Goal: Transaction & Acquisition: Purchase product/service

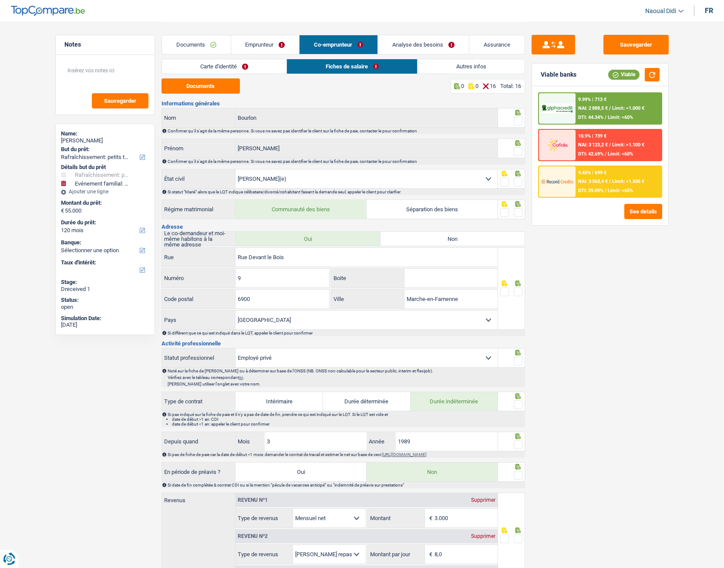
select select "houseOrGarden"
select select "familyEvent"
select select "120"
select select "married"
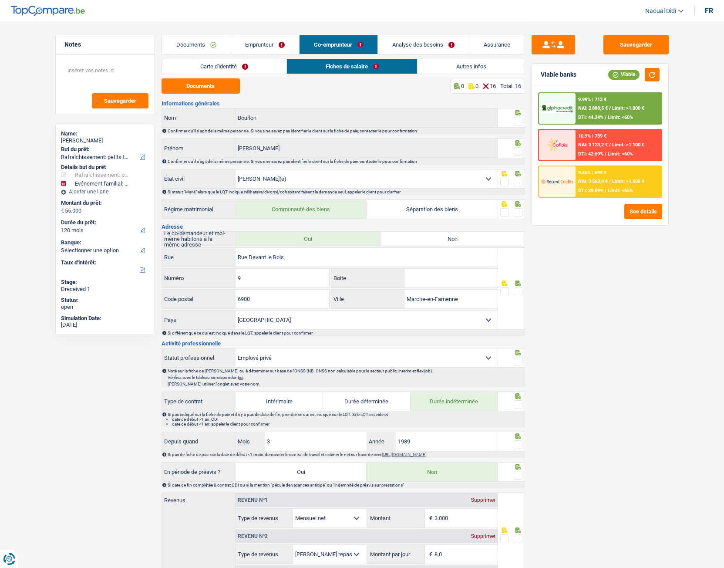
select select "BE"
select select "privateEmployee"
select select "netSalary"
select select "mealVouchers"
drag, startPoint x: 112, startPoint y: 142, endPoint x: 59, endPoint y: 139, distance: 53.2
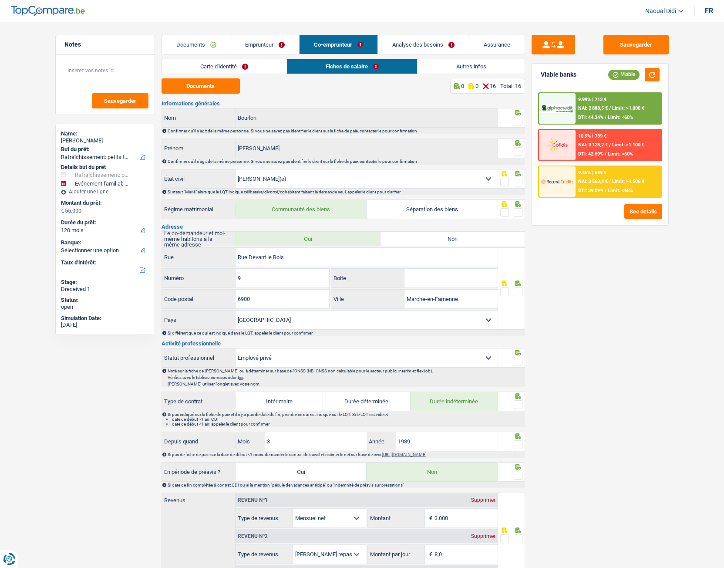
click at [59, 139] on div "Name: Myriam Pottiaux But du prêt: Confort maison: meubles, textile, peinture, …" at bounding box center [105, 229] width 100 height 211
copy div "Myriam Pottiaux"
click at [648, 44] on button "Sauvegarder" at bounding box center [636, 45] width 65 height 20
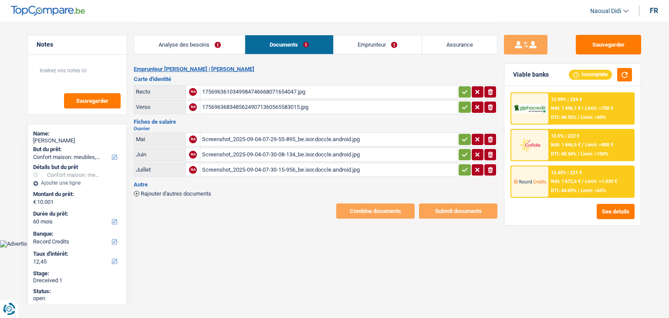
select select "household"
select select "60"
select select "record credits"
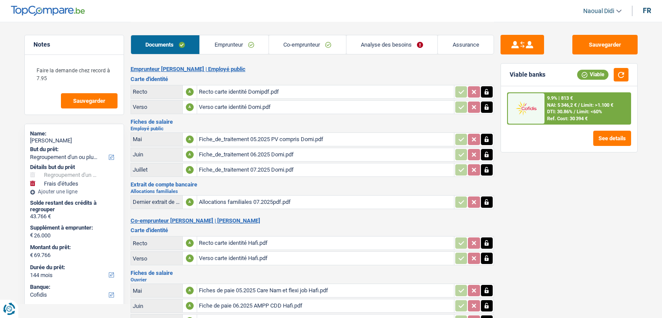
select select "refinancing"
select select "study"
select select "144"
select select "cofidis"
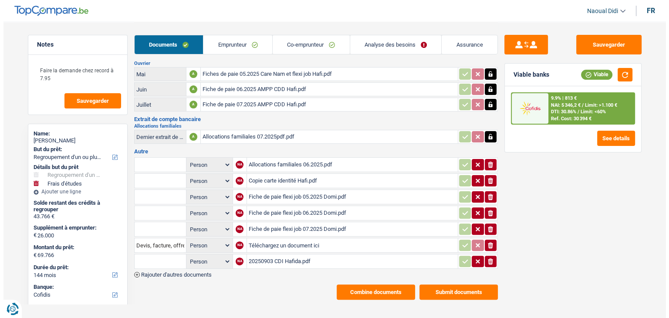
scroll to position [216, 0]
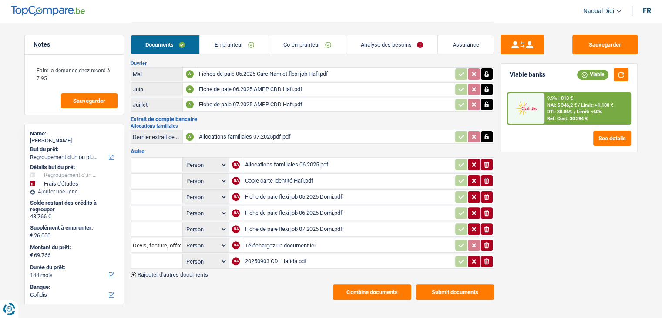
click at [171, 272] on span "Rajouter d'autres documents" at bounding box center [173, 275] width 71 height 6
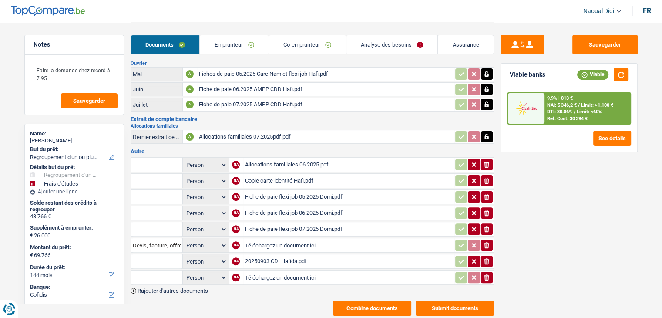
click at [247, 271] on input "Téléchargez un document ici" at bounding box center [348, 277] width 207 height 13
type input "C:\fakepath\Extraits bancaires allocations familiales.pdf"
click at [374, 271] on input "Note:" at bounding box center [408, 277] width 89 height 13
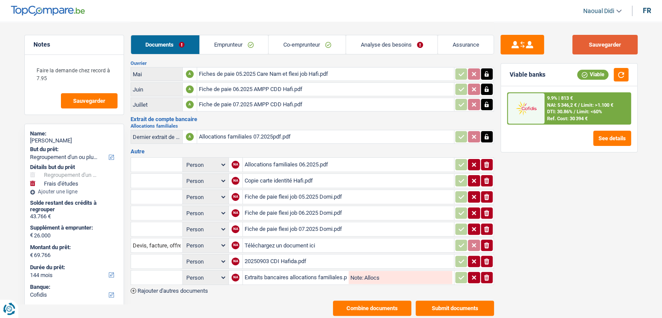
type input "Allocs"
click at [592, 51] on button "Sauvegarder" at bounding box center [605, 45] width 65 height 20
click at [458, 301] on button "Submit documents" at bounding box center [455, 308] width 78 height 15
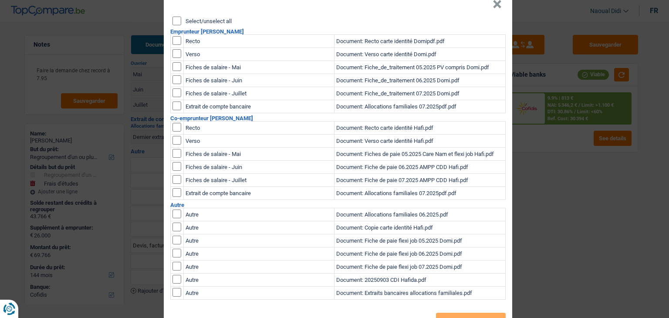
scroll to position [51, 0]
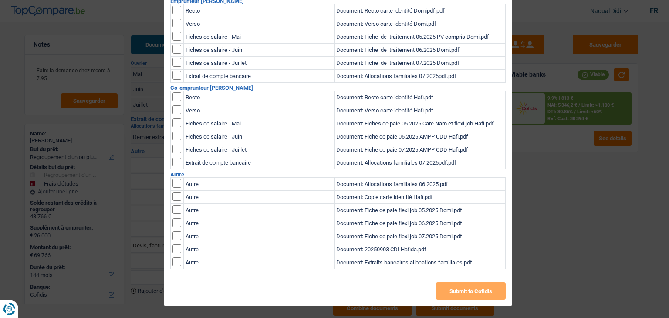
click at [172, 262] on input "checkbox" at bounding box center [176, 261] width 9 height 9
checkbox input "true"
click at [467, 290] on button "Submit to Cofidis" at bounding box center [471, 290] width 70 height 17
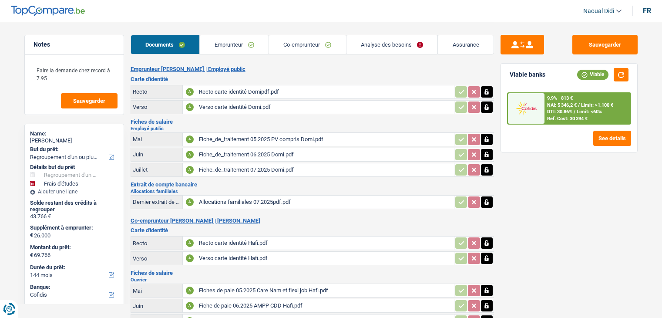
select select "refinancing"
select select "study"
select select "144"
select select "cofidis"
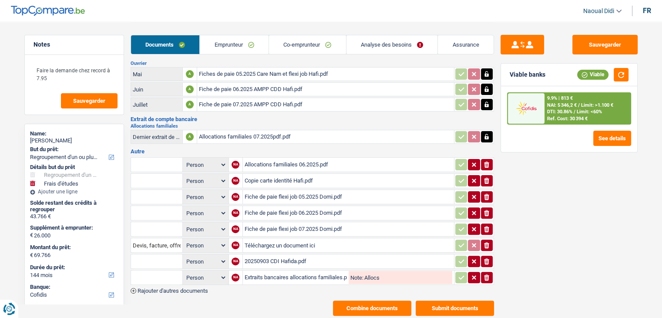
scroll to position [216, 0]
click at [463, 301] on button "Submit documents" at bounding box center [455, 308] width 78 height 15
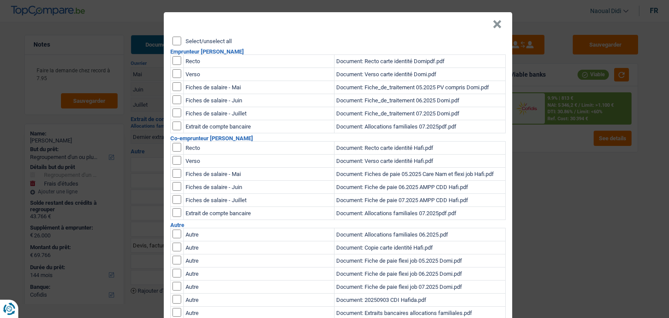
scroll to position [51, 0]
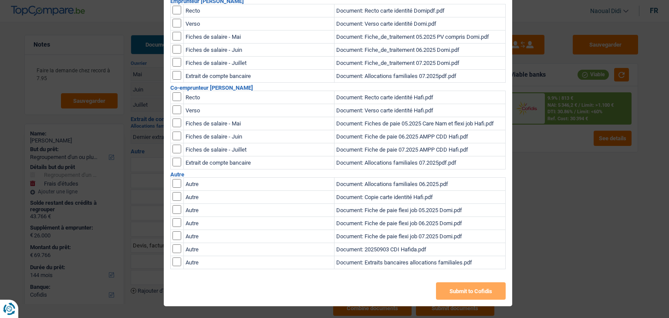
click at [172, 263] on input "checkbox" at bounding box center [176, 261] width 9 height 9
checkbox input "true"
click at [466, 290] on button "Submit to Cofidis" at bounding box center [471, 290] width 70 height 17
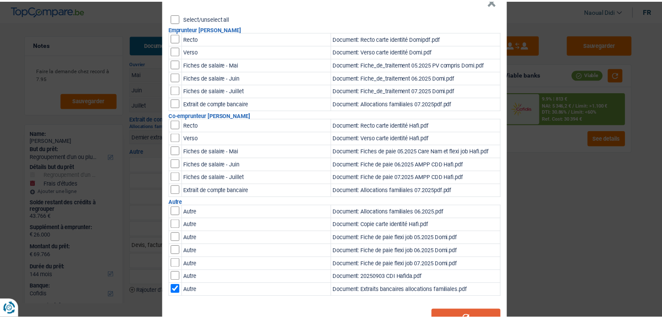
scroll to position [0, 0]
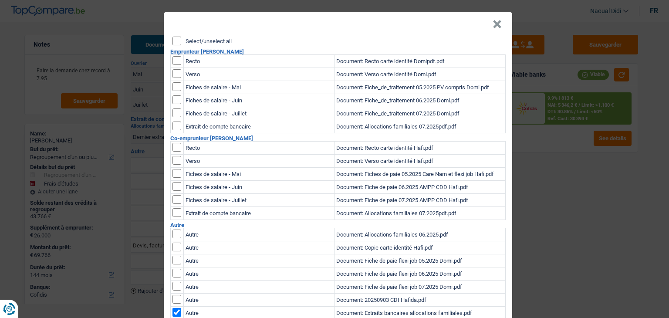
click at [493, 21] on button "×" at bounding box center [497, 24] width 9 height 9
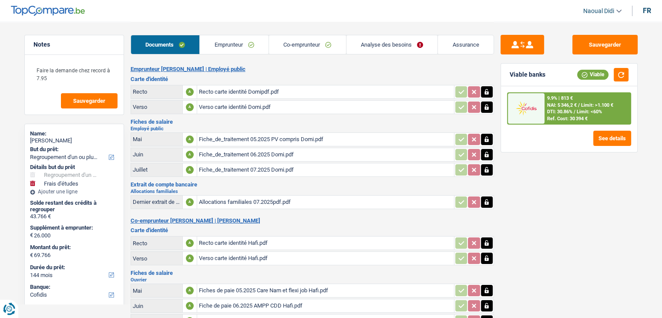
click at [222, 51] on link "Emprunteur" at bounding box center [234, 44] width 69 height 19
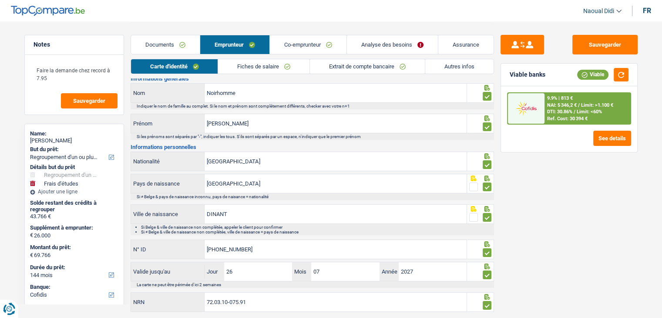
scroll to position [48, 0]
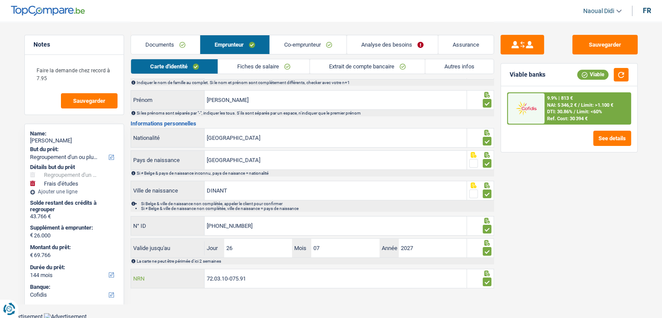
drag, startPoint x: 212, startPoint y: 268, endPoint x: 193, endPoint y: 268, distance: 19.2
click at [193, 269] on div "72.03.10-075.91 NRN" at bounding box center [299, 278] width 336 height 19
drag, startPoint x: 92, startPoint y: 144, endPoint x: 27, endPoint y: 138, distance: 65.2
click at [27, 138] on div "Name: Dominique Noirhomme But du prêt: Confort maison: meubles, textile, peintu…" at bounding box center [74, 291] width 100 height 334
copy div "Dominique Noirhomme"
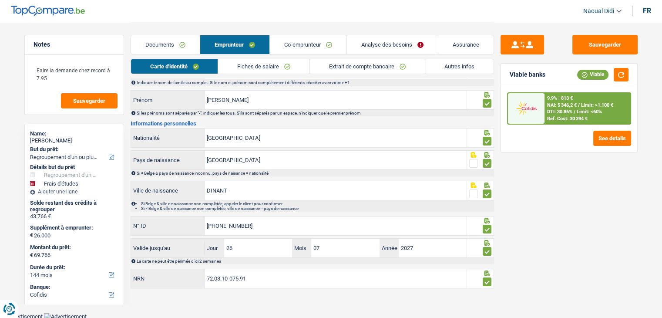
click at [159, 48] on link "Documents" at bounding box center [165, 44] width 69 height 19
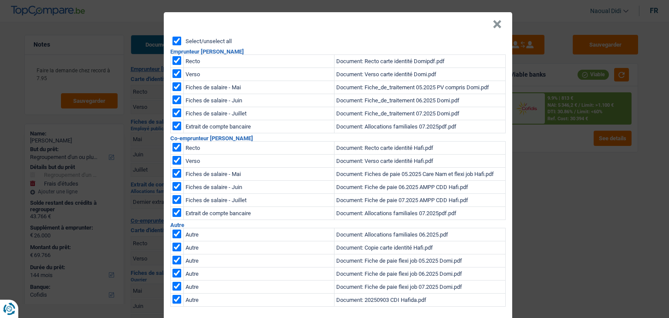
select select "refinancing"
select select "study"
select select "144"
select select "cofidis"
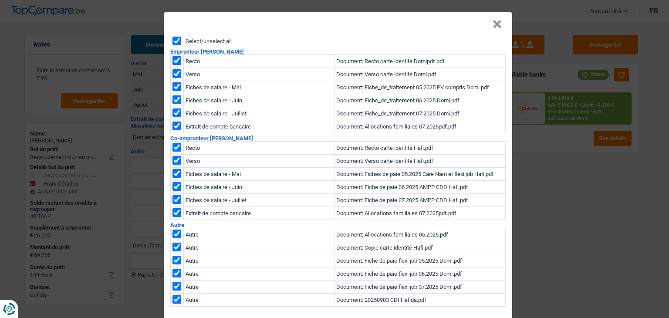
scroll to position [38, 0]
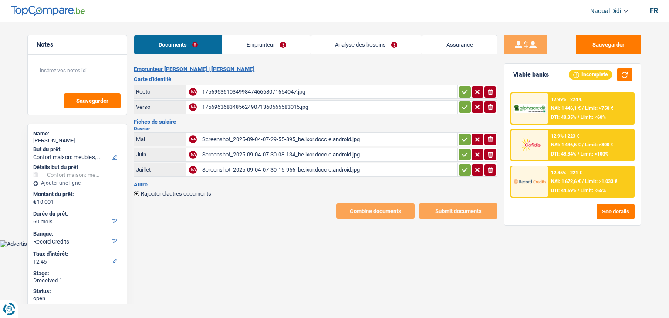
select select "household"
select select "60"
select select "record credits"
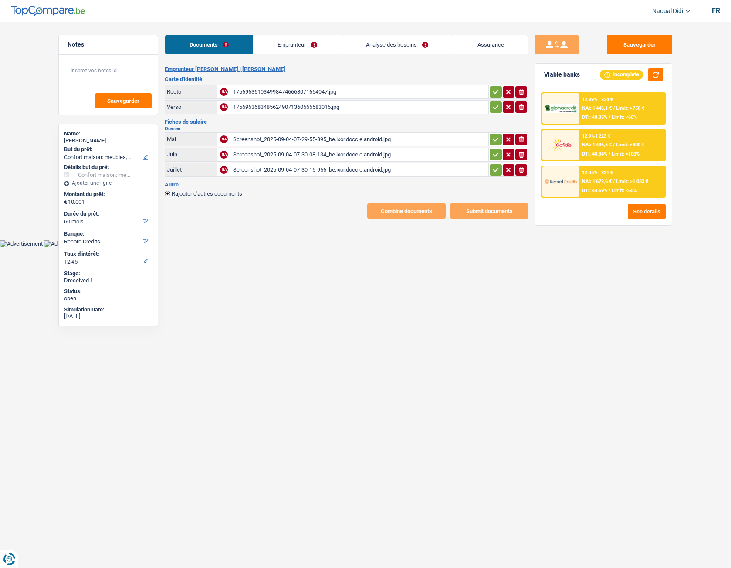
drag, startPoint x: 304, startPoint y: 90, endPoint x: 356, endPoint y: 100, distance: 53.1
click at [356, 100] on table "Recto NA 1756963610349984746668071654047.jpg ionicons-v5-e Verso NA 17569636834…" at bounding box center [347, 100] width 364 height 32
click at [252, 88] on div "1756963610349984746668071654047.jpg" at bounding box center [359, 91] width 253 height 13
click at [288, 142] on div "Screenshot_2025-09-04-07-29-55-895_be.ixor.doccle.android.jpg" at bounding box center [359, 139] width 253 height 13
click at [270, 152] on div "Screenshot_2025-09-04-07-30-08-134_be.ixor.doccle.android.jpg" at bounding box center [359, 154] width 253 height 13
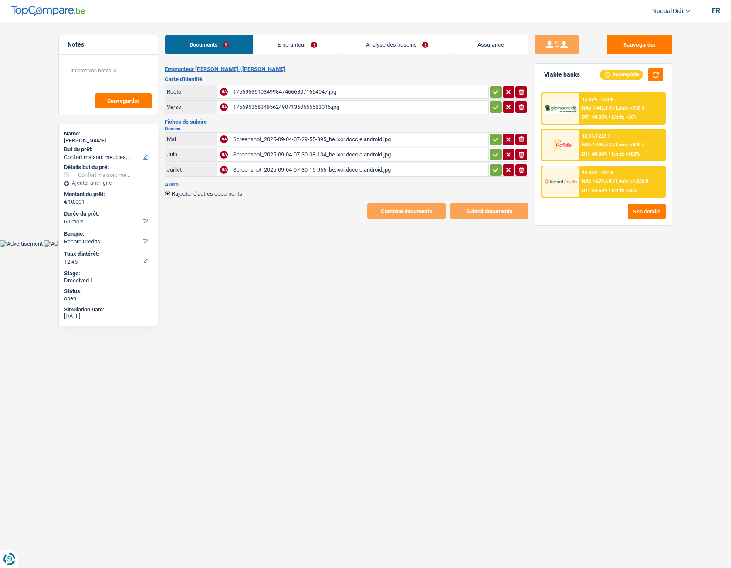
click at [257, 172] on div "Screenshot_2025-09-04-07-30-15-956_be.ixor.doccle.android.jpg" at bounding box center [359, 169] width 253 height 13
click at [492, 94] on icon "button" at bounding box center [495, 92] width 7 height 9
click at [493, 105] on icon "button" at bounding box center [495, 107] width 7 height 9
click at [496, 143] on icon "button" at bounding box center [495, 139] width 7 height 9
click at [496, 152] on icon "button" at bounding box center [495, 154] width 7 height 9
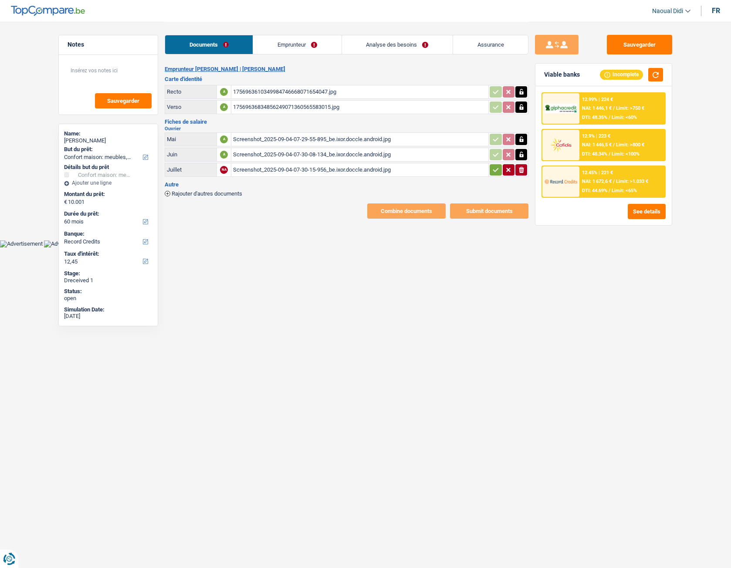
click at [493, 170] on icon "button" at bounding box center [496, 170] width 6 height 4
click at [275, 45] on link "Emprunteur" at bounding box center [297, 44] width 88 height 19
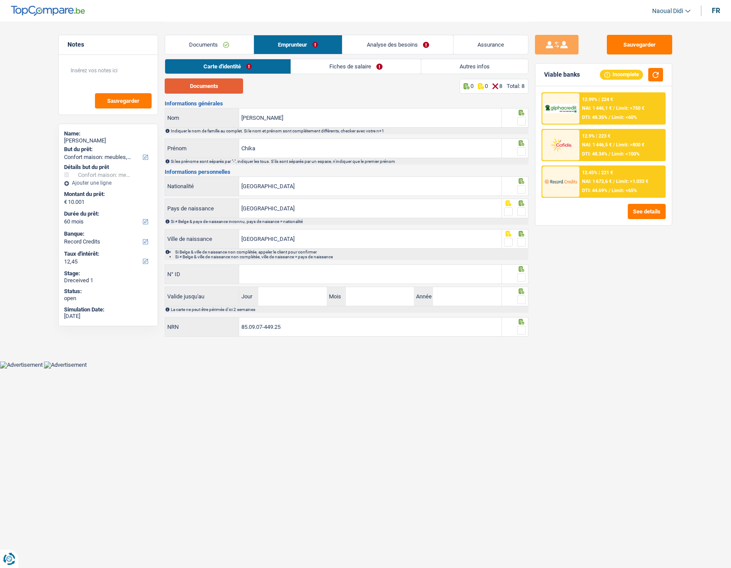
click at [216, 81] on button "Documents" at bounding box center [204, 85] width 78 height 15
click at [220, 144] on div "Chika Prénom" at bounding box center [333, 148] width 336 height 19
drag, startPoint x: 278, startPoint y: 117, endPoint x: 201, endPoint y: 99, distance: 79.5
click at [201, 99] on div "Documents 0 0 8 Total: 8 Informations générales Onyedi Ron Nom Indiquer le nom …" at bounding box center [347, 208] width 364 height 260
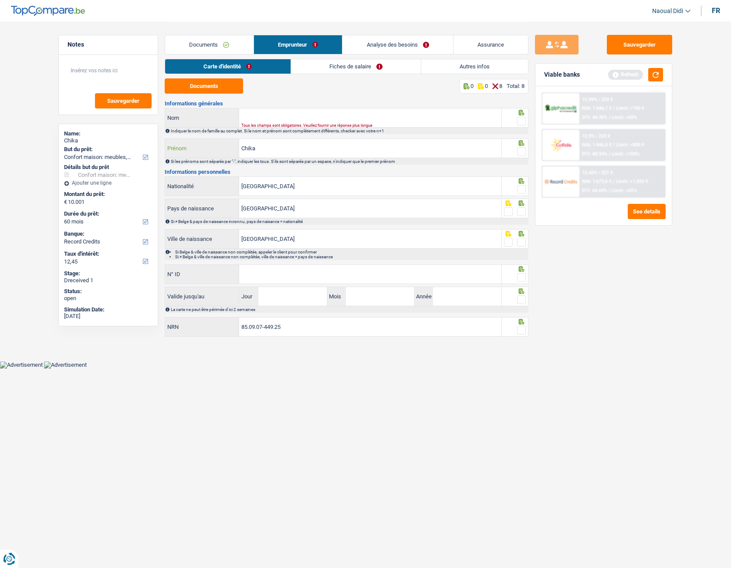
drag, startPoint x: 259, startPoint y: 153, endPoint x: 216, endPoint y: 137, distance: 46.0
click at [216, 137] on div "Informations générales Nom Tous les champs sont obligatoires. Veuillez fournir …" at bounding box center [347, 219] width 364 height 237
paste input "Onyedi Ron"
type input "Onyedi Ron"
click at [266, 117] on input "Nom" at bounding box center [370, 117] width 262 height 19
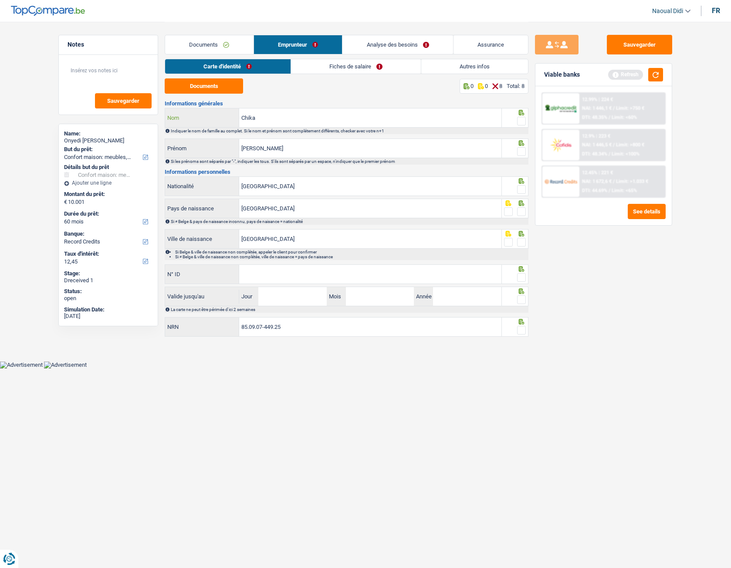
type input "Chika"
click at [521, 153] on span at bounding box center [521, 151] width 9 height 9
click at [0, 0] on input "radio" at bounding box center [0, 0] width 0 height 0
click at [525, 120] on span at bounding box center [521, 121] width 9 height 9
click at [0, 0] on input "radio" at bounding box center [0, 0] width 0 height 0
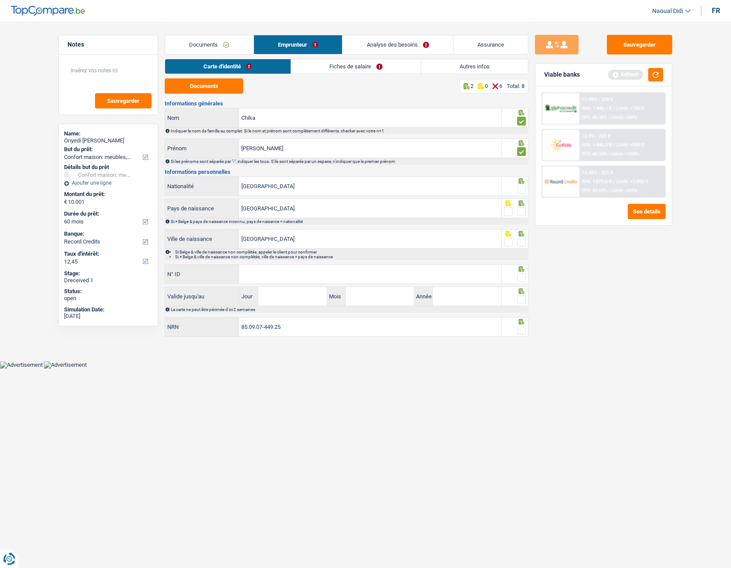
click at [520, 188] on span at bounding box center [521, 189] width 9 height 9
click at [0, 0] on input "radio" at bounding box center [0, 0] width 0 height 0
click at [523, 211] on span at bounding box center [521, 211] width 9 height 9
click at [0, 0] on input "radio" at bounding box center [0, 0] width 0 height 0
click at [518, 243] on span at bounding box center [521, 242] width 9 height 9
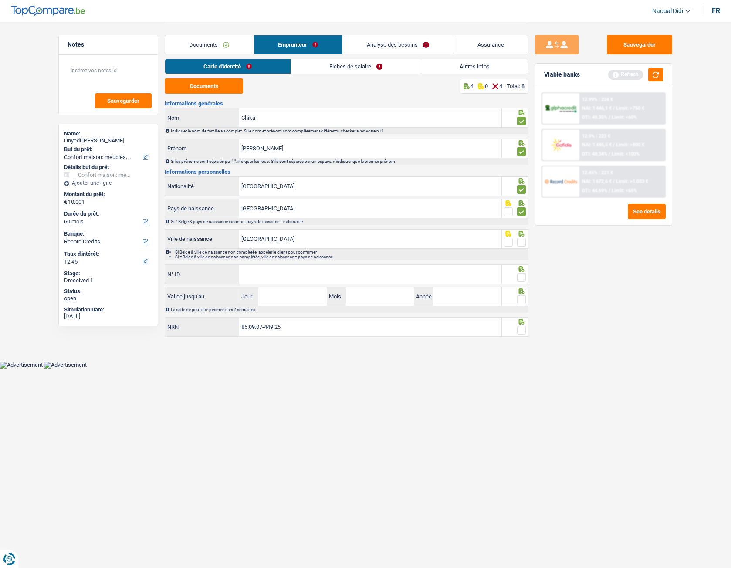
click at [0, 0] on input "radio" at bounding box center [0, 0] width 0 height 0
click at [267, 277] on input "N° ID" at bounding box center [370, 274] width 262 height 19
click at [375, 276] on input "N° ID" at bounding box center [370, 274] width 262 height 19
paste input "595-1691340-66"
type input "595-1691340-66"
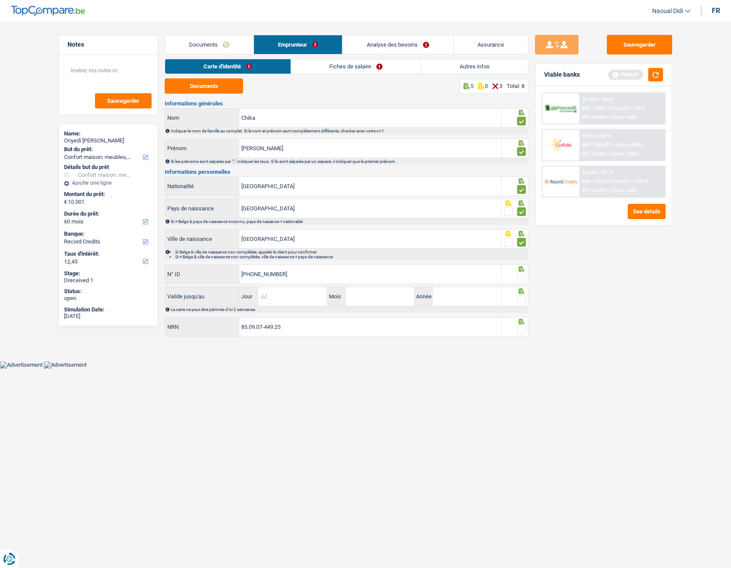
click at [318, 298] on input "Jour" at bounding box center [292, 296] width 68 height 19
type input "16"
type input "08"
type input "2033"
click at [520, 317] on span at bounding box center [521, 330] width 9 height 9
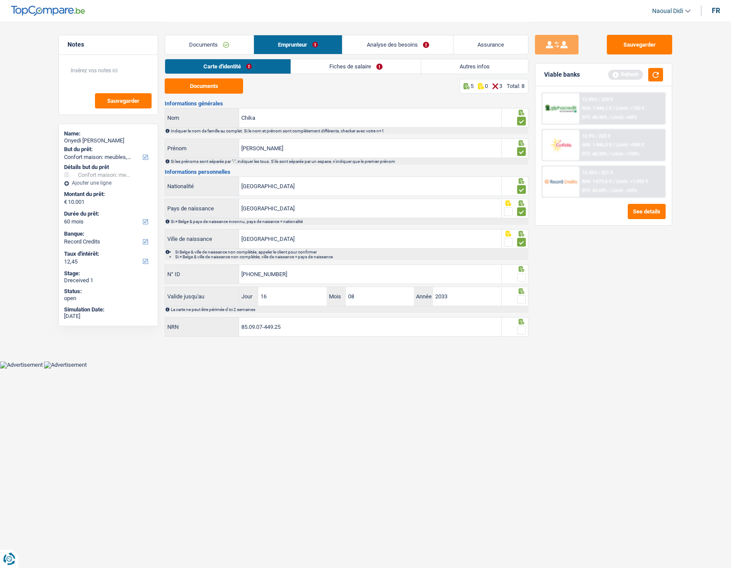
click at [0, 0] on input "radio" at bounding box center [0, 0] width 0 height 0
click at [519, 300] on span at bounding box center [521, 299] width 9 height 9
click at [0, 0] on input "radio" at bounding box center [0, 0] width 0 height 0
click at [521, 282] on div at bounding box center [521, 277] width 9 height 11
click at [648, 36] on button "Sauvegarder" at bounding box center [639, 45] width 65 height 20
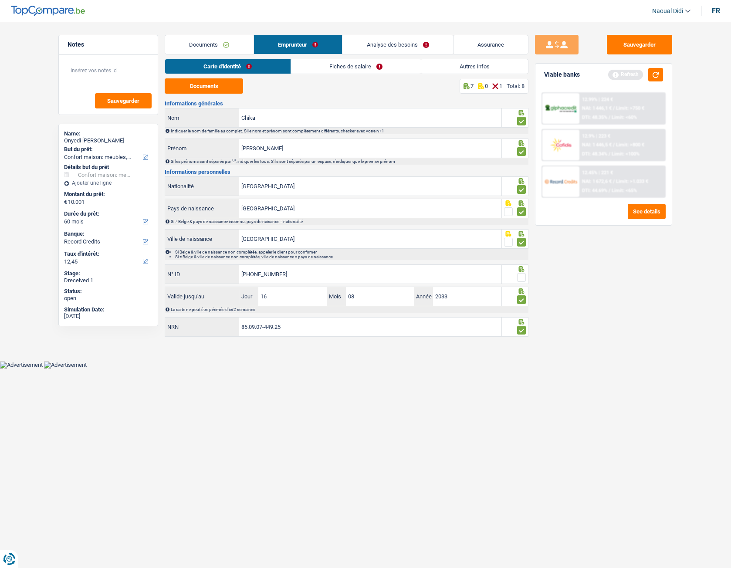
click at [342, 64] on link "Fiches de salaire" at bounding box center [356, 66] width 130 height 14
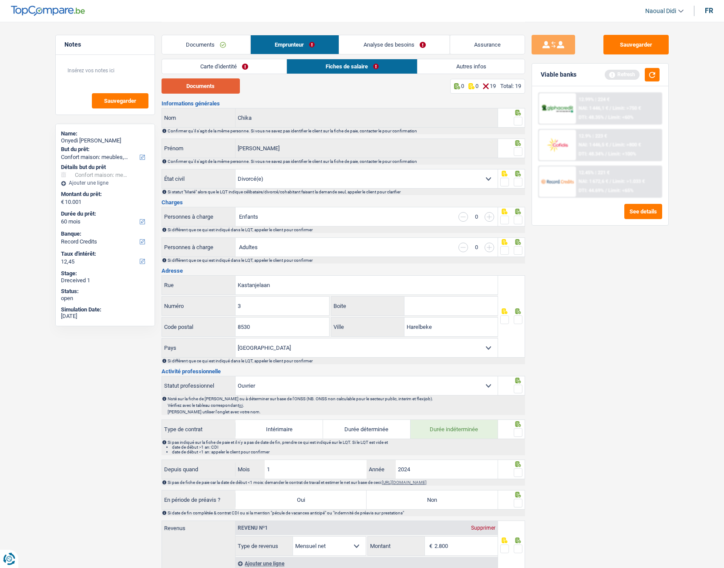
click at [226, 84] on button "Documents" at bounding box center [201, 85] width 78 height 15
click at [520, 124] on span at bounding box center [518, 121] width 9 height 9
click at [0, 0] on input "radio" at bounding box center [0, 0] width 0 height 0
click at [520, 152] on span at bounding box center [518, 151] width 9 height 9
click at [0, 0] on input "radio" at bounding box center [0, 0] width 0 height 0
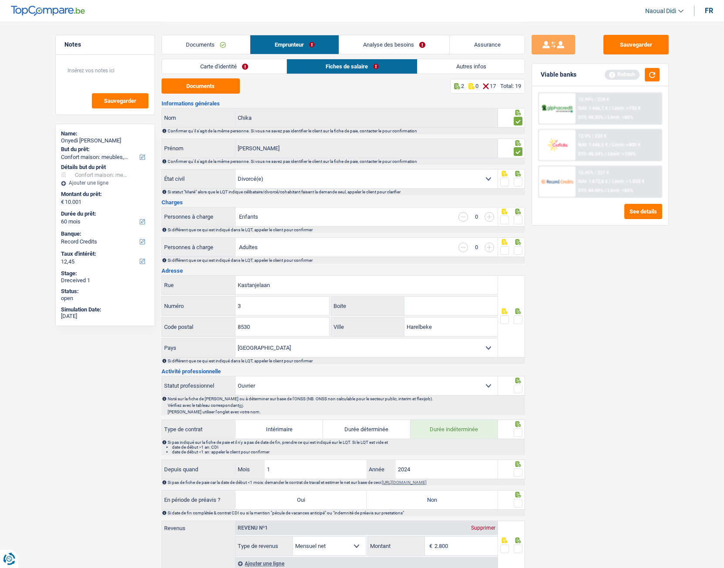
click at [487, 180] on select "Célibataire Marié(e) Cohabitant(e) légal(e) Divorcé(e) Veuf(ve) Séparé (de fait…" at bounding box center [367, 178] width 262 height 19
select select "single"
click at [236, 169] on select "Célibataire Marié(e) Cohabitant(e) légal(e) Divorcé(e) Veuf(ve) Séparé (de fait…" at bounding box center [367, 178] width 262 height 19
click at [517, 184] on span at bounding box center [518, 182] width 9 height 9
click at [0, 0] on input "radio" at bounding box center [0, 0] width 0 height 0
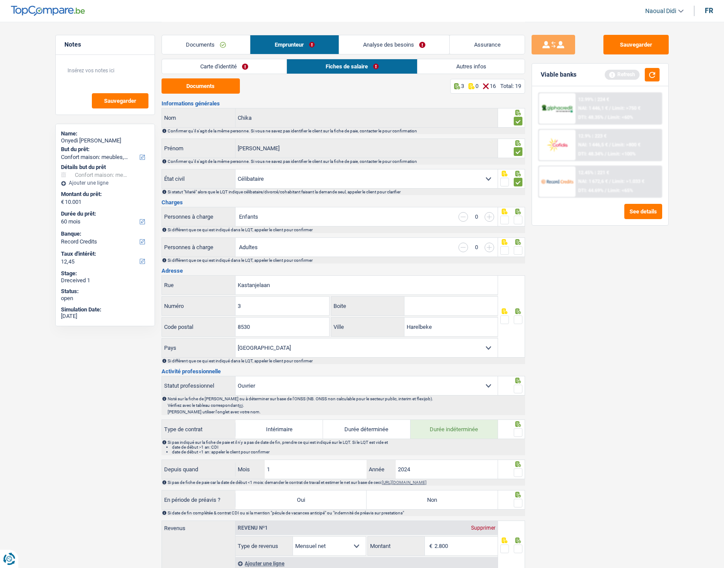
click at [519, 223] on span at bounding box center [518, 220] width 9 height 9
click at [0, 0] on input "radio" at bounding box center [0, 0] width 0 height 0
click at [518, 251] on span at bounding box center [518, 250] width 9 height 9
click at [0, 0] on input "radio" at bounding box center [0, 0] width 0 height 0
drag, startPoint x: 280, startPoint y: 283, endPoint x: 211, endPoint y: 269, distance: 70.3
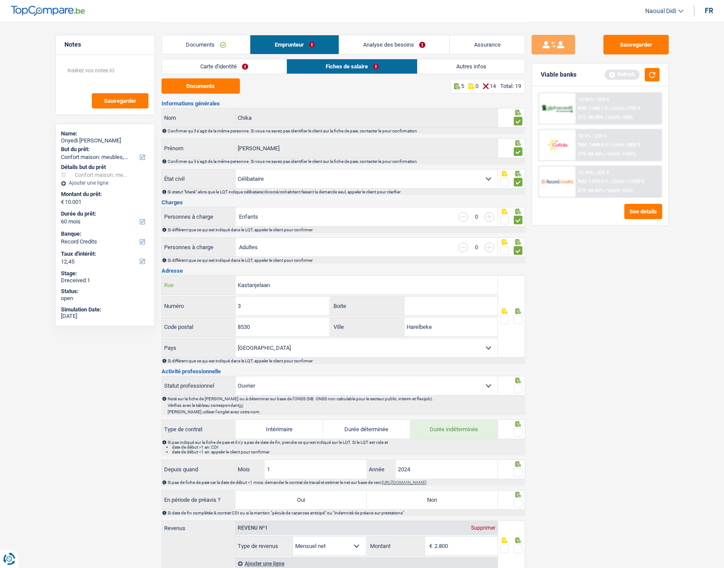
click at [211, 269] on div "Informations générales Chika Nom Confirmer qu'il s'agit de la même personne. Si…" at bounding box center [344, 506] width 364 height 810
paste input "Mijnheer CHIKA ONYEDI RON AVENUE DE ROODEBEEK 151 1030 SCHAERBEEK"
drag, startPoint x: 314, startPoint y: 283, endPoint x: 228, endPoint y: 279, distance: 85.9
click at [228, 279] on div "Mijnheer CHIKA ONYEDI RON AVENUE DE ROODEBEEK 151 1030 SCHAERBEEK Rue" at bounding box center [330, 285] width 336 height 19
type input "AVENUE DE ROODEBEEK 151 1030 SCHAERBEEK"
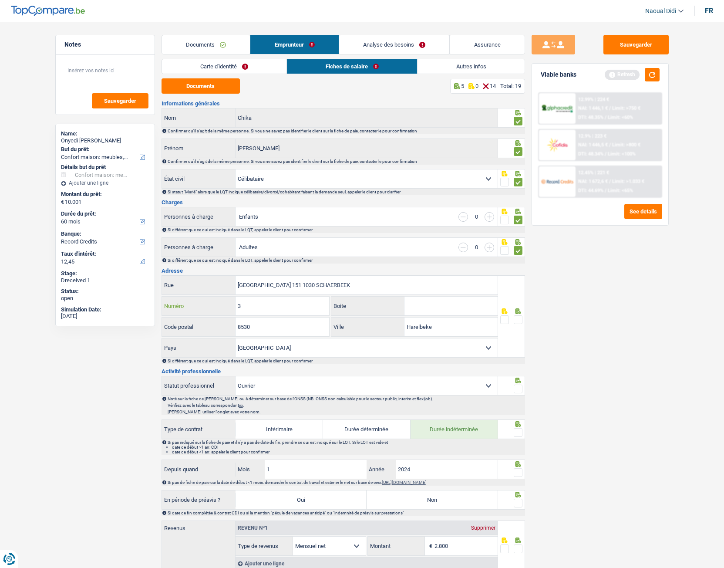
drag, startPoint x: 253, startPoint y: 311, endPoint x: 215, endPoint y: 306, distance: 38.2
click at [215, 306] on div "3 Numéro" at bounding box center [246, 306] width 168 height 19
type input "151"
drag, startPoint x: 259, startPoint y: 330, endPoint x: 192, endPoint y: 321, distance: 67.8
click at [192, 317] on div "8530 Code postal" at bounding box center [246, 326] width 168 height 19
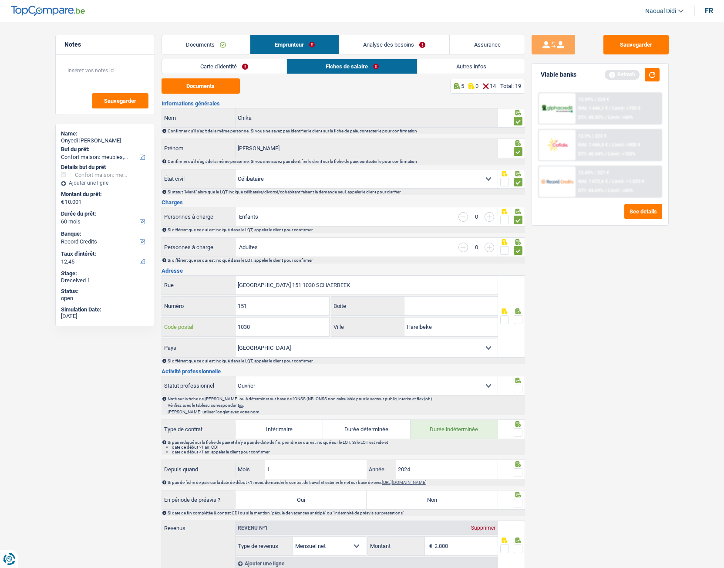
type input "1030"
drag, startPoint x: 368, startPoint y: 285, endPoint x: 327, endPoint y: 282, distance: 41.1
click at [327, 282] on input "AVENUE DE ROODEBEEK 151 1030 SCHAERBEEK" at bounding box center [367, 285] width 262 height 19
type input "AVENUE DE ROODEBEEK 151 1030"
drag, startPoint x: 392, startPoint y: 326, endPoint x: 386, endPoint y: 324, distance: 6.1
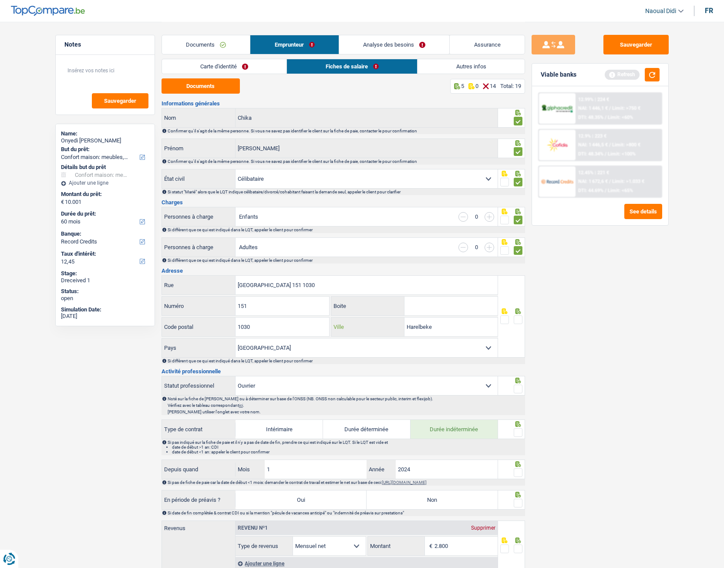
click at [386, 317] on div "Harelbeke Ville" at bounding box center [414, 326] width 166 height 19
paste input "SCHAERBEEK"
type input "SCHAERBEEK"
drag, startPoint x: 333, startPoint y: 285, endPoint x: 301, endPoint y: 280, distance: 31.7
click at [301, 280] on input "AVENUE DE ROODEBEEK 151 1030" at bounding box center [367, 285] width 262 height 19
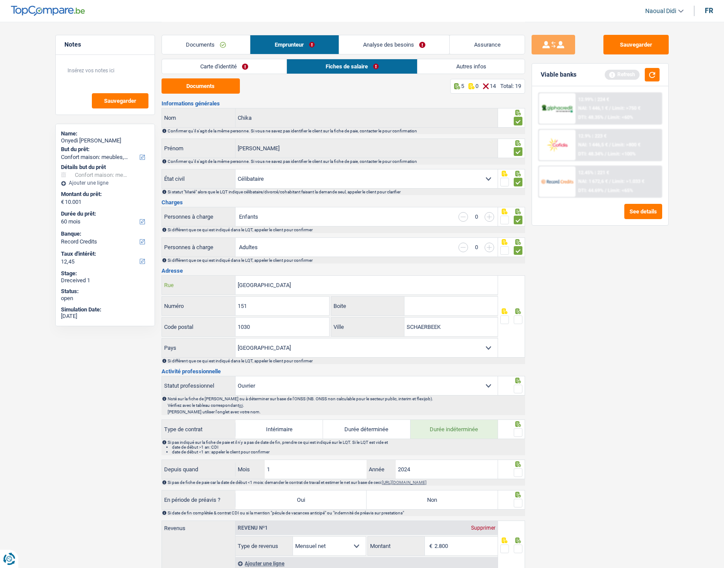
type input "AVENUE DE ROODEBEEK"
click at [519, 317] on span at bounding box center [518, 319] width 9 height 9
click at [0, 0] on input "radio" at bounding box center [0, 0] width 0 height 0
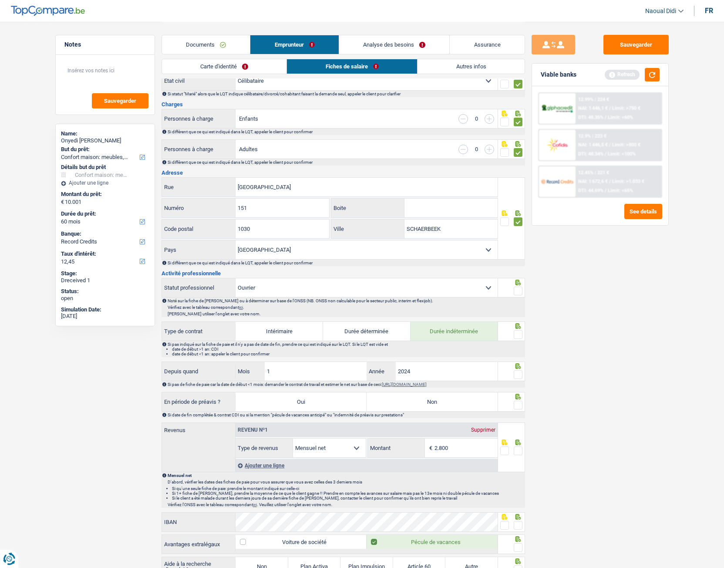
scroll to position [131, 0]
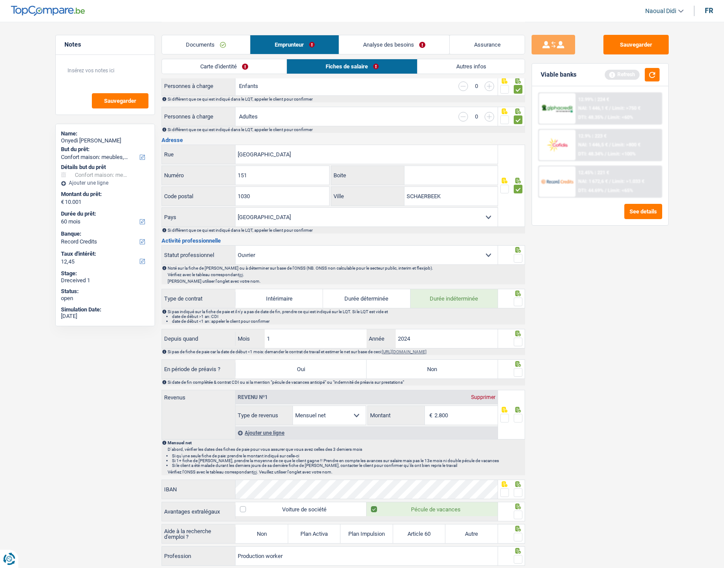
click at [517, 262] on span at bounding box center [518, 258] width 9 height 9
click at [0, 0] on input "radio" at bounding box center [0, 0] width 0 height 0
click at [519, 304] on span at bounding box center [518, 301] width 9 height 9
click at [0, 0] on input "radio" at bounding box center [0, 0] width 0 height 0
click at [428, 317] on input "2024" at bounding box center [447, 338] width 102 height 19
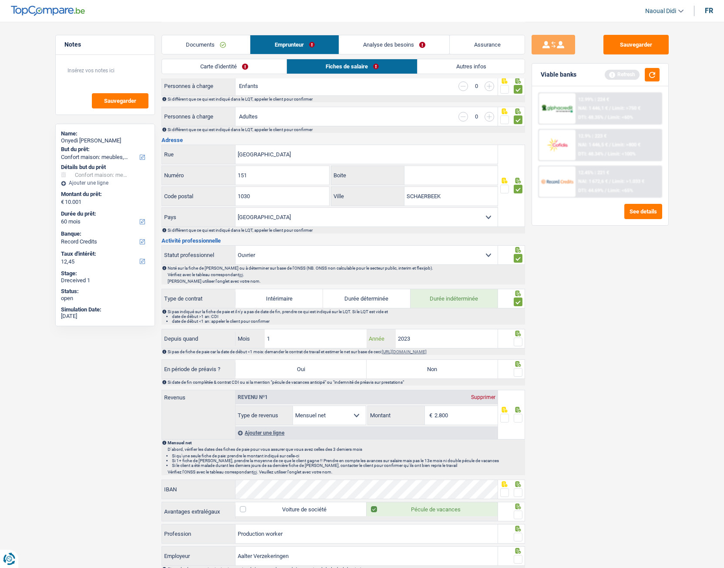
type input "2023"
click at [248, 317] on div "1 Mois" at bounding box center [301, 338] width 131 height 19
type input "12"
click at [520, 317] on span at bounding box center [518, 342] width 9 height 9
click at [0, 0] on input "radio" at bounding box center [0, 0] width 0 height 0
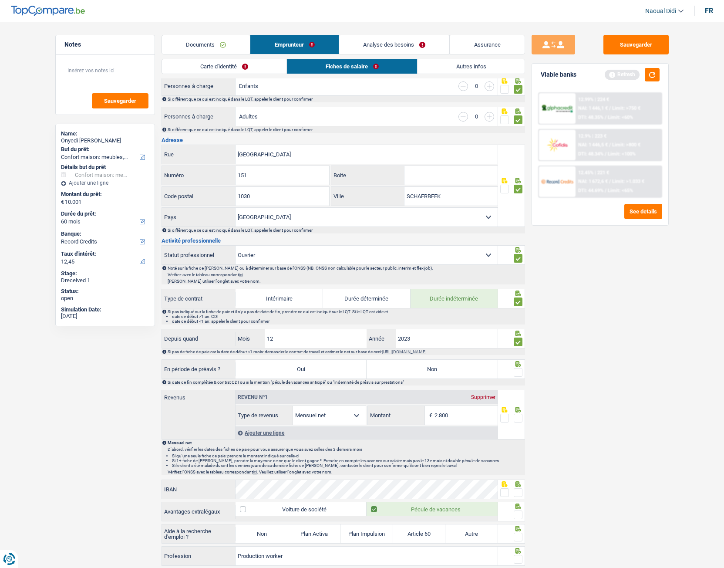
click at [427, 317] on label "Non" at bounding box center [432, 369] width 131 height 19
click at [427, 317] on input "Non" at bounding box center [432, 369] width 131 height 19
radio input "true"
click at [522, 317] on span at bounding box center [518, 372] width 9 height 9
click at [0, 0] on input "radio" at bounding box center [0, 0] width 0 height 0
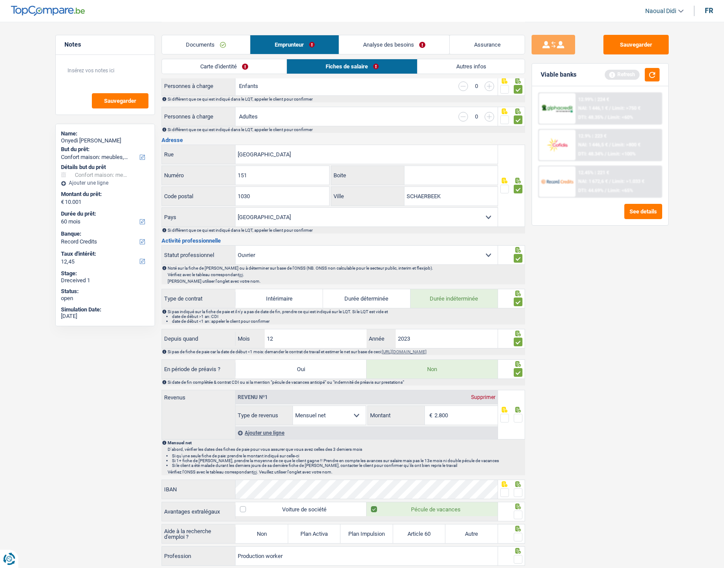
click at [520, 317] on span at bounding box center [518, 418] width 9 height 9
click at [0, 0] on input "radio" at bounding box center [0, 0] width 0 height 0
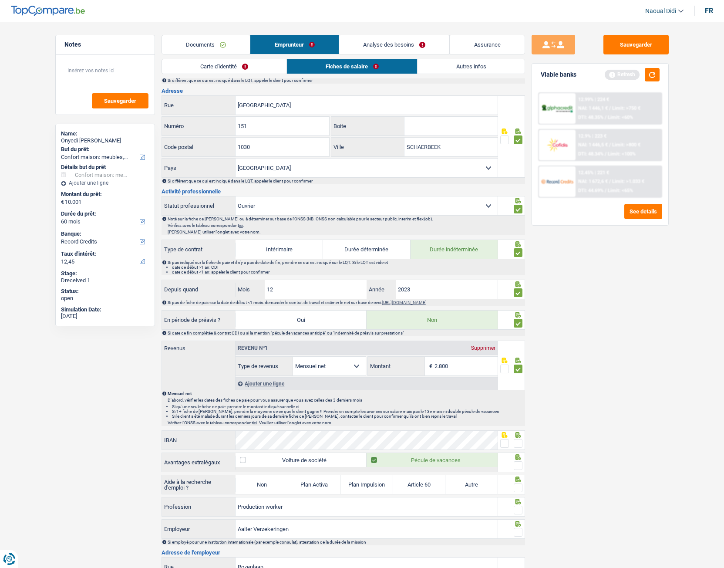
scroll to position [218, 0]
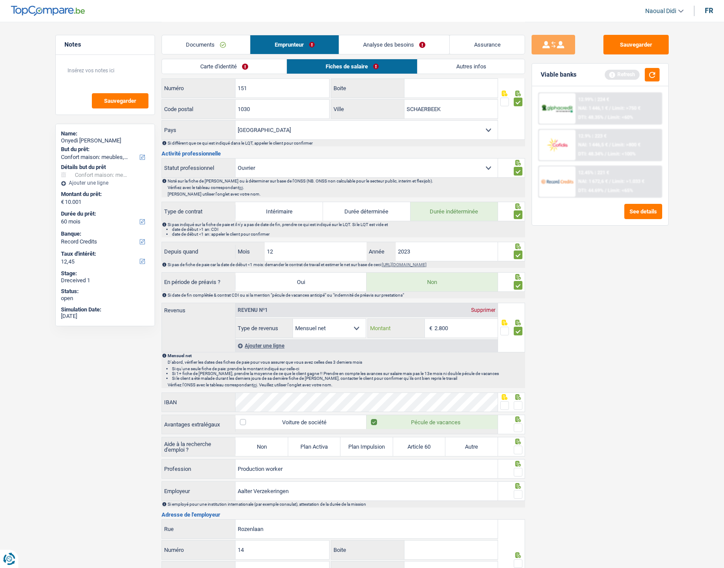
click at [454, 317] on input "2.800" at bounding box center [466, 328] width 63 height 19
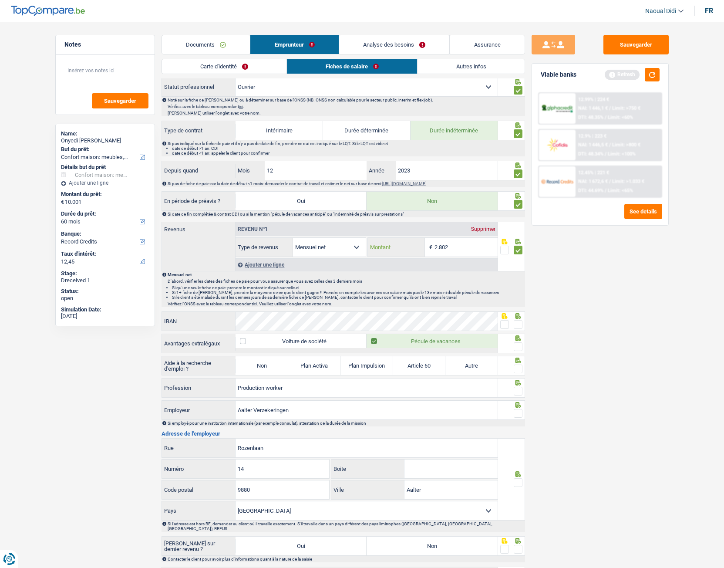
scroll to position [305, 0]
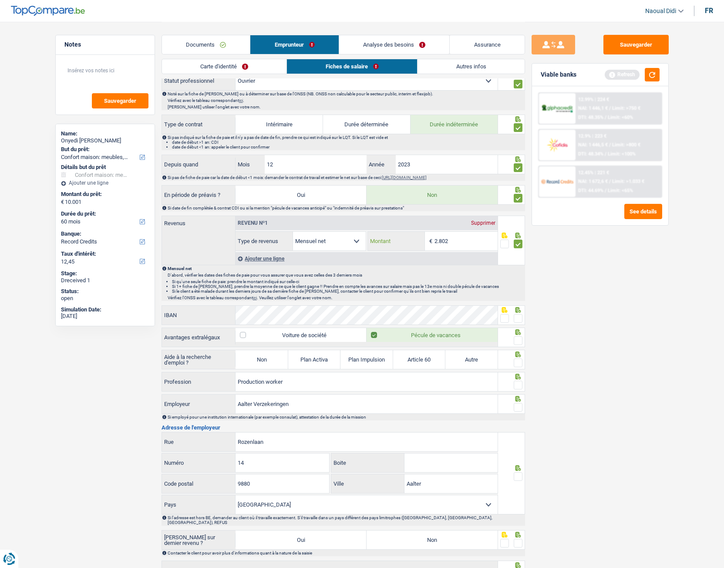
type input "2.802"
click at [506, 317] on span at bounding box center [504, 318] width 9 height 9
click at [0, 0] on input "radio" at bounding box center [0, 0] width 0 height 0
click at [520, 317] on span at bounding box center [518, 340] width 9 height 9
click at [0, 0] on input "radio" at bounding box center [0, 0] width 0 height 0
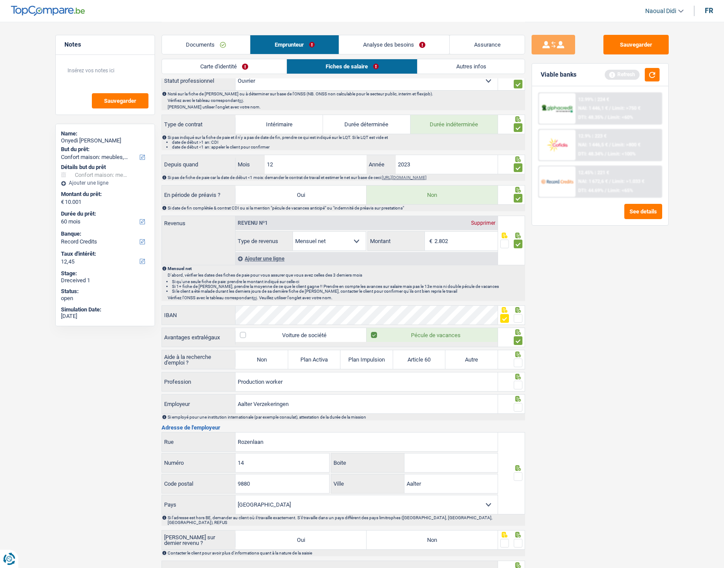
click at [520, 317] on span at bounding box center [518, 362] width 9 height 9
click at [0, 0] on input "radio" at bounding box center [0, 0] width 0 height 0
click at [282, 317] on label "Non" at bounding box center [262, 359] width 52 height 19
click at [282, 317] on input "Non" at bounding box center [262, 359] width 52 height 19
radio input "true"
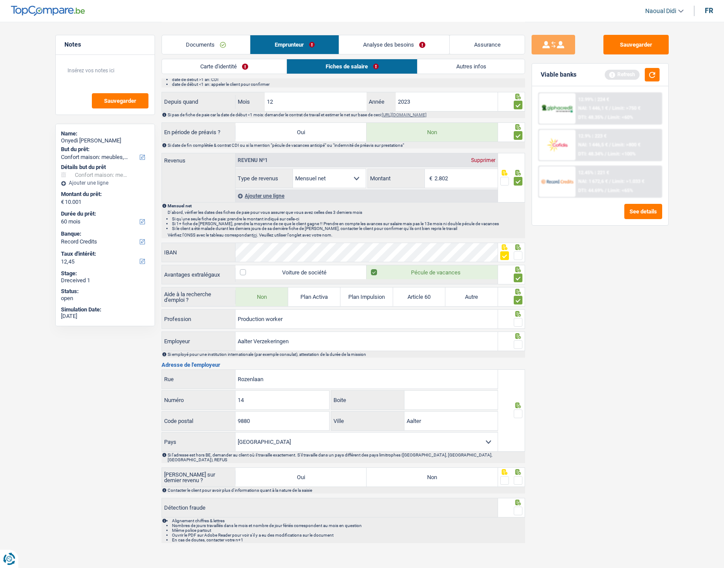
scroll to position [371, 0]
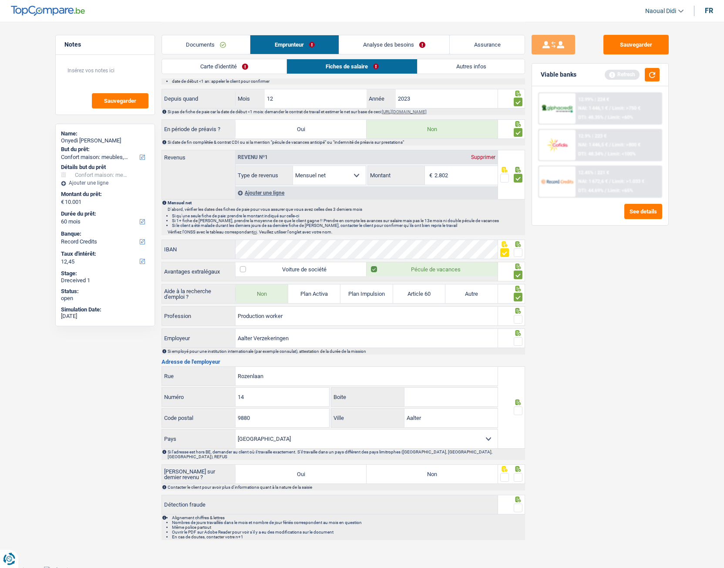
click at [518, 317] on span at bounding box center [518, 319] width 9 height 9
click at [0, 0] on input "radio" at bounding box center [0, 0] width 0 height 0
drag, startPoint x: 300, startPoint y: 340, endPoint x: 187, endPoint y: 334, distance: 112.5
click at [187, 317] on div "Aalter Verzekeringen Employeur" at bounding box center [330, 338] width 336 height 19
paste input "ALTERPAINT"
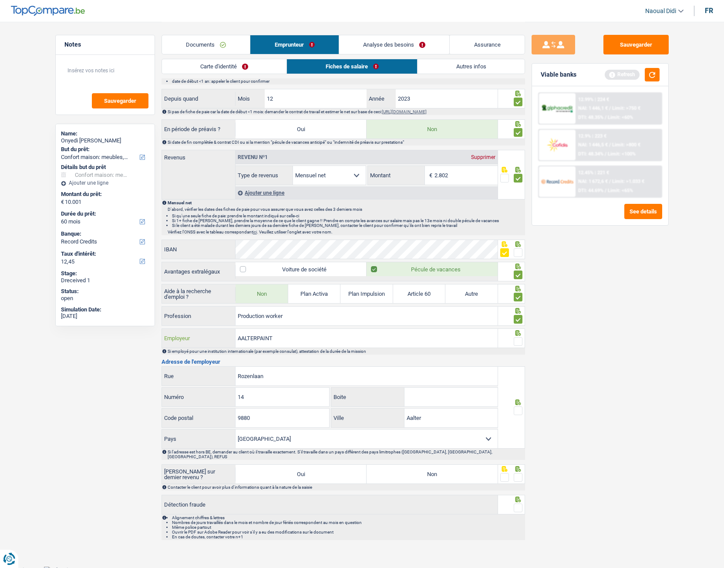
type input "AALTERPAINT"
drag, startPoint x: 249, startPoint y: 376, endPoint x: 219, endPoint y: 376, distance: 30.1
click at [219, 317] on div "Rozenlaan Rue" at bounding box center [330, 376] width 336 height 19
paste input "VENECOLAAN 8"
type input "VENECOLAAN 8"
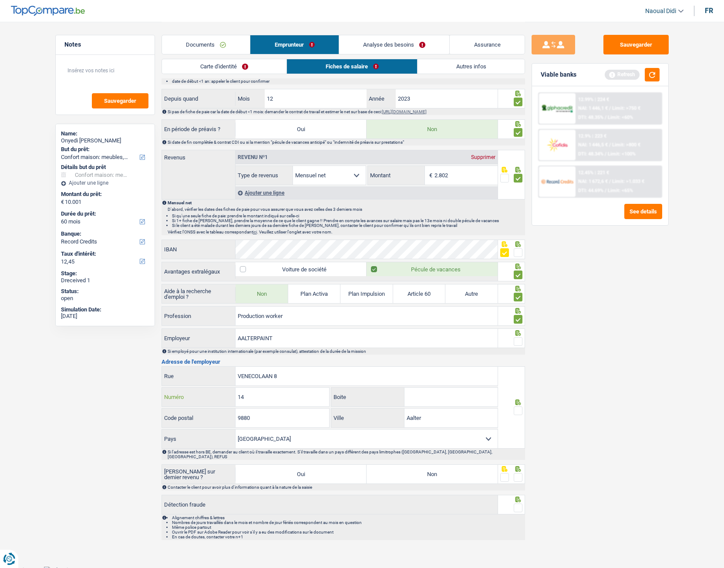
drag, startPoint x: 257, startPoint y: 396, endPoint x: 256, endPoint y: 402, distance: 5.2
click at [256, 317] on input "14" at bounding box center [283, 397] width 94 height 19
click at [292, 317] on input "VENECOLAAN 8" at bounding box center [367, 376] width 262 height 19
click at [251, 317] on input "148" at bounding box center [283, 397] width 94 height 19
type input "1"
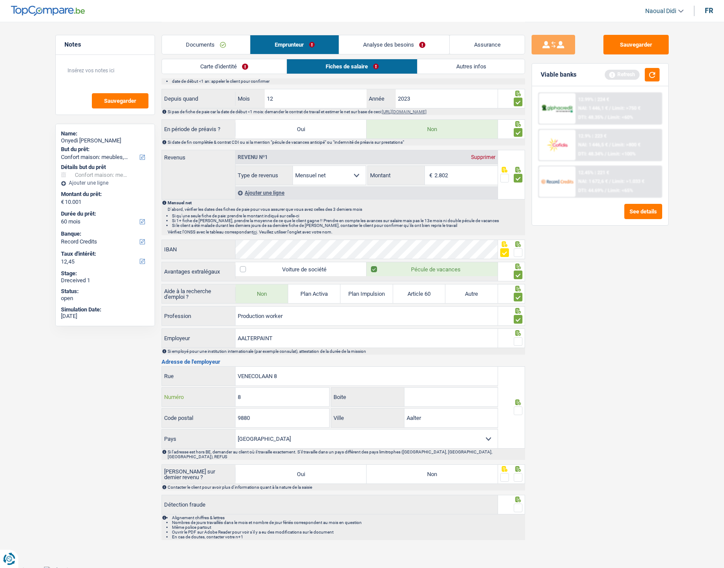
type input "8"
click at [284, 317] on input "VENECOLAAN 8" at bounding box center [367, 376] width 262 height 19
type input "VENECOLAAN"
drag, startPoint x: 242, startPoint y: 420, endPoint x: 204, endPoint y: 419, distance: 37.9
click at [204, 317] on div "9880 Code postal" at bounding box center [246, 418] width 168 height 19
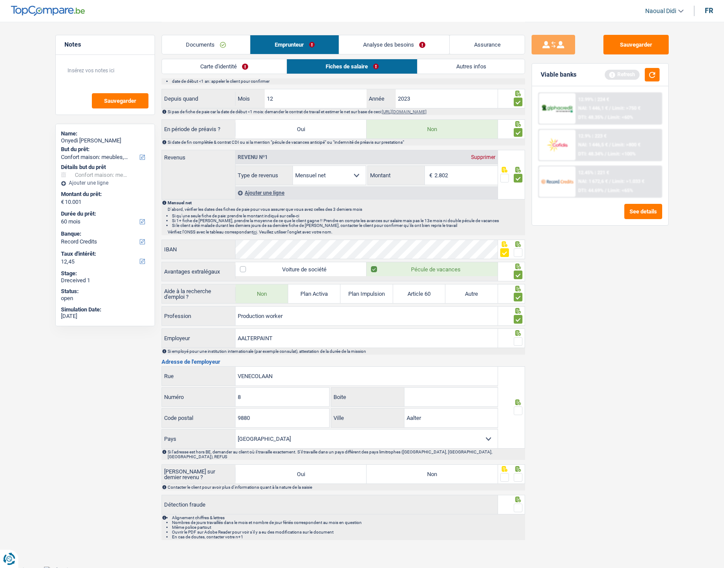
drag, startPoint x: 466, startPoint y: 392, endPoint x: 425, endPoint y: 412, distance: 45.6
click at [425, 317] on div "VENECOLAAN Rue 8 Numéro Boite 9880 Code postal Aalter Ville Belgique France All…" at bounding box center [330, 407] width 337 height 82
click at [371, 317] on label "Ville" at bounding box center [367, 418] width 73 height 19
click at [405, 317] on input "Aalter" at bounding box center [451, 418] width 93 height 19
paste input "ALTER"
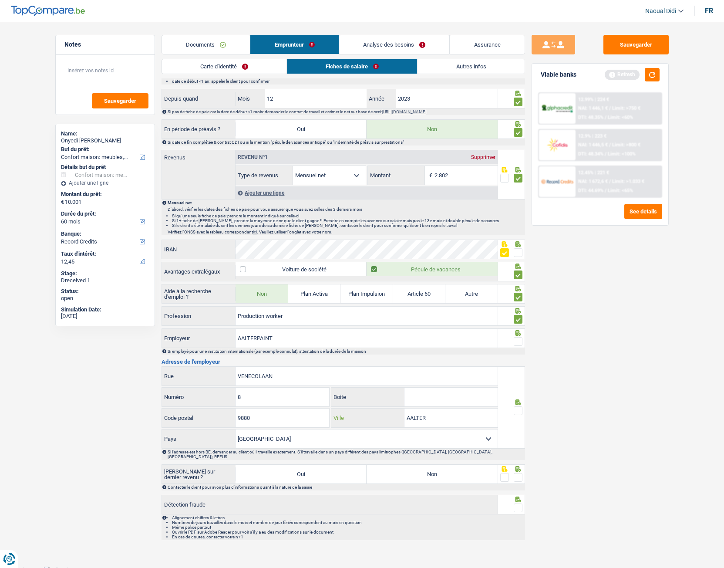
type input "AALTER"
drag, startPoint x: 371, startPoint y: 418, endPoint x: 443, endPoint y: 419, distance: 71.9
click at [397, 317] on label "Ville" at bounding box center [367, 418] width 73 height 19
click at [405, 317] on input "AALTER" at bounding box center [451, 418] width 93 height 19
click at [524, 317] on div at bounding box center [511, 407] width 27 height 82
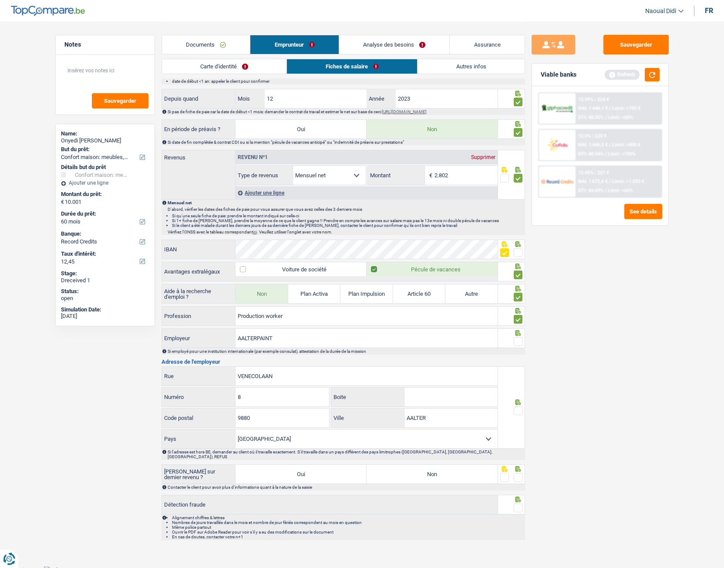
click at [442, 317] on label "Non" at bounding box center [432, 474] width 131 height 19
click at [442, 317] on input "Non" at bounding box center [432, 474] width 131 height 19
radio input "true"
click at [521, 317] on span at bounding box center [518, 410] width 9 height 9
click at [0, 0] on input "radio" at bounding box center [0, 0] width 0 height 0
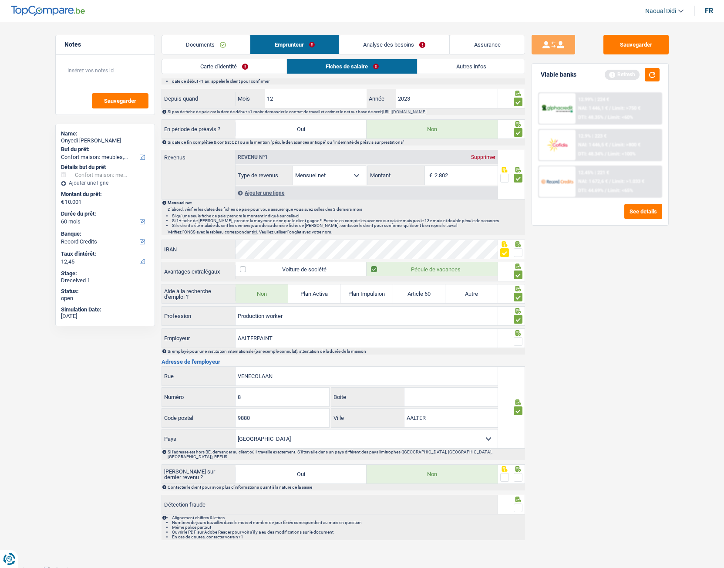
click at [521, 317] on span at bounding box center [518, 341] width 9 height 9
click at [0, 0] on input "radio" at bounding box center [0, 0] width 0 height 0
click at [517, 253] on span at bounding box center [518, 252] width 9 height 9
click at [0, 0] on input "radio" at bounding box center [0, 0] width 0 height 0
click at [510, 251] on fieldset at bounding box center [511, 252] width 22 height 11
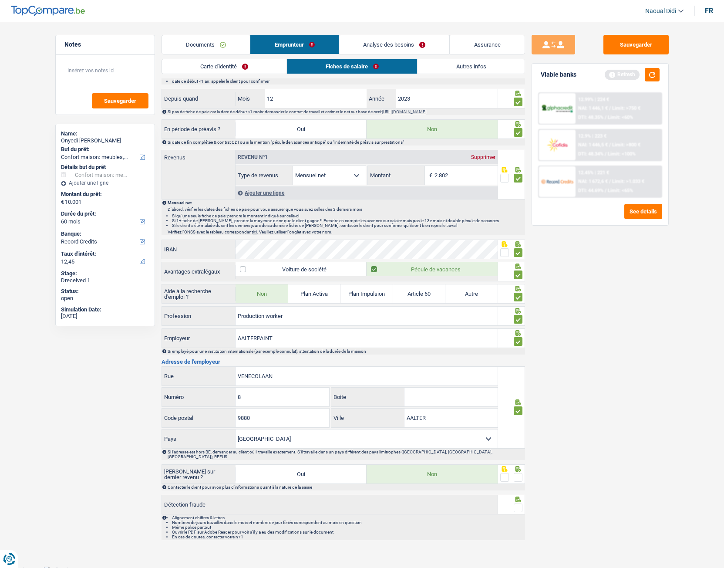
click at [506, 253] on span at bounding box center [504, 252] width 9 height 9
click at [0, 0] on input "radio" at bounding box center [0, 0] width 0 height 0
click at [522, 317] on span at bounding box center [518, 477] width 9 height 9
click at [0, 0] on input "radio" at bounding box center [0, 0] width 0 height 0
click at [520, 317] on span at bounding box center [518, 507] width 9 height 9
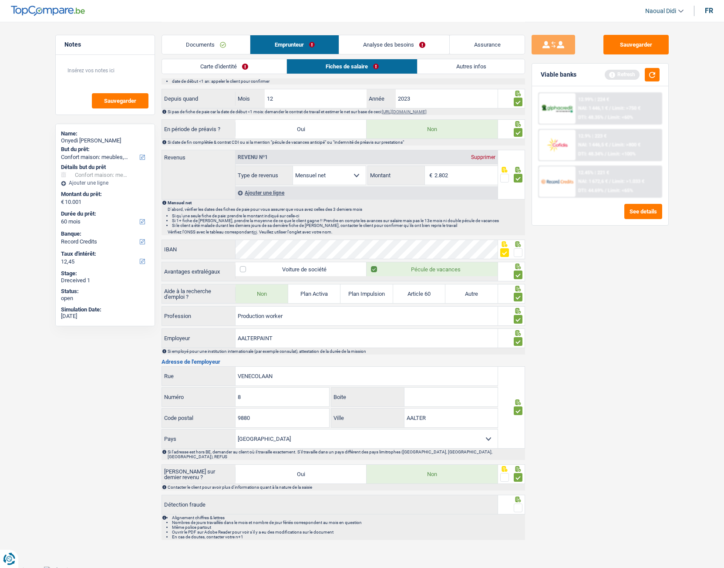
click at [0, 0] on input "radio" at bounding box center [0, 0] width 0 height 0
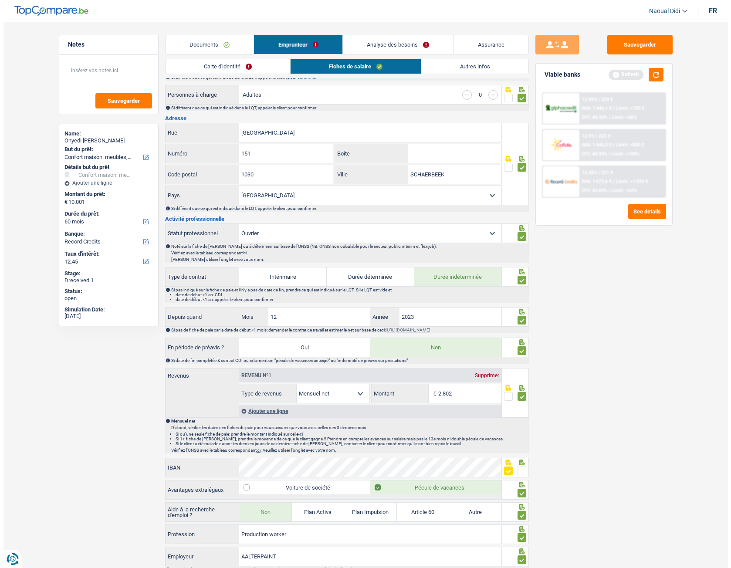
scroll to position [0, 0]
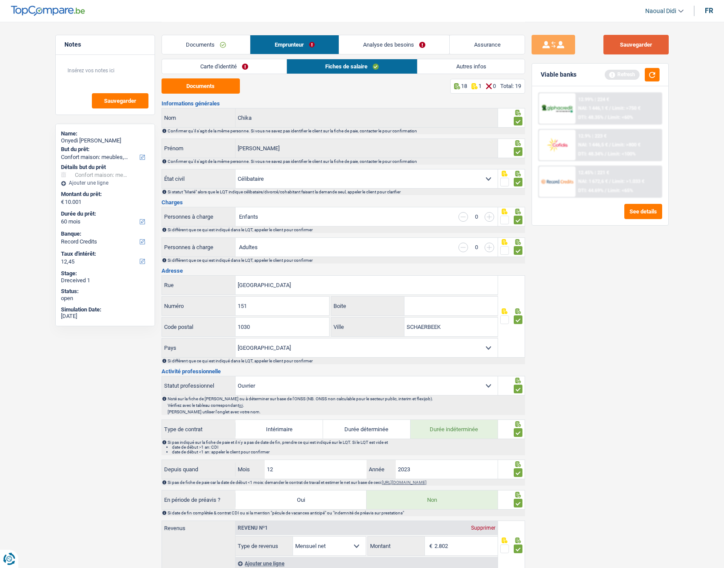
click at [624, 47] on button "Sauvegarder" at bounding box center [636, 45] width 65 height 20
click at [244, 68] on link "Carte d'identité" at bounding box center [224, 66] width 125 height 14
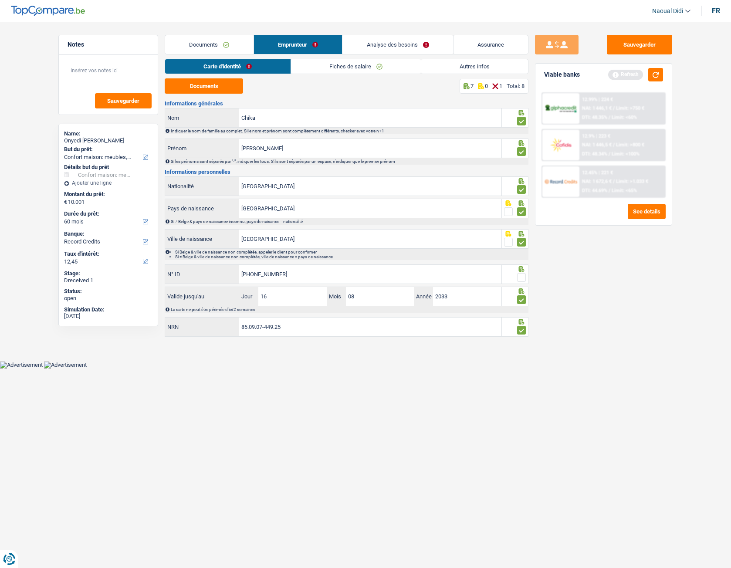
click at [527, 280] on div at bounding box center [515, 274] width 27 height 20
click at [519, 277] on span at bounding box center [521, 277] width 9 height 9
click at [0, 0] on input "radio" at bounding box center [0, 0] width 0 height 0
click at [397, 39] on link "Analyse des besoins" at bounding box center [397, 44] width 111 height 19
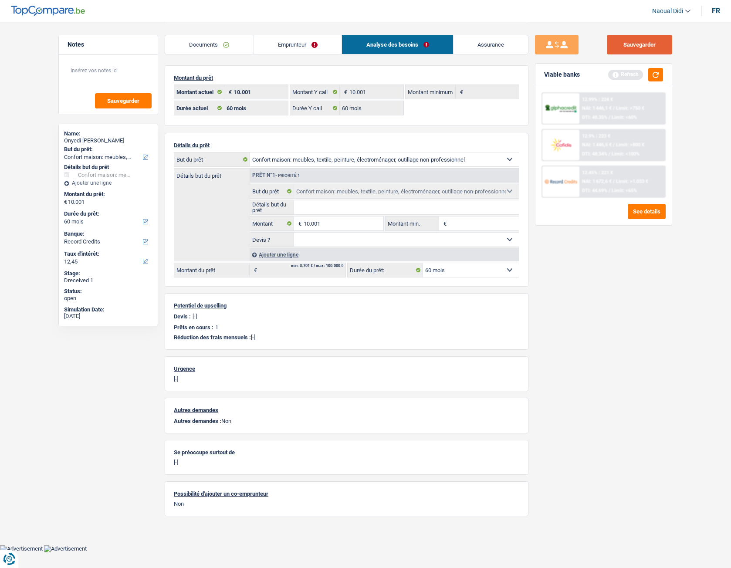
click at [627, 45] on button "Sauvegarder" at bounding box center [639, 45] width 65 height 20
click at [654, 76] on button "button" at bounding box center [655, 75] width 15 height 14
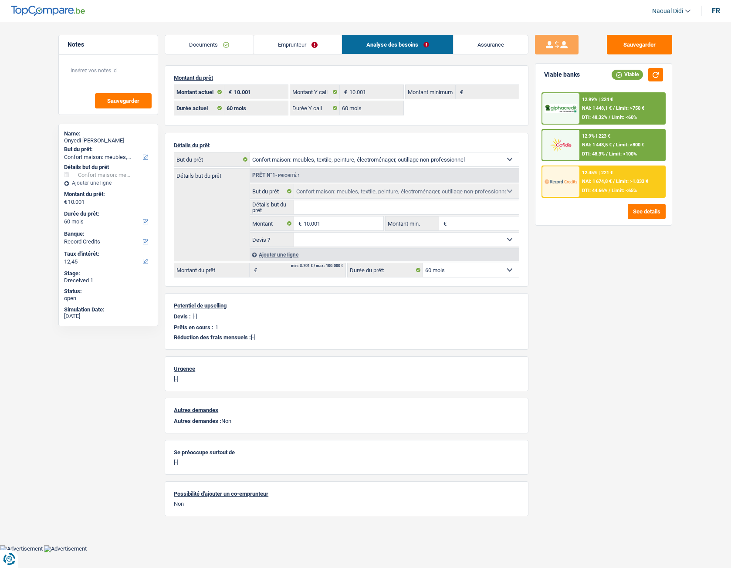
click at [598, 106] on span "NAI: 1 448,1 €" at bounding box center [597, 108] width 30 height 6
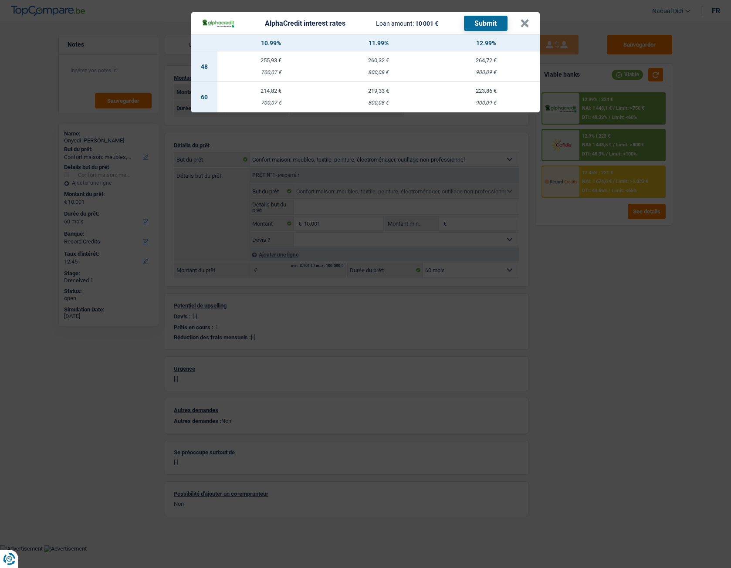
click at [386, 96] on td "219,33 € 800,08 €" at bounding box center [379, 97] width 108 height 30
select select "alphacredit"
type input "11,99"
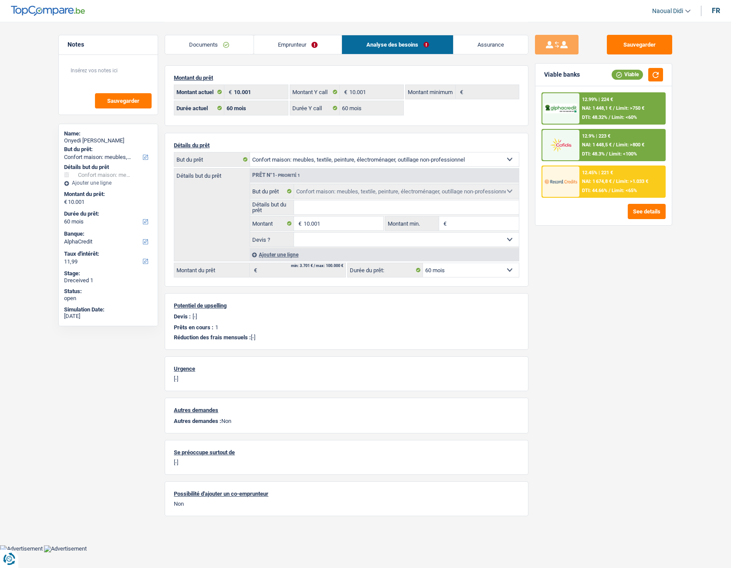
click at [588, 113] on div "12.99% | 224 € NAI: 1 448,1 € / Limit: >750 € DTI: 48.32% / Limit: <60%" at bounding box center [622, 108] width 86 height 30
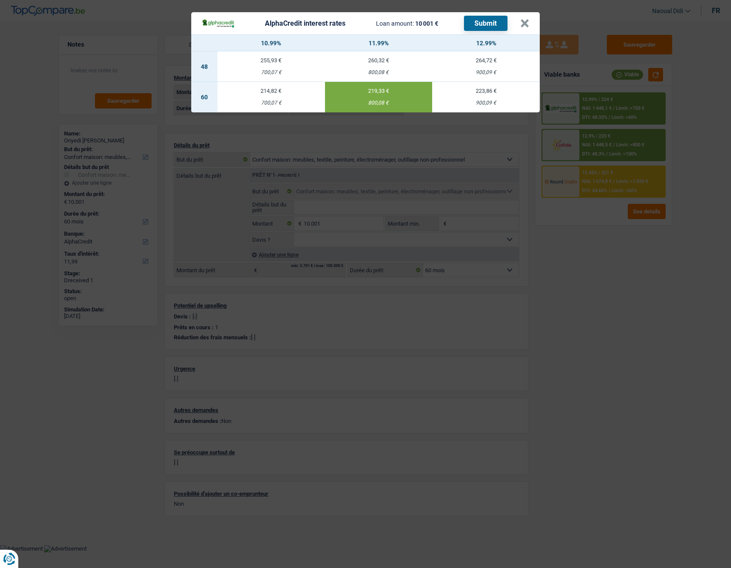
click at [475, 27] on button "Submit" at bounding box center [486, 23] width 44 height 15
click at [521, 27] on button "×" at bounding box center [524, 23] width 9 height 9
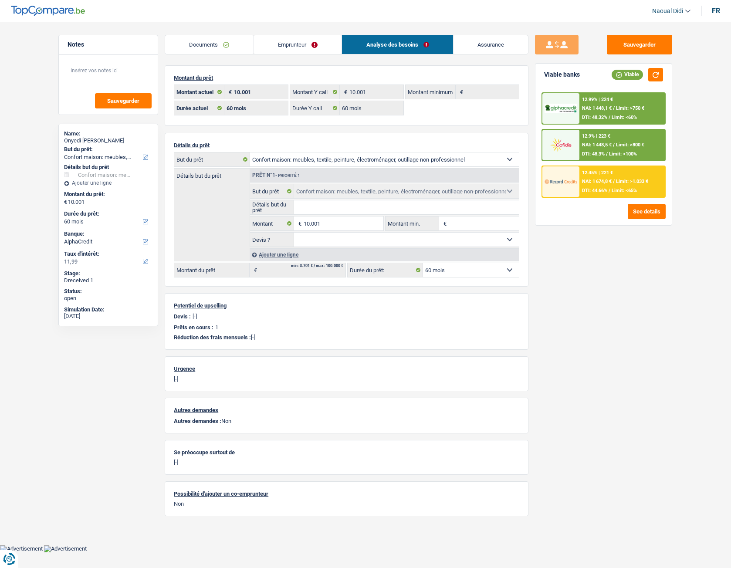
click at [585, 141] on div "12.9% | 223 € NAI: 1 448,5 € / Limit: >800 € DTI: 48.3% / Limit: <100%" at bounding box center [622, 145] width 86 height 30
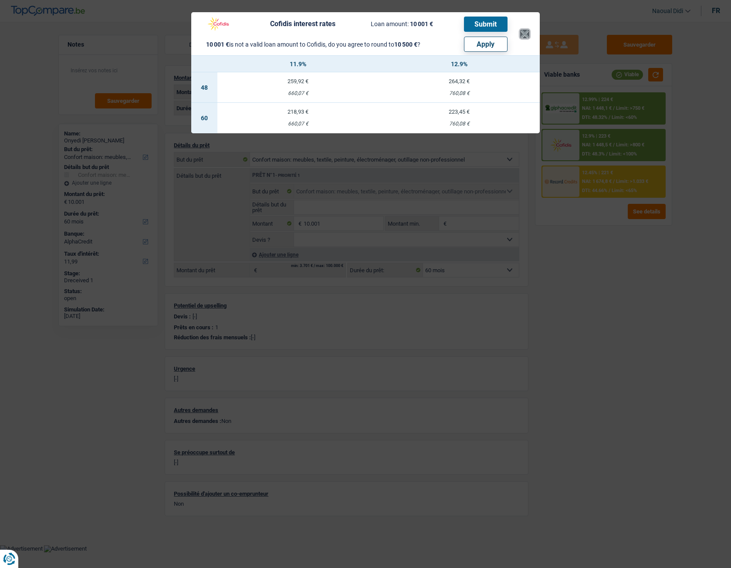
click at [525, 30] on button "×" at bounding box center [524, 34] width 9 height 9
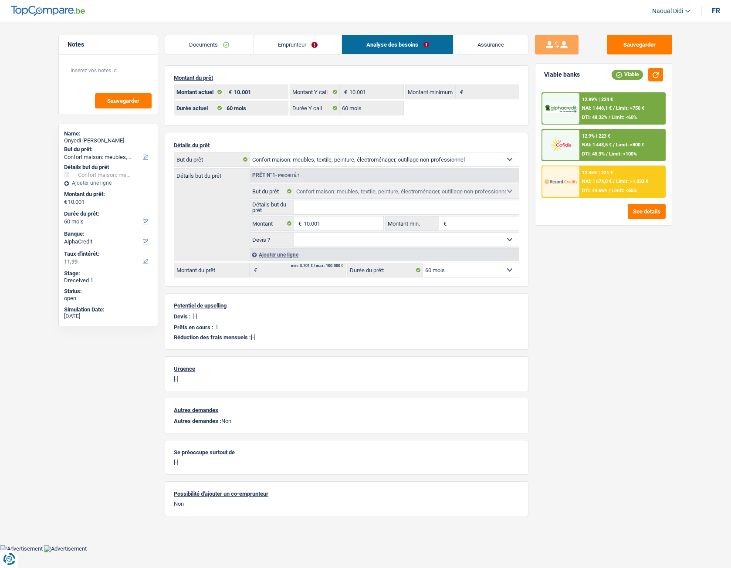
click at [600, 189] on span "DTI: 44.66%" at bounding box center [594, 191] width 25 height 6
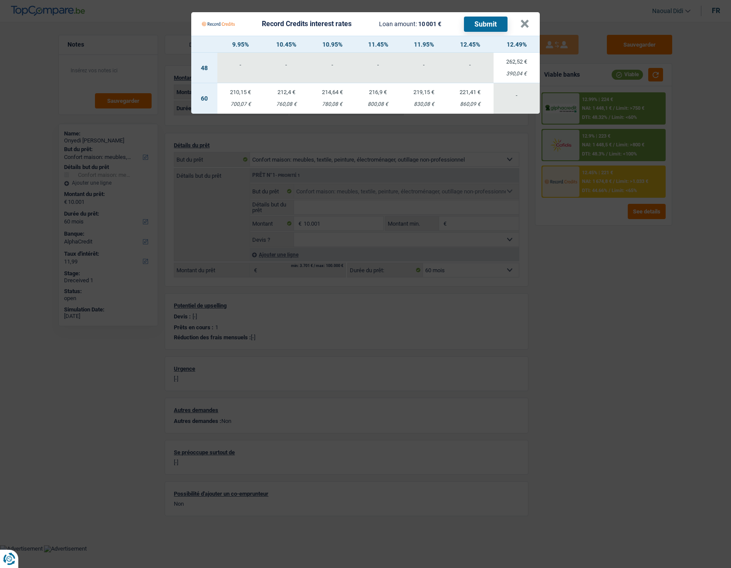
click at [330, 101] on div "780,08 €" at bounding box center [332, 104] width 46 height 6
select select "record credits"
type input "10,95"
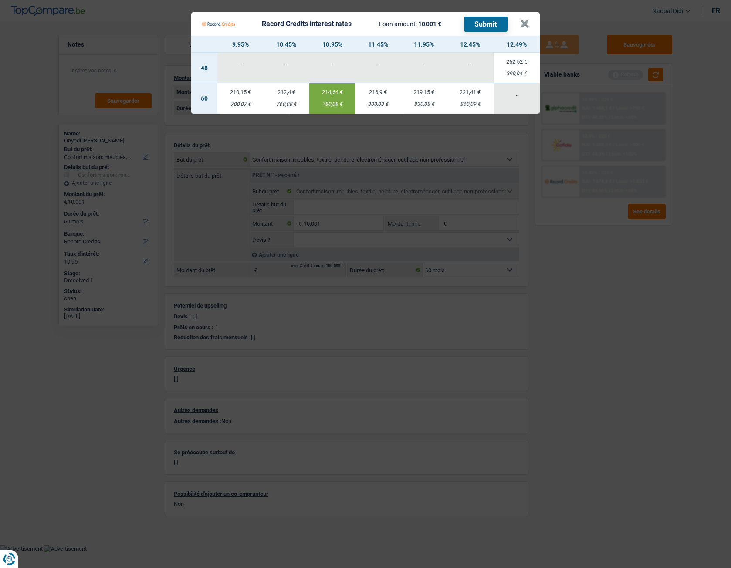
click at [479, 26] on button "Submit" at bounding box center [486, 24] width 44 height 15
click at [526, 24] on button "×" at bounding box center [524, 24] width 9 height 9
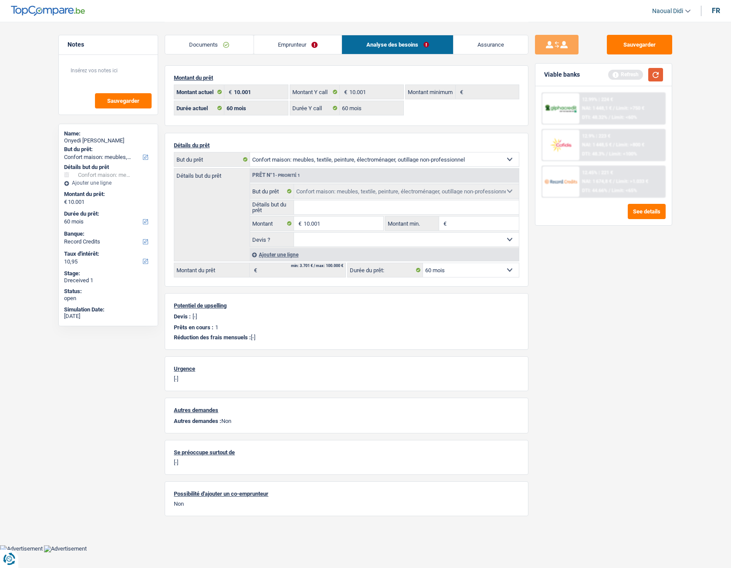
click at [653, 78] on button "button" at bounding box center [655, 75] width 15 height 14
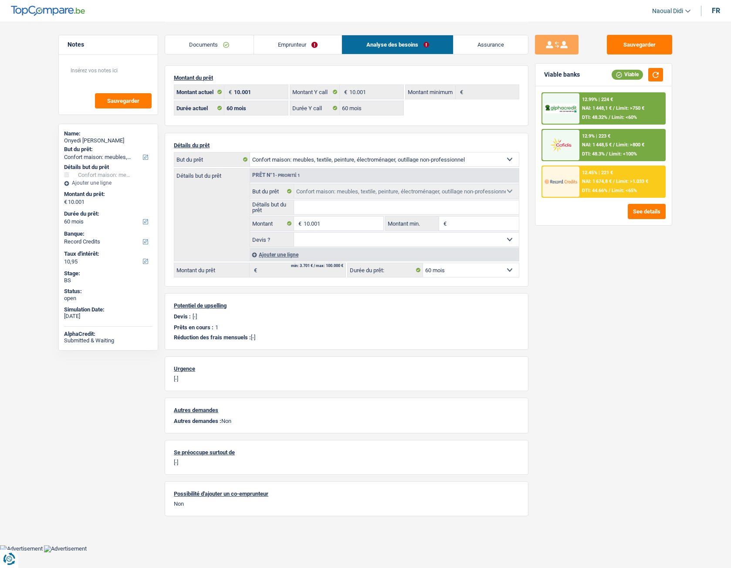
click at [598, 144] on span "NAI: 1 448,5 €" at bounding box center [597, 145] width 30 height 6
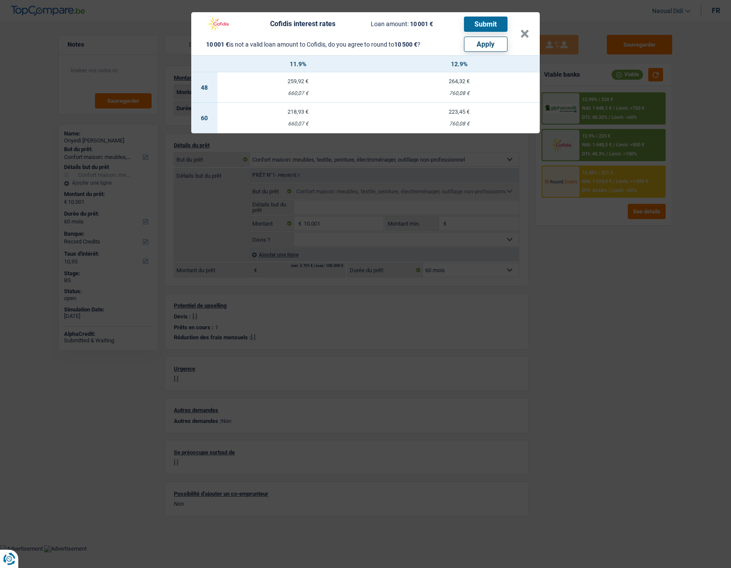
click at [499, 44] on button "Apply" at bounding box center [486, 44] width 44 height 15
type input "10.500"
select select "other"
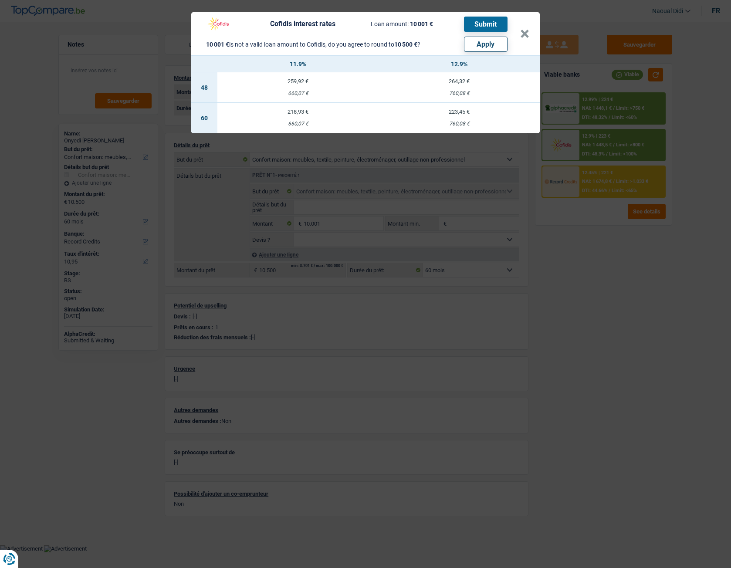
select select "other"
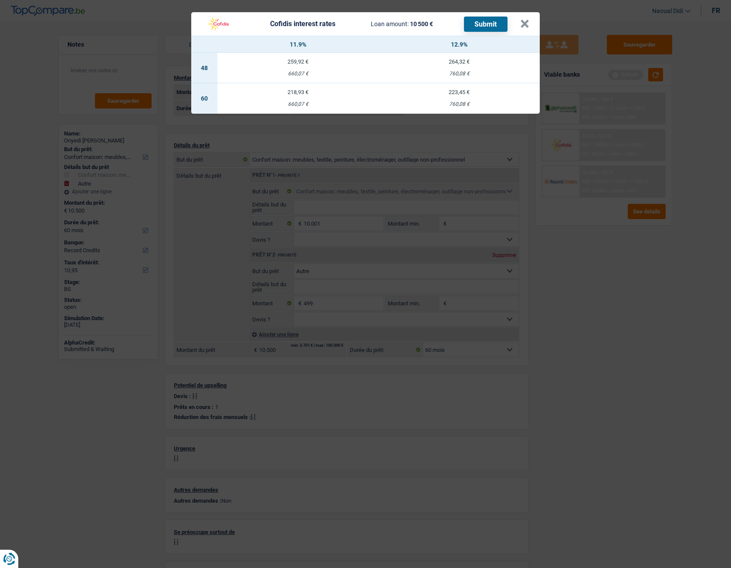
click at [298, 98] on td "218,93 € 660,07 €" at bounding box center [297, 98] width 161 height 30
select select "cofidis"
type input "11,90"
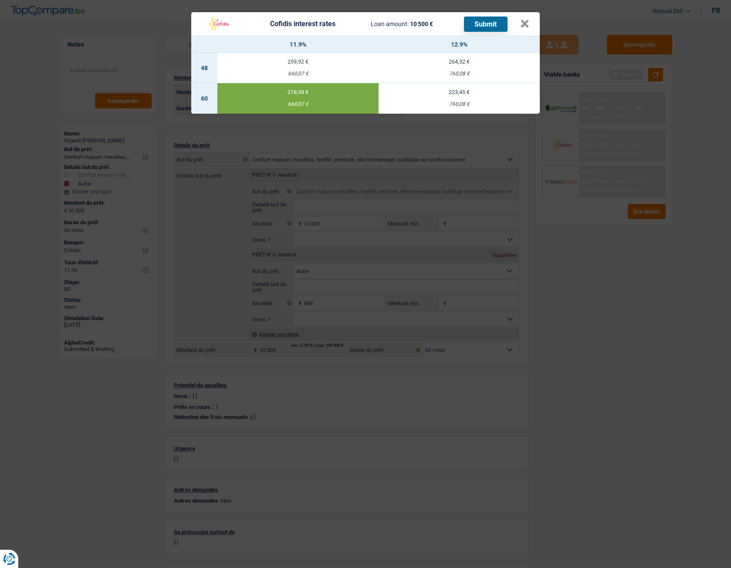
click at [494, 21] on button "Submit" at bounding box center [486, 24] width 44 height 15
click at [524, 23] on button "×" at bounding box center [524, 24] width 9 height 9
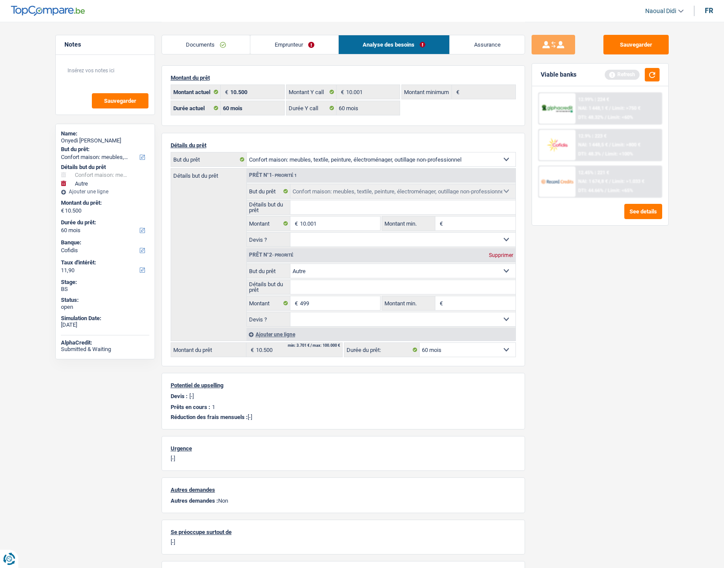
click at [209, 49] on link "Documents" at bounding box center [206, 44] width 88 height 19
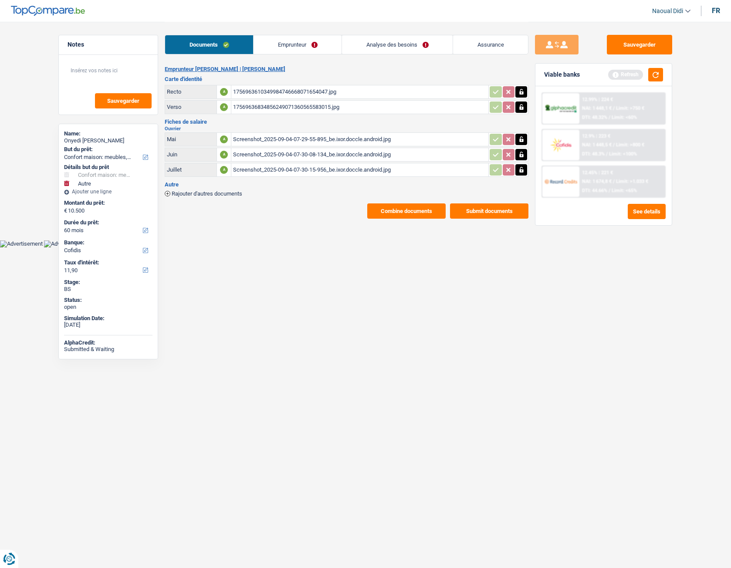
click at [473, 212] on button "Submit documents" at bounding box center [489, 210] width 78 height 15
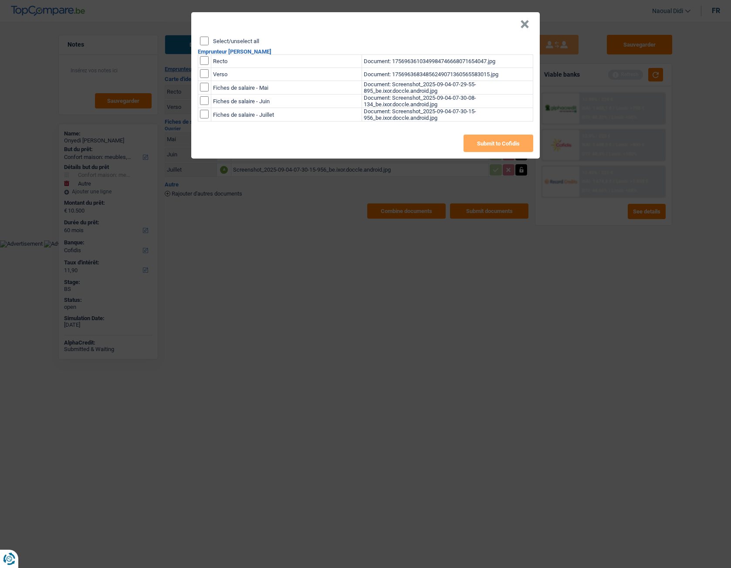
click at [206, 44] on input "Select/unselect all" at bounding box center [204, 41] width 9 height 9
checkbox input "true"
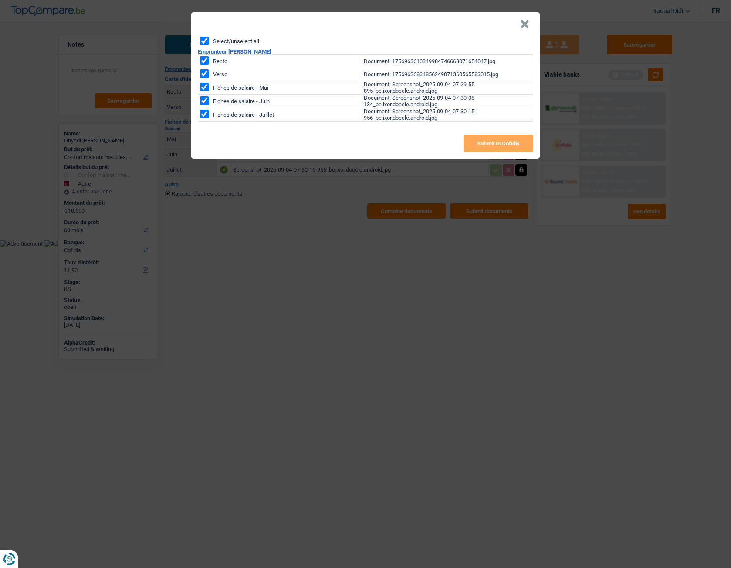
checkbox input "true"
click at [502, 148] on button "Submit to Cofidis" at bounding box center [498, 143] width 70 height 17
click at [524, 29] on button "×" at bounding box center [524, 24] width 9 height 9
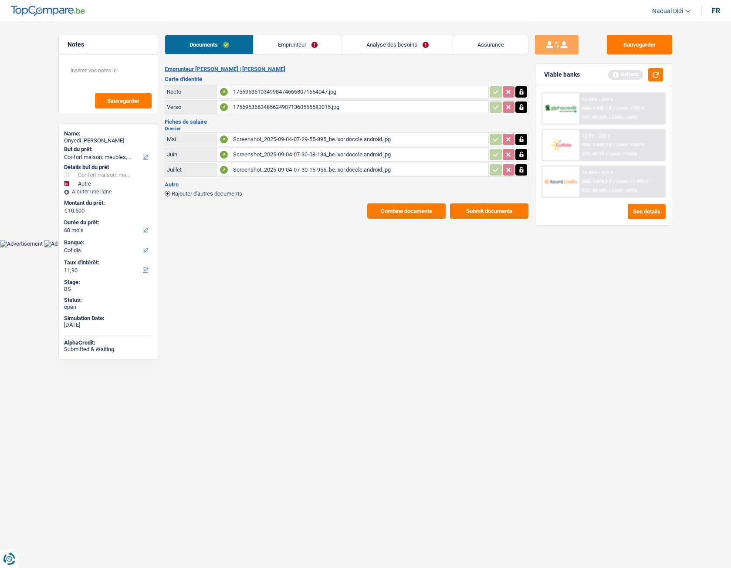
click at [428, 218] on button "Combine documents" at bounding box center [406, 210] width 78 height 15
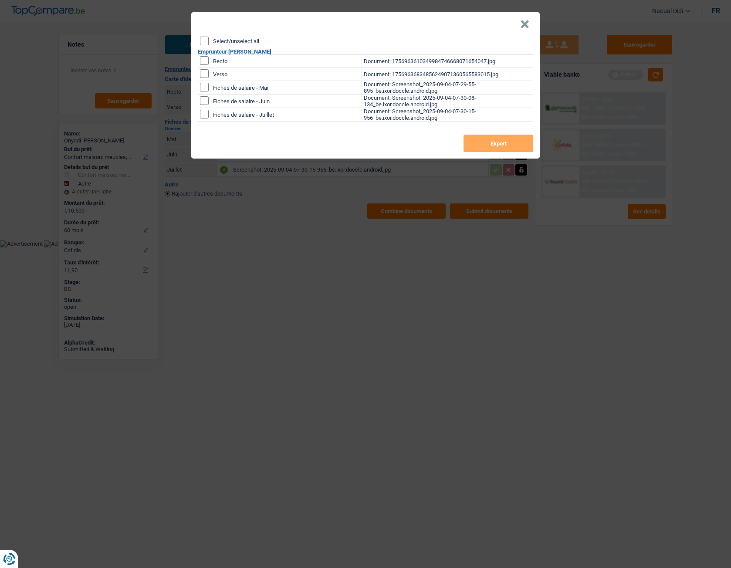
click at [205, 42] on input "Select/unselect all" at bounding box center [204, 41] width 9 height 9
checkbox input "true"
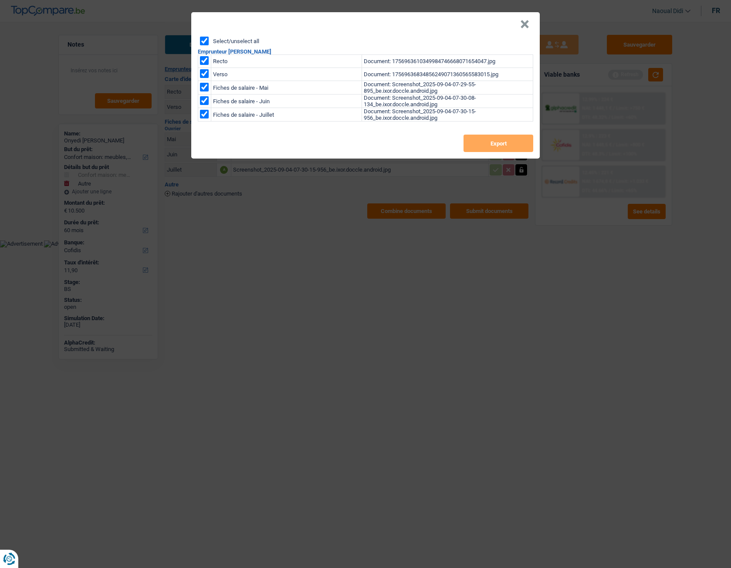
checkbox input "true"
click at [496, 145] on button "Export" at bounding box center [498, 143] width 70 height 17
click at [265, 25] on header "×" at bounding box center [365, 24] width 348 height 24
click at [526, 26] on button "×" at bounding box center [524, 24] width 9 height 9
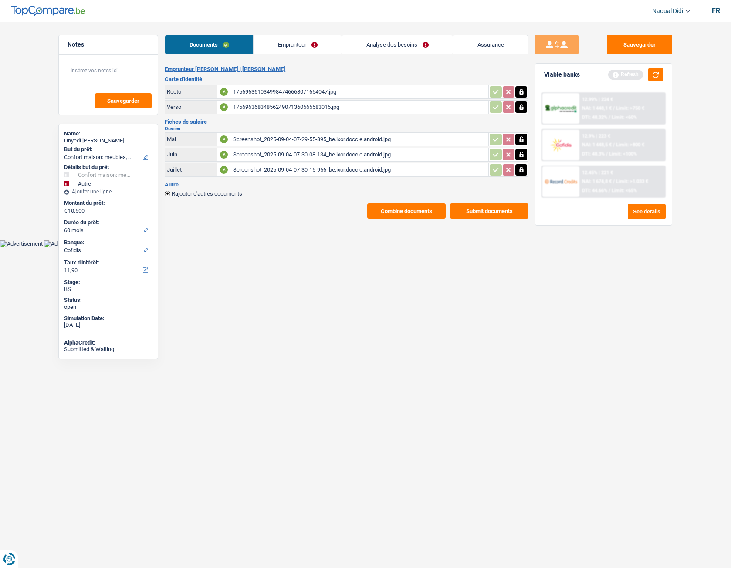
click at [293, 47] on link "Emprunteur" at bounding box center [297, 44] width 88 height 19
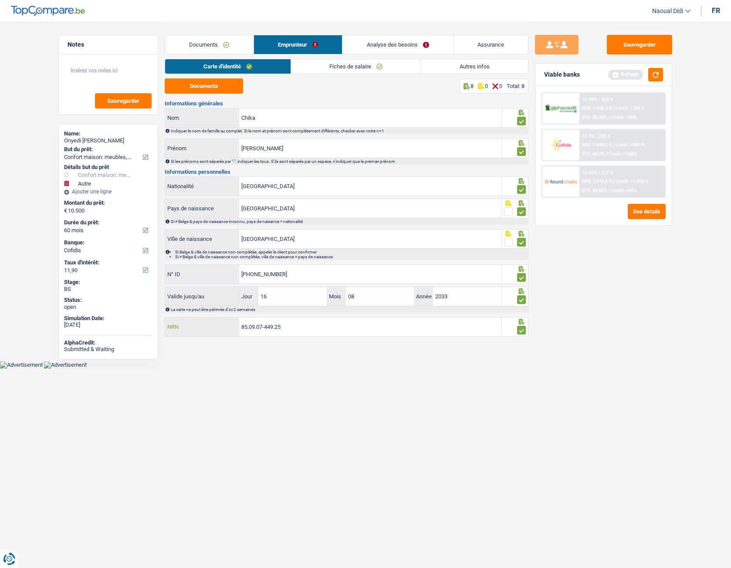
drag, startPoint x: 291, startPoint y: 332, endPoint x: 212, endPoint y: 320, distance: 80.2
click at [212, 317] on div "85.09.07-449.25 NRN" at bounding box center [333, 326] width 336 height 19
drag, startPoint x: 111, startPoint y: 139, endPoint x: 60, endPoint y: 141, distance: 51.0
click at [60, 141] on div "Name: Onyedi Ron Chika But du prêt: Confort maison: meubles, textile, peinture,…" at bounding box center [108, 242] width 100 height 236
copy div "Onyedi Ron Chika"
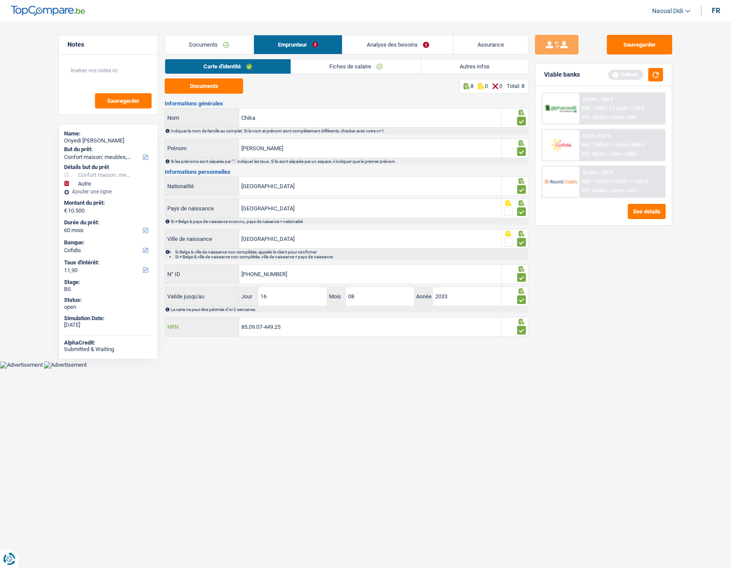
click at [216, 311] on div "Informations générales Chika Nom Indiquer le nom de famille au complet. Si le n…" at bounding box center [347, 219] width 364 height 237
click at [476, 67] on link "Autres infos" at bounding box center [474, 66] width 107 height 14
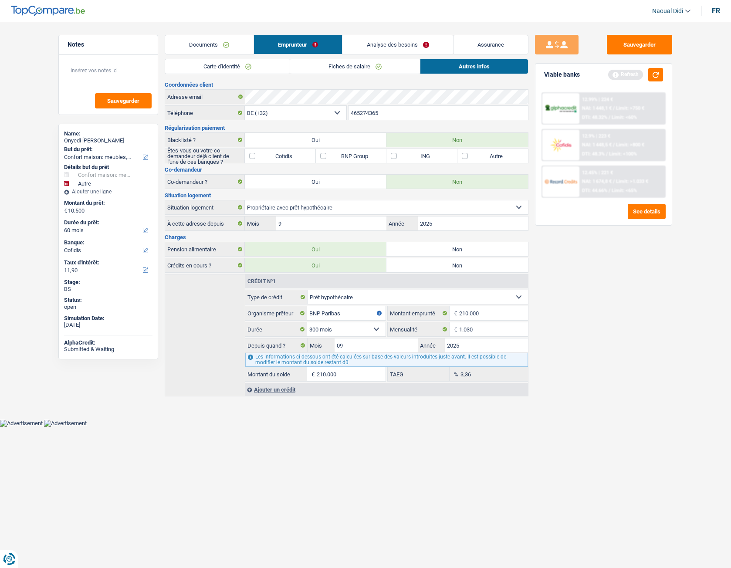
click at [201, 49] on link "Documents" at bounding box center [209, 44] width 88 height 19
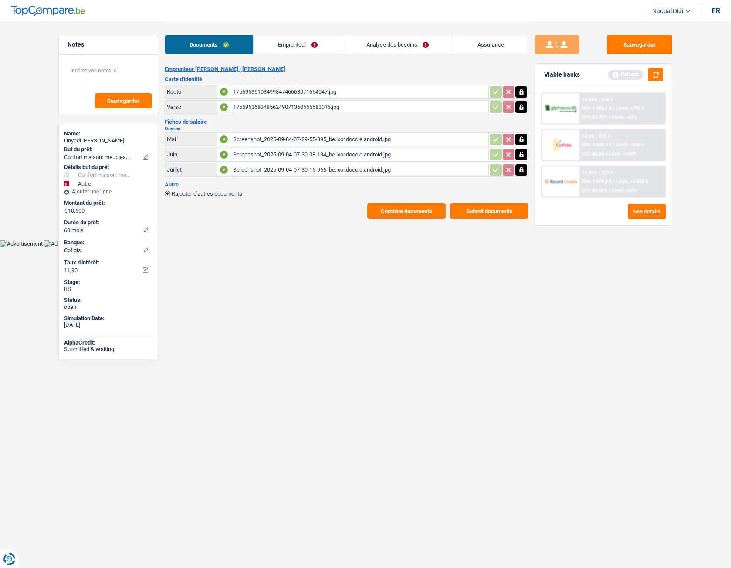
click at [277, 91] on div "1756963610349984746668071654047.jpg" at bounding box center [359, 91] width 253 height 13
click at [632, 43] on button "Sauvegarder" at bounding box center [639, 45] width 65 height 20
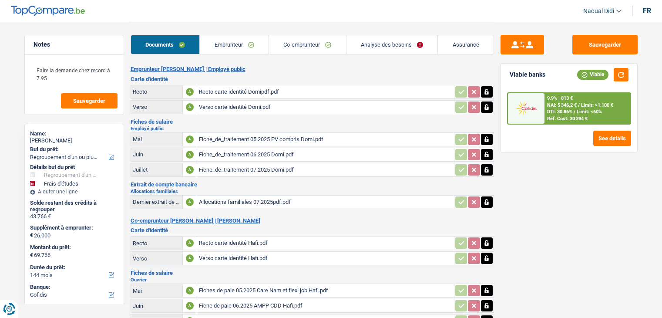
select select "refinancing"
select select "study"
select select "144"
select select "cofidis"
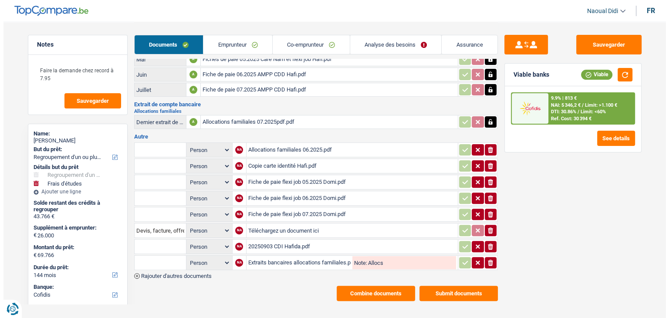
scroll to position [232, 0]
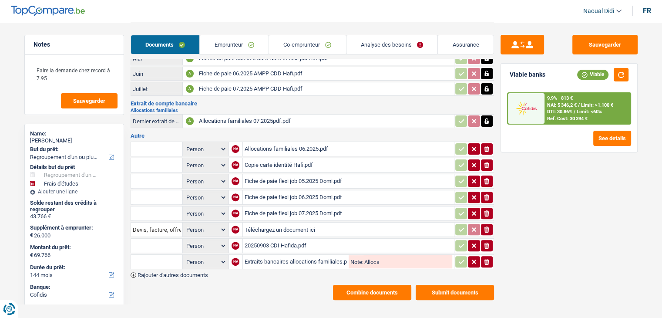
click at [365, 285] on button "Combine documents" at bounding box center [372, 292] width 78 height 15
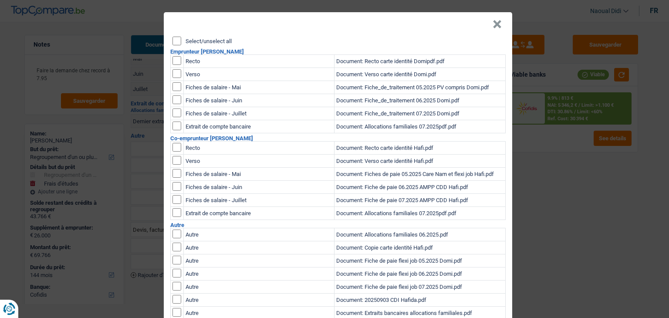
scroll to position [0, 0]
click at [173, 44] on input "Select/unselect all" at bounding box center [176, 41] width 9 height 9
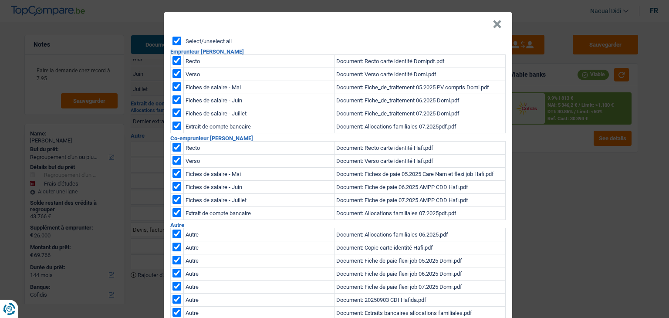
checkbox input "true"
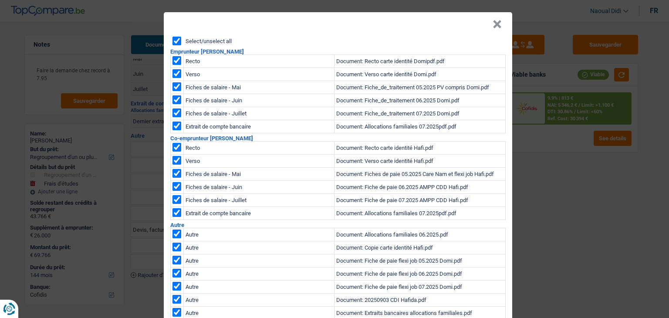
checkbox input "true"
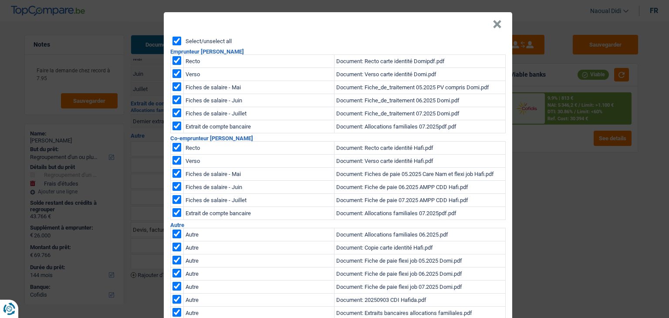
checkbox input "true"
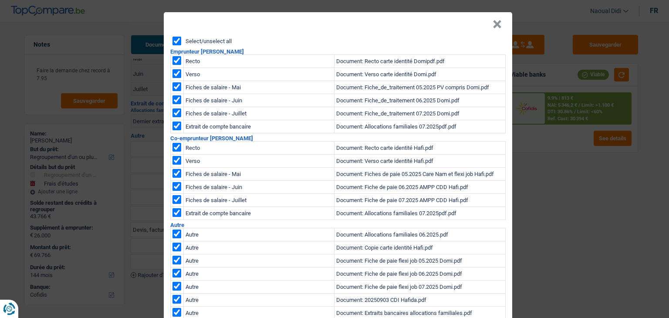
checkbox input "true"
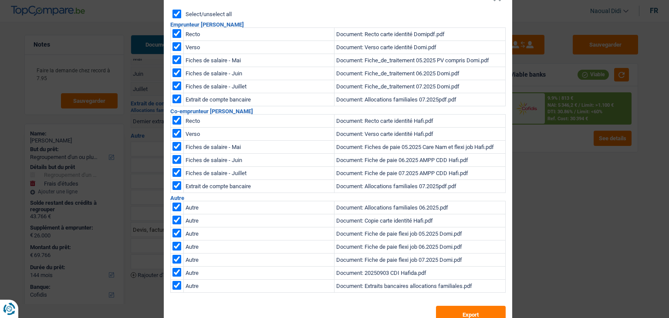
scroll to position [51, 0]
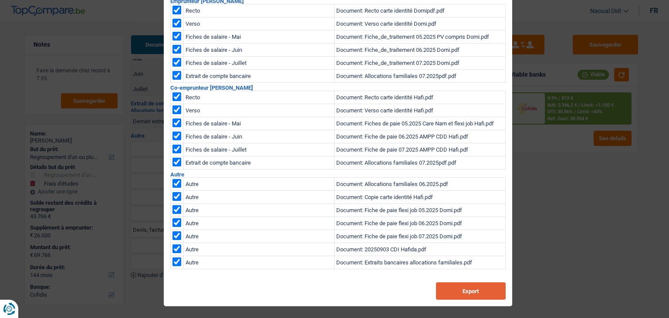
click at [452, 289] on button "Export" at bounding box center [471, 290] width 70 height 17
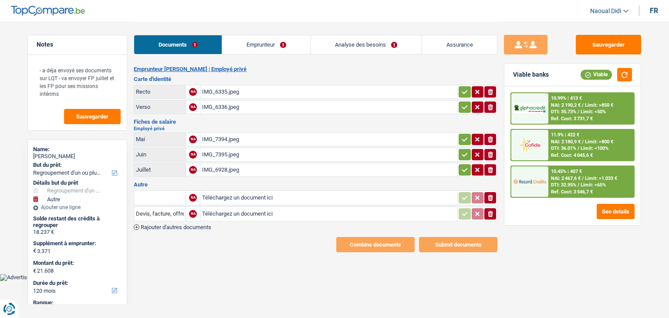
select select "refinancing"
select select "other"
select select "120"
select select "cofidis"
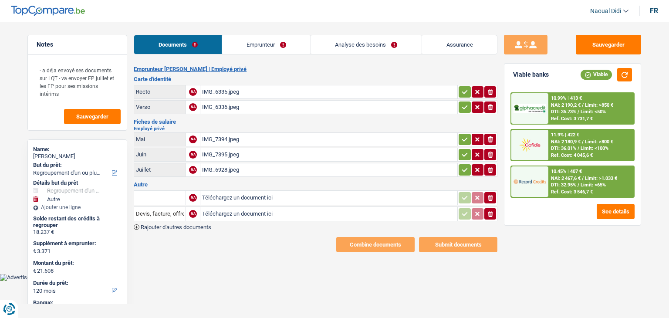
click at [244, 51] on link "Emprunteur" at bounding box center [266, 44] width 88 height 19
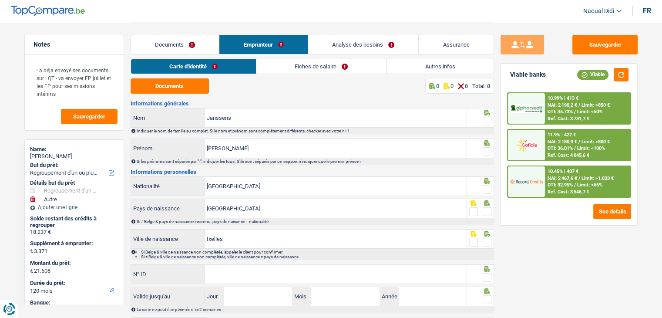
click at [244, 51] on link "Emprunteur" at bounding box center [264, 44] width 88 height 19
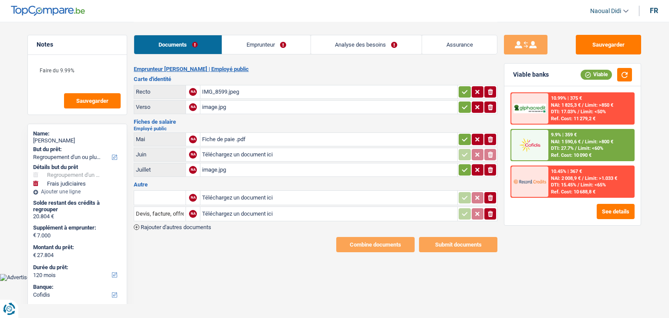
select select "refinancing"
select select "judicial"
select select "120"
select select "cofidis"
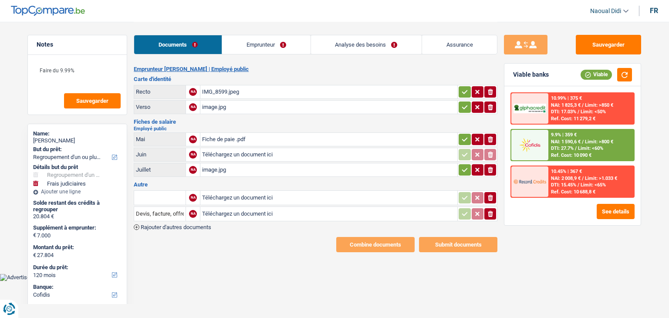
click at [223, 92] on div "IMG_8599.jpeg" at bounding box center [328, 91] width 253 height 13
click at [221, 106] on div "image.jpg" at bounding box center [328, 107] width 253 height 13
click at [227, 134] on div "Fiche de paie .pdf" at bounding box center [328, 139] width 253 height 13
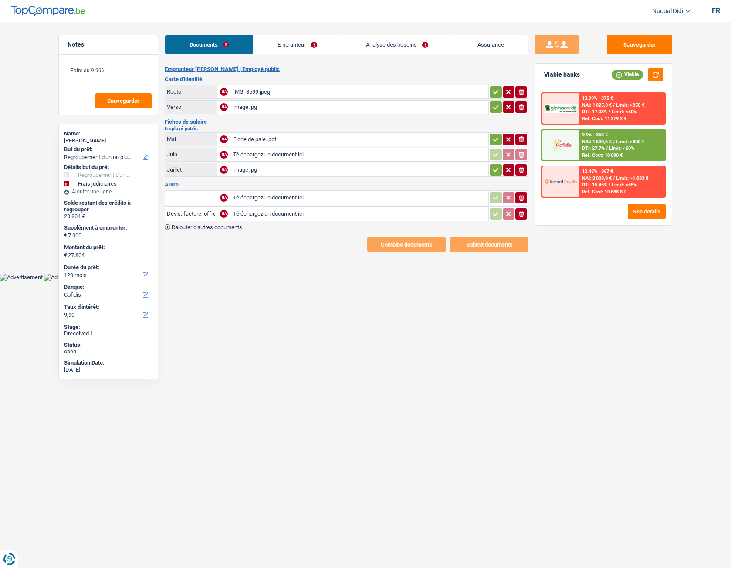
click at [243, 281] on html "Vous avez le contrôle de vos données Nous utilisons des cookies, tout comme nos…" at bounding box center [365, 140] width 731 height 281
click at [293, 47] on link "Emprunteur" at bounding box center [297, 44] width 88 height 19
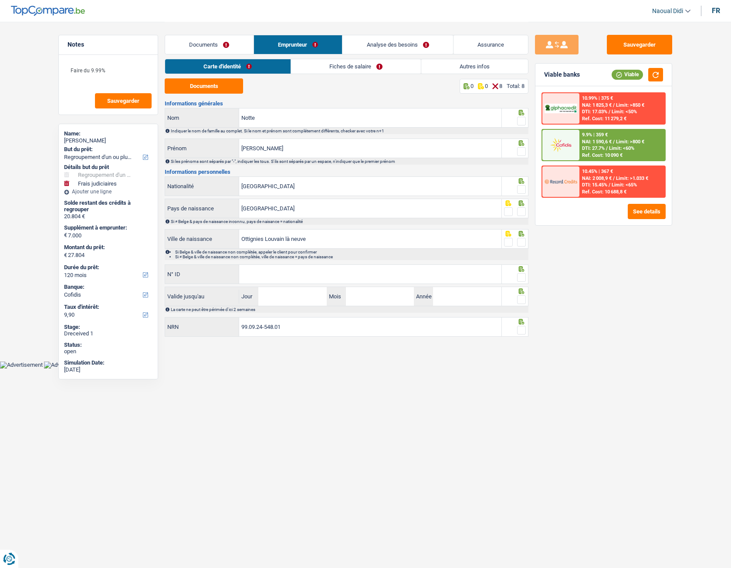
click at [213, 65] on link "Carte d'identité" at bounding box center [227, 66] width 125 height 14
click at [205, 87] on button "Documents" at bounding box center [204, 85] width 78 height 15
click at [523, 123] on span at bounding box center [521, 121] width 9 height 9
click at [0, 0] on input "radio" at bounding box center [0, 0] width 0 height 0
click at [521, 153] on span at bounding box center [521, 151] width 9 height 9
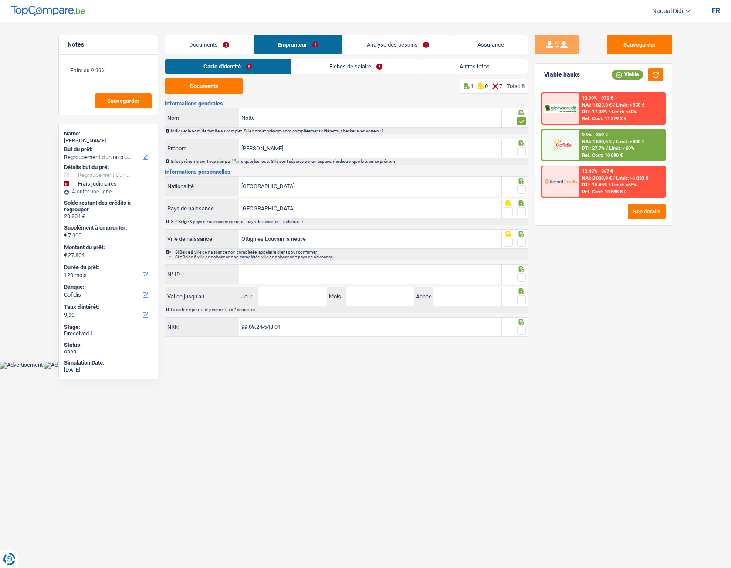
click at [0, 0] on input "radio" at bounding box center [0, 0] width 0 height 0
click at [523, 189] on span at bounding box center [521, 189] width 9 height 9
click at [0, 0] on input "radio" at bounding box center [0, 0] width 0 height 0
click at [523, 212] on span at bounding box center [521, 211] width 9 height 9
click at [0, 0] on input "radio" at bounding box center [0, 0] width 0 height 0
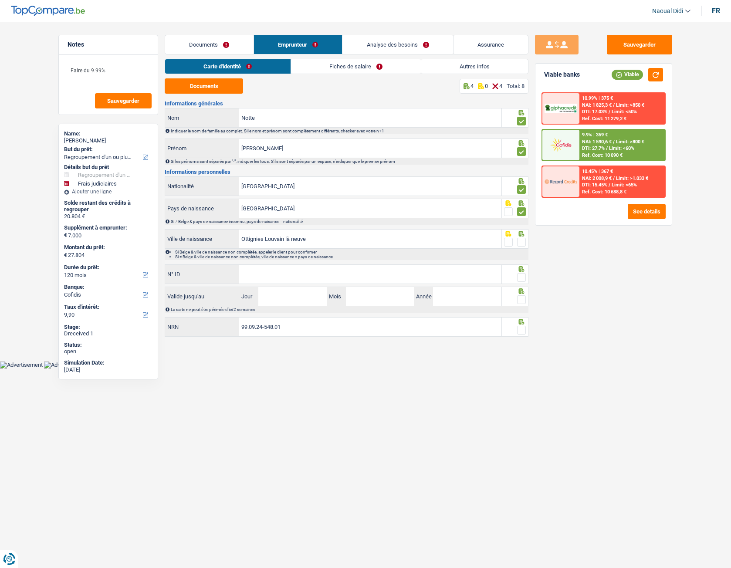
click at [522, 245] on span at bounding box center [521, 242] width 9 height 9
click at [0, 0] on input "radio" at bounding box center [0, 0] width 0 height 0
click at [278, 280] on input "N° ID" at bounding box center [370, 274] width 262 height 19
paste input "595-1124322-13"
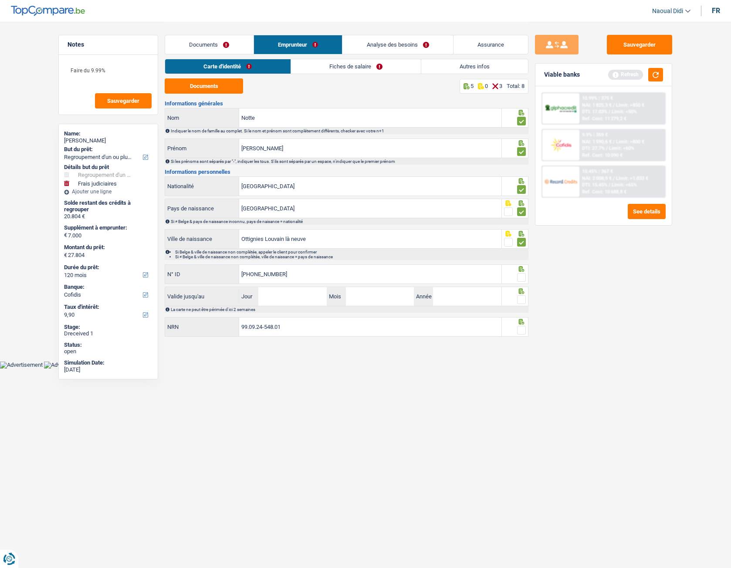
type input "595-1124322-13"
click at [523, 277] on span at bounding box center [521, 277] width 9 height 9
click at [0, 0] on input "radio" at bounding box center [0, 0] width 0 height 0
click at [269, 297] on input "Jour" at bounding box center [292, 296] width 68 height 19
type input "14"
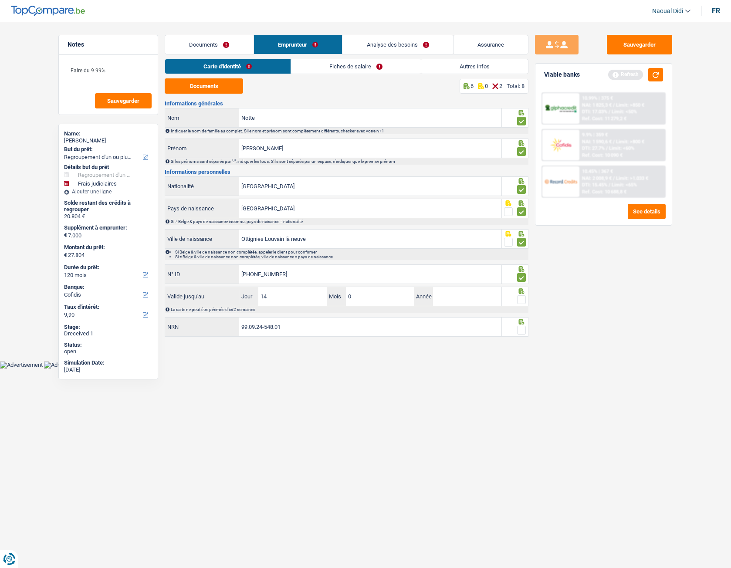
type input "09"
type input "2032"
click at [520, 303] on span at bounding box center [521, 299] width 9 height 9
click at [0, 0] on input "radio" at bounding box center [0, 0] width 0 height 0
click at [521, 317] on span at bounding box center [521, 330] width 9 height 9
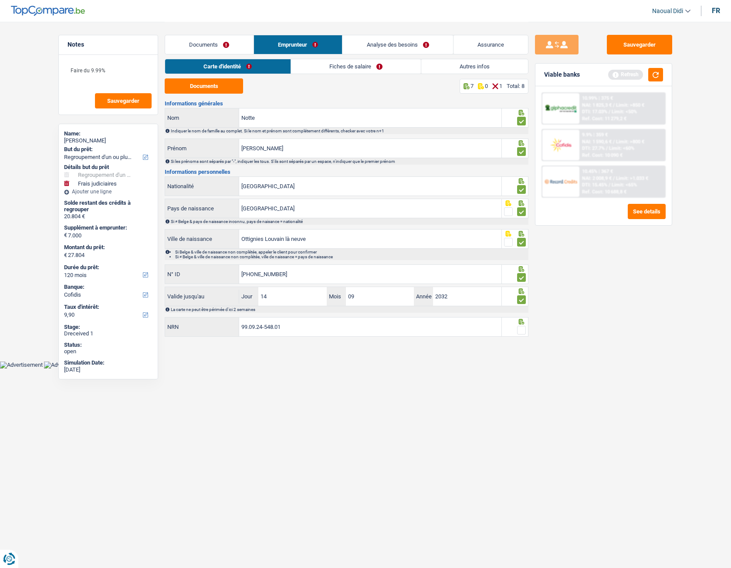
click at [0, 0] on input "radio" at bounding box center [0, 0] width 0 height 0
click at [645, 52] on button "Sauvegarder" at bounding box center [639, 45] width 65 height 20
click at [368, 65] on link "Fiches de salaire" at bounding box center [356, 66] width 130 height 14
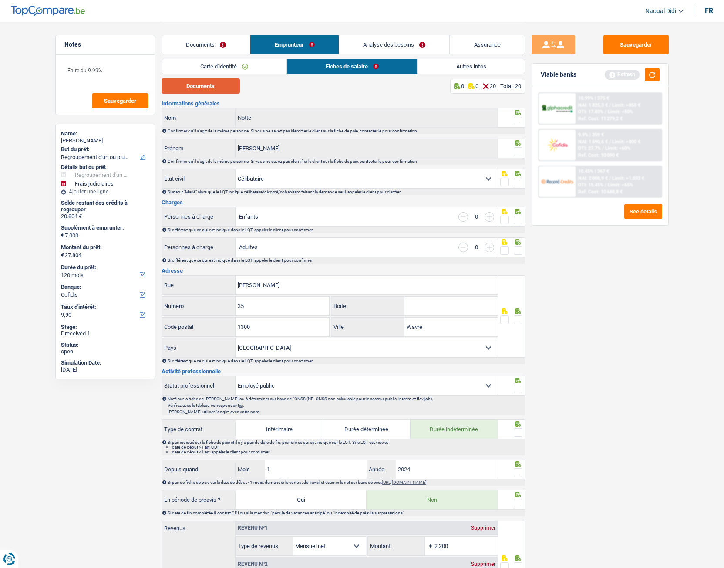
click at [188, 90] on button "Documents" at bounding box center [201, 85] width 78 height 15
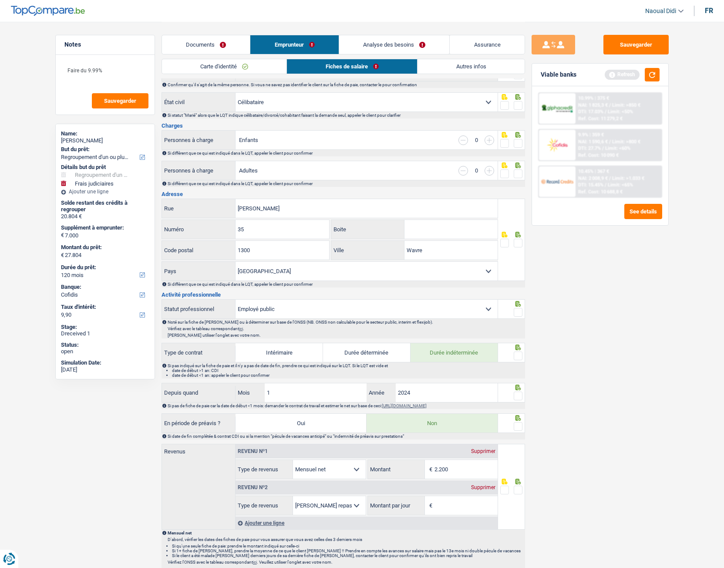
scroll to position [87, 0]
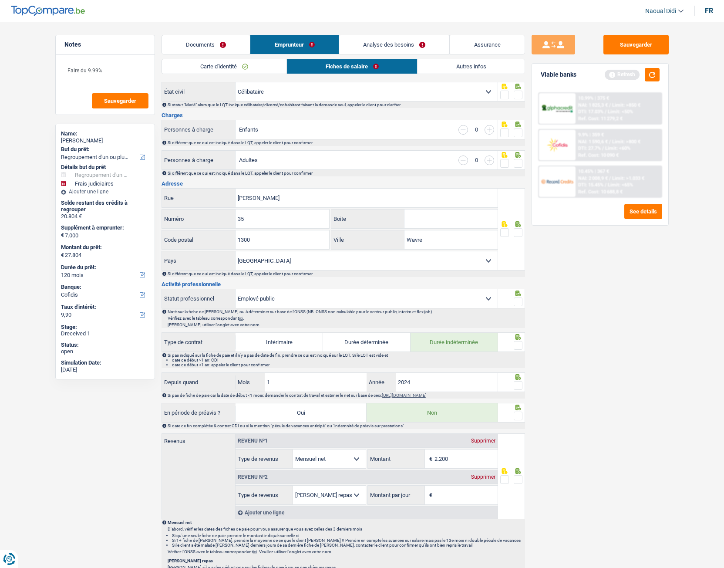
drag, startPoint x: 520, startPoint y: 384, endPoint x: 522, endPoint y: 367, distance: 17.1
click at [520, 317] on span at bounding box center [518, 385] width 9 height 9
click at [0, 0] on input "radio" at bounding box center [0, 0] width 0 height 0
click at [517, 317] on span at bounding box center [518, 345] width 9 height 9
click at [0, 0] on input "radio" at bounding box center [0, 0] width 0 height 0
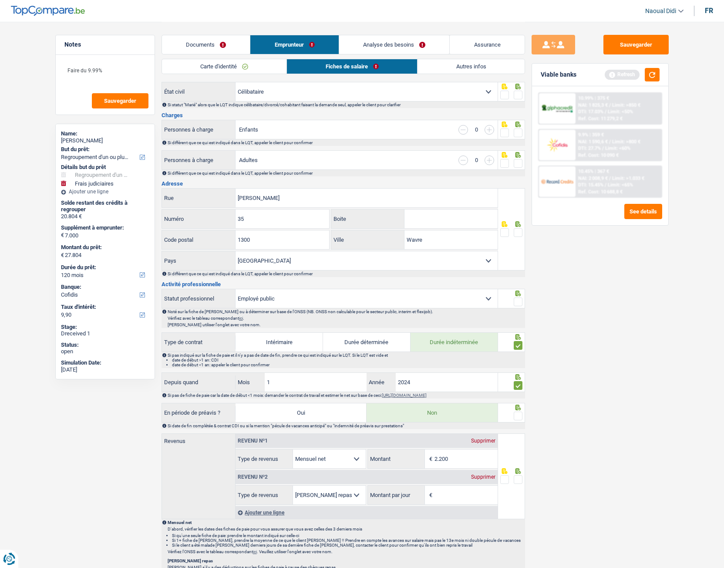
click at [518, 299] on span at bounding box center [518, 301] width 9 height 9
click at [0, 0] on input "radio" at bounding box center [0, 0] width 0 height 0
click at [518, 234] on span at bounding box center [518, 232] width 9 height 9
click at [0, 0] on input "radio" at bounding box center [0, 0] width 0 height 0
click at [517, 163] on span at bounding box center [518, 163] width 9 height 9
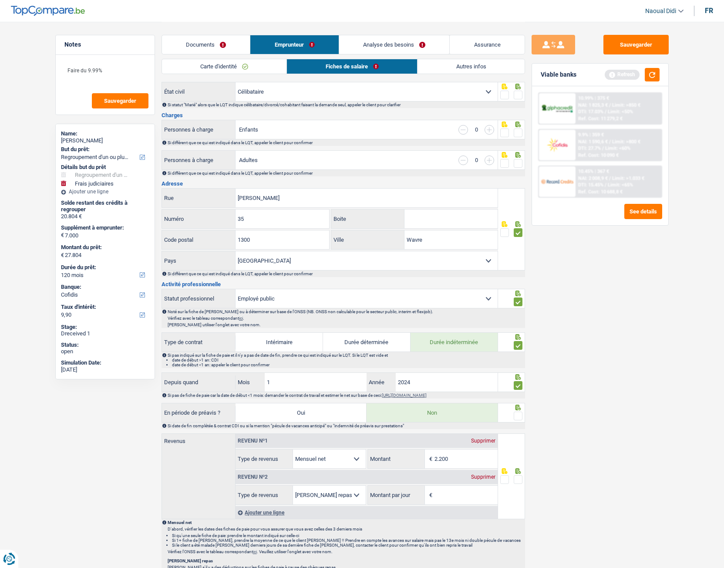
click at [0, 0] on input "radio" at bounding box center [0, 0] width 0 height 0
click at [518, 131] on span at bounding box center [518, 132] width 9 height 9
click at [0, 0] on input "radio" at bounding box center [0, 0] width 0 height 0
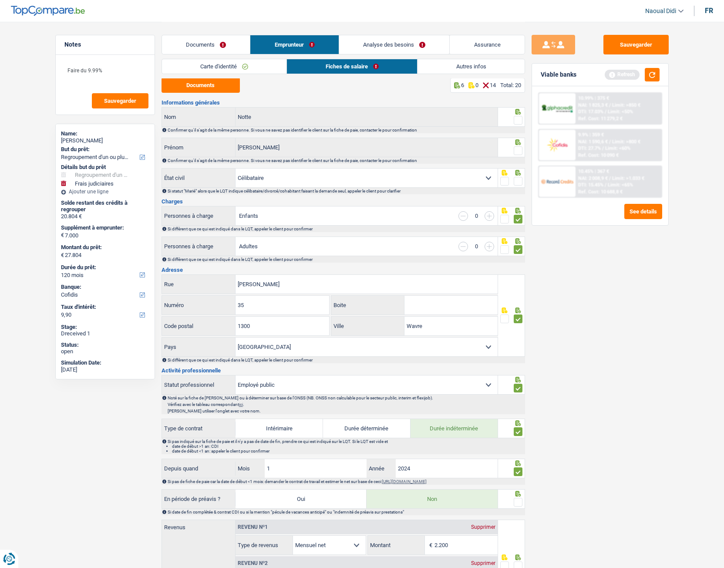
scroll to position [0, 0]
click at [520, 181] on span at bounding box center [518, 182] width 9 height 9
click at [0, 0] on input "radio" at bounding box center [0, 0] width 0 height 0
click at [520, 151] on span at bounding box center [518, 151] width 9 height 9
click at [0, 0] on input "radio" at bounding box center [0, 0] width 0 height 0
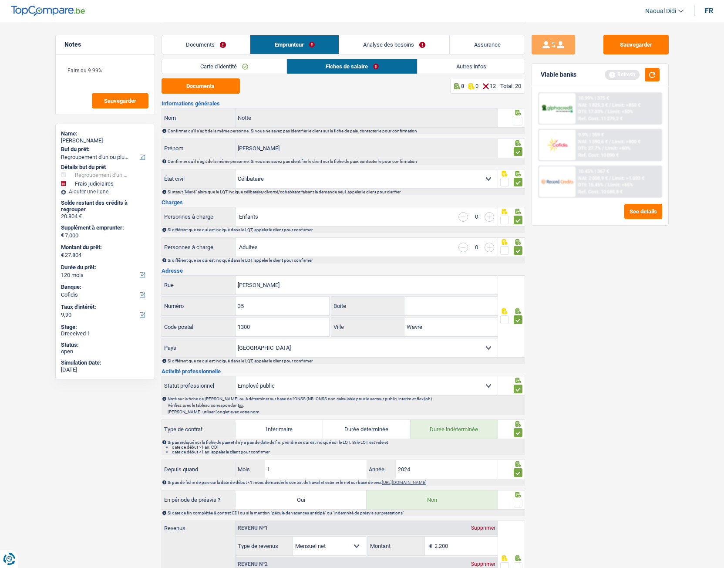
click at [518, 119] on span at bounding box center [518, 121] width 9 height 9
click at [0, 0] on input "radio" at bounding box center [0, 0] width 0 height 0
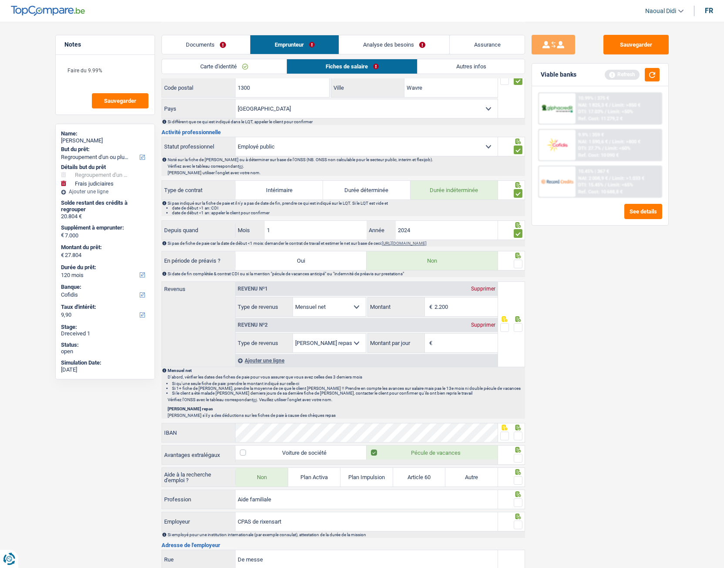
scroll to position [261, 0]
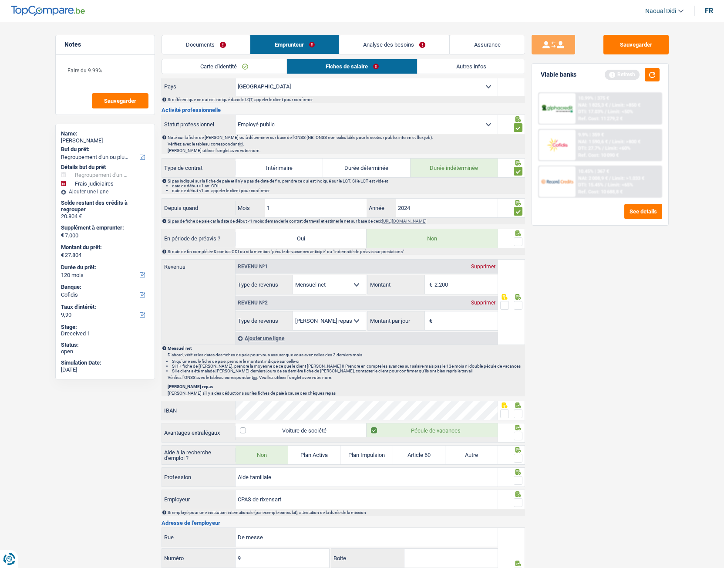
click at [480, 303] on div "Supprimer" at bounding box center [483, 302] width 29 height 5
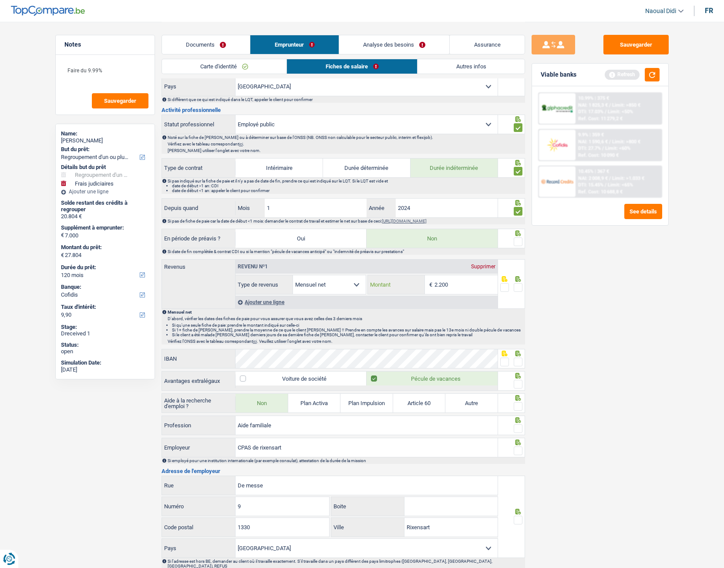
click at [458, 285] on input "2.200" at bounding box center [466, 284] width 63 height 19
type input "2.163"
click at [516, 289] on span at bounding box center [518, 287] width 9 height 9
click at [0, 0] on input "radio" at bounding box center [0, 0] width 0 height 0
click at [518, 240] on span at bounding box center [518, 241] width 9 height 9
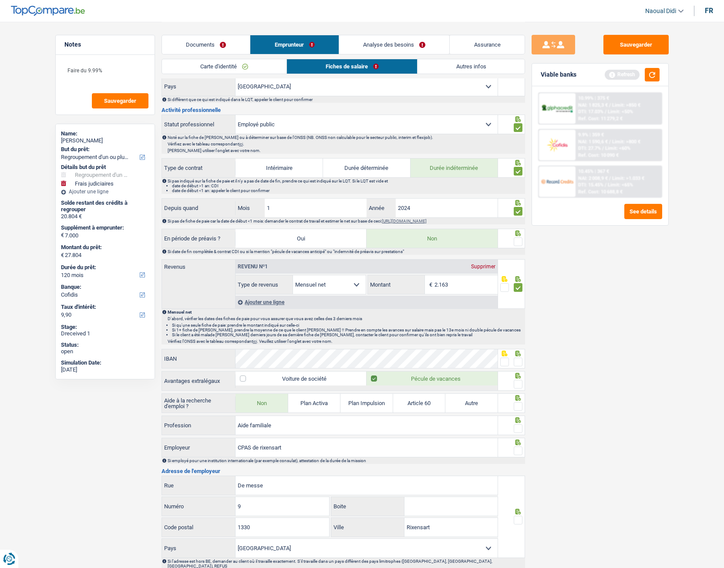
click at [0, 0] on input "radio" at bounding box center [0, 0] width 0 height 0
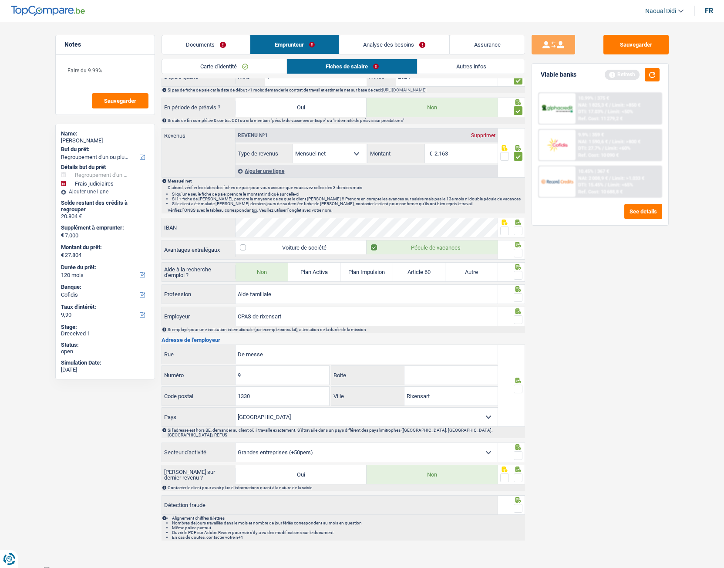
scroll to position [393, 0]
click at [521, 253] on span at bounding box center [518, 252] width 9 height 9
click at [0, 0] on input "radio" at bounding box center [0, 0] width 0 height 0
click at [503, 233] on span at bounding box center [504, 230] width 9 height 9
click at [0, 0] on input "radio" at bounding box center [0, 0] width 0 height 0
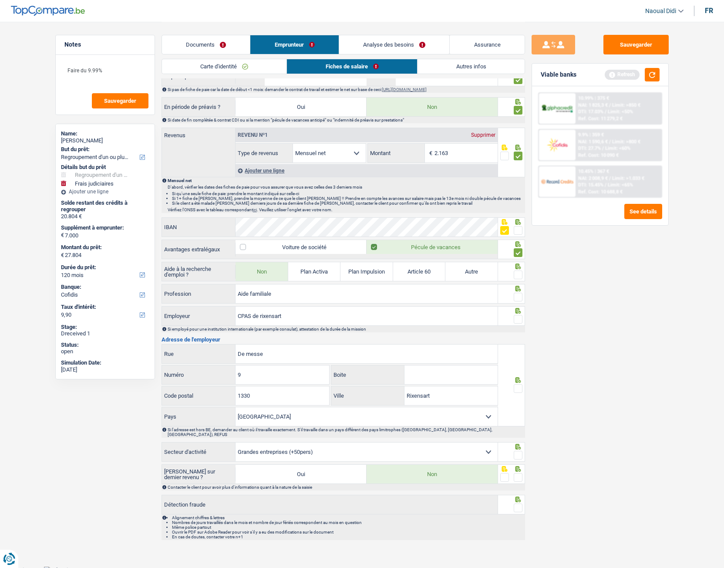
click at [519, 277] on span at bounding box center [518, 274] width 9 height 9
click at [0, 0] on input "radio" at bounding box center [0, 0] width 0 height 0
click at [515, 296] on span at bounding box center [518, 297] width 9 height 9
click at [0, 0] on input "radio" at bounding box center [0, 0] width 0 height 0
click at [516, 317] on span at bounding box center [518, 319] width 9 height 9
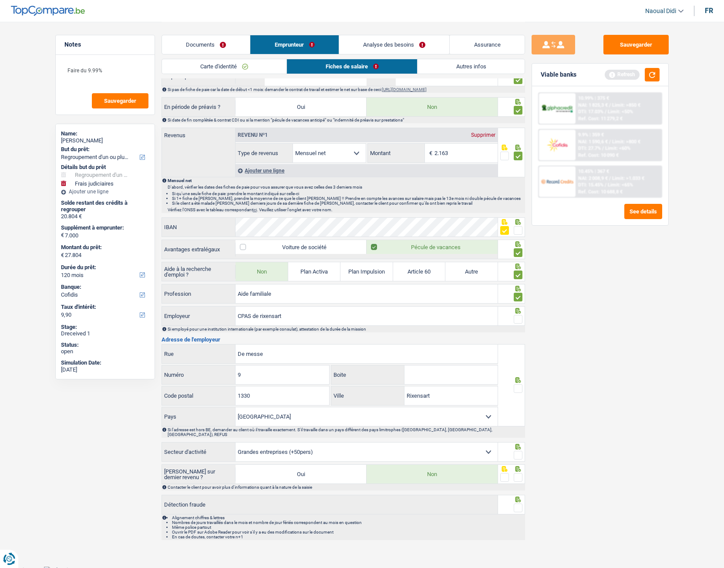
click at [0, 0] on input "radio" at bounding box center [0, 0] width 0 height 0
drag, startPoint x: 243, startPoint y: 350, endPoint x: 198, endPoint y: 348, distance: 44.9
click at [198, 317] on div "De messe Rue" at bounding box center [330, 353] width 336 height 19
paste input "RUE DE MESSE"
type input "RUE DE MESSE"
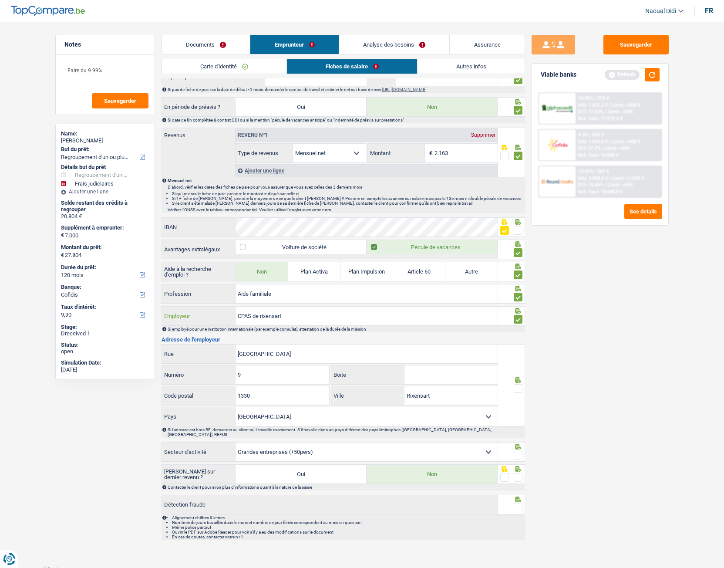
drag, startPoint x: 248, startPoint y: 314, endPoint x: 212, endPoint y: 314, distance: 36.6
click at [212, 314] on div "CPAS de rixensart Employeur" at bounding box center [330, 316] width 336 height 19
paste input ".P.A.S. DE RIXENSART"
type input "C.P.A.S. DE RIXENSART"
click at [523, 317] on div at bounding box center [511, 452] width 27 height 20
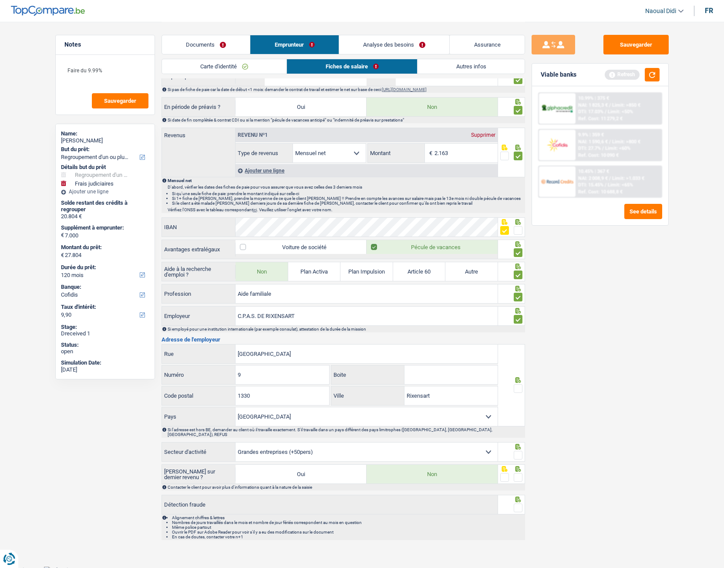
click at [519, 317] on span at bounding box center [518, 388] width 9 height 9
click at [0, 0] on input "radio" at bounding box center [0, 0] width 0 height 0
click at [517, 317] on span at bounding box center [518, 455] width 9 height 9
click at [0, 0] on input "radio" at bounding box center [0, 0] width 0 height 0
click at [517, 317] on span at bounding box center [518, 477] width 9 height 9
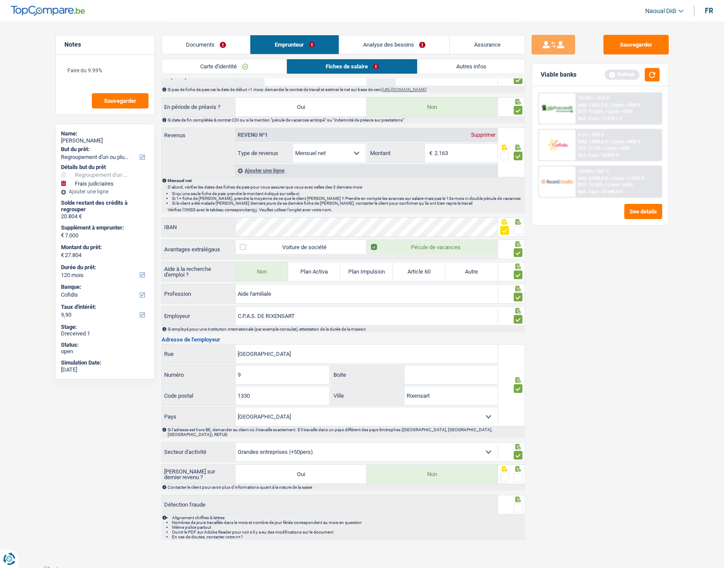
click at [0, 0] on input "radio" at bounding box center [0, 0] width 0 height 0
click at [516, 317] on span at bounding box center [518, 507] width 9 height 9
click at [0, 0] on input "radio" at bounding box center [0, 0] width 0 height 0
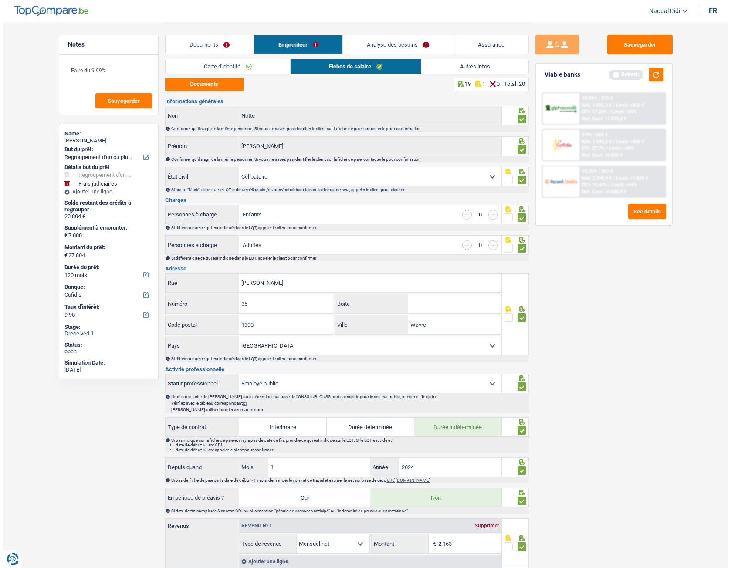
scroll to position [0, 0]
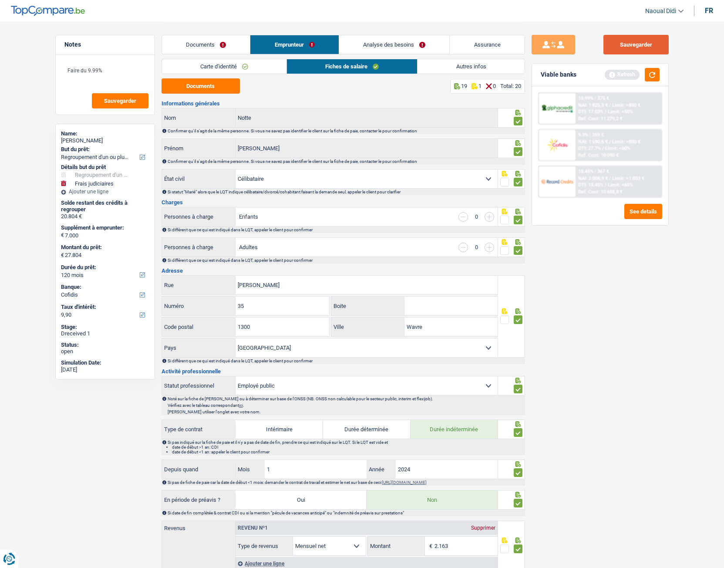
click at [631, 39] on button "Sauvegarder" at bounding box center [636, 45] width 65 height 20
click at [242, 42] on link "Documents" at bounding box center [206, 44] width 88 height 19
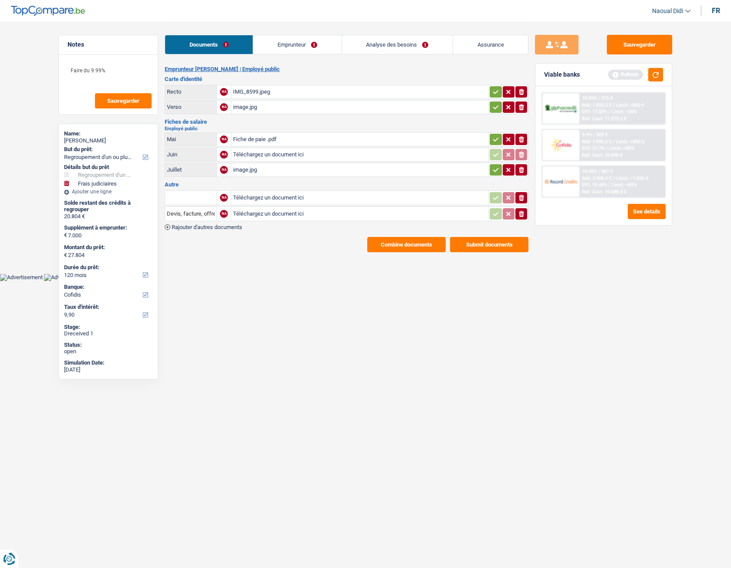
click at [492, 164] on button "button" at bounding box center [496, 169] width 12 height 11
click at [496, 135] on icon "button" at bounding box center [495, 139] width 7 height 9
click at [493, 106] on icon "button" at bounding box center [495, 107] width 7 height 9
click at [492, 100] on td at bounding box center [508, 107] width 40 height 14
click at [493, 94] on icon "button" at bounding box center [495, 92] width 7 height 9
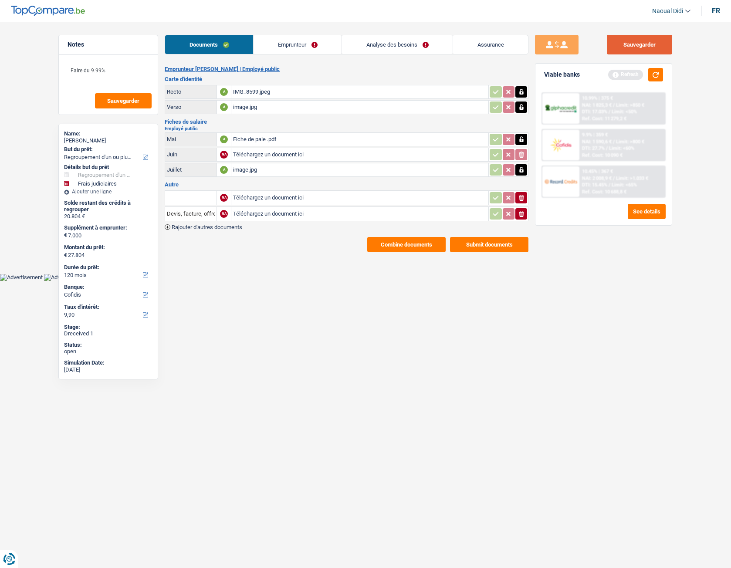
click at [621, 49] on button "Sauvegarder" at bounding box center [639, 45] width 65 height 20
click at [323, 38] on link "Emprunteur" at bounding box center [297, 44] width 88 height 19
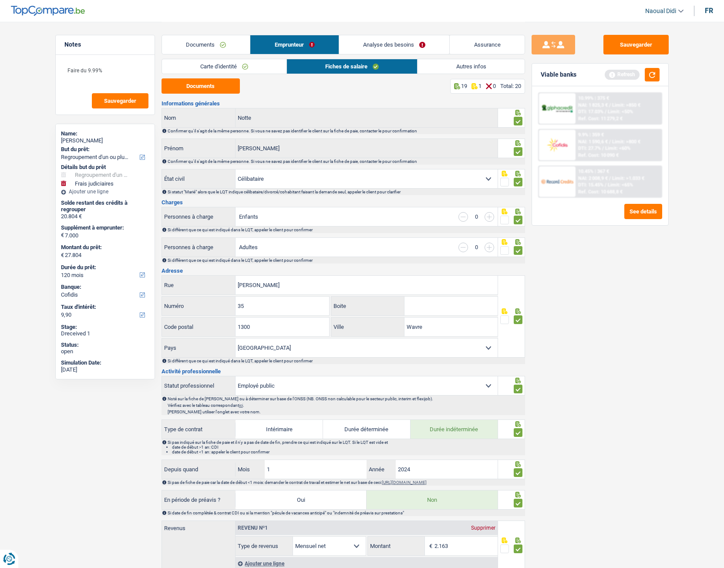
click at [403, 46] on link "Analyse des besoins" at bounding box center [394, 44] width 111 height 19
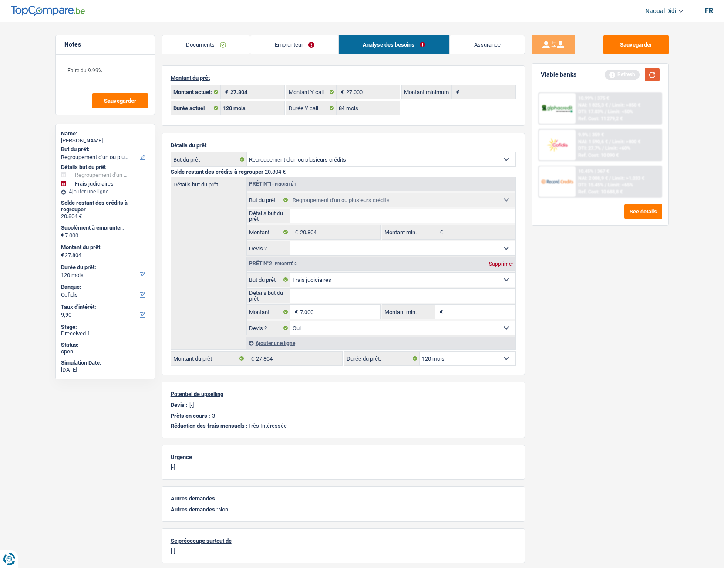
click at [648, 72] on button "button" at bounding box center [652, 75] width 15 height 14
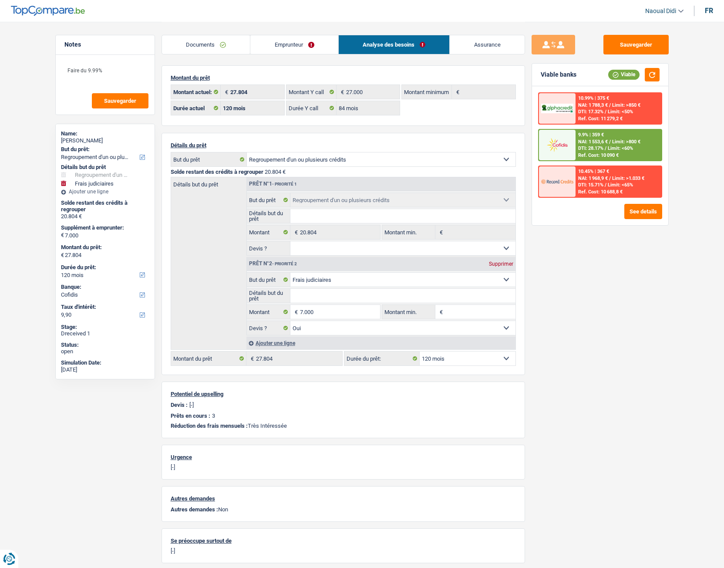
click at [341, 279] on select "Confort maison: meubles, textile, peinture, électroménager, outillage non-profe…" at bounding box center [402, 280] width 225 height 14
click at [615, 317] on div "Sauvegarder Viable banks Viable 10.99% | 375 € NAI: 1 788,3 € / Limit: >850 € D…" at bounding box center [600, 294] width 150 height 519
click at [343, 283] on select "Confort maison: meubles, textile, peinture, électroménager, outillage non-profe…" at bounding box center [402, 280] width 225 height 14
select select "familyEvent"
click at [290, 273] on select "Confort maison: meubles, textile, peinture, électroménager, outillage non-profe…" at bounding box center [402, 280] width 225 height 14
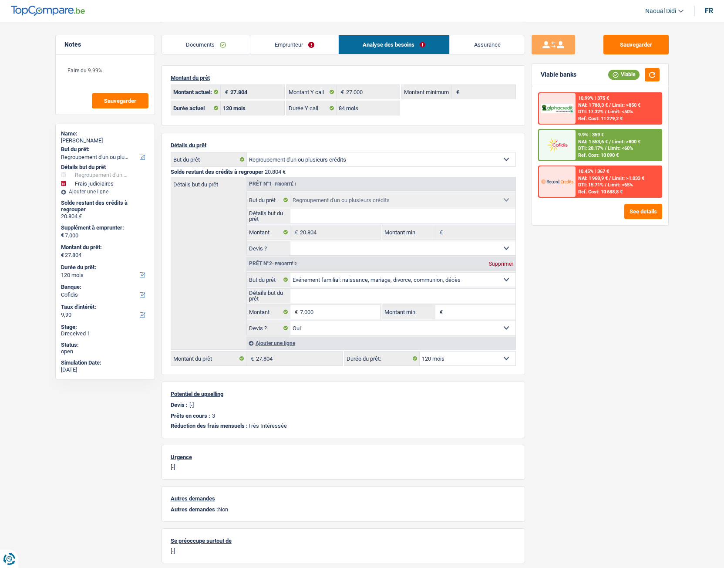
select select "familyEvent"
type input "0"
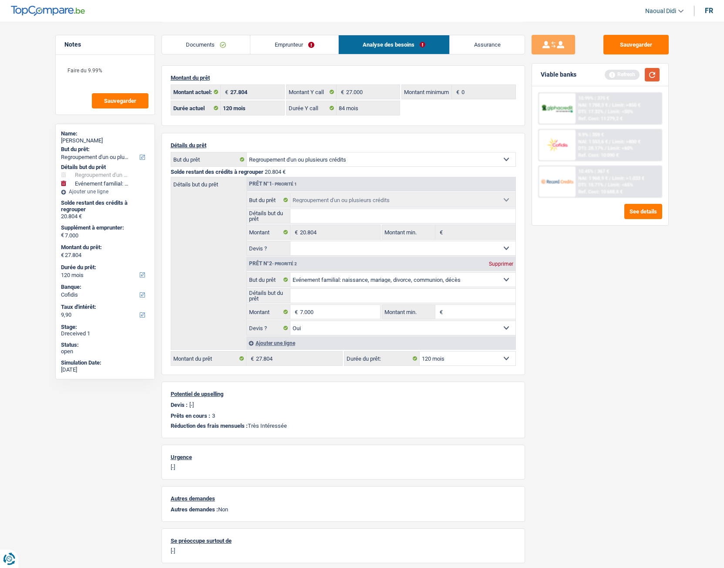
click at [656, 74] on button "button" at bounding box center [652, 75] width 15 height 14
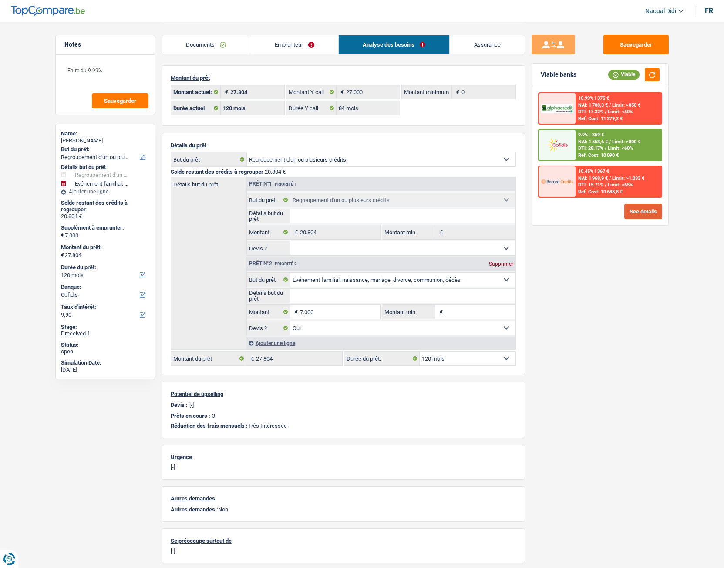
click at [635, 210] on button "See details" at bounding box center [644, 211] width 38 height 15
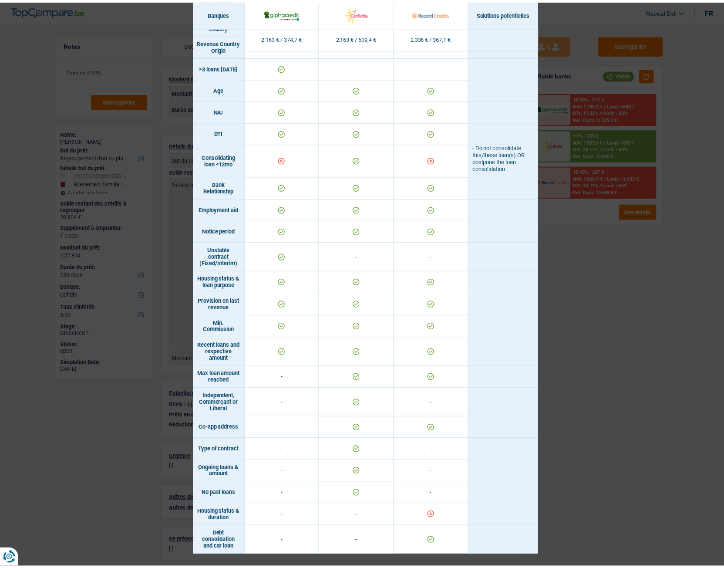
scroll to position [297, 0]
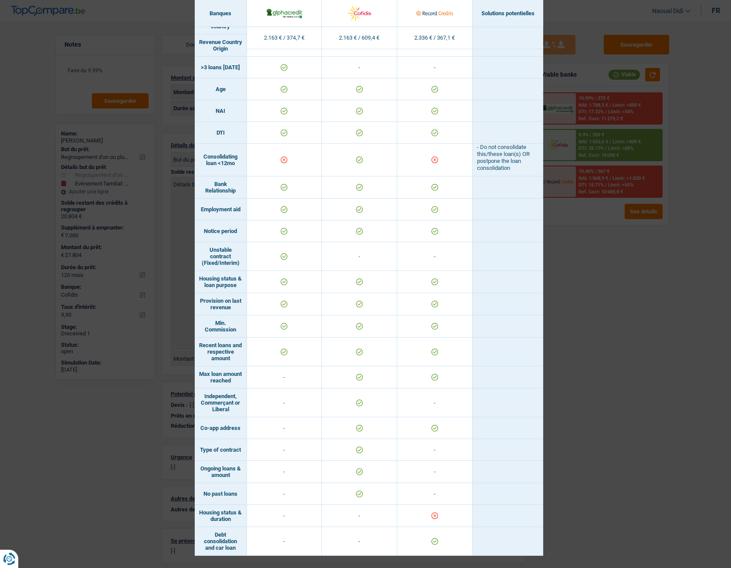
click at [621, 317] on div "Banks conditions × Banques Solutions potentielles Revenus / Charges 2.163 € / 3…" at bounding box center [365, 284] width 731 height 568
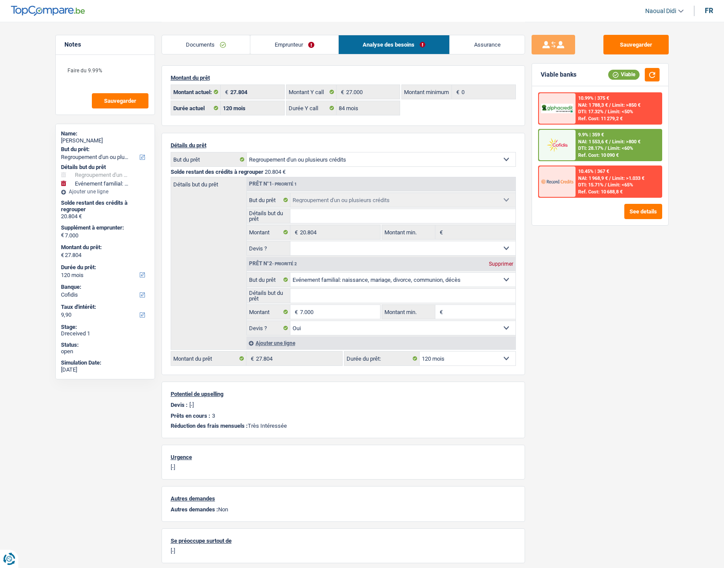
click at [268, 45] on link "Emprunteur" at bounding box center [294, 44] width 88 height 19
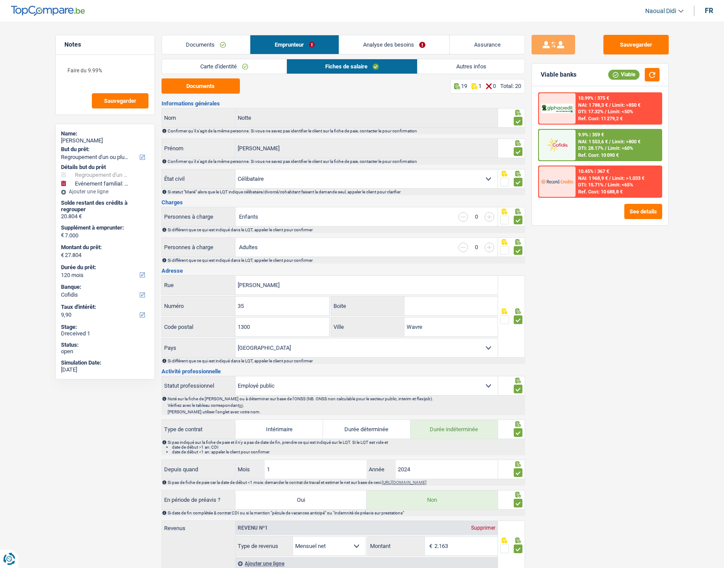
click at [479, 68] on link "Autres infos" at bounding box center [471, 66] width 107 height 14
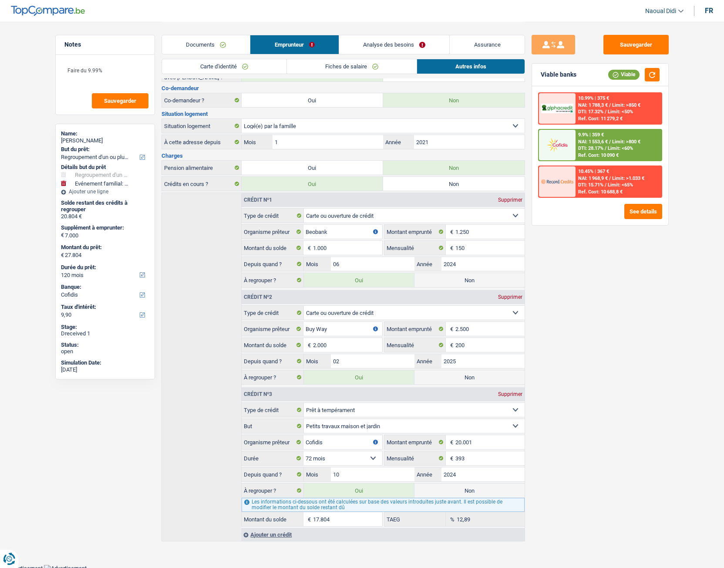
scroll to position [101, 0]
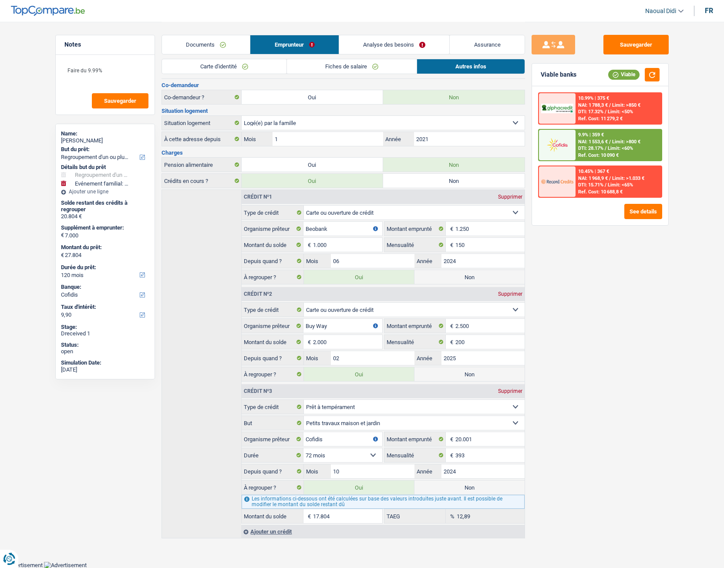
click at [474, 317] on label "Non" at bounding box center [470, 374] width 110 height 14
click at [474, 317] on input "Non" at bounding box center [470, 374] width 110 height 14
radio input "true"
type input "25.804"
radio input "false"
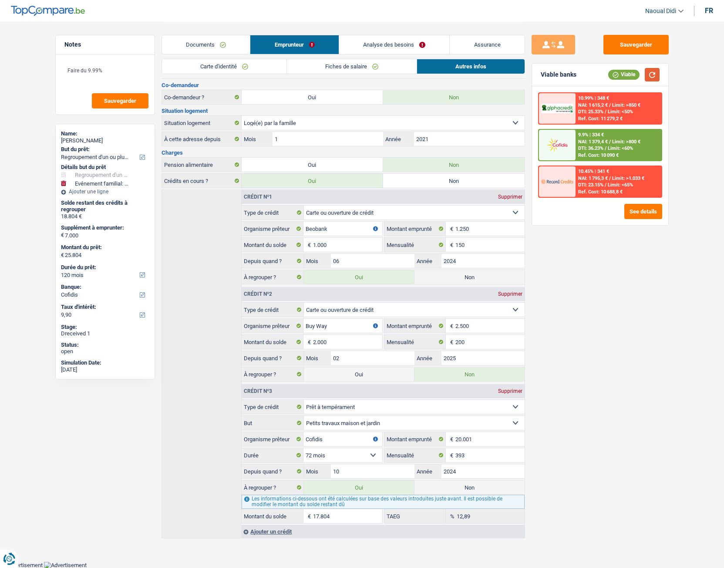
click at [653, 74] on button "button" at bounding box center [652, 75] width 15 height 14
click at [363, 43] on link "Analyse des besoins" at bounding box center [394, 44] width 111 height 19
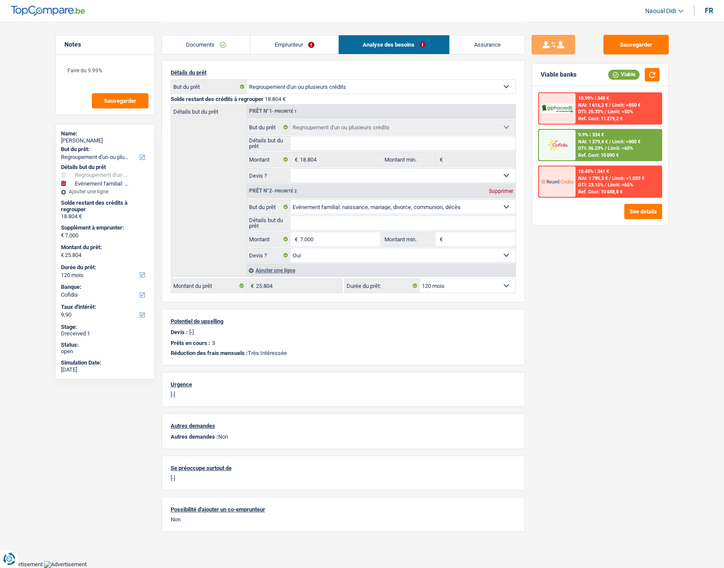
scroll to position [72, 0]
click at [467, 285] on select "12 mois 18 mois 24 mois 30 mois 36 mois 42 mois 48 mois 60 mois 72 mois 84 mois…" at bounding box center [468, 287] width 96 height 14
select select "84"
click at [420, 280] on select "12 mois 18 mois 24 mois 30 mois 36 mois 42 mois 48 mois 60 mois 72 mois 84 mois…" at bounding box center [468, 287] width 96 height 14
select select "84"
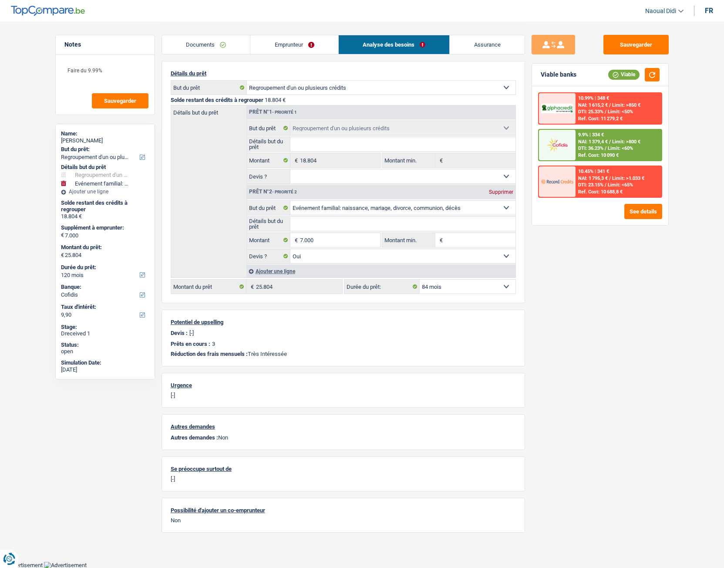
select select "84"
click at [439, 287] on select "12 mois 18 mois 24 mois 30 mois 36 mois 42 mois 48 mois 60 mois 72 mois 84 mois…" at bounding box center [468, 287] width 96 height 14
select select "120"
click at [420, 280] on select "12 mois 18 mois 24 mois 30 mois 36 mois 42 mois 48 mois 60 mois 72 mois 84 mois…" at bounding box center [468, 287] width 96 height 14
select select "120"
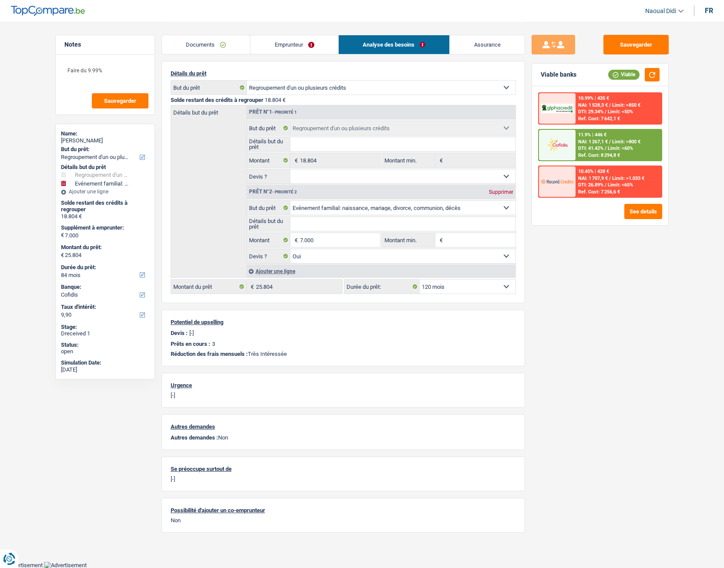
select select "120"
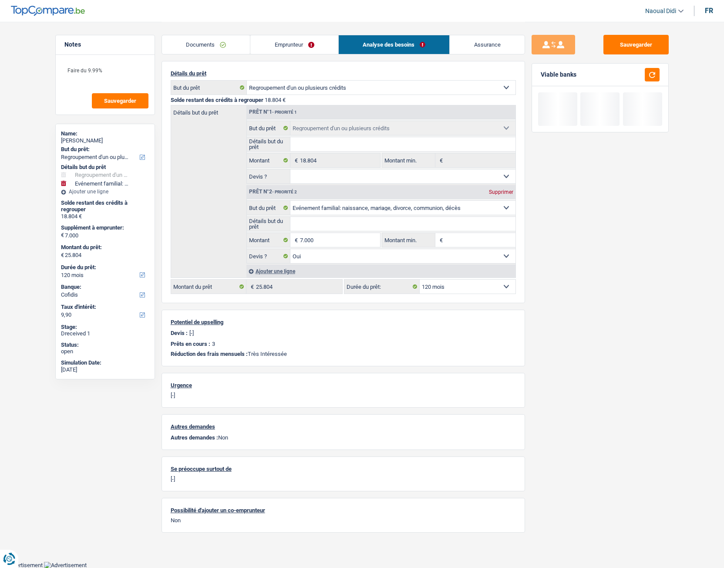
click at [287, 48] on link "Emprunteur" at bounding box center [294, 44] width 88 height 19
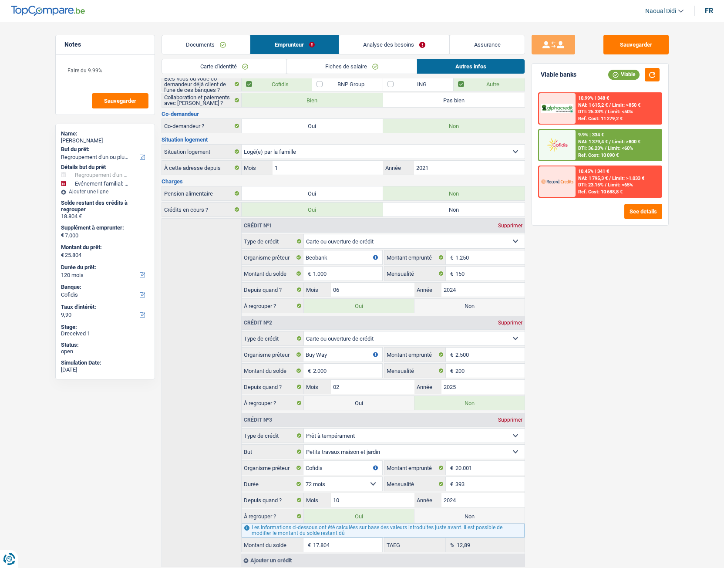
click at [373, 317] on label "Oui" at bounding box center [359, 403] width 110 height 14
click at [373, 317] on input "Oui" at bounding box center [359, 403] width 110 height 14
radio input "true"
type input "27.804"
radio input "false"
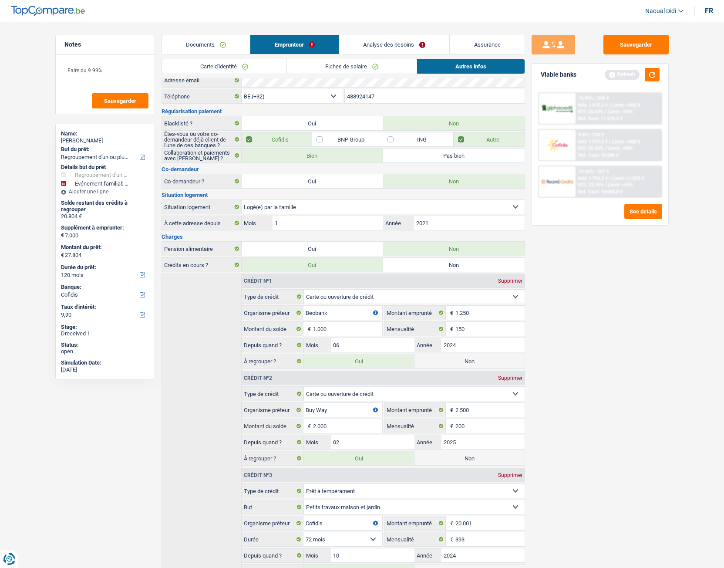
scroll to position [0, 0]
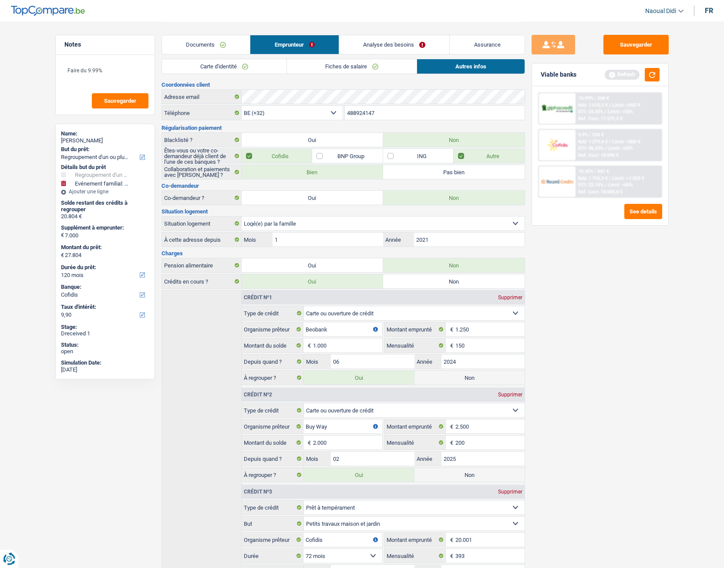
click at [416, 41] on link "Analyse des besoins" at bounding box center [394, 44] width 111 height 19
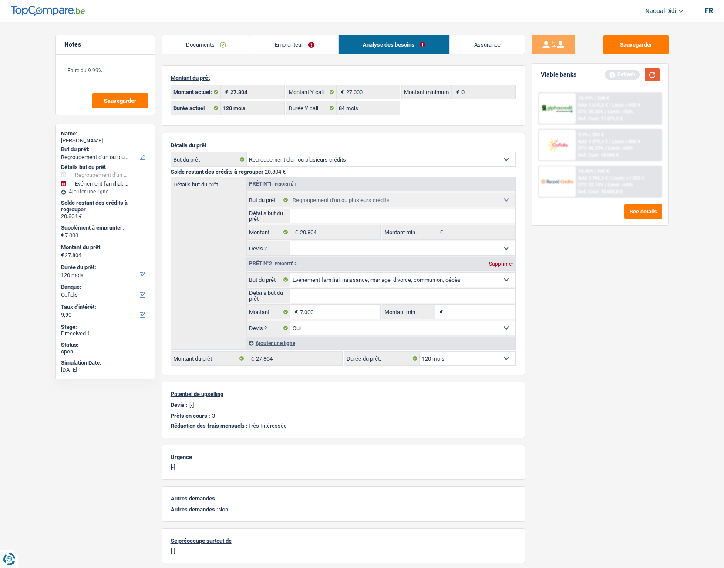
click at [659, 74] on button "button" at bounding box center [652, 75] width 15 height 14
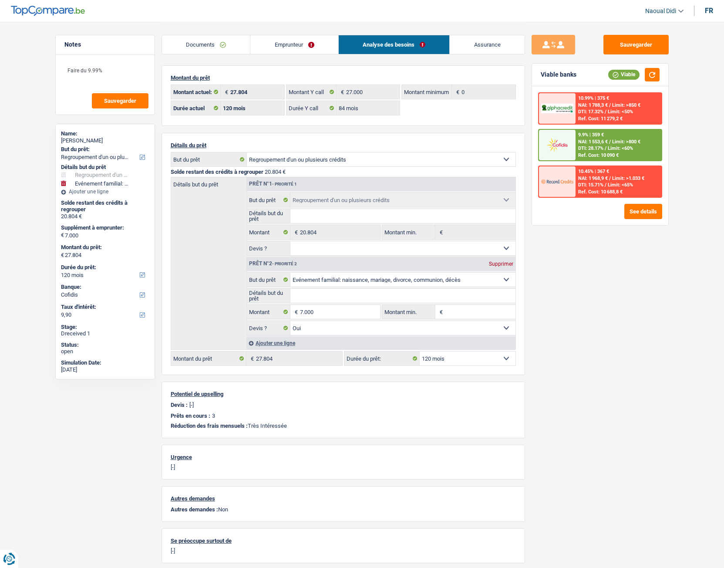
click at [594, 156] on div "Ref. Cost: 10 090 €" at bounding box center [598, 155] width 41 height 6
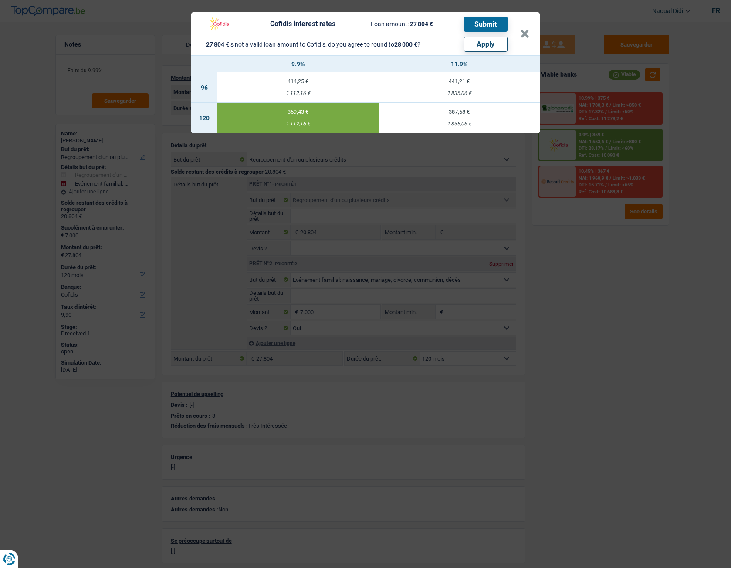
click at [489, 46] on button "Apply" at bounding box center [486, 44] width 44 height 15
type input "7.196"
type input "28.000"
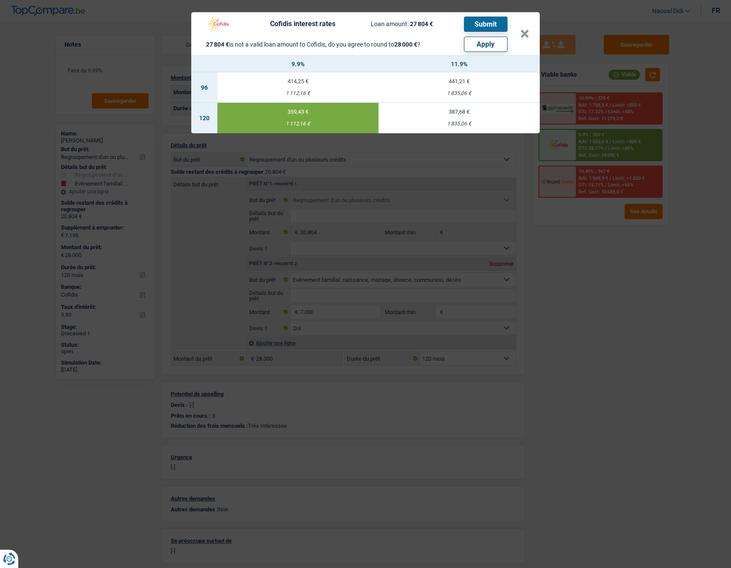
select select "other"
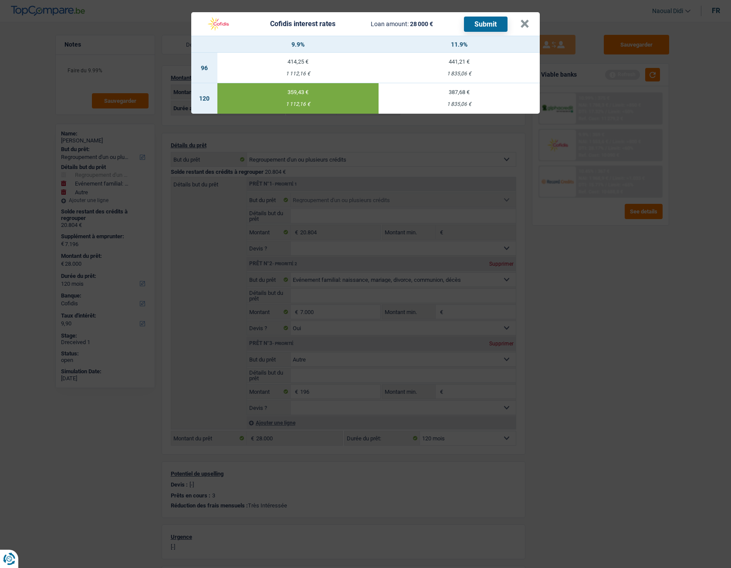
click at [461, 101] on td "387,68 € 1 835,06 €" at bounding box center [458, 98] width 161 height 30
type input "11,90"
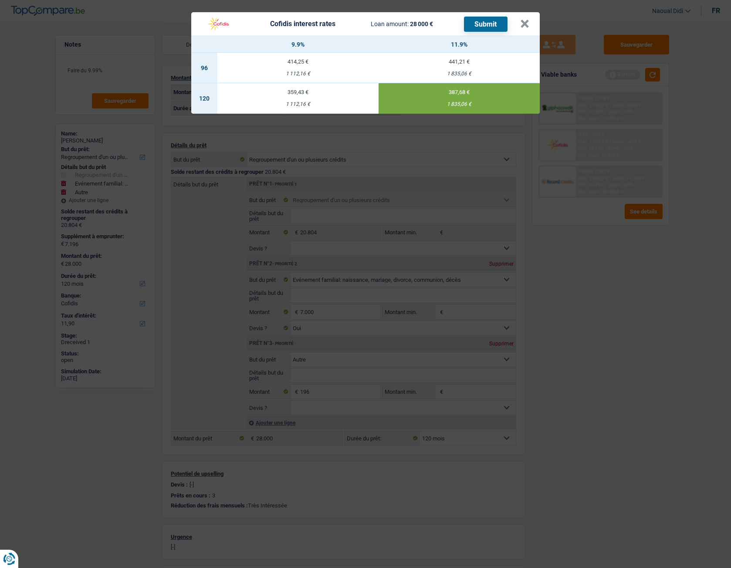
click at [490, 22] on button "Submit" at bounding box center [486, 24] width 44 height 15
click at [525, 26] on button "×" at bounding box center [524, 24] width 9 height 9
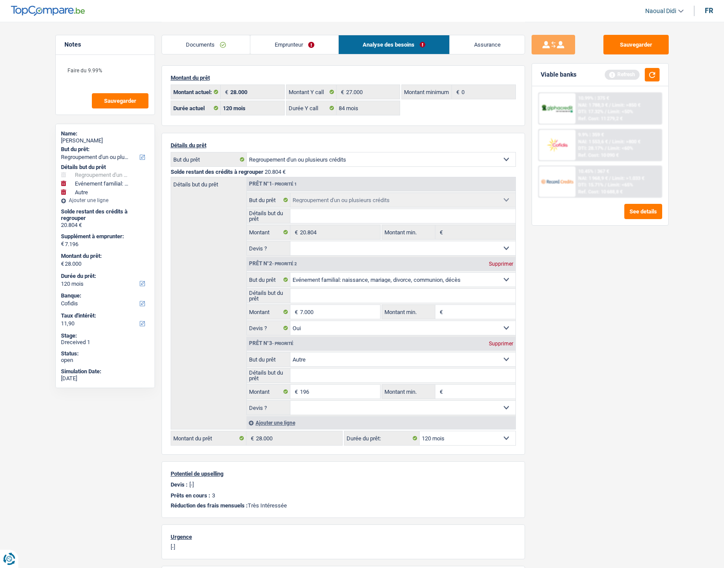
click at [500, 317] on div "Supprimer" at bounding box center [501, 343] width 29 height 5
type input "7.000"
type input "27.804"
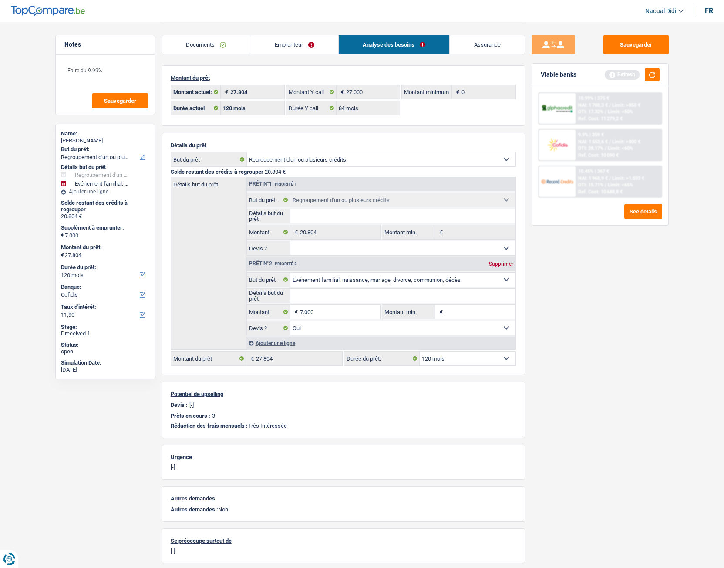
click at [281, 45] on link "Emprunteur" at bounding box center [294, 44] width 88 height 19
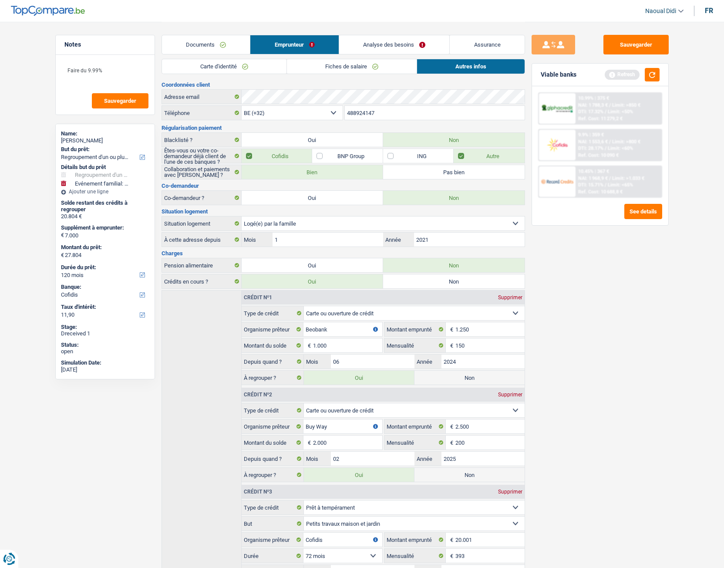
click at [213, 66] on link "Carte d'identité" at bounding box center [224, 66] width 125 height 14
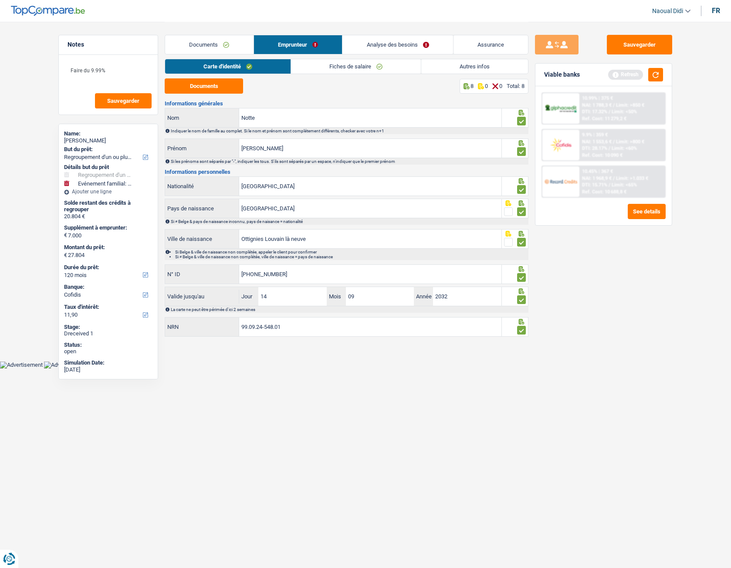
drag, startPoint x: 202, startPoint y: 328, endPoint x: 196, endPoint y: 327, distance: 6.2
drag, startPoint x: 196, startPoint y: 327, endPoint x: 374, endPoint y: 393, distance: 190.4
click at [374, 317] on html "Vous avez le contrôle de vos données Nous utilisons des cookies, tout comme nos…" at bounding box center [365, 184] width 731 height 368
drag, startPoint x: 301, startPoint y: 332, endPoint x: 172, endPoint y: 325, distance: 129.1
click at [172, 317] on div "99.09.24-548.01 NRN" at bounding box center [333, 326] width 336 height 19
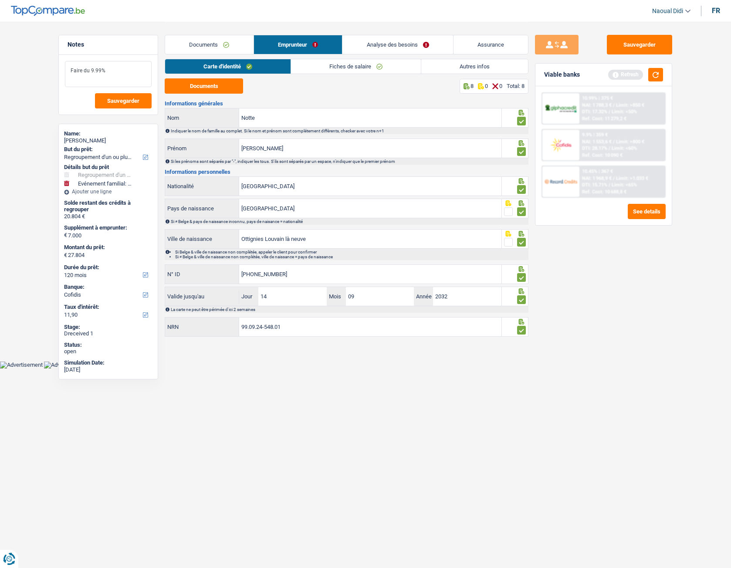
click at [115, 74] on textarea "Faire du 9.99%" at bounding box center [108, 74] width 87 height 26
type textarea "Faire du 9.99%??Liquidité f judiciaire"
click at [648, 49] on button "Sauvegarder" at bounding box center [639, 45] width 65 height 20
click at [205, 45] on link "Documents" at bounding box center [209, 44] width 88 height 19
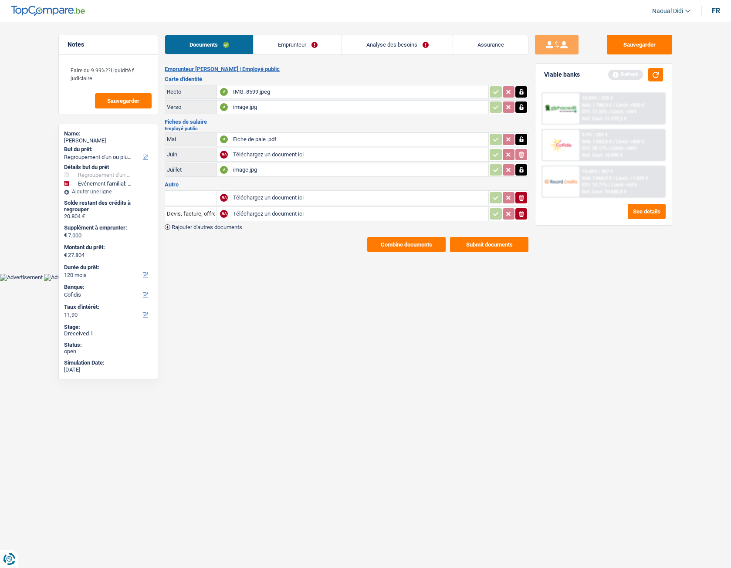
click at [294, 46] on link "Emprunteur" at bounding box center [297, 44] width 88 height 19
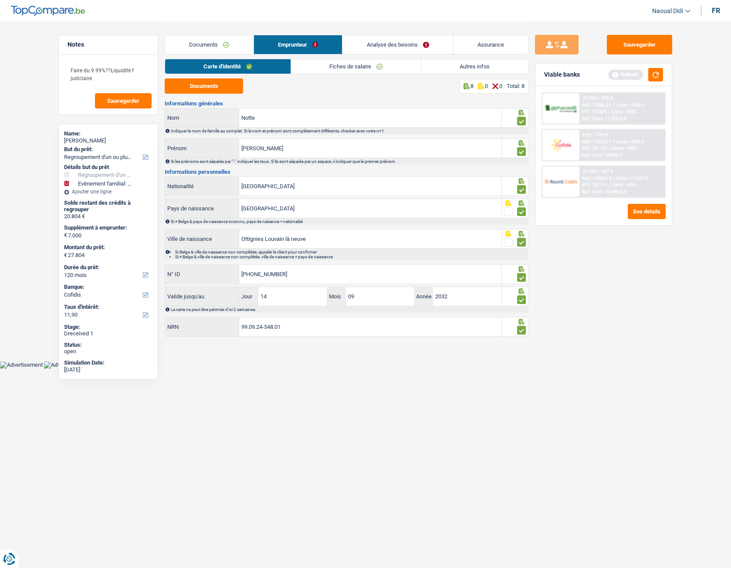
click at [405, 46] on link "Analyse des besoins" at bounding box center [397, 44] width 111 height 19
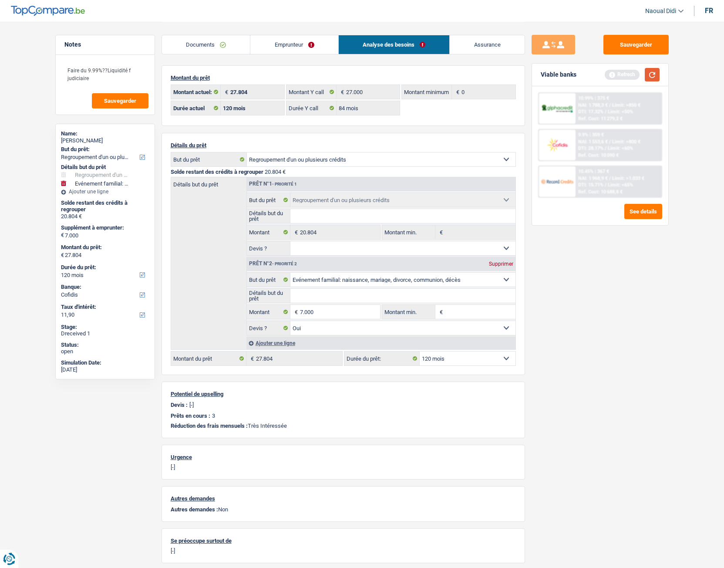
click at [650, 77] on button "button" at bounding box center [652, 75] width 15 height 14
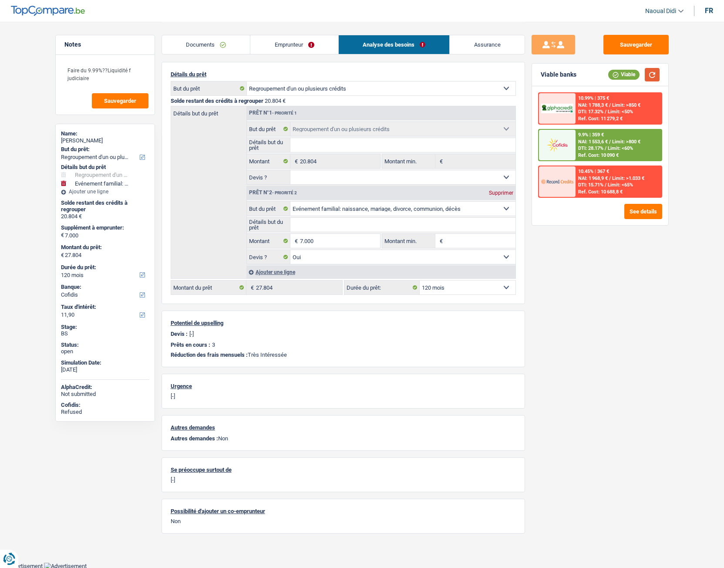
scroll to position [72, 0]
click at [666, 42] on button "Sauvegarder" at bounding box center [636, 45] width 65 height 20
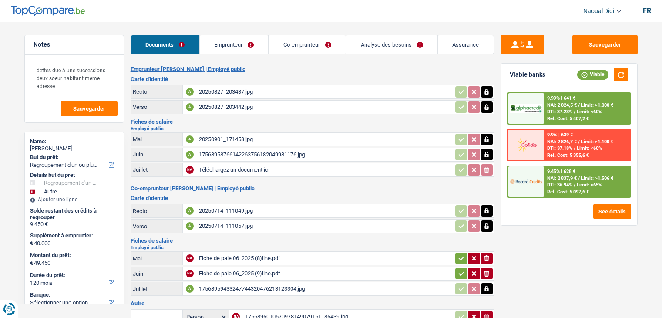
select select "refinancing"
select select "other"
select select "120"
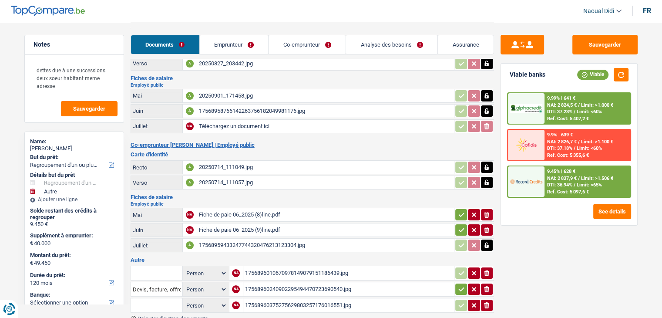
scroll to position [87, 0]
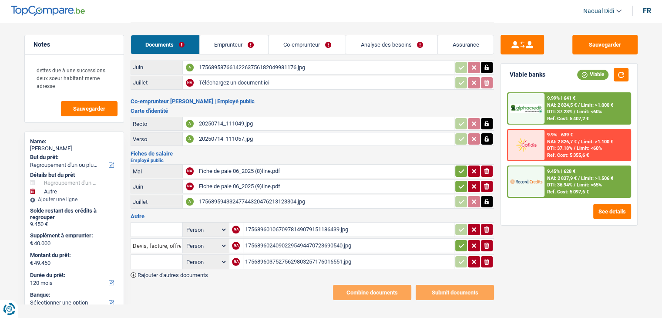
click at [253, 167] on div "Fiche de paie 06_2025 (8)line.pdf" at bounding box center [325, 171] width 253 height 13
click at [241, 183] on div "Fiche de paie 06_2025 (9)line.pdf" at bounding box center [325, 186] width 253 height 13
click at [240, 165] on div "Fiche de paie 06_2025 (8)line.pdf" at bounding box center [325, 171] width 253 height 13
click at [253, 195] on div "17568959433247744320476213123304.jpg" at bounding box center [325, 201] width 253 height 13
click at [287, 223] on div "1756896010670978149079151186439.jpg" at bounding box center [348, 229] width 207 height 13
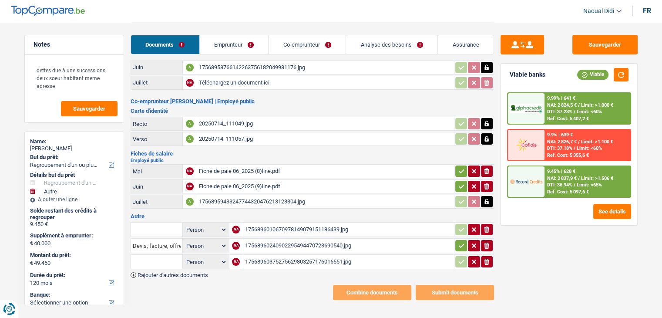
click at [230, 173] on div "Fiche de paie 06_2025 (8)line.pdf" at bounding box center [325, 171] width 253 height 13
click at [274, 239] on div "17568960240902295494470723690540.jpg" at bounding box center [348, 245] width 207 height 13
click at [286, 227] on div "1756896010670978149079151186439.jpg" at bounding box center [348, 229] width 207 height 13
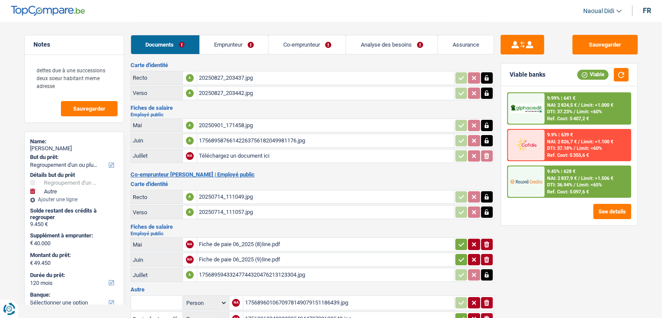
scroll to position [3, 0]
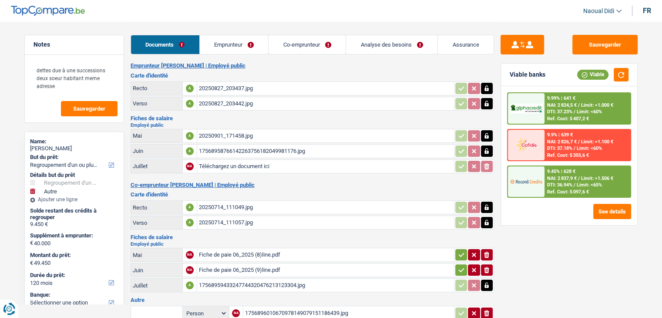
click at [247, 134] on div "20250901_171458.jpg" at bounding box center [325, 135] width 253 height 13
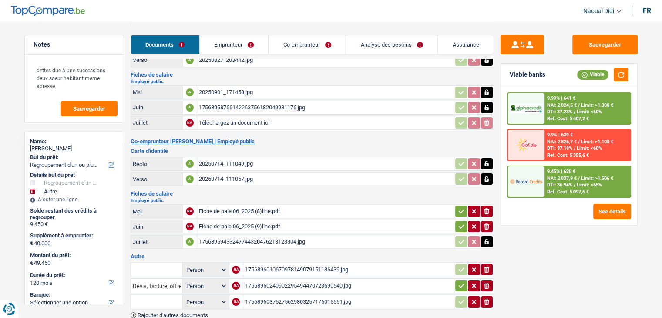
scroll to position [91, 0]
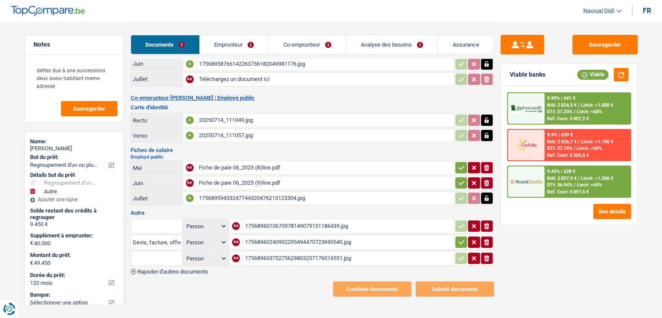
click at [235, 164] on div "Fiche de paie 06_2025 (8)line.pdf" at bounding box center [325, 167] width 253 height 13
click at [233, 165] on div "Fiche de paie 06_2025 (8)line.pdf" at bounding box center [325, 167] width 253 height 13
click at [232, 167] on div "Fiche de paie 06_2025 (8)line.pdf" at bounding box center [325, 167] width 253 height 13
click at [243, 192] on div "17568959433247744320476213123304.jpg" at bounding box center [325, 198] width 253 height 13
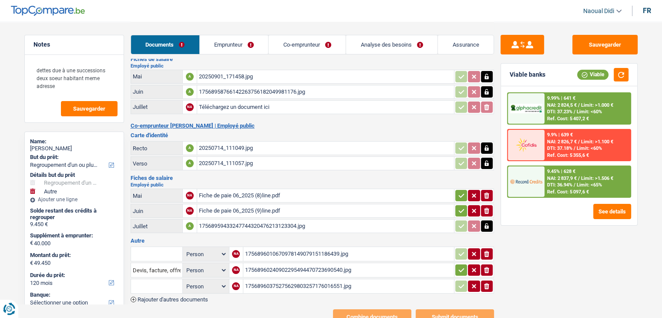
scroll to position [87, 0]
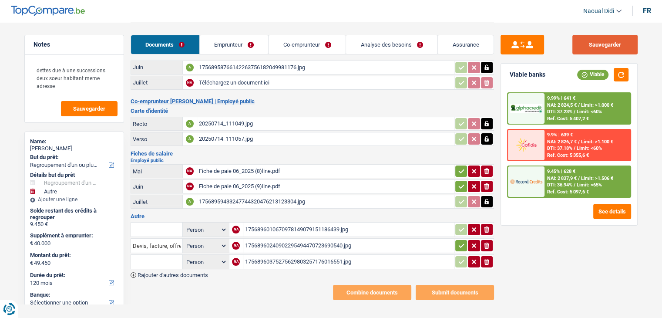
click at [623, 46] on button "Sauvegarder" at bounding box center [605, 45] width 65 height 20
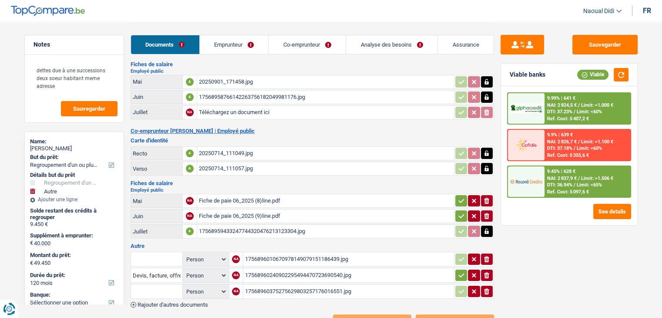
scroll to position [0, 0]
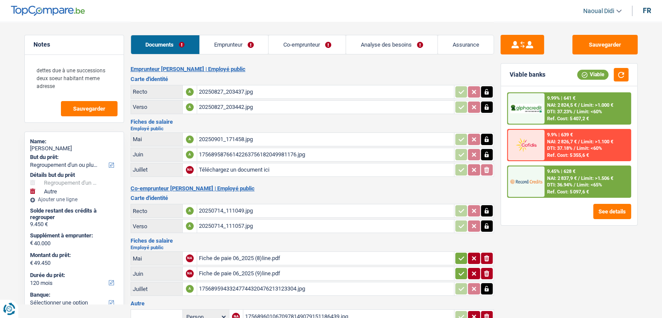
click at [231, 90] on div "20250827_203437.jpg" at bounding box center [325, 91] width 253 height 13
click at [228, 108] on div "20250827_203442.jpg" at bounding box center [325, 107] width 253 height 13
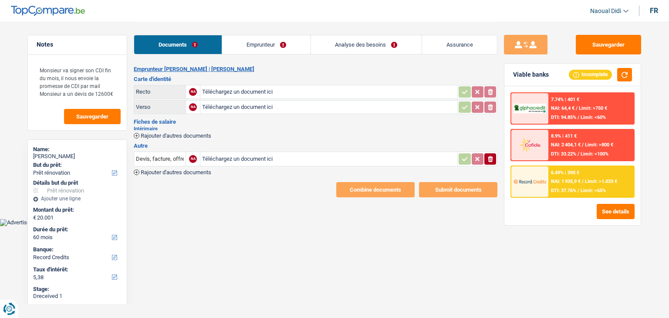
select select "renovation"
select select "60"
select select "record credits"
click at [264, 42] on link "Emprunteur" at bounding box center [266, 44] width 88 height 19
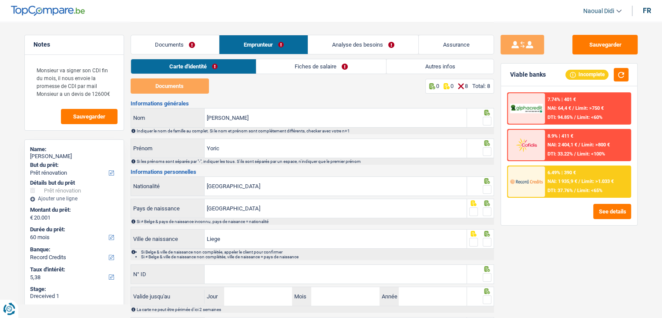
click at [297, 61] on link "Fiches de salaire" at bounding box center [322, 66] width 130 height 14
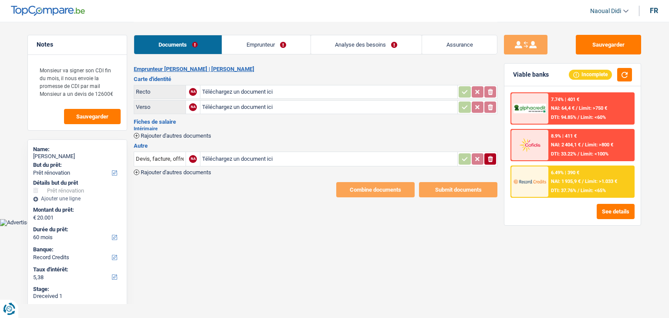
select select "renovation"
select select "60"
select select "record credits"
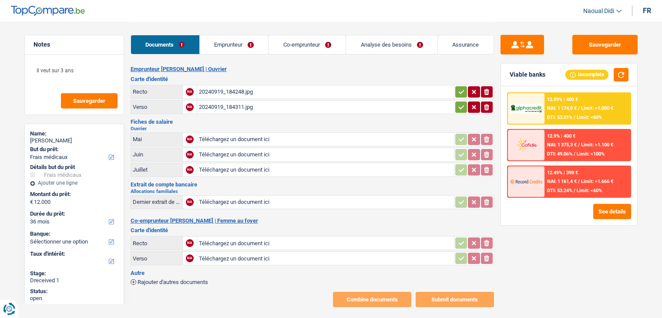
select select "medical"
select select "36"
click at [226, 95] on div "20240919_184248.jpg" at bounding box center [325, 91] width 253 height 13
click at [223, 139] on input "Téléchargez un document ici" at bounding box center [325, 139] width 253 height 13
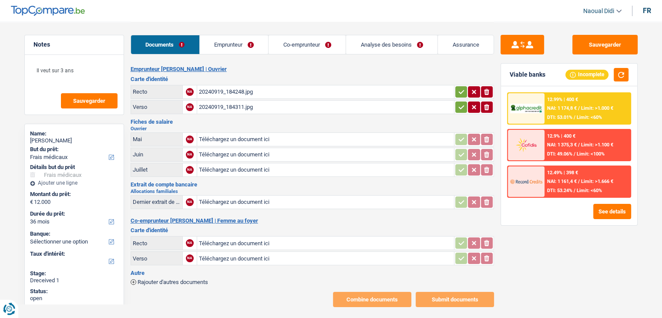
click at [220, 149] on input "Téléchargez un document ici" at bounding box center [325, 154] width 253 height 13
type input "C:\fakepath\IMG_20250901_161140.jpg"
click at [235, 168] on input "Téléchargez un document ici" at bounding box center [325, 169] width 253 height 13
type input "C:\fakepath\25.pdf"
click at [238, 242] on input "Téléchargez un document ici" at bounding box center [325, 242] width 253 height 13
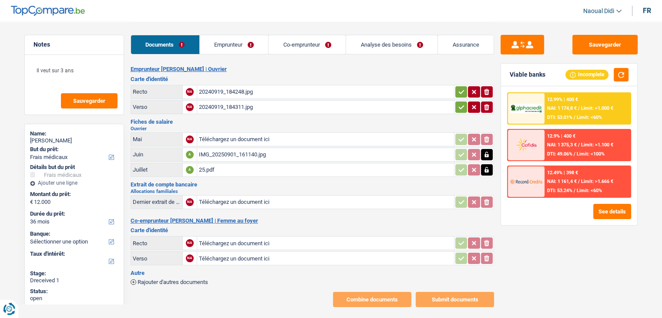
type input "C:\fakepath\IMG_20250901_160822.jpg"
click at [240, 254] on input "Téléchargez un document ici" at bounding box center [325, 258] width 253 height 13
type input "C:\fakepath\IMG_20250901_160832.jpg"
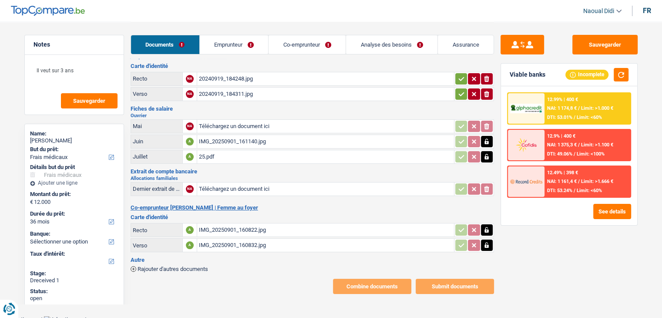
click at [189, 266] on span "Rajouter d'autres documents" at bounding box center [173, 269] width 71 height 6
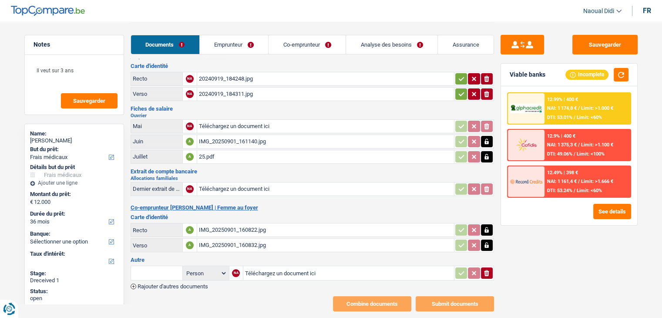
click at [272, 269] on input "Téléchargez un document ici" at bounding box center [348, 273] width 207 height 13
type input "C:\fakepath\IMG_20250901_161120.jpg"
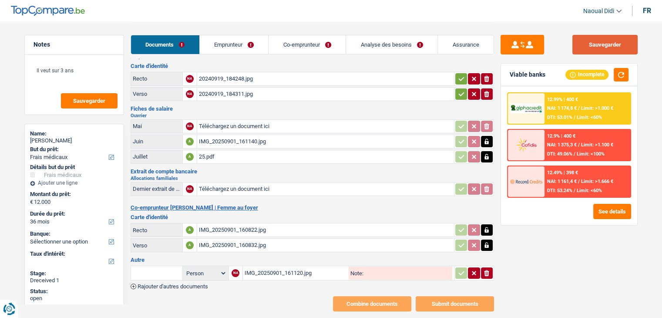
click at [583, 48] on button "Sauvegarder" at bounding box center [605, 45] width 65 height 20
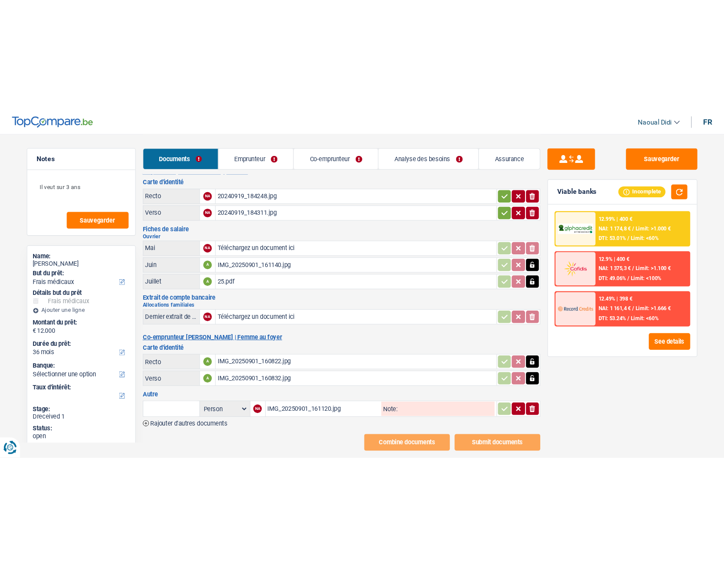
scroll to position [0, 0]
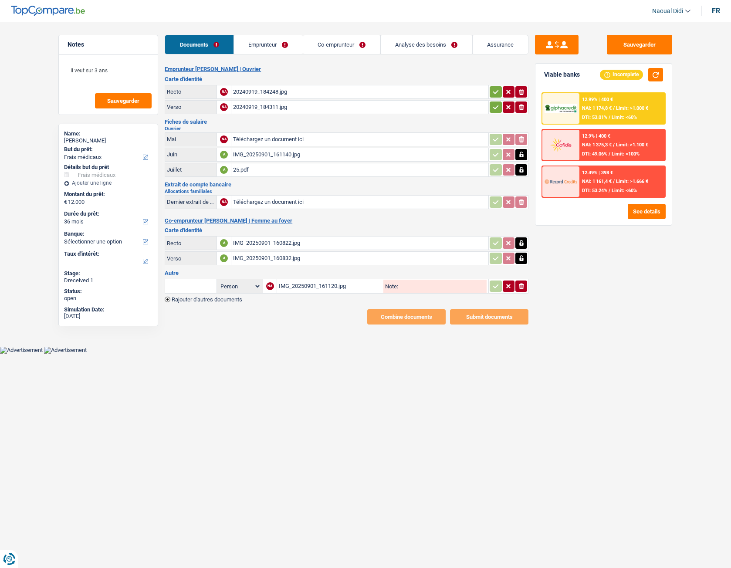
click at [265, 91] on div "20240919_184248.jpg" at bounding box center [359, 91] width 253 height 13
click at [275, 50] on link "Emprunteur" at bounding box center [268, 44] width 69 height 19
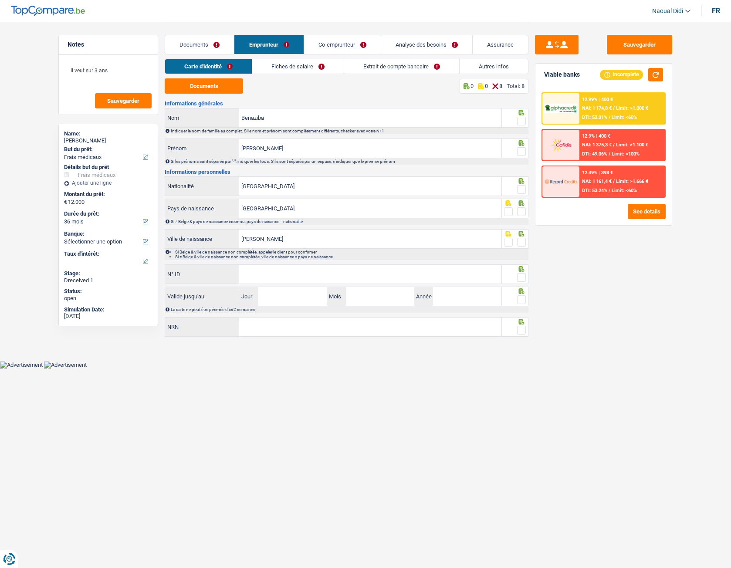
click at [210, 96] on div "Documents 0 0 8 Total: 8 Informations générales Benaziba Nom Indiquer le nom de…" at bounding box center [347, 208] width 364 height 260
click at [210, 92] on button "Documents" at bounding box center [204, 85] width 78 height 15
click at [274, 118] on input "Benaziba" at bounding box center [370, 117] width 262 height 19
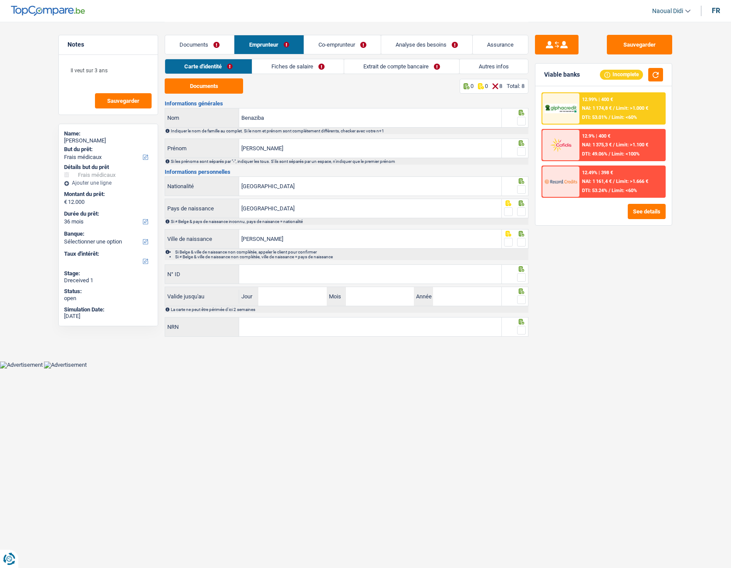
click at [523, 122] on span at bounding box center [521, 121] width 9 height 9
click at [0, 0] on input "radio" at bounding box center [0, 0] width 0 height 0
click at [520, 152] on span at bounding box center [521, 151] width 9 height 9
click at [0, 0] on input "radio" at bounding box center [0, 0] width 0 height 0
click at [523, 190] on span at bounding box center [521, 189] width 9 height 9
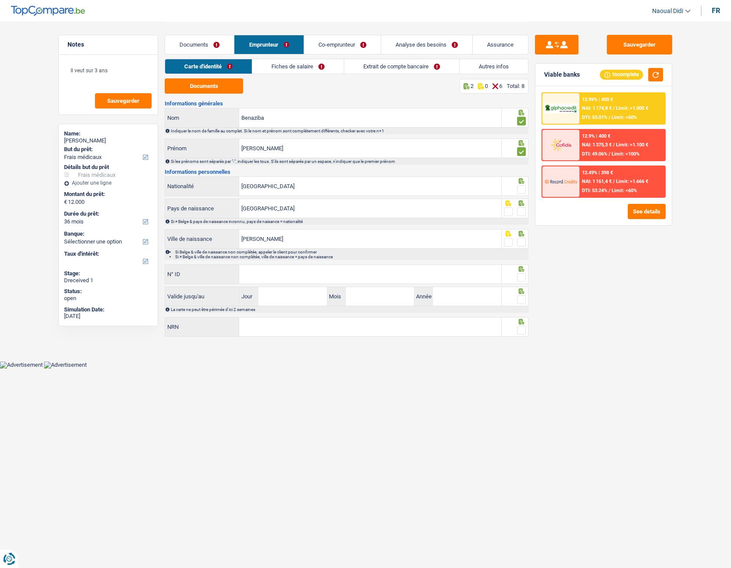
click at [0, 0] on input "radio" at bounding box center [0, 0] width 0 height 0
click at [521, 211] on span at bounding box center [521, 211] width 9 height 9
click at [0, 0] on input "radio" at bounding box center [0, 0] width 0 height 0
click at [520, 242] on span at bounding box center [521, 242] width 9 height 9
click at [0, 0] on input "radio" at bounding box center [0, 0] width 0 height 0
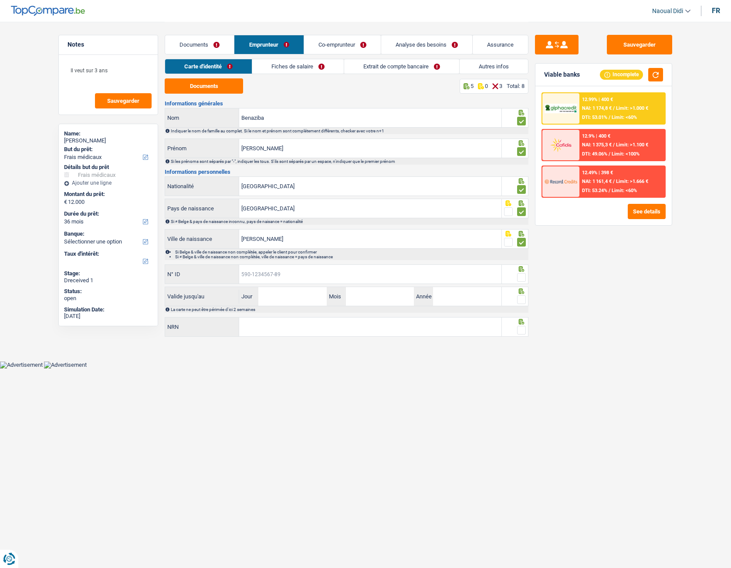
click at [270, 274] on input "N° ID" at bounding box center [370, 274] width 262 height 19
click at [320, 266] on input "N° ID" at bounding box center [370, 274] width 262 height 19
paste input "596-106249"
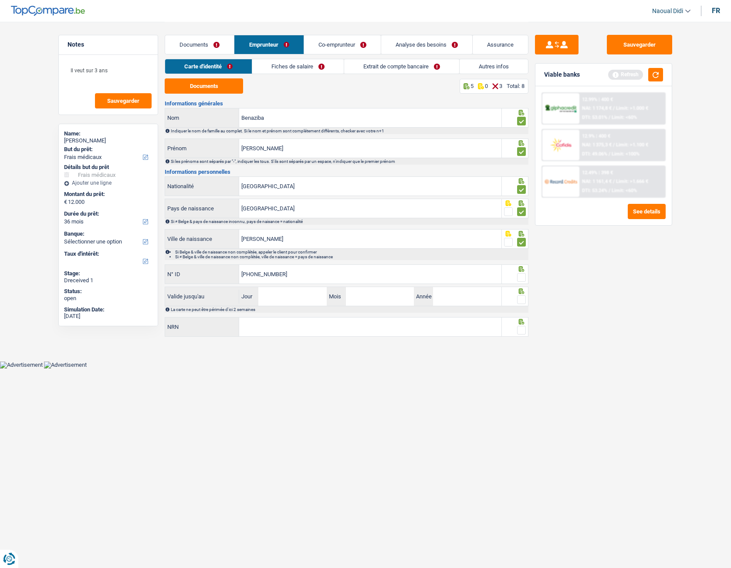
type input "596-1062490-2"
click at [305, 317] on main "Notes Il veut sur 3 ans Sauvegarder Name: Ahmed Benaziba But du prêt: Confort m…" at bounding box center [365, 180] width 731 height 361
drag, startPoint x: 281, startPoint y: 274, endPoint x: 208, endPoint y: 270, distance: 73.3
click at [208, 270] on div "596-1062490-2 N° ID" at bounding box center [333, 274] width 336 height 19
type input "5"
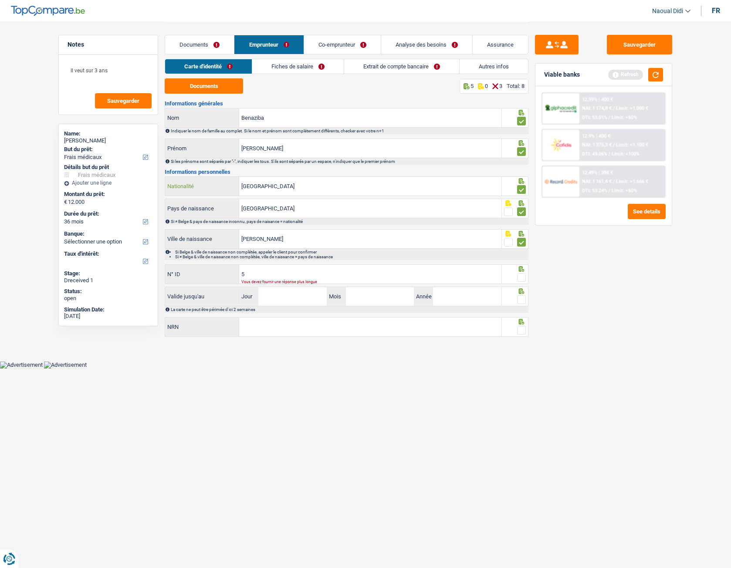
click at [294, 183] on input "[GEOGRAPHIC_DATA]" at bounding box center [370, 186] width 262 height 19
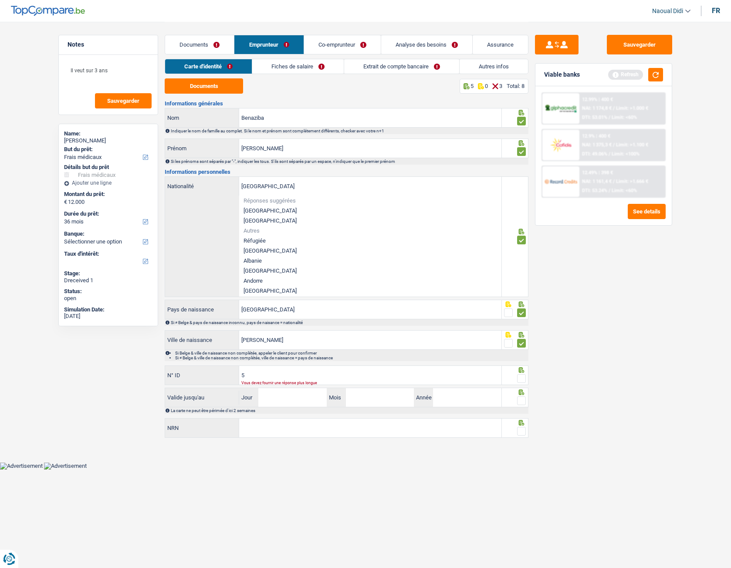
click at [270, 267] on li "Algérie" at bounding box center [370, 271] width 262 height 10
type input "Algérie"
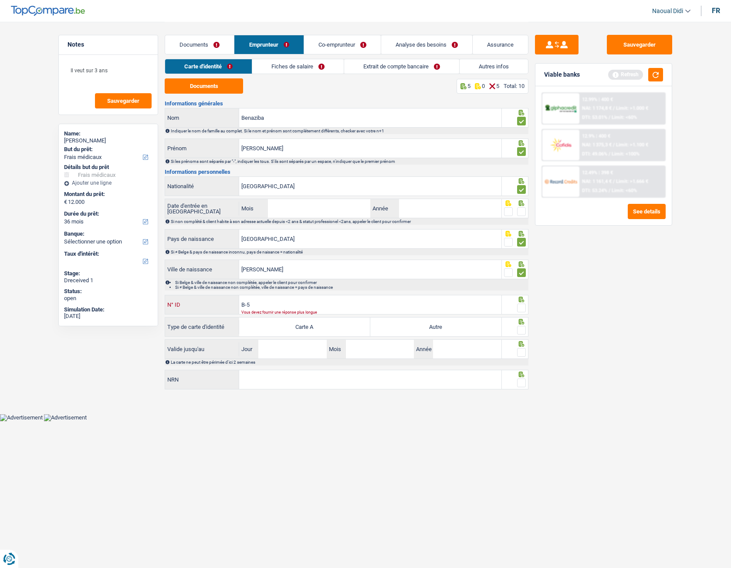
click at [271, 307] on input "B-5" at bounding box center [370, 304] width 262 height 19
drag, startPoint x: 271, startPoint y: 307, endPoint x: 193, endPoint y: 292, distance: 79.7
click at [193, 292] on div "Informations générales Benaziba Nom Indiquer le nom de famille au complet. Si l…" at bounding box center [347, 246] width 364 height 290
type input "B-6106249-02"
click at [522, 308] on span at bounding box center [521, 308] width 9 height 9
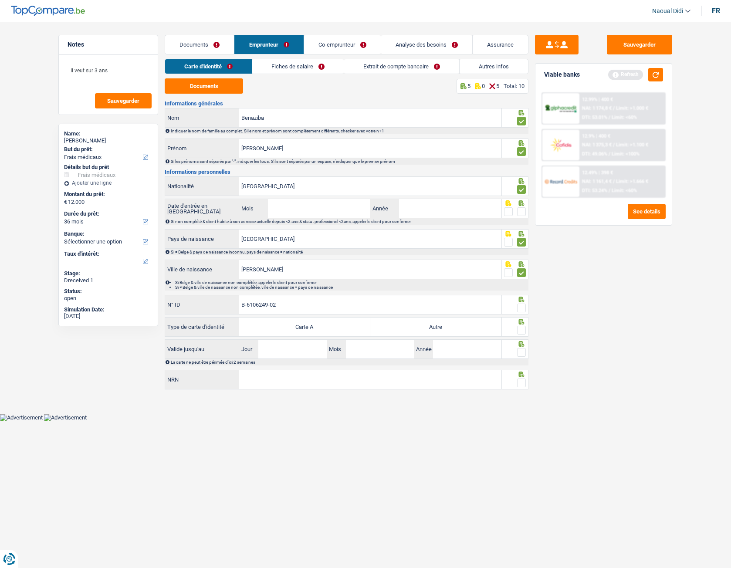
click at [0, 0] on input "radio" at bounding box center [0, 0] width 0 height 0
click at [469, 317] on label "Autre" at bounding box center [435, 326] width 131 height 19
click at [469, 317] on input "Autre" at bounding box center [435, 326] width 131 height 19
radio input "true"
click at [520, 317] on span at bounding box center [521, 330] width 9 height 9
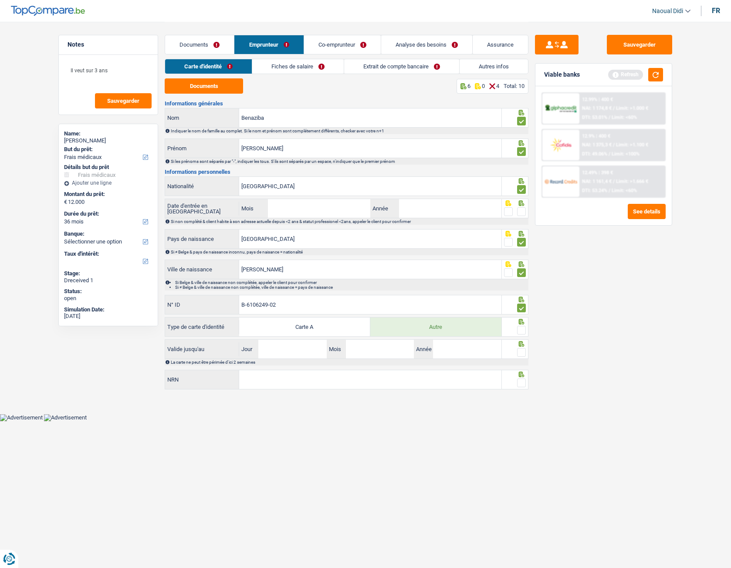
click at [0, 0] on input "radio" at bounding box center [0, 0] width 0 height 0
click at [278, 317] on input "Jour" at bounding box center [292, 349] width 68 height 19
type input "23"
type input "07"
type input "2029"
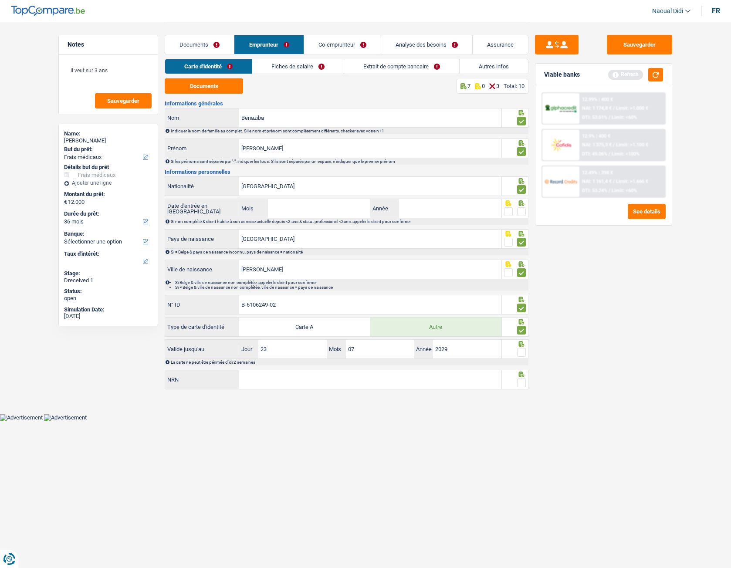
click at [520, 317] on span at bounding box center [521, 352] width 9 height 9
click at [0, 0] on input "radio" at bounding box center [0, 0] width 0 height 0
click at [379, 317] on input "NRN" at bounding box center [370, 379] width 262 height 19
click at [388, 317] on input "NRN" at bounding box center [370, 379] width 262 height 19
paste input "84.10.04-655.89"
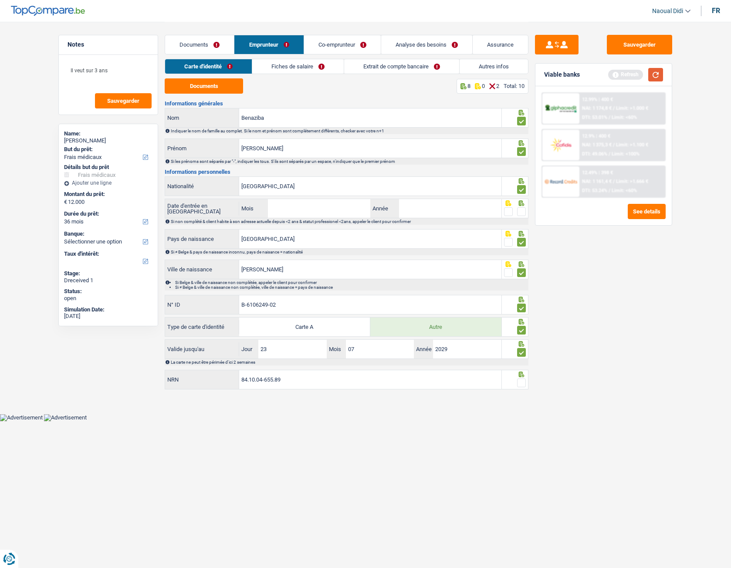
type input "84.10.04-655.89"
click at [658, 72] on button "button" at bounding box center [655, 75] width 15 height 14
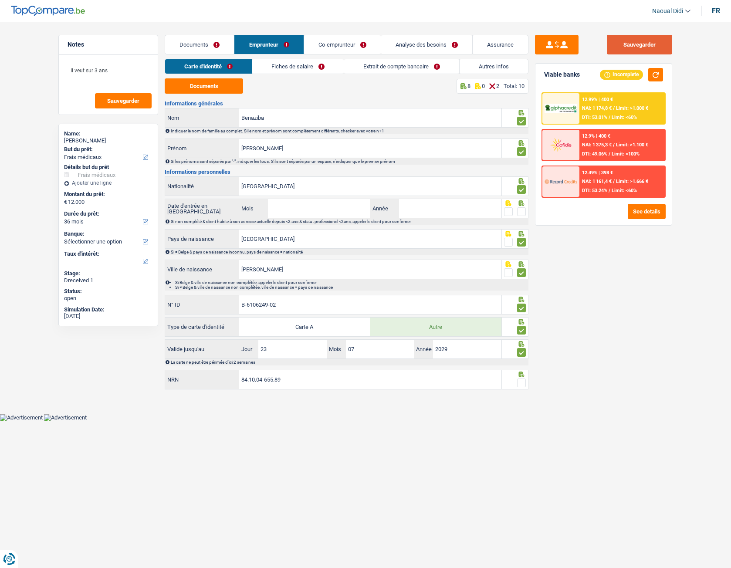
click at [651, 49] on button "Sauvegarder" at bounding box center [639, 45] width 65 height 20
click at [519, 212] on span at bounding box center [521, 211] width 9 height 9
click at [0, 0] on input "radio" at bounding box center [0, 0] width 0 height 0
click at [521, 317] on span at bounding box center [521, 382] width 9 height 9
click at [0, 0] on input "radio" at bounding box center [0, 0] width 0 height 0
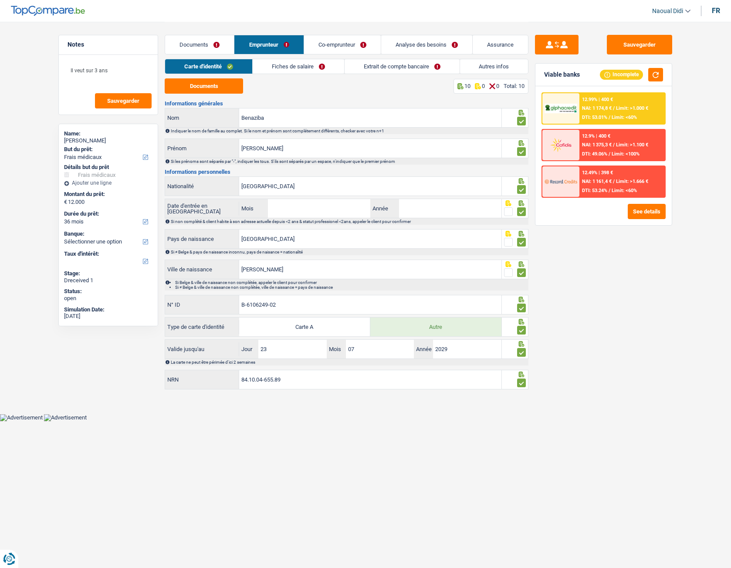
click at [283, 64] on link "Fiches de salaire" at bounding box center [298, 66] width 91 height 14
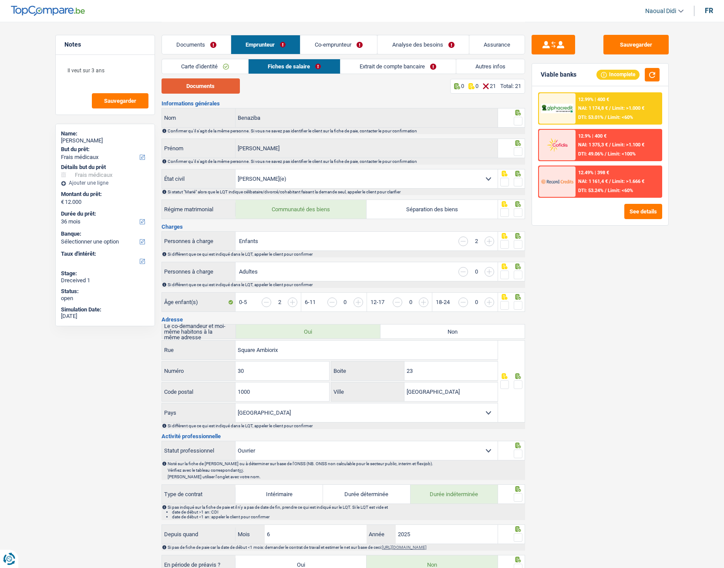
click at [198, 81] on button "Documents" at bounding box center [201, 85] width 78 height 15
click at [520, 122] on span at bounding box center [518, 121] width 9 height 9
click at [0, 0] on input "radio" at bounding box center [0, 0] width 0 height 0
click at [520, 150] on span at bounding box center [518, 151] width 9 height 9
click at [0, 0] on input "radio" at bounding box center [0, 0] width 0 height 0
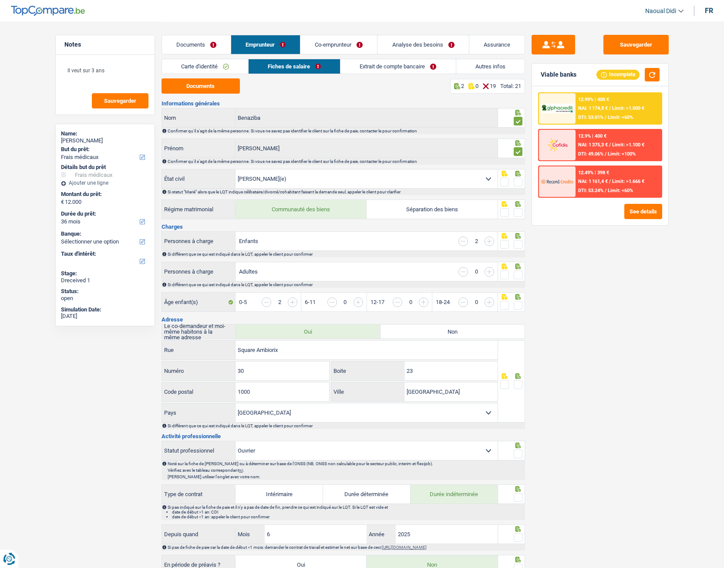
click at [521, 184] on span at bounding box center [518, 182] width 9 height 9
click at [0, 0] on input "radio" at bounding box center [0, 0] width 0 height 0
click at [517, 212] on span at bounding box center [518, 212] width 9 height 9
click at [0, 0] on input "radio" at bounding box center [0, 0] width 0 height 0
click at [519, 243] on span at bounding box center [518, 244] width 9 height 9
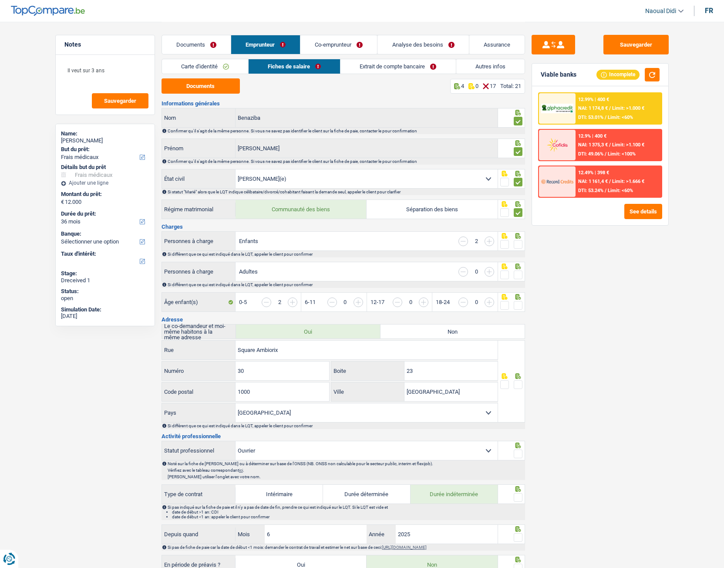
click at [0, 0] on input "radio" at bounding box center [0, 0] width 0 height 0
click at [518, 277] on span at bounding box center [518, 274] width 9 height 9
click at [0, 0] on input "radio" at bounding box center [0, 0] width 0 height 0
click at [520, 307] on span at bounding box center [518, 305] width 9 height 9
click at [0, 0] on input "radio" at bounding box center [0, 0] width 0 height 0
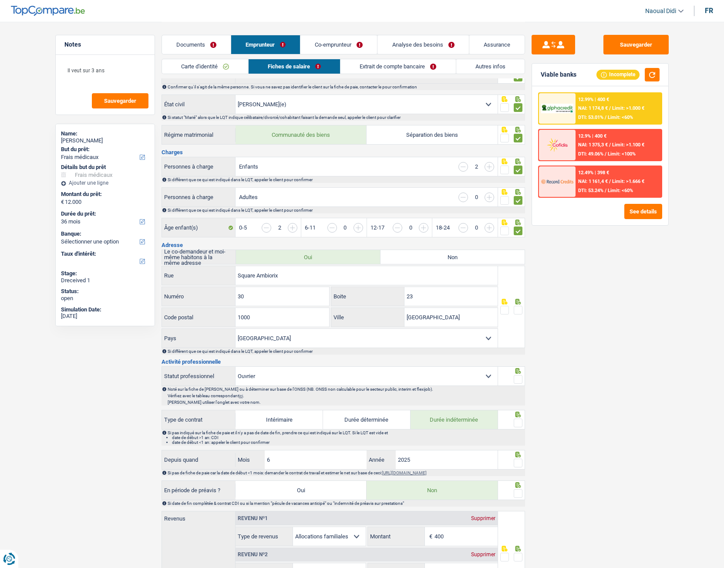
scroll to position [87, 0]
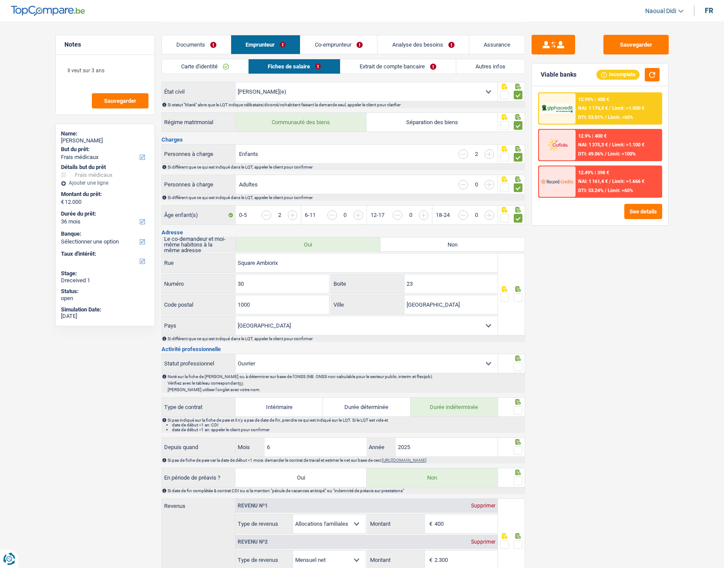
click at [519, 300] on span at bounding box center [518, 297] width 9 height 9
click at [0, 0] on input "radio" at bounding box center [0, 0] width 0 height 0
click at [415, 284] on input "23" at bounding box center [451, 283] width 93 height 19
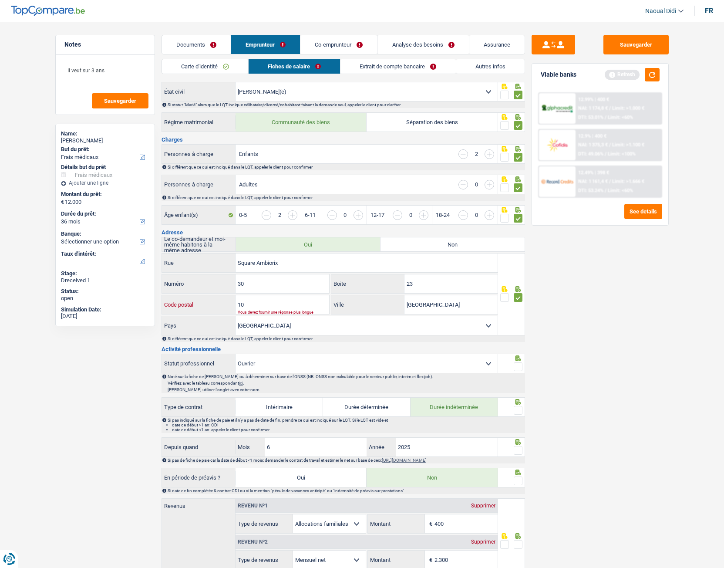
type input "10"
click at [417, 284] on input "23" at bounding box center [451, 283] width 93 height 19
type input "2"
click at [277, 305] on input "10" at bounding box center [283, 304] width 94 height 19
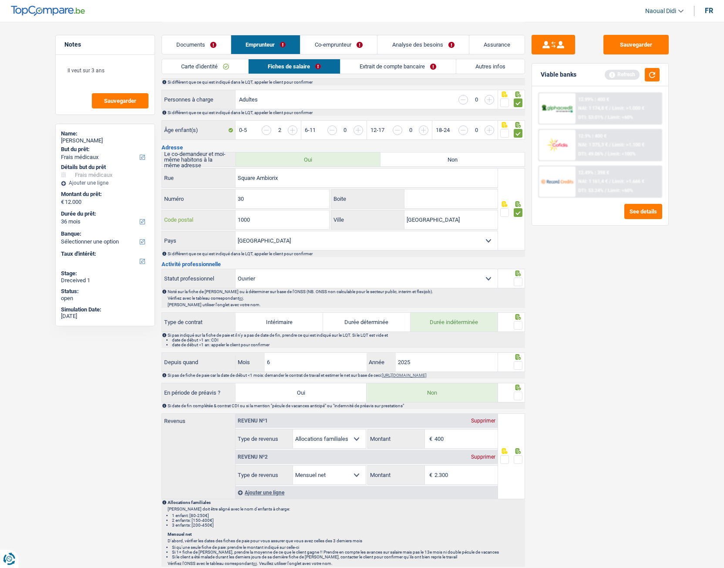
scroll to position [174, 0]
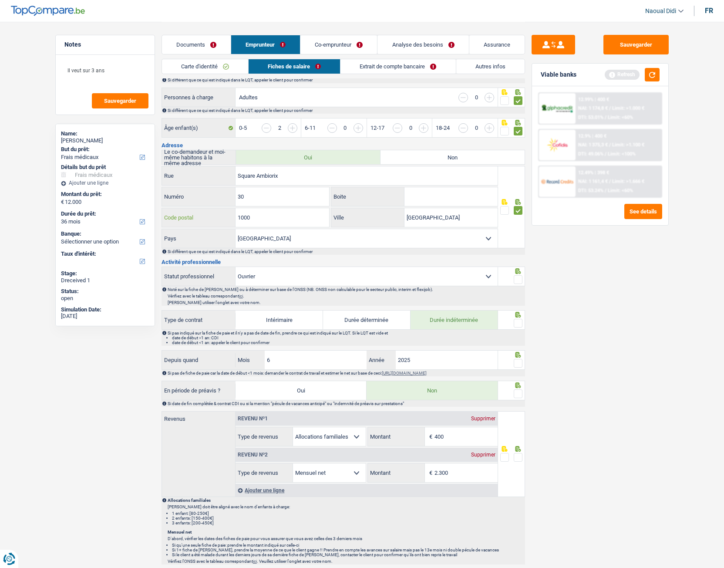
type input "1000"
click at [519, 277] on span at bounding box center [518, 279] width 9 height 9
click at [0, 0] on input "radio" at bounding box center [0, 0] width 0 height 0
click at [517, 317] on span at bounding box center [518, 323] width 9 height 9
click at [0, 0] on input "radio" at bounding box center [0, 0] width 0 height 0
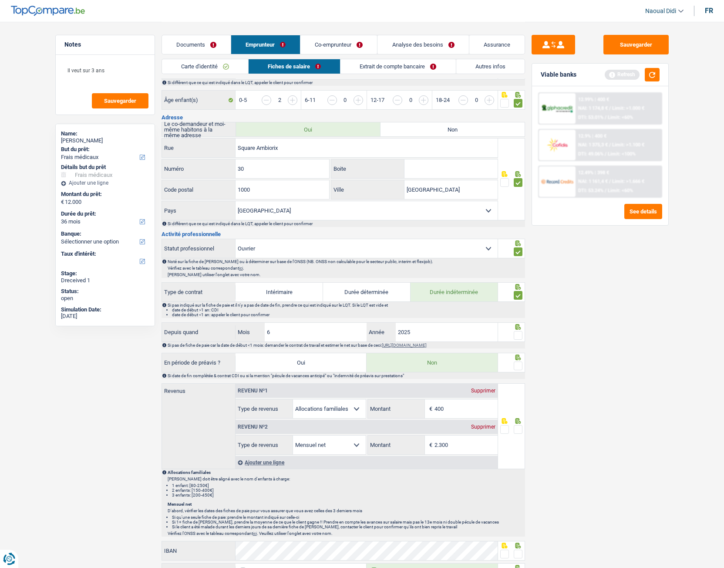
scroll to position [218, 0]
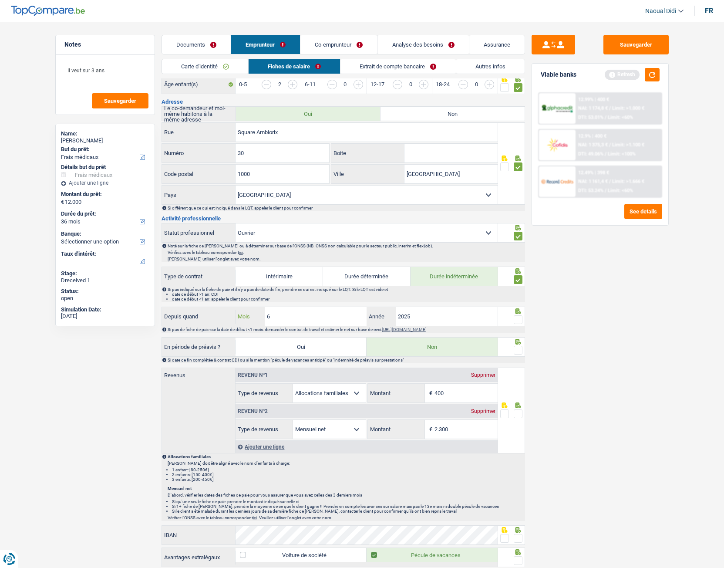
drag, startPoint x: 287, startPoint y: 317, endPoint x: 262, endPoint y: 316, distance: 24.8
click at [262, 316] on div "6 Mois" at bounding box center [301, 316] width 131 height 19
type input "7"
click at [541, 317] on div "Sauvegarder Viable banks Refresh 12.99% | 400 € NAI: 1 174,8 € / Limit: >1.000 …" at bounding box center [600, 294] width 150 height 519
click at [519, 317] on span at bounding box center [518, 319] width 9 height 9
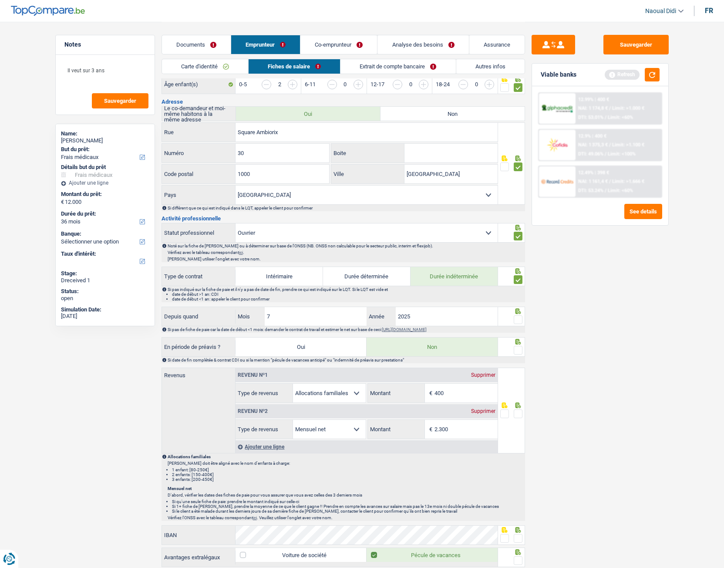
click at [0, 0] on input "radio" at bounding box center [0, 0] width 0 height 0
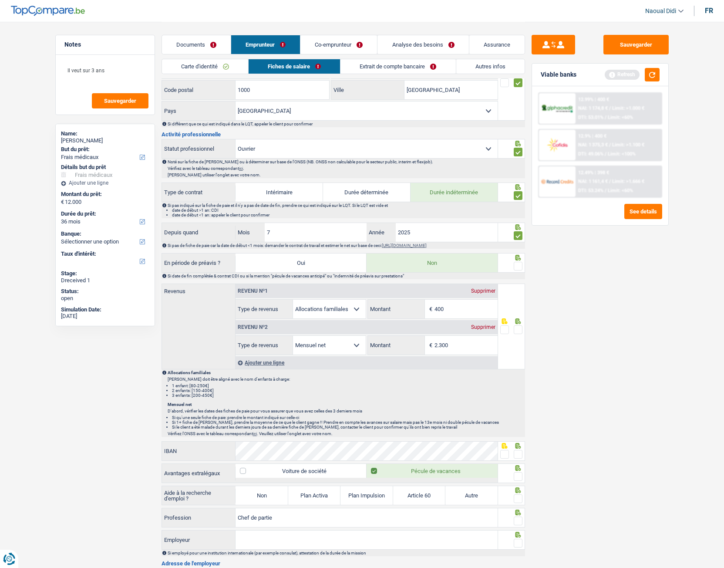
scroll to position [305, 0]
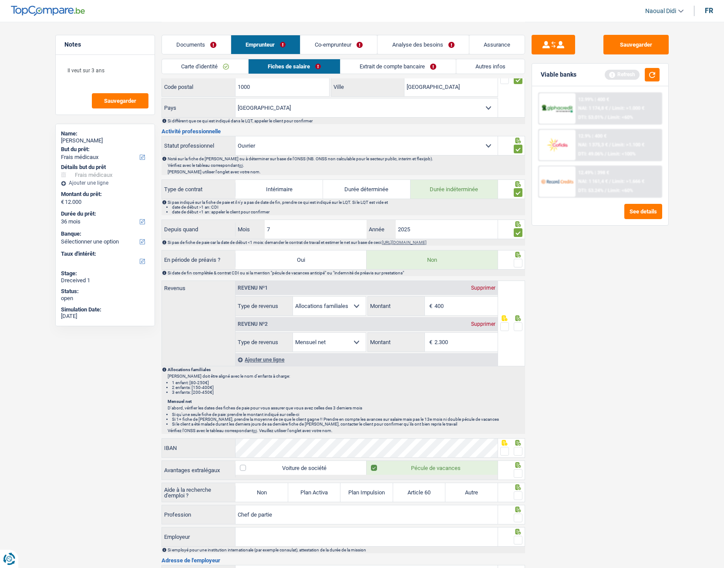
click at [517, 265] on span at bounding box center [518, 263] width 9 height 9
click at [0, 0] on input "radio" at bounding box center [0, 0] width 0 height 0
drag, startPoint x: 284, startPoint y: 231, endPoint x: 250, endPoint y: 226, distance: 33.9
click at [250, 226] on div "7 Mois" at bounding box center [301, 229] width 131 height 19
click at [382, 66] on link "Extrait de compte bancaire" at bounding box center [398, 66] width 115 height 14
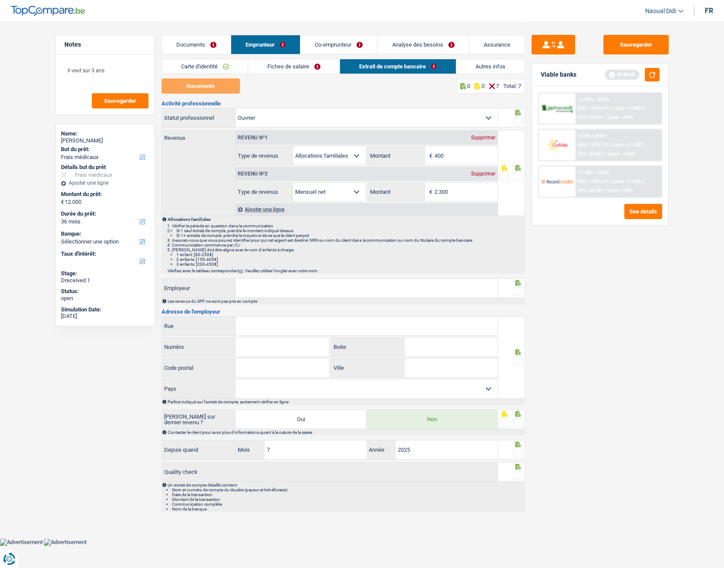
scroll to position [0, 0]
click at [491, 138] on div "Supprimer" at bounding box center [487, 137] width 29 height 5
select select "netSalary"
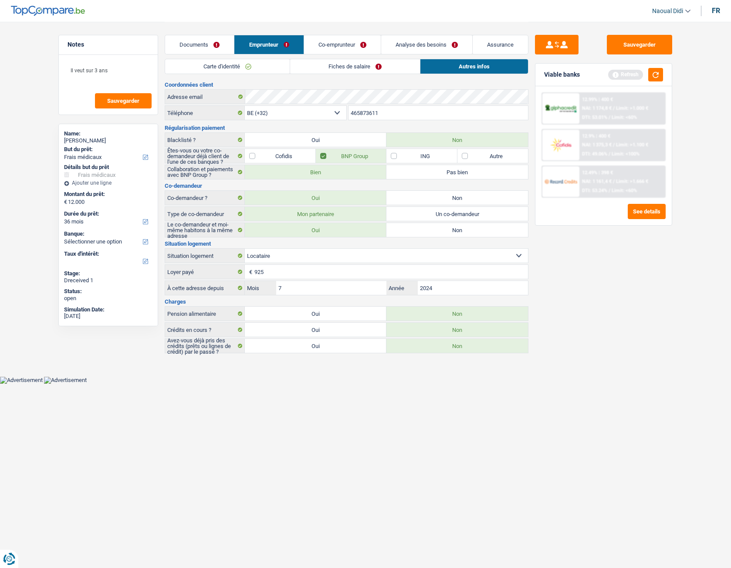
click at [331, 68] on link "Fiches de salaire" at bounding box center [355, 66] width 130 height 14
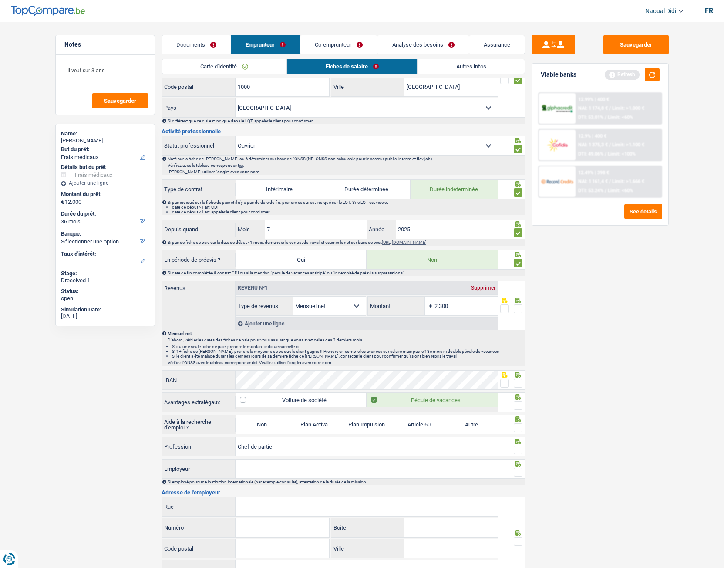
scroll to position [436, 0]
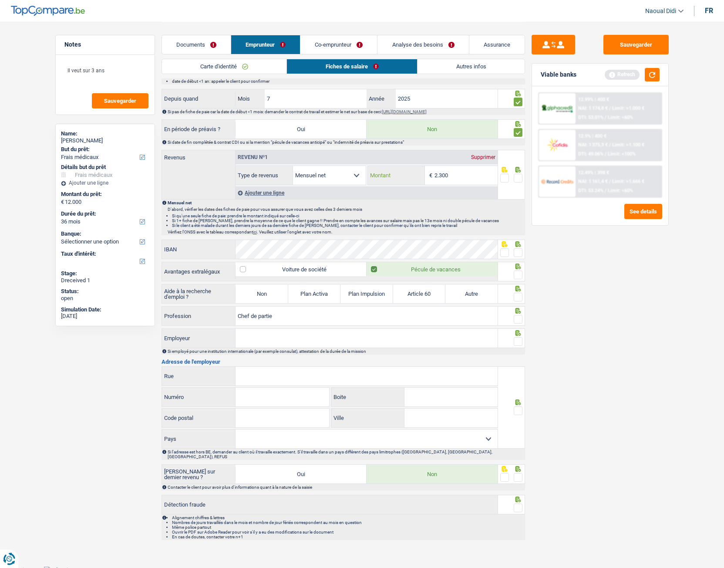
drag, startPoint x: 460, startPoint y: 175, endPoint x: 406, endPoint y: 171, distance: 54.1
click at [406, 171] on div "2.300 € Montant" at bounding box center [433, 175] width 130 height 19
type input "1.717"
click at [517, 177] on span at bounding box center [518, 178] width 9 height 9
click at [0, 0] on input "radio" at bounding box center [0, 0] width 0 height 0
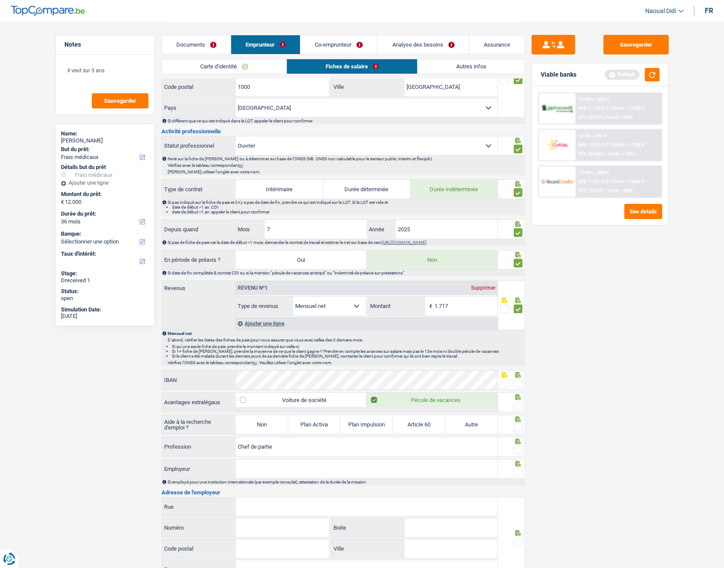
scroll to position [392, 0]
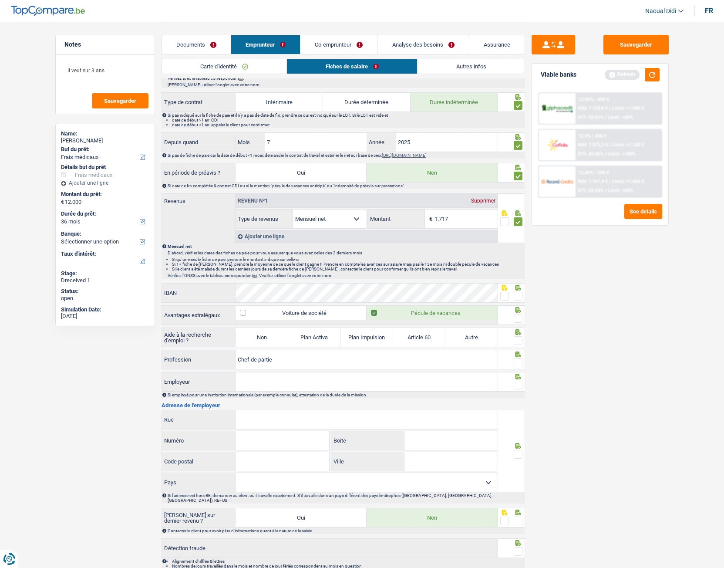
click at [520, 296] on span at bounding box center [518, 296] width 9 height 9
click at [0, 0] on input "radio" at bounding box center [0, 0] width 0 height 0
click at [520, 316] on span at bounding box center [518, 318] width 9 height 9
click at [0, 0] on input "radio" at bounding box center [0, 0] width 0 height 0
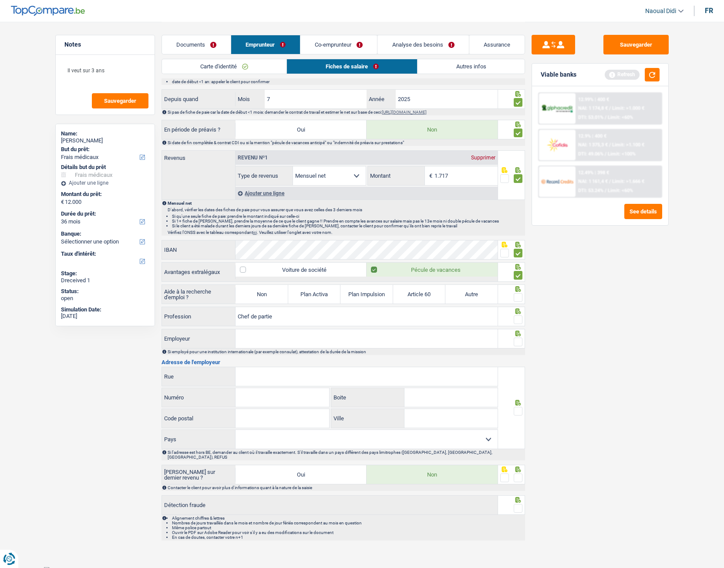
scroll to position [436, 0]
click at [274, 291] on label "Non" at bounding box center [262, 293] width 52 height 19
click at [274, 291] on input "Non" at bounding box center [262, 293] width 52 height 19
radio input "true"
select select "familyAllowances"
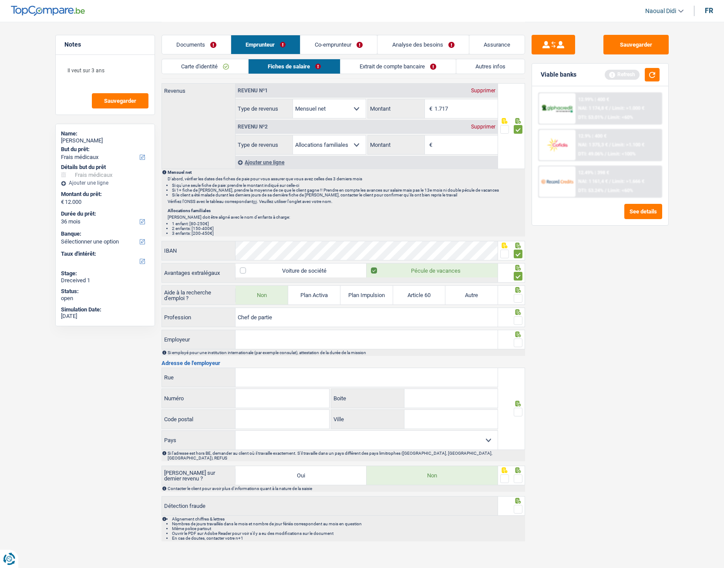
scroll to position [503, 0]
click at [516, 299] on span at bounding box center [518, 297] width 9 height 9
click at [0, 0] on input "radio" at bounding box center [0, 0] width 0 height 0
click at [517, 317] on span at bounding box center [518, 319] width 9 height 9
click at [0, 0] on input "radio" at bounding box center [0, 0] width 0 height 0
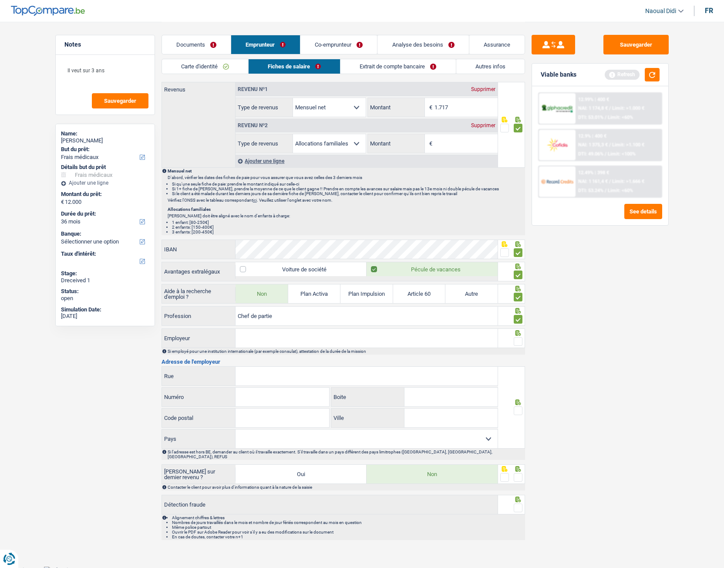
click at [279, 317] on input "Employeur" at bounding box center [367, 338] width 262 height 19
paste input "HOTEL ASTORIA"
type input "HOTEL ASTORIA"
click at [300, 317] on input "Rue" at bounding box center [367, 376] width 262 height 19
paste input "Rue Royale 103 1000 Bruxelles"
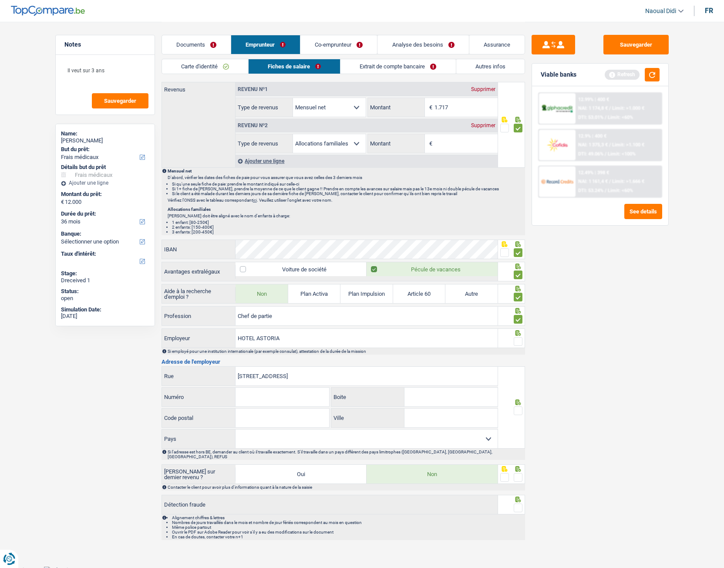
type input "Rue Royale 103 1000 Bruxelles"
click at [270, 317] on input "Code postal" at bounding box center [283, 418] width 94 height 19
type input "1000"
drag, startPoint x: 316, startPoint y: 377, endPoint x: 292, endPoint y: 370, distance: 24.9
click at [292, 317] on input "Rue Royale 103 1000 Bruxelles" at bounding box center [367, 376] width 262 height 19
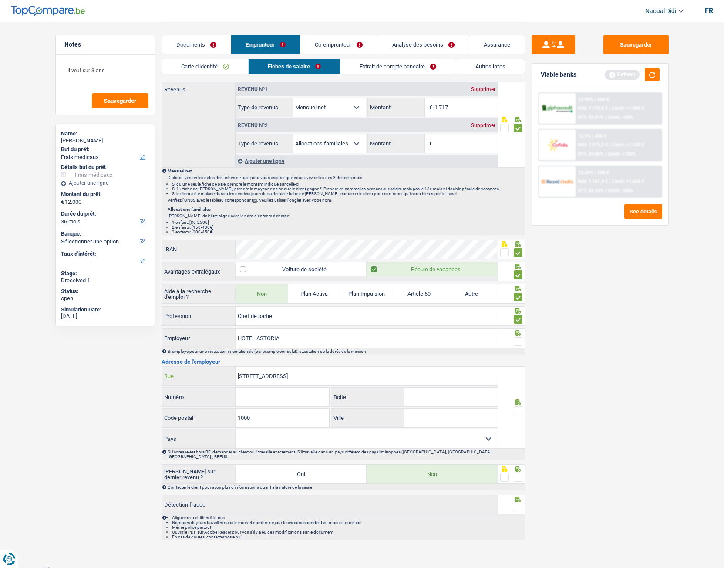
type input "Rue Royale 103 1000"
click at [469, 317] on input "Ville" at bounding box center [451, 418] width 93 height 19
paste input "Bruxelles"
type input "Bruxelles"
click at [291, 317] on input "Rue Royale 103 1000" at bounding box center [367, 376] width 262 height 19
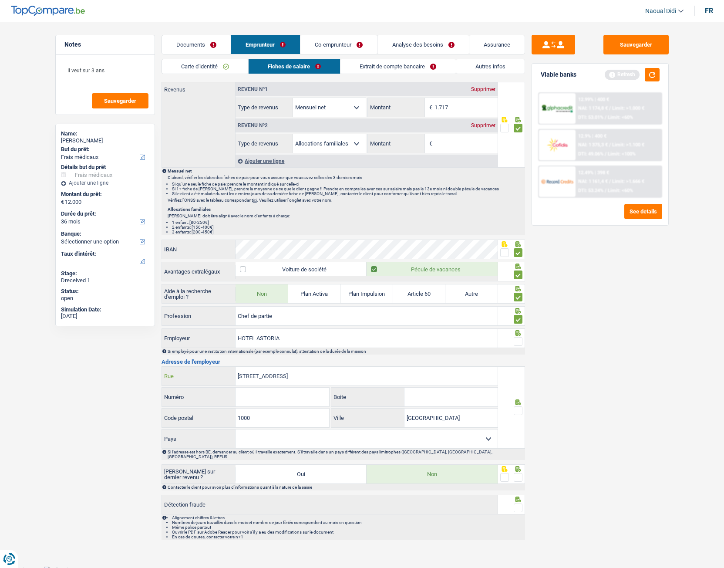
type input "Rue Royale 103"
click at [267, 317] on input "Numéro" at bounding box center [283, 397] width 94 height 19
type input "103"
click at [282, 317] on input "Rue Royale 103" at bounding box center [367, 376] width 262 height 19
type input "Rue Royale"
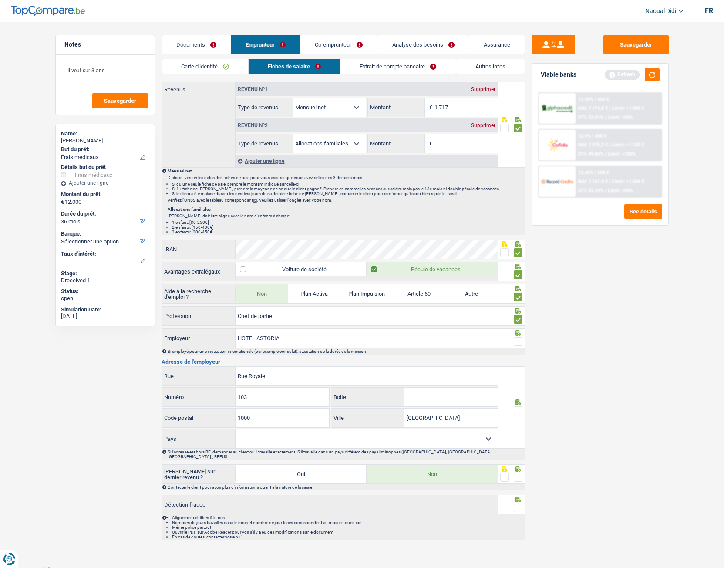
click at [517, 317] on span at bounding box center [518, 410] width 9 height 9
click at [0, 0] on input "radio" at bounding box center [0, 0] width 0 height 0
click at [520, 317] on span at bounding box center [518, 477] width 9 height 9
click at [0, 0] on input "radio" at bounding box center [0, 0] width 0 height 0
click at [520, 317] on span at bounding box center [518, 507] width 9 height 9
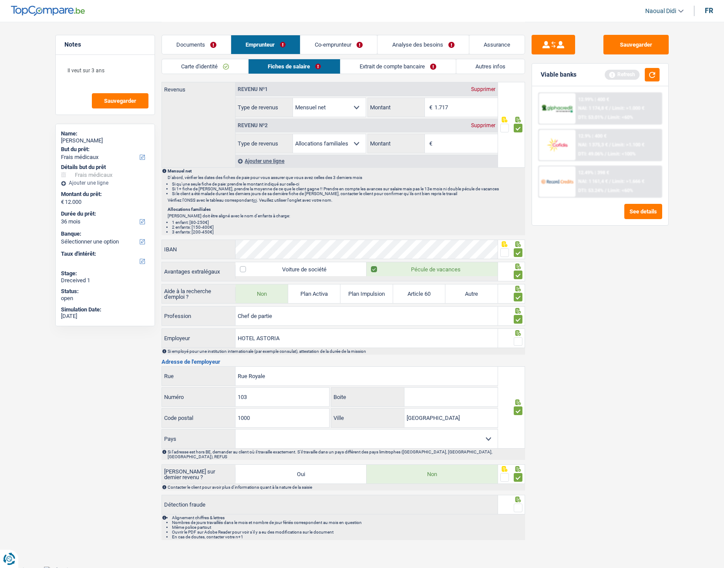
click at [0, 0] on input "radio" at bounding box center [0, 0] width 0 height 0
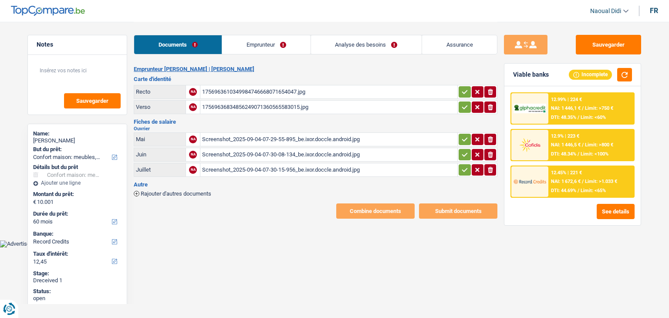
select select "household"
select select "60"
select select "record credits"
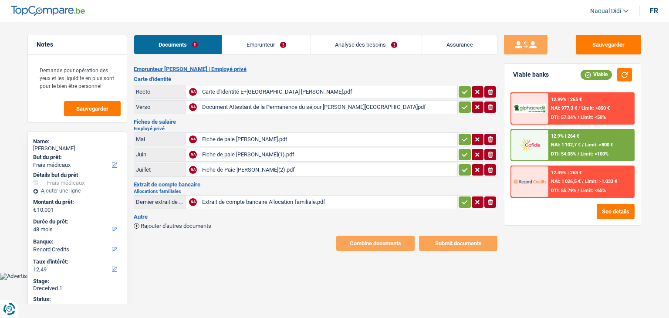
select select "medical"
select select "48"
select select "record credits"
click at [293, 91] on div "Carte d'Identité E+[GEOGRAPHIC_DATA] [PERSON_NAME].pdf" at bounding box center [328, 91] width 253 height 13
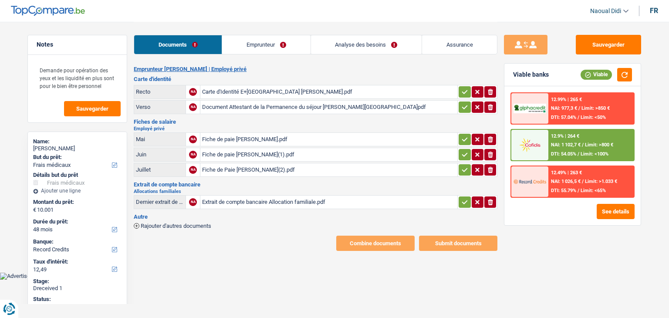
click at [270, 108] on div "Document Attestant de la Permanence du séjour [PERSON_NAME][GEOGRAPHIC_DATA]pdf" at bounding box center [328, 107] width 253 height 13
click at [235, 139] on div "Fiche de paie [PERSON_NAME].pdf" at bounding box center [328, 139] width 253 height 13
click at [247, 199] on div "Extrait de compte bancaire Allocation familiale.pdf" at bounding box center [328, 202] width 253 height 13
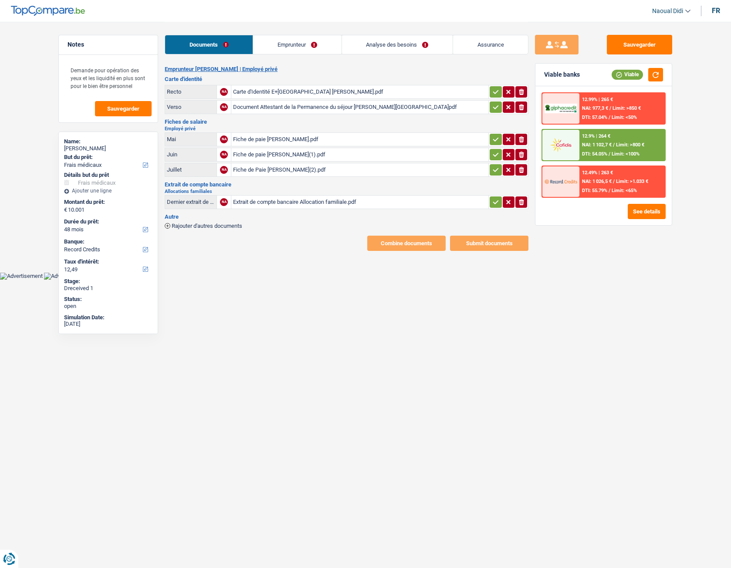
click at [283, 44] on link "Emprunteur" at bounding box center [297, 44] width 88 height 19
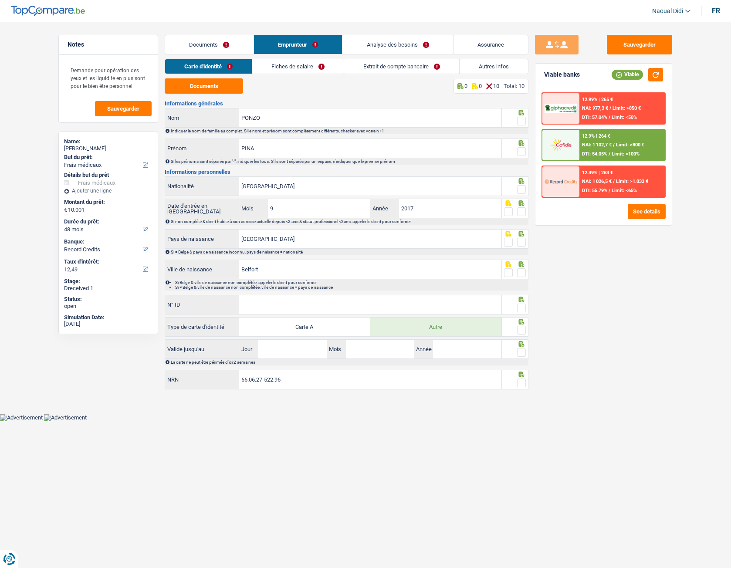
click at [197, 67] on link "Carte d'identité" at bounding box center [208, 66] width 87 height 14
click at [200, 87] on button "Documents" at bounding box center [204, 85] width 78 height 15
click at [521, 121] on span at bounding box center [521, 121] width 9 height 9
click at [0, 0] on input "radio" at bounding box center [0, 0] width 0 height 0
click at [522, 153] on span at bounding box center [521, 151] width 9 height 9
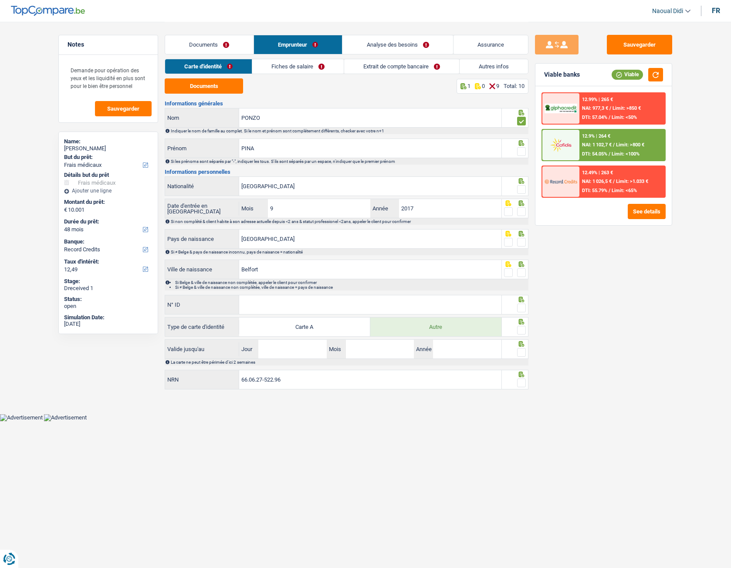
click at [0, 0] on input "radio" at bounding box center [0, 0] width 0 height 0
click at [521, 189] on span at bounding box center [521, 189] width 9 height 9
click at [0, 0] on input "radio" at bounding box center [0, 0] width 0 height 0
click at [521, 211] on span at bounding box center [521, 211] width 9 height 9
click at [0, 0] on input "radio" at bounding box center [0, 0] width 0 height 0
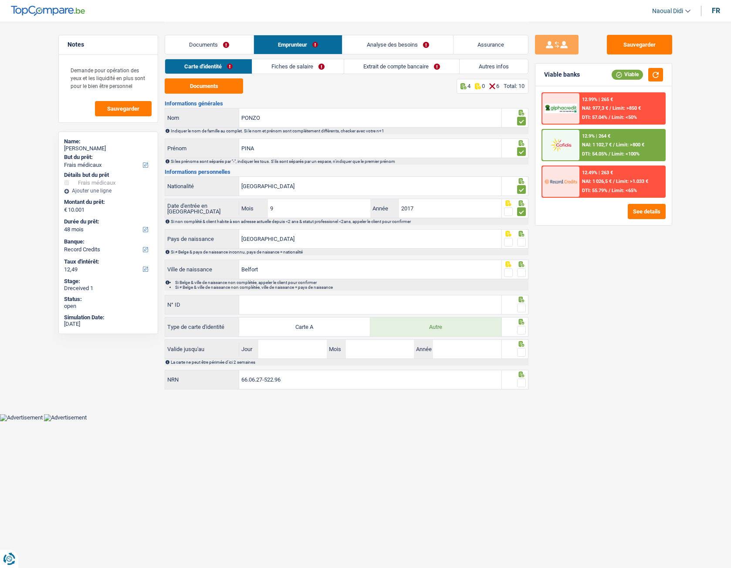
click at [520, 243] on span at bounding box center [521, 242] width 9 height 9
click at [0, 0] on input "radio" at bounding box center [0, 0] width 0 height 0
click at [520, 274] on span at bounding box center [521, 272] width 9 height 9
click at [0, 0] on input "radio" at bounding box center [0, 0] width 0 height 0
click at [272, 302] on input "N° ID" at bounding box center [370, 304] width 262 height 19
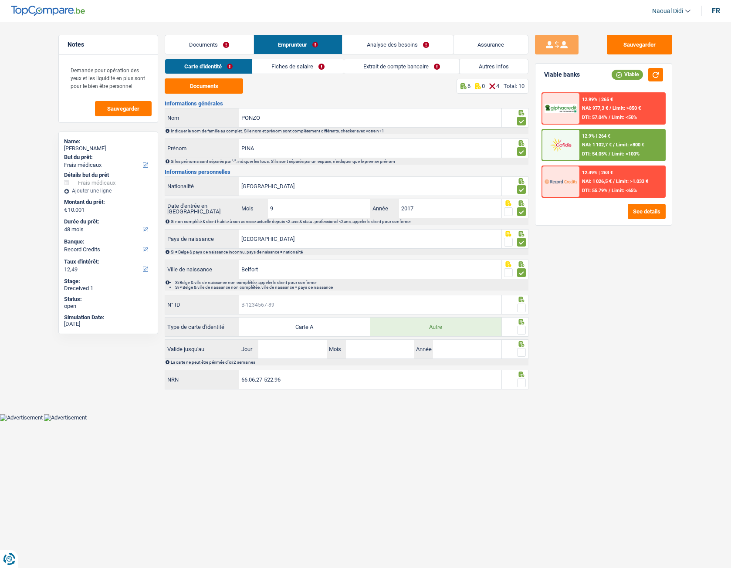
click at [251, 303] on input "N° ID" at bounding box center [370, 304] width 262 height 19
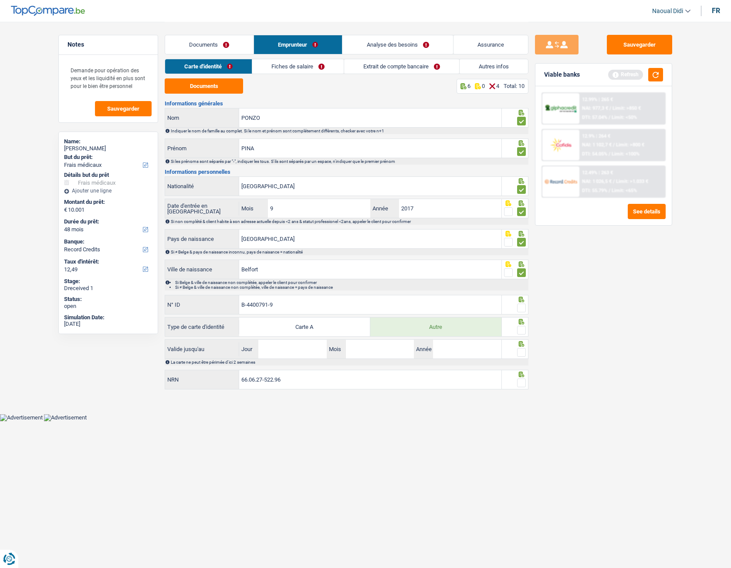
click at [251, 303] on input "B-4400791-9" at bounding box center [370, 304] width 262 height 19
drag, startPoint x: 257, startPoint y: 304, endPoint x: 226, endPoint y: 299, distance: 30.9
click at [226, 299] on div "B-59 N° ID" at bounding box center [333, 304] width 336 height 19
type input "B-4400791-95"
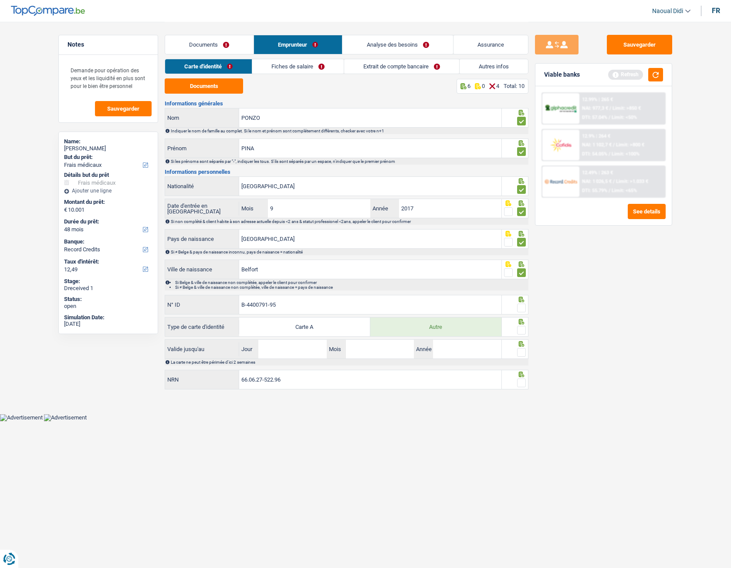
click at [521, 306] on span at bounding box center [521, 308] width 9 height 9
click at [0, 0] on input "radio" at bounding box center [0, 0] width 0 height 0
click at [521, 317] on span at bounding box center [521, 330] width 9 height 9
click at [0, 0] on input "radio" at bounding box center [0, 0] width 0 height 0
click at [297, 317] on input "Jour" at bounding box center [292, 349] width 68 height 19
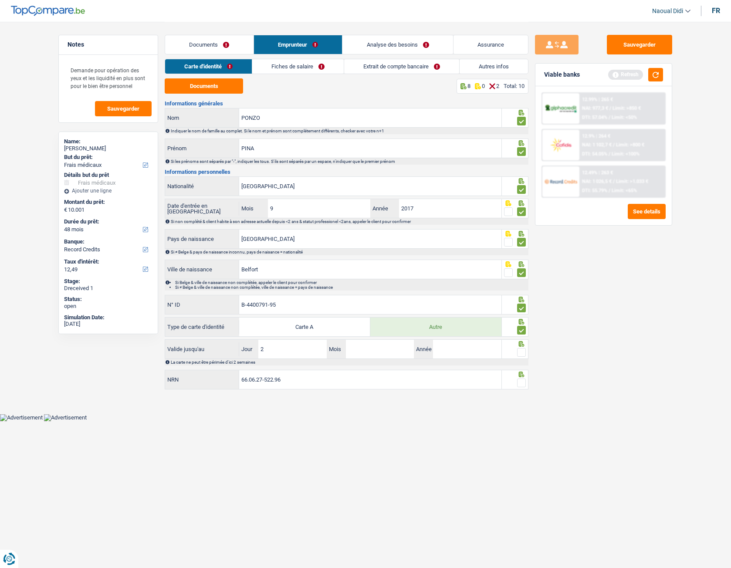
type input "22"
type input "01"
type input "2026"
click at [519, 317] on span at bounding box center [521, 352] width 9 height 9
click at [0, 0] on input "radio" at bounding box center [0, 0] width 0 height 0
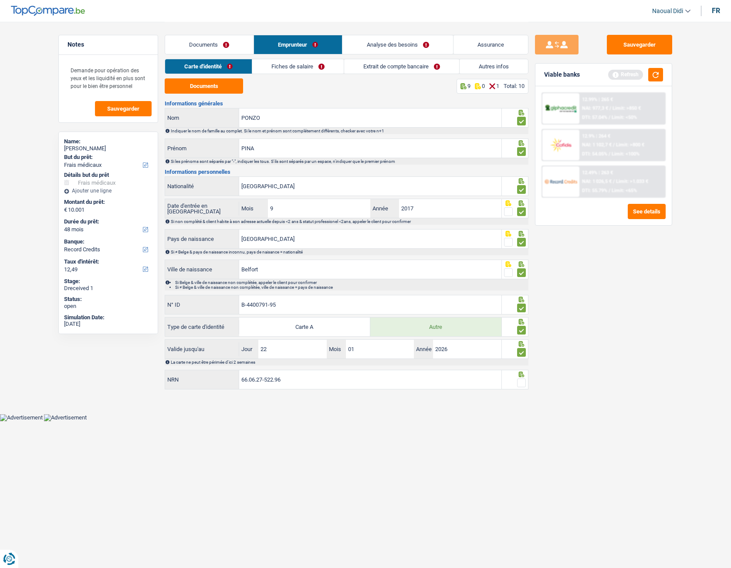
click at [520, 317] on span at bounding box center [521, 382] width 9 height 9
click at [0, 0] on input "radio" at bounding box center [0, 0] width 0 height 0
click at [643, 42] on button "Sauvegarder" at bounding box center [639, 45] width 65 height 20
click at [300, 65] on link "Fiches de salaire" at bounding box center [298, 66] width 91 height 14
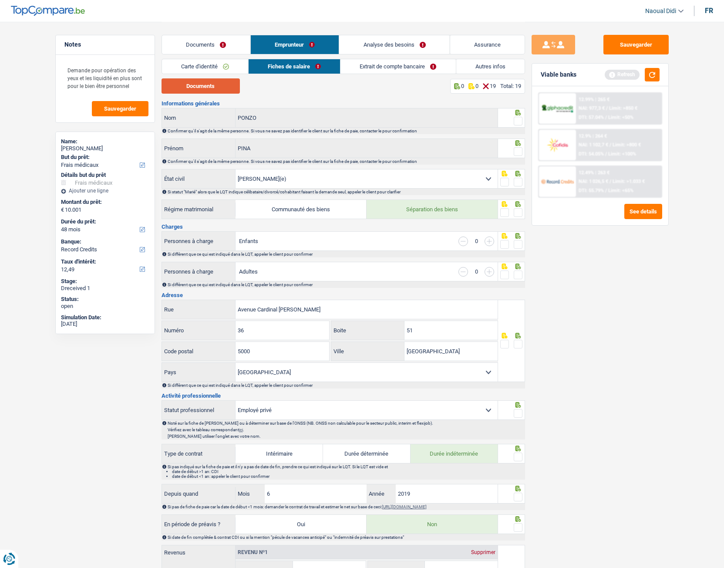
click at [221, 87] on button "Documents" at bounding box center [201, 85] width 78 height 15
click at [518, 116] on div at bounding box center [518, 121] width 9 height 11
click at [521, 151] on span at bounding box center [518, 151] width 9 height 9
click at [0, 0] on input "radio" at bounding box center [0, 0] width 0 height 0
click at [516, 121] on span at bounding box center [518, 121] width 9 height 9
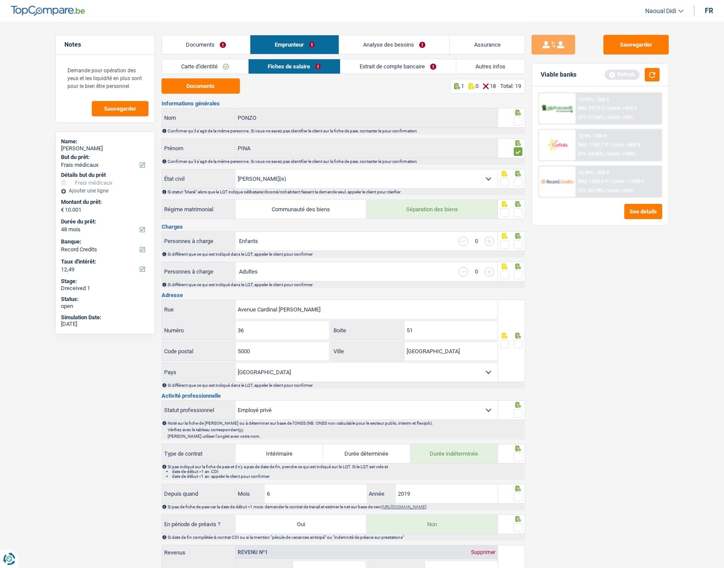
click at [0, 0] on input "radio" at bounding box center [0, 0] width 0 height 0
click at [522, 212] on span at bounding box center [518, 212] width 9 height 9
click at [0, 0] on input "radio" at bounding box center [0, 0] width 0 height 0
click at [517, 182] on span at bounding box center [518, 182] width 9 height 9
click at [0, 0] on input "radio" at bounding box center [0, 0] width 0 height 0
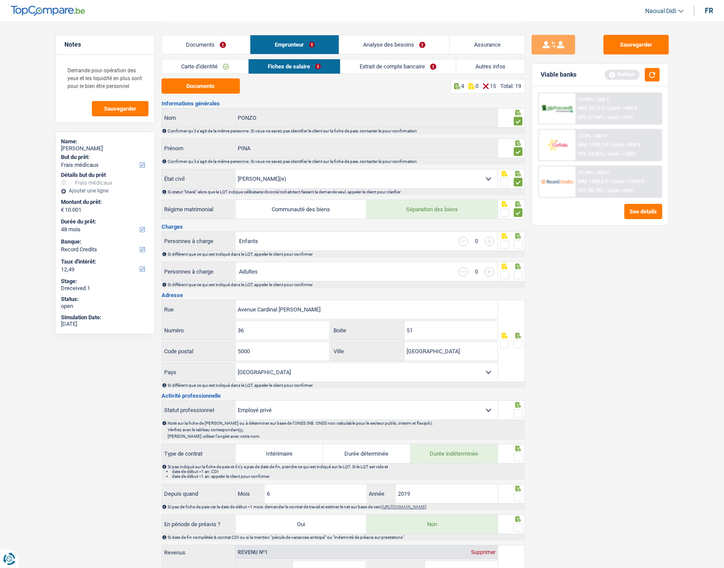
click at [518, 244] on span at bounding box center [518, 244] width 9 height 9
click at [0, 0] on input "radio" at bounding box center [0, 0] width 0 height 0
click at [518, 280] on div at bounding box center [518, 275] width 9 height 11
drag, startPoint x: 316, startPoint y: 311, endPoint x: 202, endPoint y: 309, distance: 114.1
click at [202, 309] on div "Avenue Cardinal Mercier Rue" at bounding box center [330, 309] width 336 height 19
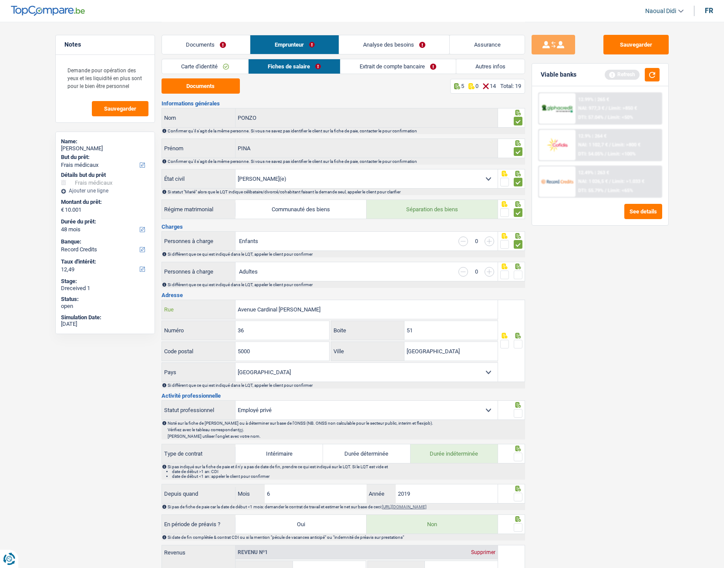
paste input "VENUE CARDINAL MERCIER 36/12 5000 NAMUR"
type input "AVENUE CARDINAL MERCIER 36/12 5000 NAMUR"
drag, startPoint x: 418, startPoint y: 334, endPoint x: 399, endPoint y: 331, distance: 19.1
click at [399, 317] on div "51 Boite" at bounding box center [414, 330] width 166 height 19
type input "12"
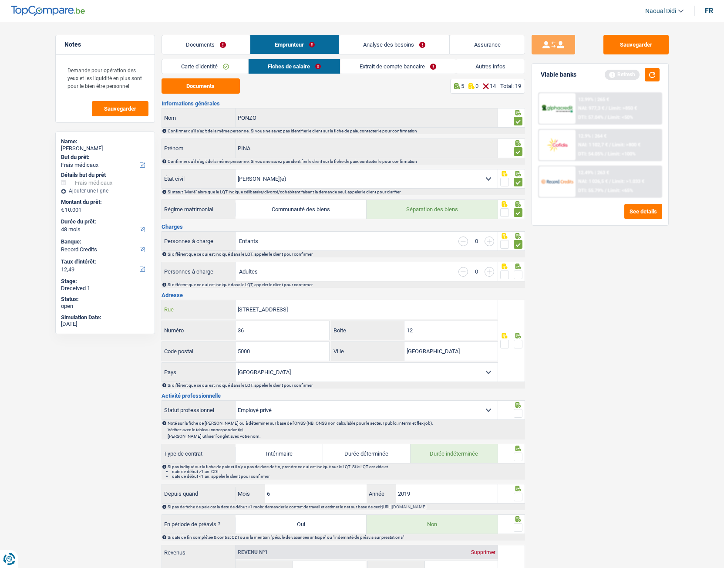
drag, startPoint x: 367, startPoint y: 312, endPoint x: 314, endPoint y: 309, distance: 52.4
click at [314, 309] on input "AVENUE CARDINAL MERCIER 36/12 5000 NAMUR" at bounding box center [367, 309] width 262 height 19
type input "AVENUE CARDINAL MERCIER"
click at [518, 317] on span at bounding box center [518, 344] width 9 height 9
click at [0, 0] on input "radio" at bounding box center [0, 0] width 0 height 0
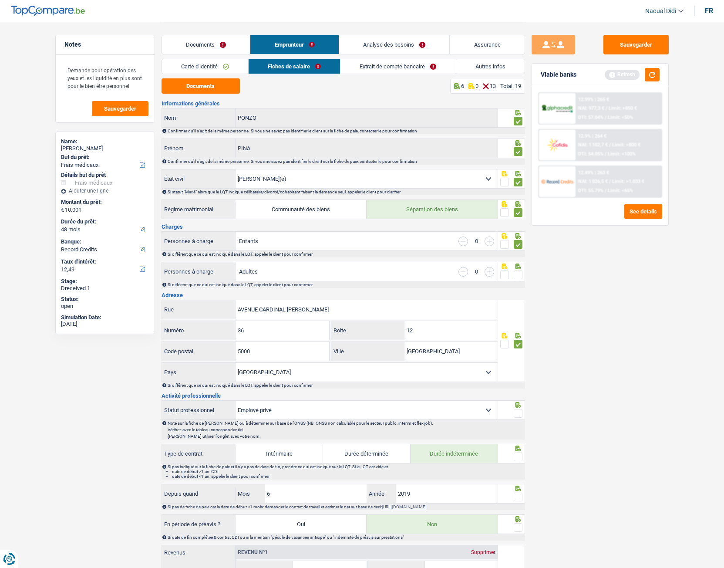
click at [520, 276] on span at bounding box center [518, 274] width 9 height 9
click at [0, 0] on input "radio" at bounding box center [0, 0] width 0 height 0
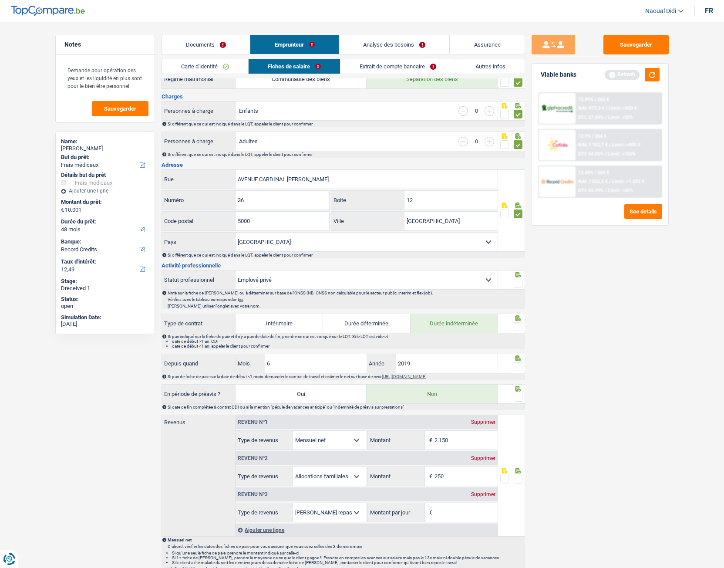
scroll to position [131, 0]
click at [520, 283] on span at bounding box center [518, 282] width 9 height 9
click at [0, 0] on input "radio" at bounding box center [0, 0] width 0 height 0
click at [520, 283] on span at bounding box center [518, 282] width 9 height 9
click at [0, 0] on input "radio" at bounding box center [0, 0] width 0 height 0
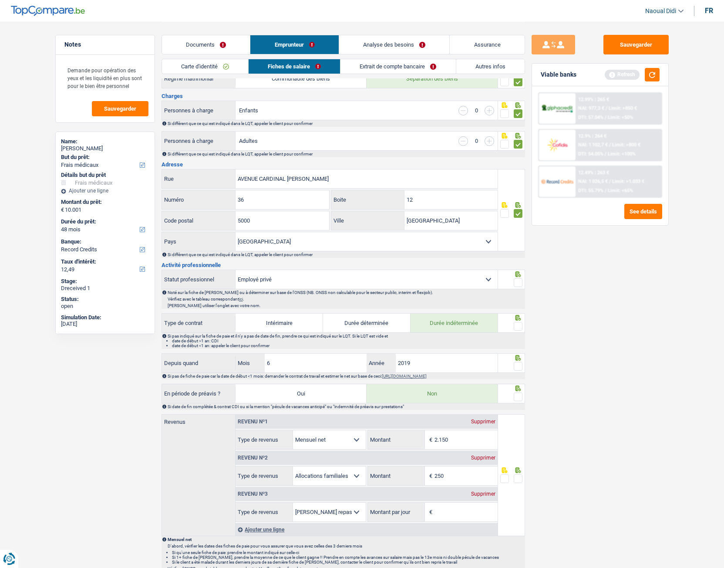
click at [517, 317] on span at bounding box center [518, 326] width 9 height 9
click at [0, 0] on input "radio" at bounding box center [0, 0] width 0 height 0
drag, startPoint x: 276, startPoint y: 363, endPoint x: 243, endPoint y: 361, distance: 33.1
click at [243, 317] on div "6 Mois" at bounding box center [301, 363] width 131 height 19
type input "9"
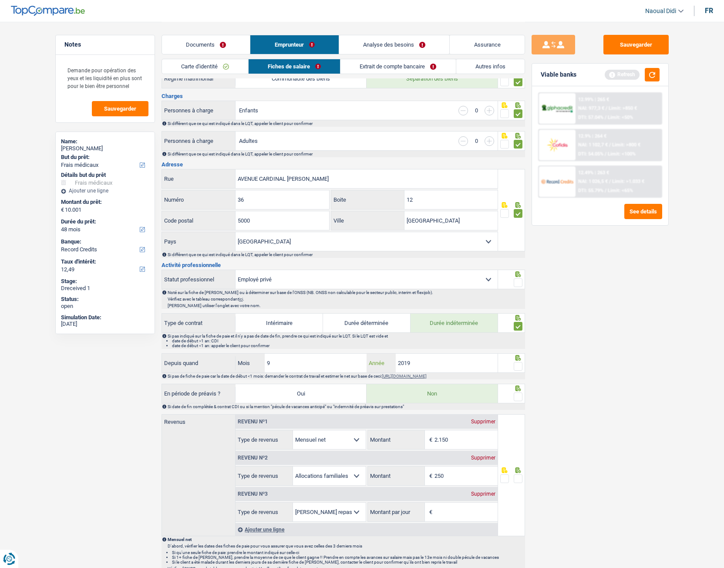
click at [362, 317] on div "9 Mois / 2019 Année" at bounding box center [367, 363] width 262 height 19
type input "2023"
click at [516, 317] on span at bounding box center [518, 366] width 9 height 9
click at [0, 0] on input "radio" at bounding box center [0, 0] width 0 height 0
click at [517, 317] on span at bounding box center [518, 396] width 9 height 9
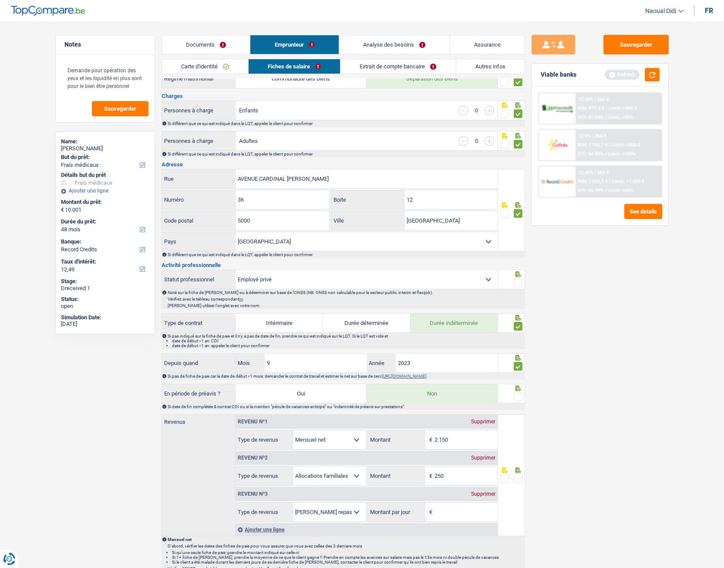
click at [0, 0] on input "radio" at bounding box center [0, 0] width 0 height 0
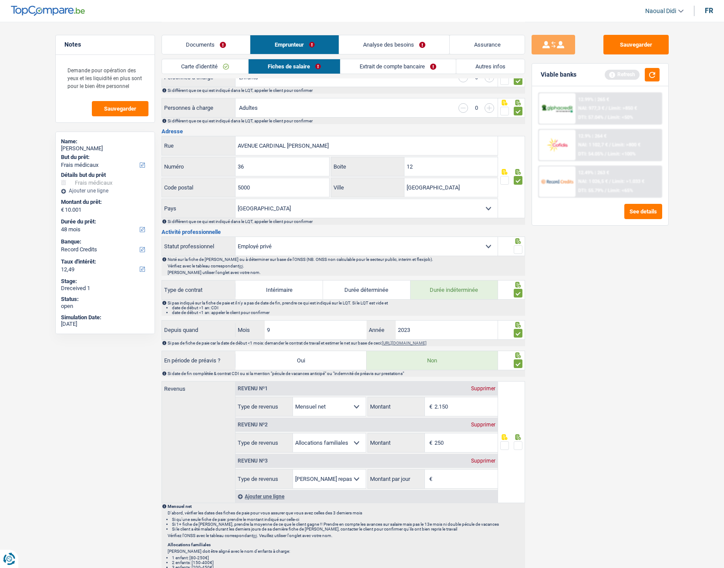
scroll to position [218, 0]
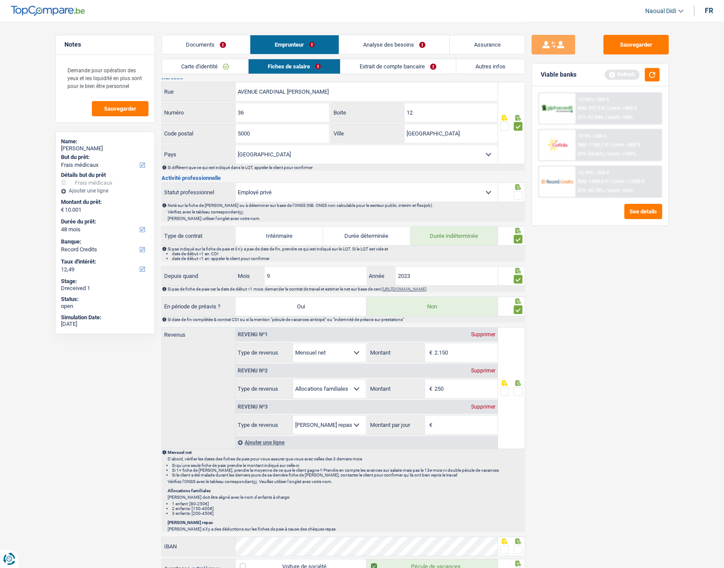
click at [481, 317] on div "Supprimer" at bounding box center [483, 406] width 29 height 5
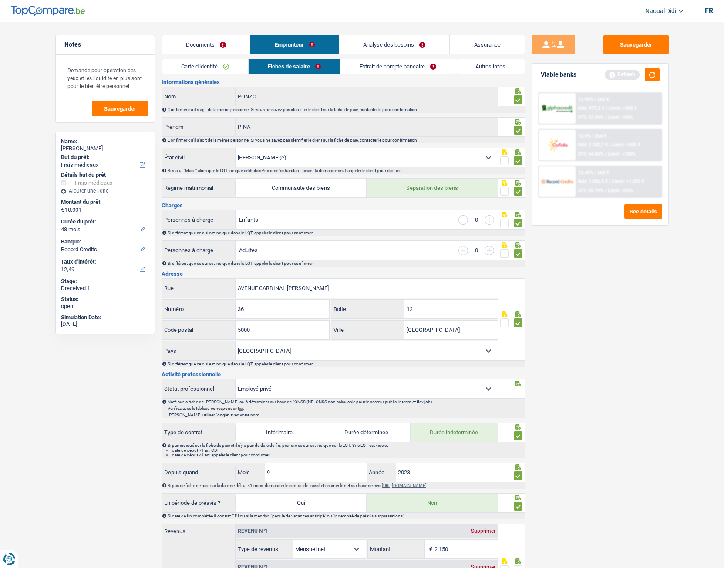
scroll to position [0, 0]
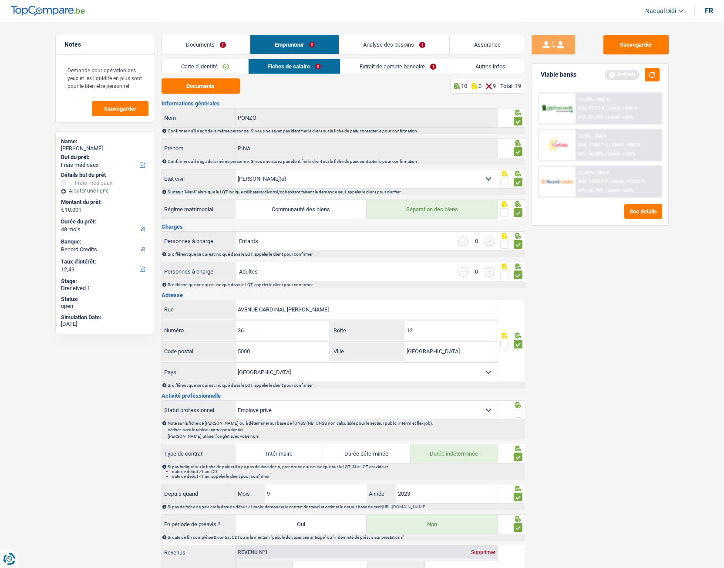
click at [385, 69] on link "Extrait de compte bancaire" at bounding box center [398, 66] width 115 height 14
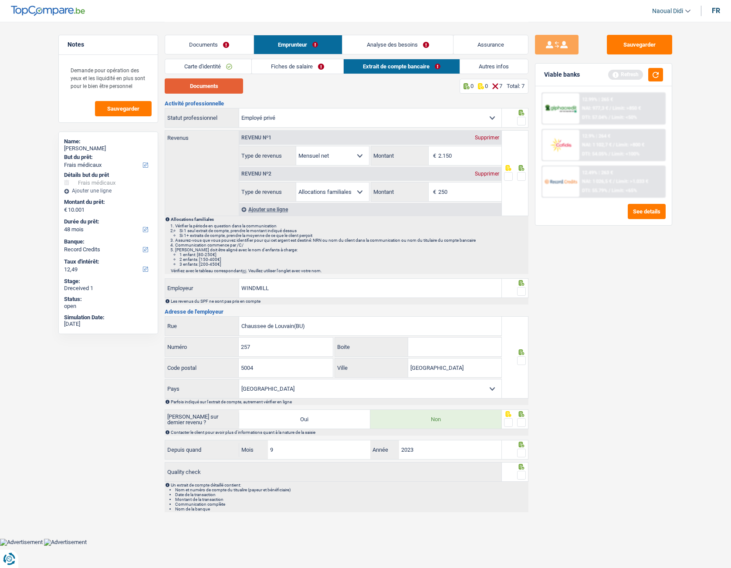
click at [216, 88] on button "Documents" at bounding box center [204, 85] width 78 height 15
click at [308, 71] on link "Fiches de salaire" at bounding box center [297, 66] width 91 height 14
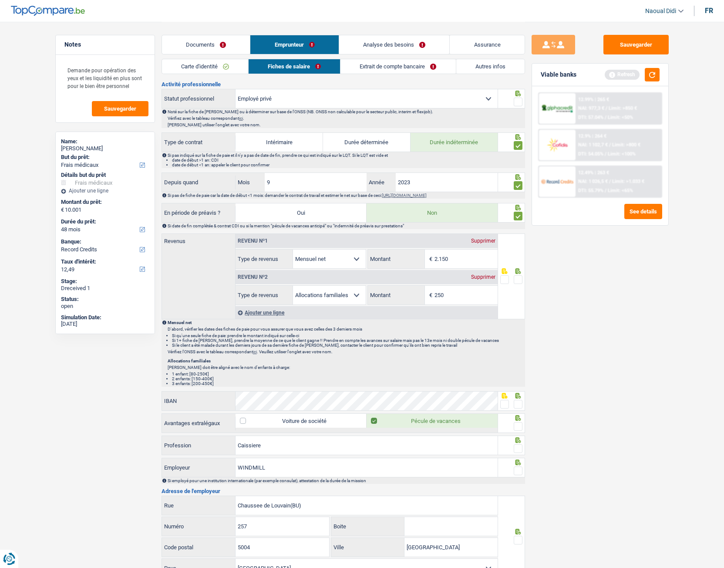
scroll to position [392, 0]
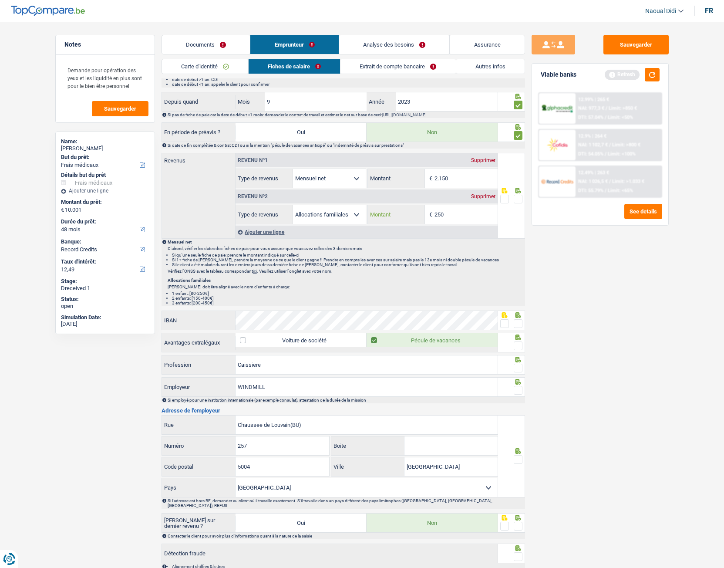
click at [465, 217] on input "250" at bounding box center [466, 214] width 63 height 19
type input "261"
click at [553, 272] on div "Sauvegarder Viable banks Refresh 12.99% | 265 € NAI: 977,3 € / Limit: >850 € DT…" at bounding box center [600, 294] width 150 height 519
click at [517, 196] on span at bounding box center [518, 199] width 9 height 9
click at [0, 0] on input "radio" at bounding box center [0, 0] width 0 height 0
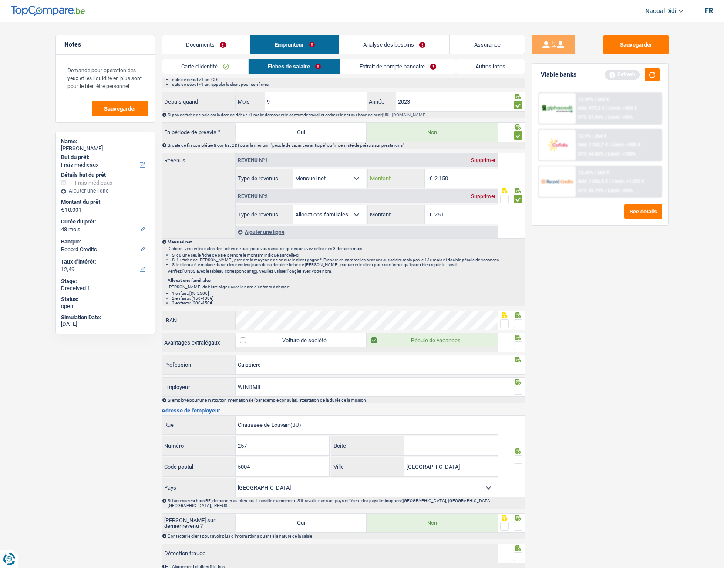
click at [465, 175] on input "2.150" at bounding box center [466, 178] width 63 height 19
type input "2.114"
click at [515, 317] on span at bounding box center [518, 323] width 9 height 9
click at [0, 0] on input "radio" at bounding box center [0, 0] width 0 height 0
click at [517, 317] on span at bounding box center [518, 345] width 9 height 9
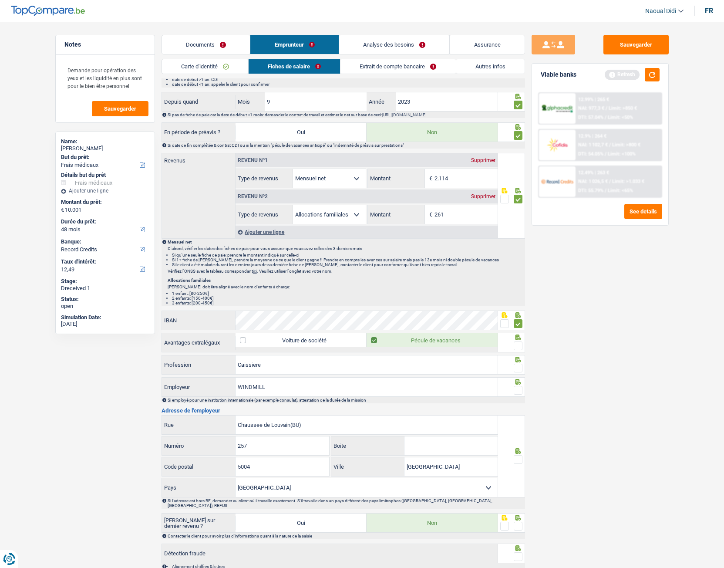
click at [0, 0] on input "radio" at bounding box center [0, 0] width 0 height 0
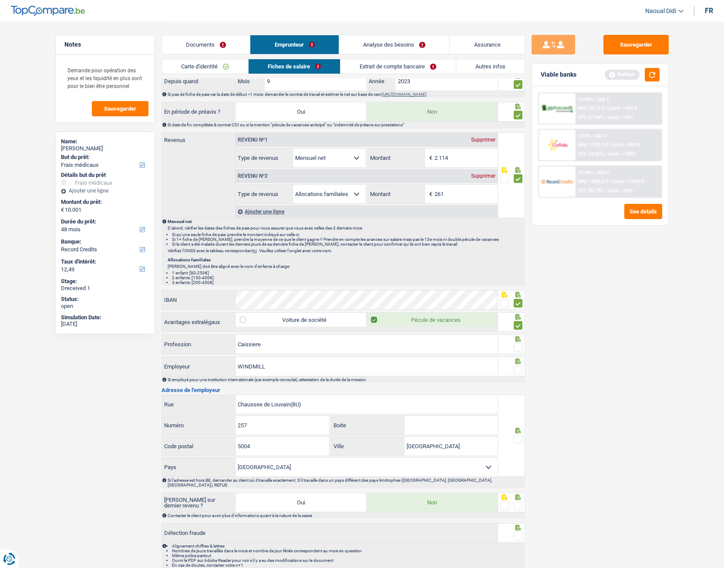
scroll to position [441, 0]
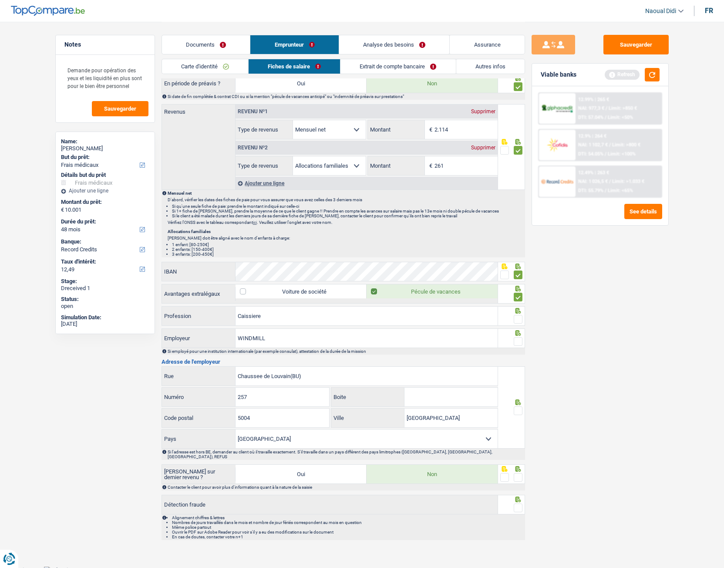
click at [517, 317] on span at bounding box center [518, 319] width 9 height 9
click at [0, 0] on input "radio" at bounding box center [0, 0] width 0 height 0
click at [519, 317] on span at bounding box center [518, 341] width 9 height 9
click at [0, 0] on input "radio" at bounding box center [0, 0] width 0 height 0
click at [520, 317] on span at bounding box center [518, 410] width 9 height 9
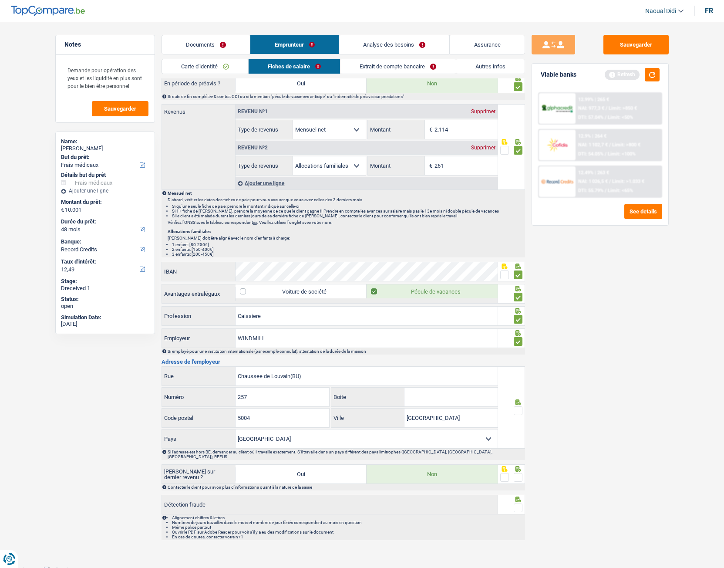
click at [0, 0] on input "radio" at bounding box center [0, 0] width 0 height 0
click at [516, 317] on span at bounding box center [518, 477] width 9 height 9
click at [0, 0] on input "radio" at bounding box center [0, 0] width 0 height 0
click at [517, 317] on span at bounding box center [518, 507] width 9 height 9
click at [0, 0] on input "radio" at bounding box center [0, 0] width 0 height 0
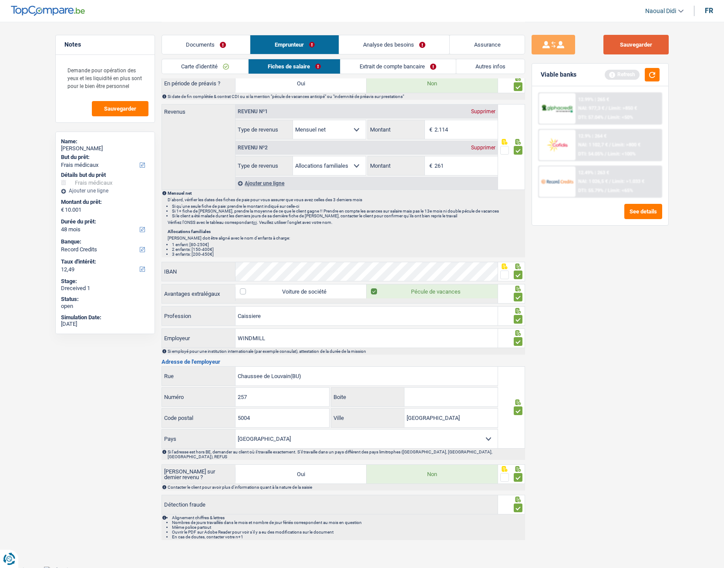
click at [620, 41] on button "Sauvegarder" at bounding box center [636, 45] width 65 height 20
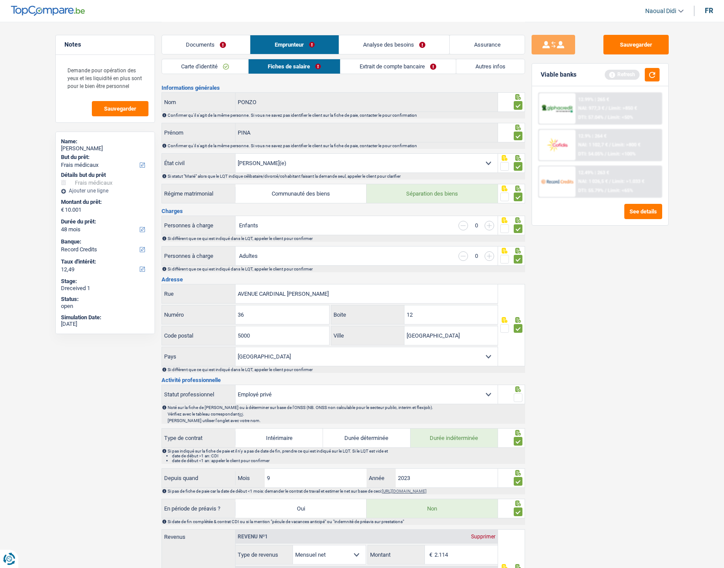
scroll to position [0, 0]
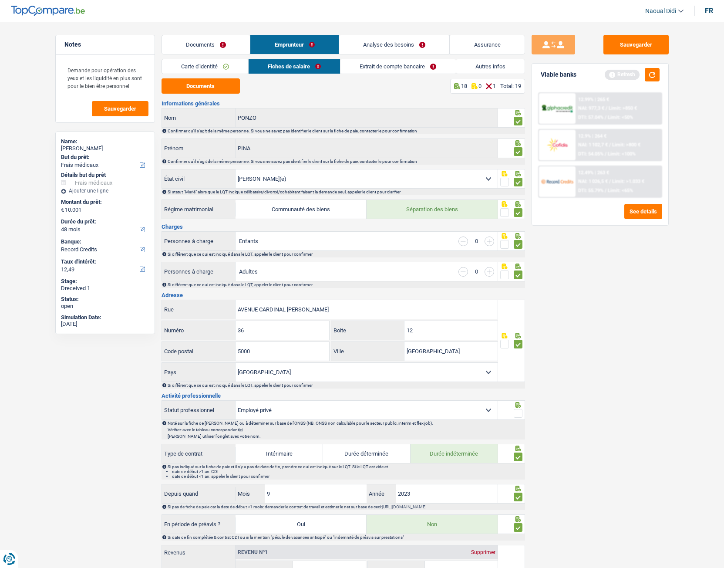
click at [395, 69] on link "Extrait de compte bancaire" at bounding box center [398, 66] width 115 height 14
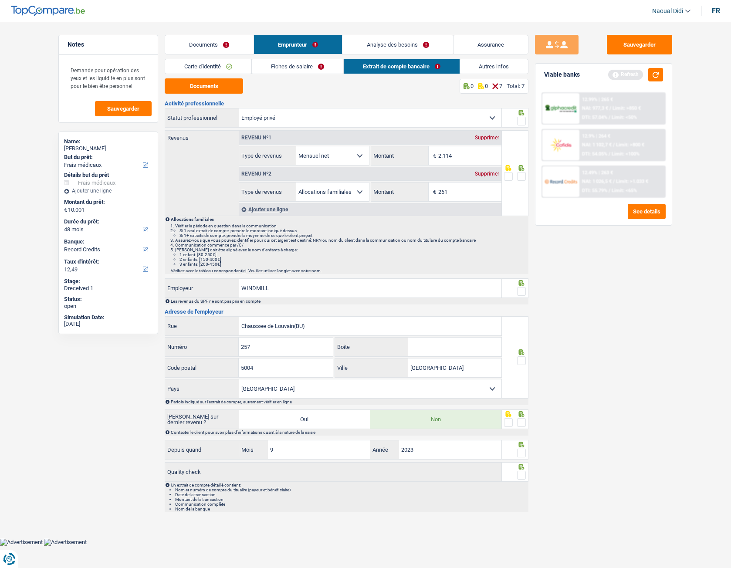
click at [522, 120] on span at bounding box center [521, 121] width 9 height 9
click at [0, 0] on input "radio" at bounding box center [0, 0] width 0 height 0
click at [520, 176] on span at bounding box center [521, 176] width 9 height 9
click at [0, 0] on input "radio" at bounding box center [0, 0] width 0 height 0
click at [522, 291] on span at bounding box center [521, 291] width 9 height 9
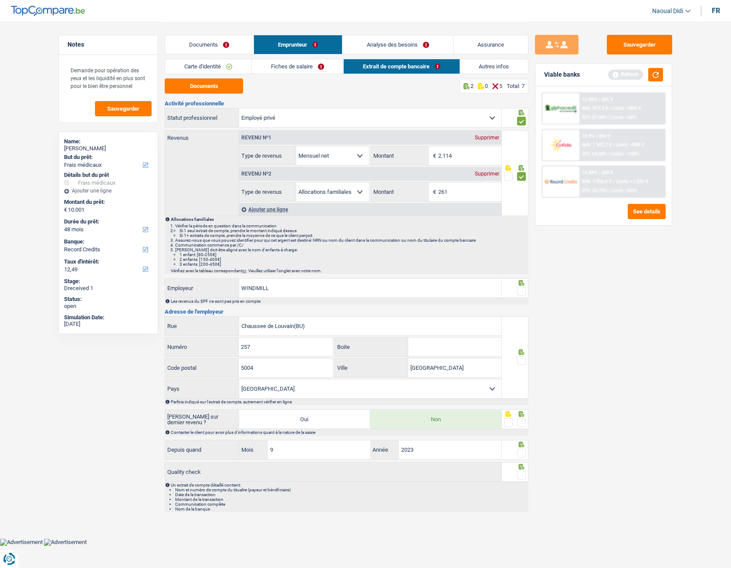
click at [0, 0] on input "radio" at bounding box center [0, 0] width 0 height 0
click at [523, 317] on span at bounding box center [521, 360] width 9 height 9
click at [0, 0] on input "radio" at bounding box center [0, 0] width 0 height 0
click at [522, 317] on span at bounding box center [521, 422] width 9 height 9
click at [0, 0] on input "radio" at bounding box center [0, 0] width 0 height 0
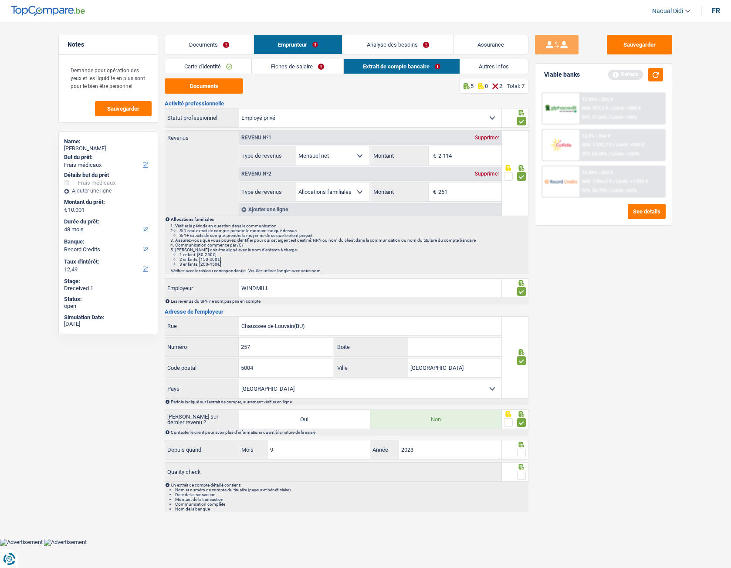
click at [522, 317] on span at bounding box center [521, 453] width 9 height 9
click at [0, 0] on input "radio" at bounding box center [0, 0] width 0 height 0
click at [522, 317] on span at bounding box center [521, 475] width 9 height 9
click at [0, 0] on input "radio" at bounding box center [0, 0] width 0 height 0
click at [294, 61] on link "Fiches de salaire" at bounding box center [297, 66] width 91 height 14
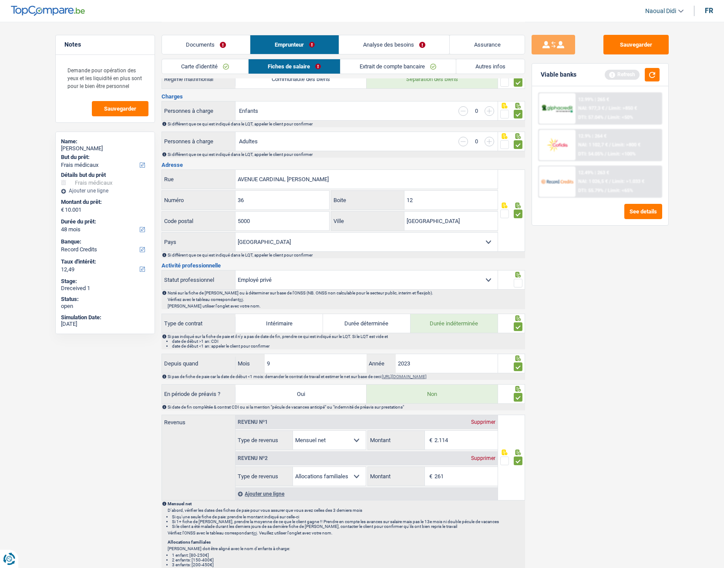
scroll to position [131, 0]
click at [521, 278] on span at bounding box center [518, 282] width 9 height 9
click at [0, 0] on input "radio" at bounding box center [0, 0] width 0 height 0
click at [493, 66] on link "Autres infos" at bounding box center [490, 66] width 68 height 14
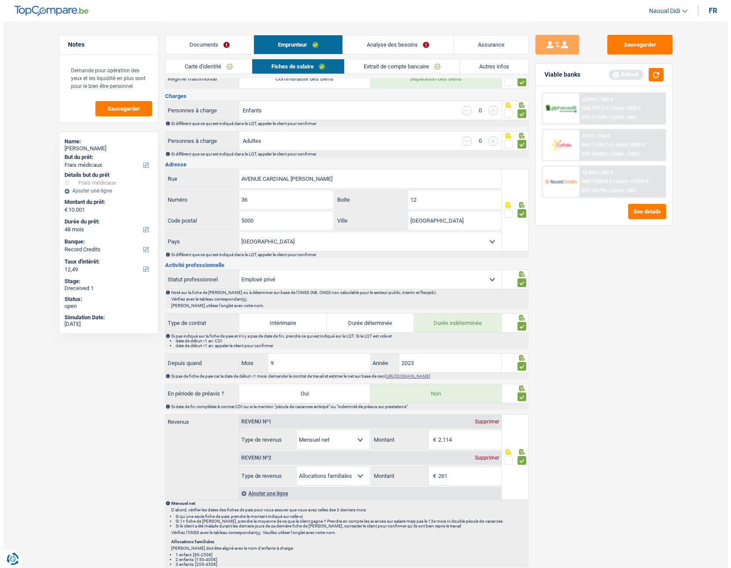
scroll to position [0, 0]
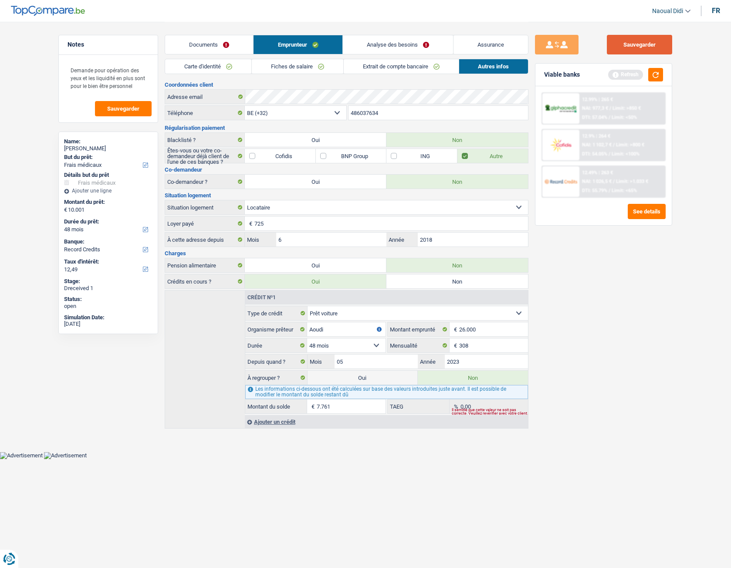
click at [655, 46] on button "Sauvegarder" at bounding box center [639, 45] width 65 height 20
click at [222, 46] on link "Documents" at bounding box center [209, 44] width 88 height 19
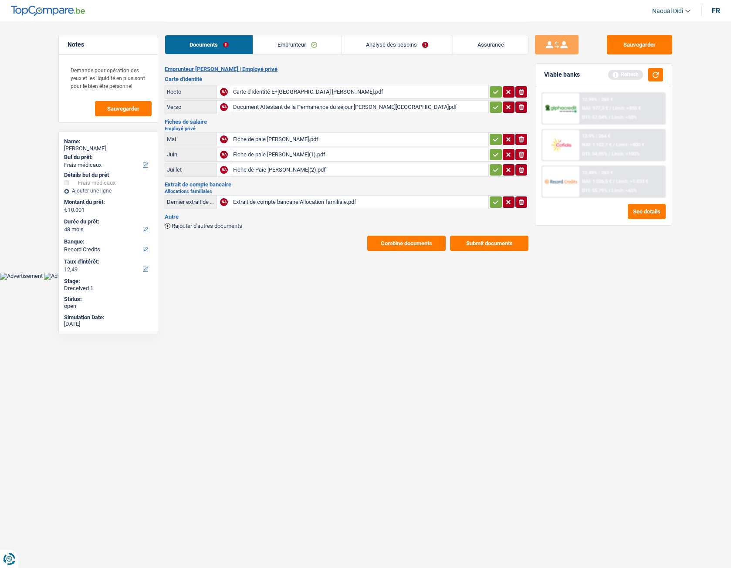
click at [493, 90] on icon "button" at bounding box center [495, 92] width 7 height 9
click at [491, 108] on button "button" at bounding box center [496, 106] width 12 height 11
click at [493, 137] on icon "button" at bounding box center [495, 139] width 7 height 9
click at [492, 156] on icon "button" at bounding box center [495, 154] width 7 height 9
click at [492, 164] on button "button" at bounding box center [496, 169] width 12 height 11
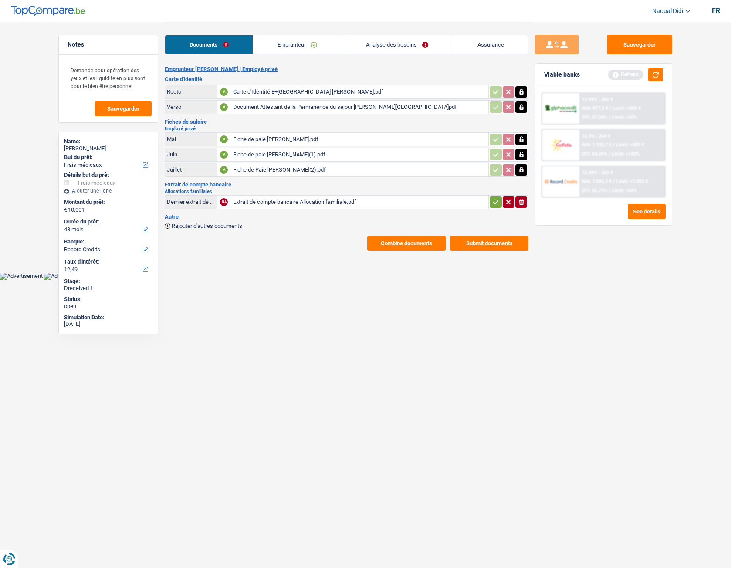
click at [494, 199] on icon "button" at bounding box center [495, 202] width 7 height 9
click at [646, 43] on button "Sauvegarder" at bounding box center [639, 45] width 65 height 20
click at [401, 44] on link "Analyse des besoins" at bounding box center [397, 44] width 111 height 19
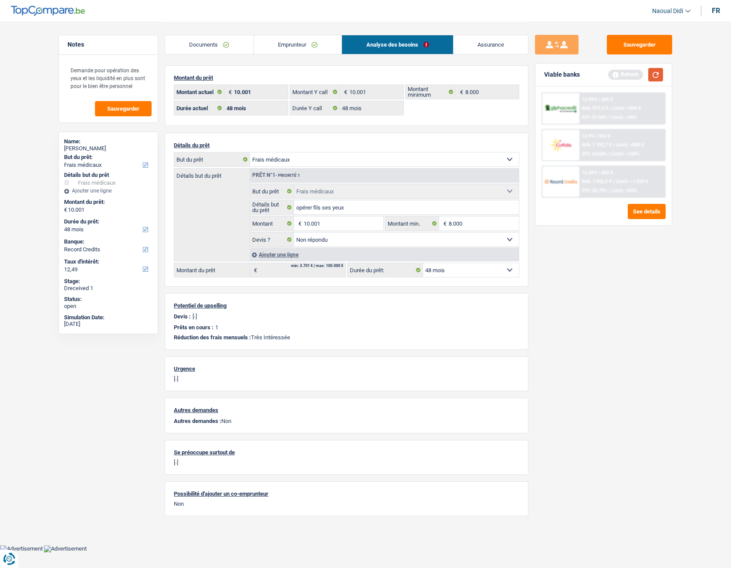
click at [657, 74] on button "button" at bounding box center [655, 75] width 15 height 14
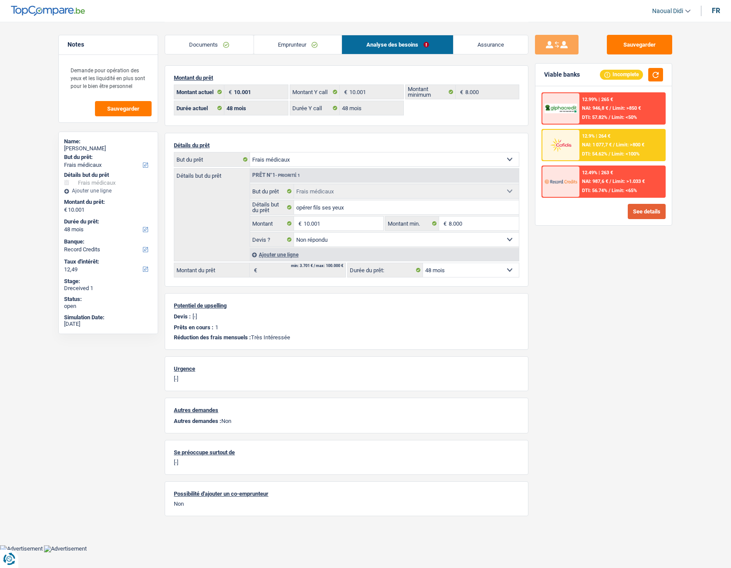
click at [638, 214] on button "See details" at bounding box center [647, 211] width 38 height 15
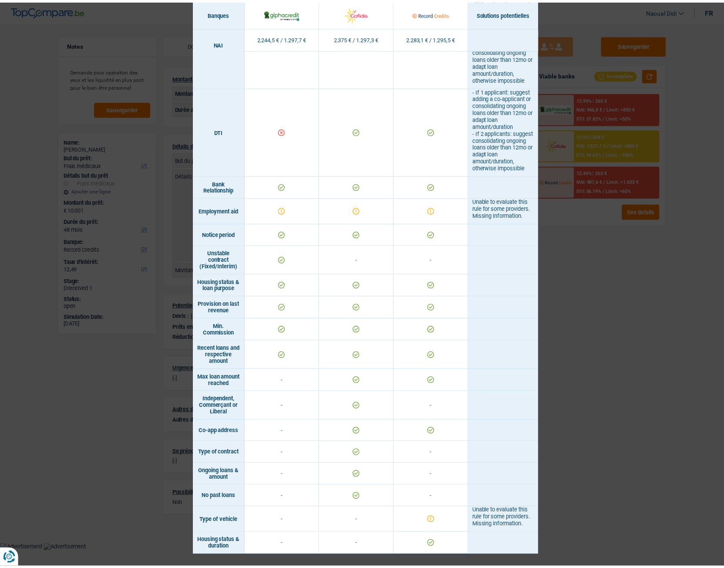
scroll to position [446, 0]
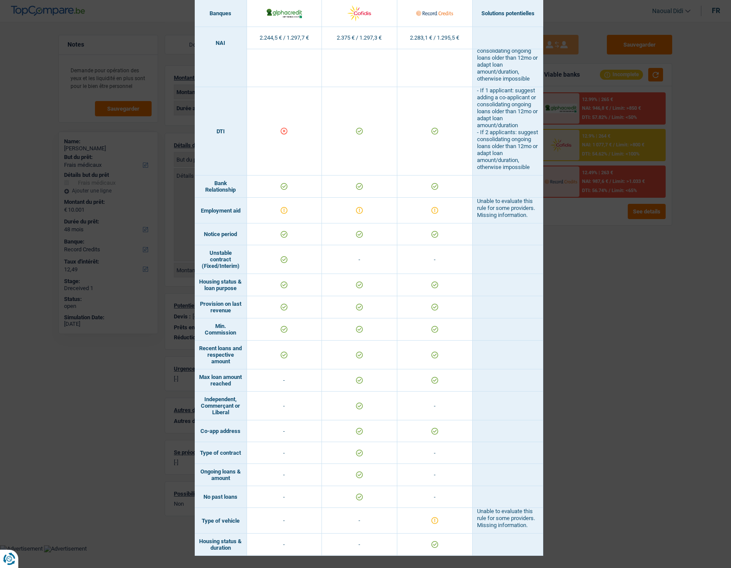
click at [589, 317] on div "Banks conditions × Banques Solutions potentielles Revenus / Charges 2.244,5 € /…" at bounding box center [365, 284] width 731 height 568
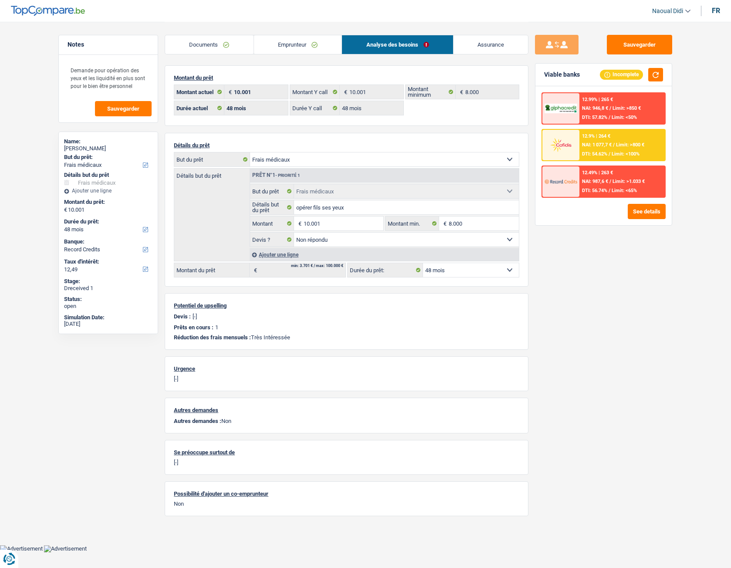
click at [599, 148] on div "12.9% | 264 € NAI: 1 077,7 € / Limit: >800 € DTI: 54.62% / Limit: <100%" at bounding box center [622, 145] width 86 height 30
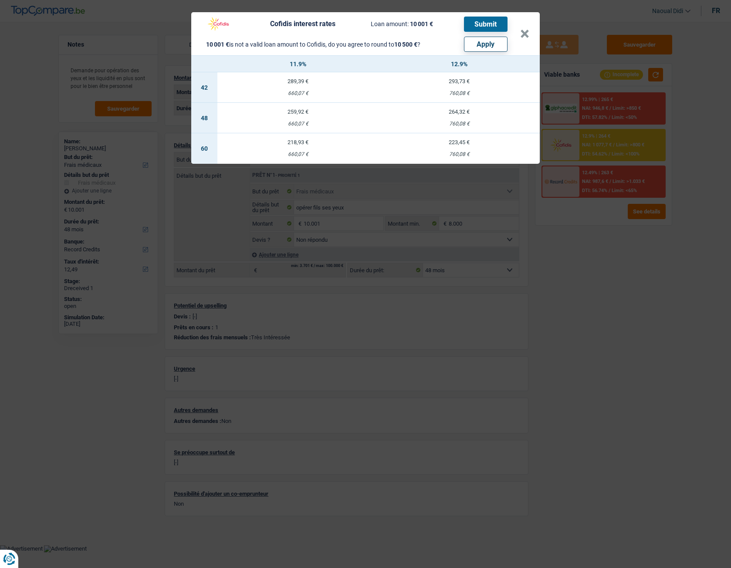
click at [474, 44] on button "Apply" at bounding box center [486, 44] width 44 height 15
type input "10.500"
select select "60"
type input "10.500"
select select "60"
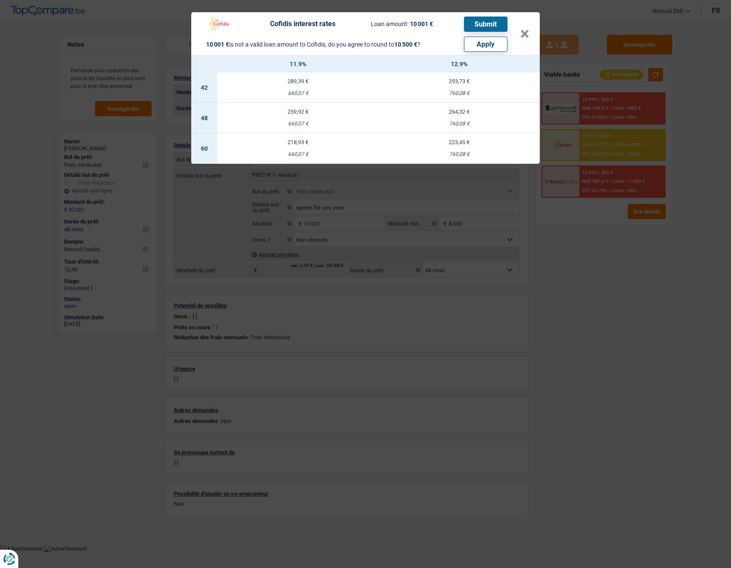
type input "10.500"
select select "60"
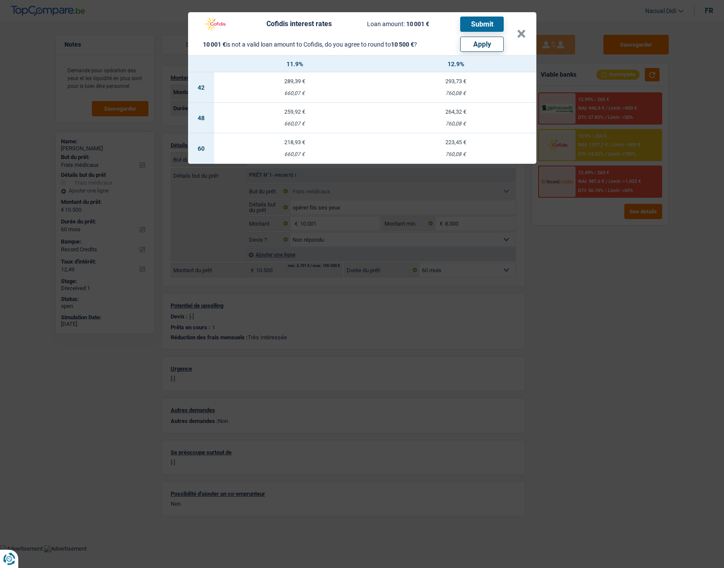
select select "other"
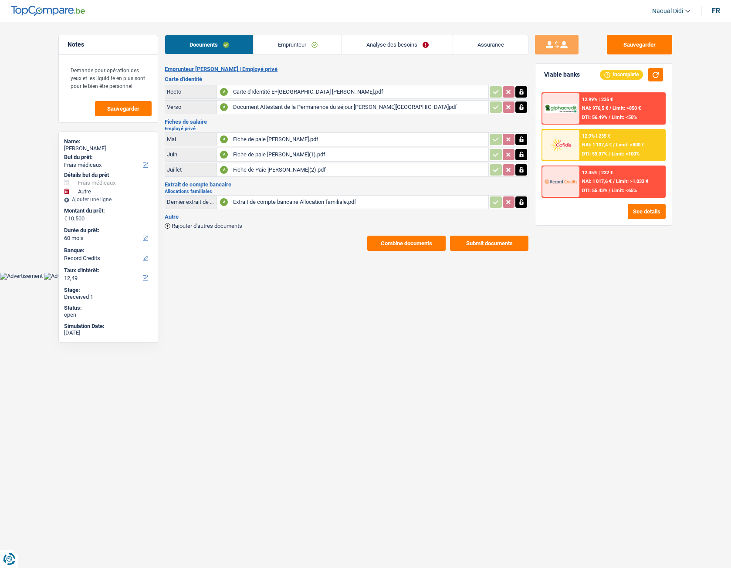
select select "medical"
select select "other"
select select "60"
select select "record credits"
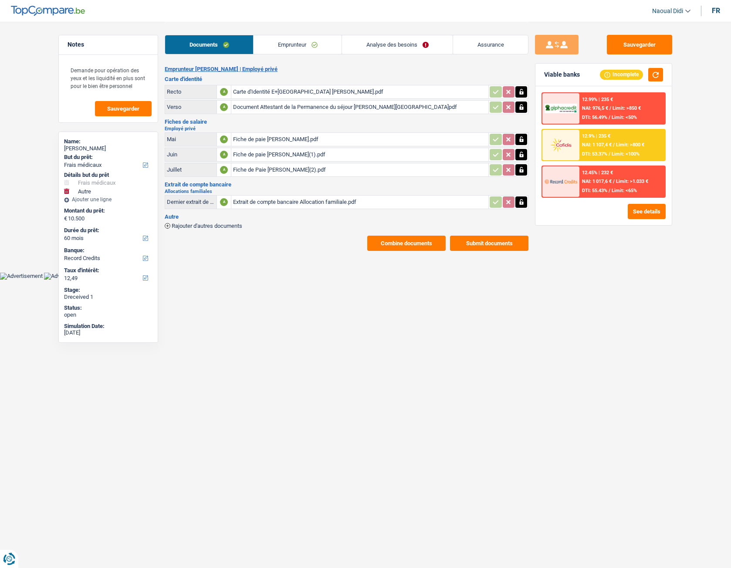
click at [594, 149] on div "12.9% | 235 € NAI: 1 107,4 € / Limit: >800 € DTI: 53.37% / Limit: <100%" at bounding box center [622, 145] width 86 height 30
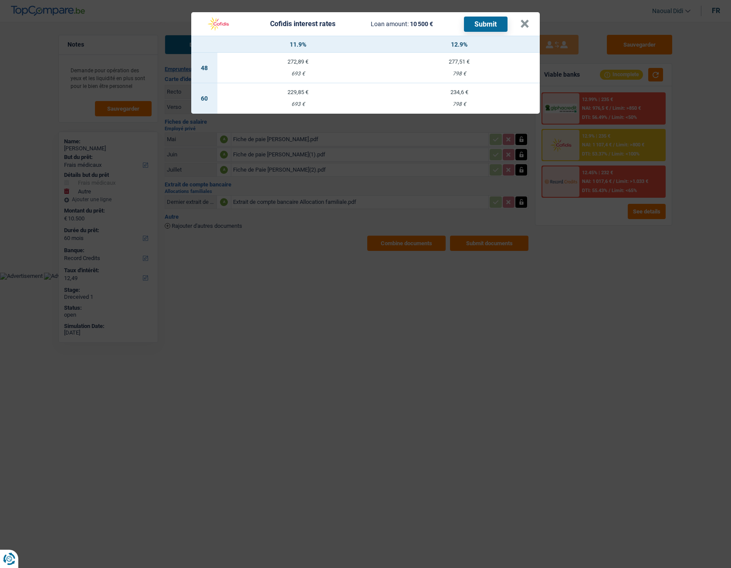
click at [458, 66] on td "277,51 € 798 €" at bounding box center [458, 68] width 161 height 30
select select "48"
select select "cofidis"
type input "12,90"
select select "48"
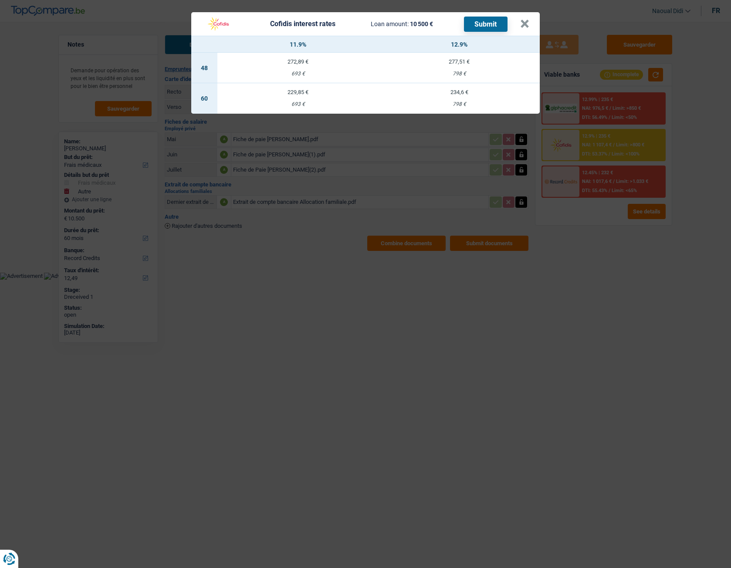
select select "48"
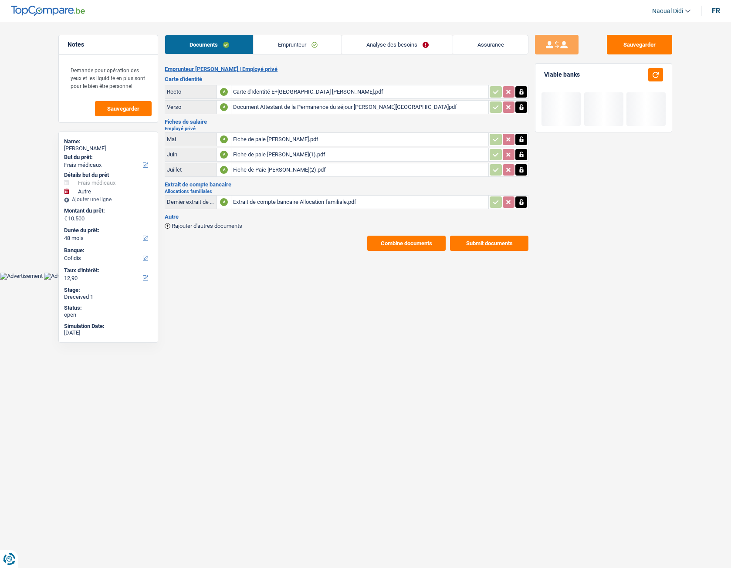
click at [400, 42] on link "Analyse des besoins" at bounding box center [397, 44] width 111 height 19
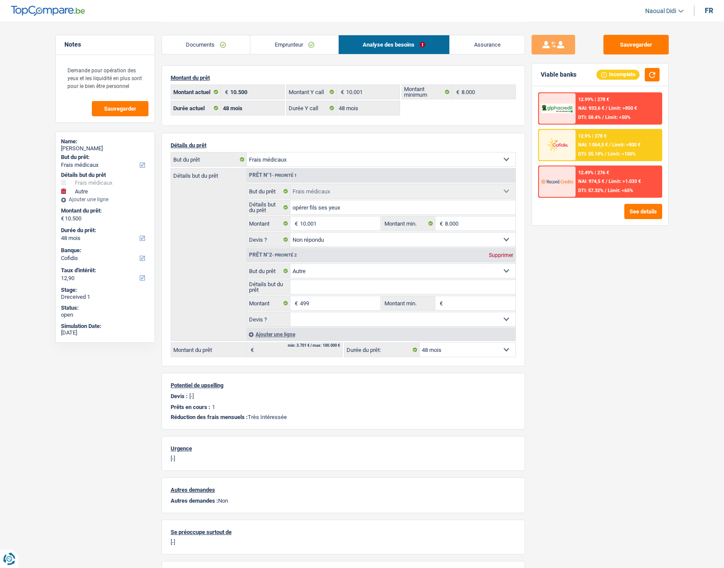
click at [593, 135] on div "12.9% | 278 €" at bounding box center [592, 136] width 28 height 6
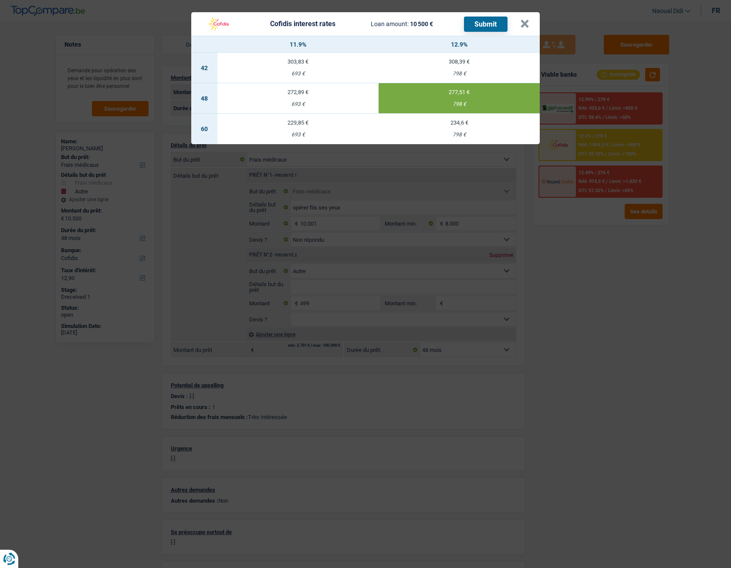
click at [487, 22] on button "Submit" at bounding box center [486, 24] width 44 height 15
click at [521, 26] on button "×" at bounding box center [524, 24] width 9 height 9
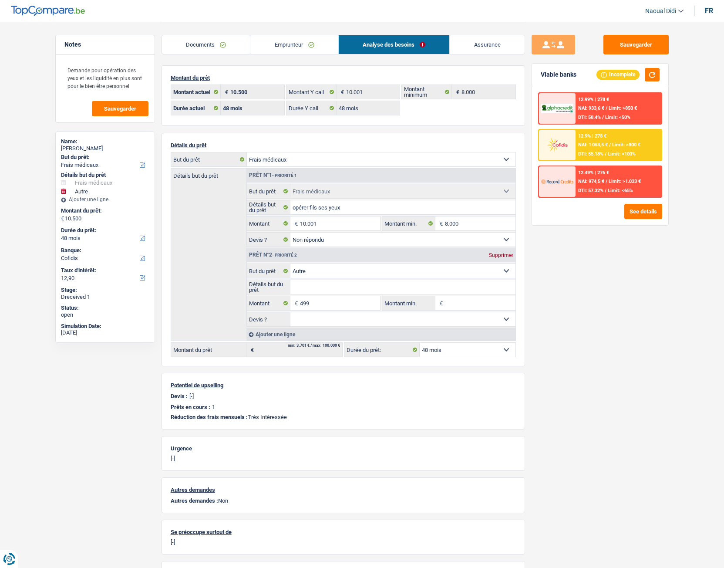
click at [271, 44] on link "Emprunteur" at bounding box center [294, 44] width 88 height 19
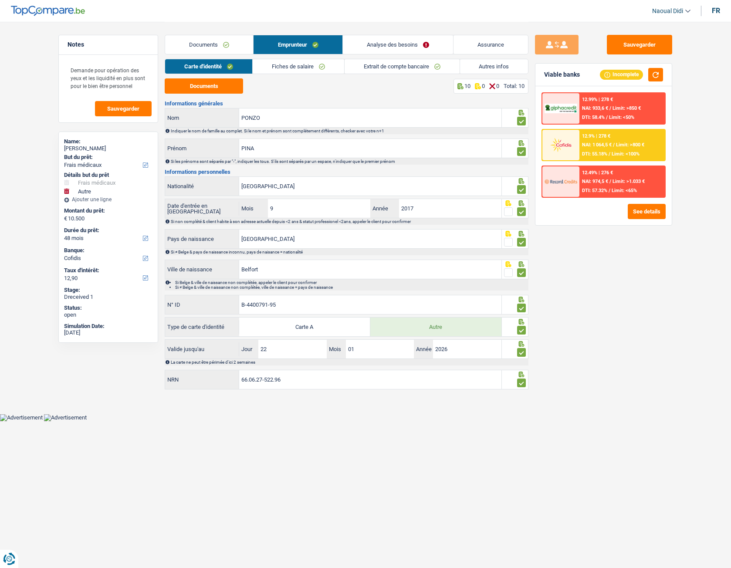
click at [286, 67] on link "Fiches de salaire" at bounding box center [298, 66] width 91 height 14
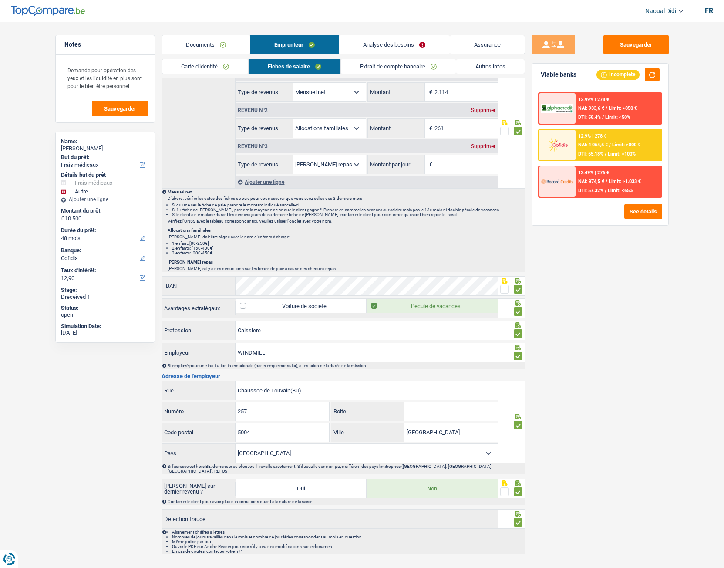
scroll to position [493, 0]
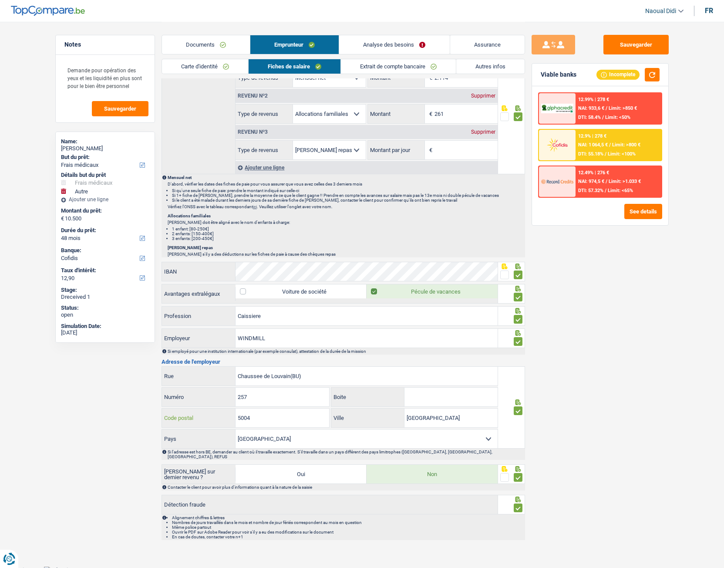
click at [282, 422] on input "5004" at bounding box center [283, 418] width 94 height 19
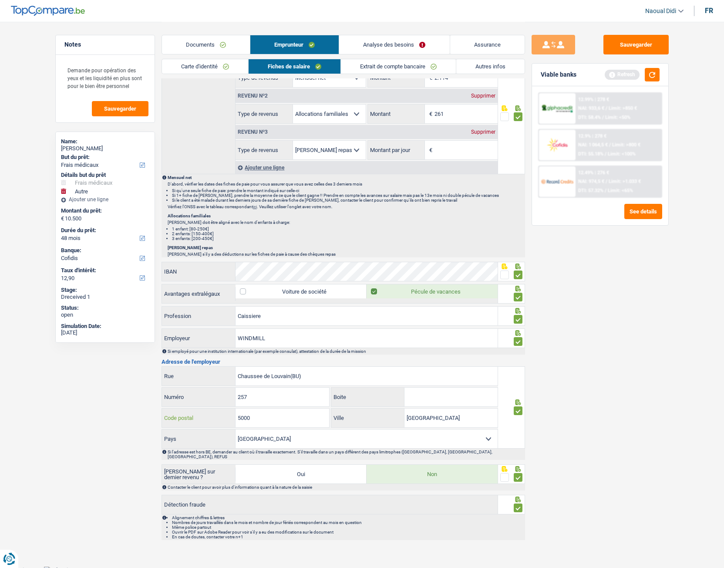
type input "5000"
click at [603, 328] on div "Sauvegarder Viable banks Refresh 12.99% | 278 € NAI: 933,6 € / Limit: >850 € DT…" at bounding box center [600, 294] width 150 height 519
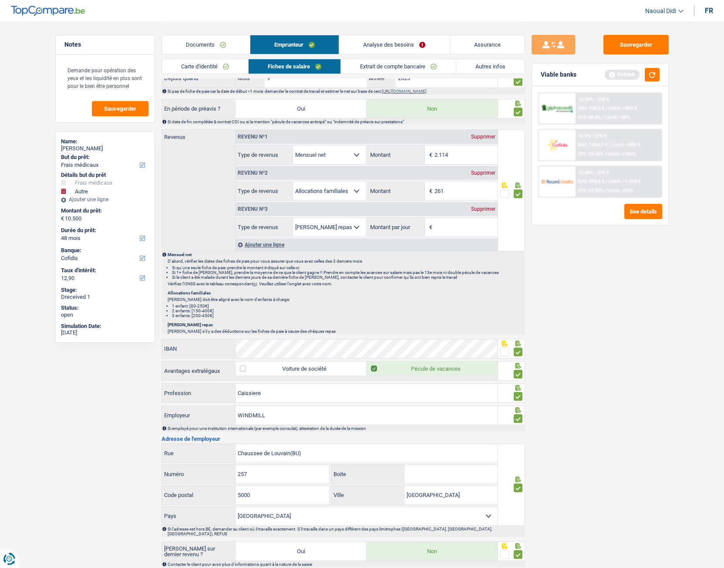
scroll to position [275, 0]
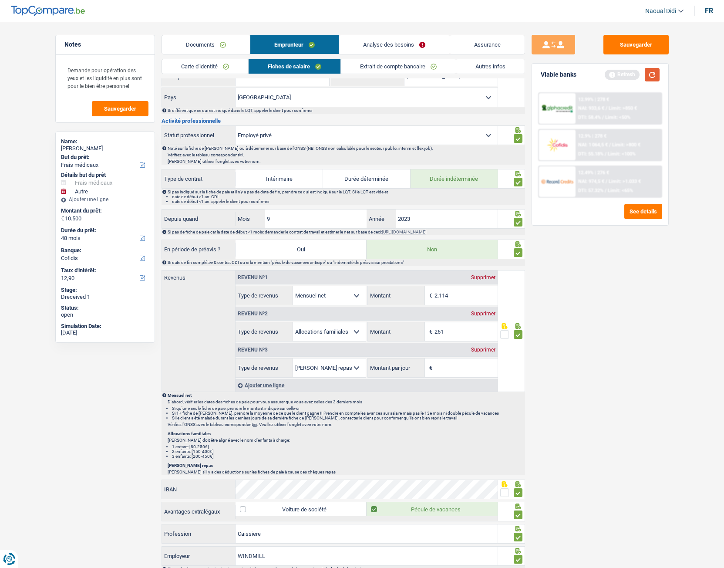
click at [658, 74] on button "button" at bounding box center [652, 75] width 15 height 14
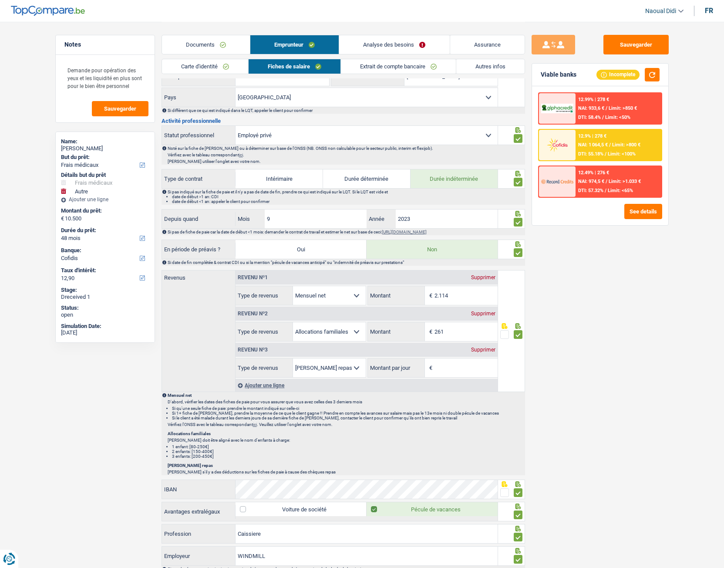
click at [597, 146] on span "NAI: 1 064,5 €" at bounding box center [593, 145] width 30 height 6
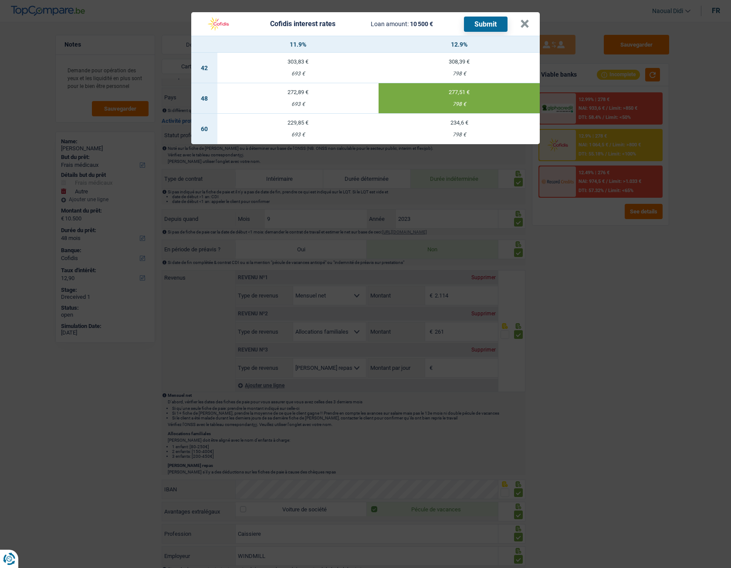
click at [481, 26] on button "Submit" at bounding box center [486, 24] width 44 height 15
click at [523, 21] on button "×" at bounding box center [524, 24] width 9 height 9
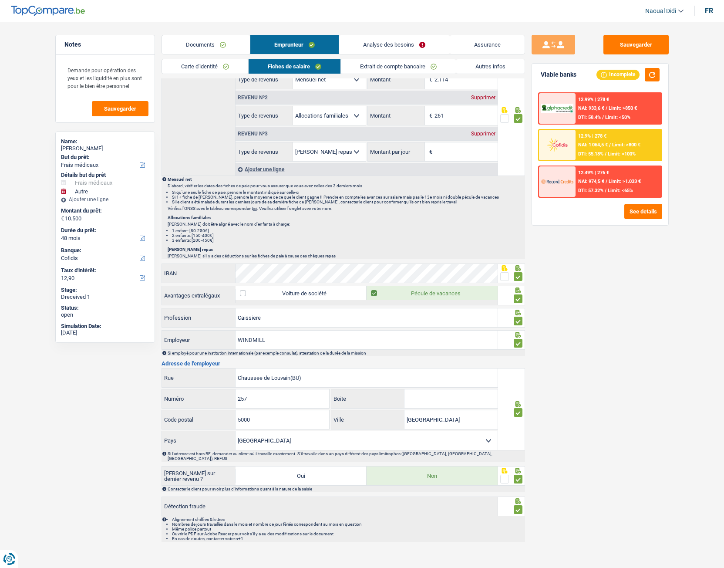
scroll to position [493, 0]
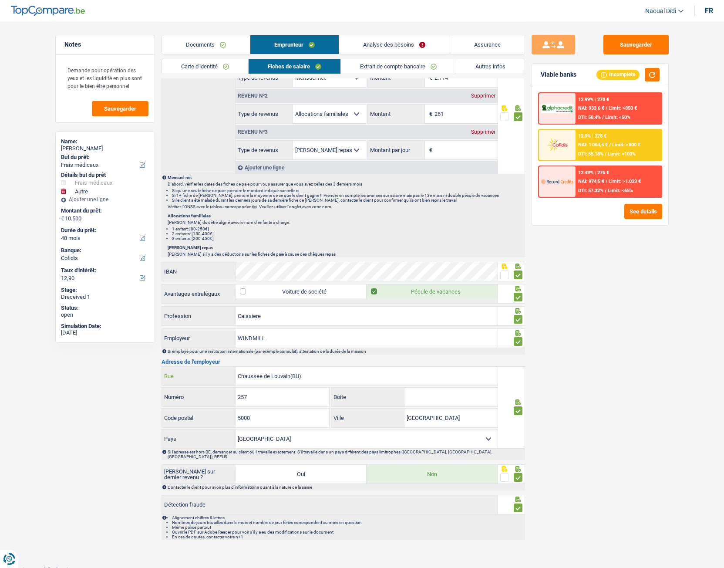
click at [314, 380] on input "Chaussee de Louvain(BU)" at bounding box center [367, 376] width 262 height 19
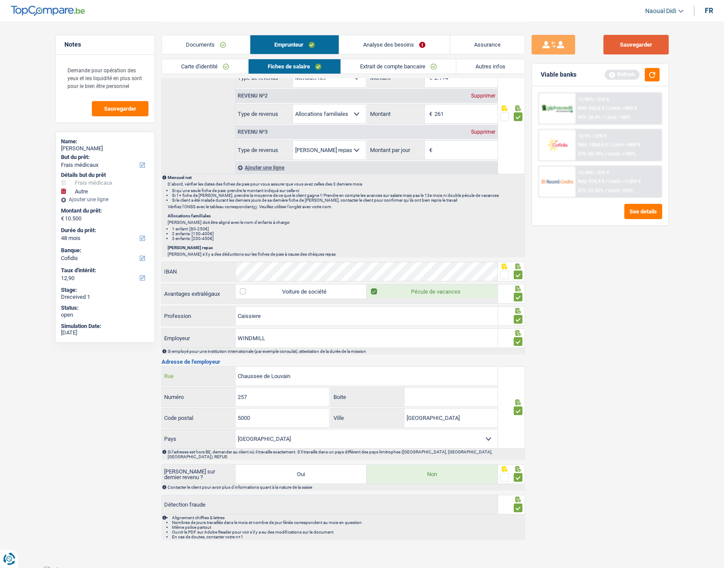
type input "Chaussee de Louvain"
click at [646, 37] on button "Sauvegarder" at bounding box center [636, 45] width 65 height 20
drag, startPoint x: 655, startPoint y: 78, endPoint x: 652, endPoint y: 81, distance: 4.6
click at [655, 78] on button "button" at bounding box center [652, 75] width 15 height 14
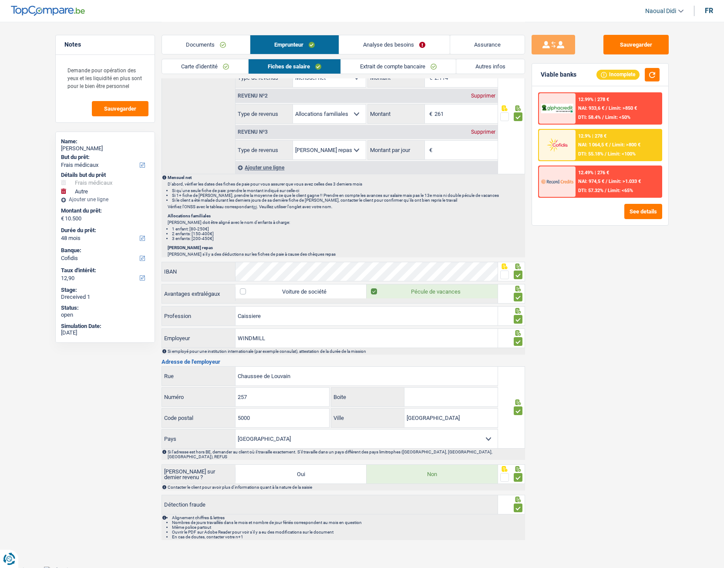
click at [598, 147] on span "NAI: 1 064,5 €" at bounding box center [593, 145] width 30 height 6
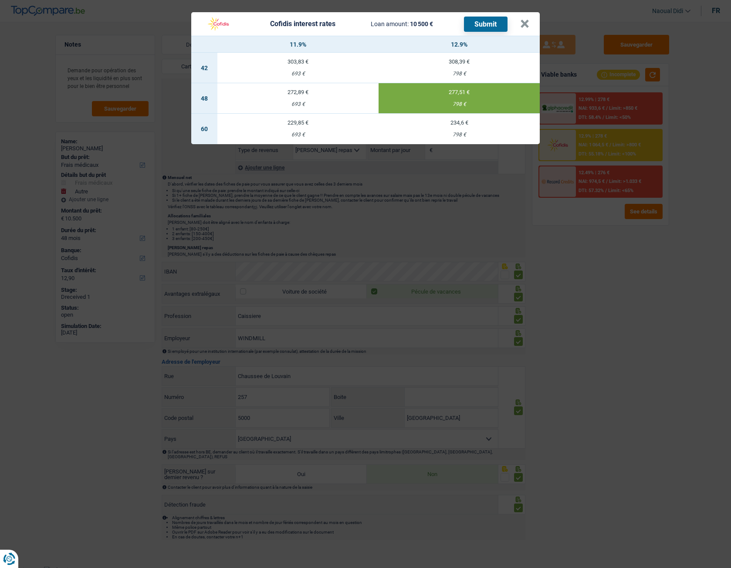
click at [435, 105] on div "798 €" at bounding box center [458, 104] width 161 height 6
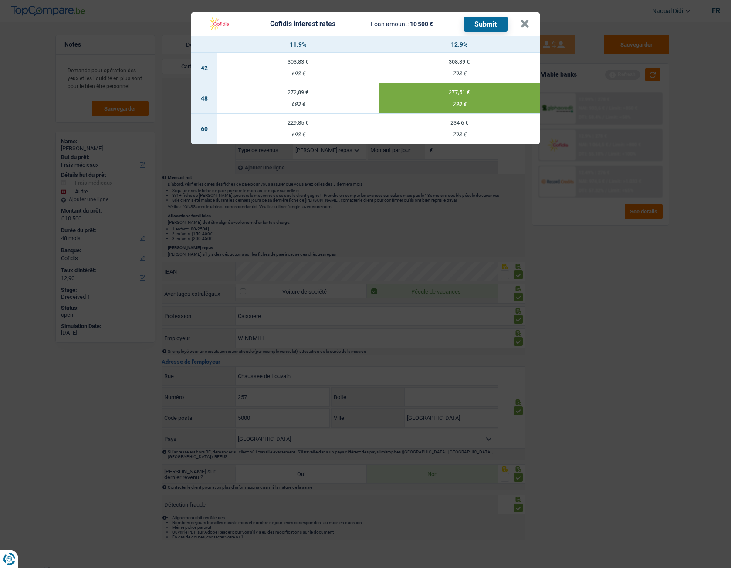
click at [487, 21] on button "Submit" at bounding box center [486, 24] width 44 height 15
click at [525, 23] on button "×" at bounding box center [524, 24] width 9 height 9
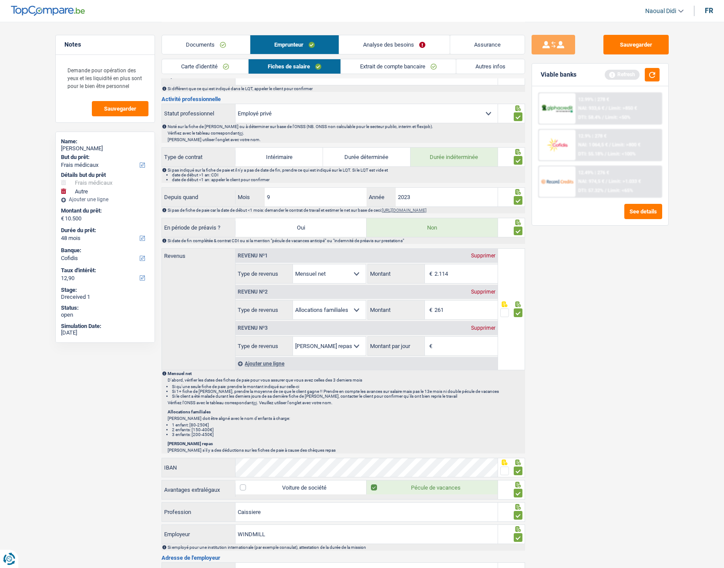
scroll to position [305, 0]
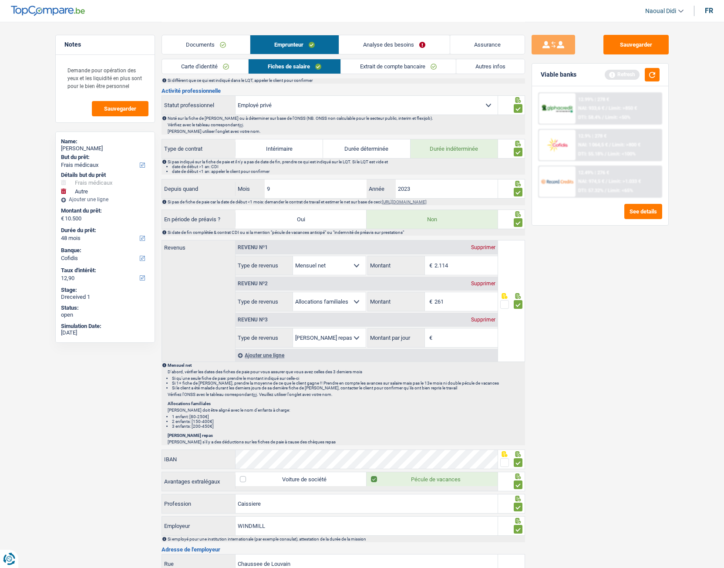
click at [483, 321] on div "Supprimer" at bounding box center [483, 319] width 29 height 5
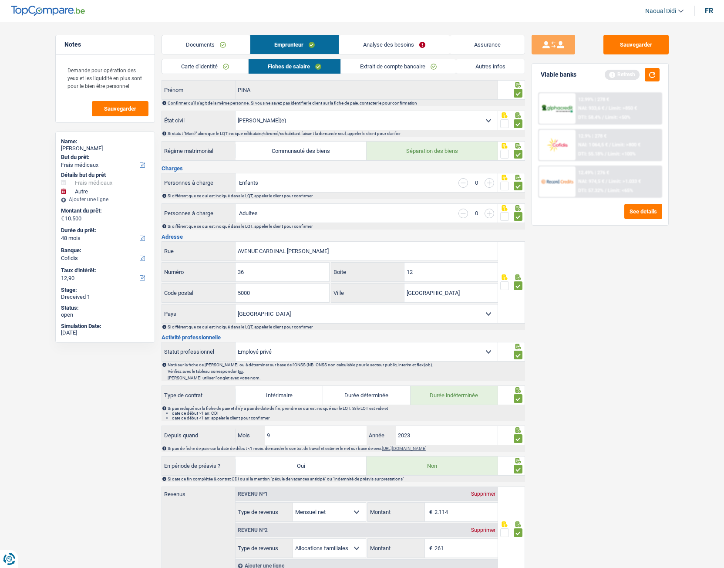
scroll to position [0, 0]
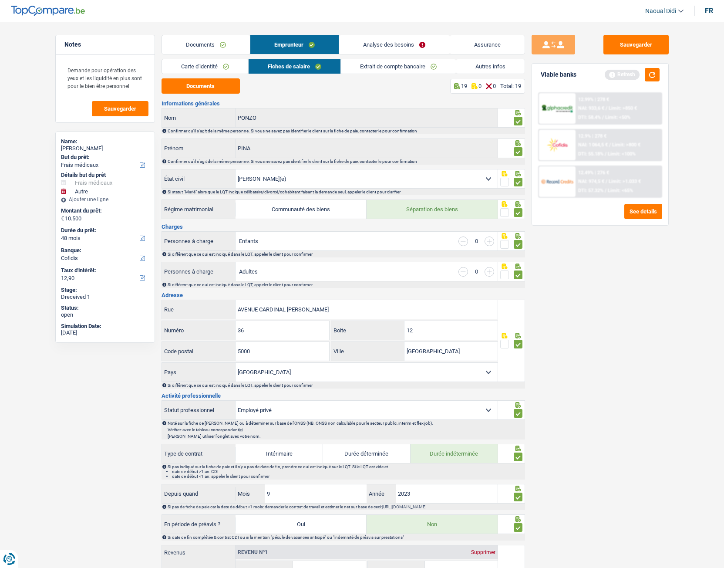
click at [393, 43] on link "Analyse des besoins" at bounding box center [394, 44] width 110 height 19
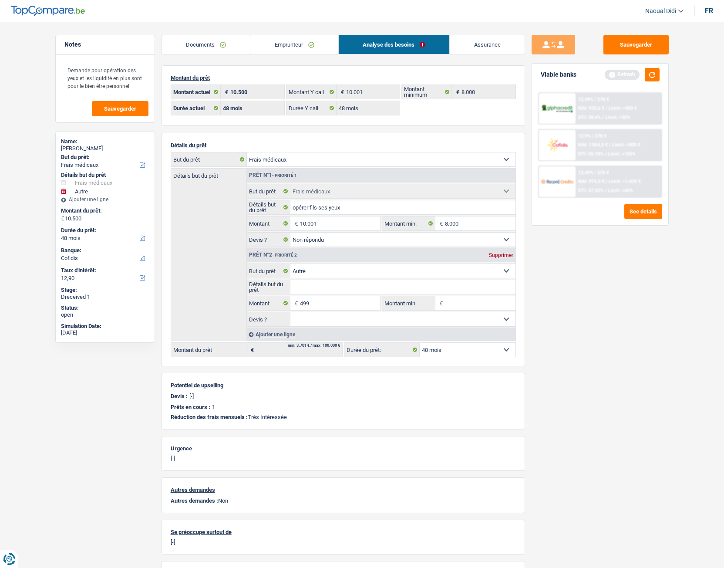
click at [314, 272] on select "Confort maison: meubles, textile, peinture, électroménager, outillage non-profe…" at bounding box center [402, 271] width 225 height 14
select select "household"
click at [290, 264] on select "Confort maison: meubles, textile, peinture, électroménager, outillage non-profe…" at bounding box center [402, 271] width 225 height 14
select select "household"
click at [653, 76] on button "button" at bounding box center [652, 75] width 15 height 14
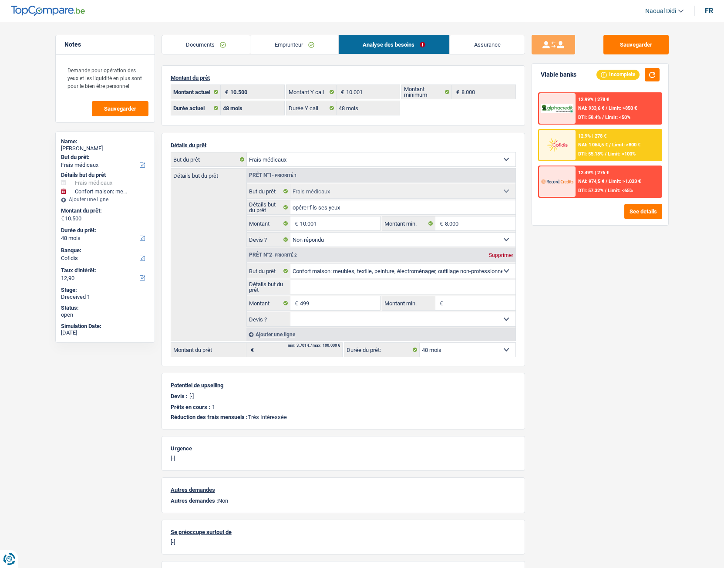
click at [608, 134] on div "12.9% | 278 € NAI: 1 064,5 € / Limit: >800 € DTI: 55.18% / Limit: <100%" at bounding box center [619, 145] width 86 height 30
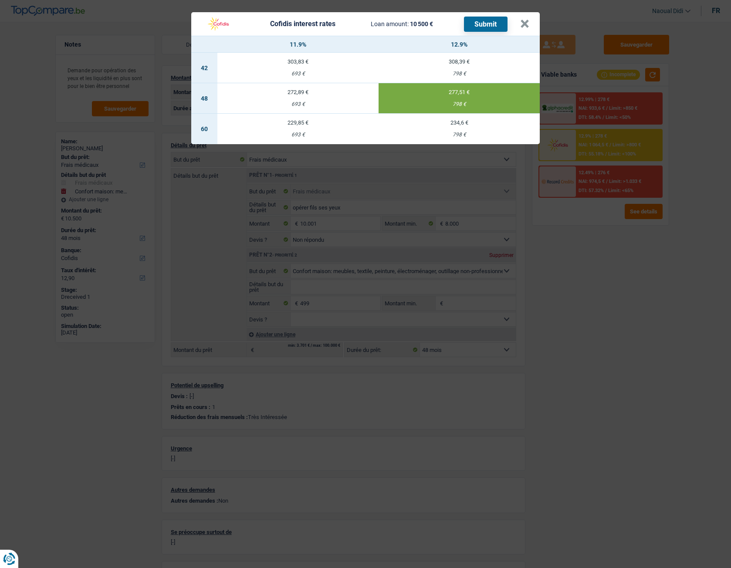
click at [483, 25] on button "Submit" at bounding box center [486, 24] width 44 height 15
click at [523, 26] on button "×" at bounding box center [524, 24] width 9 height 9
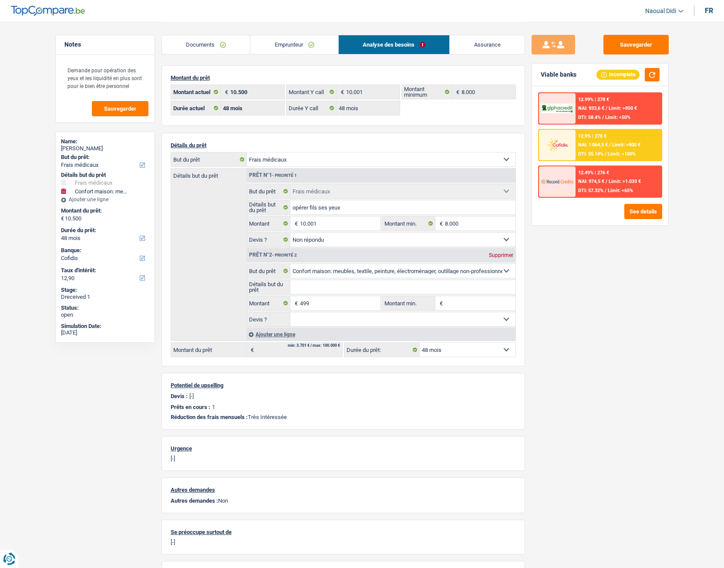
click at [497, 255] on div "Supprimer" at bounding box center [501, 255] width 29 height 5
type input "10.001"
select select "60"
type input "10.001"
select select "60"
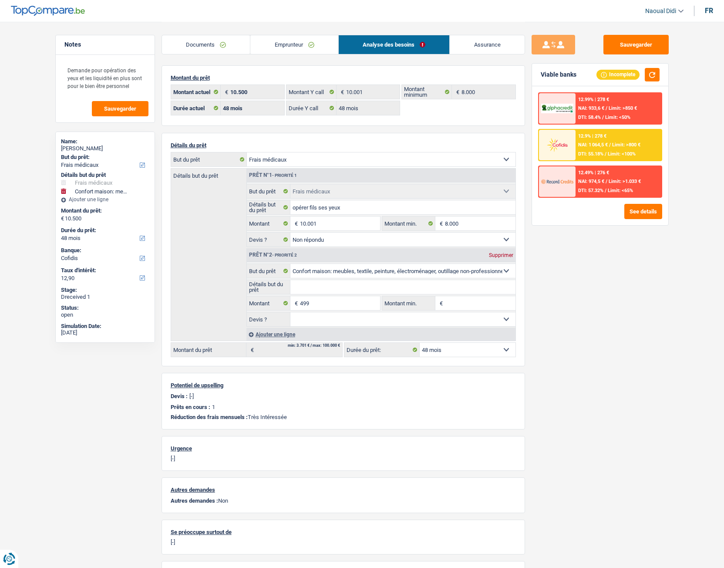
type input "10.001"
select select "60"
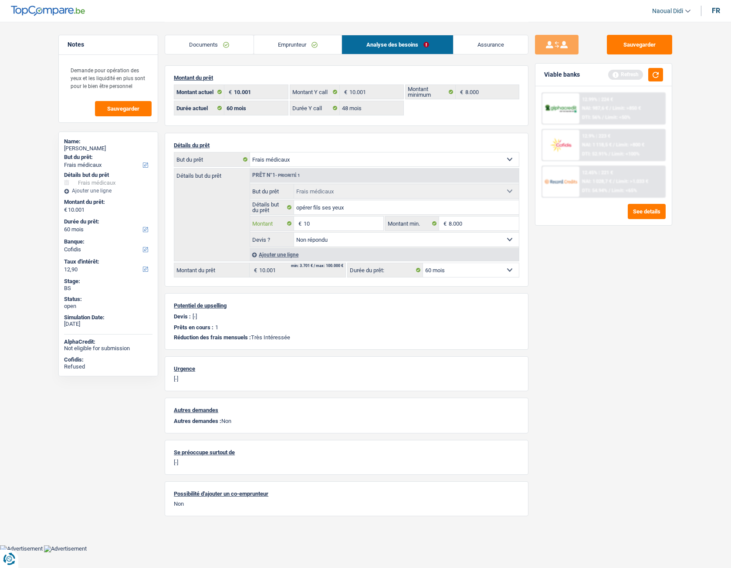
type input "1"
type input "8.000"
select select "48"
type input "8.000"
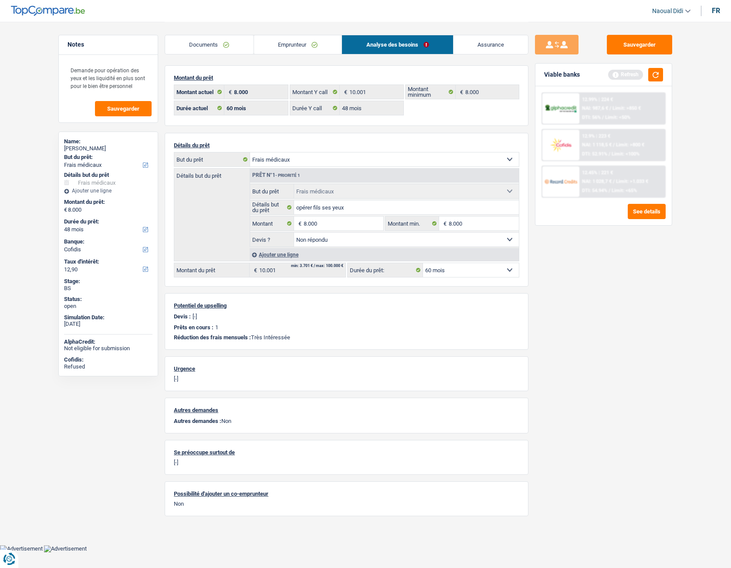
select select "48"
type input "8.000"
select select "48"
click at [547, 262] on div "Sauvegarder Viable banks Refresh 12.99% | 224 € NAI: 987,6 € / Limit: >850 € DT…" at bounding box center [603, 294] width 150 height 519
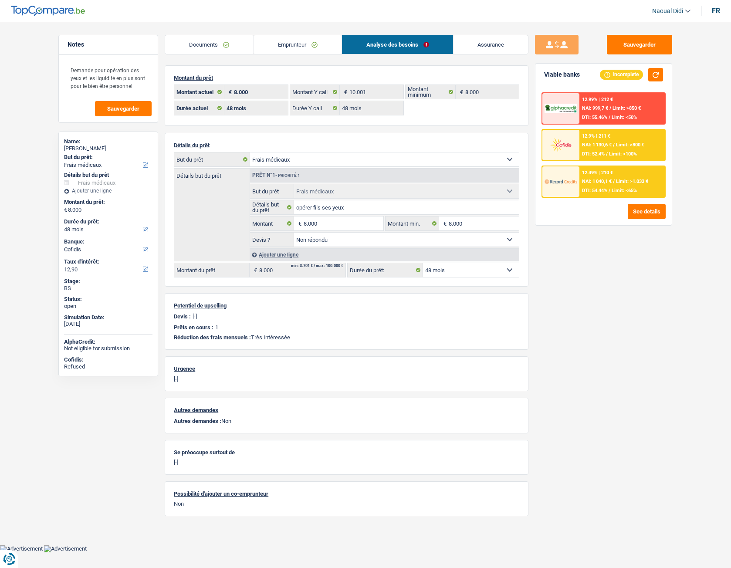
click at [461, 274] on select "12 mois 18 mois 24 mois 30 mois 36 mois 42 mois 48 mois Sélectionner une option" at bounding box center [471, 270] width 96 height 14
click at [611, 179] on span "NAI: 1 040,1 €" at bounding box center [597, 182] width 30 height 6
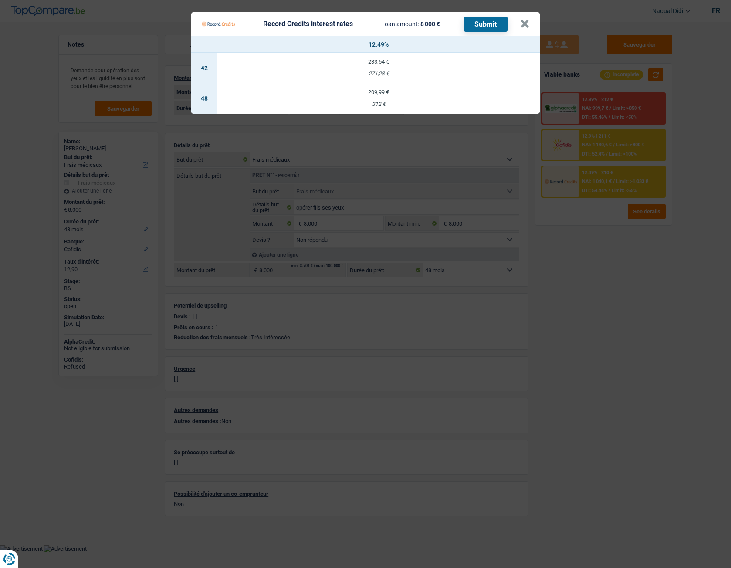
click at [378, 100] on td "209,99 € 312 €" at bounding box center [378, 98] width 322 height 30
select select "record credits"
type input "12,49"
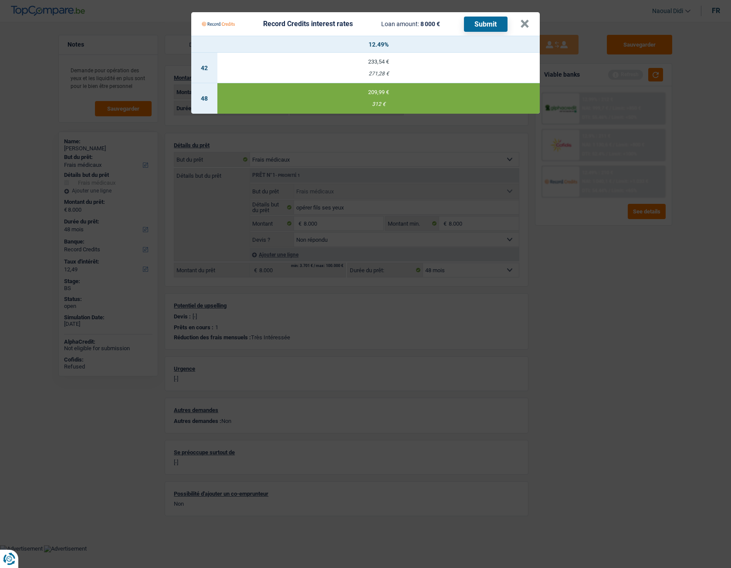
click at [490, 25] on button "Submit" at bounding box center [486, 24] width 44 height 15
click at [531, 25] on Credits___BV_modal_header_ "Record Credits interest rates Loan amount: 8 000 € Submit ×" at bounding box center [365, 24] width 348 height 24
click at [521, 25] on button "×" at bounding box center [524, 24] width 9 height 9
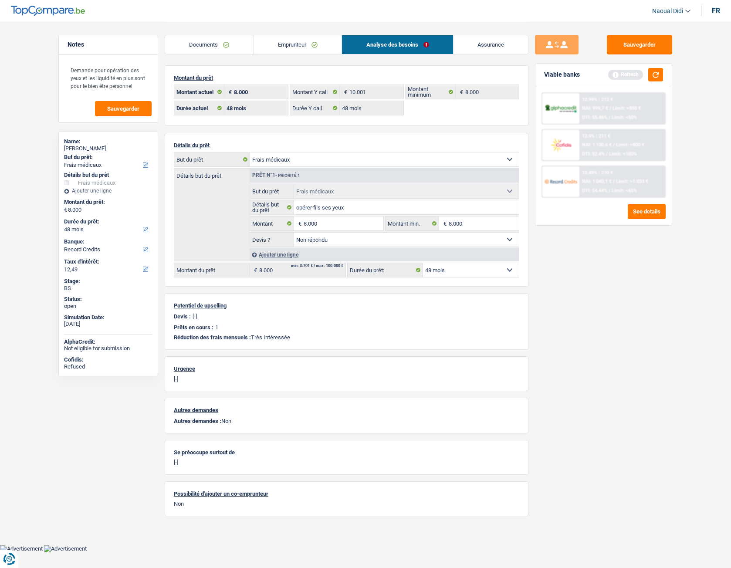
click at [213, 50] on link "Documents" at bounding box center [209, 44] width 88 height 19
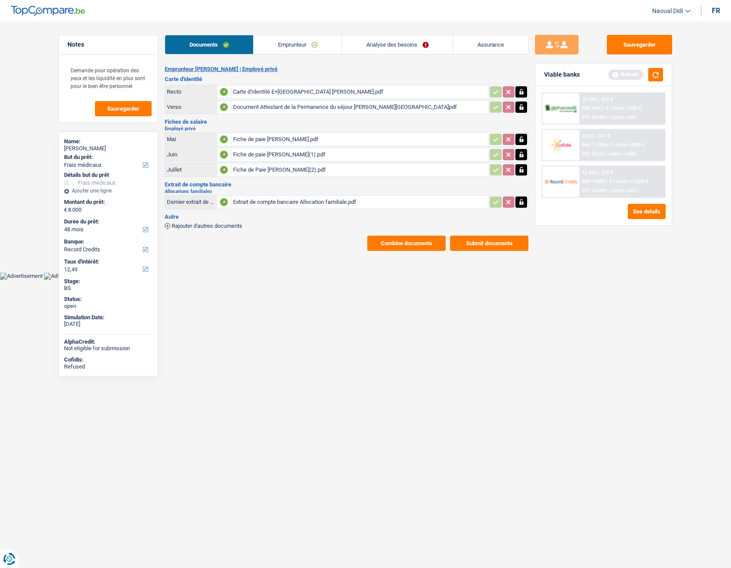
click at [294, 47] on link "Emprunteur" at bounding box center [297, 44] width 88 height 19
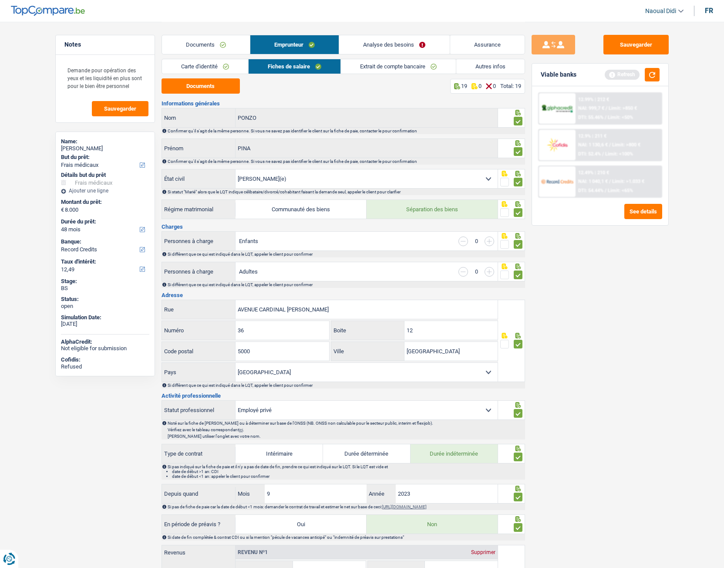
click at [193, 64] on link "Carte d'identité" at bounding box center [205, 66] width 86 height 14
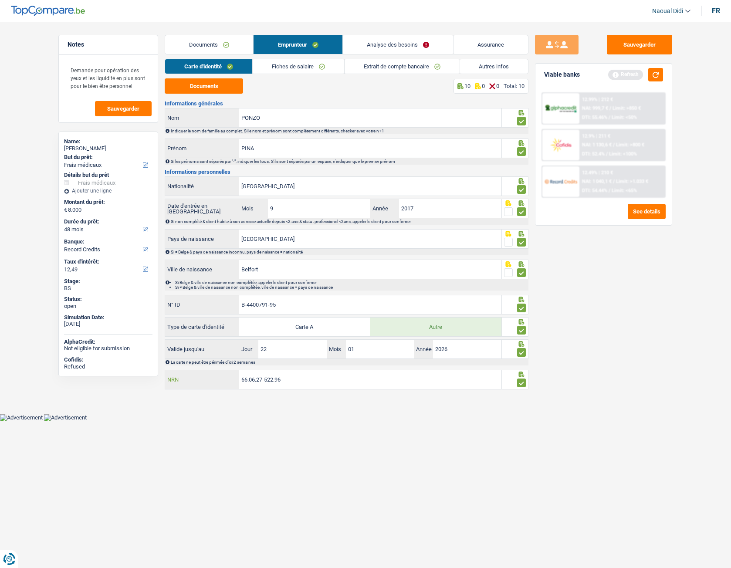
drag, startPoint x: 265, startPoint y: 375, endPoint x: 213, endPoint y: 371, distance: 52.4
click at [213, 371] on div "66.06.27-522.96 NRN" at bounding box center [333, 379] width 336 height 19
click at [265, 201] on label "Mois" at bounding box center [253, 208] width 29 height 19
click at [268, 201] on input "9" at bounding box center [319, 208] width 102 height 19
click at [213, 44] on link "Documents" at bounding box center [209, 44] width 88 height 19
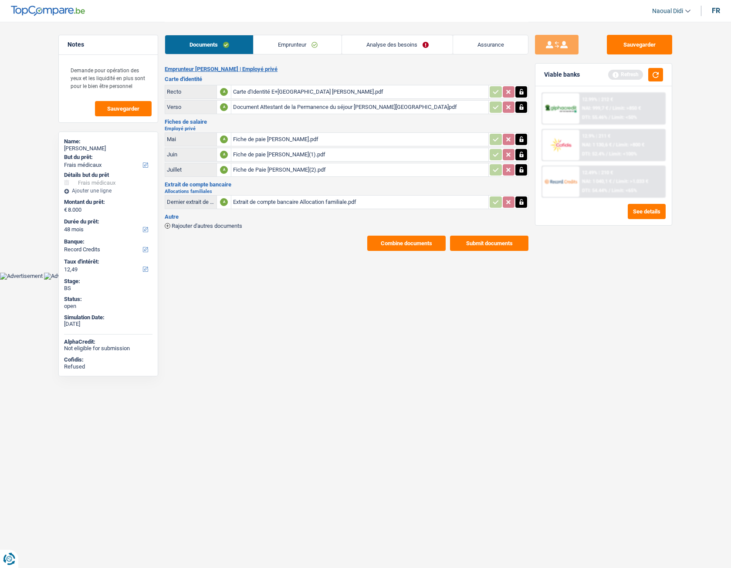
click at [286, 94] on div "Carte d'Identité E+Belgique Pina PONZO.pdf" at bounding box center [359, 91] width 253 height 13
click at [301, 47] on link "Emprunteur" at bounding box center [297, 44] width 88 height 19
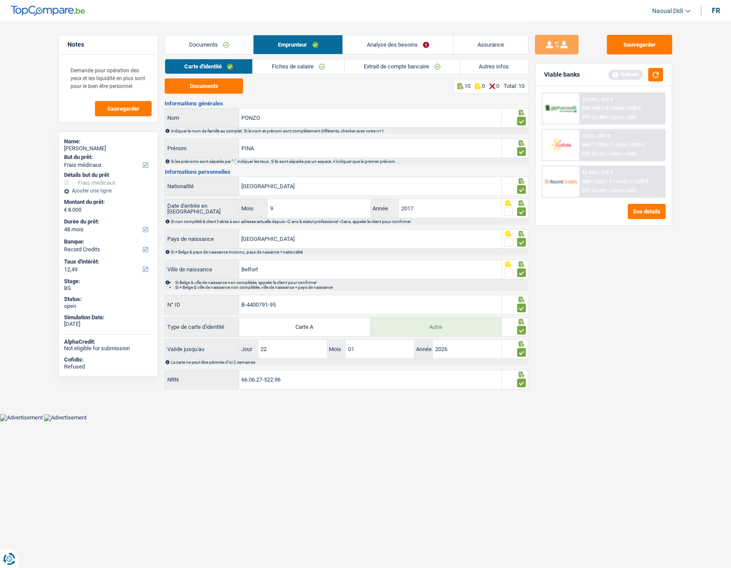
click at [280, 68] on link "Fiches de salaire" at bounding box center [298, 66] width 91 height 14
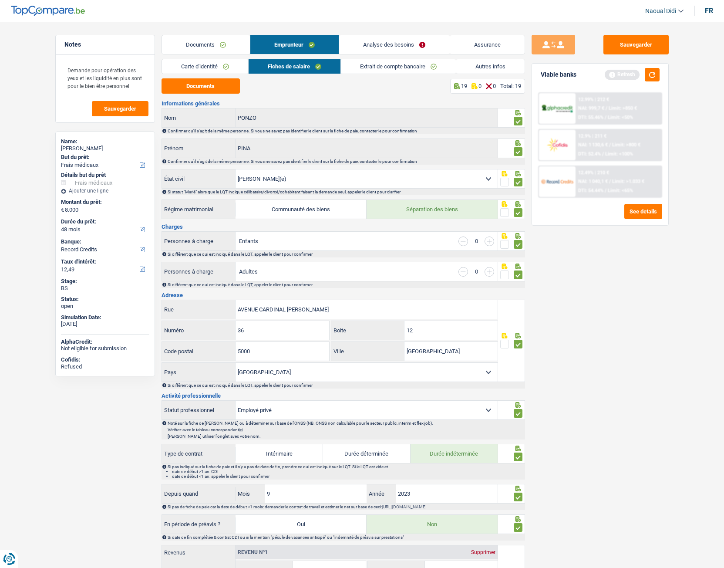
click at [489, 243] on input "button" at bounding box center [490, 241] width 10 height 10
select select "mealVouchers"
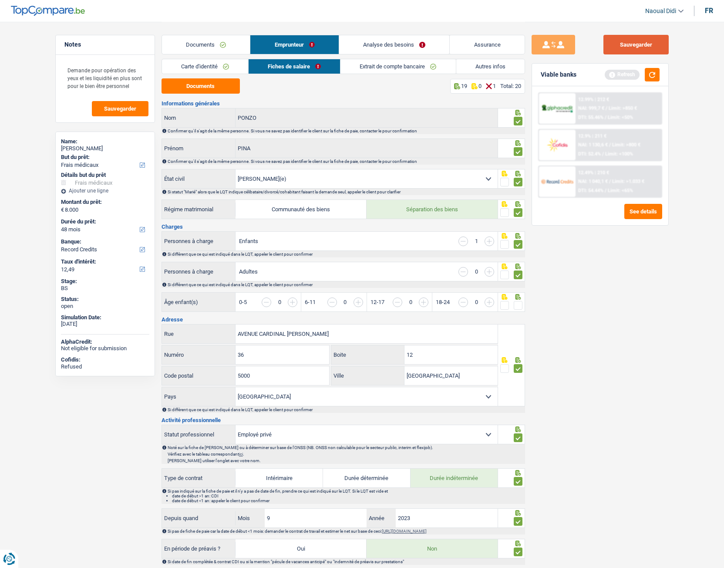
click at [648, 41] on button "Sauvegarder" at bounding box center [636, 45] width 65 height 20
click at [388, 97] on div "Documents 19 0 1 Total: 20 Informations générales PONZO Nom Confirmer qu'il s'a…" at bounding box center [344, 567] width 364 height 979
click at [523, 305] on input "button" at bounding box center [653, 306] width 336 height 19
click at [521, 305] on span at bounding box center [518, 305] width 9 height 9
click at [0, 0] on input "radio" at bounding box center [0, 0] width 0 height 0
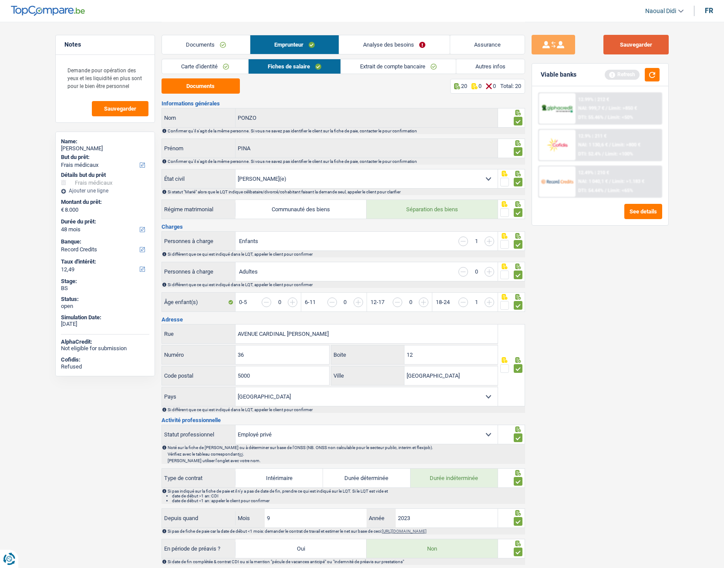
click at [651, 52] on button "Sauvegarder" at bounding box center [636, 45] width 65 height 20
click at [628, 45] on button "Sauvegarder" at bounding box center [636, 45] width 65 height 20
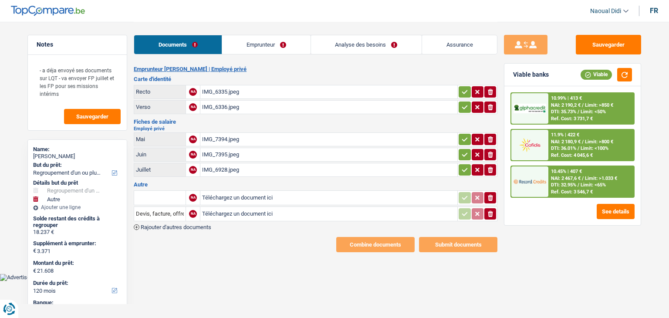
select select "refinancing"
select select "other"
select select "120"
select select "cofidis"
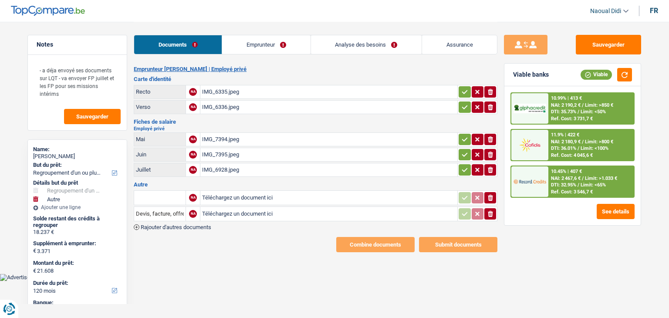
click at [222, 91] on div "IMG_6335.jpeg" at bounding box center [328, 91] width 253 height 13
click at [226, 106] on div "IMG_6336.jpeg" at bounding box center [328, 107] width 253 height 13
click at [214, 135] on div "IMG_7394.jpeg" at bounding box center [328, 139] width 253 height 13
click at [220, 153] on div "IMG_7395.jpeg" at bounding box center [328, 154] width 253 height 13
click at [226, 165] on div "IMG_6928.jpeg" at bounding box center [328, 169] width 253 height 13
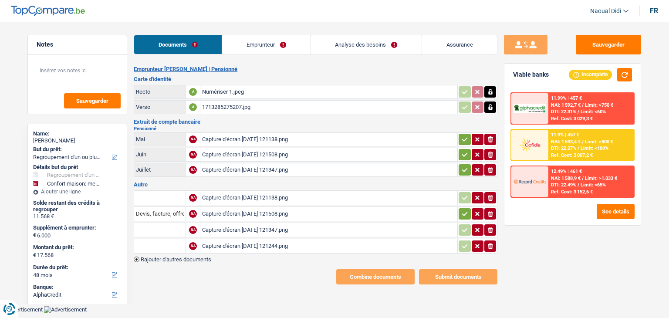
select select "refinancing"
select select "household"
select select "48"
select select "alphacredit"
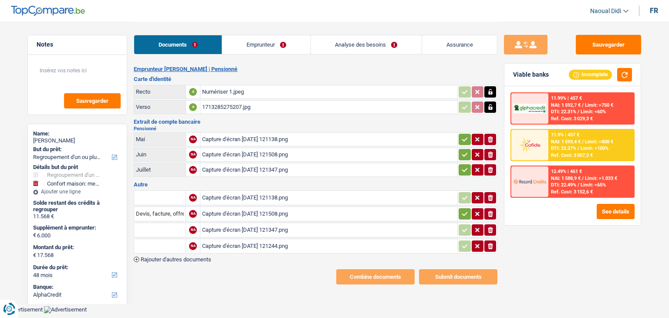
click at [223, 92] on div "Numériser 1.jpeg" at bounding box center [328, 91] width 253 height 13
click at [226, 105] on div "1713285275207.jpg" at bounding box center [328, 107] width 253 height 13
click at [242, 140] on div "Capture d'écran [DATE] 121138.png" at bounding box center [328, 139] width 253 height 13
click at [227, 154] on div "Capture d'écran [DATE] 121508.png" at bounding box center [328, 154] width 253 height 13
click at [241, 136] on div "Capture d'écran [DATE] 121138.png" at bounding box center [328, 139] width 253 height 13
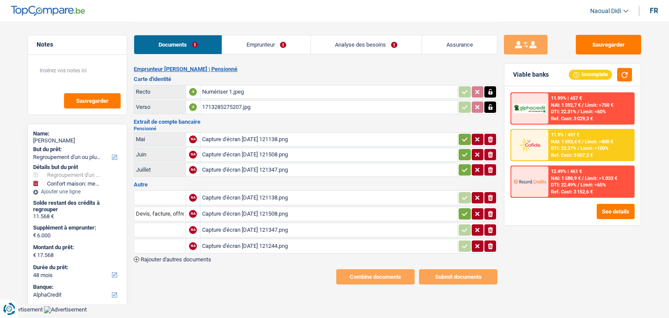
click at [253, 165] on div "Capture d'écran [DATE] 121347.png" at bounding box center [328, 169] width 253 height 13
click at [239, 195] on div "Capture d'écran [DATE] 121138.png" at bounding box center [328, 197] width 253 height 13
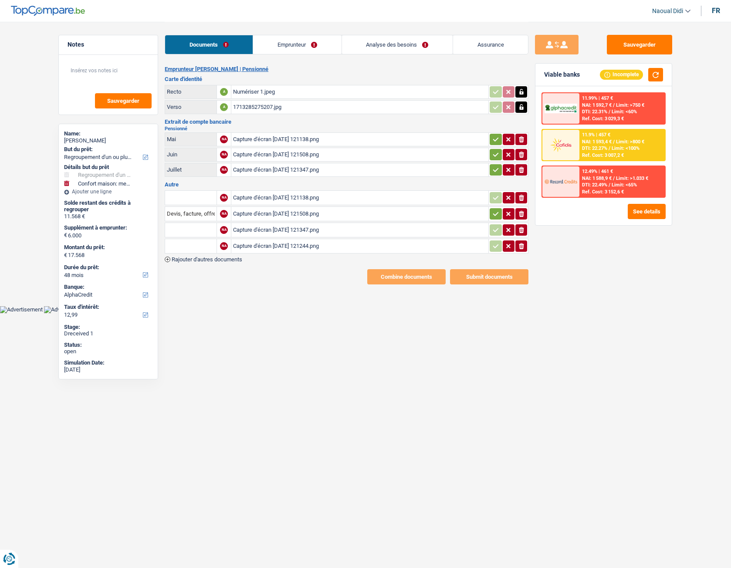
drag, startPoint x: 499, startPoint y: 136, endPoint x: 496, endPoint y: 147, distance: 11.3
click at [499, 136] on button "button" at bounding box center [496, 139] width 12 height 11
click at [498, 161] on td "ionicons-v5-e" at bounding box center [508, 155] width 40 height 14
click at [496, 156] on icon "button" at bounding box center [495, 154] width 7 height 9
click at [494, 169] on icon "button" at bounding box center [495, 169] width 7 height 9
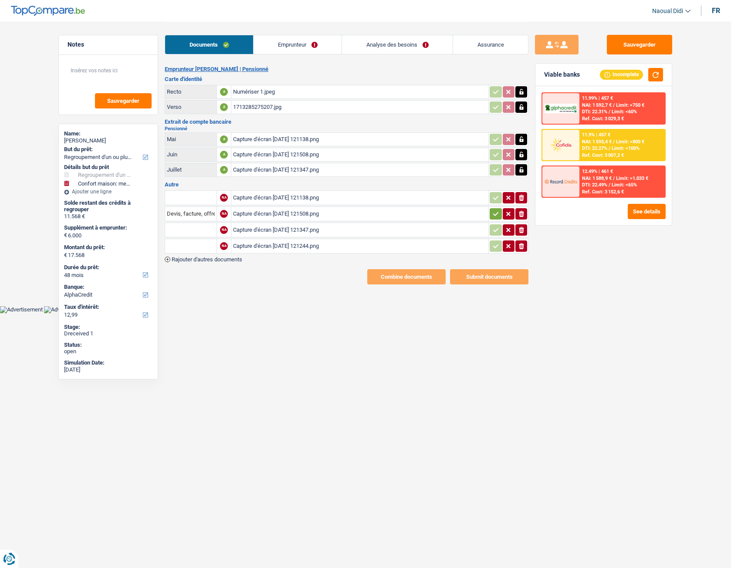
click at [493, 214] on icon "button" at bounding box center [495, 213] width 7 height 9
click at [624, 43] on button "Sauvegarder" at bounding box center [639, 45] width 65 height 20
click at [267, 91] on div "Numériser 1.jpeg" at bounding box center [359, 91] width 253 height 13
click at [293, 46] on link "Emprunteur" at bounding box center [297, 44] width 88 height 19
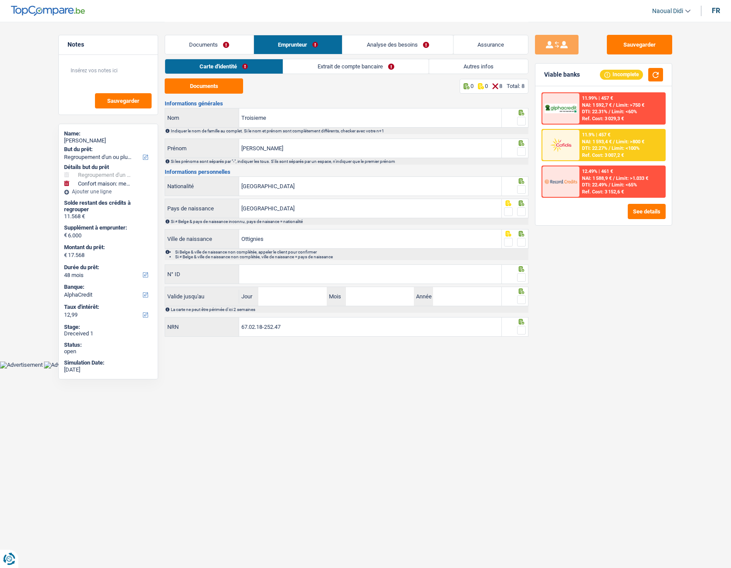
click at [520, 122] on span at bounding box center [521, 121] width 9 height 9
click at [0, 0] on input "radio" at bounding box center [0, 0] width 0 height 0
click at [521, 153] on span at bounding box center [521, 151] width 9 height 9
click at [0, 0] on input "radio" at bounding box center [0, 0] width 0 height 0
click at [522, 189] on span at bounding box center [521, 189] width 9 height 9
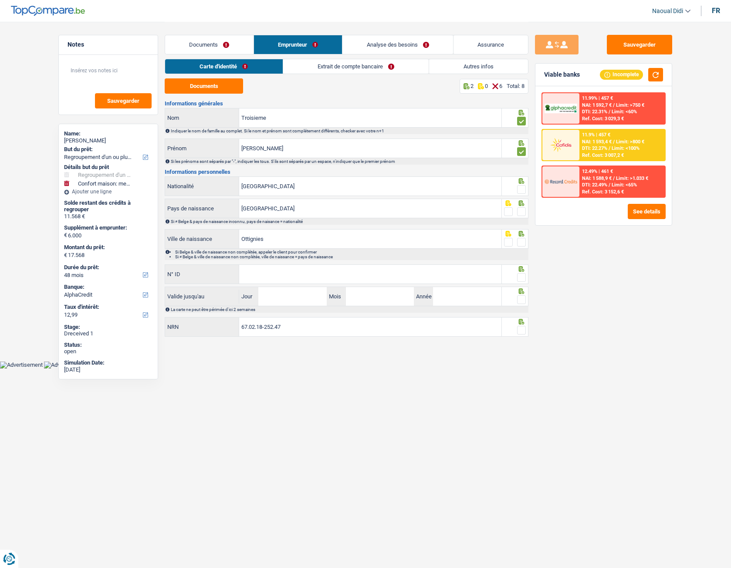
click at [0, 0] on input "radio" at bounding box center [0, 0] width 0 height 0
click at [520, 212] on span at bounding box center [521, 211] width 9 height 9
click at [0, 0] on input "radio" at bounding box center [0, 0] width 0 height 0
click at [520, 243] on span at bounding box center [521, 242] width 9 height 9
click at [0, 0] on input "radio" at bounding box center [0, 0] width 0 height 0
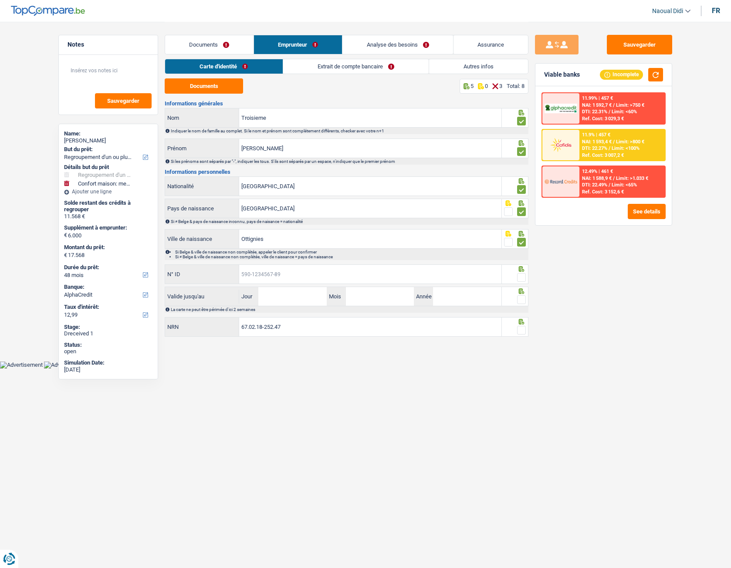
click at [309, 273] on input "N° ID" at bounding box center [370, 274] width 262 height 19
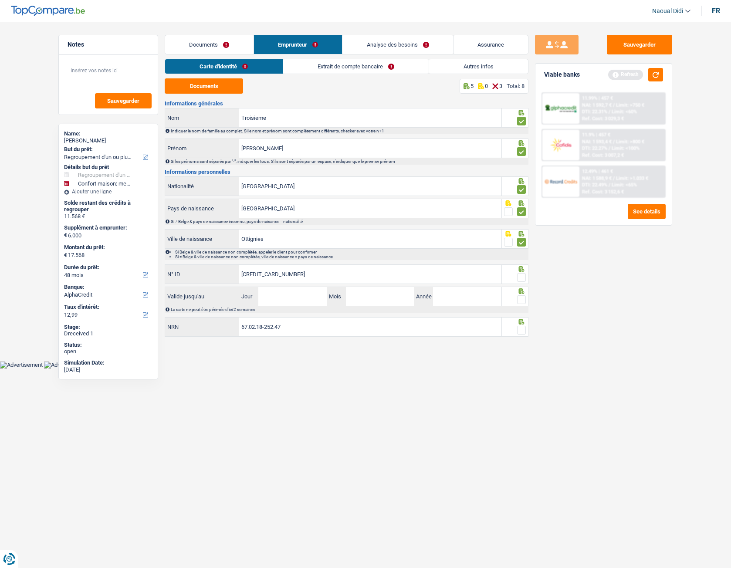
type input "[CREDIT_CARD_NUMBER]"
click at [520, 272] on div at bounding box center [521, 277] width 9 height 11
click at [524, 277] on span at bounding box center [521, 277] width 9 height 9
click at [0, 0] on input "radio" at bounding box center [0, 0] width 0 height 0
click at [304, 300] on input "Jour" at bounding box center [292, 296] width 68 height 19
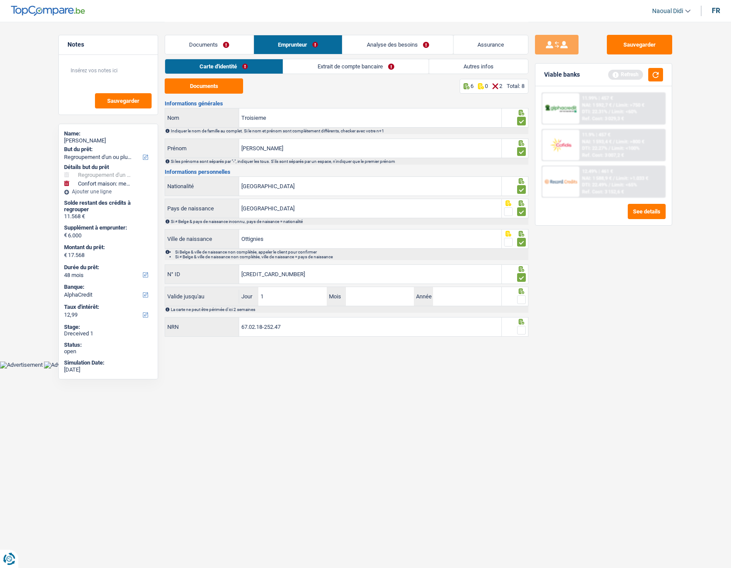
type input "19"
type input "04"
type input "2028"
click at [523, 297] on span at bounding box center [521, 299] width 9 height 9
click at [0, 0] on input "radio" at bounding box center [0, 0] width 0 height 0
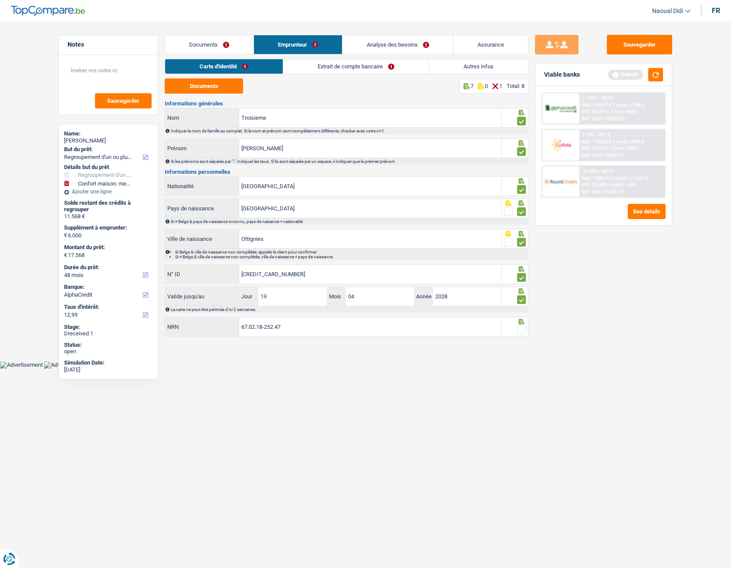
click at [522, 317] on span at bounding box center [521, 330] width 9 height 9
click at [0, 0] on input "radio" at bounding box center [0, 0] width 0 height 0
click at [522, 317] on span at bounding box center [521, 330] width 9 height 9
click at [0, 0] on input "radio" at bounding box center [0, 0] width 0 height 0
click at [196, 41] on link "Documents" at bounding box center [209, 44] width 88 height 19
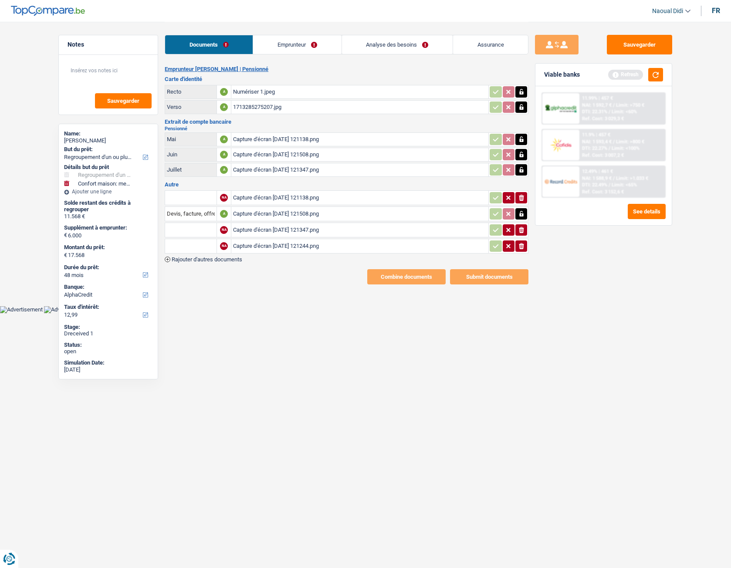
click at [262, 108] on div "1713285275207.jpg" at bounding box center [359, 107] width 253 height 13
click at [298, 44] on link "Emprunteur" at bounding box center [297, 44] width 88 height 19
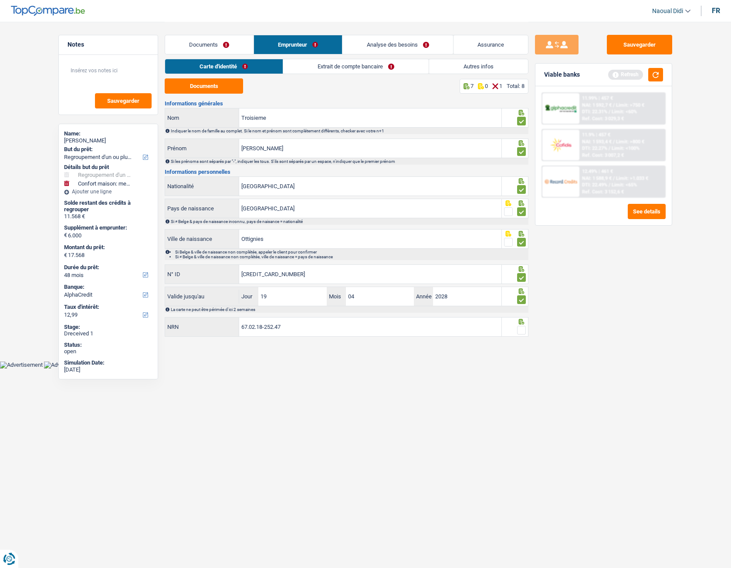
click at [356, 65] on link "Extrait de compte bancaire" at bounding box center [355, 66] width 145 height 14
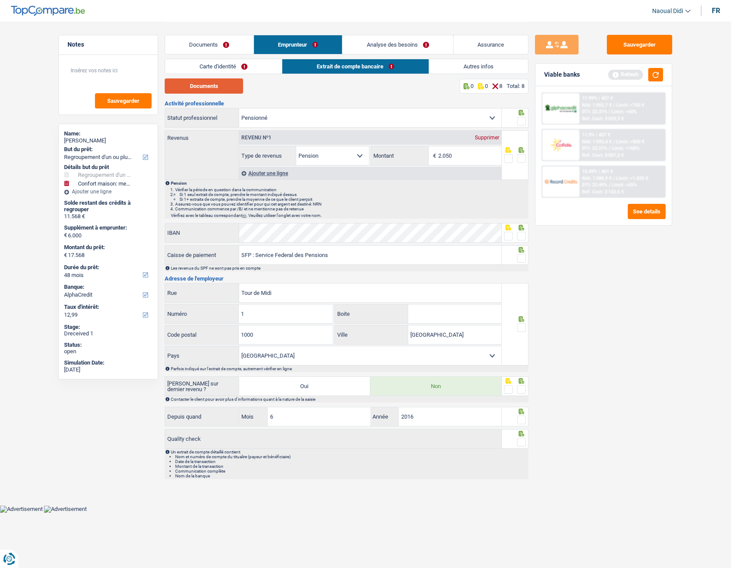
click at [222, 88] on button "Documents" at bounding box center [204, 85] width 78 height 15
click at [523, 119] on span at bounding box center [521, 121] width 9 height 9
click at [0, 0] on input "radio" at bounding box center [0, 0] width 0 height 0
click at [464, 158] on input "2.050" at bounding box center [469, 155] width 63 height 19
type input "2.012"
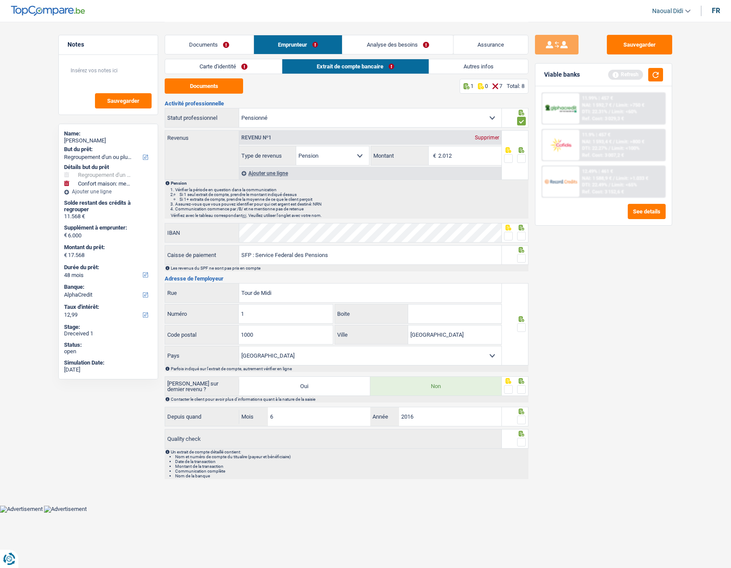
click at [522, 157] on span at bounding box center [521, 158] width 9 height 9
click at [0, 0] on input "radio" at bounding box center [0, 0] width 0 height 0
click at [510, 236] on span at bounding box center [508, 236] width 9 height 9
click at [0, 0] on input "radio" at bounding box center [0, 0] width 0 height 0
click at [521, 258] on span at bounding box center [521, 258] width 9 height 9
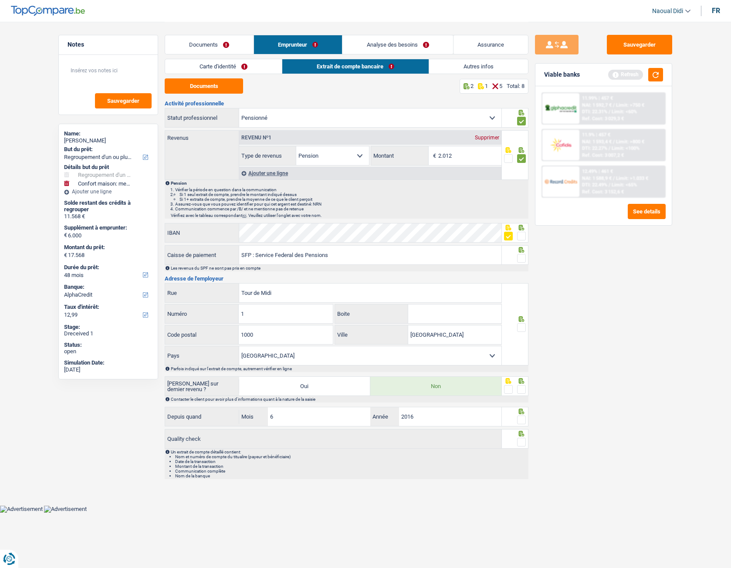
click at [0, 0] on input "radio" at bounding box center [0, 0] width 0 height 0
click at [520, 317] on span at bounding box center [521, 327] width 9 height 9
click at [0, 0] on input "radio" at bounding box center [0, 0] width 0 height 0
click at [522, 317] on span at bounding box center [521, 389] width 9 height 9
click at [0, 0] on input "radio" at bounding box center [0, 0] width 0 height 0
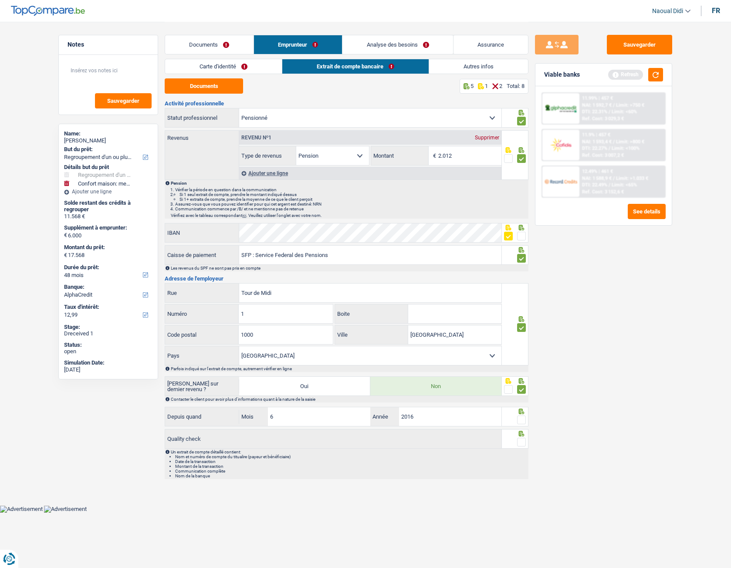
click at [523, 317] on span at bounding box center [521, 419] width 9 height 9
click at [0, 0] on input "radio" at bounding box center [0, 0] width 0 height 0
click at [519, 317] on span at bounding box center [521, 442] width 9 height 9
click at [0, 0] on input "radio" at bounding box center [0, 0] width 0 height 0
click at [246, 65] on link "Carte d'identité" at bounding box center [223, 66] width 117 height 14
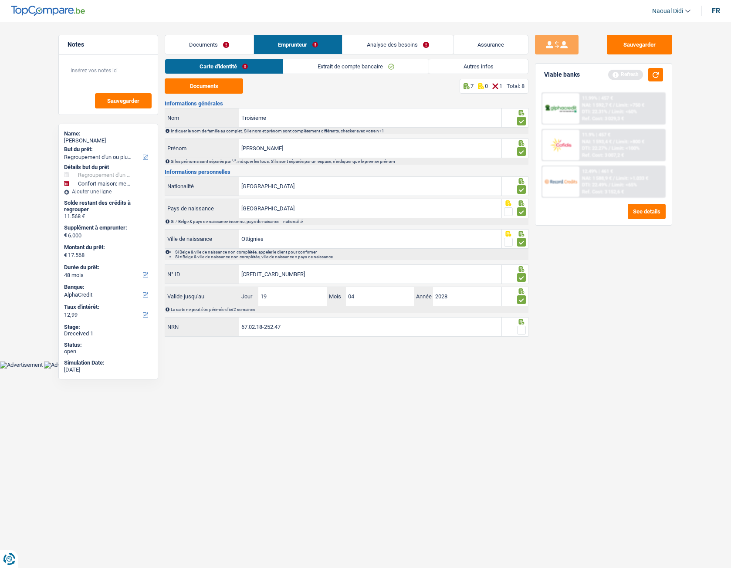
click at [523, 317] on span at bounding box center [521, 330] width 9 height 9
click at [0, 0] on input "radio" at bounding box center [0, 0] width 0 height 0
click at [209, 41] on link "Documents" at bounding box center [209, 44] width 88 height 19
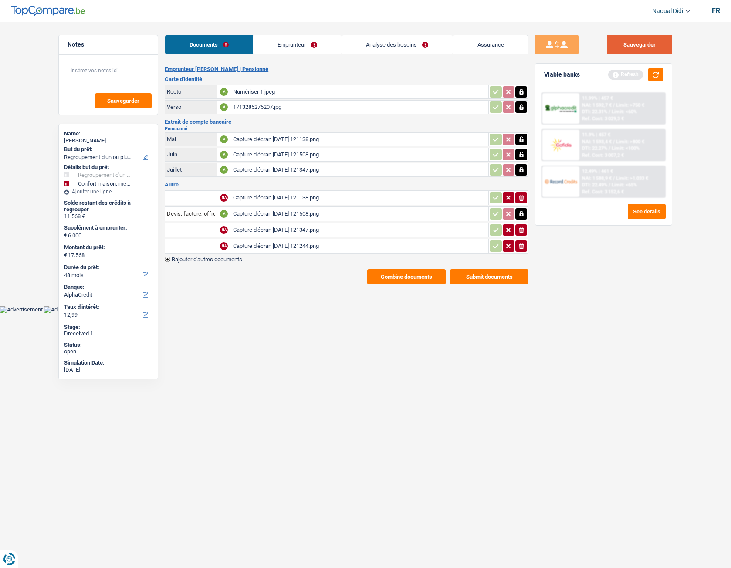
click at [631, 54] on button "Sauvegarder" at bounding box center [639, 45] width 65 height 20
click at [285, 45] on link "Emprunteur" at bounding box center [297, 44] width 88 height 19
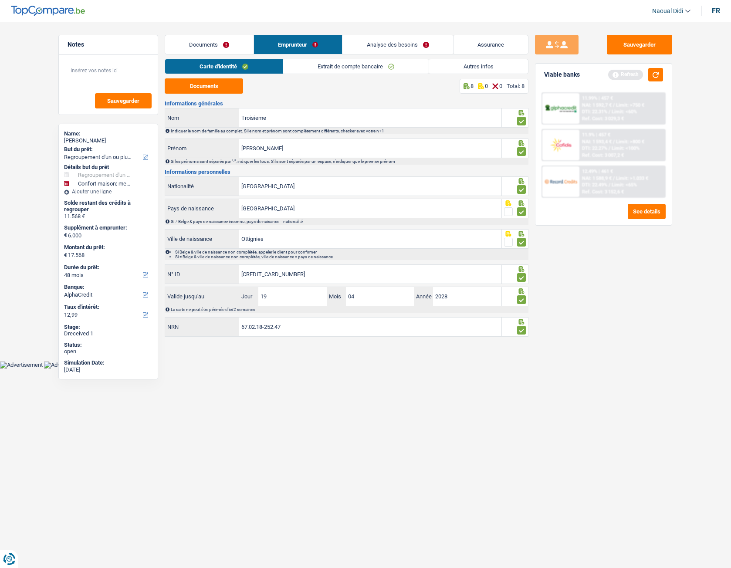
click at [400, 45] on link "Analyse des besoins" at bounding box center [397, 44] width 111 height 19
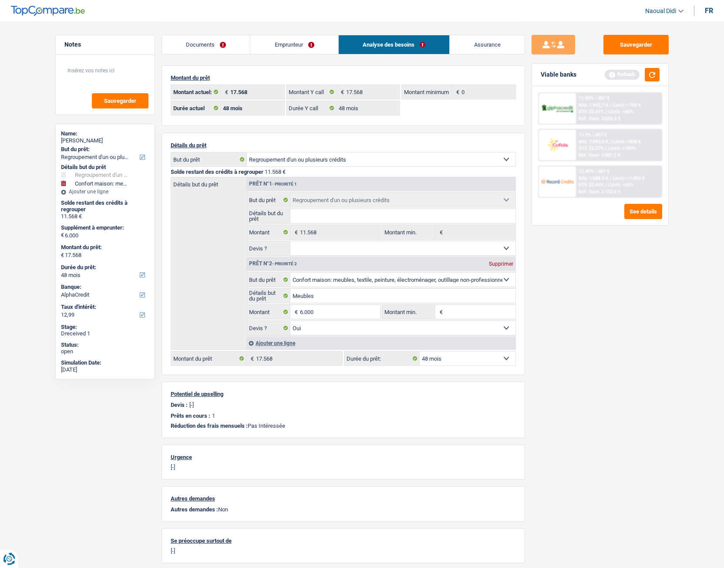
click at [294, 41] on link "Emprunteur" at bounding box center [294, 44] width 88 height 19
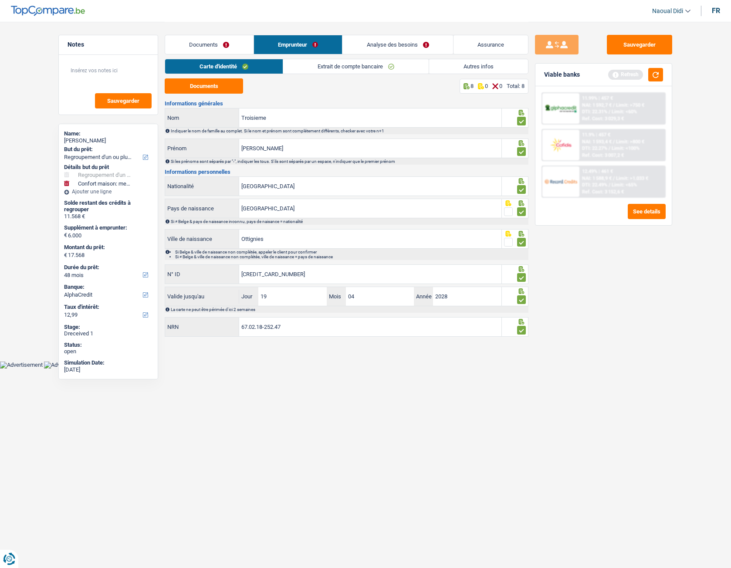
click at [474, 66] on link "Autres infos" at bounding box center [478, 66] width 99 height 14
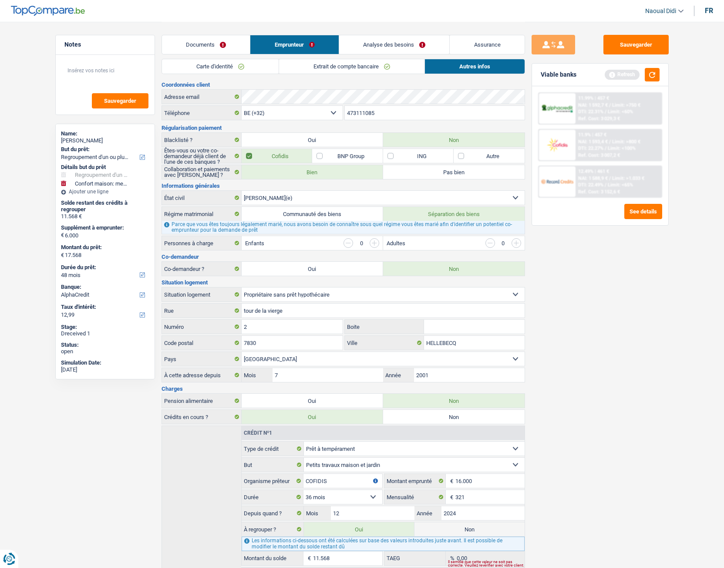
click at [366, 45] on link "Analyse des besoins" at bounding box center [394, 44] width 111 height 19
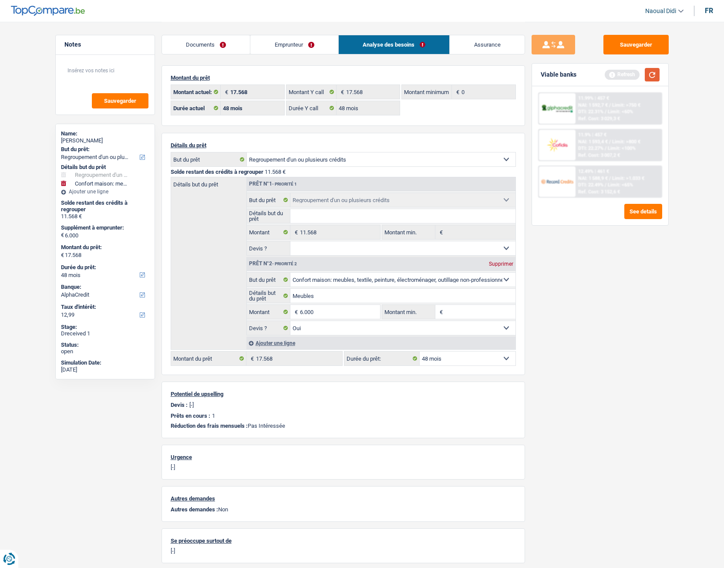
click at [654, 73] on button "button" at bounding box center [652, 75] width 15 height 14
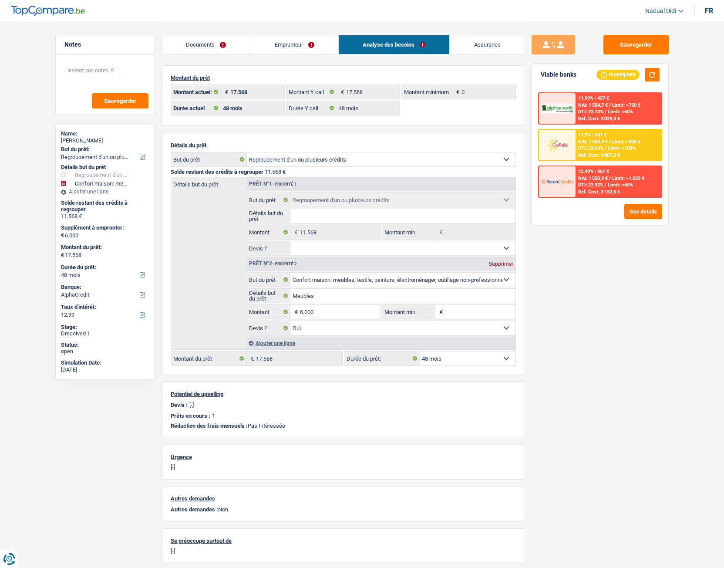
click at [450, 317] on select "12 mois 18 mois 24 mois 30 mois 36 mois 42 mois 48 mois 60 mois 72 mois 84 mois…" at bounding box center [468, 358] width 96 height 14
select select "60"
click at [420, 317] on select "12 mois 18 mois 24 mois 30 mois 36 mois 42 mois 48 mois 60 mois 72 mois 84 mois…" at bounding box center [468, 358] width 96 height 14
select select "60"
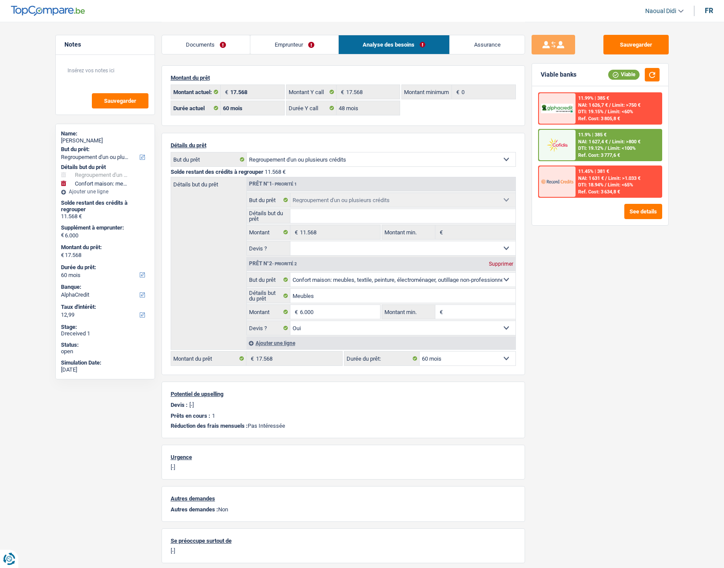
click at [447, 317] on select "12 mois 18 mois 24 mois 30 mois 36 mois 42 mois 48 mois 60 mois 72 mois 84 mois…" at bounding box center [468, 358] width 96 height 14
select select "84"
click at [420, 317] on select "12 mois 18 mois 24 mois 30 mois 36 mois 42 mois 48 mois 60 mois 72 mois 84 mois…" at bounding box center [468, 358] width 96 height 14
select select "84"
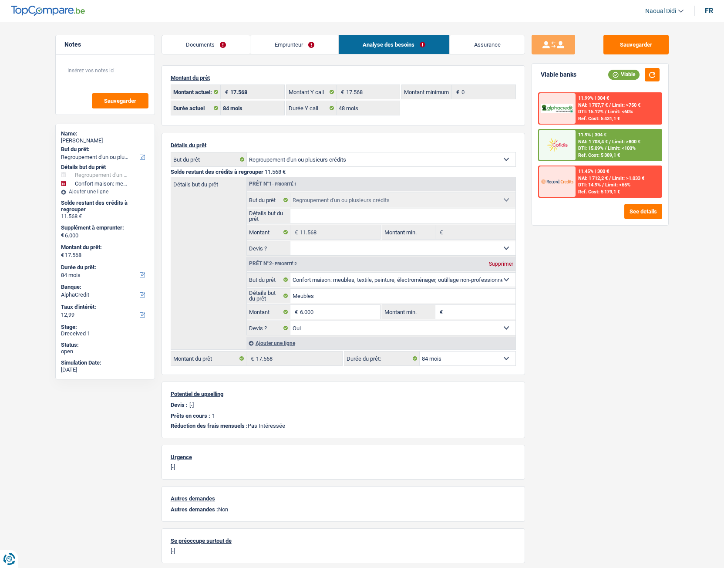
click at [438, 317] on select "12 mois 18 mois 24 mois 30 mois 36 mois 42 mois 48 mois 60 mois 72 mois 84 mois…" at bounding box center [468, 358] width 96 height 14
select select "48"
click at [420, 317] on select "12 mois 18 mois 24 mois 30 mois 36 mois 42 mois 48 mois 60 mois 72 mois 84 mois…" at bounding box center [468, 358] width 96 height 14
select select "48"
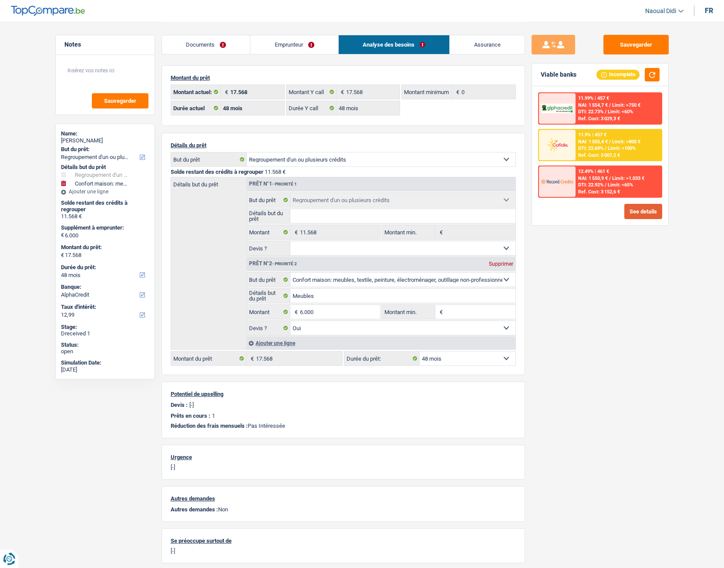
click at [628, 214] on button "See details" at bounding box center [644, 211] width 38 height 15
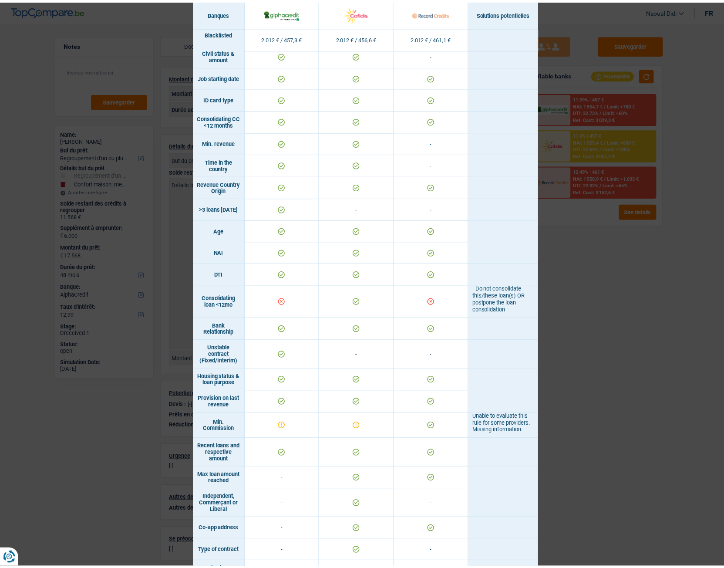
scroll to position [247, 0]
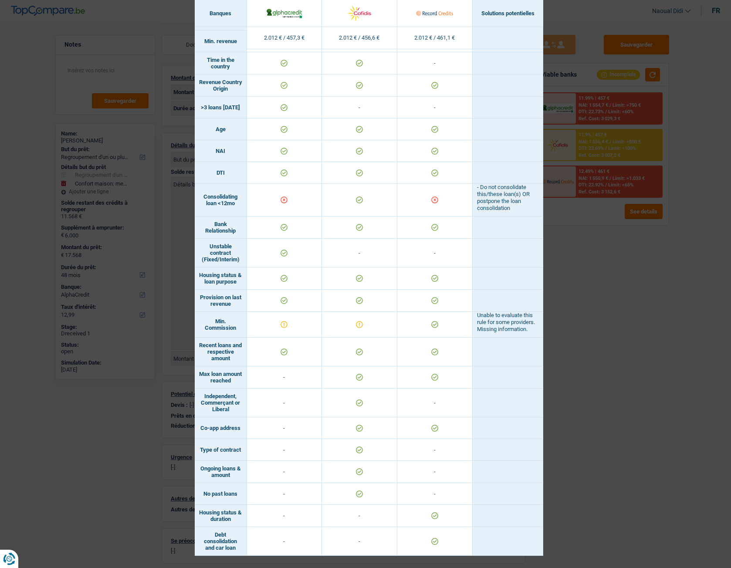
click at [576, 258] on div "Banks conditions × Banques Solutions potentielles Revenus / Charges 2.012 € / 4…" at bounding box center [365, 284] width 731 height 568
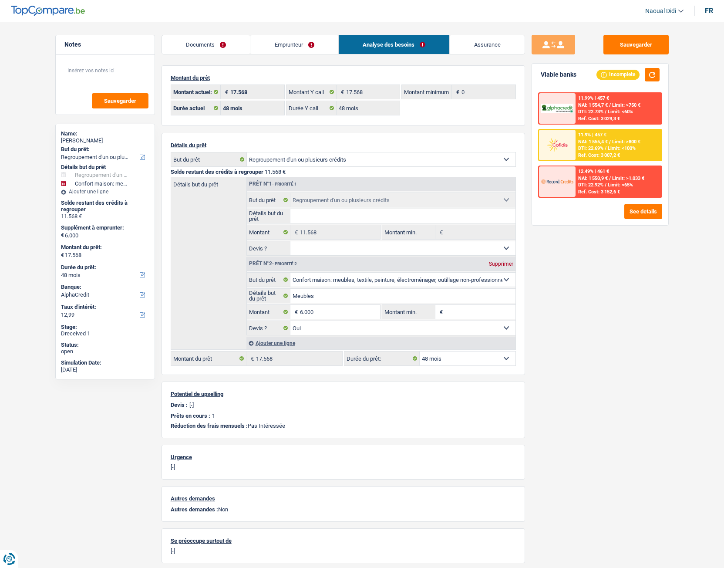
click at [602, 148] on span "DTI: 22.69%" at bounding box center [590, 148] width 25 height 6
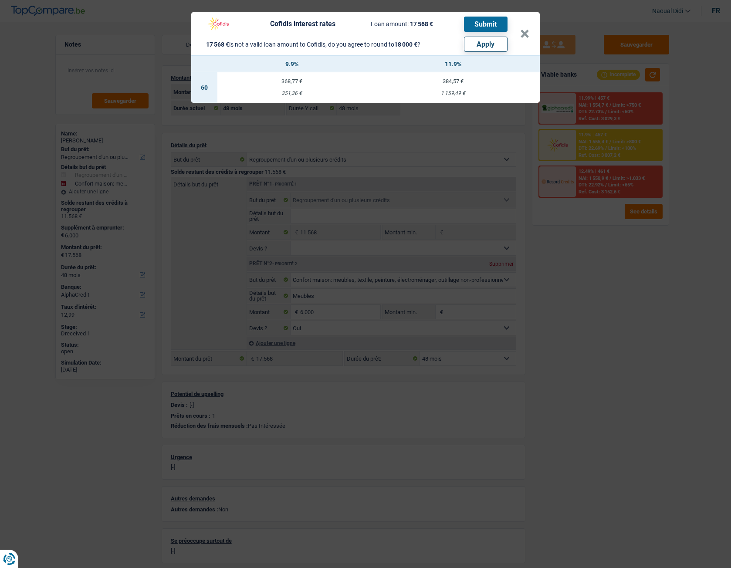
click at [484, 46] on button "Apply" at bounding box center [486, 44] width 44 height 15
type input "6.432"
type input "18.000"
select select "84"
type input "18.000"
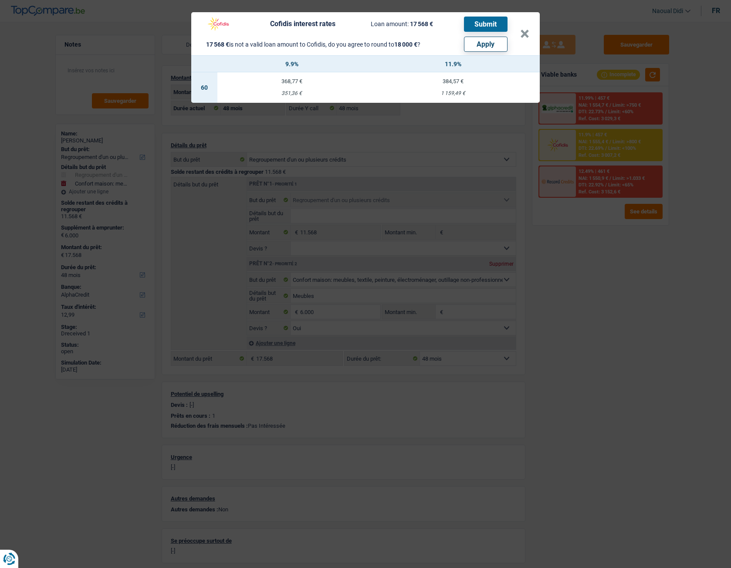
select select "84"
type input "18.000"
select select "84"
select select "other"
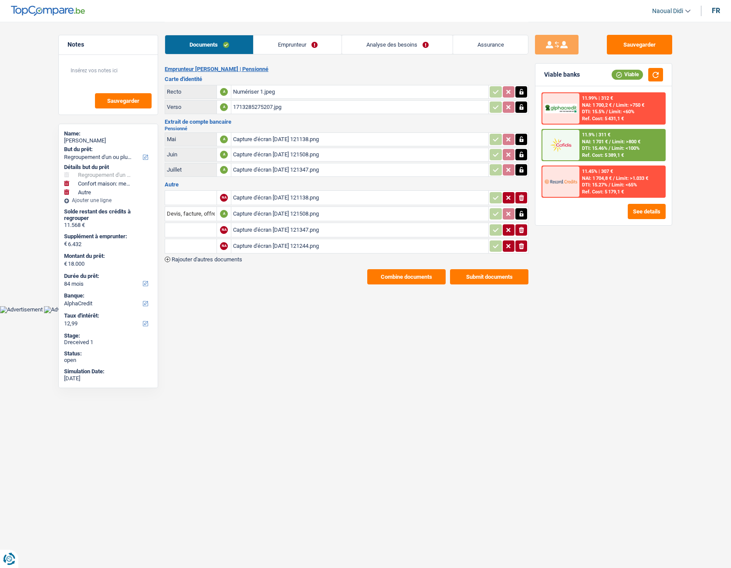
select select "refinancing"
select select "household"
select select "other"
select select "84"
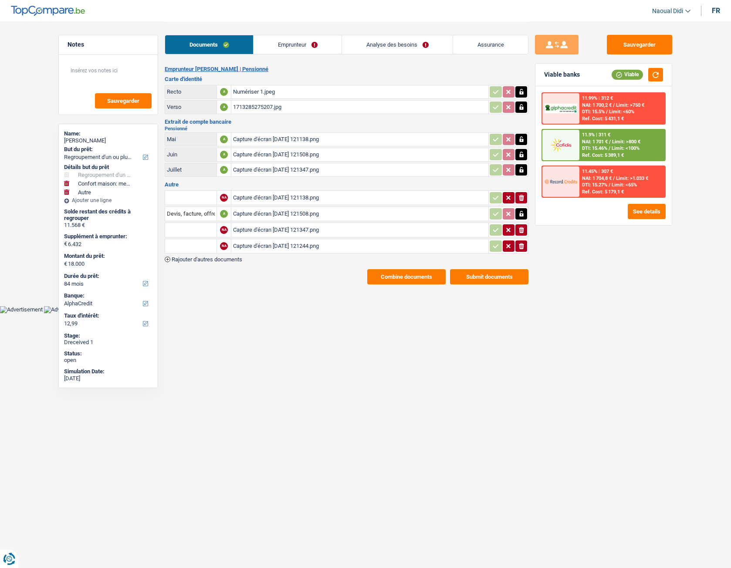
select select "alphacredit"
select select "84"
select select "48"
select select "refinancing"
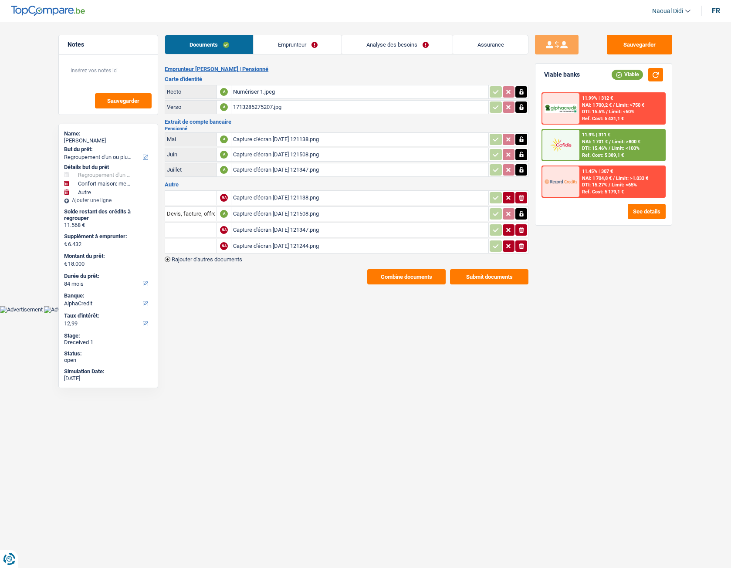
select select "household"
select select "yes"
select select "other"
select select "84"
click at [301, 43] on link "Emprunteur" at bounding box center [297, 44] width 88 height 19
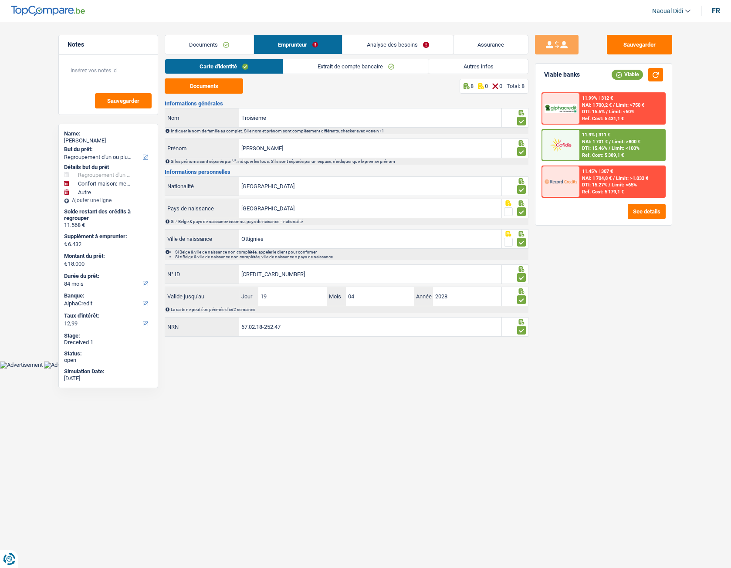
click at [388, 44] on link "Analyse des besoins" at bounding box center [397, 44] width 111 height 19
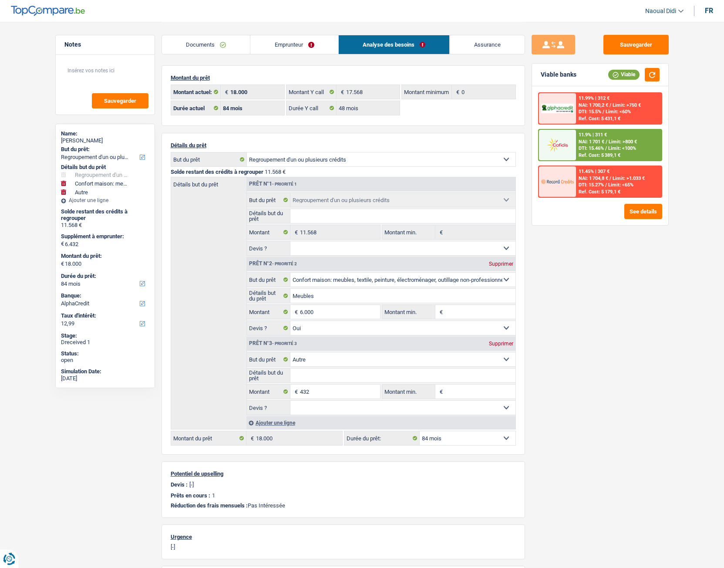
click at [591, 145] on div "11.9% | 311 € NAI: 1 701 € / Limit: >800 € DTI: 15.46% / Limit: <100% Ref. Cost…" at bounding box center [619, 145] width 86 height 30
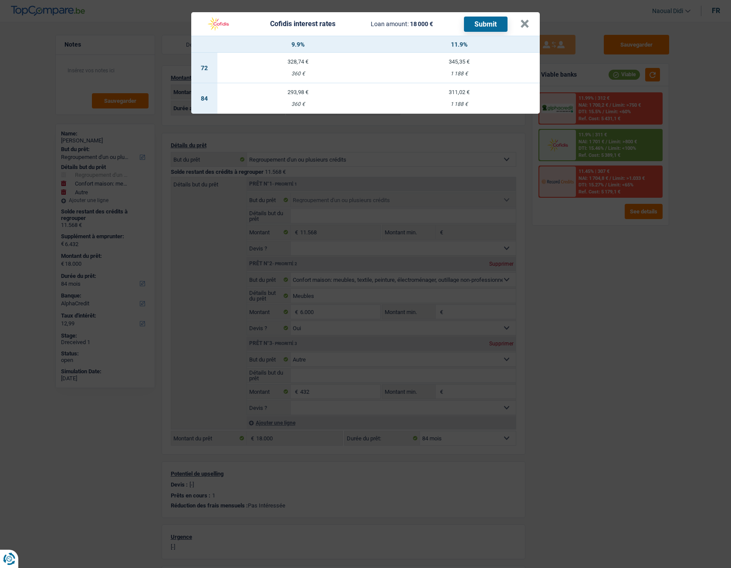
click at [461, 100] on td "311,02 € 1 188 €" at bounding box center [458, 98] width 161 height 30
select select "cofidis"
type input "11,90"
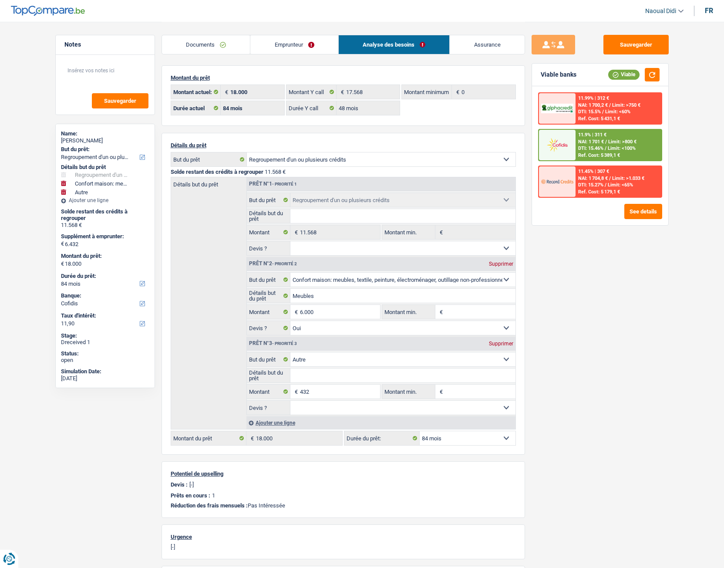
click at [591, 145] on span "DTI: 15.46%" at bounding box center [590, 148] width 25 height 6
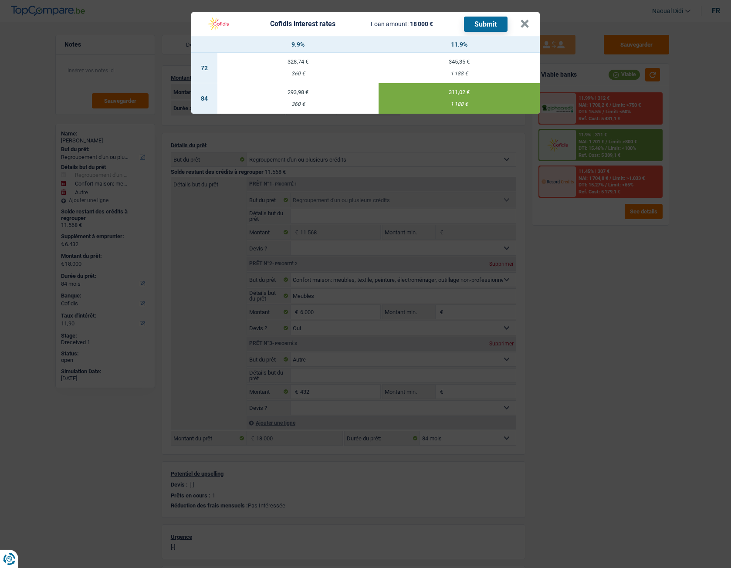
click at [480, 23] on button "Submit" at bounding box center [486, 24] width 44 height 15
click at [523, 23] on button "×" at bounding box center [524, 24] width 9 height 9
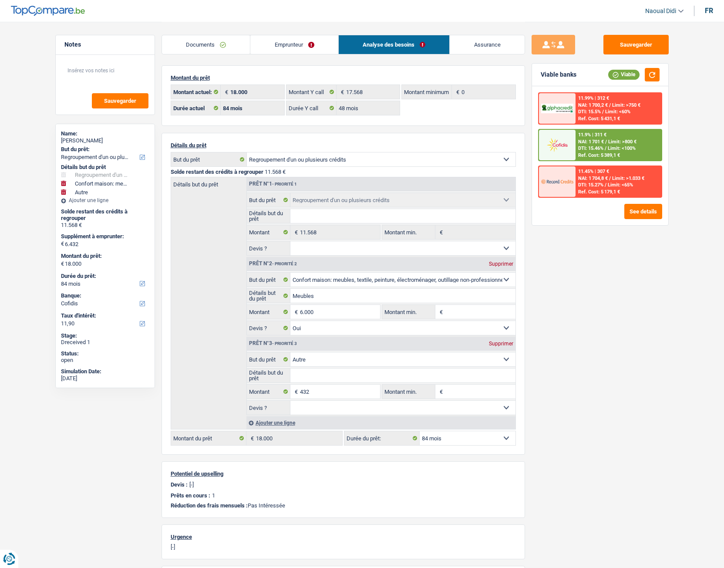
click at [280, 41] on link "Emprunteur" at bounding box center [294, 44] width 88 height 19
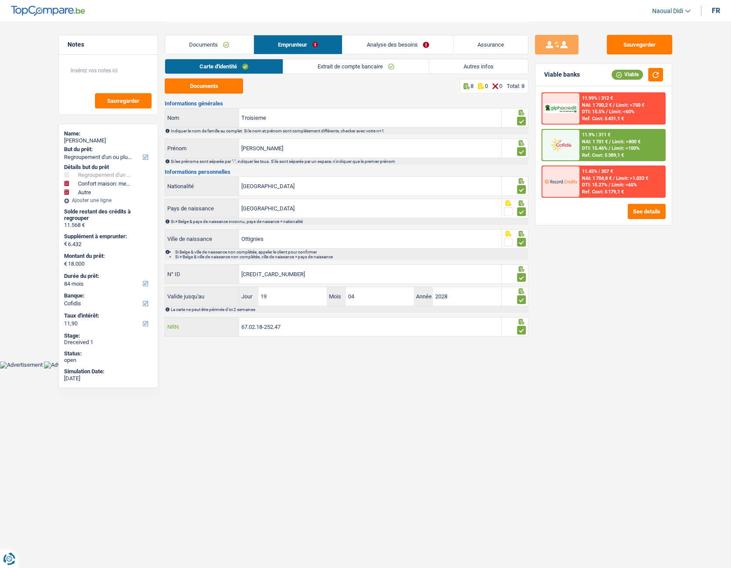
drag, startPoint x: 291, startPoint y: 324, endPoint x: 224, endPoint y: 324, distance: 67.1
click at [224, 324] on div "67.02.18-252.47 NRN" at bounding box center [333, 326] width 336 height 19
click at [393, 42] on link "Analyse des besoins" at bounding box center [397, 44] width 111 height 19
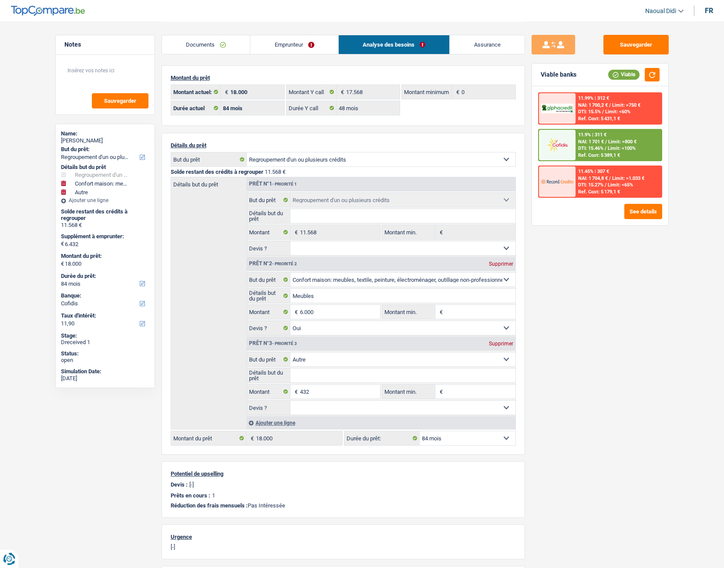
click at [301, 47] on link "Emprunteur" at bounding box center [294, 44] width 88 height 19
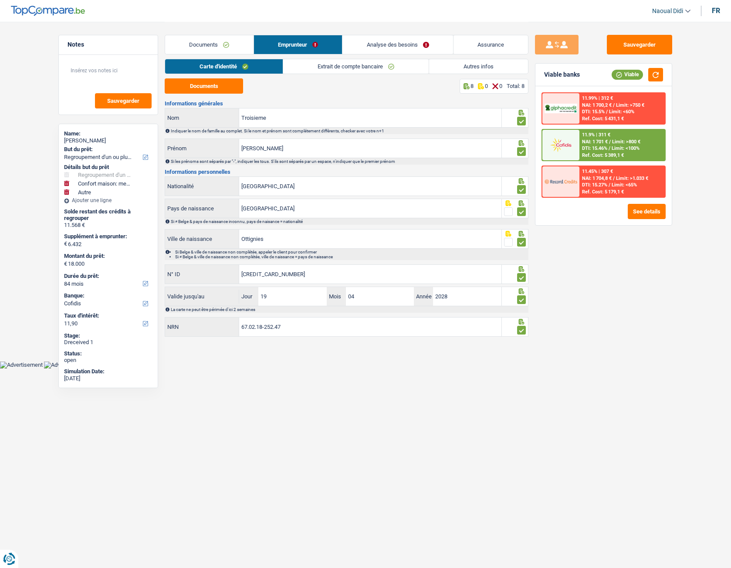
click at [394, 44] on link "Analyse des besoins" at bounding box center [397, 44] width 111 height 19
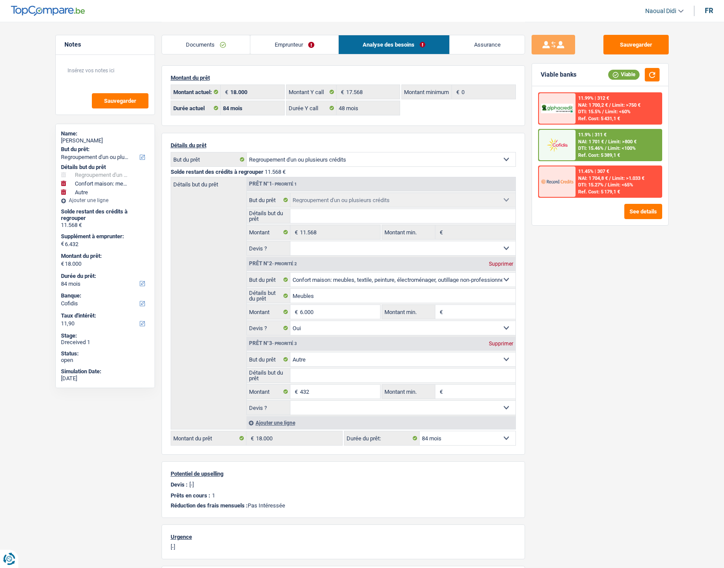
click at [299, 44] on link "Emprunteur" at bounding box center [294, 44] width 88 height 19
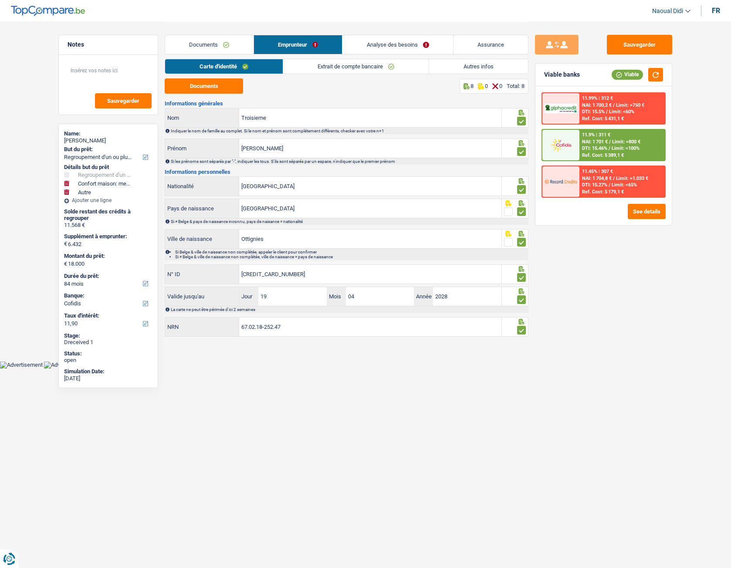
click at [473, 67] on link "Autres infos" at bounding box center [478, 66] width 99 height 14
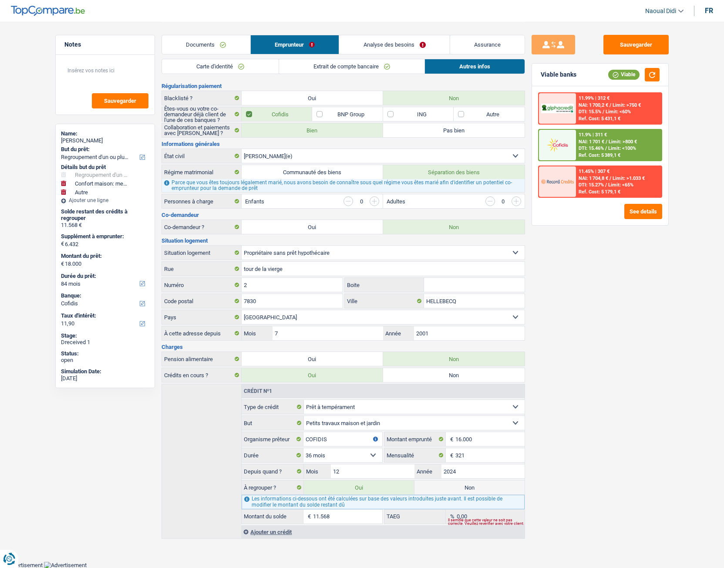
scroll to position [42, 0]
drag, startPoint x: 467, startPoint y: 491, endPoint x: 438, endPoint y: 493, distance: 28.8
click at [438, 493] on label "Non" at bounding box center [470, 487] width 110 height 14
drag, startPoint x: 477, startPoint y: 440, endPoint x: 449, endPoint y: 438, distance: 28.4
click at [449, 438] on div "16.000 € Montant emprunté" at bounding box center [455, 439] width 140 height 14
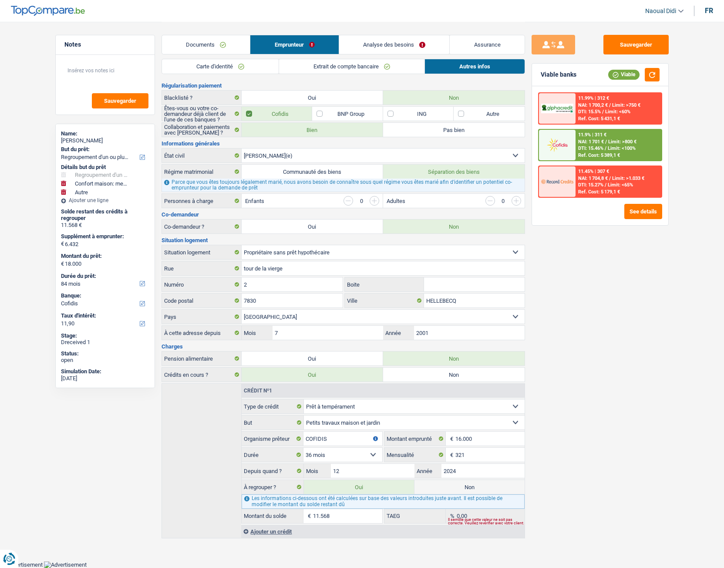
type input "17.487"
type input "11.055"
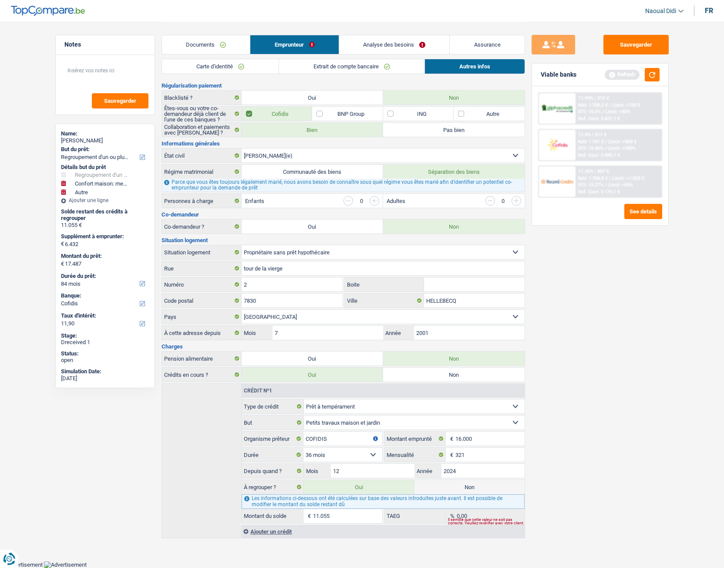
click at [481, 488] on label "Non" at bounding box center [470, 487] width 110 height 14
click at [481, 488] on input "Non" at bounding box center [470, 487] width 110 height 14
radio input "true"
select select "household"
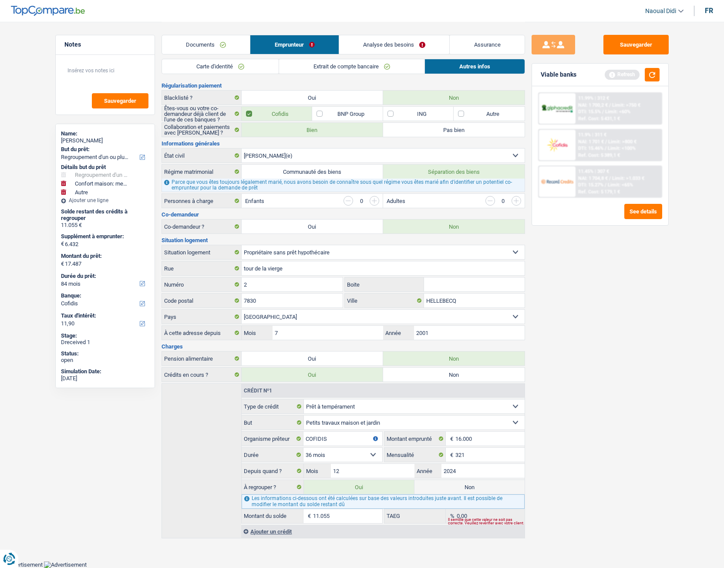
select select
select select "42"
radio input "false"
select select "other"
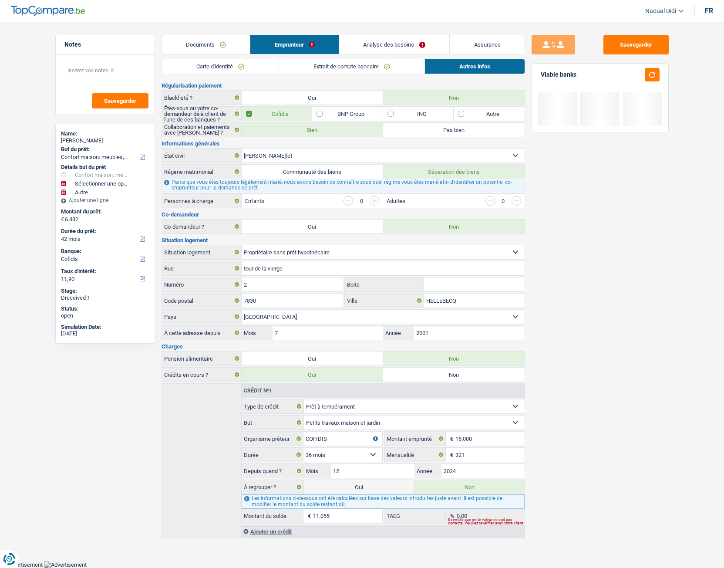
click at [375, 44] on link "Analyse des besoins" at bounding box center [394, 44] width 111 height 19
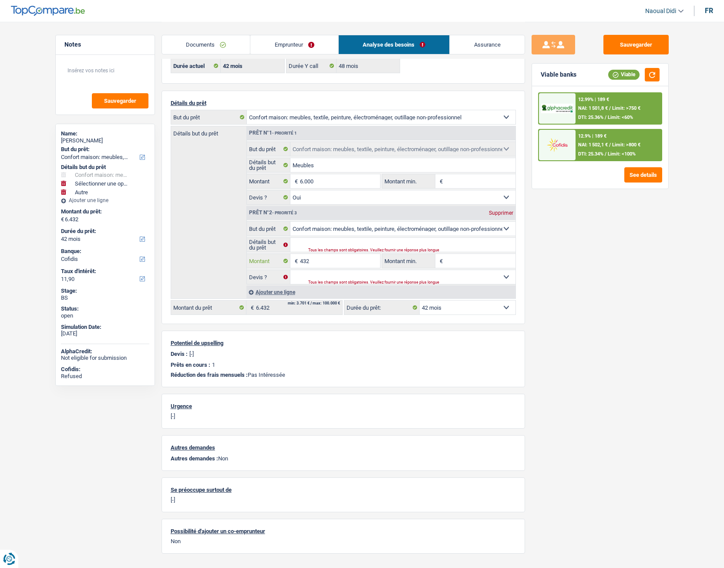
select select "other"
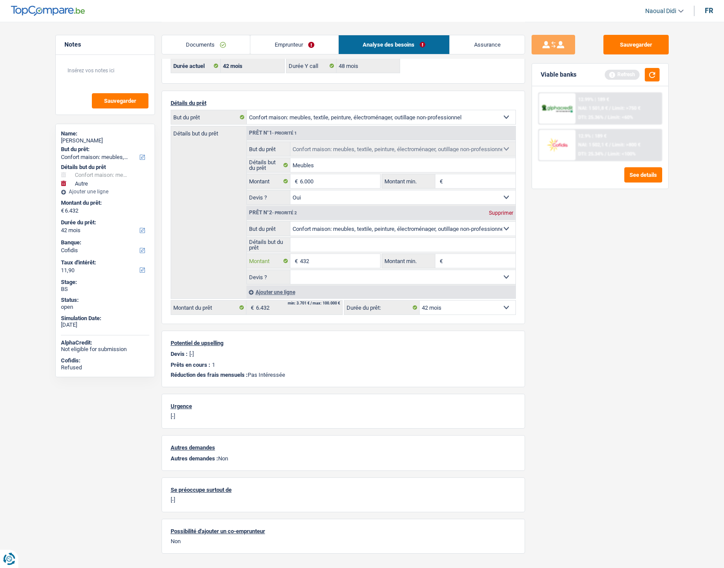
click at [321, 260] on input "432" at bounding box center [340, 261] width 80 height 14
type input "4"
type input "16.000"
type input "22.000"
select select "120"
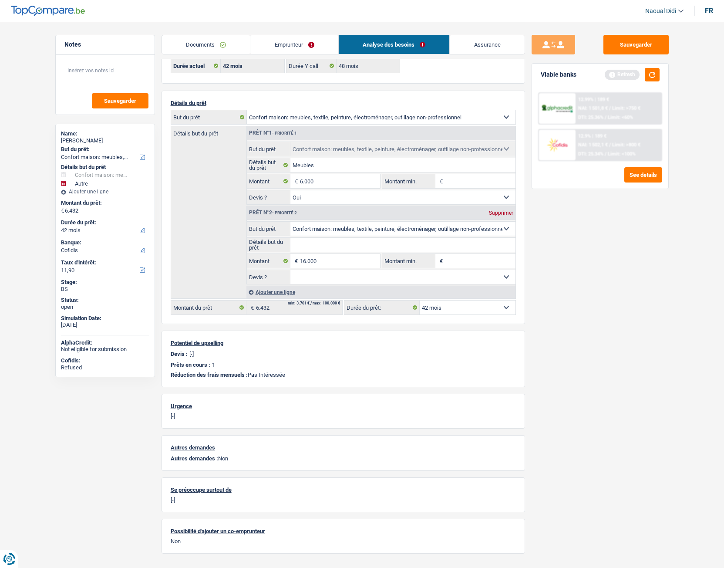
type input "22.000"
click at [548, 275] on div "Sauvegarder Viable banks Refresh 12.99% | 189 € NAI: 1 501,8 € / Limit: >750 € …" at bounding box center [600, 294] width 150 height 519
select select "120"
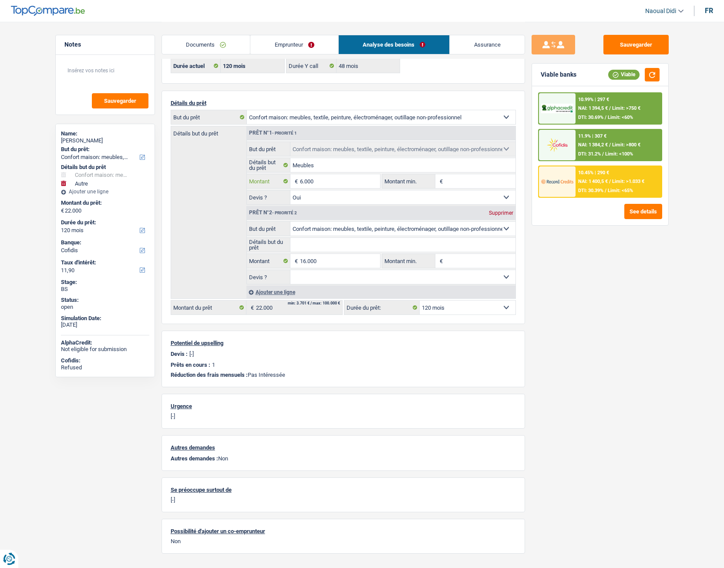
click at [328, 182] on input "6.000" at bounding box center [340, 181] width 80 height 14
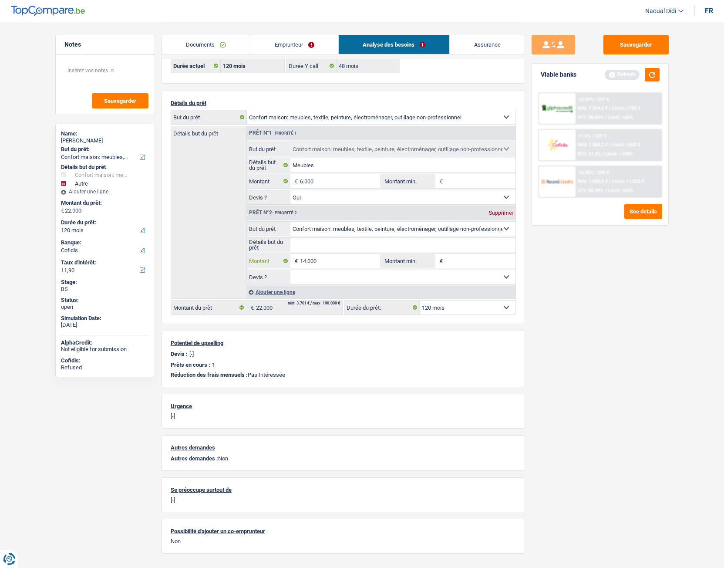
type input "14.000"
select select "84"
type input "20.000"
select select "84"
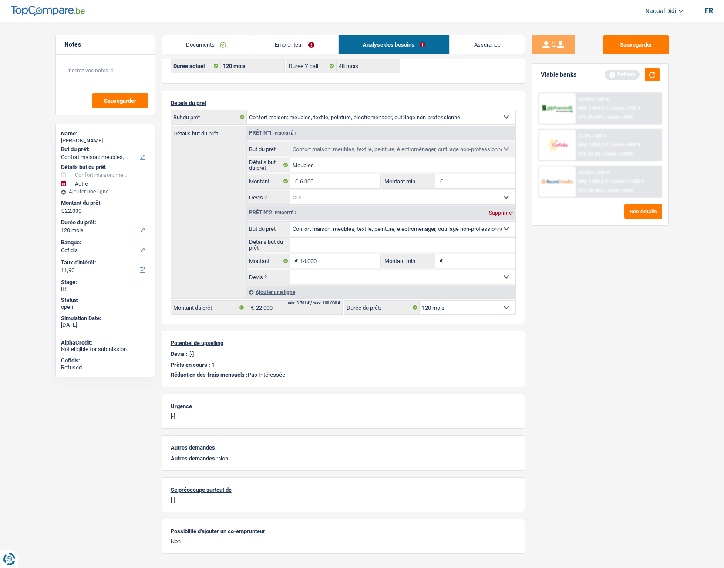
type input "20.000"
click at [570, 324] on div "Sauvegarder Viable banks Refresh 10.99% | 297 € NAI: 1 394,5 € / Limit: >750 € …" at bounding box center [600, 294] width 150 height 519
type input "11.000"
type input "17.000"
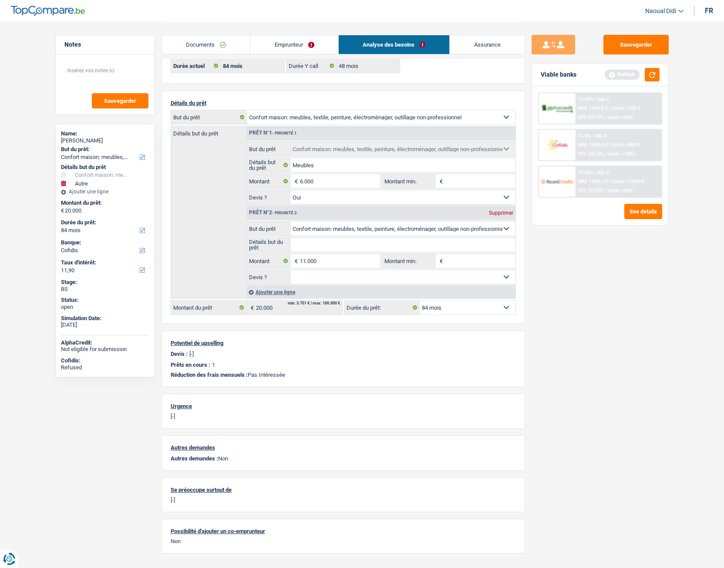
type input "17.000"
click at [570, 296] on div "Sauvegarder Viable banks Refresh 11.99% | 346 € NAI: 1 344,6 € / Limit: >750 € …" at bounding box center [600, 294] width 150 height 519
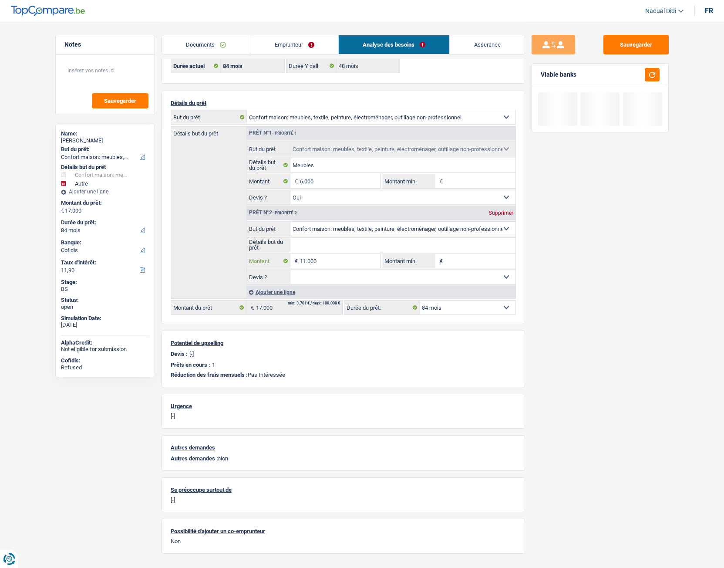
click at [306, 264] on input "11.000" at bounding box center [340, 261] width 80 height 14
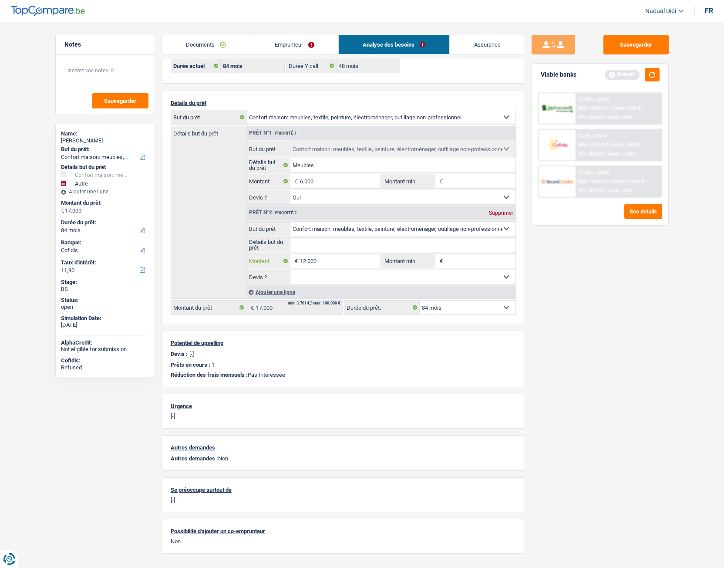
type input "12.000"
type input "18.000"
click at [592, 277] on div "Sauvegarder Viable banks Refresh 11.99% | 294 € NAI: 1 396,5 € / Limit: >750 € …" at bounding box center [600, 294] width 150 height 519
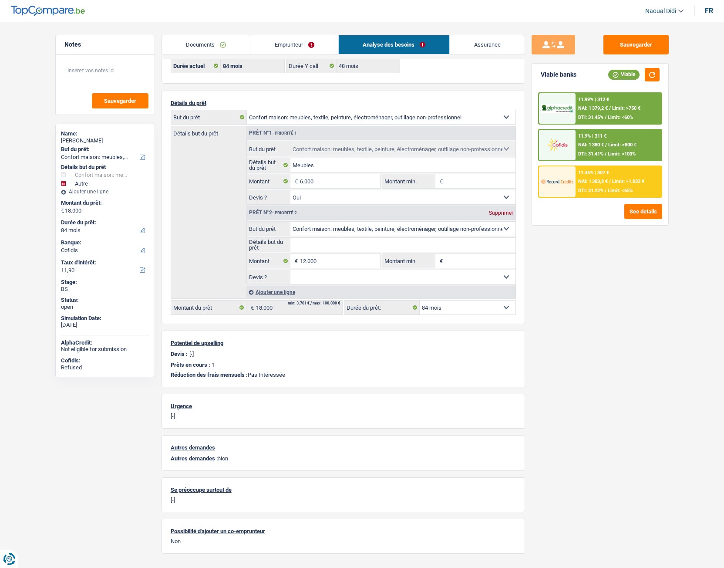
click at [614, 106] on span "Limit: >750 €" at bounding box center [626, 108] width 28 height 6
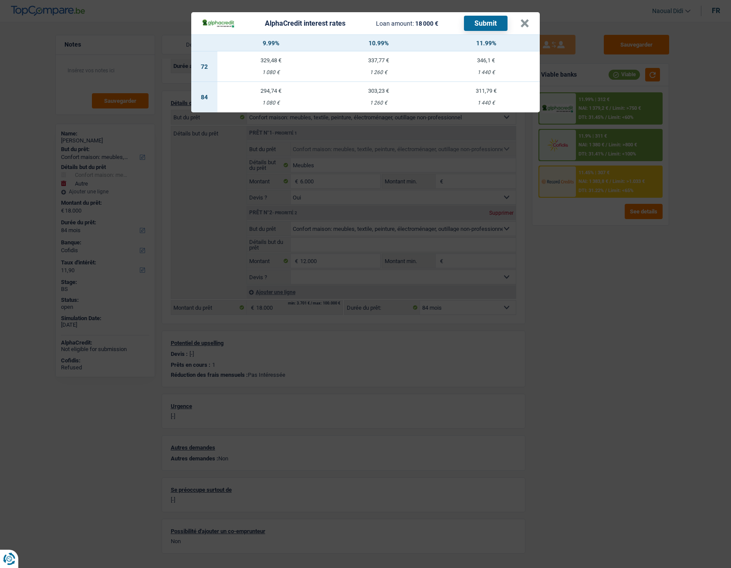
click at [483, 95] on td "311,79 € 1 440 €" at bounding box center [486, 97] width 108 height 30
select select "alphacredit"
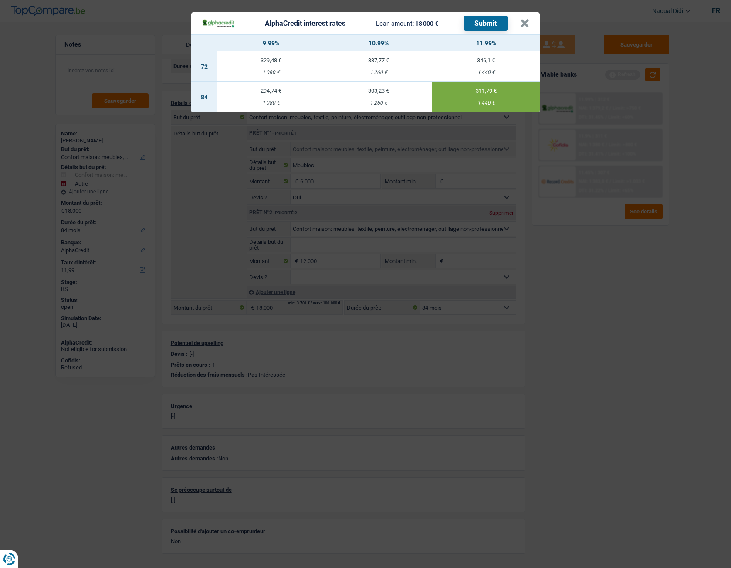
click at [382, 99] on td "303,23 € 1 260 €" at bounding box center [379, 97] width 108 height 30
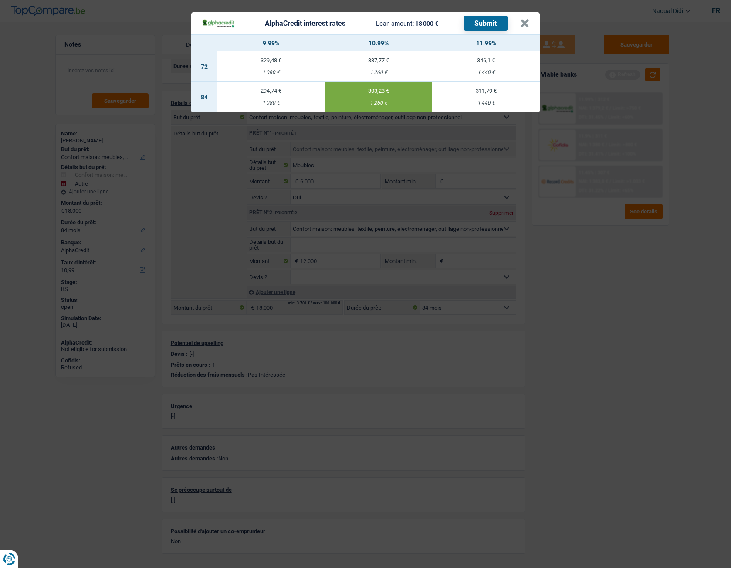
drag, startPoint x: 490, startPoint y: 95, endPoint x: 489, endPoint y: 37, distance: 57.1
click at [490, 95] on td "311,79 € 1 440 €" at bounding box center [486, 97] width 108 height 30
type input "11,99"
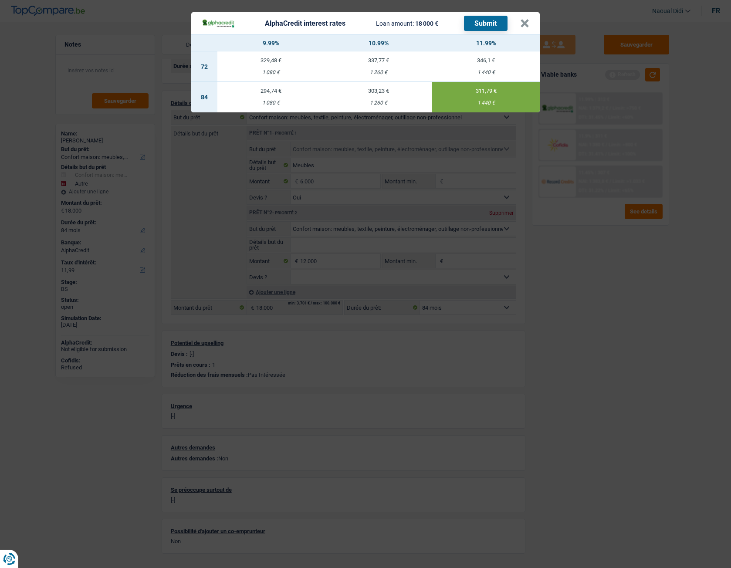
click at [489, 17] on button "Submit" at bounding box center [486, 23] width 44 height 15
click at [521, 22] on button "×" at bounding box center [524, 23] width 9 height 9
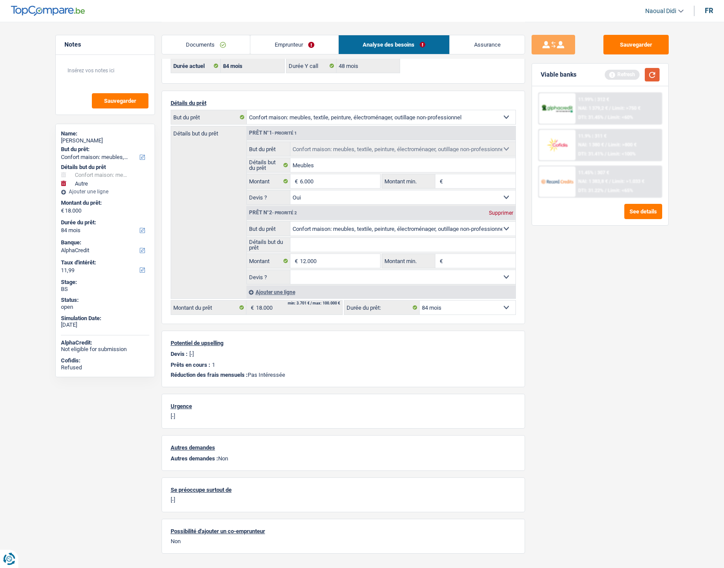
click at [653, 78] on button "button" at bounding box center [652, 75] width 15 height 14
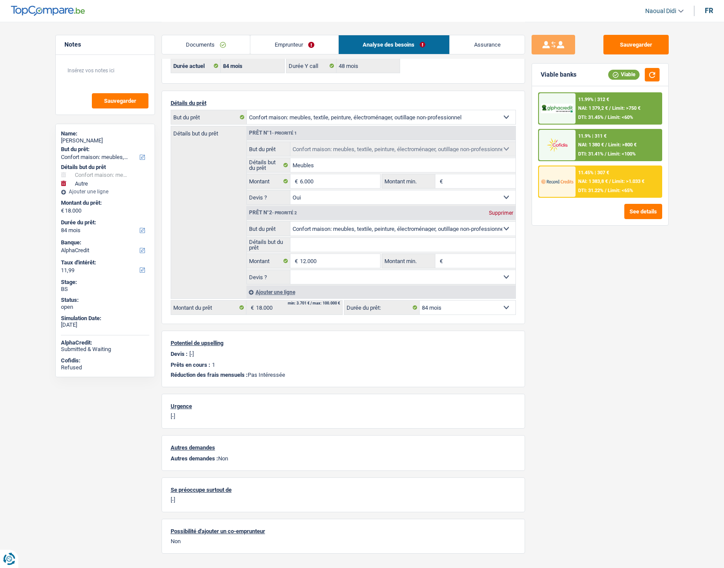
click at [588, 182] on span "NAI: 1 383,8 €" at bounding box center [593, 182] width 30 height 6
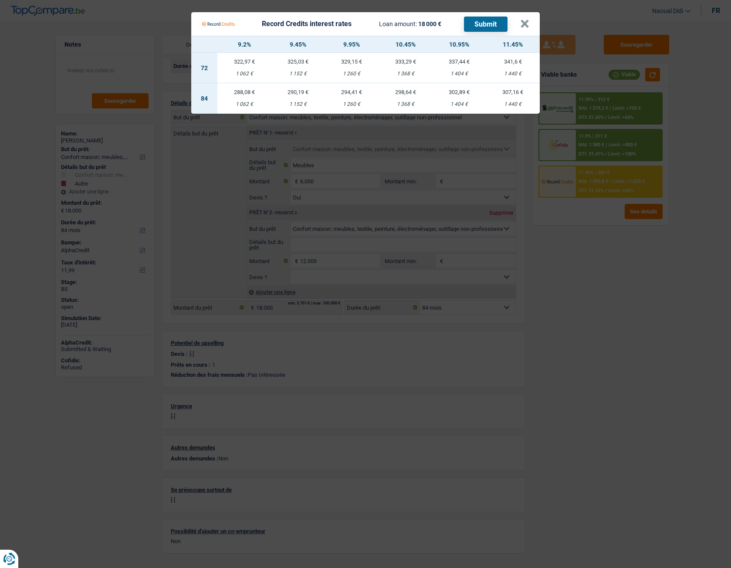
click at [461, 95] on td "302,89 € 1 404 €" at bounding box center [459, 98] width 54 height 30
select select "record credits"
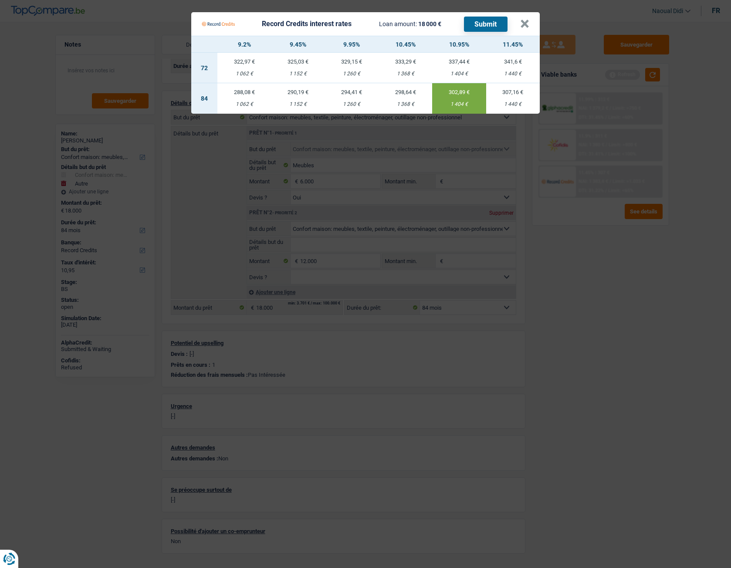
click at [514, 98] on td "307,16 € 1 440 €" at bounding box center [513, 98] width 54 height 30
type input "11,45"
click at [486, 27] on button "Submit" at bounding box center [486, 24] width 44 height 15
click at [523, 27] on button "×" at bounding box center [524, 24] width 9 height 9
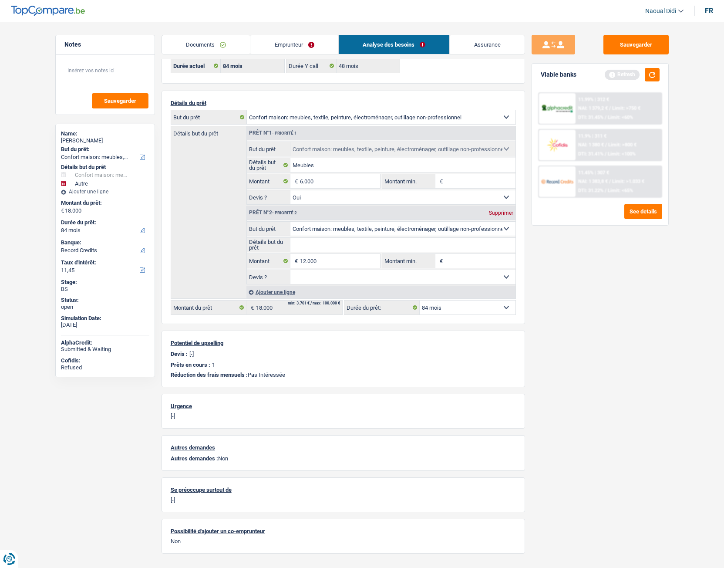
click at [312, 242] on input "Détails but du prêt" at bounding box center [402, 245] width 225 height 14
click at [317, 230] on select "Confort maison: meubles, textile, peinture, électroménager, outillage non-profe…" at bounding box center [402, 229] width 225 height 14
select select "household"
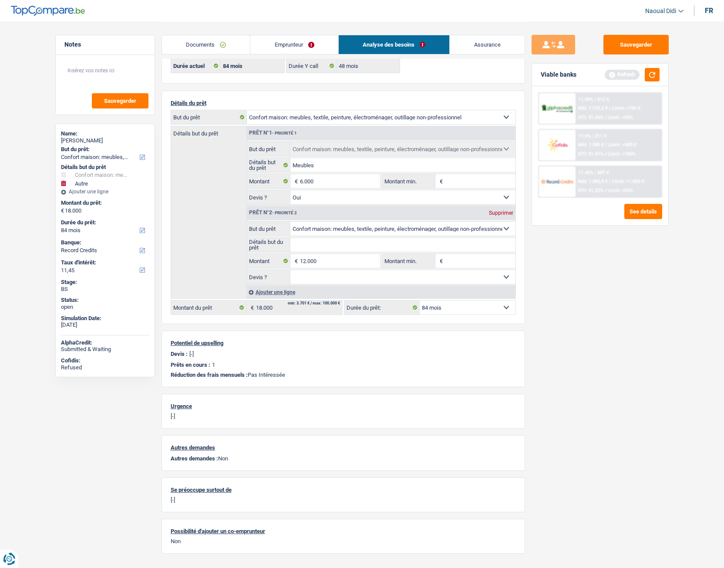
click at [290, 222] on select "Confort maison: meubles, textile, peinture, électroménager, outillage non-profe…" at bounding box center [402, 229] width 225 height 14
select select "household"
click at [335, 230] on select "Confort maison: meubles, textile, peinture, électroménager, outillage non-profe…" at bounding box center [402, 229] width 225 height 14
select select "movingOrInstallation"
click at [290, 222] on select "Confort maison: meubles, textile, peinture, électroménager, outillage non-profe…" at bounding box center [402, 229] width 225 height 14
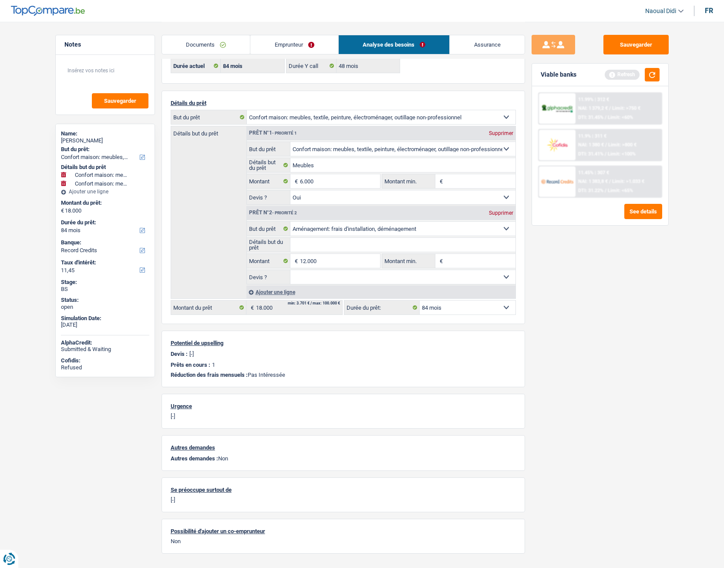
select select "movingOrInstallation"
click at [328, 248] on input "Détails but du prêt" at bounding box center [402, 245] width 225 height 14
click at [345, 231] on select "Confort maison: meubles, textile, peinture, électroménager, outillage non-profe…" at bounding box center [402, 229] width 225 height 14
select select "houseOrGarden"
click at [290, 222] on select "Confort maison: meubles, textile, peinture, électroménager, outillage non-profe…" at bounding box center [402, 229] width 225 height 14
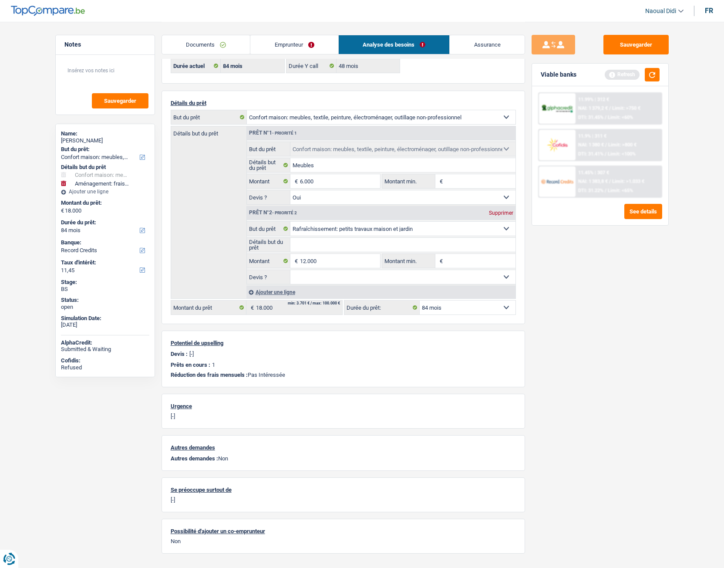
select select "houseOrGarden"
click at [210, 45] on link "Documents" at bounding box center [206, 44] width 88 height 19
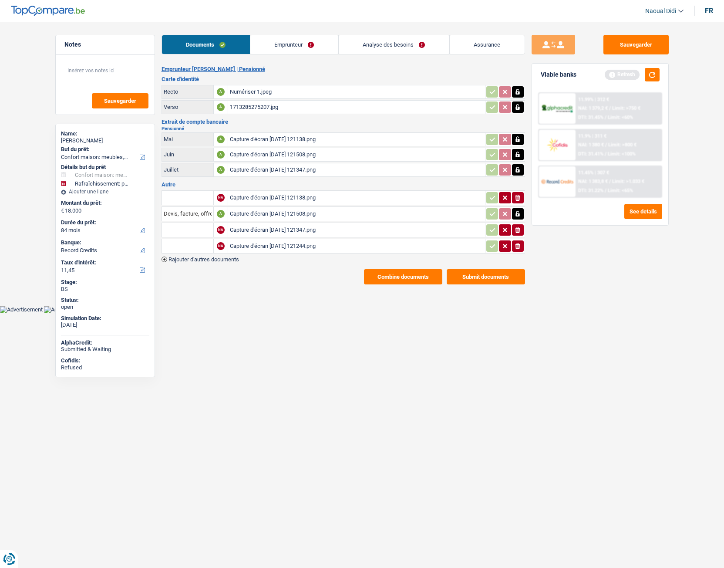
scroll to position [0, 0]
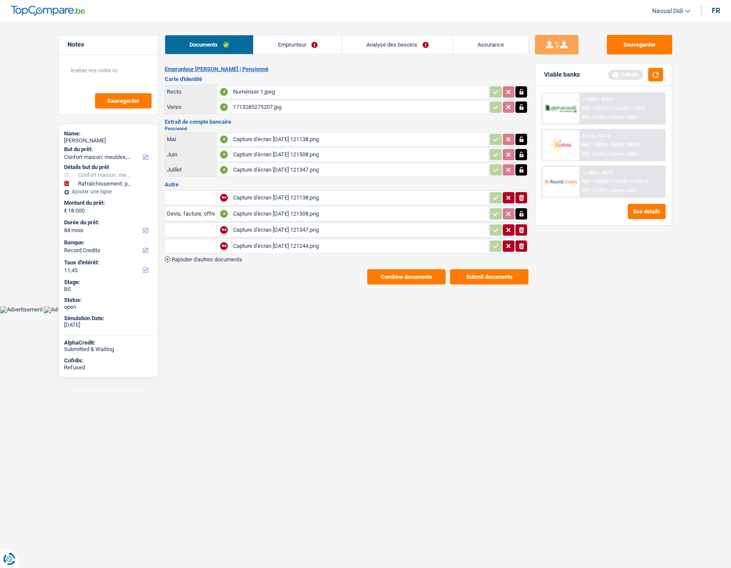
click at [254, 92] on div "Numériser 1.jpeg" at bounding box center [359, 91] width 253 height 13
click at [279, 43] on link "Emprunteur" at bounding box center [297, 44] width 88 height 19
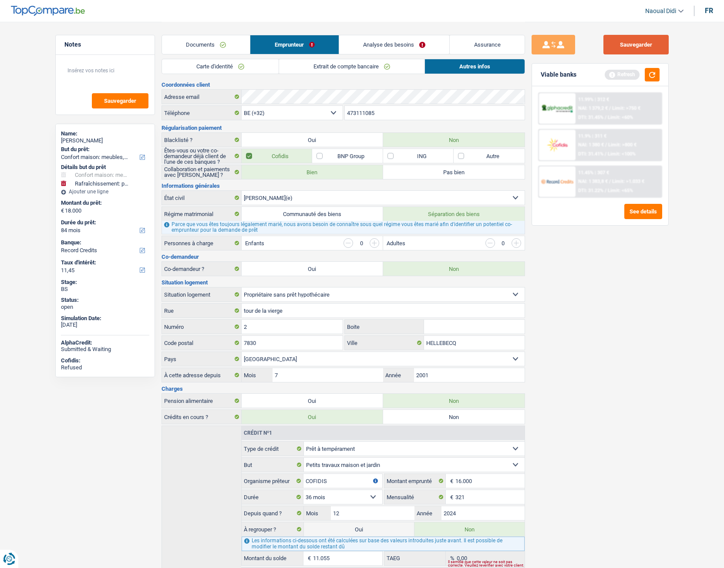
click at [624, 48] on button "Sauvegarder" at bounding box center [636, 45] width 65 height 20
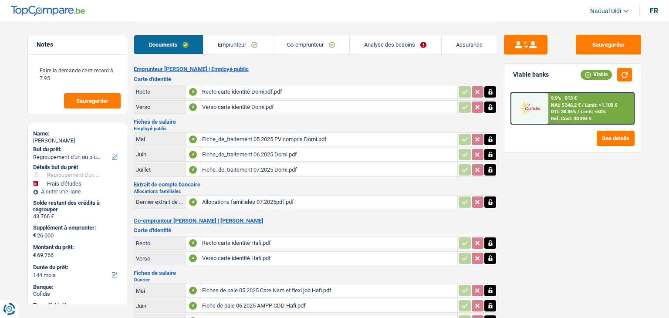
select select "refinancing"
select select "study"
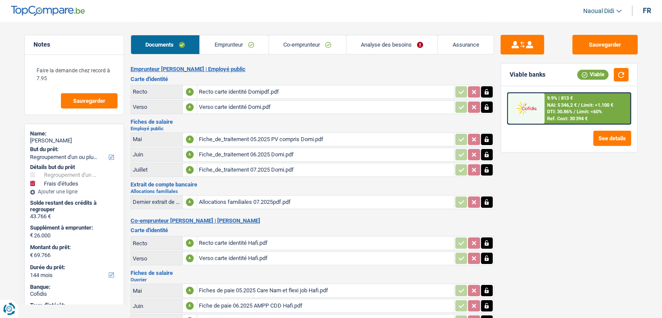
click at [240, 95] on div "Recto carte identité Domipdf.pdf" at bounding box center [325, 91] width 253 height 13
click at [243, 241] on div "Recto carte identité Hafi.pdf" at bounding box center [325, 242] width 253 height 13
click at [237, 46] on link "Emprunteur" at bounding box center [234, 44] width 69 height 19
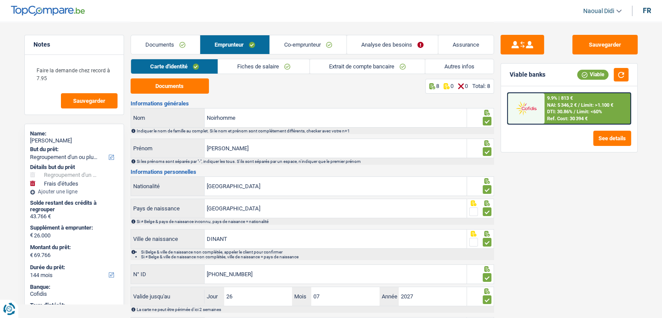
click at [259, 62] on link "Fiches de salaire" at bounding box center [263, 66] width 91 height 14
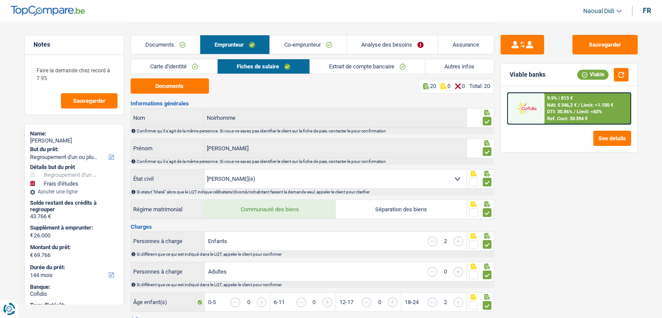
click at [456, 68] on link "Autres infos" at bounding box center [460, 66] width 68 height 14
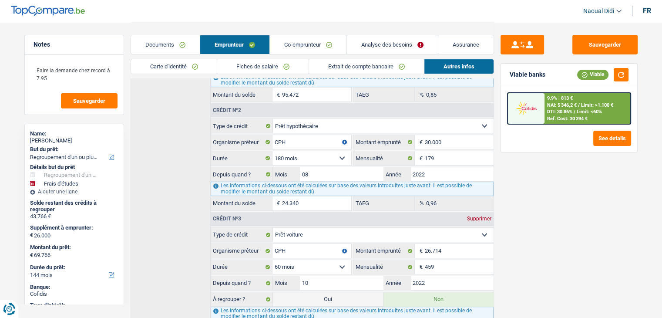
scroll to position [348, 0]
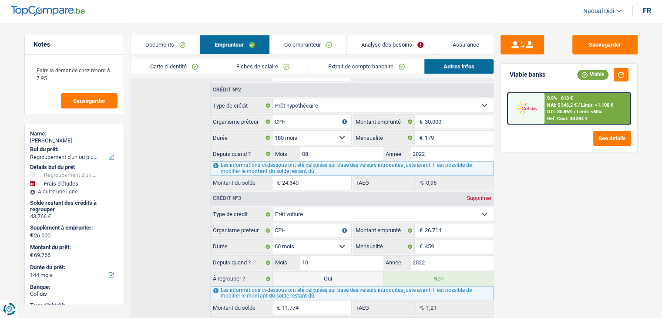
click at [371, 49] on link "Analyse des besoins" at bounding box center [392, 44] width 91 height 19
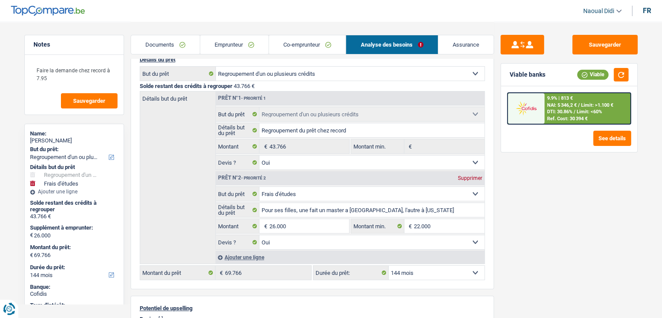
scroll to position [87, 0]
click at [233, 50] on link "Emprunteur" at bounding box center [234, 44] width 68 height 19
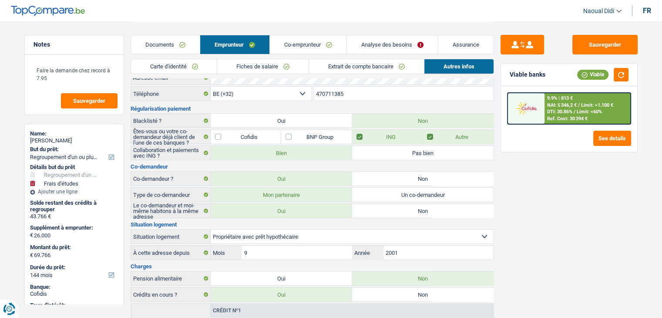
scroll to position [0, 0]
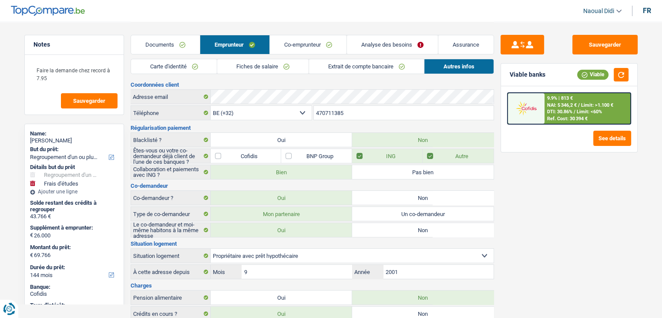
click at [372, 45] on link "Analyse des besoins" at bounding box center [392, 44] width 91 height 19
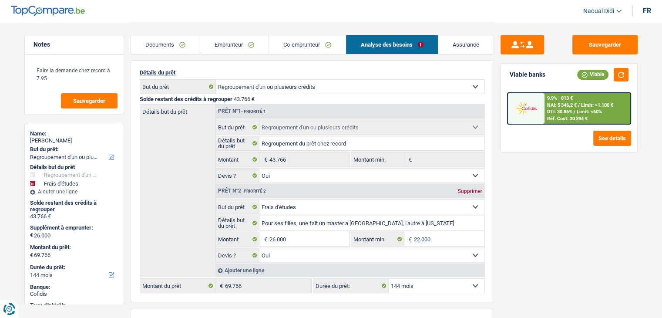
scroll to position [87, 0]
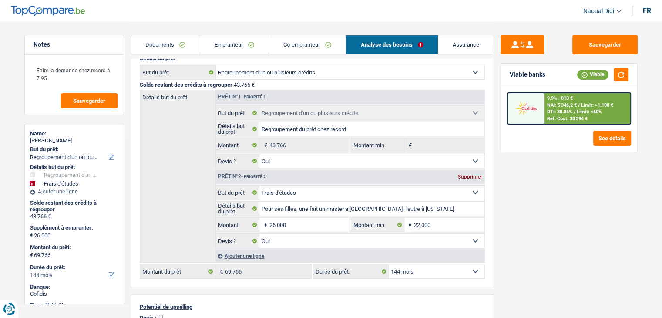
click at [216, 46] on link "Emprunteur" at bounding box center [234, 44] width 68 height 19
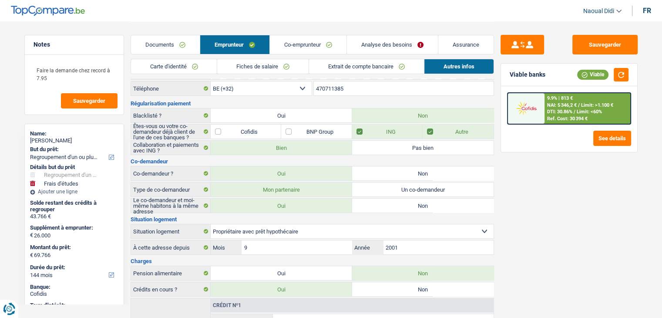
scroll to position [0, 0]
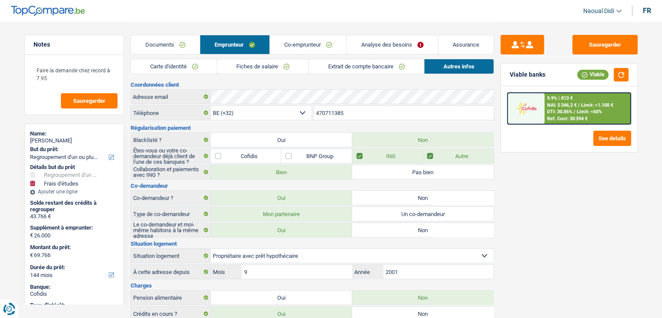
click at [246, 64] on link "Fiches de salaire" at bounding box center [262, 66] width 91 height 14
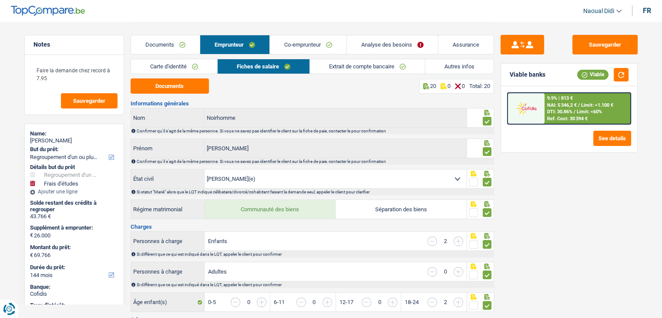
click at [467, 68] on link "Autres infos" at bounding box center [460, 66] width 68 height 14
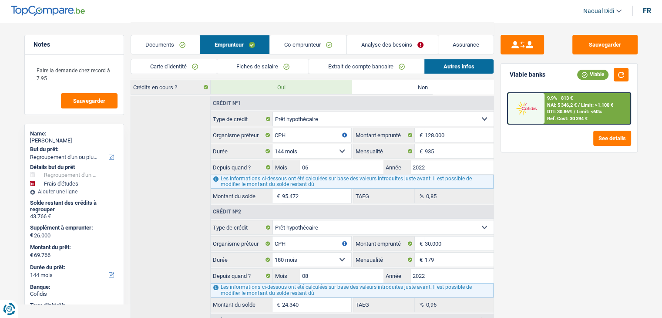
scroll to position [174, 0]
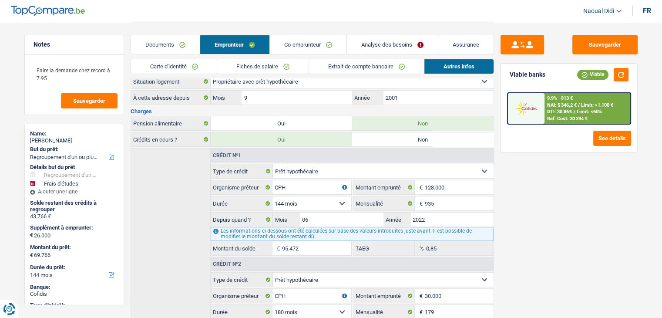
click at [565, 105] on span "NAI: 5 346,2 €" at bounding box center [562, 105] width 30 height 6
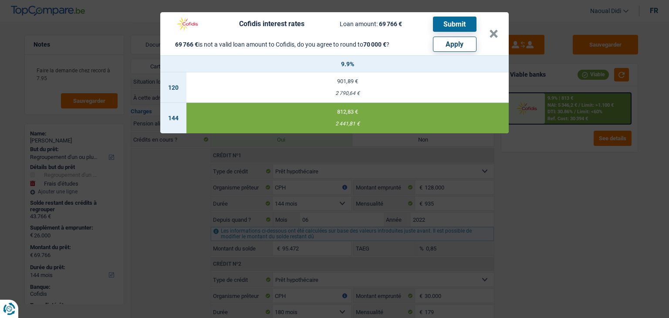
click at [349, 89] on td "901,89 € 2 790,64 €" at bounding box center [347, 87] width 322 height 30
select select "120"
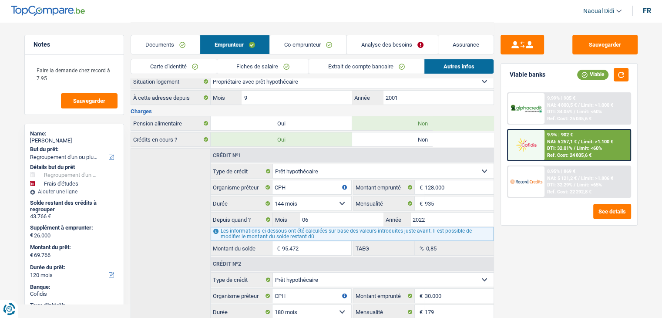
click at [388, 45] on link "Analyse des besoins" at bounding box center [392, 44] width 91 height 19
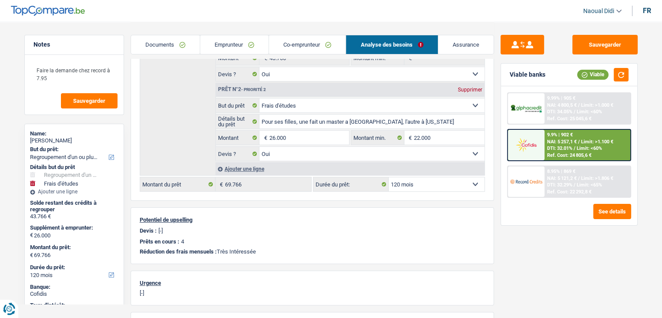
click at [561, 144] on div "9.9% | 902 € NAI: 5 257,1 € / Limit: >1.100 € DTI: 32.01% / Limit: <60% Ref. Co…" at bounding box center [588, 145] width 86 height 30
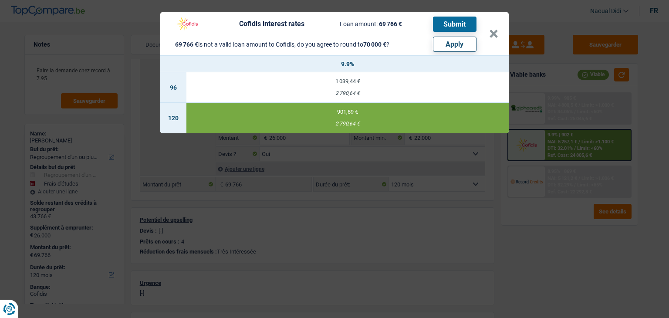
click at [449, 45] on button "Apply" at bounding box center [455, 44] width 44 height 15
type input "26.234"
type input "70.000"
select select "144"
type input "70.000"
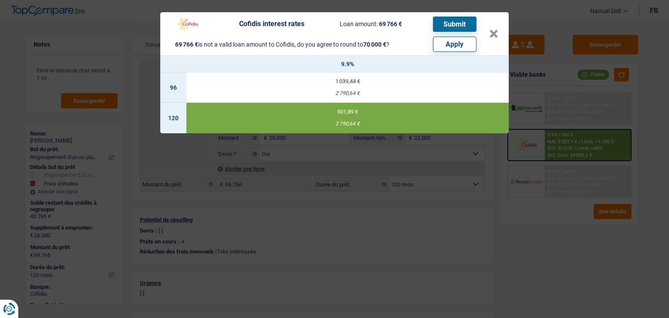
select select "144"
type input "70.000"
select select "144"
select select "other"
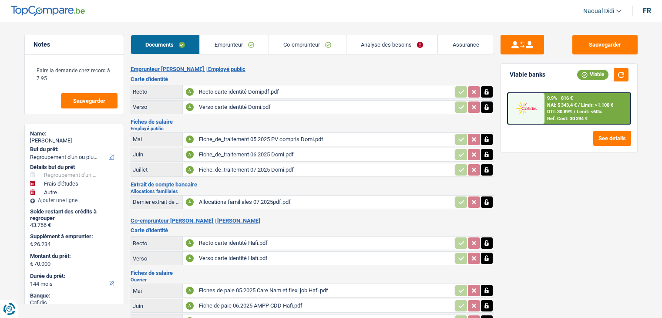
select select "refinancing"
select select "study"
select select "other"
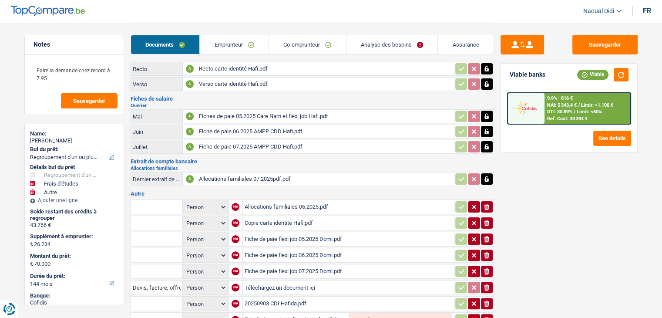
click at [561, 105] on span "NAI: 5 343,4 €" at bounding box center [562, 105] width 30 height 6
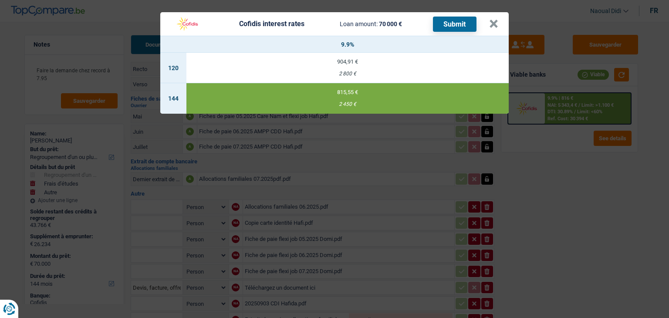
click at [348, 63] on div "904,91 €" at bounding box center [347, 62] width 322 height 6
select select "120"
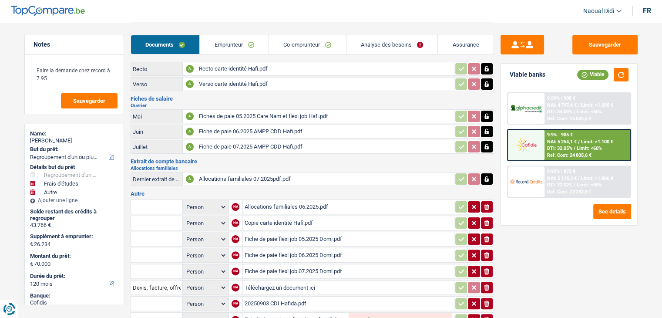
click at [566, 139] on span "NAI: 5 254,1 €" at bounding box center [562, 142] width 30 height 6
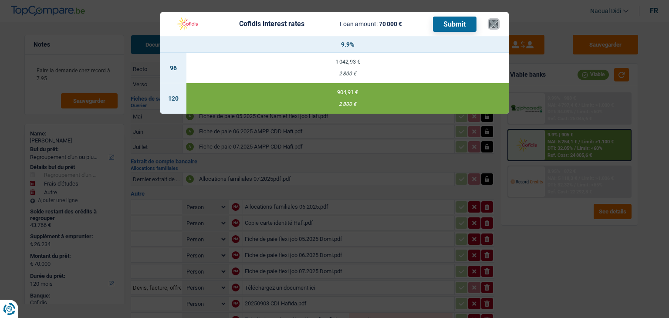
click at [494, 28] on button "×" at bounding box center [493, 24] width 9 height 9
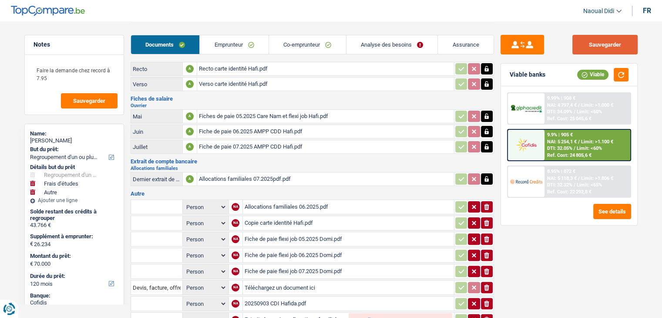
click at [603, 52] on button "Sauvegarder" at bounding box center [605, 45] width 65 height 20
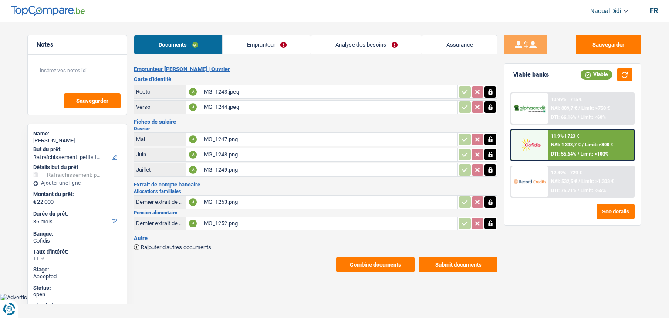
select select "houseOrGarden"
select select "36"
click at [197, 248] on div "Emprunteur Hanane Ferah | Ouvrier Carte d'identité Recto A IMG_1243.jpeg Verso …" at bounding box center [316, 169] width 364 height 206
click at [197, 247] on div "Emprunteur Hanane Ferah | Ouvrier Carte d'identité Recto A IMG_1243.jpeg Verso …" at bounding box center [316, 169] width 364 height 206
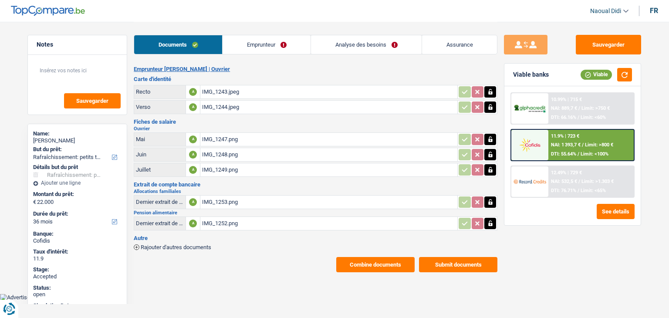
click at [194, 244] on span "Rajouter d'autres documents" at bounding box center [176, 247] width 71 height 6
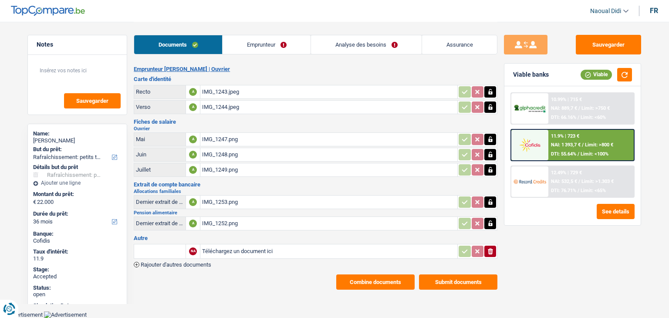
click at [170, 245] on input "text" at bounding box center [160, 251] width 48 height 14
click at [162, 268] on li "Dernier extrait de compte pour vos allocations familiales" at bounding box center [211, 268] width 147 height 11
type input "Dernier extrait de compte pour vos allocations familiales"
click at [209, 251] on input "Téléchargez un document ici" at bounding box center [328, 251] width 253 height 13
type input "C:\fakepath\IMG_1252.png"
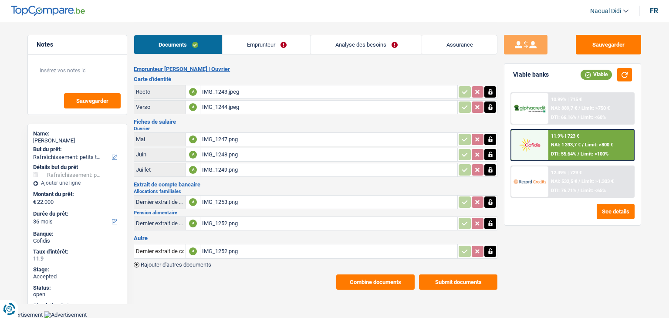
click at [167, 262] on span "Rajouter d'autres documents" at bounding box center [176, 265] width 71 height 6
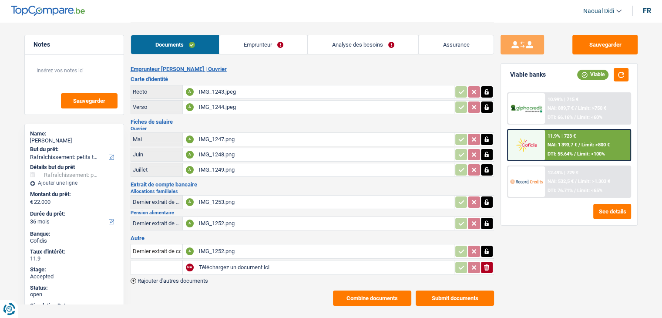
click at [214, 265] on input "Téléchargez un document ici" at bounding box center [325, 267] width 253 height 13
type input "C:\fakepath\IMG_1253.png"
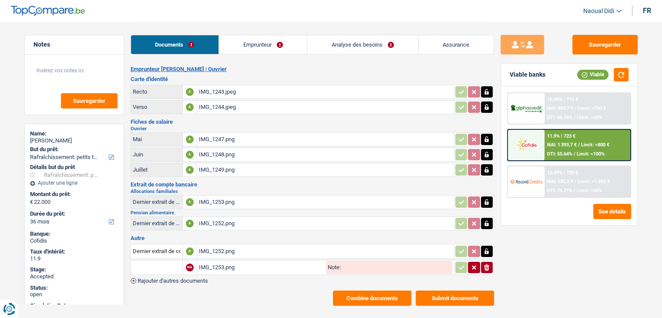
click at [197, 278] on span "Rajouter d'autres documents" at bounding box center [173, 281] width 71 height 6
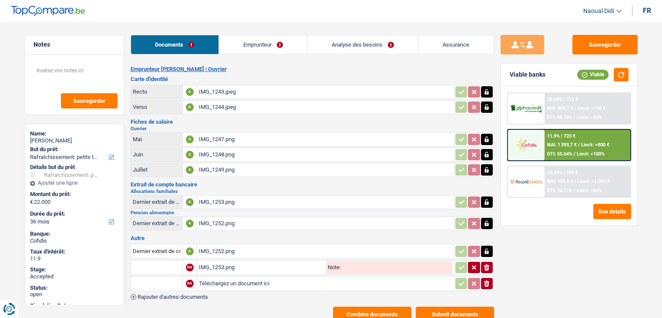
click at [217, 279] on input "Téléchargez un document ici" at bounding box center [325, 283] width 253 height 13
type input "C:\fakepath\IMG_1257.png"
click at [198, 294] on span "Rajouter d'autres documents" at bounding box center [173, 297] width 71 height 6
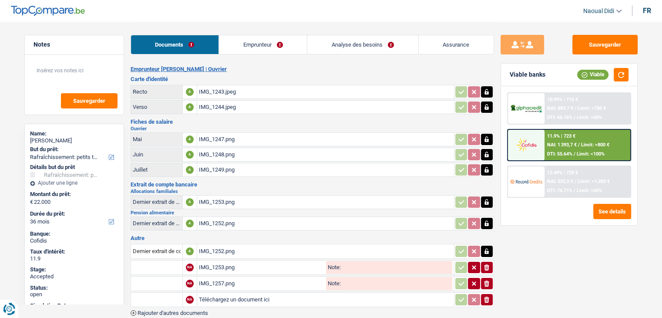
click at [217, 294] on input "Téléchargez un document ici" at bounding box center [325, 299] width 253 height 13
type input "C:\fakepath\IMG_1260.png"
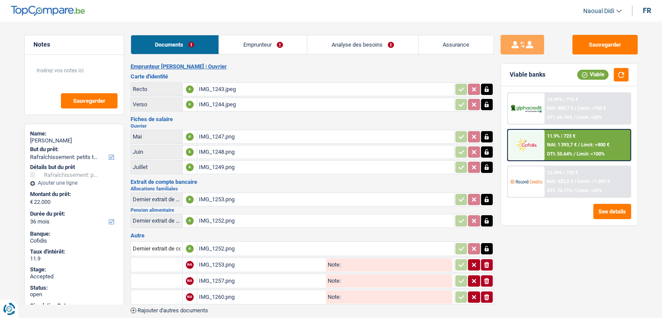
scroll to position [42, 0]
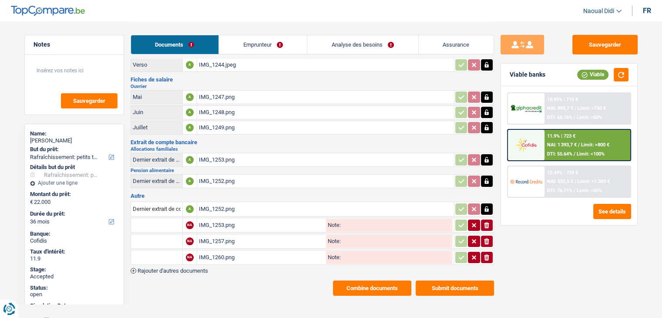
click at [342, 220] on input "Note:" at bounding box center [396, 225] width 111 height 13
drag, startPoint x: 363, startPoint y: 218, endPoint x: 331, endPoint y: 216, distance: 31.4
click at [331, 219] on div "Note: alllocs" at bounding box center [389, 225] width 126 height 13
type input "allocs"
click at [359, 238] on input "Note:" at bounding box center [396, 241] width 111 height 13
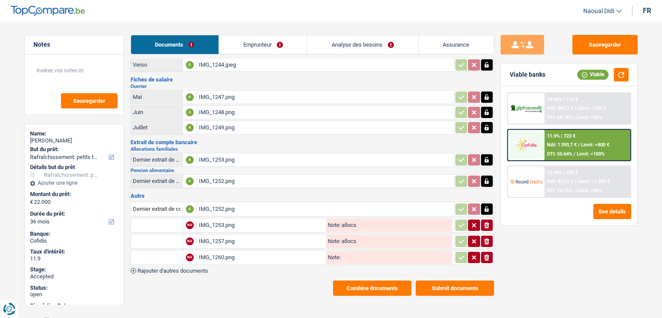
type input "allocs"
click at [351, 253] on input "Note:" at bounding box center [396, 257] width 111 height 13
type input "Composition"
click at [595, 51] on button "Sauvegarder" at bounding box center [605, 45] width 65 height 20
click at [449, 283] on button "Submit documents" at bounding box center [455, 287] width 78 height 15
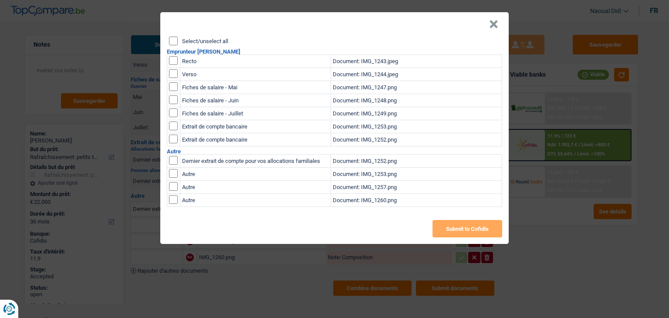
click at [174, 199] on input "checkbox" at bounding box center [173, 199] width 9 height 9
checkbox input "true"
click at [174, 185] on input "checkbox" at bounding box center [173, 186] width 9 height 9
checkbox input "true"
click at [174, 178] on td at bounding box center [173, 174] width 13 height 13
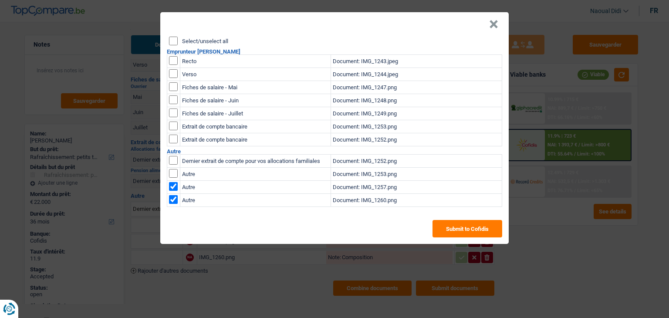
click at [174, 172] on input "checkbox" at bounding box center [173, 173] width 9 height 9
checkbox input "true"
click at [172, 157] on input "checkbox" at bounding box center [173, 160] width 9 height 9
checkbox input "true"
click at [462, 228] on button "Submit to Cofidis" at bounding box center [467, 228] width 70 height 17
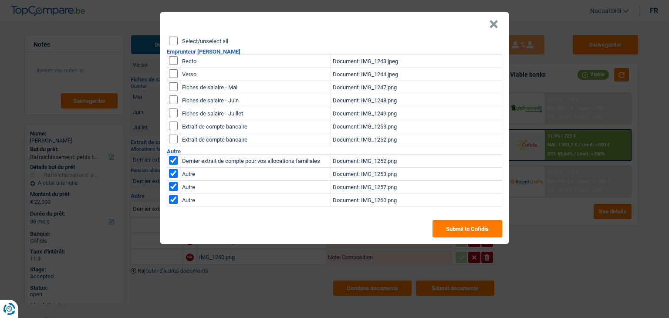
click at [496, 23] on button "×" at bounding box center [493, 24] width 9 height 9
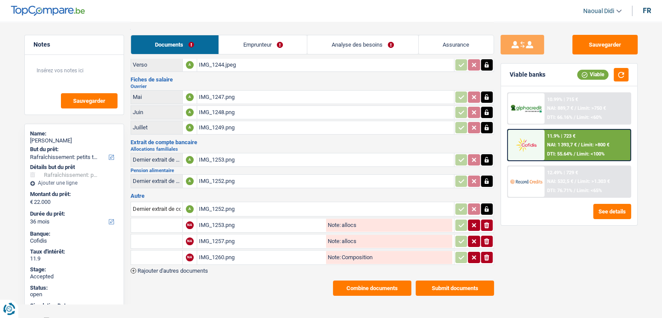
click at [364, 281] on button "Combine documents" at bounding box center [372, 287] width 78 height 15
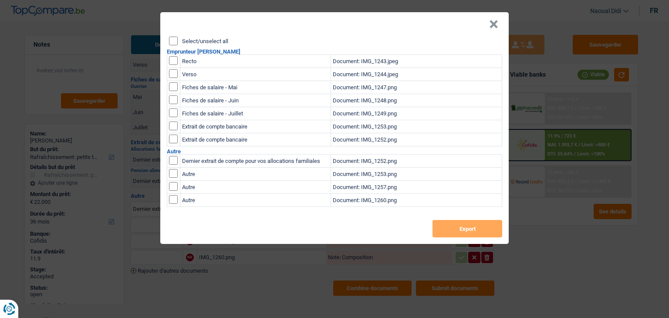
click at [173, 201] on input "checkbox" at bounding box center [173, 199] width 9 height 9
checkbox input "true"
click at [172, 185] on input "checkbox" at bounding box center [173, 186] width 9 height 9
checkbox input "true"
click at [171, 172] on input "checkbox" at bounding box center [173, 173] width 9 height 9
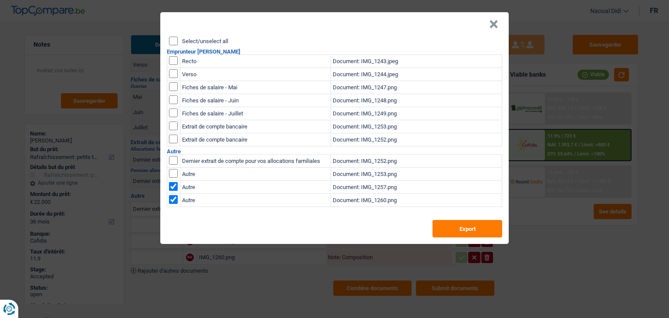
checkbox input "true"
click at [172, 41] on input "Select/unselect all" at bounding box center [173, 41] width 9 height 9
checkbox input "true"
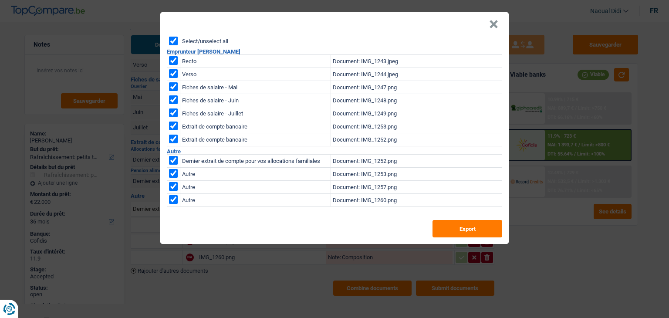
checkbox input "true"
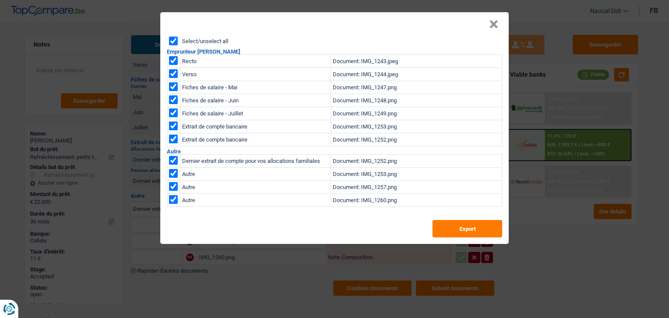
checkbox input "true"
click at [453, 230] on button "Export" at bounding box center [467, 228] width 70 height 17
click at [207, 294] on div "× Select/unselect all Emprunteur Hanane Ferah Recto Document: IMG_1243.jpeg Ver…" at bounding box center [334, 159] width 669 height 318
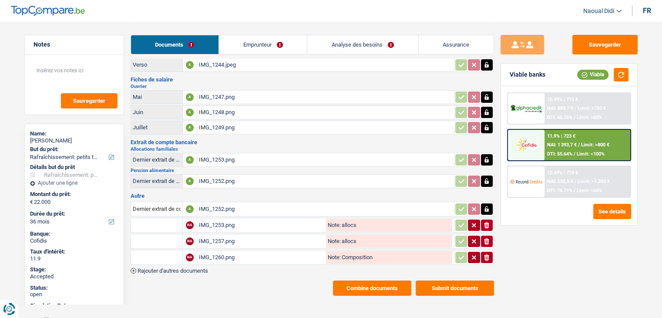
click at [255, 45] on link "Emprunteur" at bounding box center [263, 44] width 88 height 19
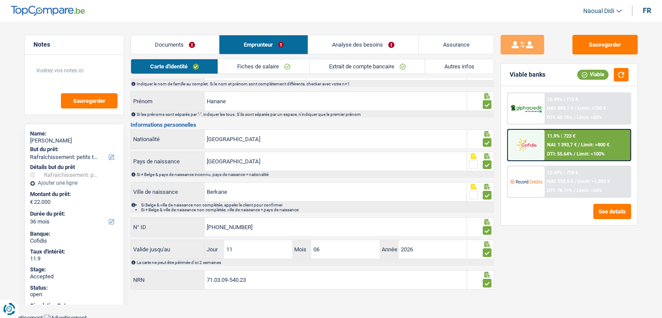
scroll to position [48, 0]
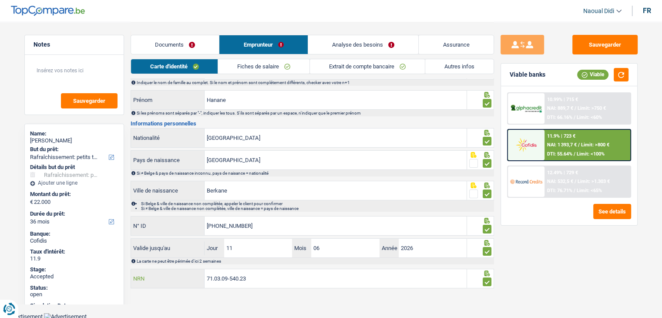
drag, startPoint x: 242, startPoint y: 280, endPoint x: 197, endPoint y: 276, distance: 45.1
click at [197, 276] on div "71.03.09-540.23 NRN" at bounding box center [299, 278] width 336 height 19
drag, startPoint x: 73, startPoint y: 141, endPoint x: 27, endPoint y: 143, distance: 46.7
click at [27, 143] on div "Name: Hanane Ferah But du prêt: Confort maison: meubles, textile, peinture, éle…" at bounding box center [74, 262] width 100 height 277
copy div "Hanane Ferah"
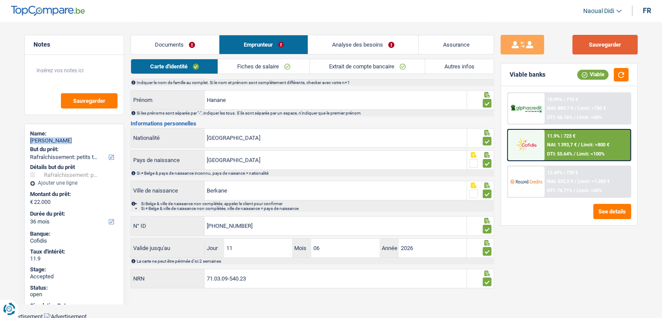
click at [611, 47] on button "Sauvegarder" at bounding box center [605, 45] width 65 height 20
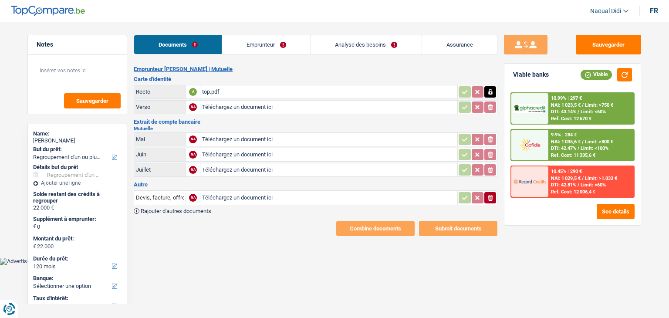
select select "refinancing"
select select "120"
click at [253, 41] on link "Emprunteur" at bounding box center [266, 44] width 88 height 19
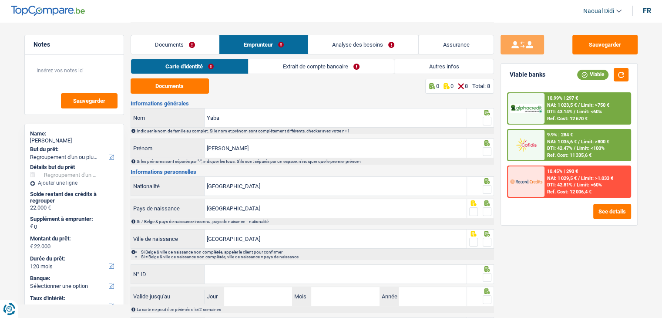
click at [304, 68] on link "Extrait de compte bancaire" at bounding box center [321, 66] width 145 height 14
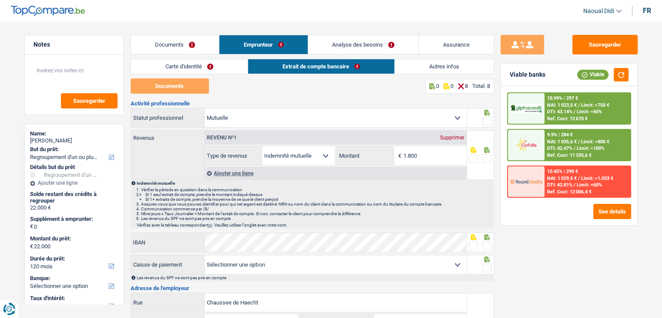
click at [165, 43] on link "Documents" at bounding box center [175, 44] width 88 height 19
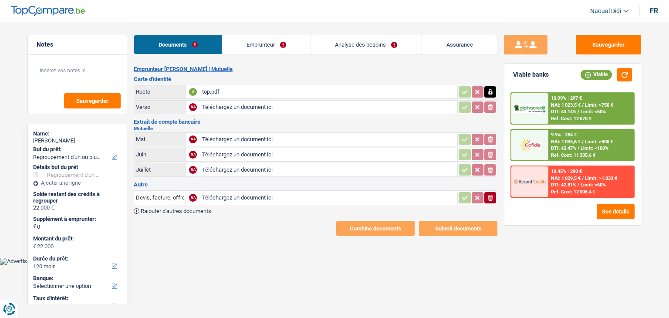
click at [226, 141] on input "Téléchargez un document ici" at bounding box center [328, 139] width 253 height 13
click at [226, 138] on input "Téléchargez un document ici" at bounding box center [328, 139] width 253 height 13
type input "C:\fakepath\top.pdf"
click at [624, 39] on button "Sauvegarder" at bounding box center [608, 45] width 65 height 20
click at [265, 41] on link "Emprunteur" at bounding box center [266, 44] width 88 height 19
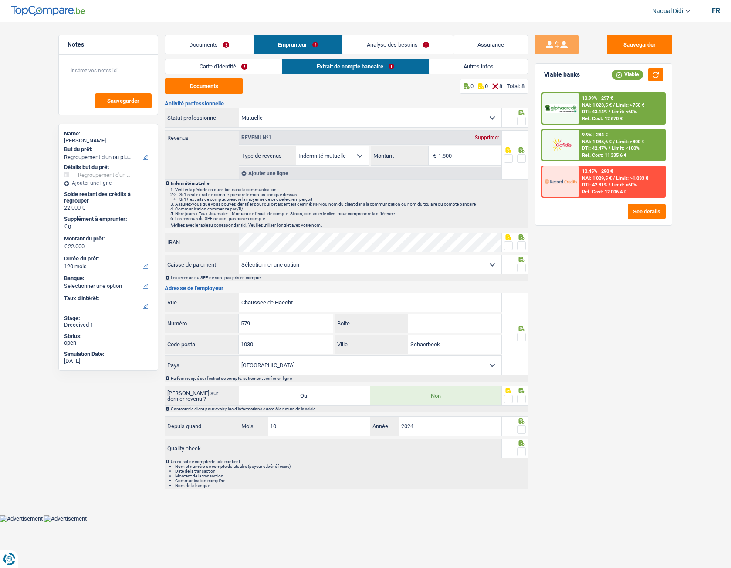
click at [243, 61] on link "Carte d'identité" at bounding box center [223, 66] width 117 height 14
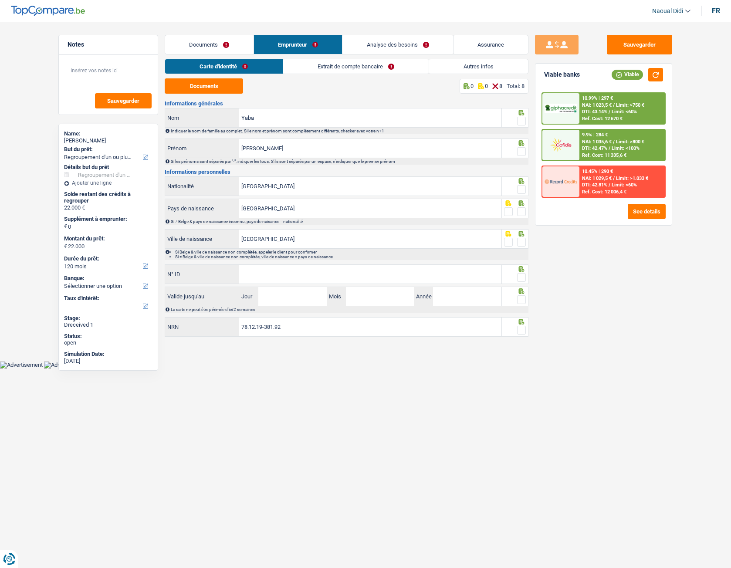
click at [206, 40] on link "Documents" at bounding box center [209, 44] width 88 height 19
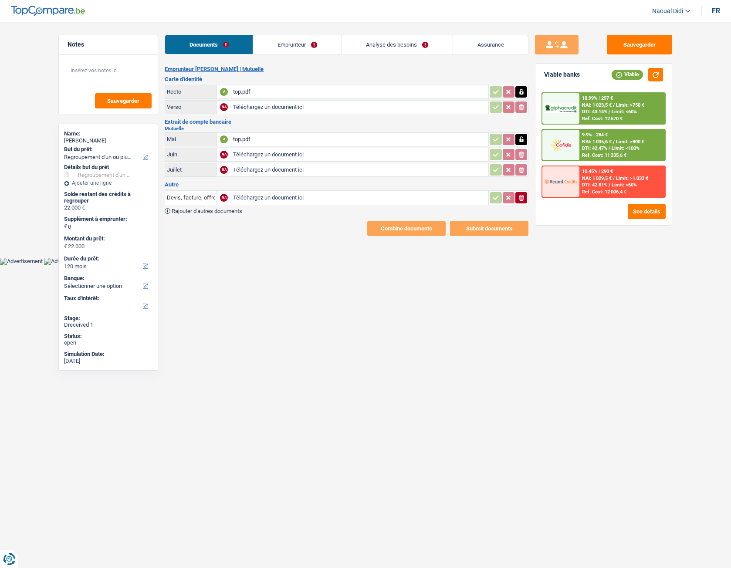
click at [286, 49] on link "Emprunteur" at bounding box center [297, 44] width 88 height 19
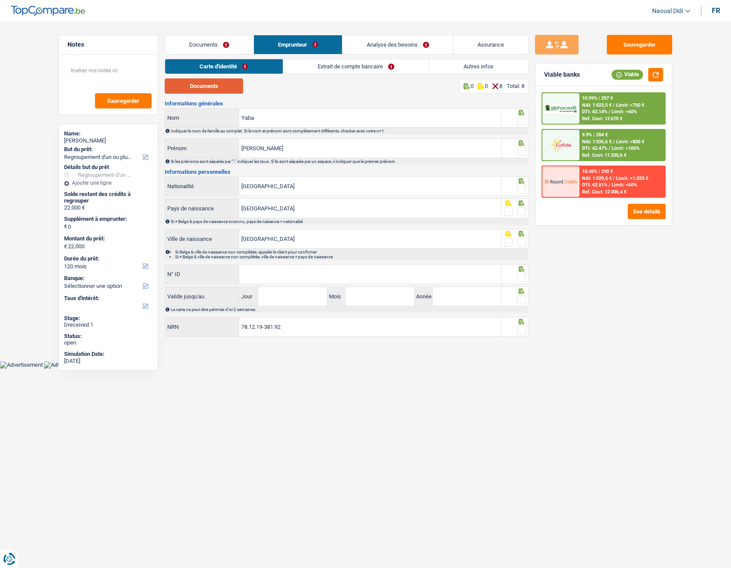
click at [202, 88] on button "Documents" at bounding box center [204, 85] width 78 height 15
click at [195, 51] on link "Documents" at bounding box center [209, 44] width 88 height 19
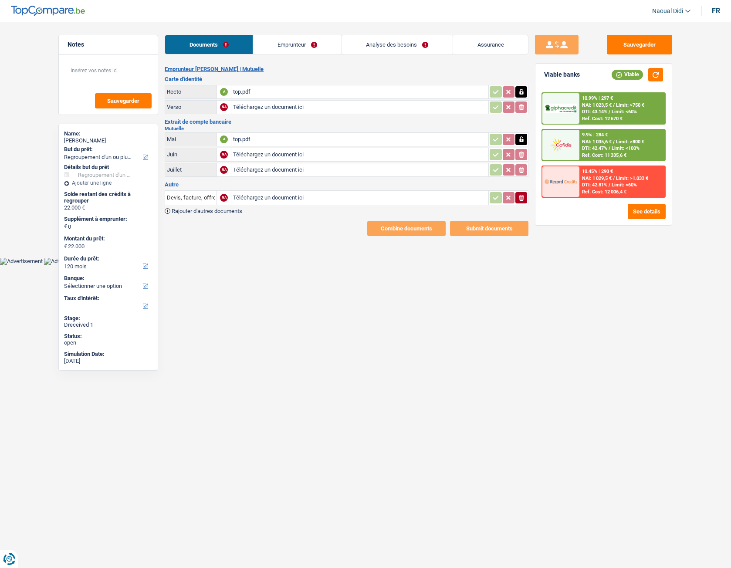
click at [271, 41] on link "Emprunteur" at bounding box center [297, 44] width 88 height 19
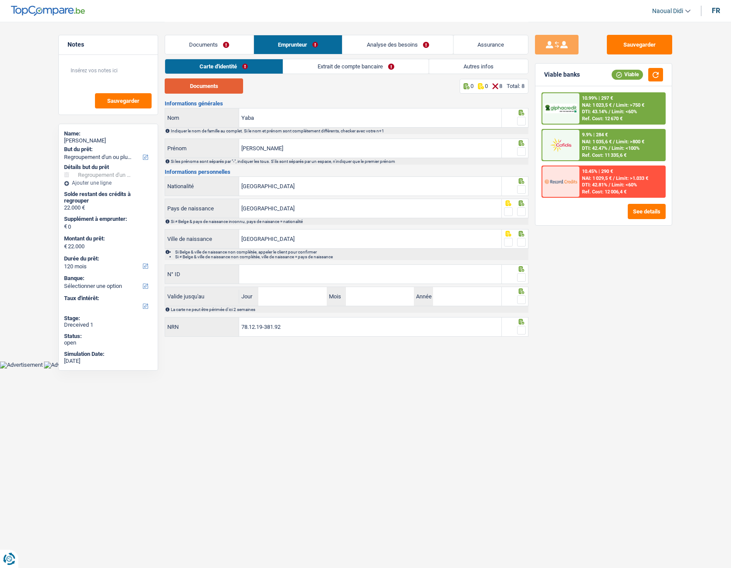
click at [205, 85] on button "Documents" at bounding box center [204, 85] width 78 height 15
click at [224, 67] on link "Carte d'identité" at bounding box center [223, 66] width 117 height 14
click at [207, 46] on link "Documents" at bounding box center [209, 44] width 88 height 19
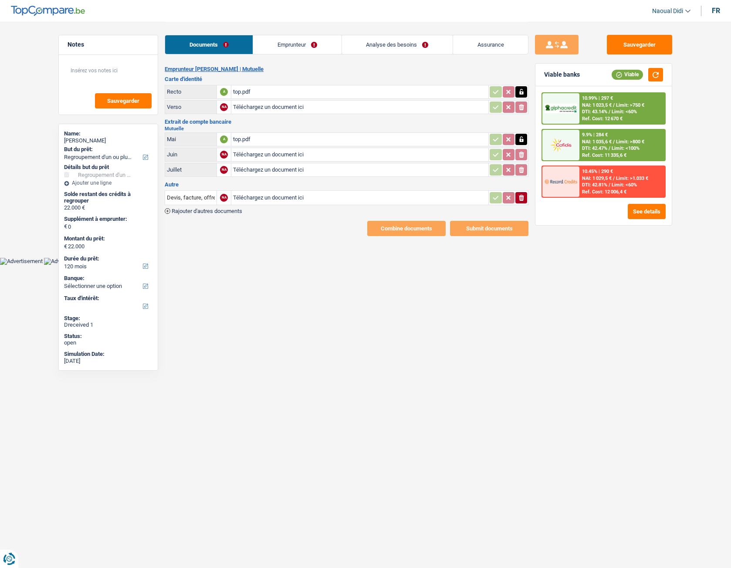
click at [237, 87] on div "top.pdf" at bounding box center [359, 91] width 253 height 13
click at [275, 51] on link "Emprunteur" at bounding box center [297, 44] width 88 height 19
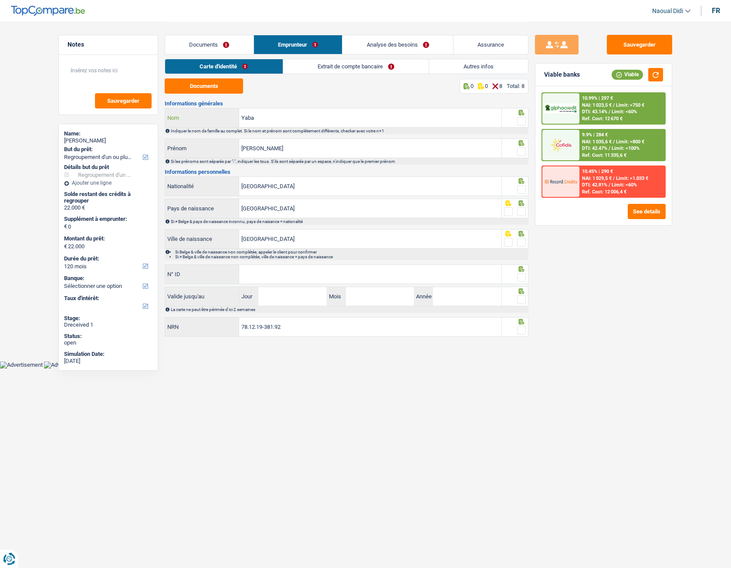
click at [270, 113] on input "Yaba" at bounding box center [370, 117] width 262 height 19
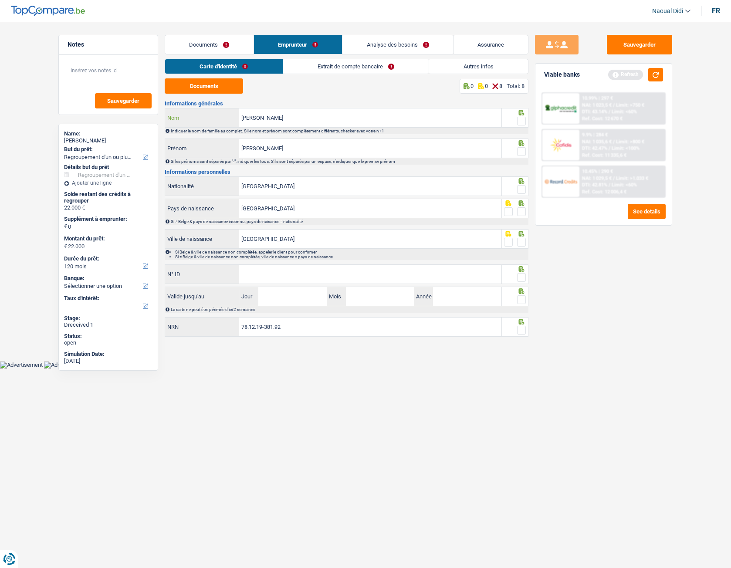
type input "[PERSON_NAME]"
click at [520, 120] on span at bounding box center [521, 121] width 9 height 9
click at [0, 0] on input "radio" at bounding box center [0, 0] width 0 height 0
click at [521, 148] on span at bounding box center [521, 151] width 9 height 9
click at [0, 0] on input "radio" at bounding box center [0, 0] width 0 height 0
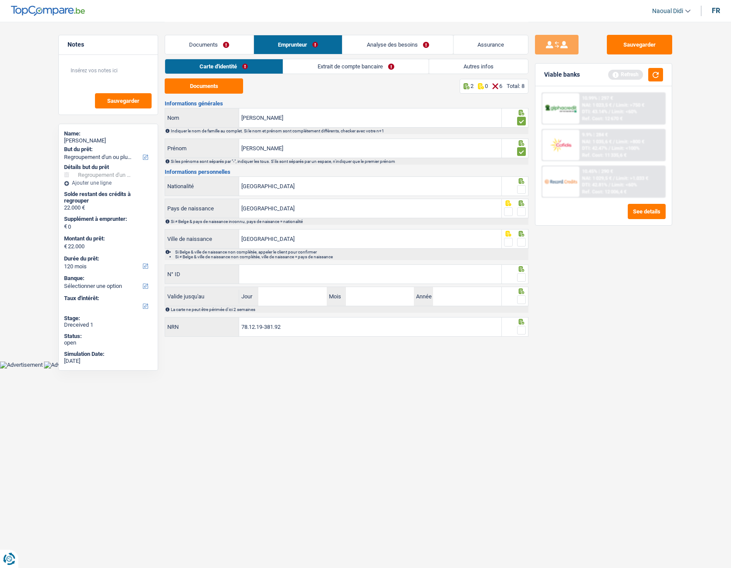
click at [521, 189] on span at bounding box center [521, 189] width 9 height 9
click at [0, 0] on input "radio" at bounding box center [0, 0] width 0 height 0
drag, startPoint x: 521, startPoint y: 189, endPoint x: 518, endPoint y: 203, distance: 13.8
click at [521, 189] on span at bounding box center [521, 189] width 9 height 9
click at [0, 0] on input "radio" at bounding box center [0, 0] width 0 height 0
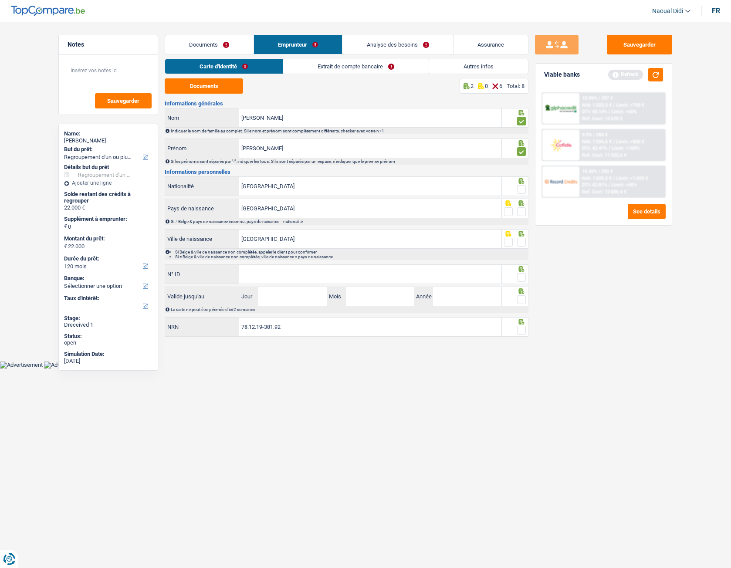
click at [519, 212] on span at bounding box center [521, 211] width 9 height 9
click at [0, 0] on input "radio" at bounding box center [0, 0] width 0 height 0
click at [519, 242] on span at bounding box center [521, 242] width 9 height 9
click at [0, 0] on input "radio" at bounding box center [0, 0] width 0 height 0
click at [304, 278] on input "N° ID" at bounding box center [370, 274] width 262 height 19
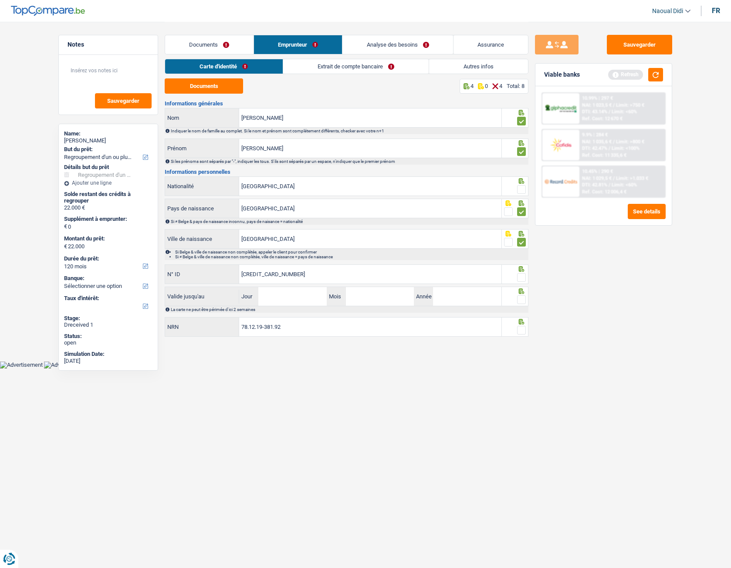
type input "[CREDIT_CARD_NUMBER]"
click at [520, 277] on span at bounding box center [521, 277] width 9 height 9
click at [0, 0] on input "radio" at bounding box center [0, 0] width 0 height 0
click at [291, 299] on input "Jour" at bounding box center [292, 296] width 68 height 19
type input "10"
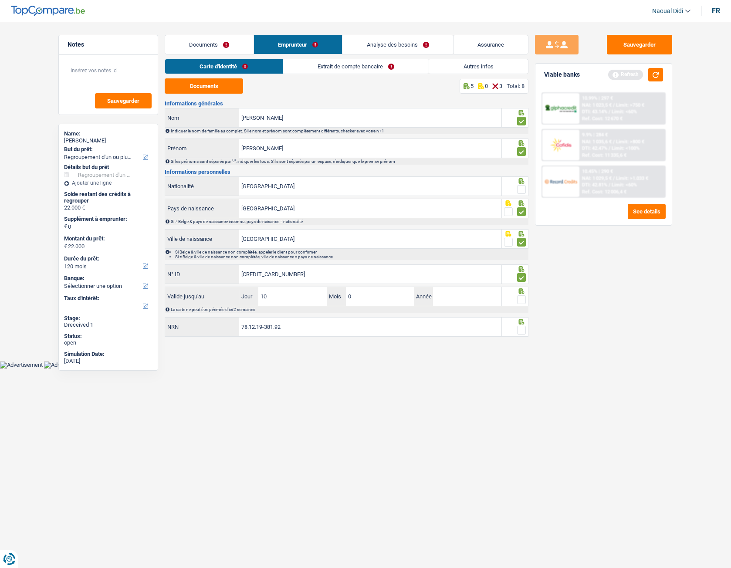
type input "07"
type input "2035"
click at [523, 317] on span at bounding box center [521, 330] width 9 height 9
click at [0, 0] on input "radio" at bounding box center [0, 0] width 0 height 0
click at [523, 297] on span at bounding box center [521, 299] width 9 height 9
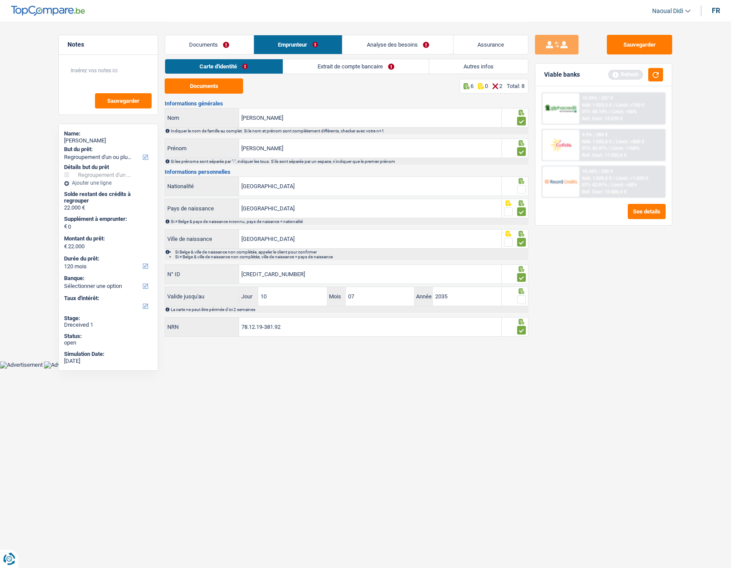
click at [0, 0] on input "radio" at bounding box center [0, 0] width 0 height 0
click at [518, 193] on span at bounding box center [521, 189] width 9 height 9
click at [0, 0] on input "radio" at bounding box center [0, 0] width 0 height 0
click at [655, 51] on button "Sauvegarder" at bounding box center [639, 45] width 65 height 20
click at [350, 68] on link "Extrait de compte bancaire" at bounding box center [355, 66] width 145 height 14
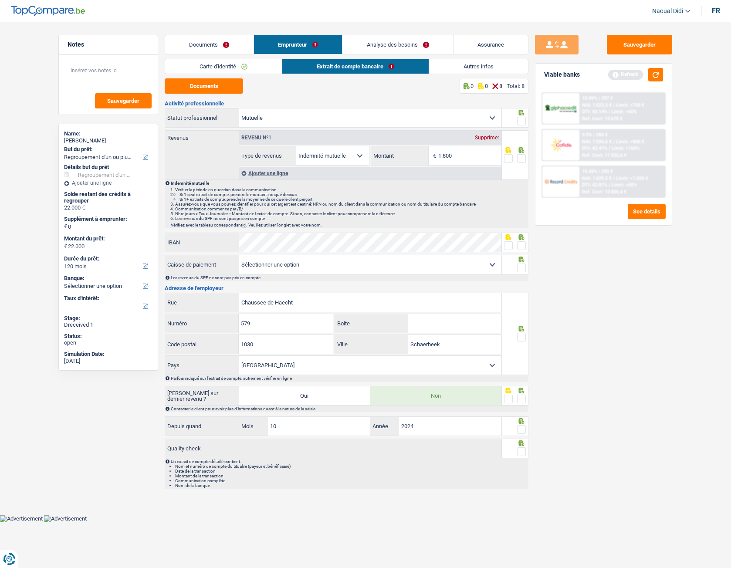
drag, startPoint x: 110, startPoint y: 143, endPoint x: 64, endPoint y: 142, distance: 46.6
click at [64, 142] on div "Name: [PERSON_NAME] But du prêt: Confort maison: meubles, textile, peinture, él…" at bounding box center [108, 247] width 100 height 247
click at [465, 154] on input "1.800" at bounding box center [469, 155] width 63 height 19
type input "1.500"
click at [628, 312] on div "Sauvegarder Viable banks Refresh 10.99% | 297 € NAI: 1 023,5 € / Limit: >750 € …" at bounding box center [603, 294] width 150 height 519
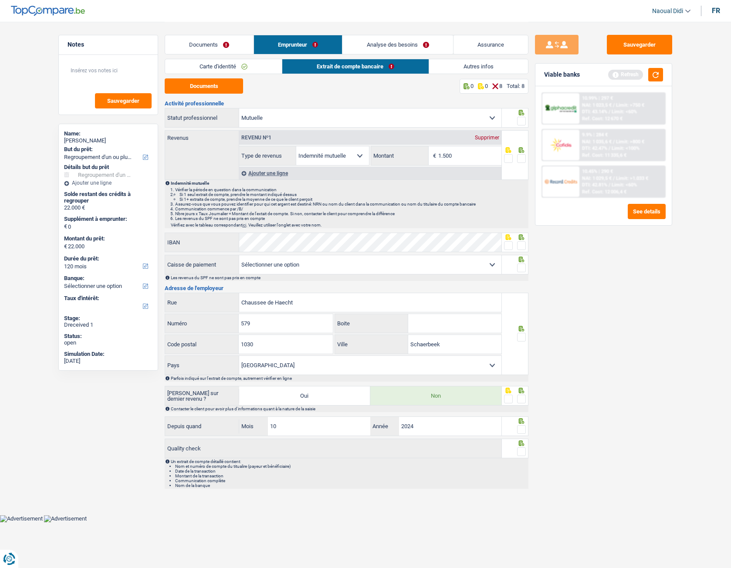
click at [520, 159] on span at bounding box center [521, 158] width 9 height 9
click at [0, 0] on input "radio" at bounding box center [0, 0] width 0 height 0
click at [520, 122] on span at bounding box center [521, 121] width 9 height 9
click at [0, 0] on input "radio" at bounding box center [0, 0] width 0 height 0
click at [523, 247] on span at bounding box center [521, 245] width 9 height 9
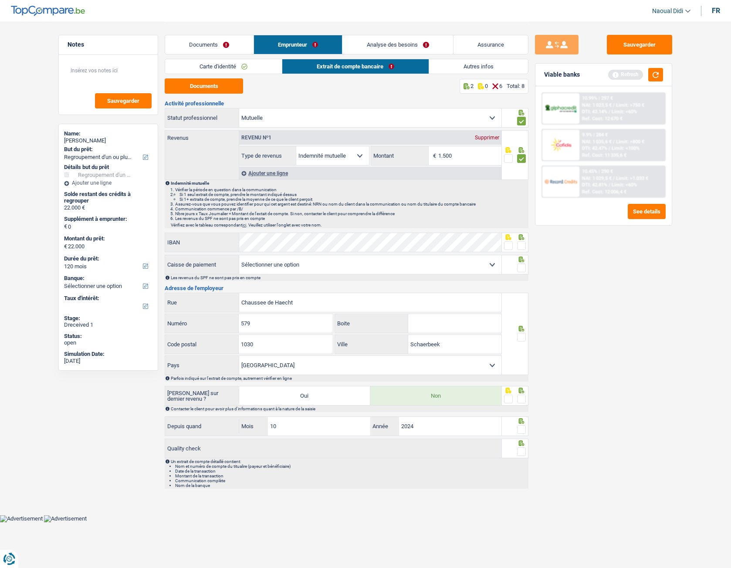
click at [0, 0] on input "radio" at bounding box center [0, 0] width 0 height 0
click at [526, 271] on label at bounding box center [521, 267] width 9 height 9
click at [0, 0] on input "radio" at bounding box center [0, 0] width 0 height 0
click at [523, 317] on span at bounding box center [521, 337] width 9 height 9
click at [0, 0] on input "radio" at bounding box center [0, 0] width 0 height 0
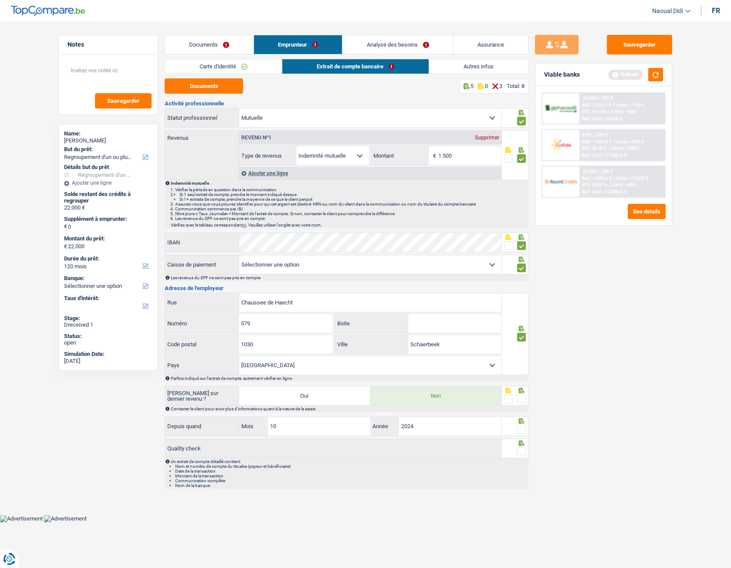
click at [519, 317] on span at bounding box center [521, 399] width 9 height 9
click at [0, 0] on input "radio" at bounding box center [0, 0] width 0 height 0
click at [523, 317] on span at bounding box center [521, 429] width 9 height 9
click at [0, 0] on input "radio" at bounding box center [0, 0] width 0 height 0
click at [520, 317] on span at bounding box center [521, 451] width 9 height 9
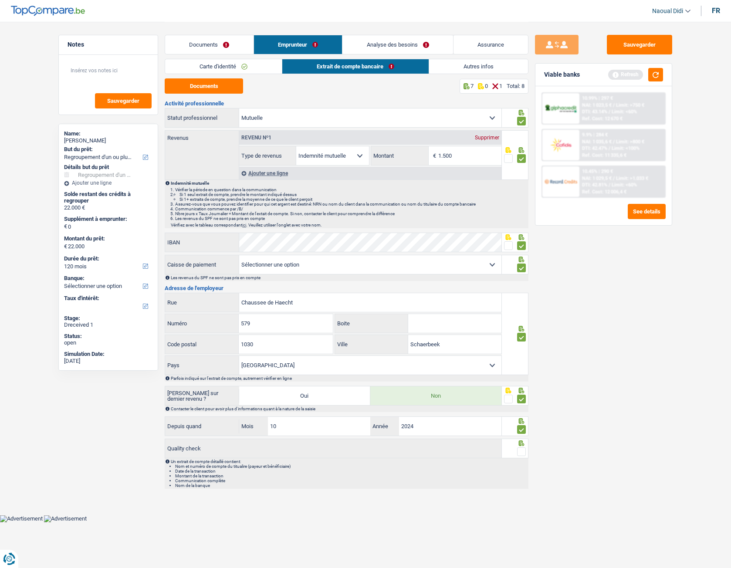
click at [0, 0] on input "radio" at bounding box center [0, 0] width 0 height 0
click at [625, 51] on button "Sauvegarder" at bounding box center [639, 45] width 65 height 20
click at [195, 46] on link "Documents" at bounding box center [209, 44] width 88 height 19
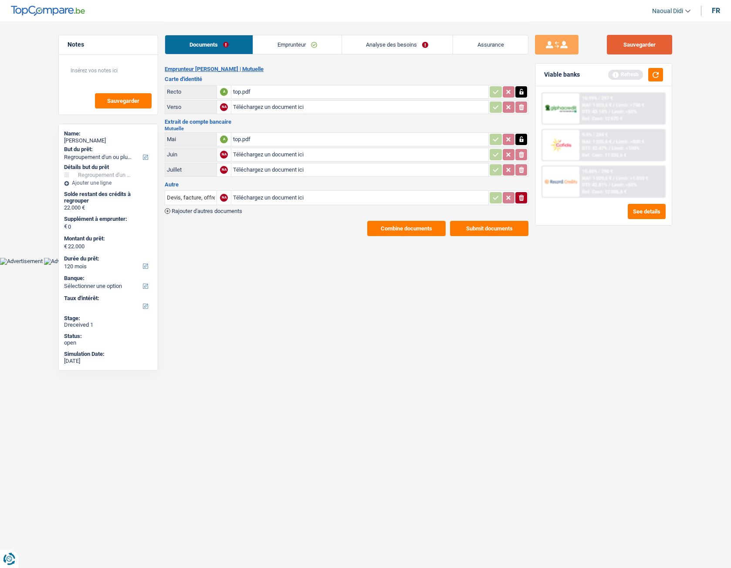
click at [628, 44] on button "Sauvegarder" at bounding box center [639, 45] width 65 height 20
click at [392, 45] on link "Analyse des besoins" at bounding box center [397, 44] width 111 height 19
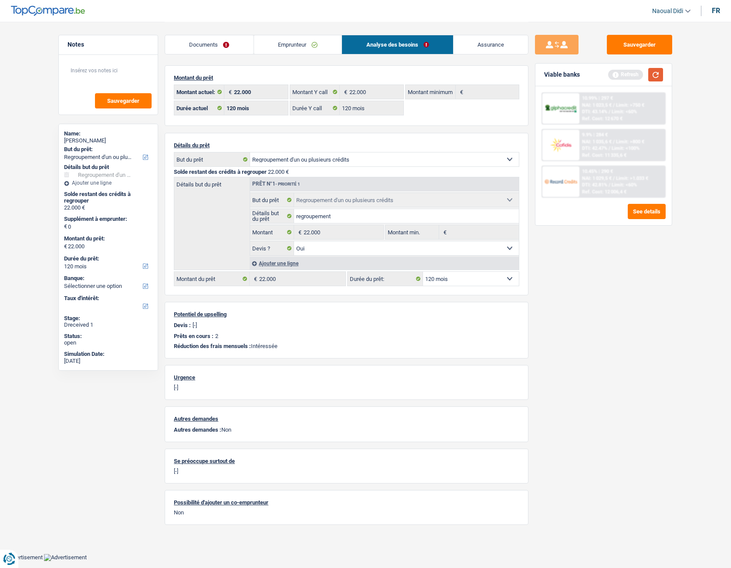
click at [650, 77] on button "button" at bounding box center [655, 75] width 15 height 14
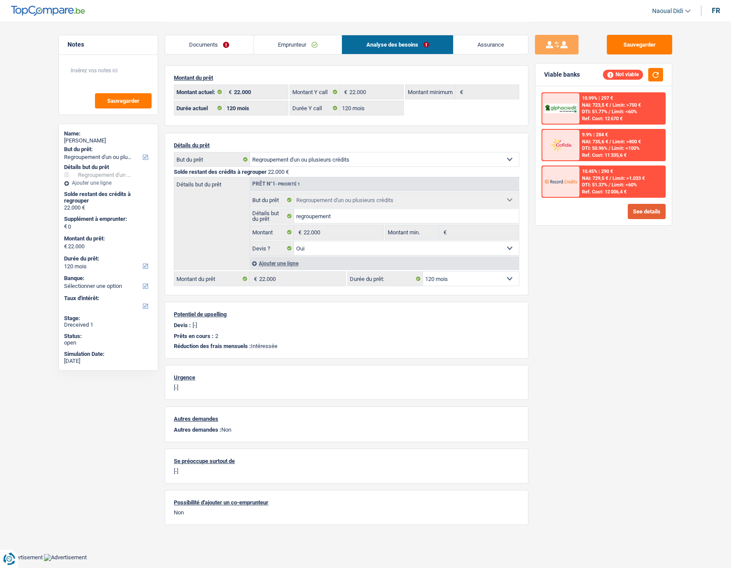
click at [644, 214] on button "See details" at bounding box center [647, 211] width 38 height 15
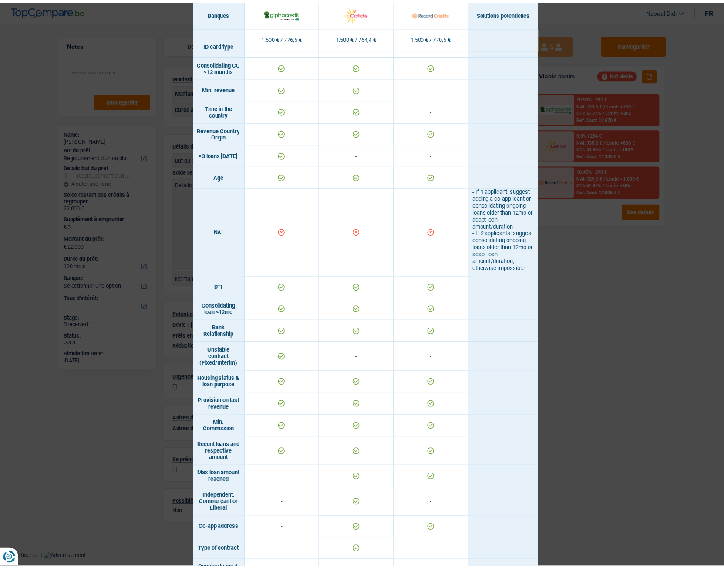
scroll to position [293, 0]
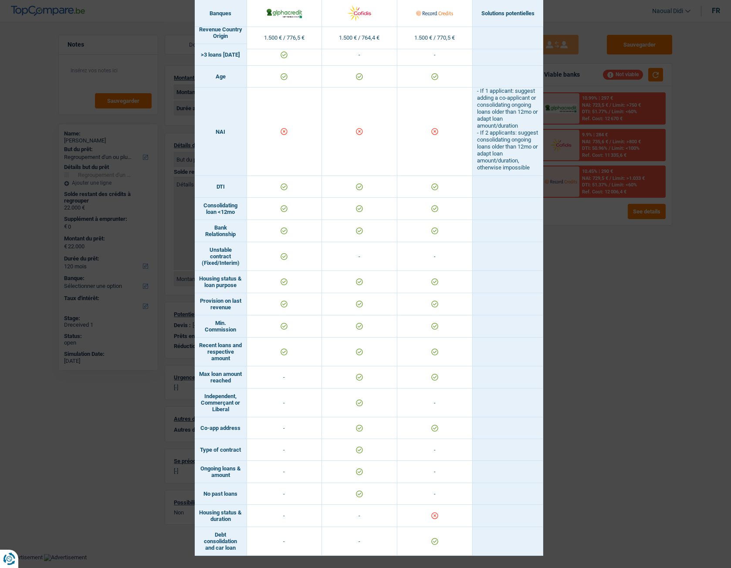
click at [571, 317] on div "Banks conditions × Banques Solutions potentielles Revenus / Charges 1.500 € / 7…" at bounding box center [365, 284] width 731 height 568
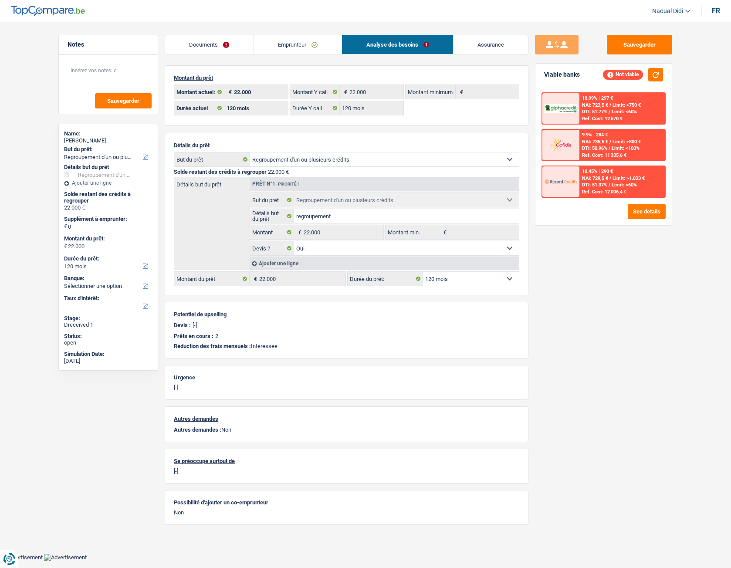
click at [487, 278] on select "12 mois 18 mois 24 mois 30 mois 36 mois 42 mois 48 mois 60 mois 72 mois 84 mois…" at bounding box center [471, 279] width 96 height 14
select select "84"
click at [423, 272] on select "12 mois 18 mois 24 mois 30 mois 36 mois 42 mois 48 mois 60 mois 72 mois 84 mois…" at bounding box center [471, 279] width 96 height 14
select select "84"
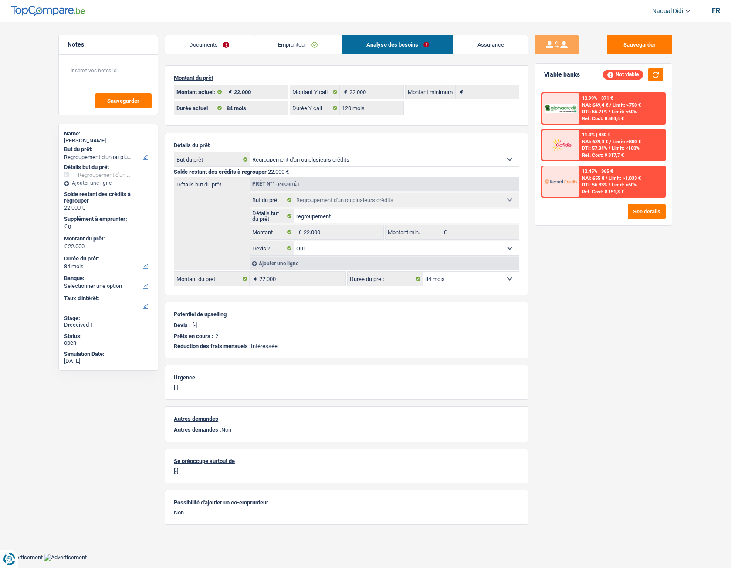
click at [272, 42] on link "Emprunteur" at bounding box center [298, 44] width 88 height 19
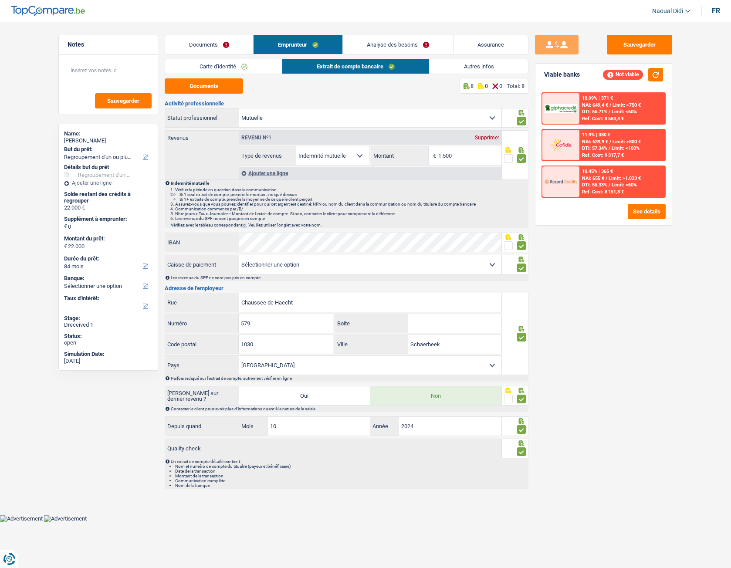
click at [482, 65] on link "Autres infos" at bounding box center [478, 66] width 99 height 14
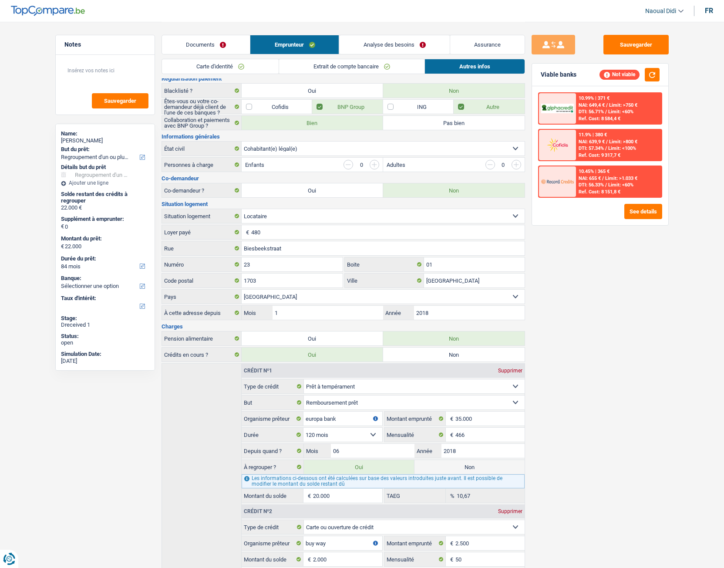
scroll to position [126, 0]
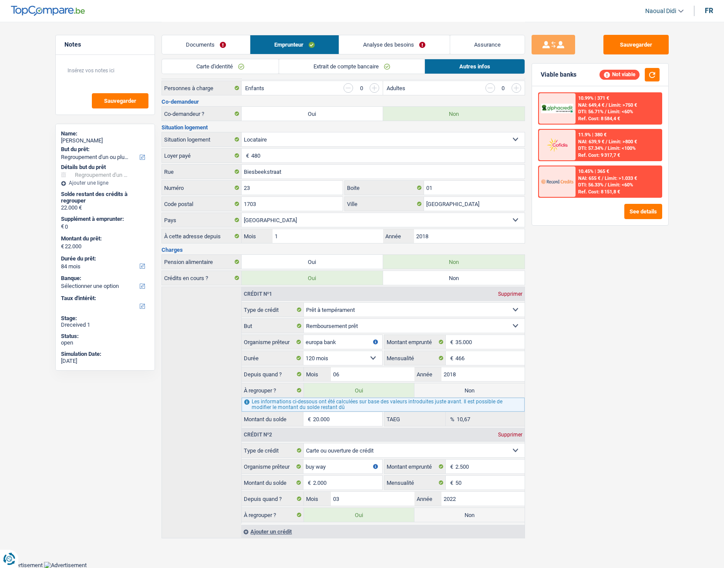
click at [466, 317] on label "Non" at bounding box center [470, 515] width 110 height 14
click at [466, 317] on input "Non" at bounding box center [470, 515] width 110 height 14
radio input "true"
type input "20.000"
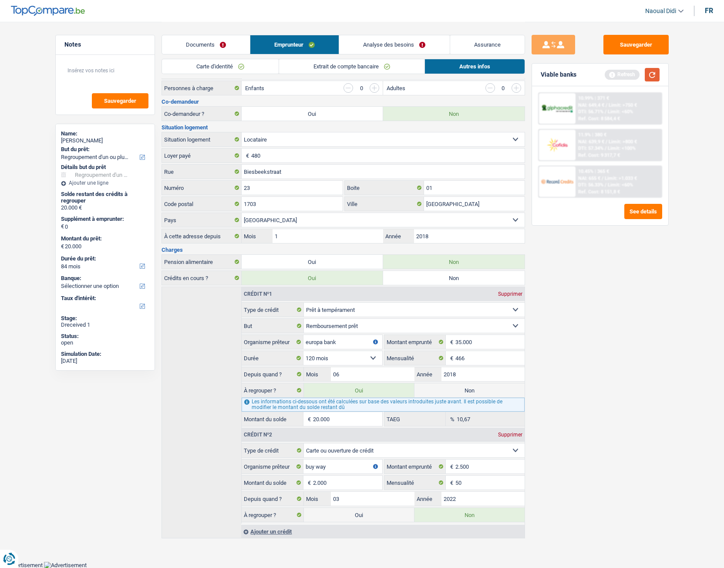
click at [655, 75] on button "button" at bounding box center [652, 75] width 15 height 14
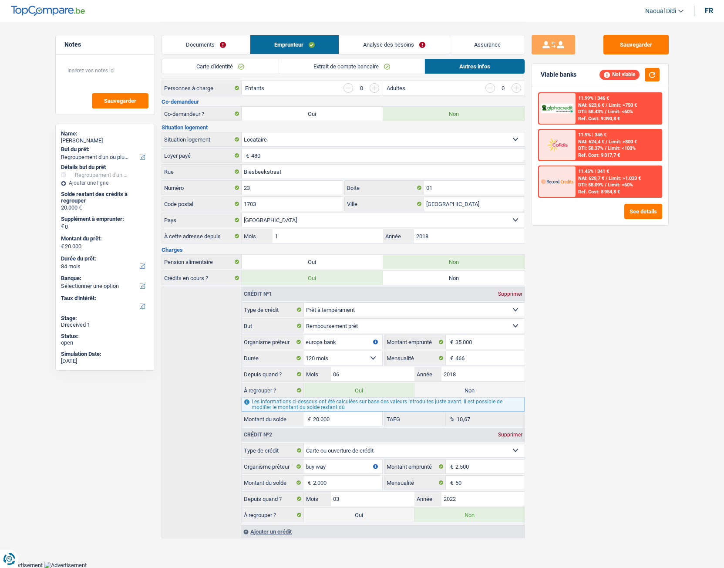
click at [362, 317] on label "Oui" at bounding box center [359, 515] width 110 height 14
click at [362, 317] on input "Oui" at bounding box center [359, 515] width 110 height 14
radio input "true"
type input "22.000"
radio input "false"
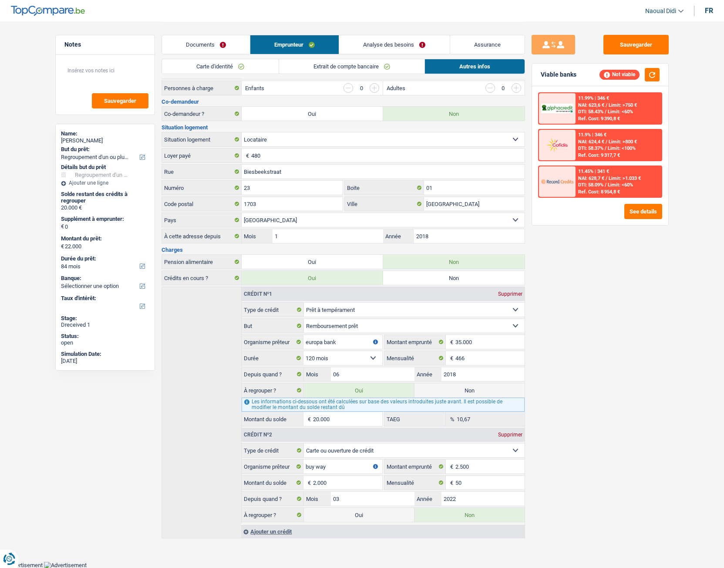
select select "120"
click at [328, 66] on link "Extrait de compte bancaire" at bounding box center [351, 66] width 145 height 14
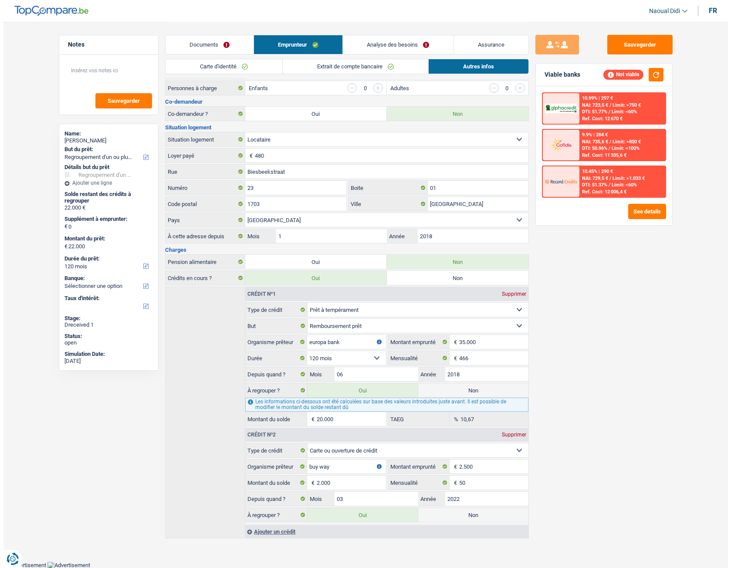
scroll to position [0, 0]
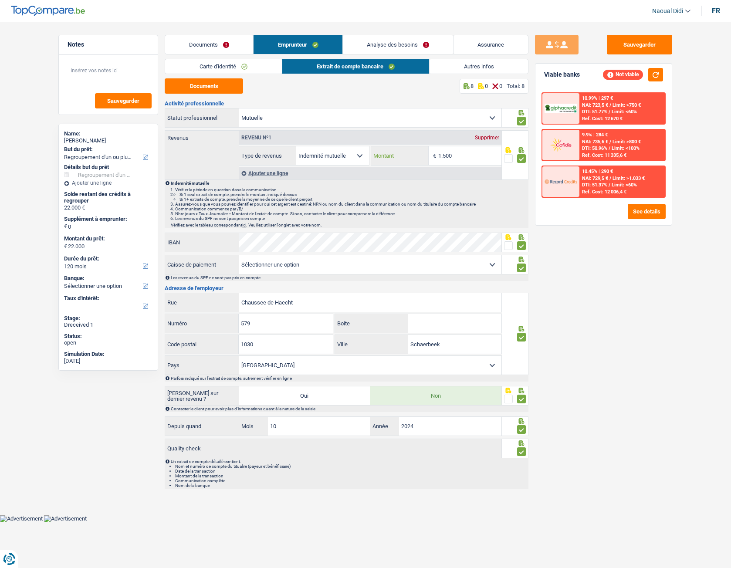
click at [459, 160] on input "1.500" at bounding box center [469, 155] width 63 height 19
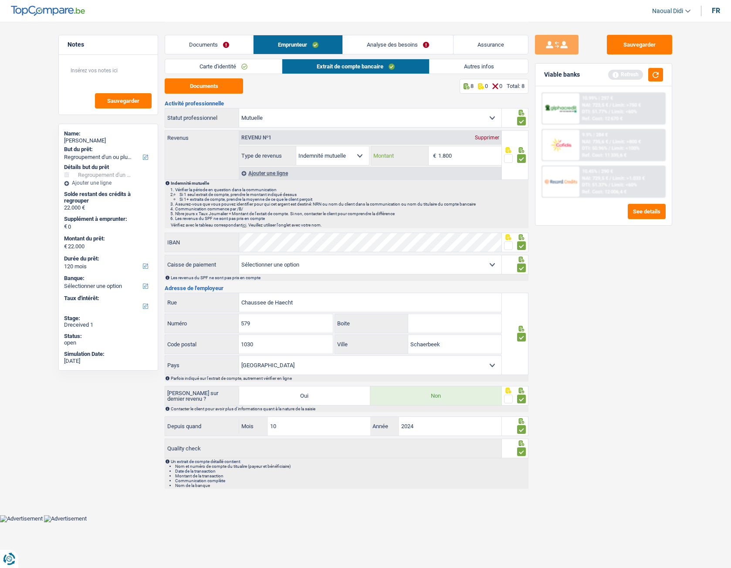
type input "1.800"
click at [583, 247] on div "Sauvegarder Viable banks Refresh 10.99% | 297 € NAI: 723,5 € / Limit: >750 € DT…" at bounding box center [603, 294] width 150 height 519
click at [654, 78] on button "button" at bounding box center [655, 75] width 15 height 14
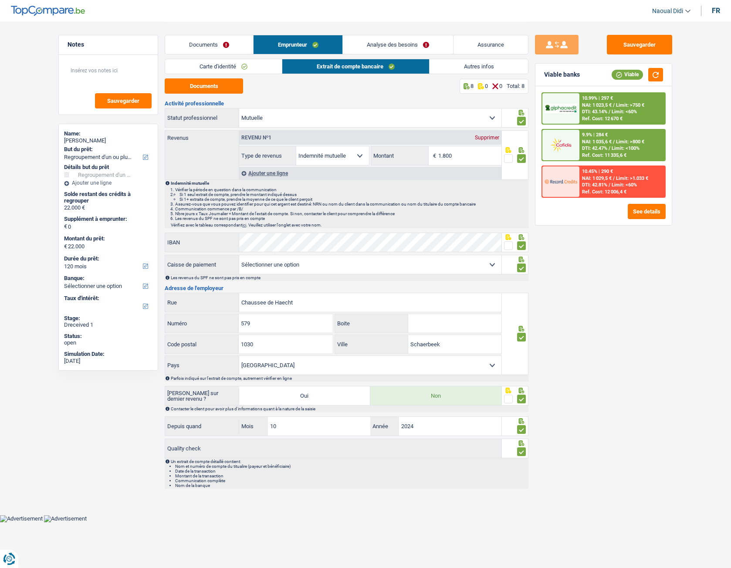
click at [598, 110] on span "DTI: 43.14%" at bounding box center [594, 112] width 25 height 6
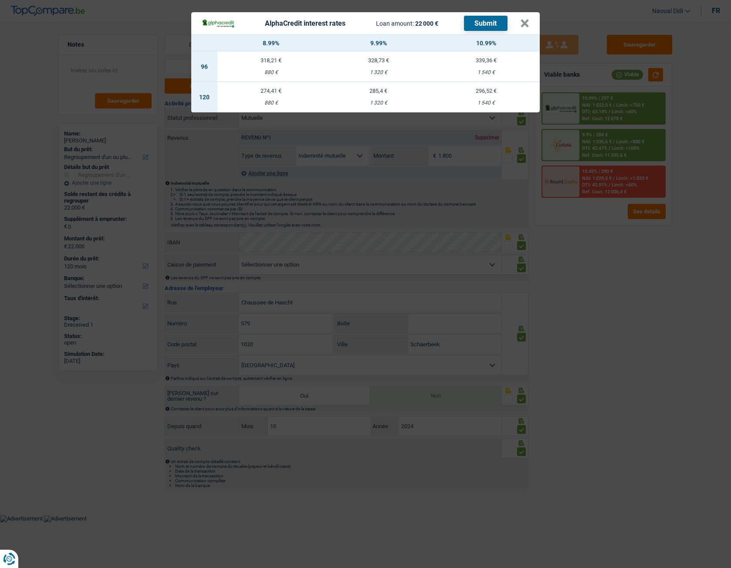
click at [485, 92] on div "296,52 €" at bounding box center [486, 91] width 108 height 6
select select "alphacredit"
type input "10,99"
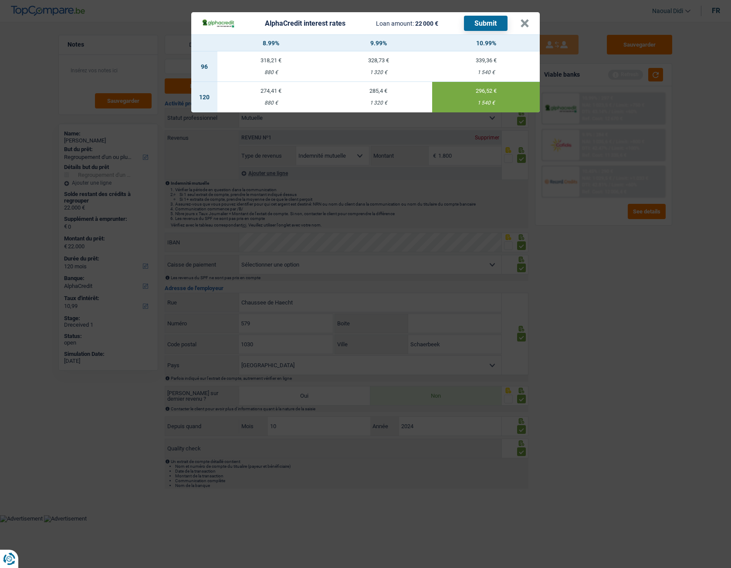
click at [486, 19] on button "Submit" at bounding box center [486, 23] width 44 height 15
click at [651, 73] on div "AlphaCredit interest rates Loan amount: 22 000 € Submit × 8.99% 9.99% 10.99% 96…" at bounding box center [365, 284] width 731 height 568
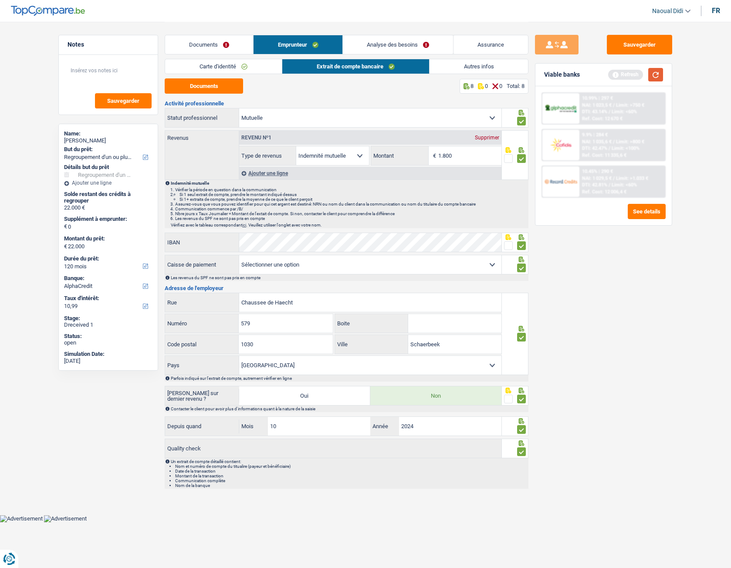
click at [654, 76] on button "button" at bounding box center [655, 75] width 15 height 14
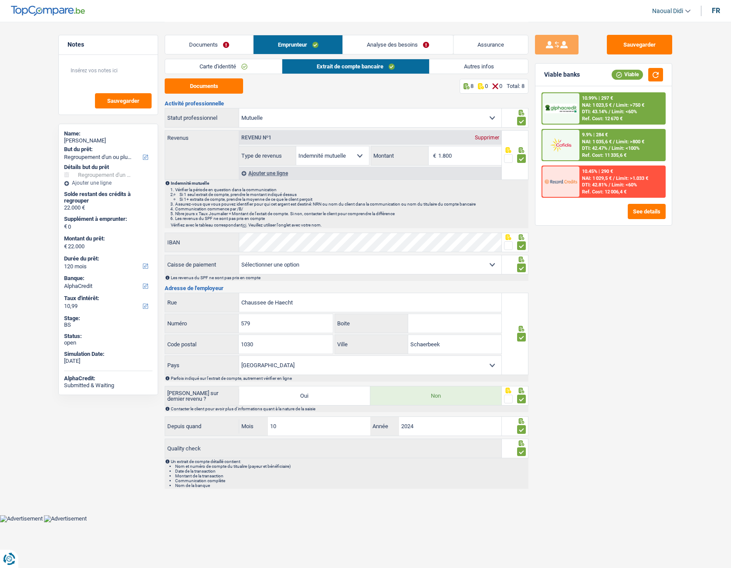
click at [606, 143] on span "NAI: 1 035,6 €" at bounding box center [597, 142] width 30 height 6
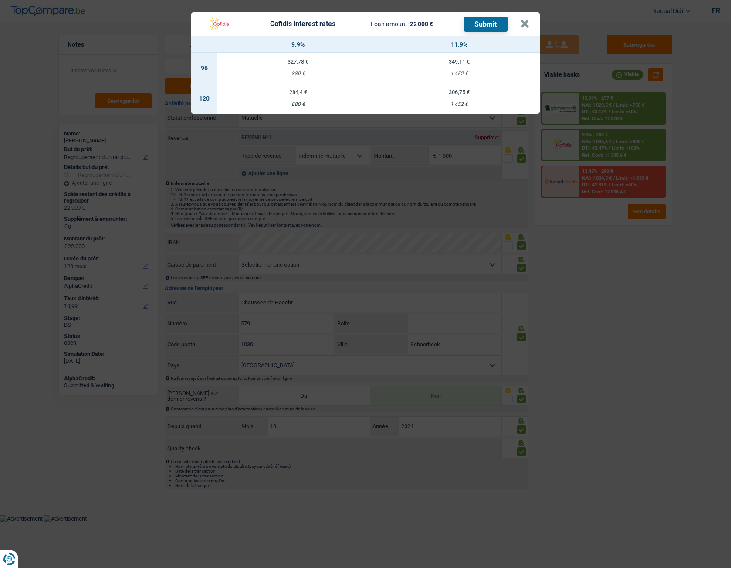
click at [461, 100] on td "306,75 € 1 452 €" at bounding box center [458, 98] width 161 height 30
select select "cofidis"
type input "11,90"
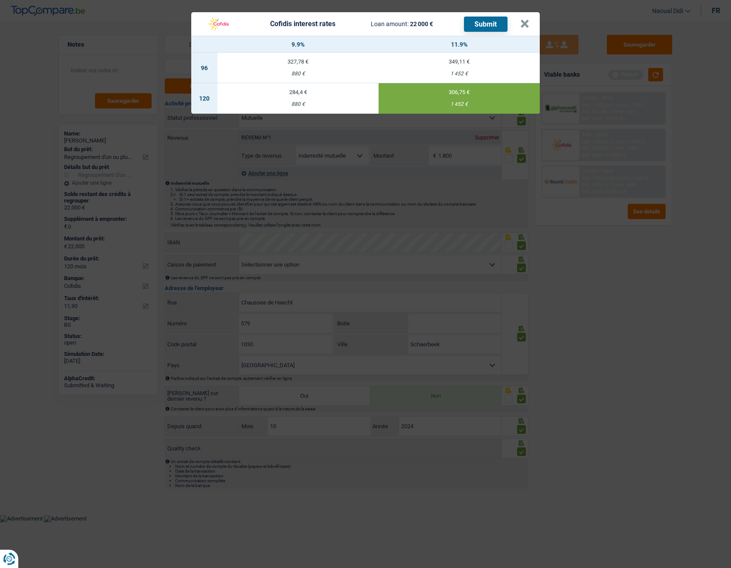
click at [492, 28] on button "Submit" at bounding box center [486, 24] width 44 height 15
click at [522, 28] on button "×" at bounding box center [524, 24] width 9 height 9
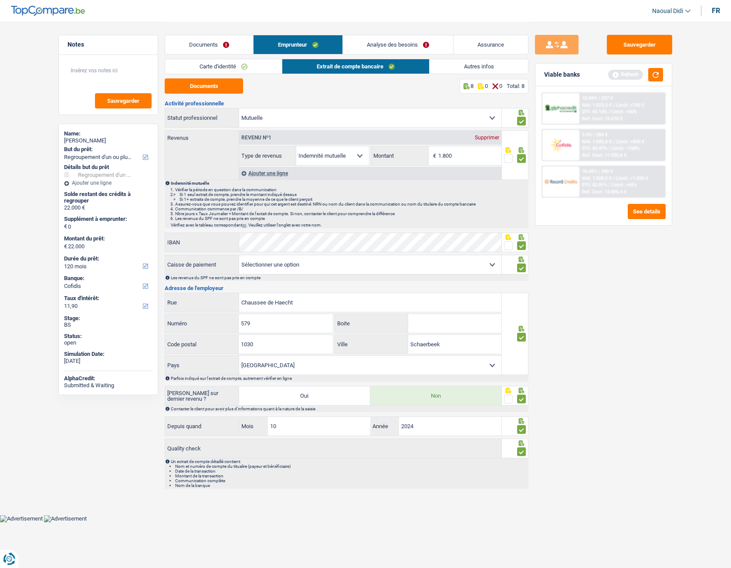
click at [250, 65] on link "Carte d'identité" at bounding box center [223, 66] width 117 height 14
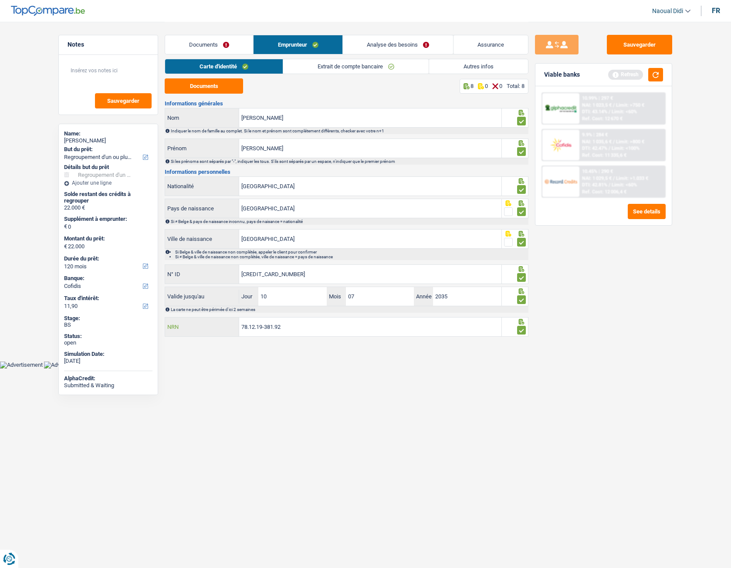
drag, startPoint x: 285, startPoint y: 322, endPoint x: 221, endPoint y: 322, distance: 64.0
click at [221, 317] on div "78.12.19-381.92 NRN" at bounding box center [333, 326] width 336 height 19
click at [656, 70] on button "button" at bounding box center [655, 75] width 15 height 14
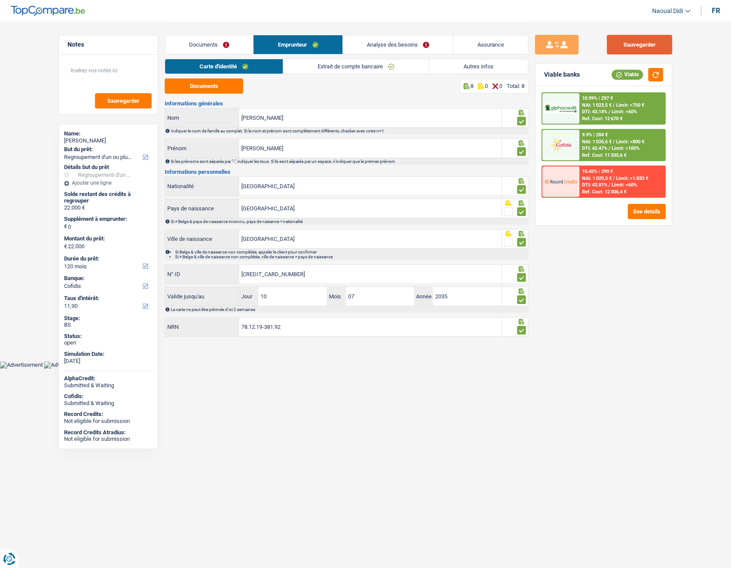
click at [653, 50] on button "Sauvegarder" at bounding box center [639, 45] width 65 height 20
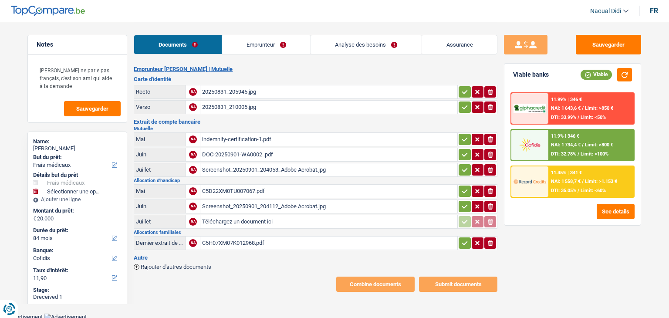
select select "medical"
select select "84"
select select "cofidis"
click at [237, 91] on div "20250831_205945.jpg" at bounding box center [328, 91] width 253 height 13
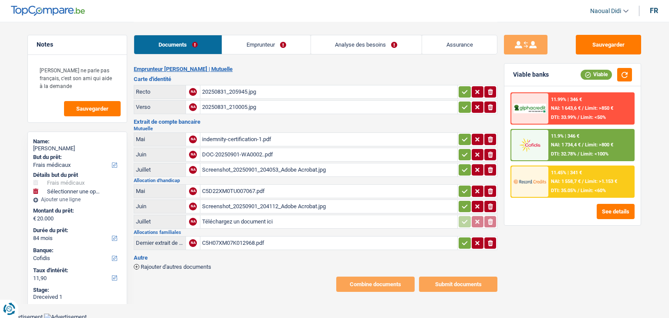
click at [225, 108] on div "20250831_210005.jpg" at bounding box center [328, 107] width 253 height 13
click at [216, 138] on div "indemnity-certification-1.pdf" at bounding box center [328, 139] width 253 height 13
click at [225, 155] on div "DOC-20250901-WA0002..pdf" at bounding box center [328, 154] width 253 height 13
click at [247, 167] on div "Screenshot_20250901_204053_Adobe Acrobat.jpg" at bounding box center [328, 169] width 253 height 13
click at [235, 189] on div "C5D22XM0TU007067.pdf" at bounding box center [328, 191] width 253 height 13
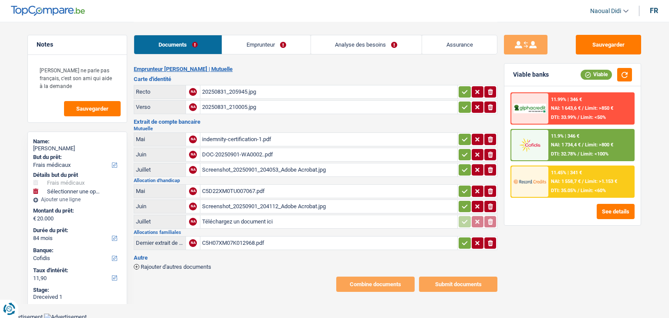
click at [235, 205] on div "Screenshot_20250901_204112_Adobe Acrobat.jpg" at bounding box center [328, 206] width 253 height 13
click at [231, 236] on div "C5H07XM07K012968.pdf" at bounding box center [328, 242] width 253 height 13
select select "medical"
select select "84"
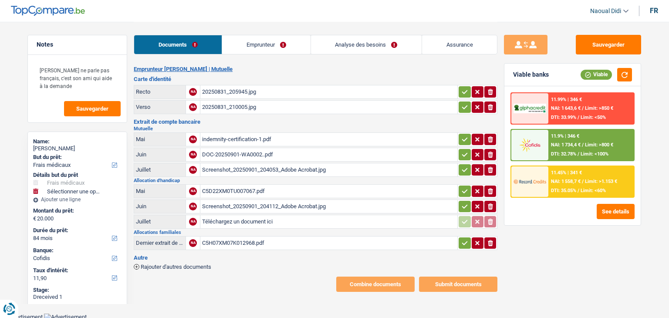
select select "cofidis"
select select "mutuality"
select select "familyAllowances"
select select "mutualityIndemnity"
select select "handicapAllowance"
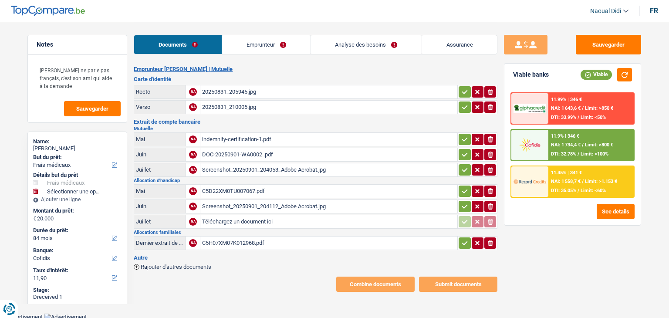
select select "partenamut"
select select "BE"
click at [281, 41] on link "Emprunteur" at bounding box center [266, 44] width 88 height 19
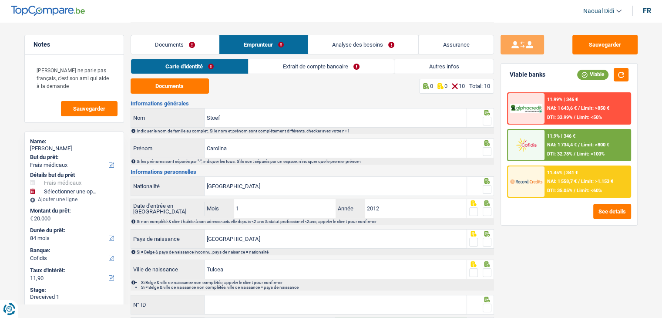
click at [309, 67] on link "Extrait de compte bancaire" at bounding box center [321, 66] width 145 height 14
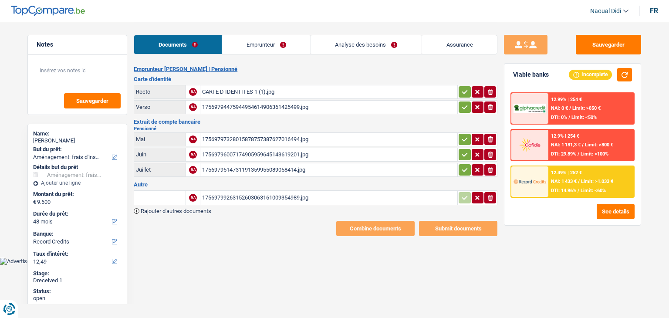
select select "movingOrInstallation"
select select "48"
select select "record credits"
click at [247, 91] on div "CARTE D IDENTITES 1 (1).jpg" at bounding box center [328, 91] width 253 height 13
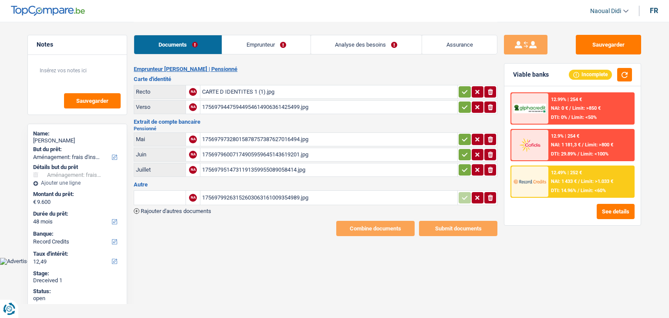
click at [239, 106] on div "17569794475944954614906361425499.jpg" at bounding box center [328, 107] width 253 height 13
click at [253, 139] on div "17569797328015878757387627016494.jpg" at bounding box center [328, 139] width 253 height 13
click at [261, 155] on div "17569796007174905959645143619201.jpg" at bounding box center [328, 154] width 253 height 13
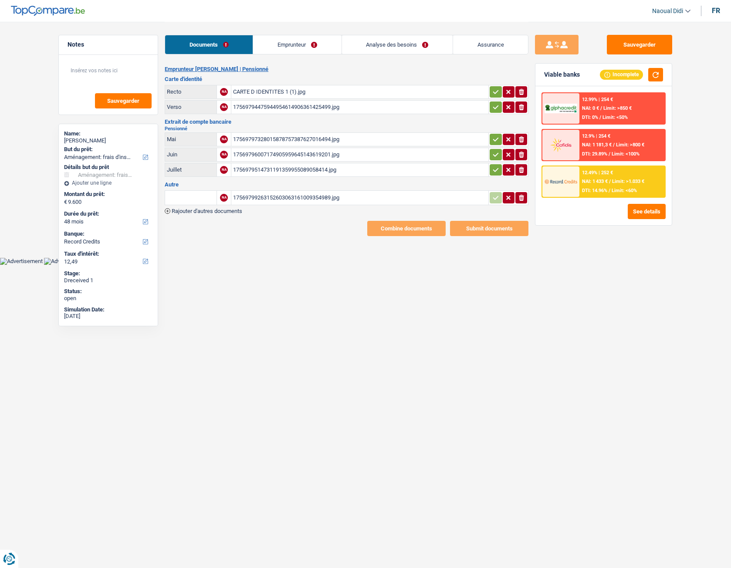
click at [284, 43] on link "Emprunteur" at bounding box center [297, 44] width 88 height 19
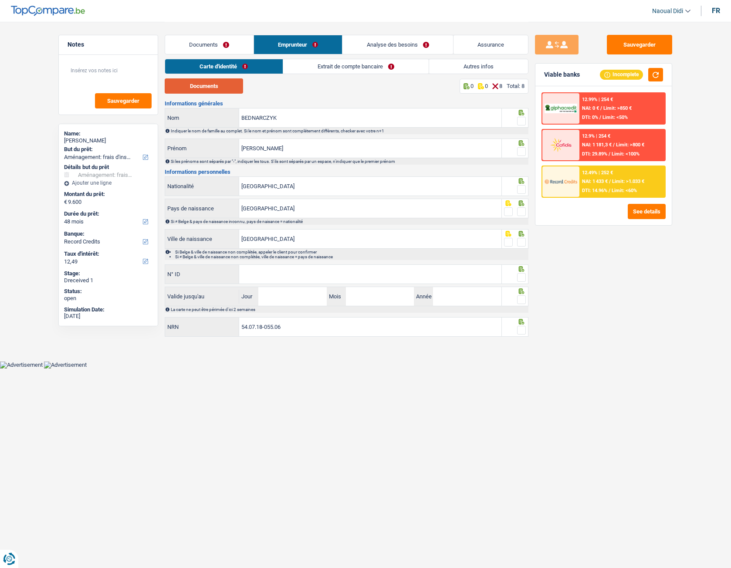
click at [207, 84] on button "Documents" at bounding box center [204, 85] width 78 height 15
click at [520, 122] on span at bounding box center [521, 121] width 9 height 9
click at [0, 0] on input "radio" at bounding box center [0, 0] width 0 height 0
drag, startPoint x: 520, startPoint y: 122, endPoint x: 481, endPoint y: 355, distance: 236.4
click at [481, 317] on main "Notes Sauvegarder Name: [PERSON_NAME] But du prêt: Confort maison: meubles, tex…" at bounding box center [365, 180] width 731 height 361
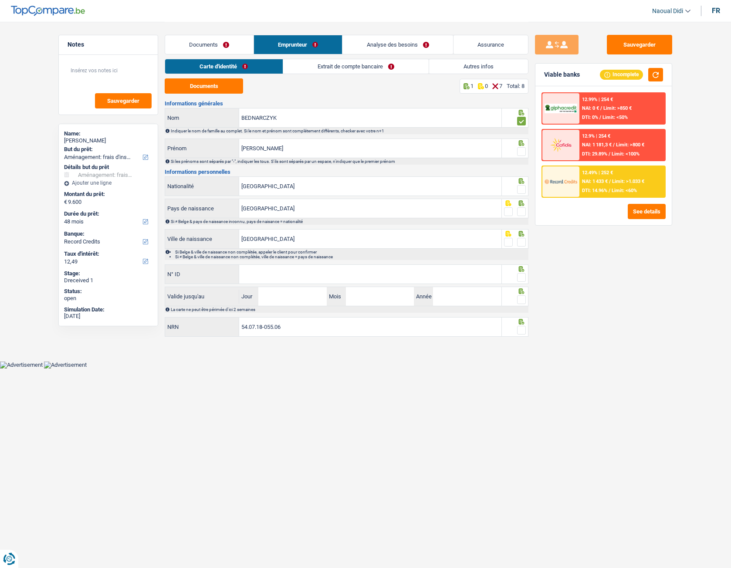
click at [517, 152] on span at bounding box center [521, 151] width 9 height 9
click at [0, 0] on input "radio" at bounding box center [0, 0] width 0 height 0
click at [301, 268] on input "N° ID" at bounding box center [370, 274] width 262 height 19
click at [349, 278] on input "N° ID" at bounding box center [370, 274] width 262 height 19
paste input "595-2954099-79"
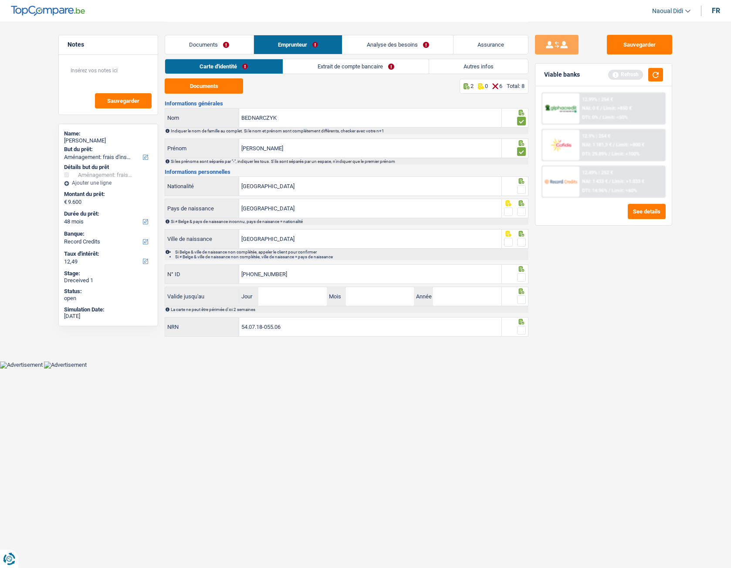
type input "595-2954099-79"
click at [519, 279] on span at bounding box center [521, 277] width 9 height 9
click at [0, 0] on input "radio" at bounding box center [0, 0] width 0 height 0
click at [284, 302] on input "Jour" at bounding box center [292, 296] width 68 height 19
type input "20"
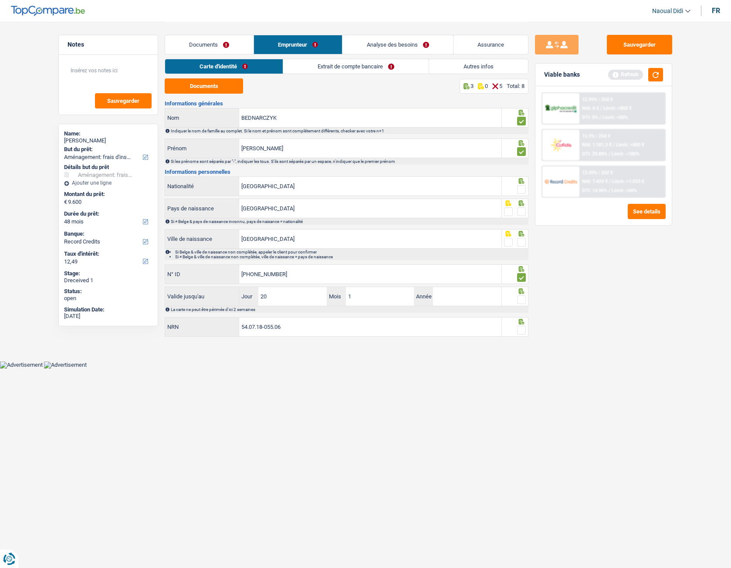
type input "10"
click at [287, 301] on input "20" at bounding box center [292, 296] width 68 height 19
type input "28"
click at [459, 298] on input "Année" at bounding box center [467, 296] width 68 height 19
type input "2034"
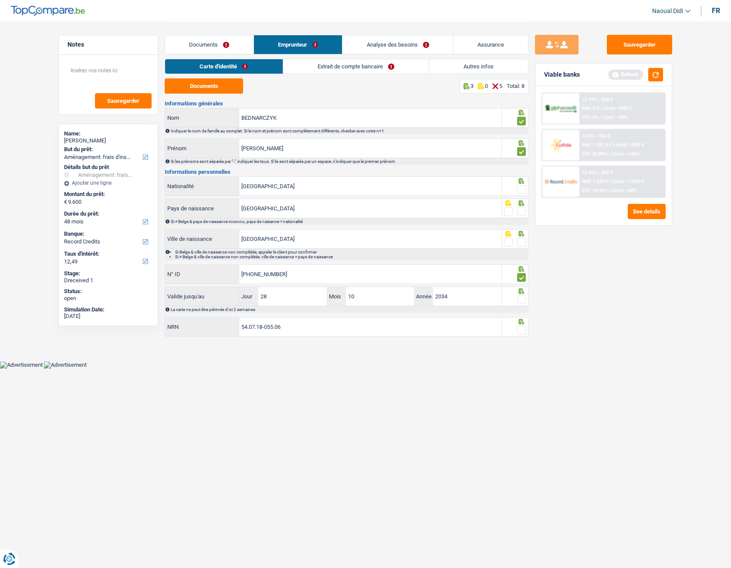
click at [522, 303] on span at bounding box center [521, 299] width 9 height 9
click at [0, 0] on input "radio" at bounding box center [0, 0] width 0 height 0
click at [521, 317] on span at bounding box center [521, 330] width 9 height 9
click at [0, 0] on input "radio" at bounding box center [0, 0] width 0 height 0
click at [638, 39] on button "Sauvegarder" at bounding box center [639, 45] width 65 height 20
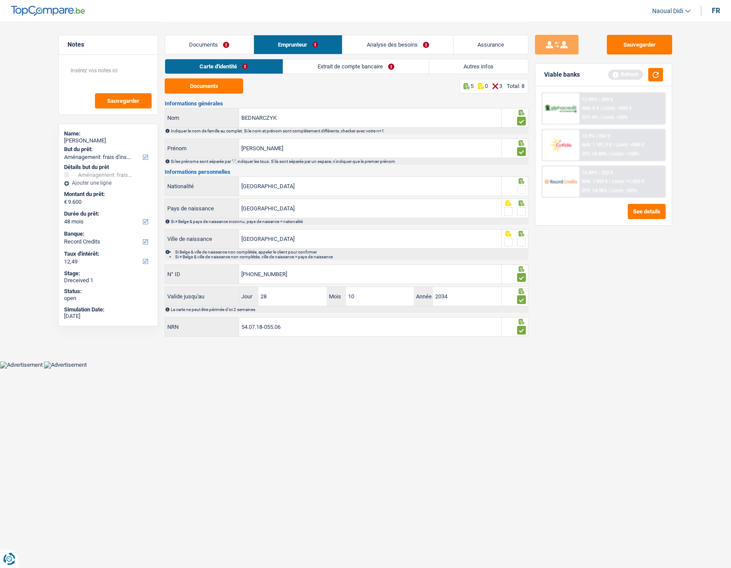
click at [208, 43] on link "Documents" at bounding box center [209, 44] width 88 height 19
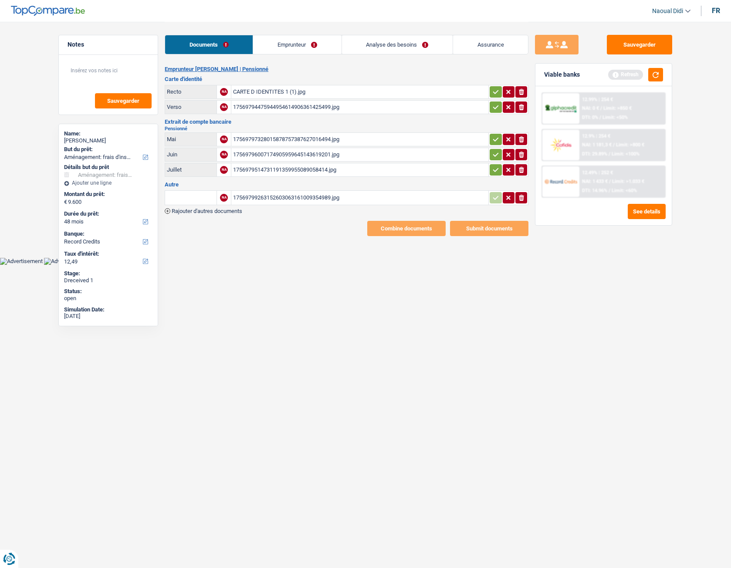
click at [496, 89] on icon "button" at bounding box center [495, 92] width 7 height 9
drag, startPoint x: 494, startPoint y: 102, endPoint x: 494, endPoint y: 113, distance: 10.9
click at [494, 102] on button "button" at bounding box center [496, 106] width 12 height 11
click at [492, 137] on icon "button" at bounding box center [495, 139] width 7 height 9
click at [494, 155] on icon "button" at bounding box center [495, 154] width 7 height 9
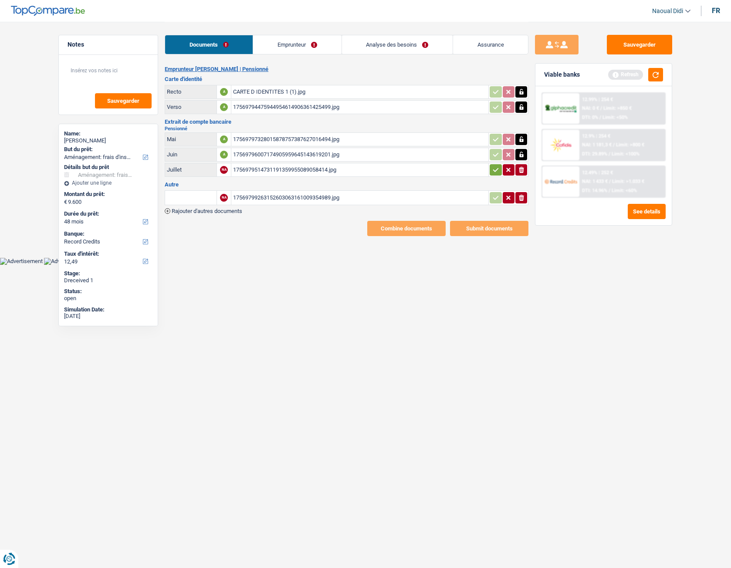
click at [493, 172] on icon "button" at bounding box center [495, 169] width 7 height 9
click at [630, 48] on button "Sauvegarder" at bounding box center [639, 45] width 65 height 20
click at [304, 45] on link "Emprunteur" at bounding box center [297, 44] width 88 height 19
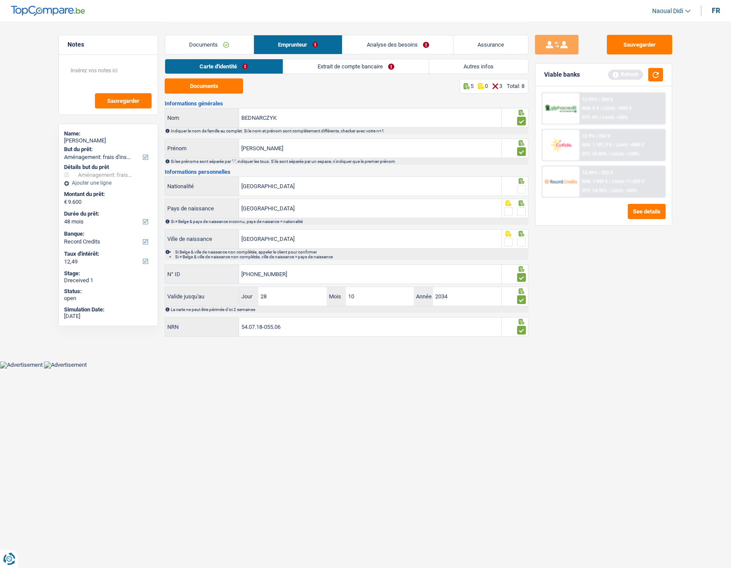
click at [325, 66] on link "Extrait de compte bancaire" at bounding box center [355, 66] width 145 height 14
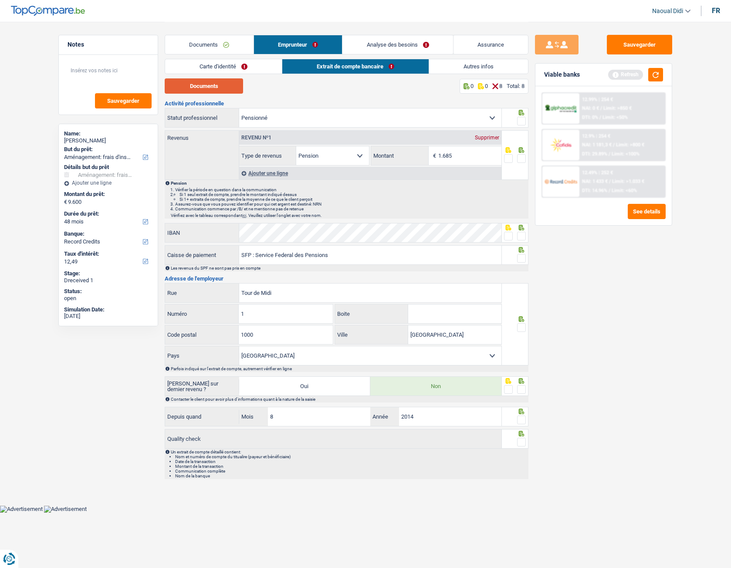
click at [207, 81] on button "Documents" at bounding box center [204, 85] width 78 height 15
click at [232, 60] on link "Carte d'identité" at bounding box center [223, 66] width 117 height 14
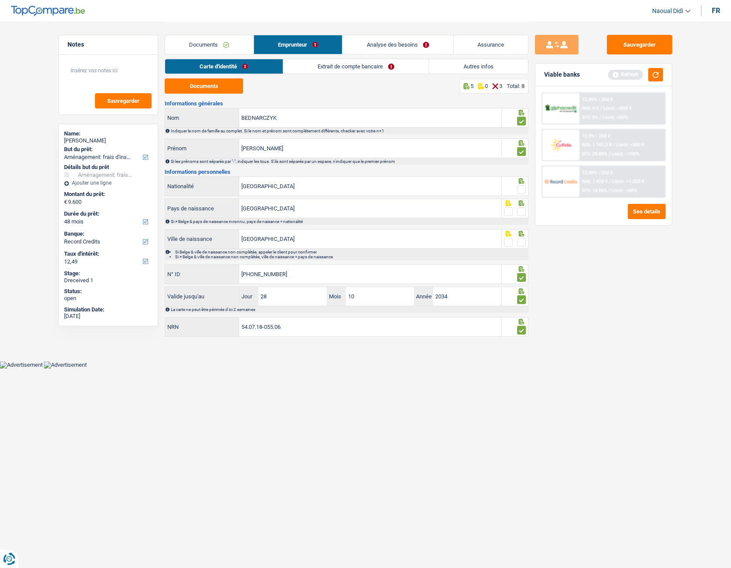
click at [523, 189] on span at bounding box center [521, 189] width 9 height 9
click at [0, 0] on input "radio" at bounding box center [0, 0] width 0 height 0
click at [522, 213] on span at bounding box center [521, 211] width 9 height 9
click at [0, 0] on input "radio" at bounding box center [0, 0] width 0 height 0
click at [520, 244] on span at bounding box center [521, 242] width 9 height 9
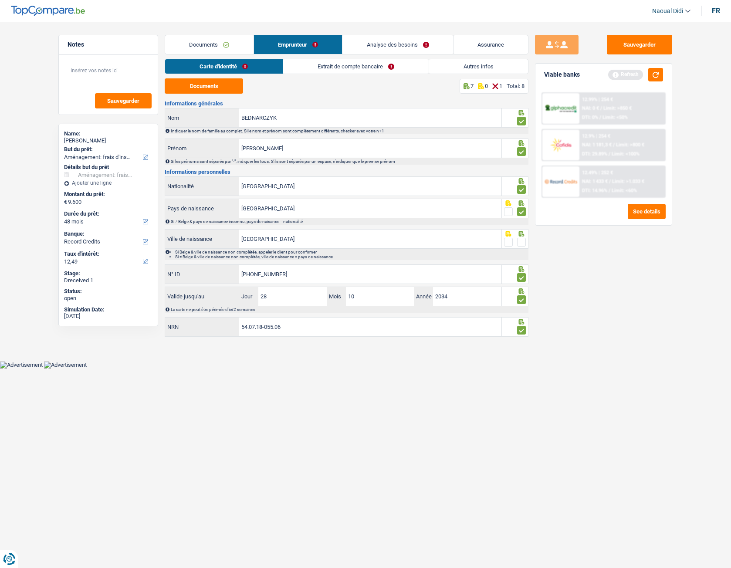
click at [0, 0] on input "radio" at bounding box center [0, 0] width 0 height 0
click at [341, 61] on link "Extrait de compte bancaire" at bounding box center [355, 66] width 145 height 14
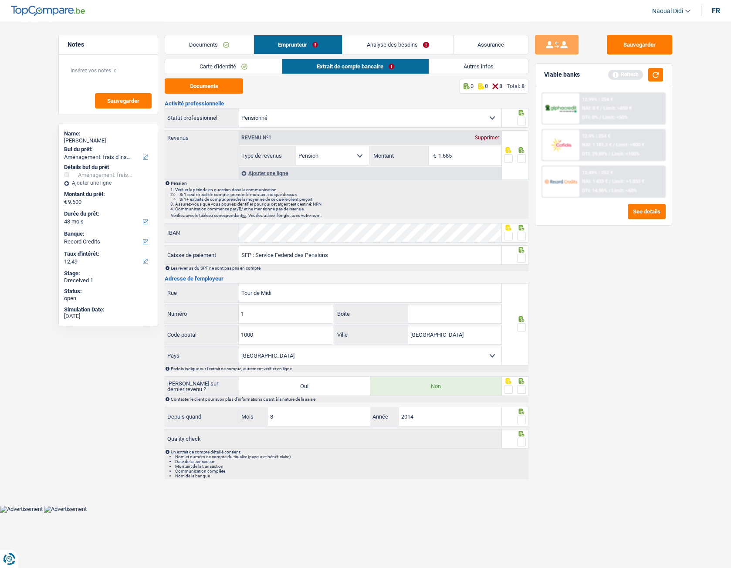
click at [522, 122] on span at bounding box center [521, 121] width 9 height 9
click at [0, 0] on input "radio" at bounding box center [0, 0] width 0 height 0
click at [473, 155] on input "1.685" at bounding box center [469, 155] width 63 height 19
type input "1.619"
click at [520, 158] on span at bounding box center [521, 158] width 9 height 9
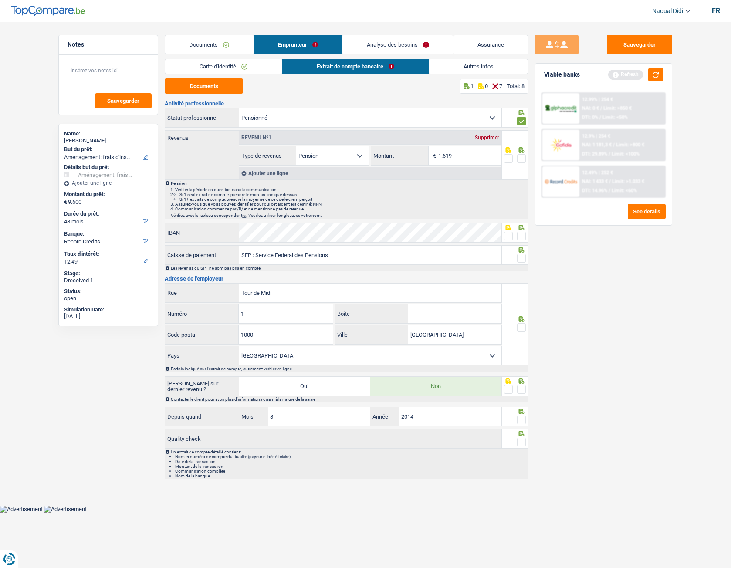
click at [0, 0] on input "radio" at bounding box center [0, 0] width 0 height 0
click at [520, 240] on span at bounding box center [521, 236] width 9 height 9
click at [0, 0] on input "radio" at bounding box center [0, 0] width 0 height 0
click at [521, 261] on span at bounding box center [521, 258] width 9 height 9
click at [0, 0] on input "radio" at bounding box center [0, 0] width 0 height 0
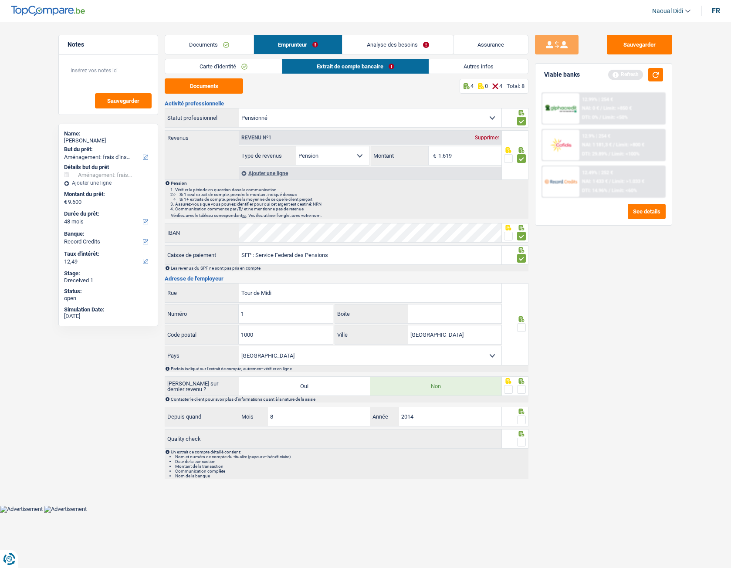
click at [523, 317] on span at bounding box center [521, 327] width 9 height 9
click at [0, 0] on input "radio" at bounding box center [0, 0] width 0 height 0
click at [520, 317] on span at bounding box center [521, 389] width 9 height 9
click at [0, 0] on input "radio" at bounding box center [0, 0] width 0 height 0
click at [519, 317] on span at bounding box center [521, 419] width 9 height 9
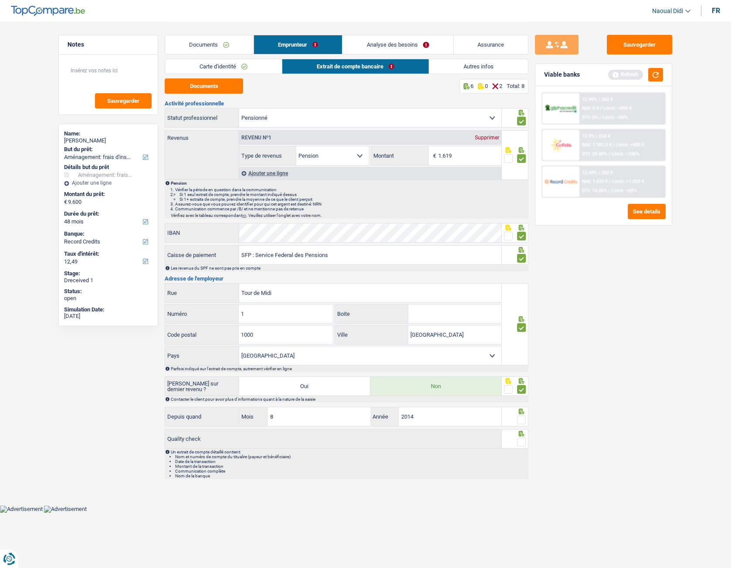
click at [0, 0] on input "radio" at bounding box center [0, 0] width 0 height 0
click at [523, 317] on span at bounding box center [521, 442] width 9 height 9
click at [0, 0] on input "radio" at bounding box center [0, 0] width 0 height 0
click at [635, 53] on button "Sauvegarder" at bounding box center [639, 45] width 65 height 20
click at [484, 71] on link "Autres infos" at bounding box center [478, 66] width 99 height 14
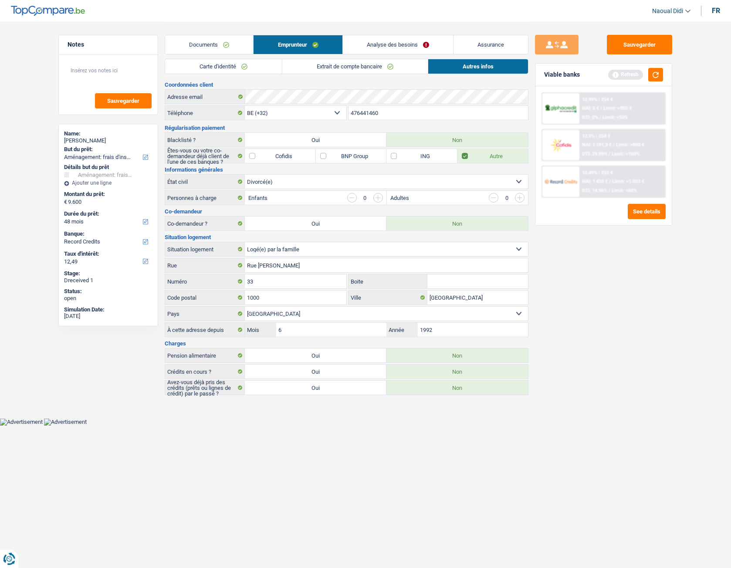
click at [405, 45] on link "Analyse des besoins" at bounding box center [398, 44] width 110 height 19
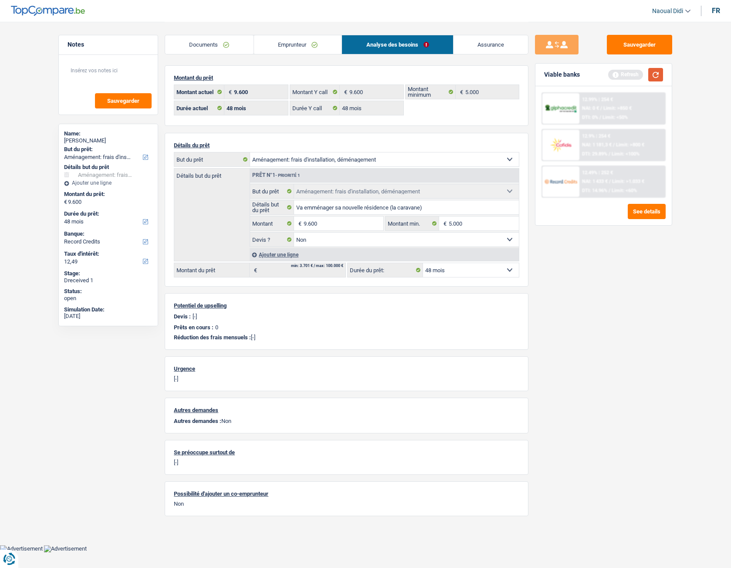
click at [657, 72] on button "button" at bounding box center [655, 75] width 15 height 14
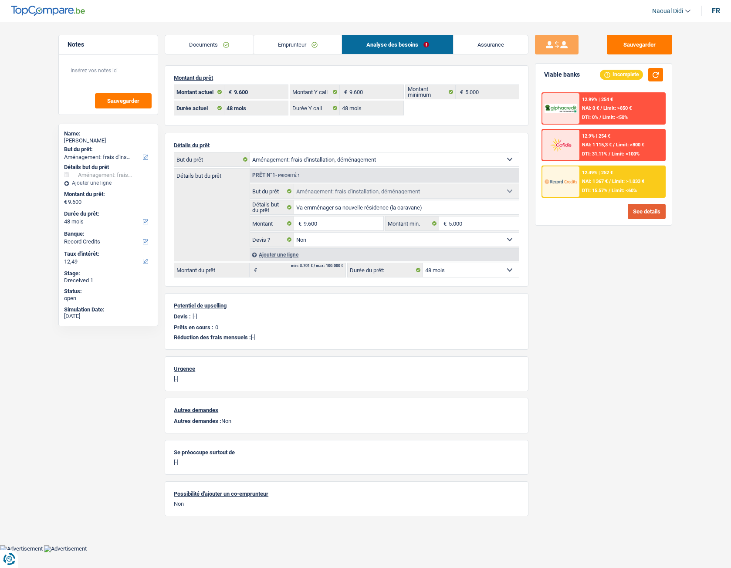
click at [634, 213] on button "See details" at bounding box center [647, 211] width 38 height 15
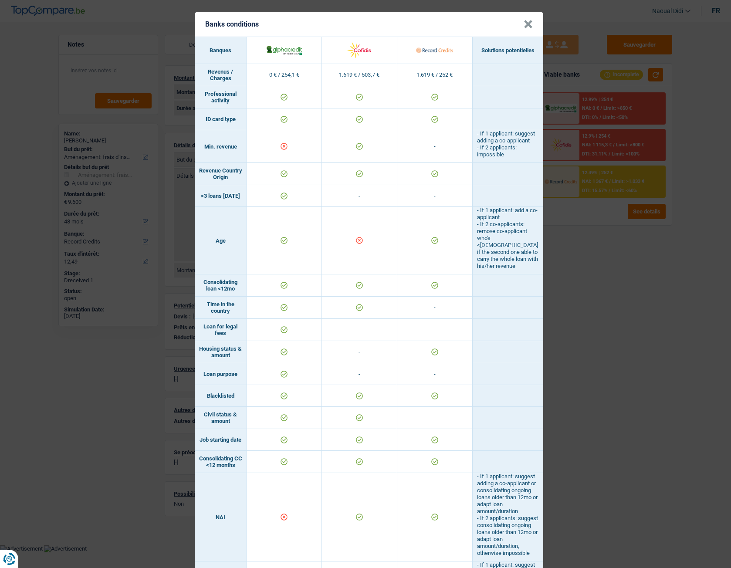
click at [586, 275] on div "Banks conditions × Banques Solutions potentielles Revenus / Charges 0 € / 254,1…" at bounding box center [365, 284] width 731 height 568
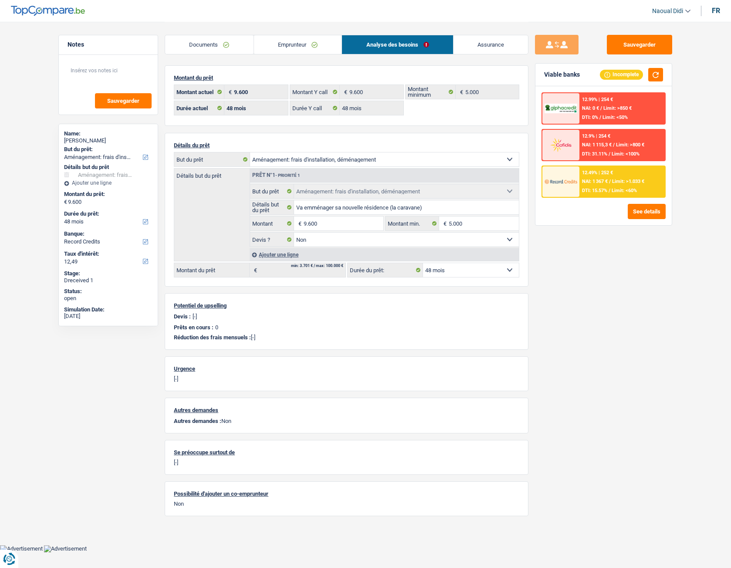
click at [459, 270] on select "12 mois 18 mois 24 mois 30 mois 36 mois 42 mois 48 mois Sélectionner une option" at bounding box center [471, 270] width 96 height 14
click at [598, 181] on span "NAI: 1 367 €" at bounding box center [595, 182] width 26 height 6
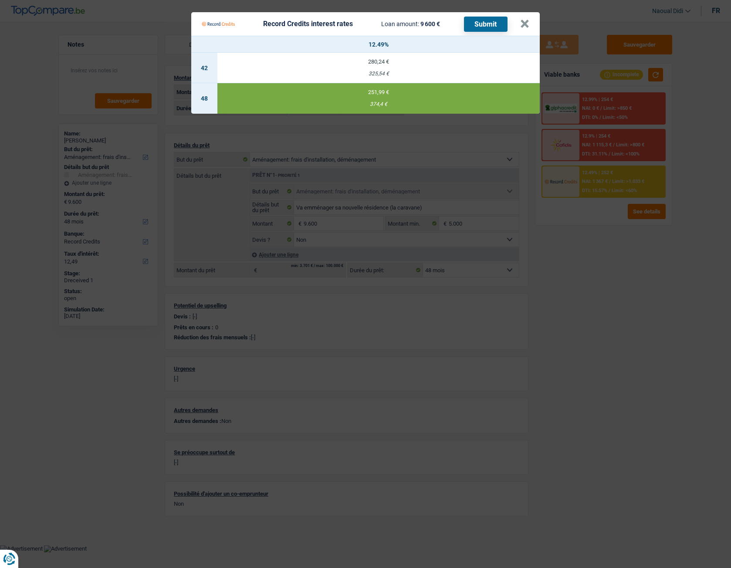
click at [486, 23] on button "Submit" at bounding box center [486, 24] width 44 height 15
click at [522, 25] on button "×" at bounding box center [524, 24] width 9 height 9
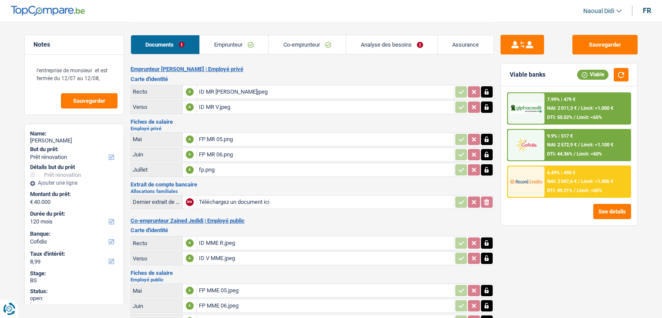
select select "renovation"
select select "120"
select select "cofidis"
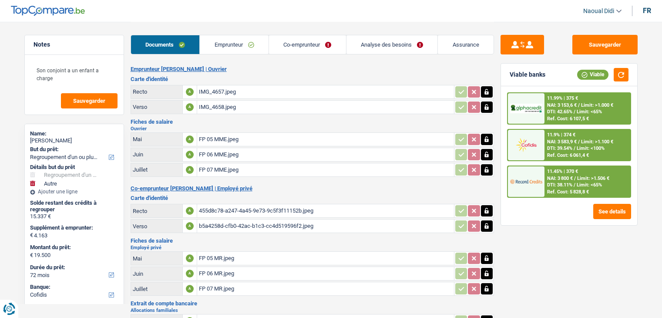
select select "refinancing"
select select "other"
select select "72"
select select "cofidis"
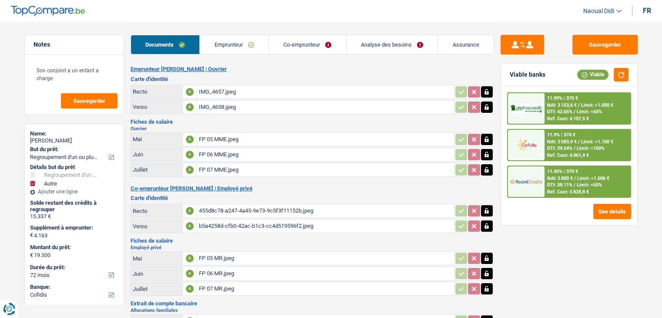
click at [382, 44] on link "Analyse des besoins" at bounding box center [392, 44] width 91 height 19
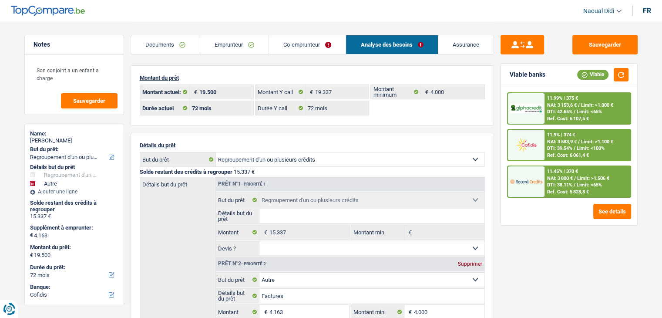
scroll to position [44, 0]
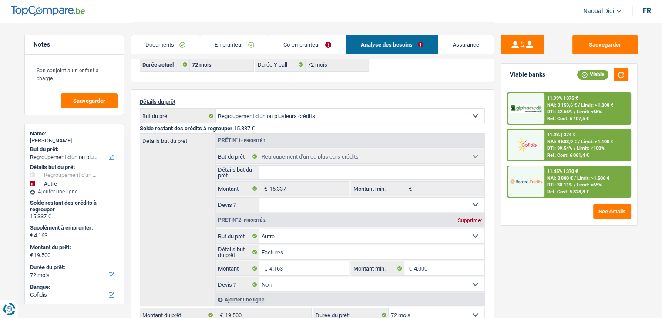
click at [563, 109] on span "DTI: 42.65%" at bounding box center [559, 112] width 25 height 6
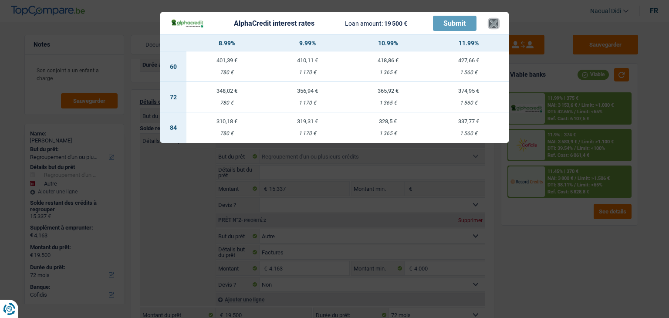
click at [493, 19] on button "×" at bounding box center [493, 23] width 9 height 9
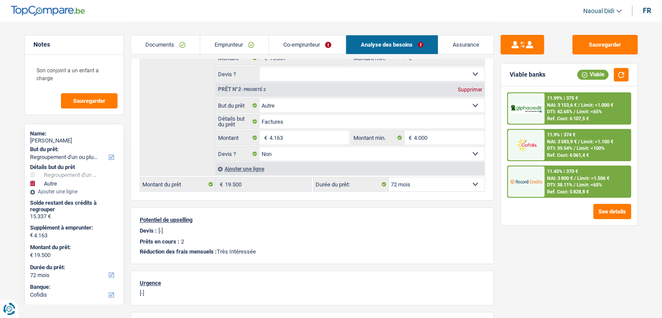
scroll to position [131, 0]
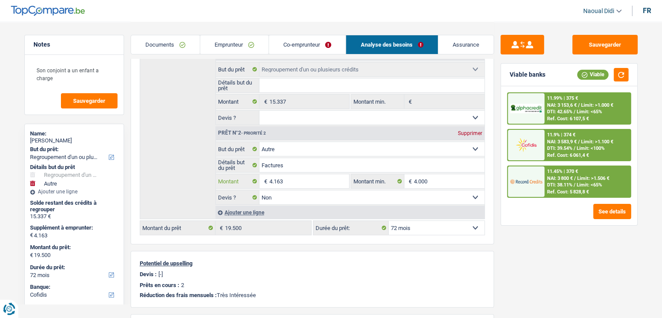
click at [289, 181] on input "4.163" at bounding box center [309, 181] width 80 height 14
click at [289, 177] on input "4.163" at bounding box center [309, 181] width 80 height 14
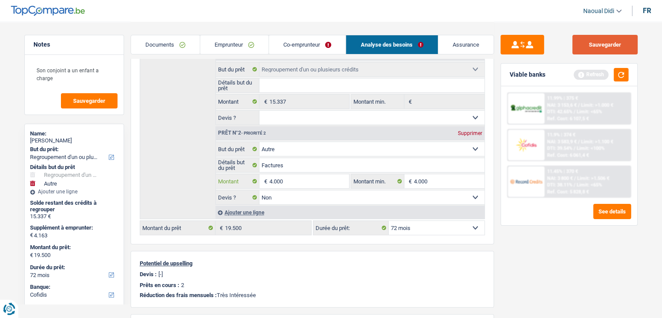
type input "4.000"
type input "19.337"
select select "84"
type input "19.337"
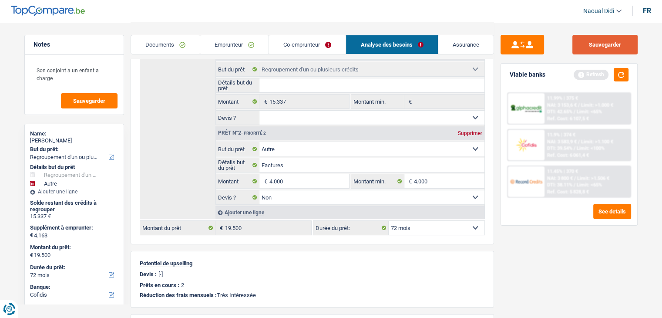
select select "84"
type input "19.337"
select select "84"
click at [609, 43] on button "Sauvegarder" at bounding box center [605, 45] width 65 height 20
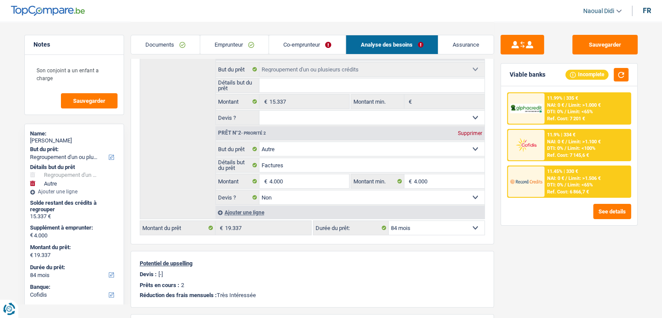
click at [563, 112] on span "DTI: 0%" at bounding box center [555, 112] width 16 height 6
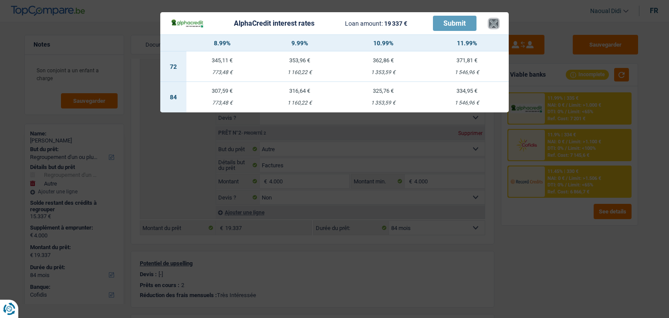
click at [490, 23] on button "×" at bounding box center [493, 23] width 9 height 9
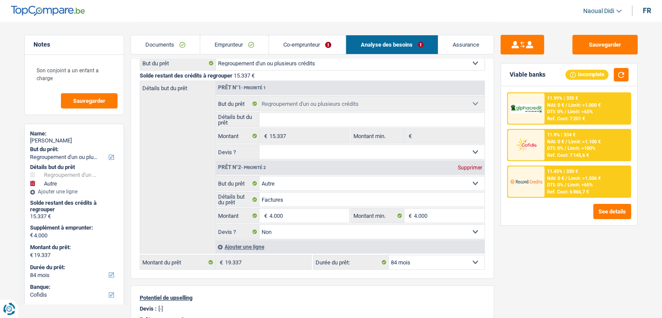
scroll to position [0, 0]
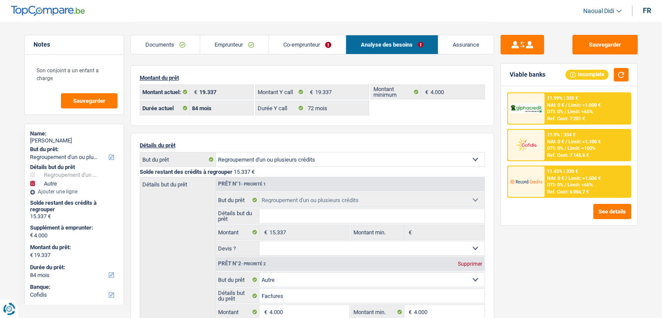
click at [562, 102] on span "NAI: 0 €" at bounding box center [555, 105] width 17 height 6
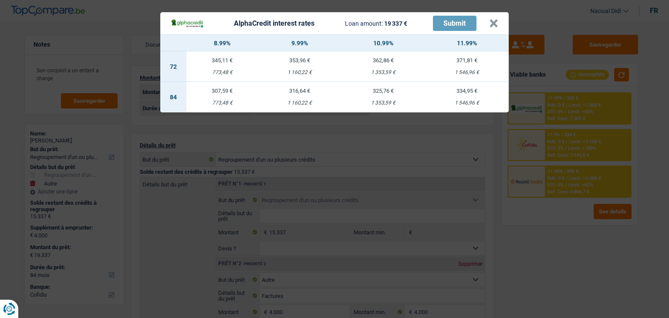
click at [305, 64] on td "353,96 € 1 160,22 €" at bounding box center [300, 66] width 84 height 30
click at [305, 64] on div "Documents Emprunteur Co-emprunteur Analyse des besoins Assurance Emprunteur Nat…" at bounding box center [313, 313] width 364 height 583
select select "72"
select select "alphacredit"
type input "9,99"
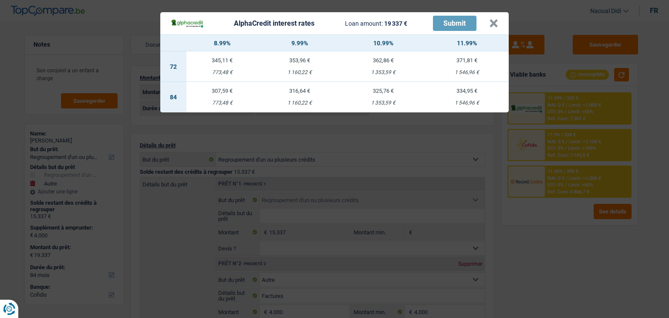
select select "72"
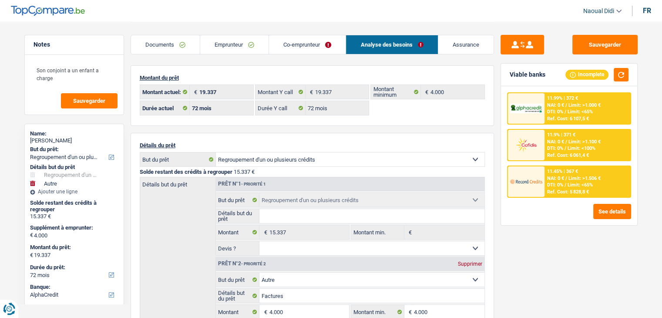
click at [562, 106] on span "NAI: 0 €" at bounding box center [555, 105] width 17 height 6
click at [576, 103] on span "Limit: >1.000 €" at bounding box center [585, 105] width 32 height 6
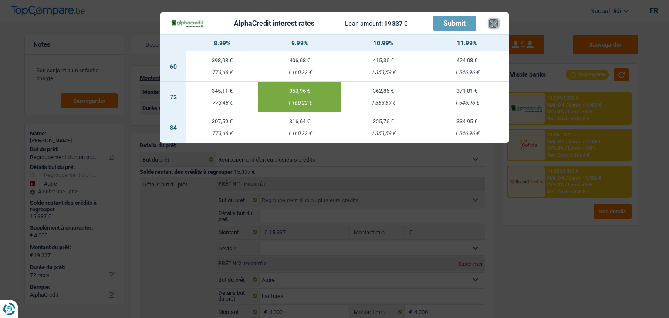
click at [494, 22] on button "×" at bounding box center [493, 23] width 9 height 9
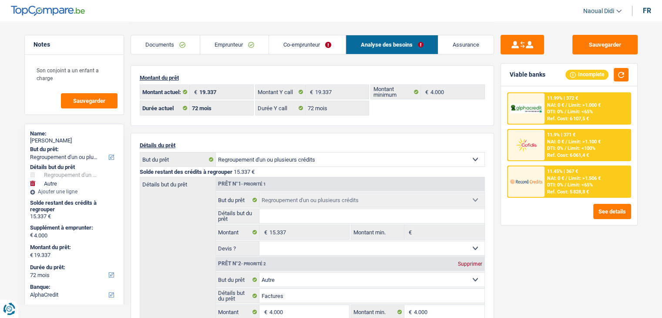
click at [164, 44] on link "Documents" at bounding box center [165, 44] width 69 height 19
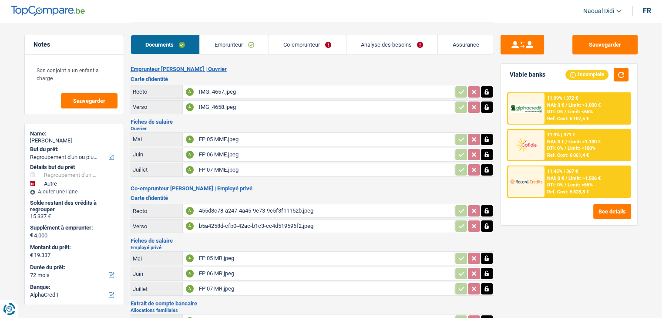
click at [217, 92] on div "IMG_4657.jpeg" at bounding box center [325, 91] width 253 height 13
click at [228, 48] on link "Emprunteur" at bounding box center [234, 44] width 69 height 19
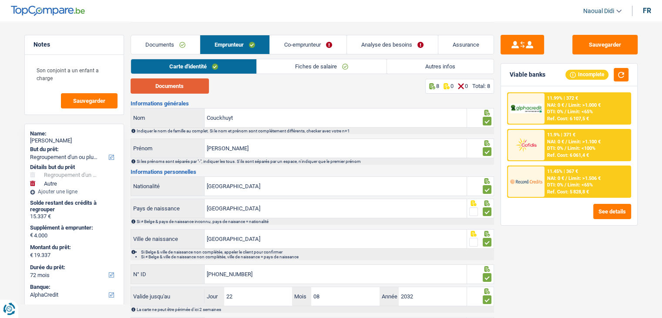
click at [173, 84] on button "Documents" at bounding box center [170, 85] width 78 height 15
click at [311, 49] on link "Co-emprunteur" at bounding box center [308, 44] width 77 height 19
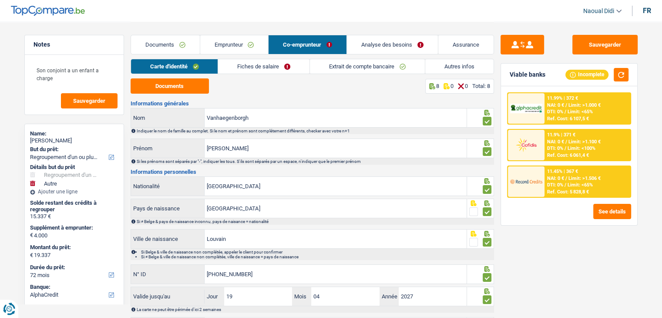
click at [186, 66] on link "Carte d'identité" at bounding box center [174, 66] width 87 height 14
click at [185, 86] on button "Documents" at bounding box center [170, 85] width 78 height 15
click at [263, 64] on link "Fiches de salaire" at bounding box center [263, 66] width 91 height 14
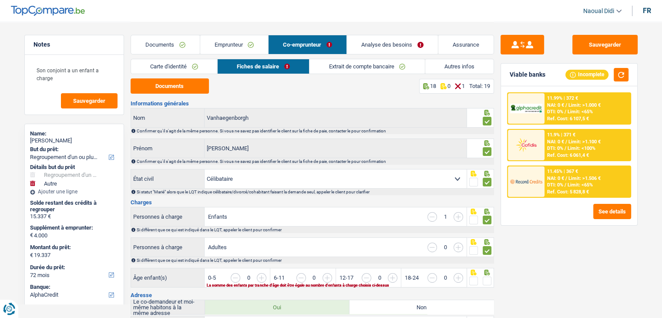
click at [230, 42] on link "Emprunteur" at bounding box center [234, 44] width 68 height 19
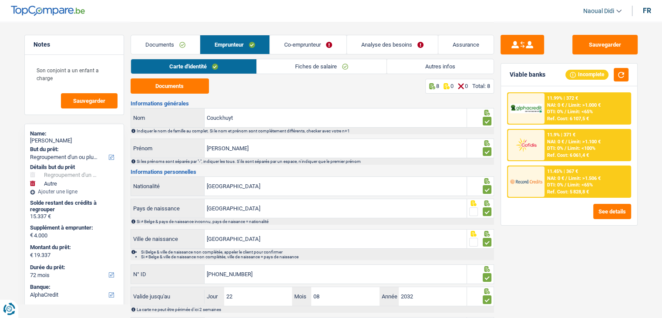
click at [289, 63] on link "Fiches de salaire" at bounding box center [322, 66] width 130 height 14
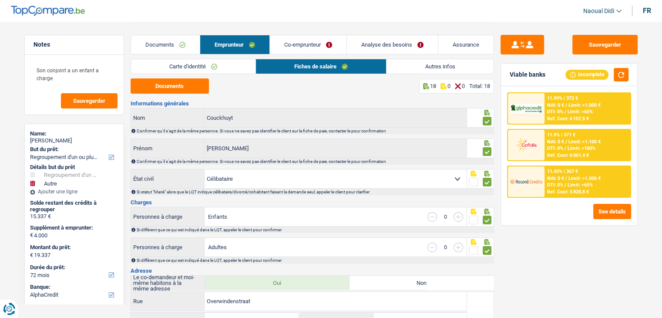
click at [307, 44] on link "Co-emprunteur" at bounding box center [308, 44] width 77 height 19
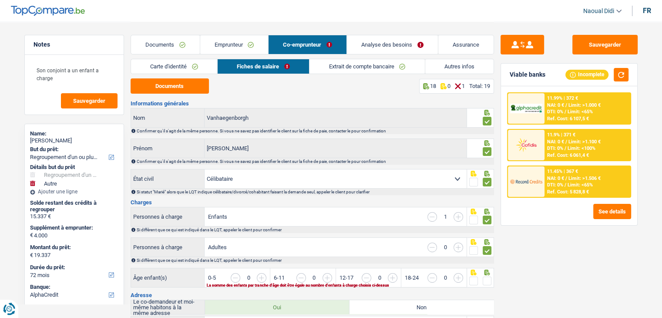
click at [442, 68] on link "Autres infos" at bounding box center [460, 66] width 68 height 14
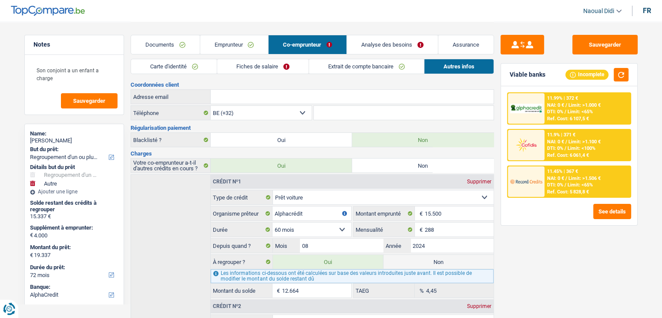
click at [242, 41] on link "Emprunteur" at bounding box center [234, 44] width 68 height 19
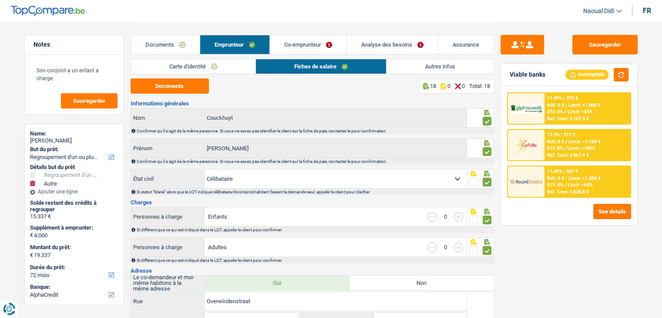
click at [420, 63] on link "Autres infos" at bounding box center [440, 66] width 107 height 14
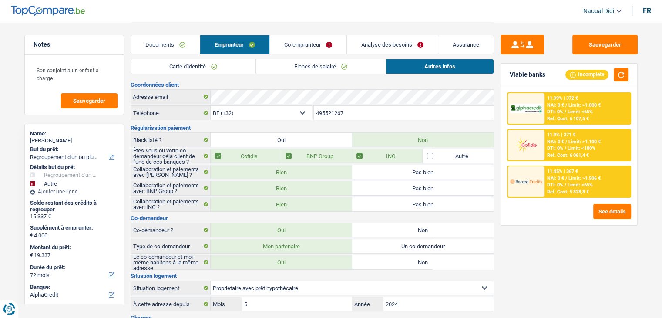
click at [394, 45] on link "Analyse des besoins" at bounding box center [392, 44] width 91 height 19
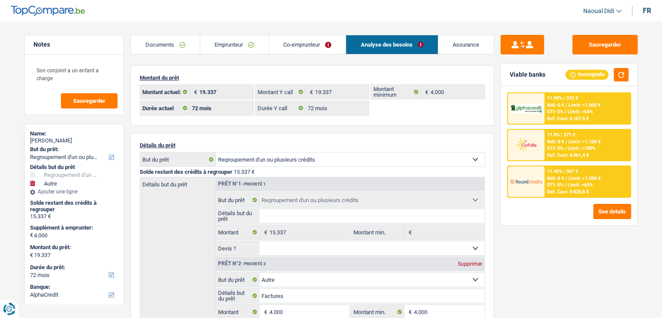
click at [565, 145] on span "/" at bounding box center [566, 148] width 2 height 6
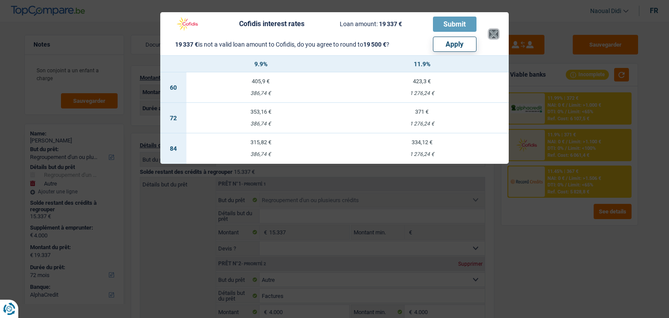
click at [494, 35] on button "×" at bounding box center [493, 34] width 9 height 9
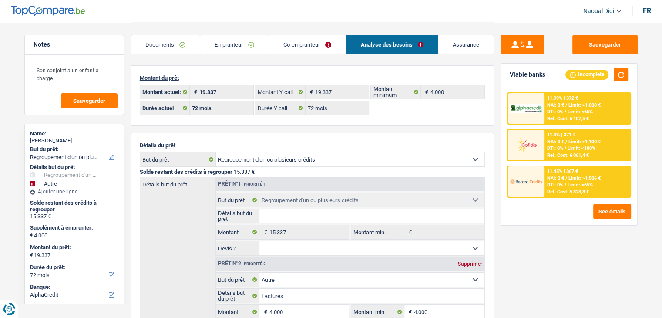
click at [568, 176] on div "NAI: 0 € / Limit: >1.506 €" at bounding box center [574, 179] width 54 height 6
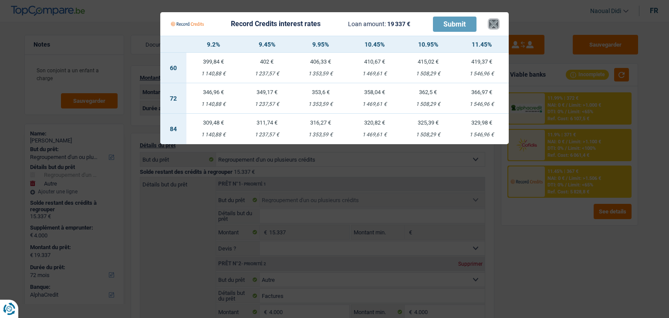
click at [490, 22] on button "×" at bounding box center [493, 24] width 9 height 9
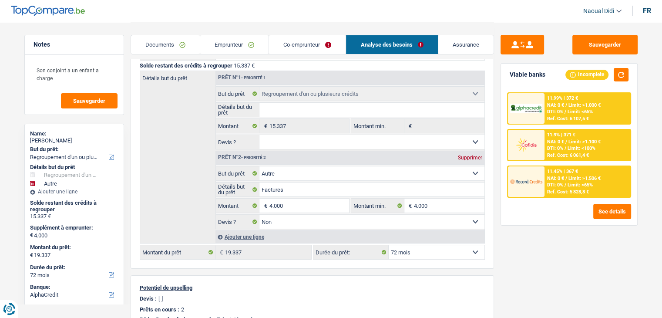
scroll to position [87, 0]
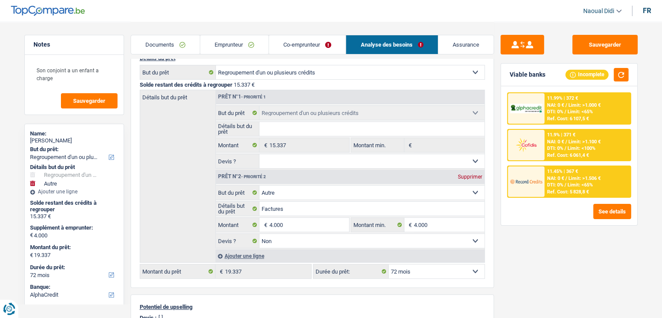
click at [550, 179] on span "NAI: 0 €" at bounding box center [555, 179] width 17 height 6
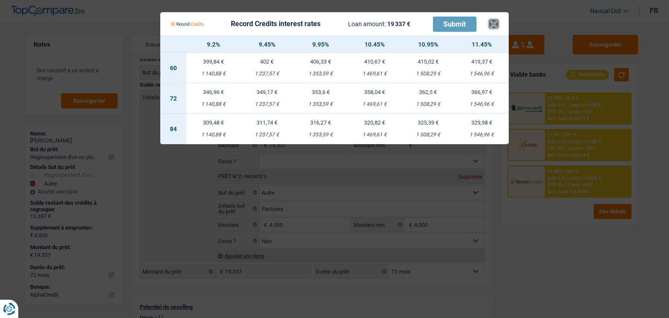
click at [497, 25] on button "×" at bounding box center [493, 24] width 9 height 9
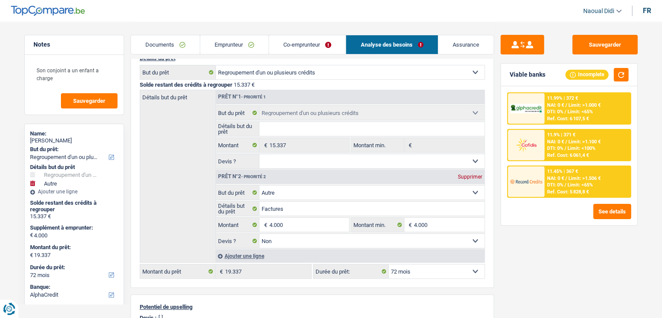
click at [560, 187] on div "11.45% | 367 € NAI: 0 € / Limit: >1.506 € DTI: 0% / Limit: <65% Ref. Cost: 5 82…" at bounding box center [588, 181] width 86 height 30
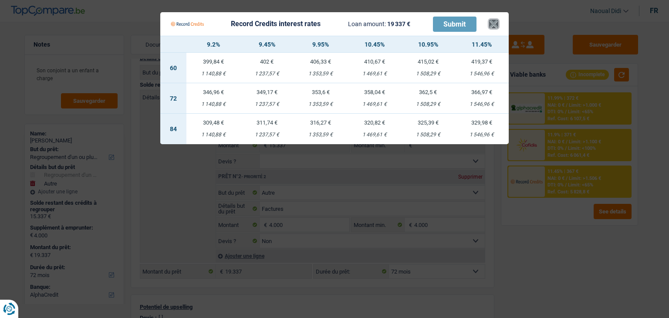
click at [491, 20] on button "×" at bounding box center [493, 24] width 9 height 9
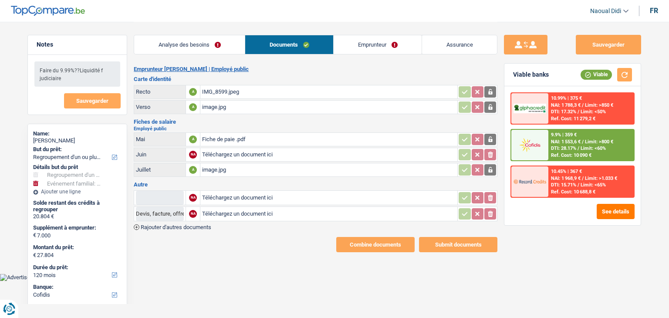
select select "refinancing"
select select "familyEvent"
select select "120"
select select "cofidis"
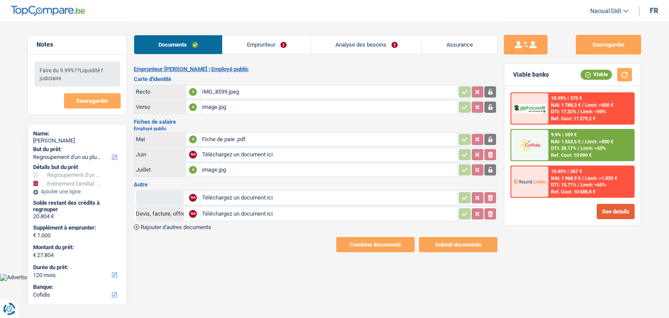
click at [617, 211] on button "See details" at bounding box center [616, 211] width 38 height 15
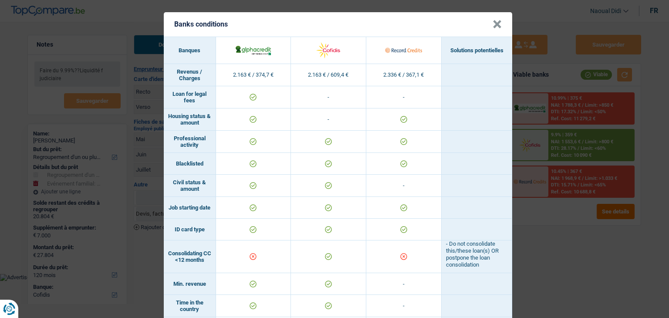
click at [488, 27] on header "Banks conditions ×" at bounding box center [338, 24] width 348 height 24
click at [493, 28] on button "×" at bounding box center [497, 24] width 9 height 9
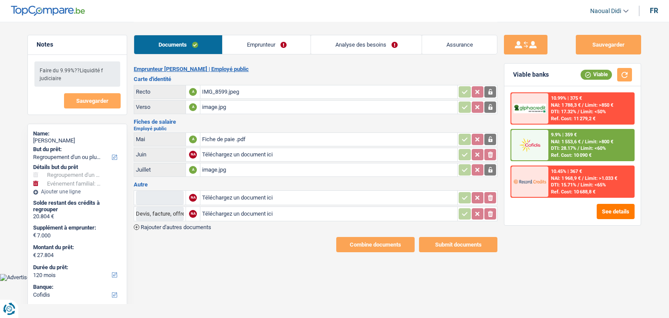
click at [288, 47] on link "Emprunteur" at bounding box center [267, 44] width 88 height 19
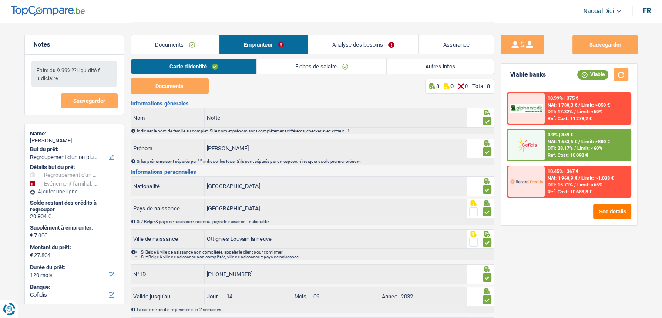
click at [369, 68] on link "Fiches de salaire" at bounding box center [322, 66] width 130 height 14
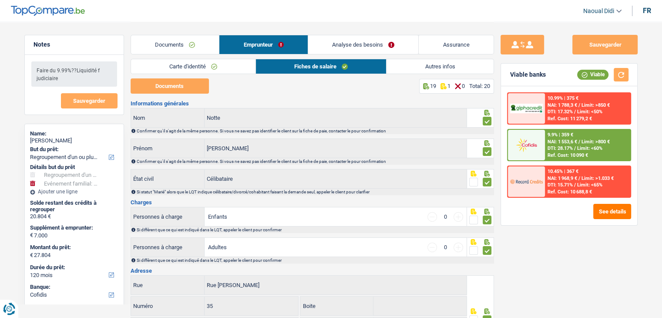
click at [428, 68] on link "Autres infos" at bounding box center [440, 66] width 107 height 14
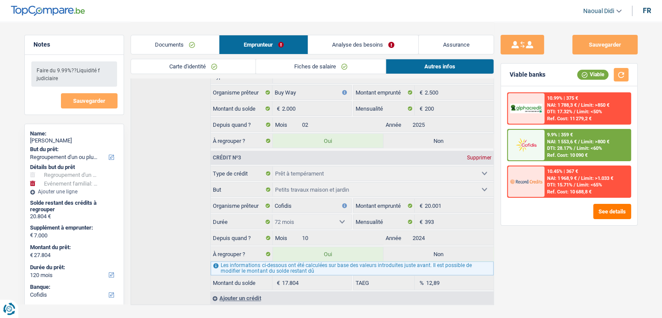
scroll to position [346, 0]
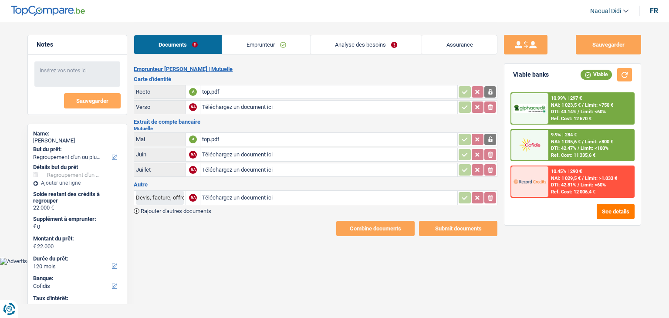
select select "refinancing"
select select "120"
select select "cofidis"
click at [284, 44] on link "Emprunteur" at bounding box center [266, 44] width 88 height 19
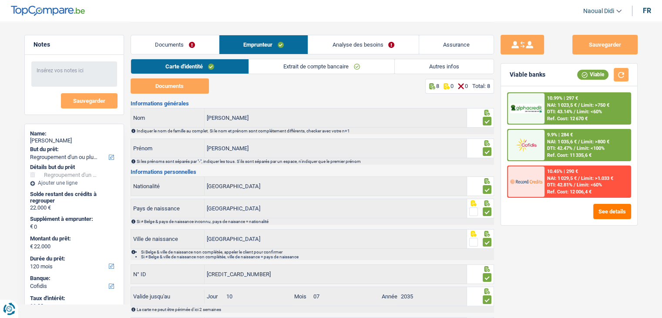
click at [383, 49] on link "Analyse des besoins" at bounding box center [363, 44] width 110 height 19
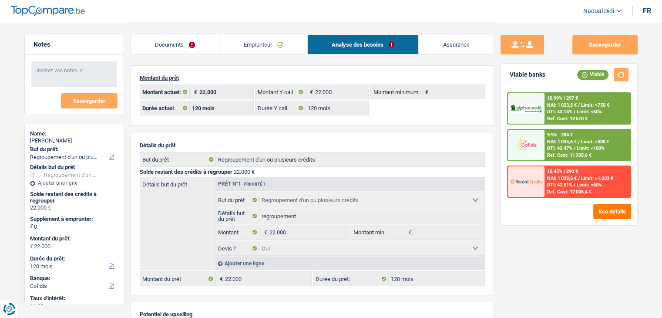
click at [297, 47] on link "Emprunteur" at bounding box center [264, 44] width 88 height 19
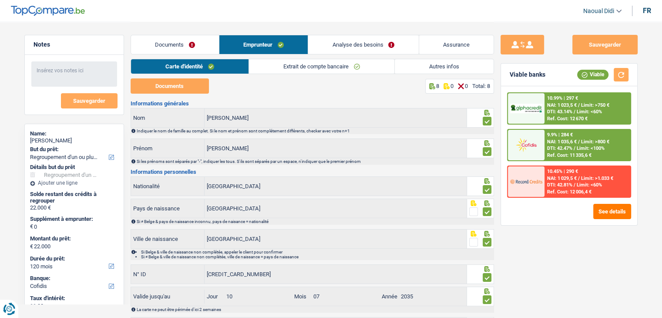
click at [465, 67] on link "Autres infos" at bounding box center [444, 66] width 99 height 14
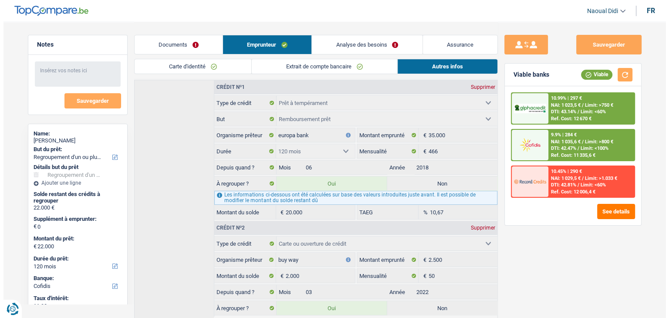
scroll to position [371, 0]
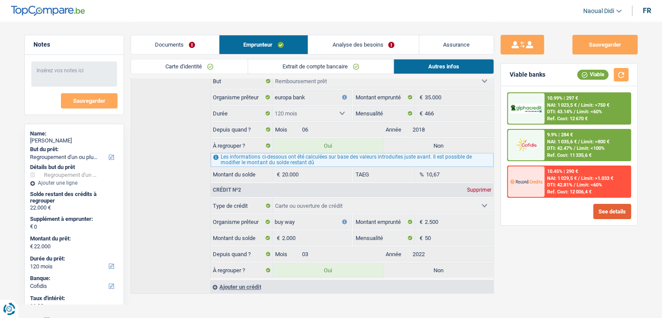
click at [619, 207] on button "See details" at bounding box center [613, 211] width 38 height 15
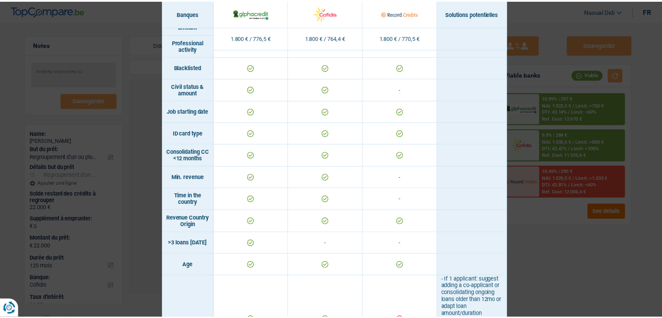
scroll to position [0, 0]
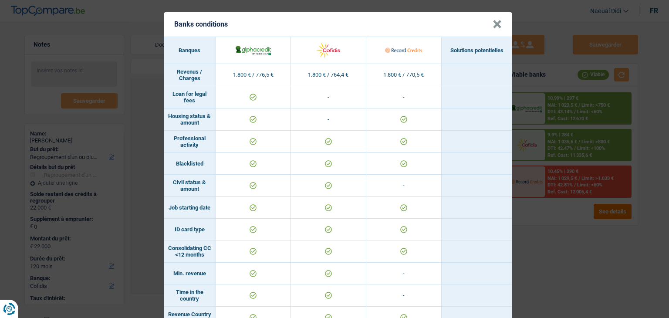
click at [493, 26] on button "×" at bounding box center [497, 24] width 9 height 9
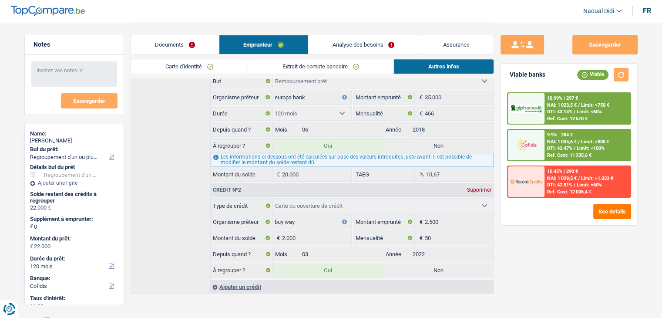
click at [207, 44] on link "Documents" at bounding box center [175, 44] width 88 height 19
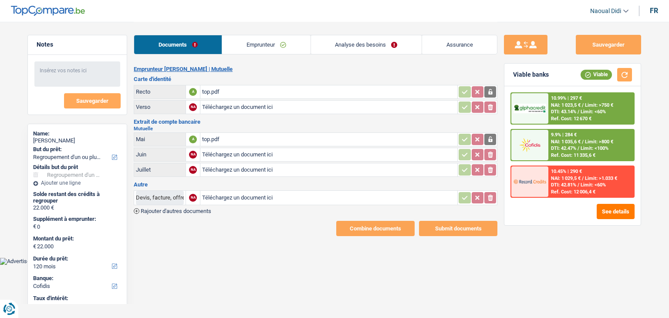
click at [266, 37] on link "Emprunteur" at bounding box center [266, 44] width 88 height 19
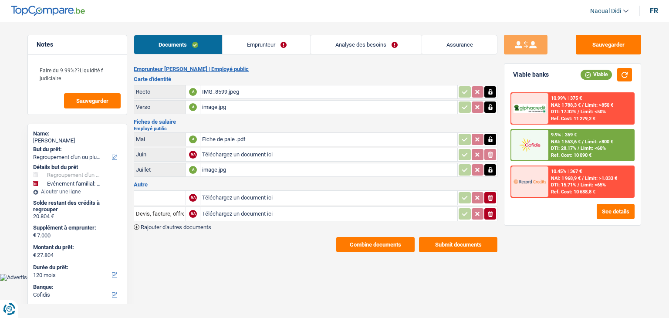
select select "refinancing"
select select "familyEvent"
select select "120"
select select "cofidis"
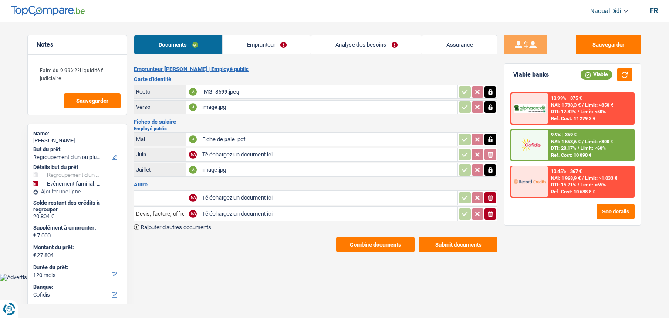
select select "32"
select select "liveWithParents"
select select "cardOrCredit"
select select "personalLoan"
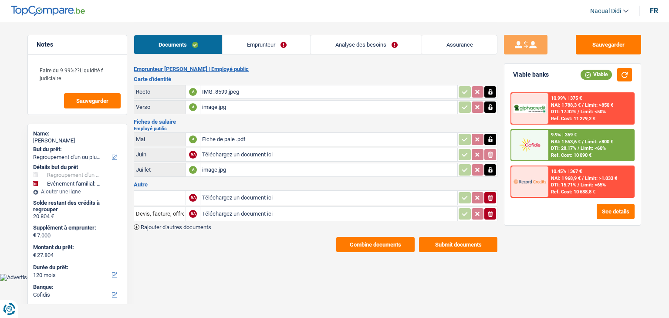
select select "smallWorks"
select select "72"
click at [282, 38] on link "Emprunteur" at bounding box center [267, 44] width 88 height 19
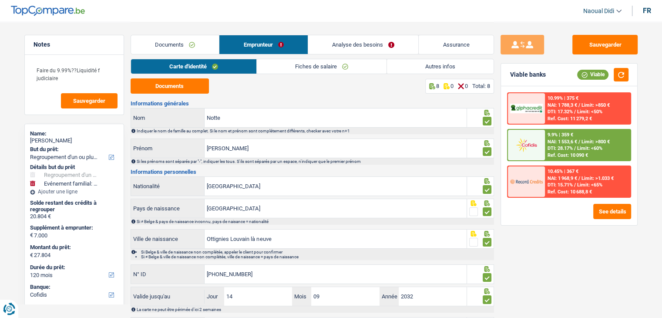
click at [426, 65] on link "Autres infos" at bounding box center [440, 66] width 107 height 14
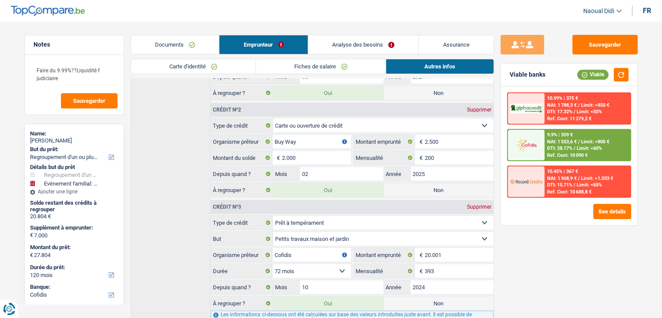
scroll to position [259, 0]
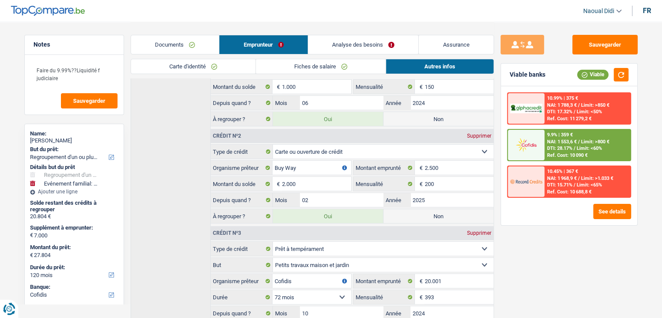
click at [439, 211] on label "Non" at bounding box center [439, 216] width 110 height 14
click at [439, 211] on input "Non" at bounding box center [439, 216] width 110 height 14
radio input "true"
type input "25.804"
radio input "false"
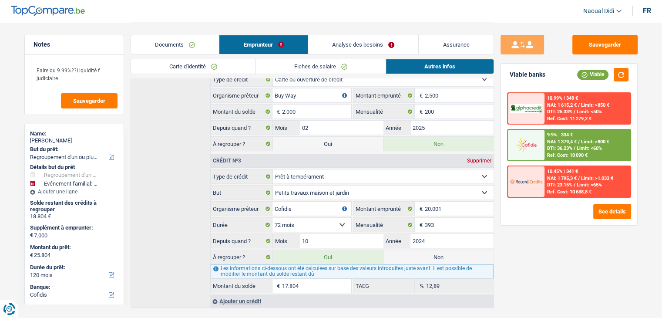
scroll to position [346, 0]
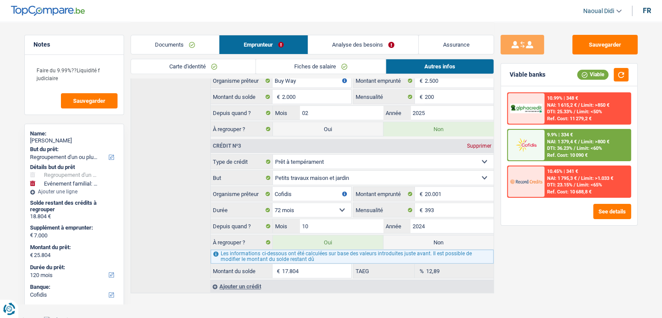
click at [426, 241] on label "Non" at bounding box center [439, 242] width 110 height 14
click at [426, 241] on input "Non" at bounding box center [439, 242] width 110 height 14
radio input "true"
type input "8.000"
select select "48"
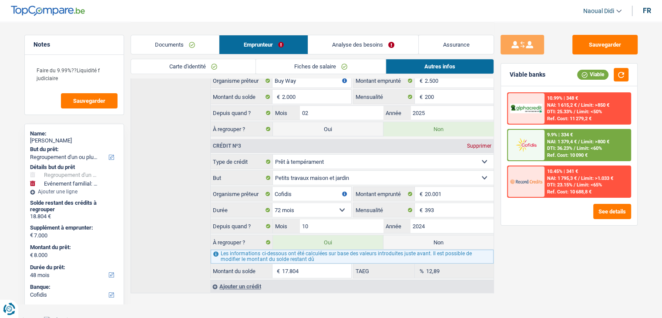
radio input "false"
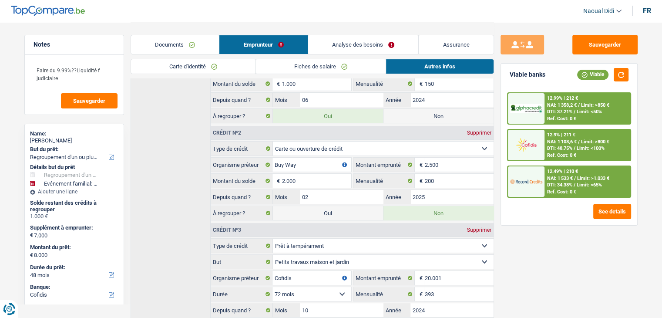
scroll to position [215, 0]
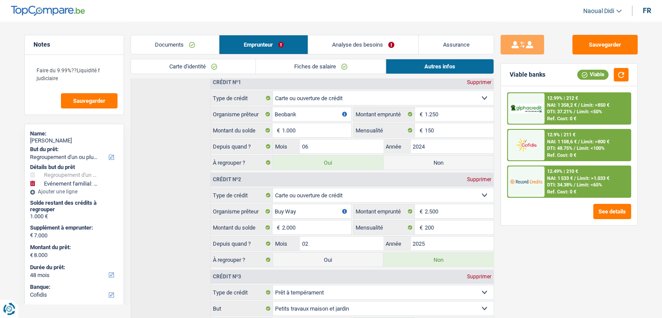
click at [382, 39] on link "Analyse des besoins" at bounding box center [363, 44] width 111 height 19
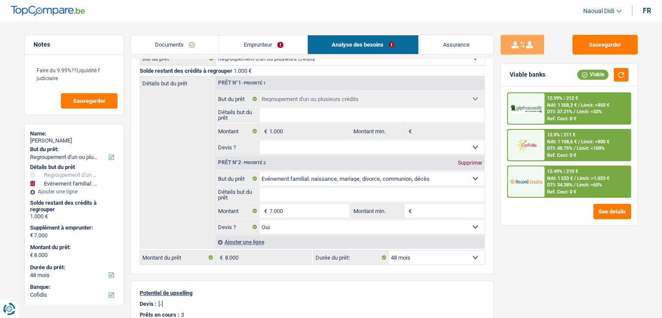
scroll to position [84, 0]
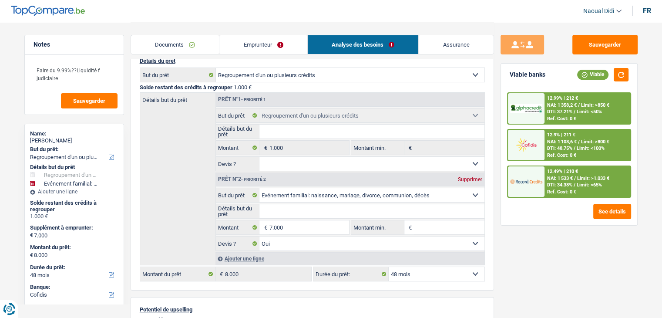
click at [259, 257] on div "Ajouter une ligne" at bounding box center [350, 258] width 269 height 13
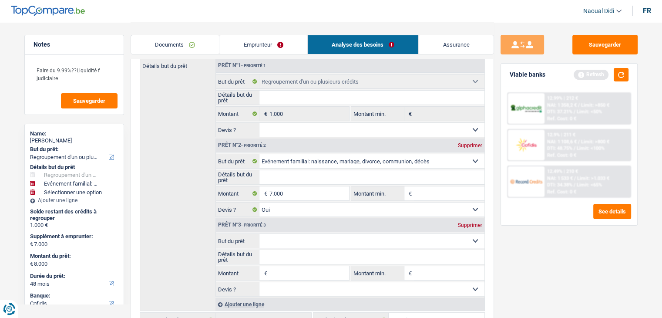
scroll to position [128, 0]
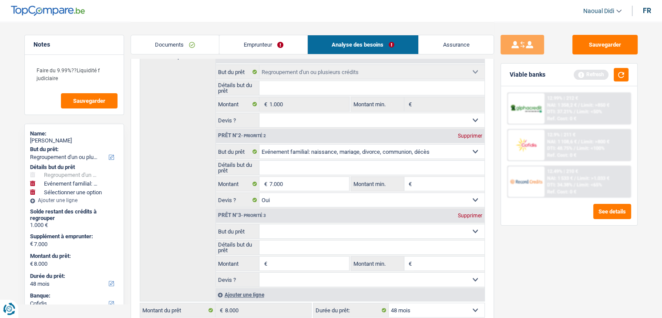
click at [285, 263] on input "Montant" at bounding box center [309, 264] width 80 height 14
type input "2.000"
type input "9.000"
type input "10.000"
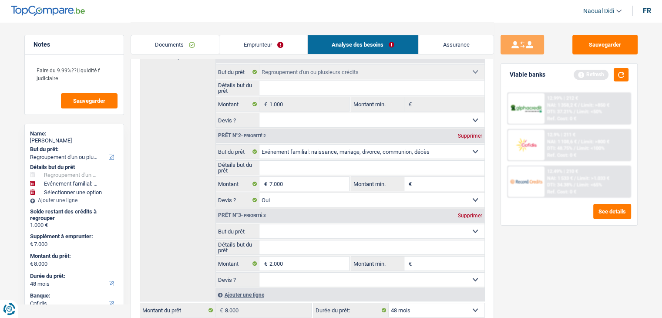
type input "10.000"
click at [286, 232] on select "Confort maison: meubles, textile, peinture, électroménager, outillage non-profe…" at bounding box center [372, 231] width 225 height 14
select select "movingOrInstallation"
click at [260, 224] on select "Confort maison: meubles, textile, peinture, électroménager, outillage non-profe…" at bounding box center [372, 231] width 225 height 14
select select "movingOrInstallation"
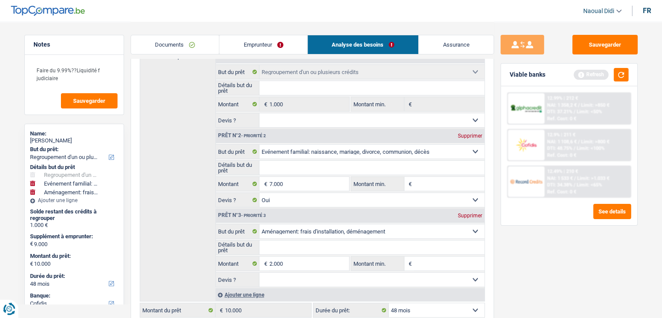
drag, startPoint x: 550, startPoint y: 244, endPoint x: 537, endPoint y: 231, distance: 19.1
click at [550, 243] on div "Sauvegarder Viable banks Refresh 12.99% | 212 € NAI: 1 358,2 € / Limit: >850 € …" at bounding box center [569, 169] width 150 height 269
click at [621, 72] on button "button" at bounding box center [621, 75] width 15 height 14
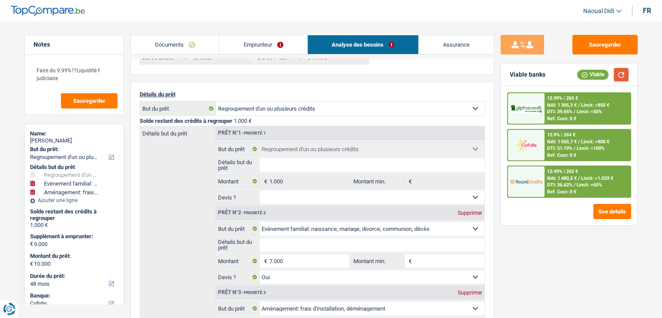
scroll to position [0, 0]
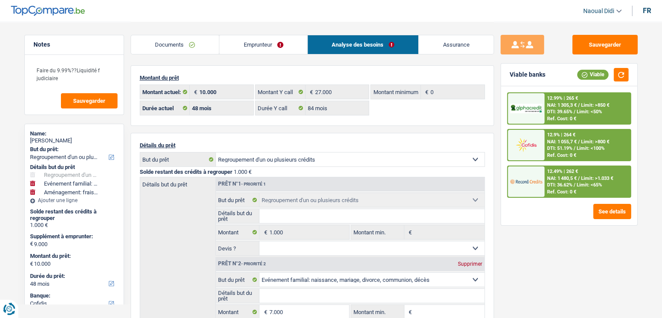
click at [280, 37] on link "Emprunteur" at bounding box center [264, 44] width 88 height 19
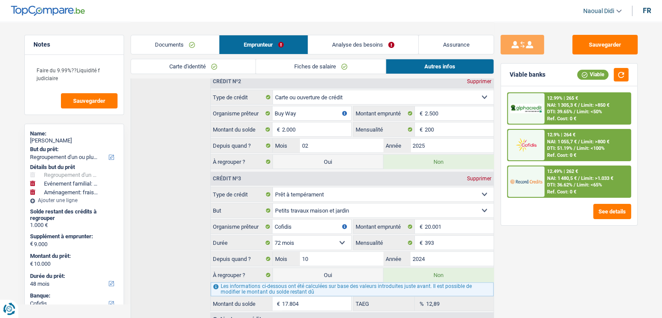
scroll to position [314, 0]
click at [360, 39] on link "Analyse des besoins" at bounding box center [363, 44] width 111 height 19
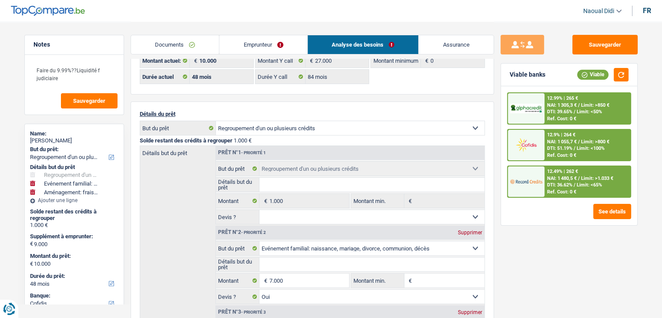
scroll to position [0, 0]
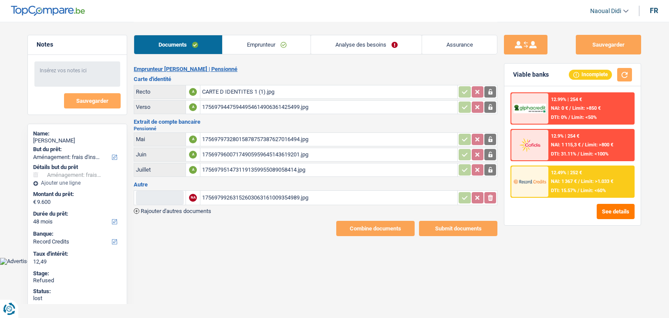
select select "movingOrInstallation"
select select "48"
select select "record credits"
click at [624, 215] on button "See details" at bounding box center [616, 211] width 38 height 15
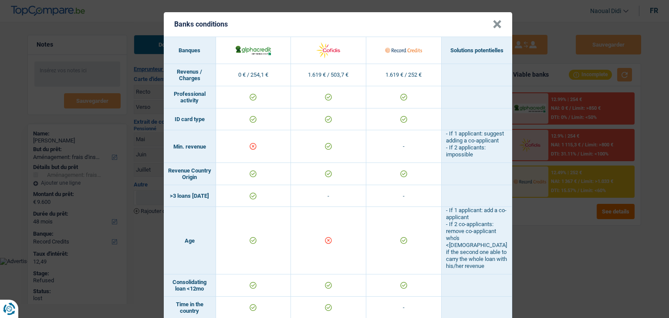
click at [493, 21] on button "×" at bounding box center [497, 24] width 9 height 9
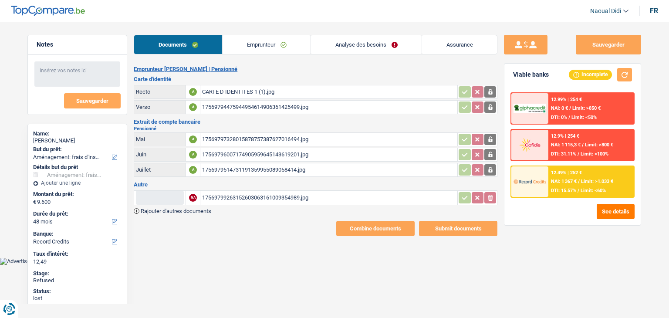
click at [263, 40] on link "Emprunteur" at bounding box center [267, 44] width 88 height 19
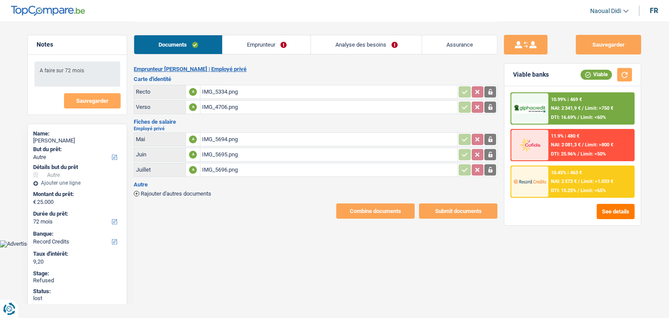
select select "other"
select select "72"
select select "record credits"
click at [626, 208] on button "See details" at bounding box center [616, 211] width 38 height 15
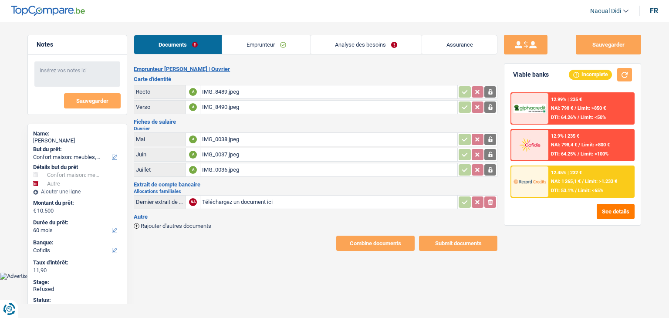
select select "household"
select select "other"
select select "60"
select select "cofidis"
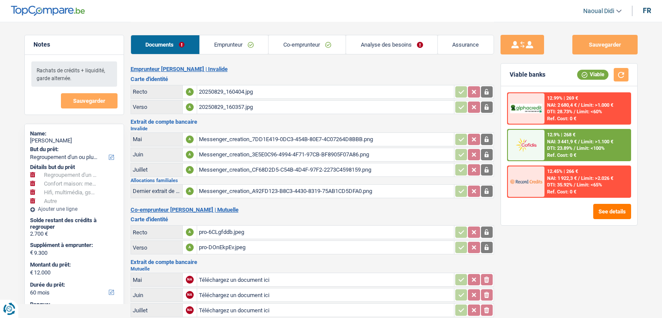
select select "refinancing"
select select "household"
select select "tech"
select select "other"
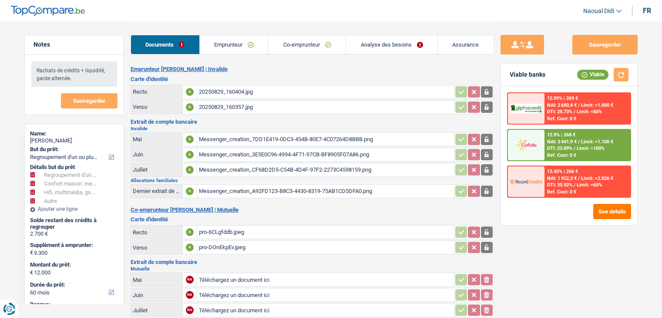
select select "60"
select select "cofidis"
select select "applicant"
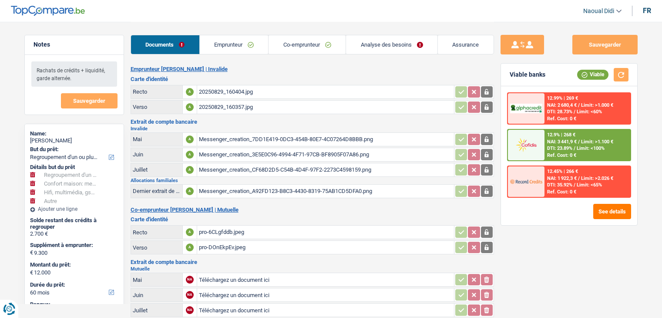
select select "applicant"
click at [619, 206] on button "See details" at bounding box center [613, 211] width 38 height 15
click at [247, 46] on link "Emprunteur" at bounding box center [234, 44] width 69 height 19
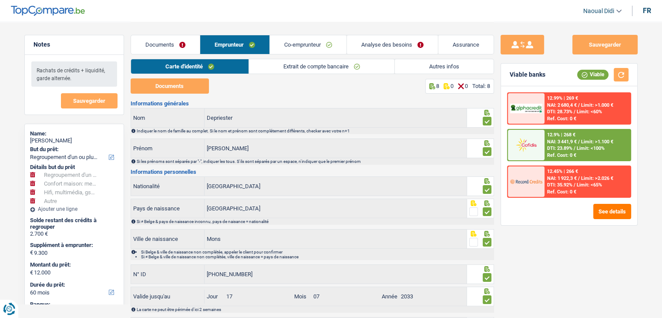
click at [412, 62] on link "Autres infos" at bounding box center [444, 66] width 99 height 14
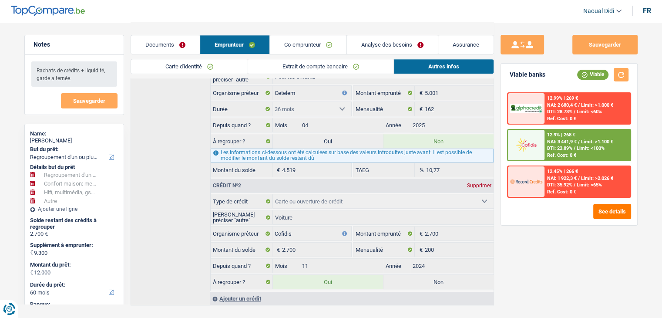
scroll to position [466, 0]
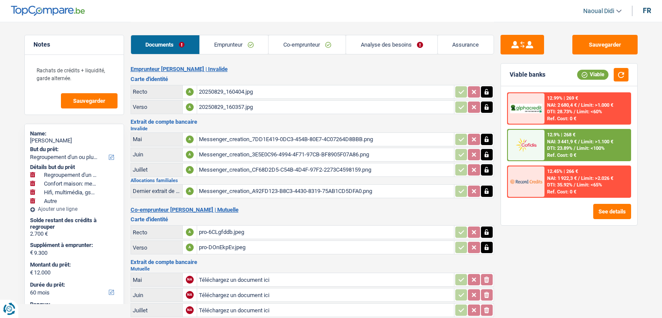
select select "refinancing"
select select "household"
select select "tech"
select select "other"
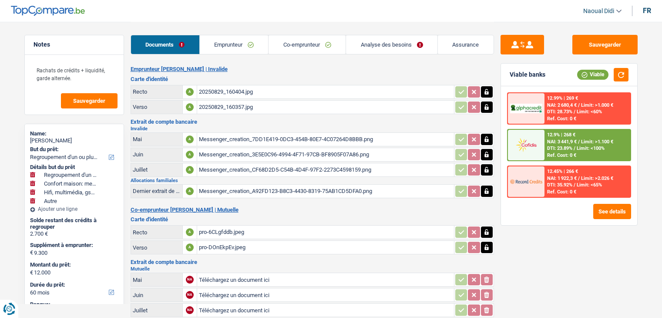
select select "60"
select select "cofidis"
select select "applicant"
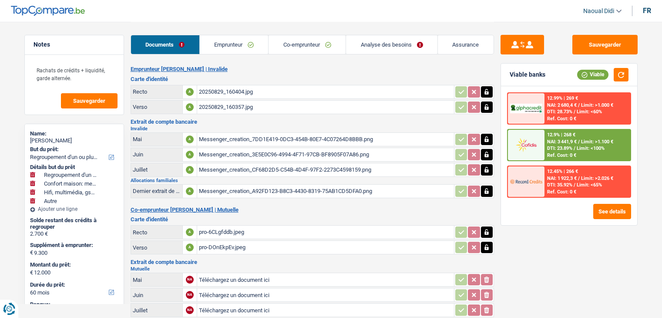
select select "applicant"
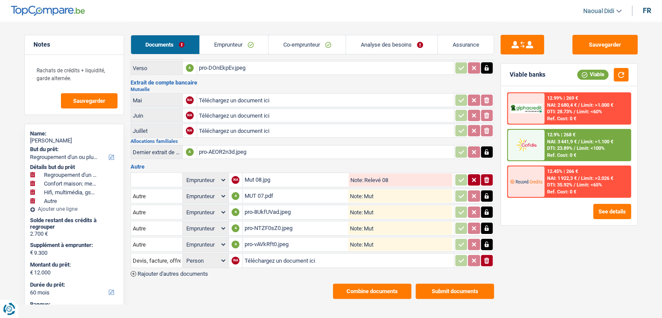
drag, startPoint x: 247, startPoint y: 44, endPoint x: 273, endPoint y: 41, distance: 26.0
click at [247, 44] on link "Emprunteur" at bounding box center [234, 44] width 69 height 19
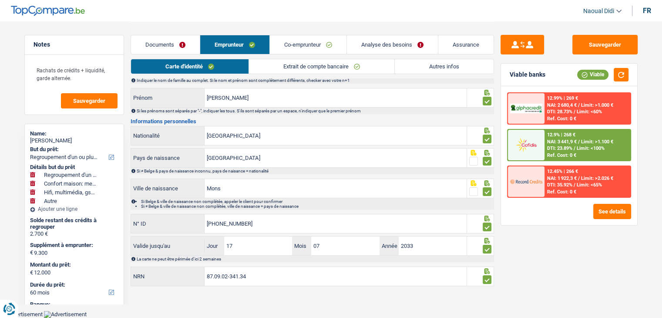
scroll to position [48, 0]
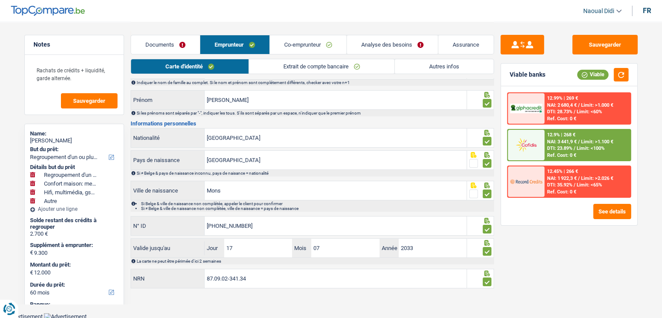
click at [432, 63] on link "Autres infos" at bounding box center [444, 66] width 99 height 14
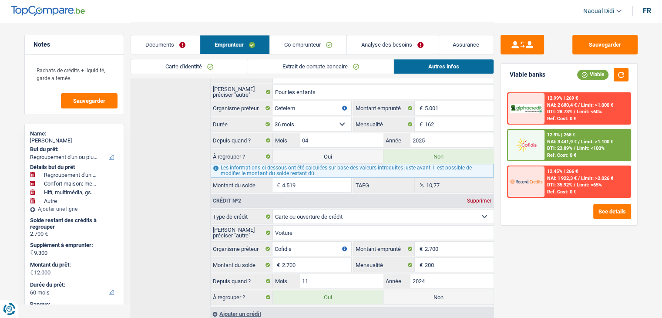
scroll to position [466, 0]
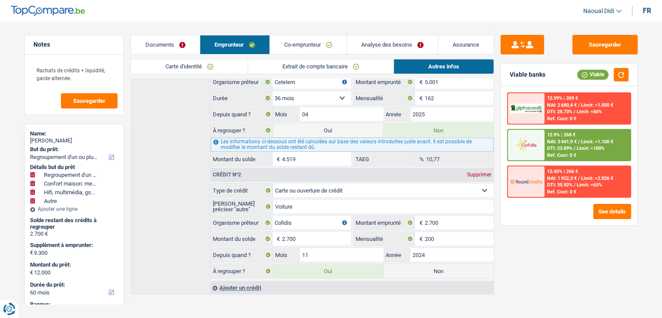
click at [430, 264] on label "Non" at bounding box center [439, 271] width 110 height 14
click at [430, 264] on input "Non" at bounding box center [439, 271] width 110 height 14
radio input "true"
select select "household"
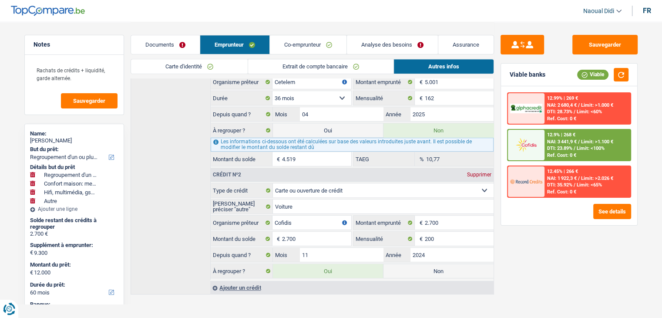
select select
select select "tech"
select select "42"
radio input "false"
select select "other"
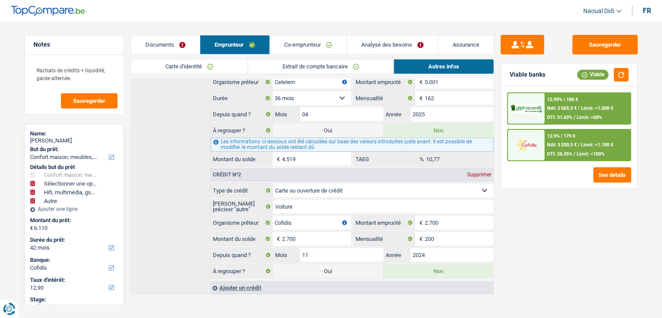
click at [341, 264] on label "Oui" at bounding box center [328, 271] width 110 height 14
click at [341, 264] on input "Oui" at bounding box center [328, 271] width 110 height 14
radio input "true"
radio input "false"
type input "8.810"
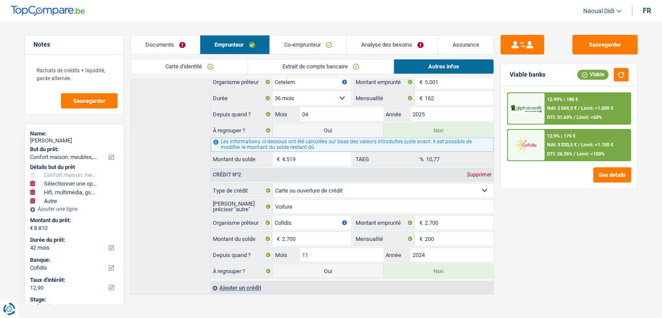
select select "refinancing"
select select "household"
select select "48"
select select "other"
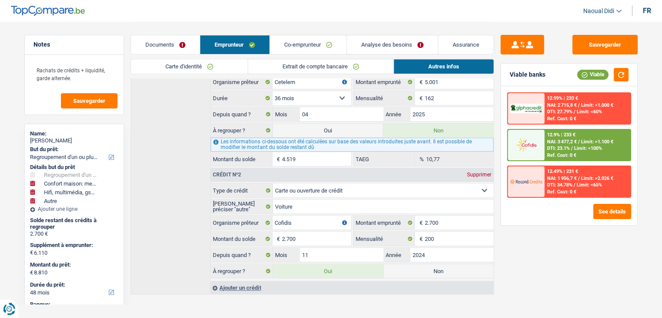
click at [395, 35] on link "Analyse des besoins" at bounding box center [392, 44] width 91 height 19
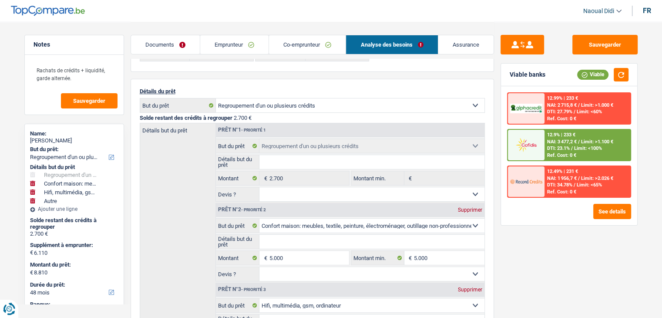
scroll to position [0, 0]
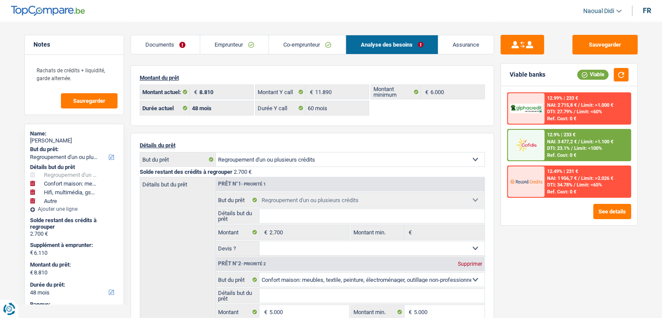
click at [316, 37] on link "Co-emprunteur" at bounding box center [307, 44] width 77 height 19
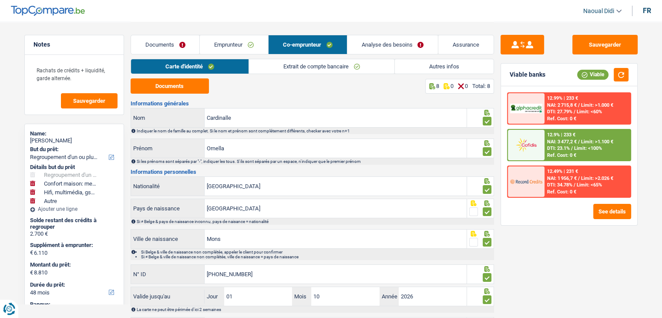
click at [242, 47] on link "Emprunteur" at bounding box center [234, 44] width 68 height 19
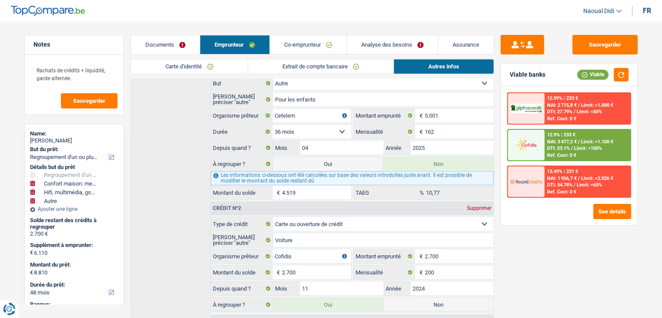
scroll to position [466, 0]
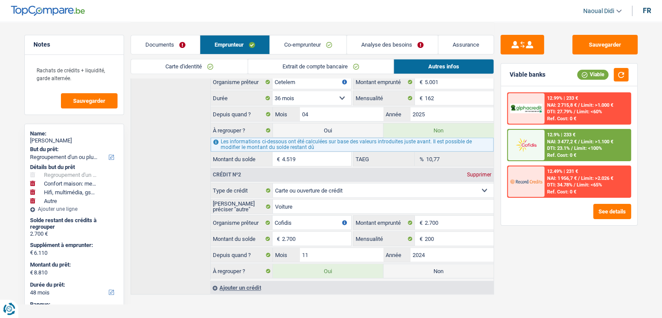
drag, startPoint x: 453, startPoint y: 263, endPoint x: 408, endPoint y: 269, distance: 45.6
click at [408, 269] on label "Non" at bounding box center [439, 271] width 110 height 14
click at [429, 264] on label "Non" at bounding box center [439, 271] width 110 height 14
click at [429, 264] on input "Non" at bounding box center [439, 271] width 110 height 14
radio input "true"
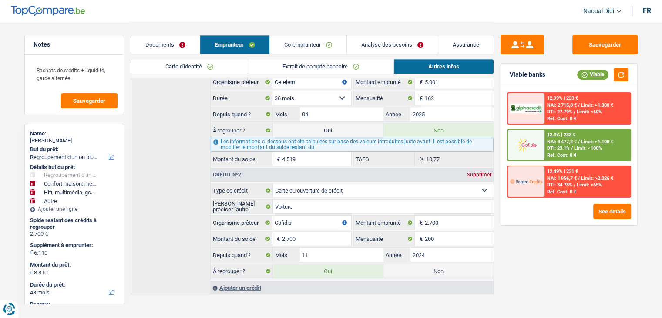
select select "household"
select select
select select "tech"
select select "42"
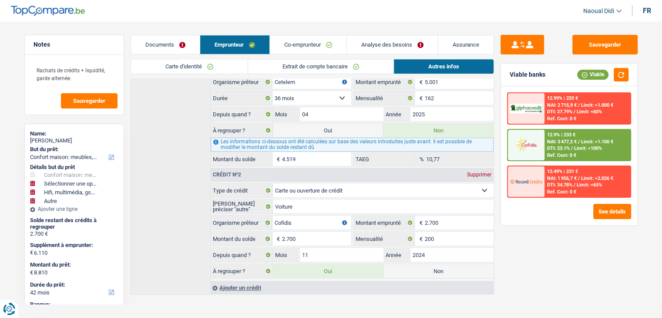
radio input "false"
select select "other"
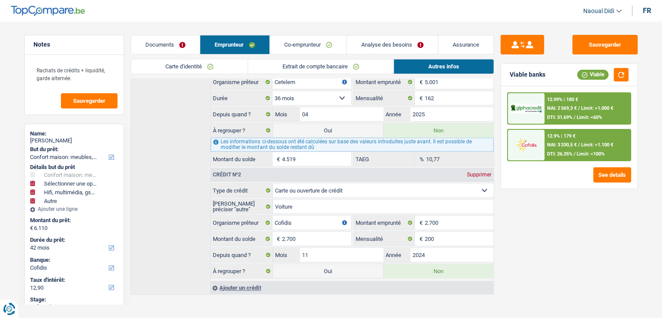
click at [340, 129] on label "Oui" at bounding box center [328, 130] width 110 height 14
click at [340, 129] on input "Oui" at bounding box center [328, 130] width 110 height 14
radio input "true"
radio input "false"
type input "10.629"
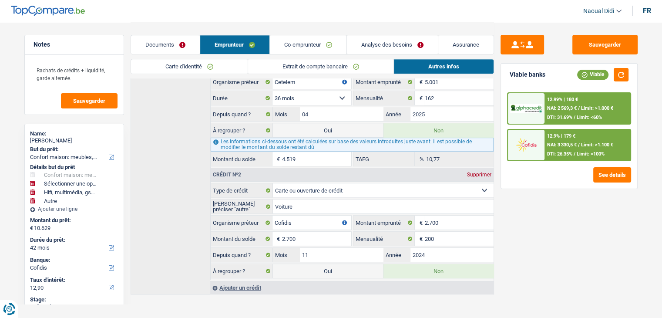
select select "refinancing"
select select "household"
select select "60"
select select "other"
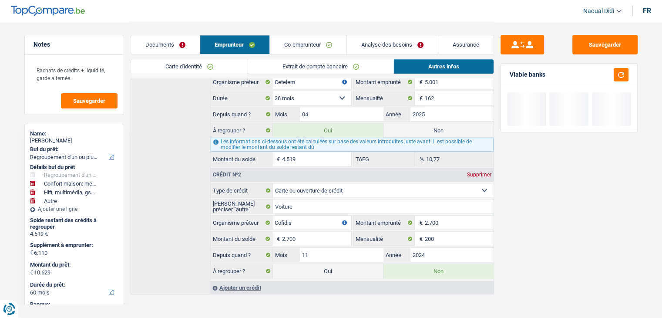
click at [341, 264] on label "Oui" at bounding box center [328, 271] width 110 height 14
click at [341, 264] on input "Oui" at bounding box center [328, 271] width 110 height 14
radio input "true"
radio input "false"
type input "13.329"
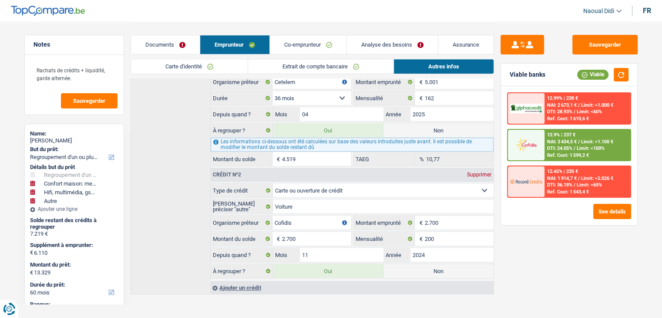
click at [453, 123] on label "Non" at bounding box center [439, 130] width 110 height 14
click at [453, 123] on input "Non" at bounding box center [439, 130] width 110 height 14
radio input "true"
select select "48"
radio input "false"
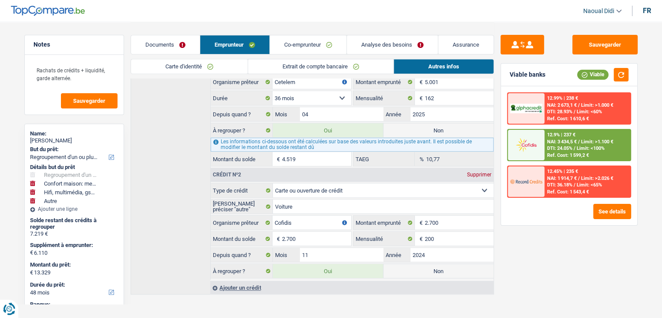
type input "8.810"
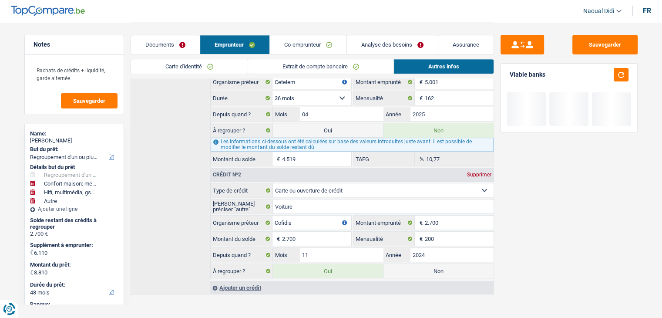
click at [442, 264] on label "Non" at bounding box center [439, 271] width 110 height 14
click at [442, 264] on input "Non" at bounding box center [439, 271] width 110 height 14
radio input "true"
select select "household"
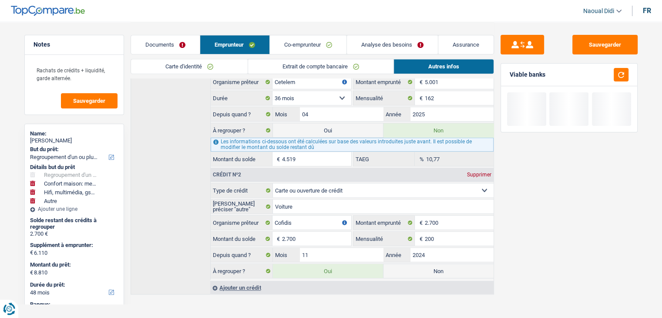
select select
select select "tech"
select select "42"
radio input "false"
select select "other"
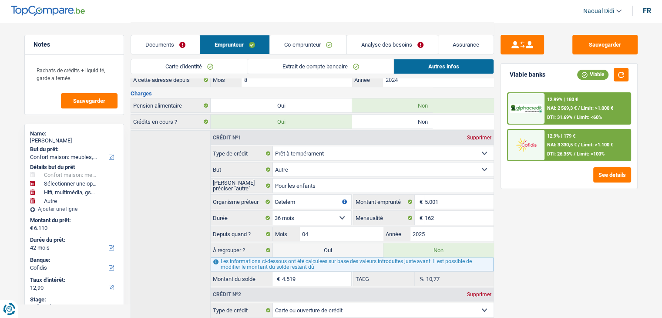
scroll to position [292, 0]
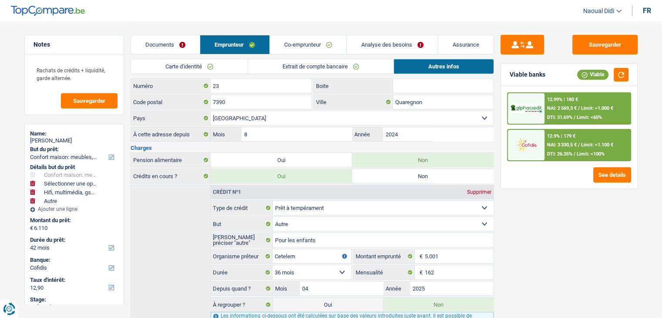
click at [385, 39] on link "Analyse des besoins" at bounding box center [392, 44] width 91 height 19
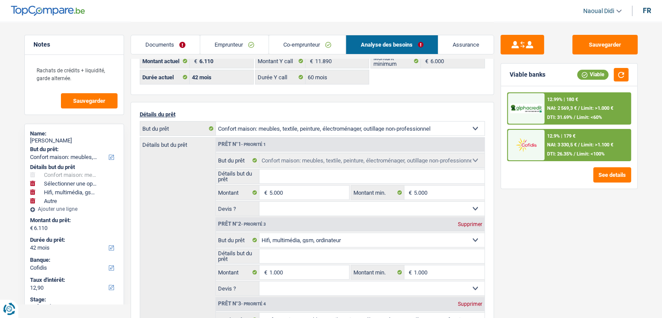
scroll to position [0, 0]
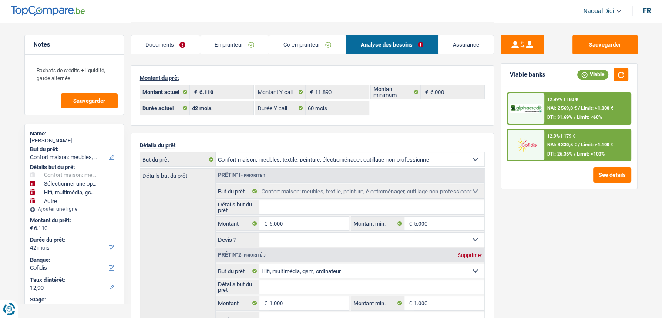
click at [309, 95] on div "11.890 € Montant Y call" at bounding box center [312, 92] width 113 height 14
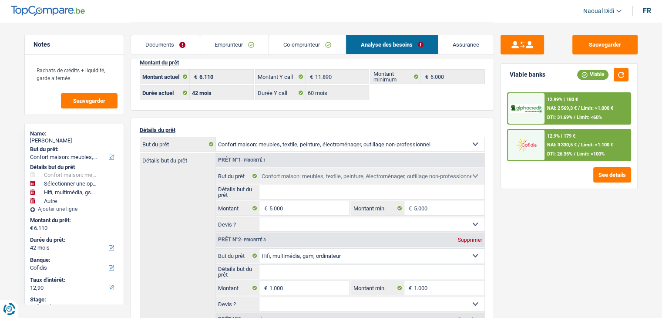
scroll to position [131, 0]
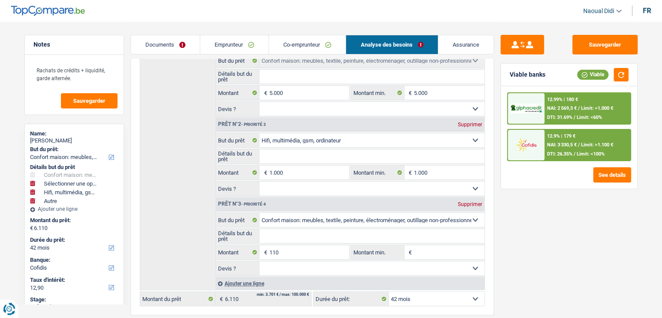
click at [268, 250] on span "€" at bounding box center [265, 252] width 10 height 14
click at [270, 247] on input "110" at bounding box center [309, 252] width 80 height 14
click at [474, 202] on div "Supprimer" at bounding box center [470, 204] width 29 height 5
select select "tech"
type input "6.000"
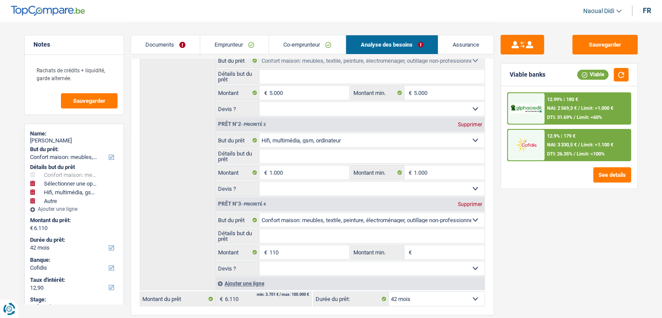
type input "6.000"
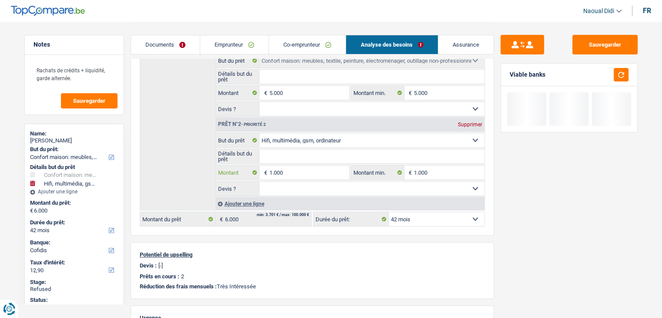
click at [272, 170] on input "1.000" at bounding box center [309, 172] width 80 height 14
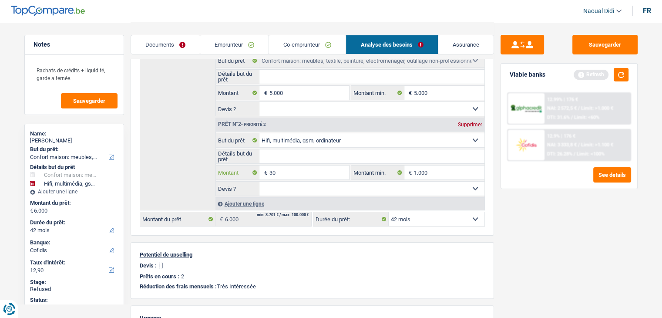
type input "30"
click at [274, 93] on input "5.000" at bounding box center [309, 93] width 80 height 14
select select "36"
type input "5.030"
select select "36"
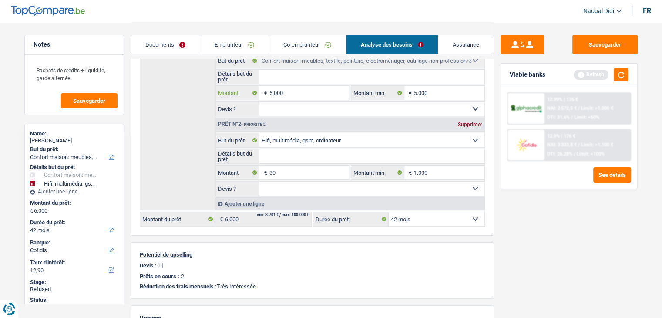
select select "36"
type input "5.030"
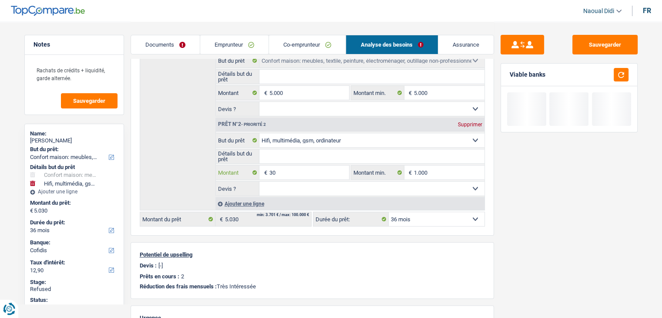
click at [284, 166] on input "30" at bounding box center [309, 172] width 80 height 14
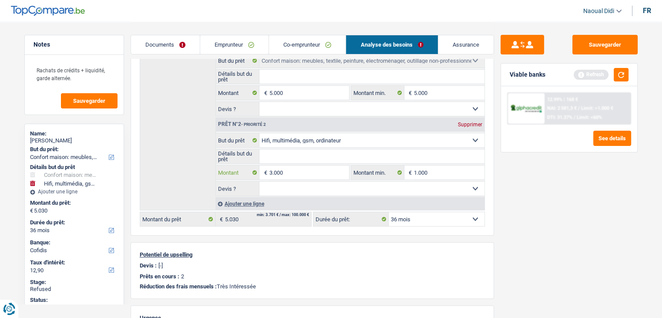
type input "3.000"
type input "8.000"
select select "48"
type input "8.000"
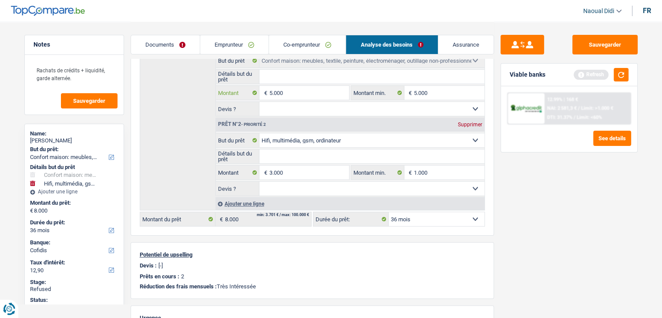
select select "48"
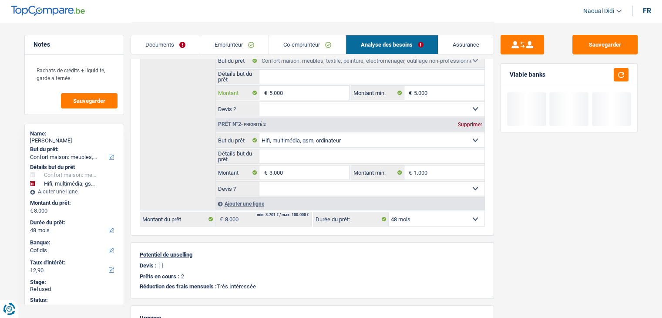
click at [272, 92] on input "5.000" at bounding box center [309, 93] width 80 height 14
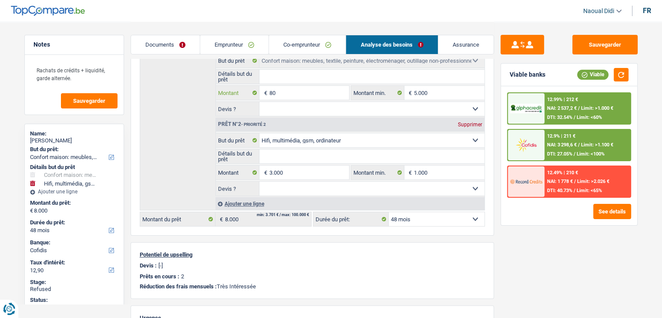
click at [294, 93] on input "80" at bounding box center [309, 93] width 80 height 14
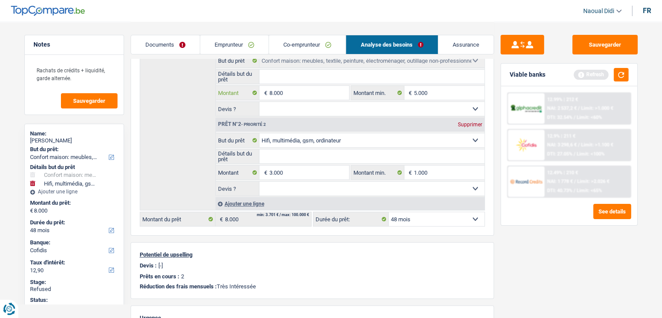
scroll to position [0, 0]
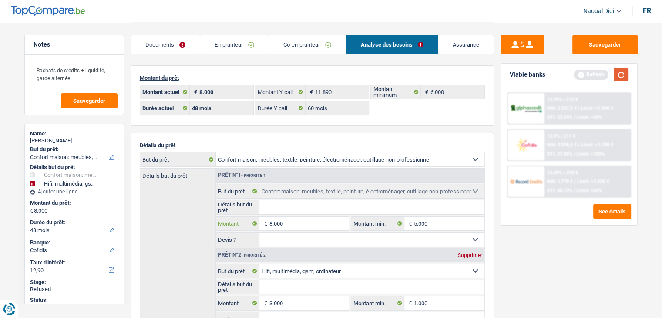
type input "8.000"
type input "11.000"
select select "60"
type input "11.000"
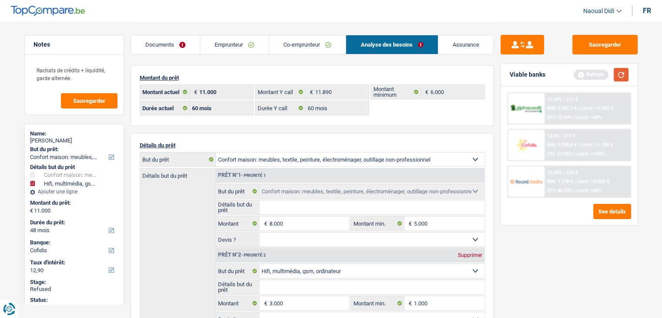
click at [624, 72] on button "button" at bounding box center [621, 75] width 15 height 14
select select "60"
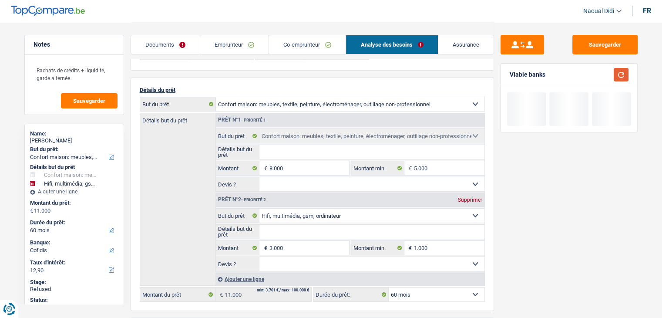
scroll to position [131, 0]
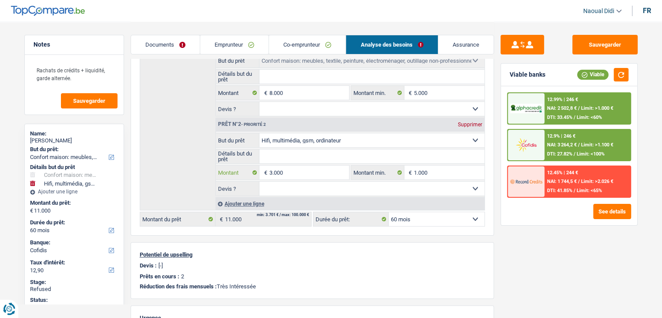
click at [278, 169] on input "3.000" at bounding box center [309, 172] width 80 height 14
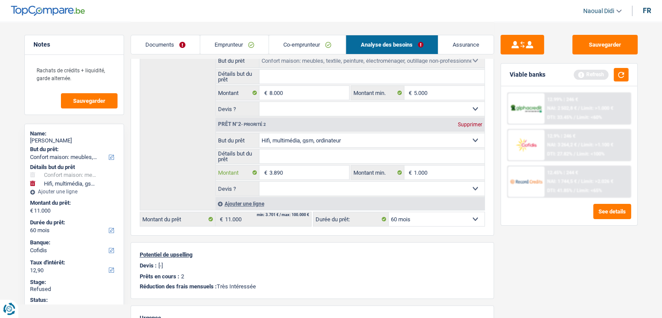
type input "3.890"
type input "11.890"
click at [462, 242] on div "Potentiel de upselling Devis : [-] Prêts en cours : 2 Réduction des frais mensu…" at bounding box center [313, 270] width 364 height 57
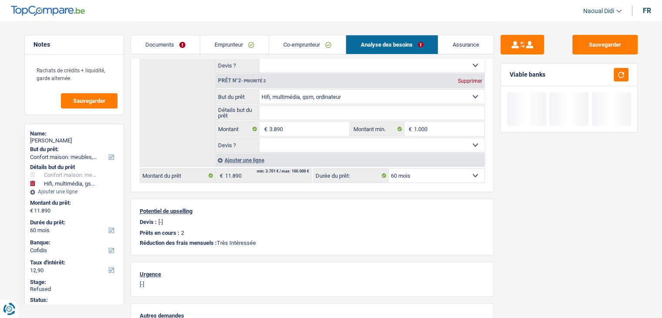
scroll to position [0, 0]
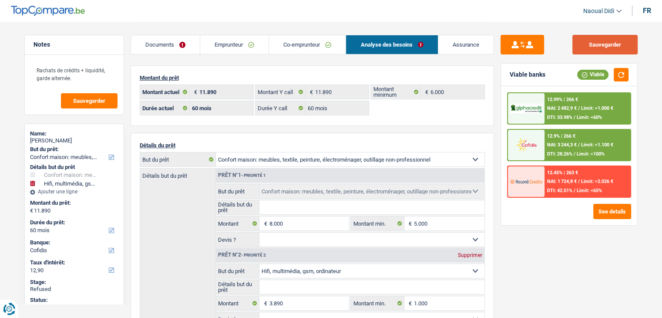
click at [611, 42] on button "Sauvegarder" at bounding box center [605, 45] width 65 height 20
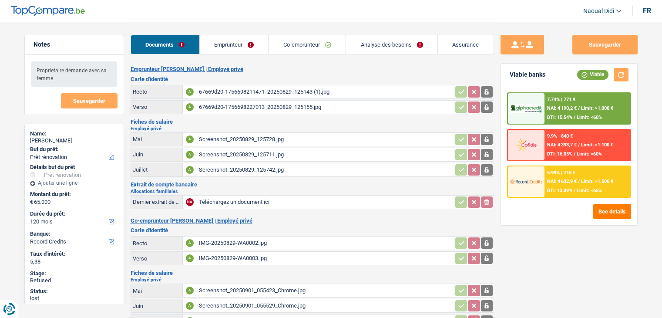
select select "renovation"
select select "120"
select select "record credits"
click at [610, 210] on button "See details" at bounding box center [613, 211] width 38 height 15
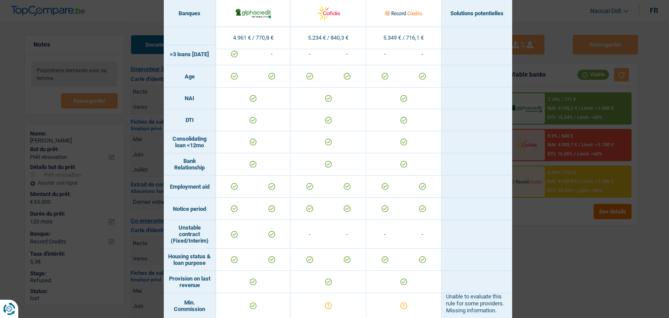
scroll to position [549, 0]
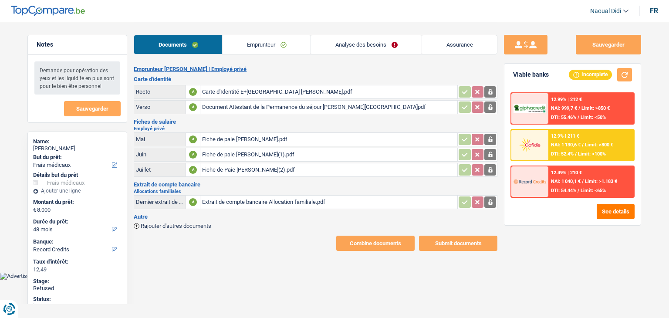
select select "medical"
select select "48"
select select "record credits"
click at [624, 206] on button "See details" at bounding box center [616, 211] width 38 height 15
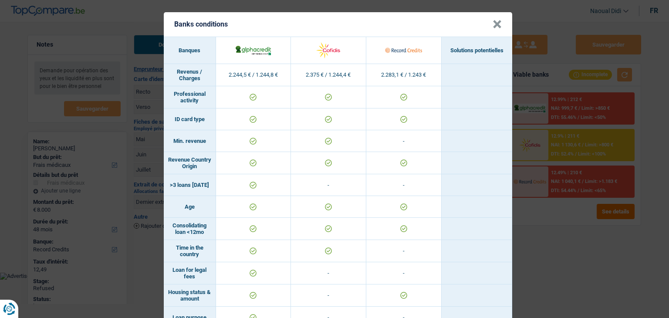
click at [493, 27] on button "×" at bounding box center [497, 24] width 9 height 9
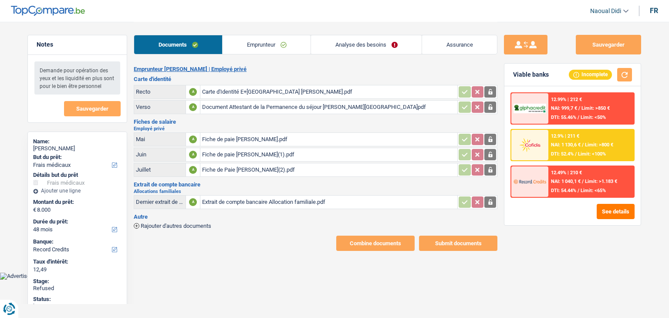
click at [269, 47] on link "Emprunteur" at bounding box center [267, 44] width 88 height 19
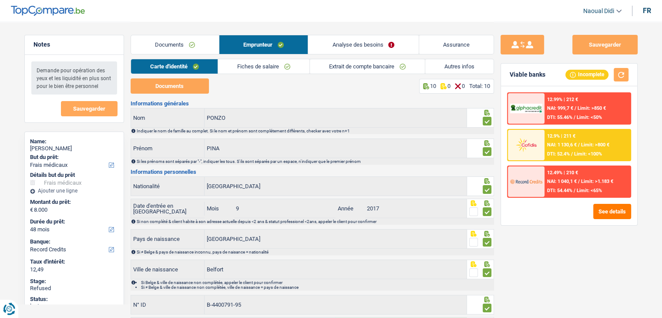
click at [395, 68] on link "Extrait de compte bancaire" at bounding box center [367, 66] width 115 height 14
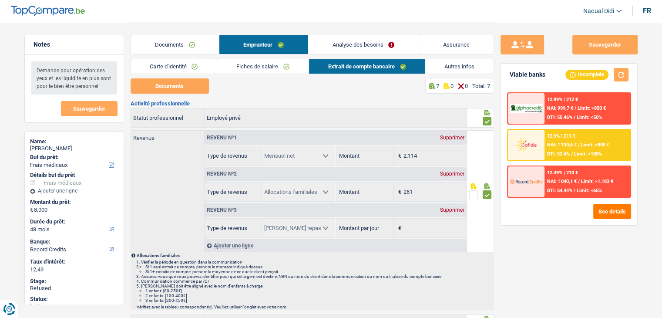
click at [460, 66] on link "Autres infos" at bounding box center [460, 66] width 68 height 14
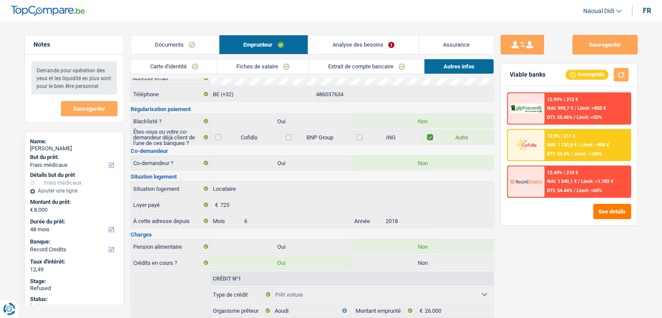
scroll to position [138, 0]
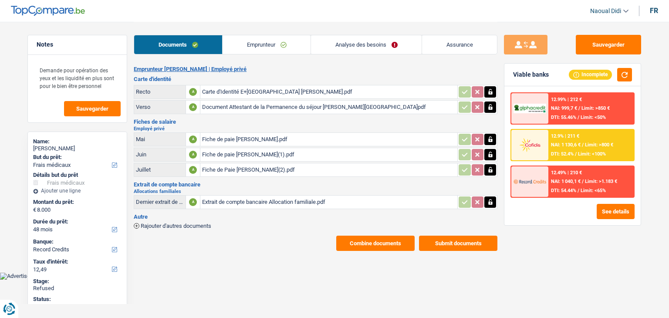
select select "medical"
select select "48"
select select "record credits"
select select "32"
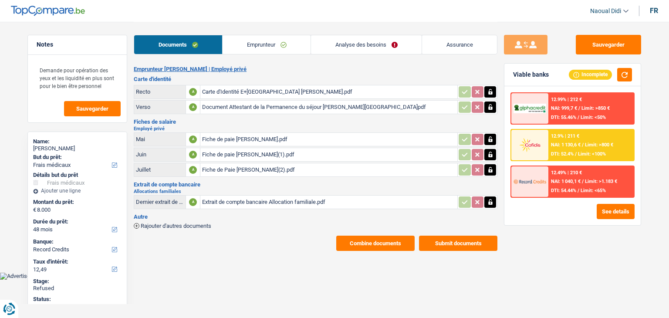
select select "rents"
select select "carLoan"
select select "48"
click at [267, 53] on link "Emprunteur" at bounding box center [267, 44] width 88 height 19
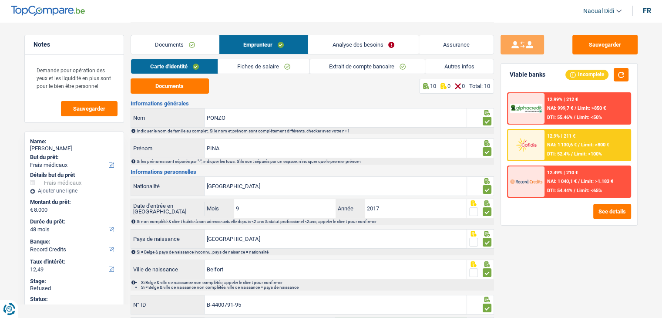
click at [452, 68] on link "Autres infos" at bounding box center [460, 66] width 68 height 14
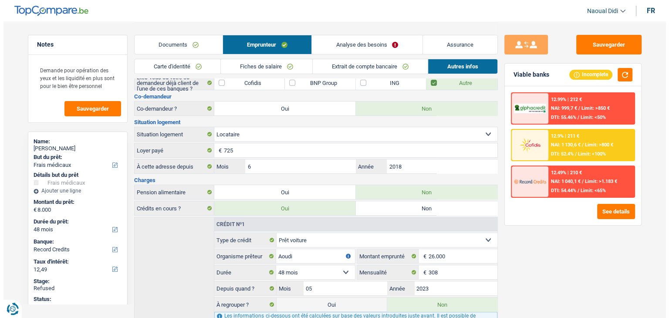
scroll to position [138, 0]
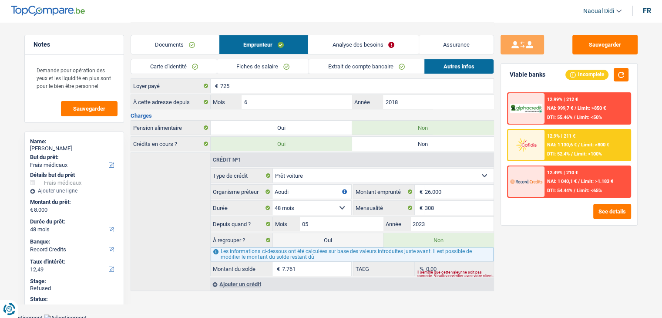
click at [348, 236] on label "Oui" at bounding box center [328, 240] width 110 height 14
click at [348, 236] on input "Oui" at bounding box center [328, 240] width 110 height 14
radio input "true"
type input "15.761"
radio input "false"
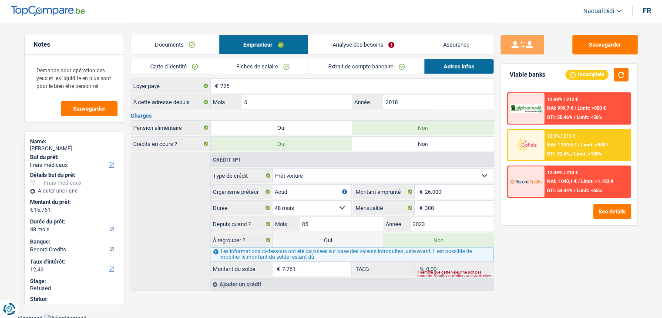
select select "refinancing"
select select "84"
select select "medical"
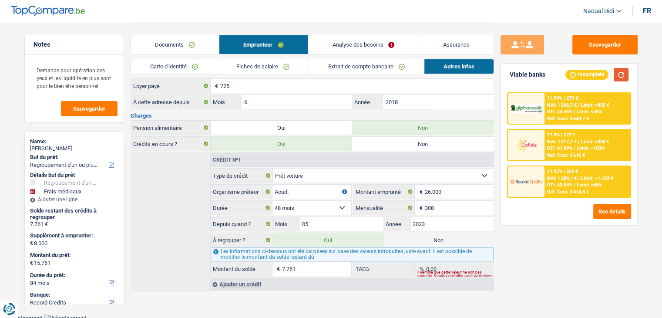
click at [624, 70] on button "button" at bounding box center [621, 75] width 15 height 14
click at [614, 209] on button "See details" at bounding box center [613, 211] width 38 height 15
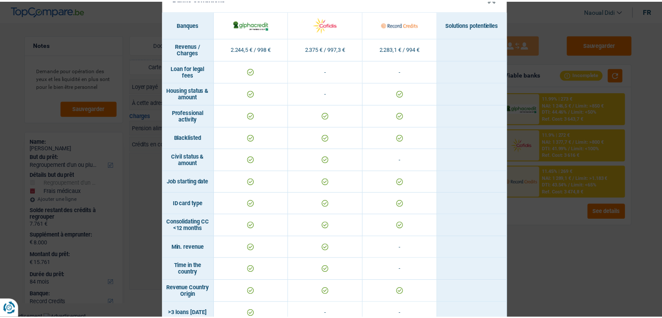
scroll to position [0, 0]
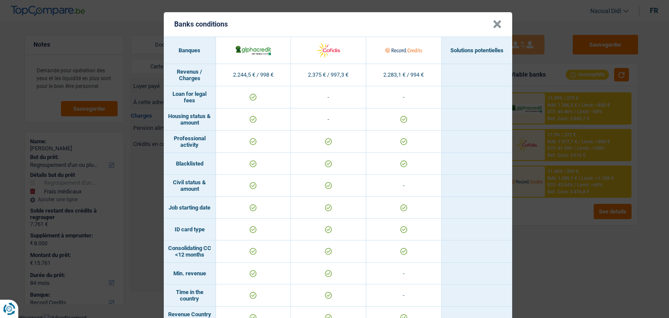
click at [493, 23] on button "×" at bounding box center [497, 24] width 9 height 9
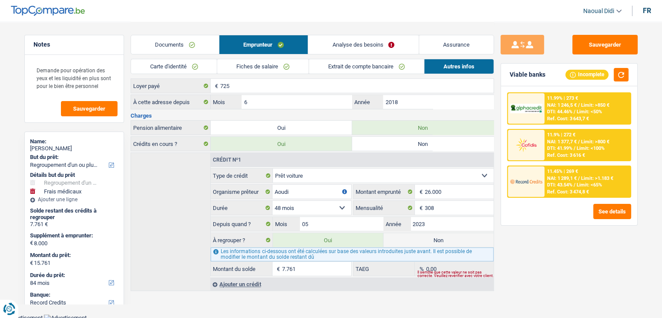
click at [284, 69] on link "Fiches de salaire" at bounding box center [262, 66] width 91 height 14
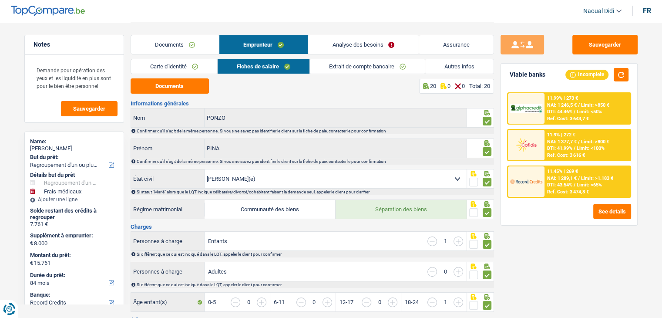
click at [371, 61] on link "Extrait de compte bancaire" at bounding box center [367, 66] width 115 height 14
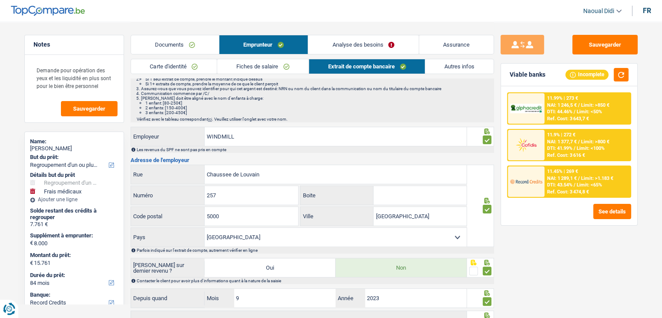
scroll to position [261, 0]
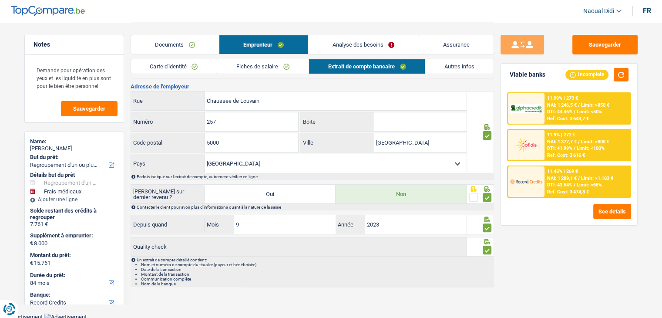
click at [294, 68] on link "Fiches de salaire" at bounding box center [262, 66] width 91 height 14
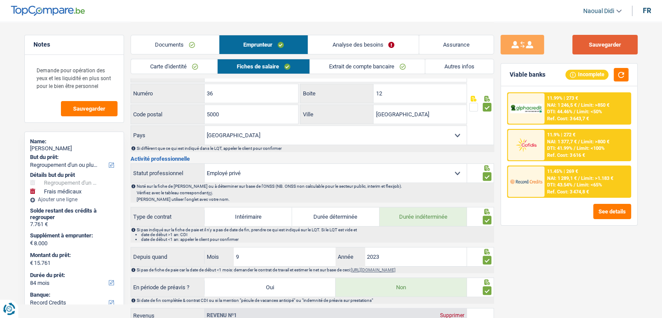
drag, startPoint x: 589, startPoint y: 47, endPoint x: 564, endPoint y: 41, distance: 26.1
click at [589, 47] on button "Sauvegarder" at bounding box center [605, 45] width 65 height 20
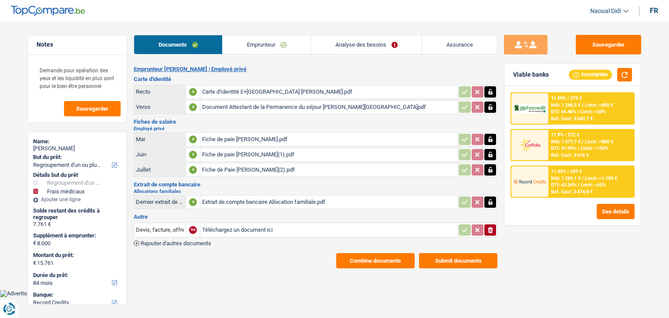
select select "refinancing"
select select "medical"
select select "84"
select select "record credits"
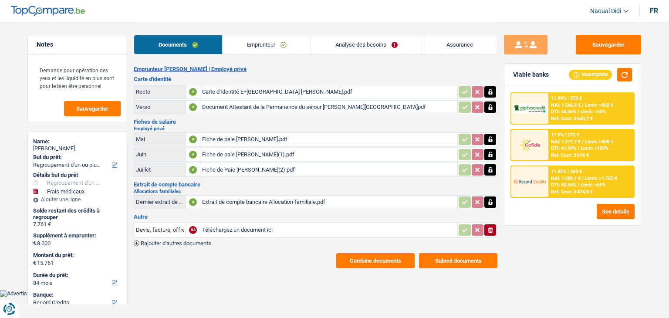
select select "married"
select select "BE"
select select "privateEmployee"
select select "netSalary"
select select "familyAllowances"
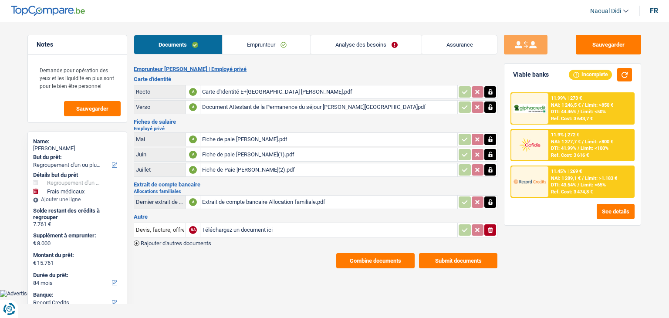
select select "mealVouchers"
select select "BE"
click at [280, 45] on link "Emprunteur" at bounding box center [267, 44] width 88 height 19
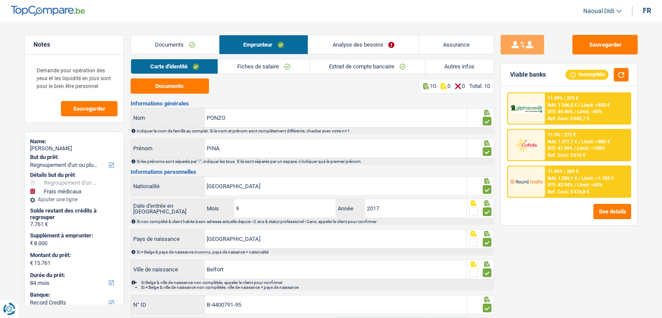
click at [278, 65] on link "Fiches de salaire" at bounding box center [263, 66] width 91 height 14
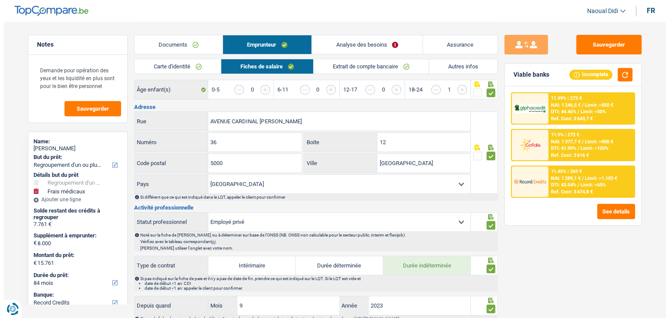
scroll to position [218, 0]
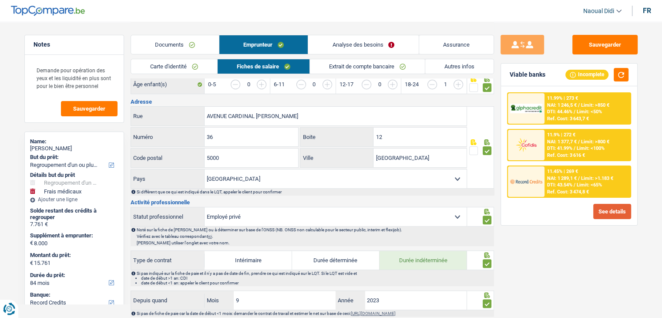
click at [617, 210] on button "See details" at bounding box center [613, 211] width 38 height 15
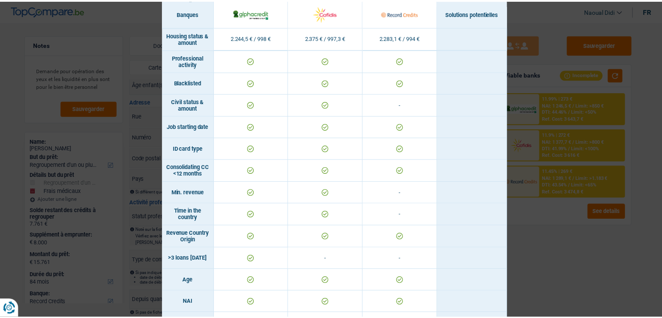
scroll to position [0, 0]
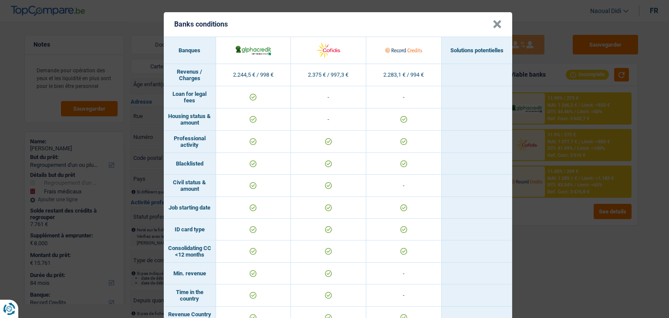
click at [494, 25] on button "×" at bounding box center [497, 24] width 9 height 9
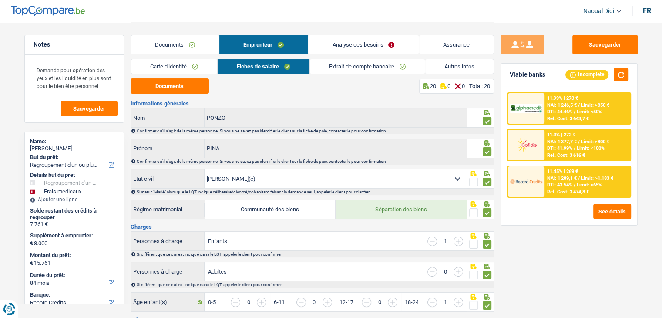
click at [382, 63] on link "Extrait de compte bancaire" at bounding box center [367, 66] width 115 height 14
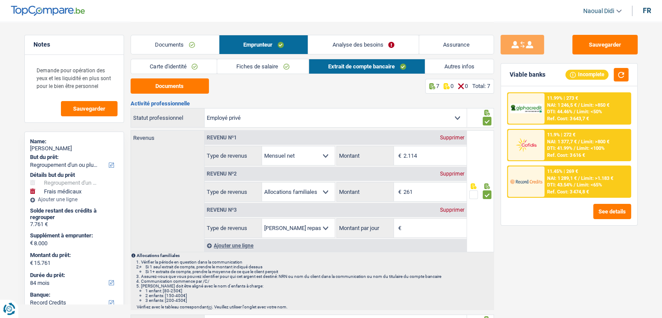
click at [470, 61] on link "Autres infos" at bounding box center [460, 66] width 68 height 14
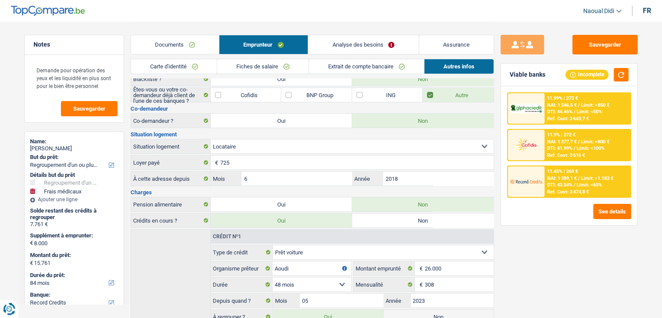
scroll to position [138, 0]
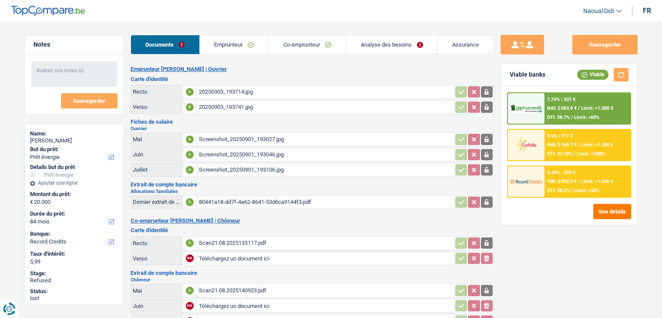
select select "energy"
select select "84"
select select "record credits"
select select "32"
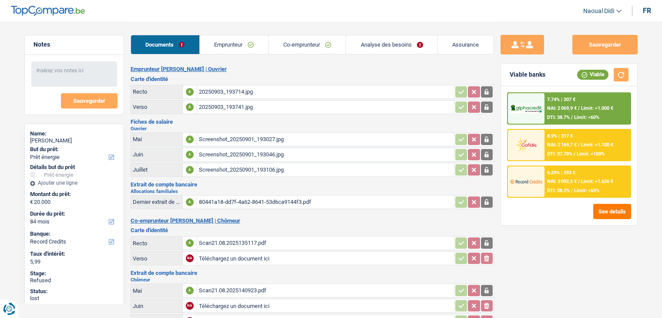
select select "ownerWithMortgage"
select select "mortgage"
select select "240"
drag, startPoint x: 228, startPoint y: 47, endPoint x: 244, endPoint y: 47, distance: 16.1
click at [228, 47] on link "Emprunteur" at bounding box center [234, 44] width 69 height 19
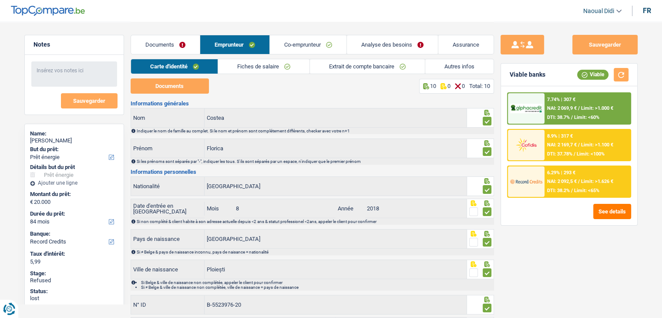
click at [440, 65] on link "Autres infos" at bounding box center [460, 66] width 68 height 14
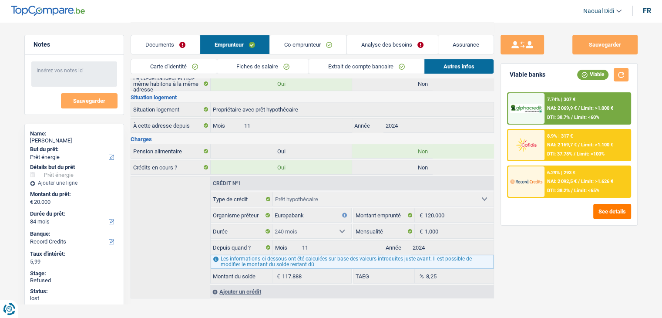
scroll to position [138, 0]
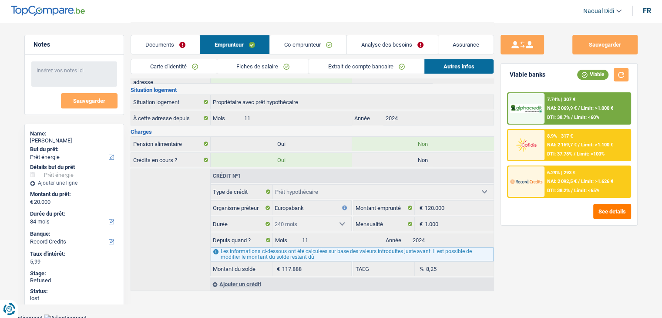
click at [312, 45] on link "Co-emprunteur" at bounding box center [308, 44] width 77 height 19
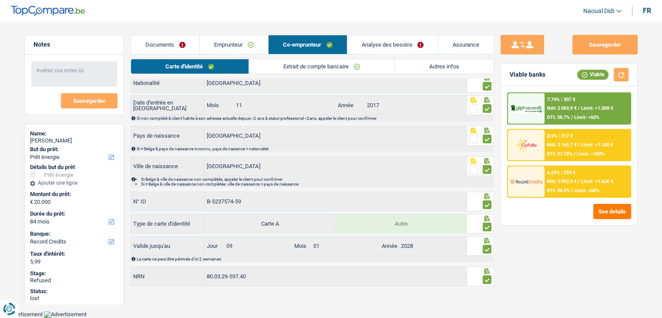
scroll to position [101, 0]
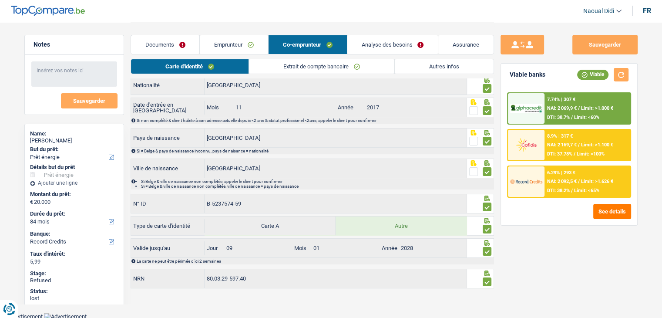
click at [467, 65] on link "Autres infos" at bounding box center [444, 66] width 99 height 14
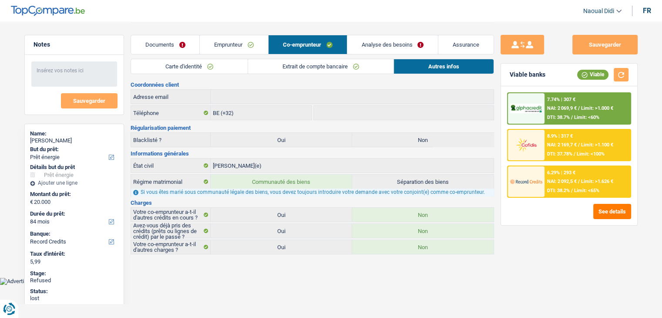
scroll to position [0, 0]
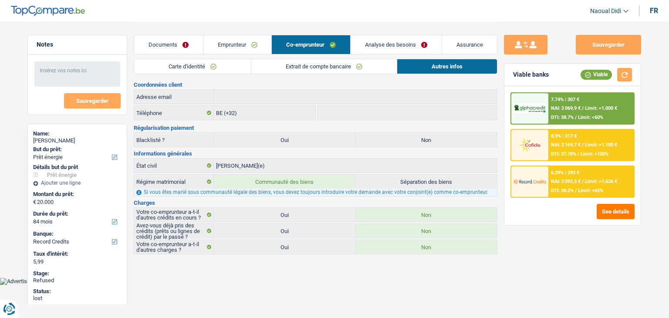
click at [255, 46] on link "Emprunteur" at bounding box center [237, 44] width 68 height 19
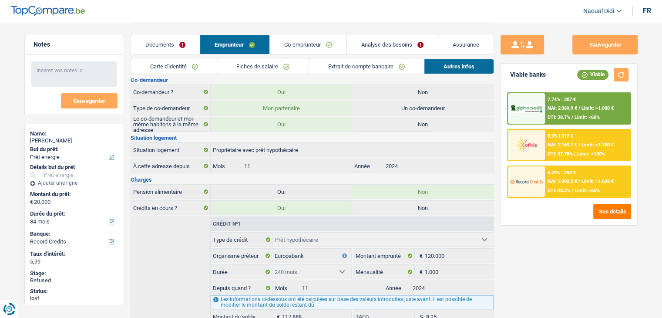
scroll to position [138, 0]
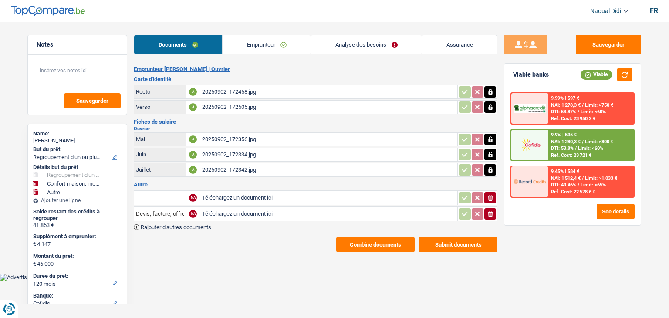
select select "refinancing"
select select "household"
select select "other"
select select "120"
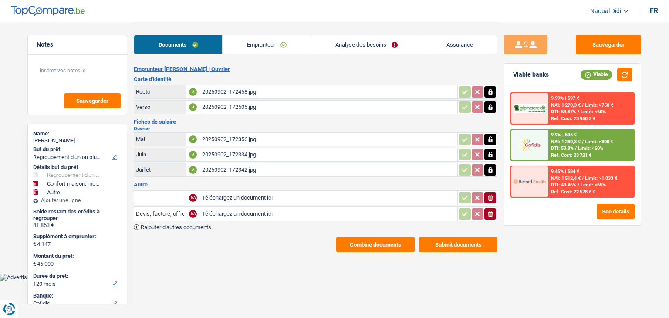
select select "cofidis"
click at [623, 209] on button "See details" at bounding box center [616, 211] width 38 height 15
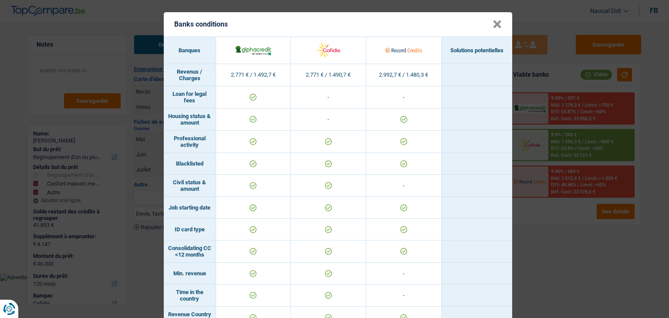
click at [493, 27] on button "×" at bounding box center [497, 24] width 9 height 9
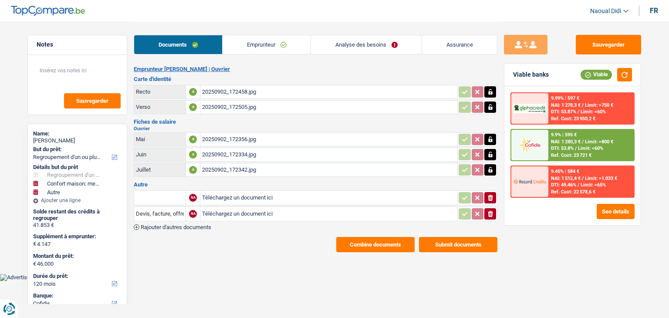
click at [273, 46] on link "Emprunteur" at bounding box center [267, 44] width 88 height 19
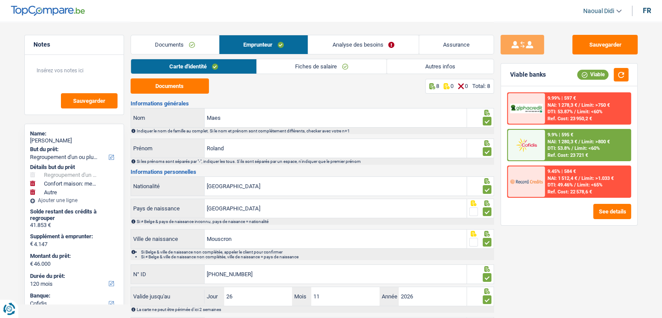
click at [420, 69] on link "Autres infos" at bounding box center [440, 66] width 107 height 14
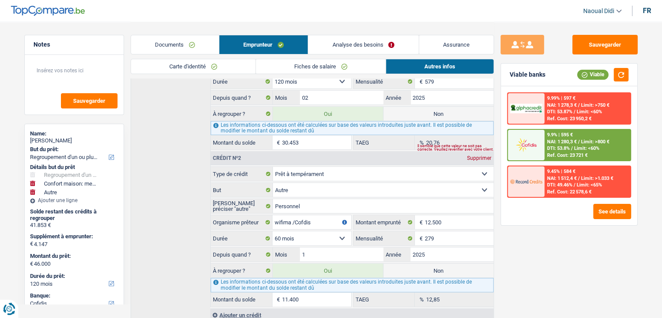
scroll to position [281, 0]
